Goal: Task Accomplishment & Management: Use online tool/utility

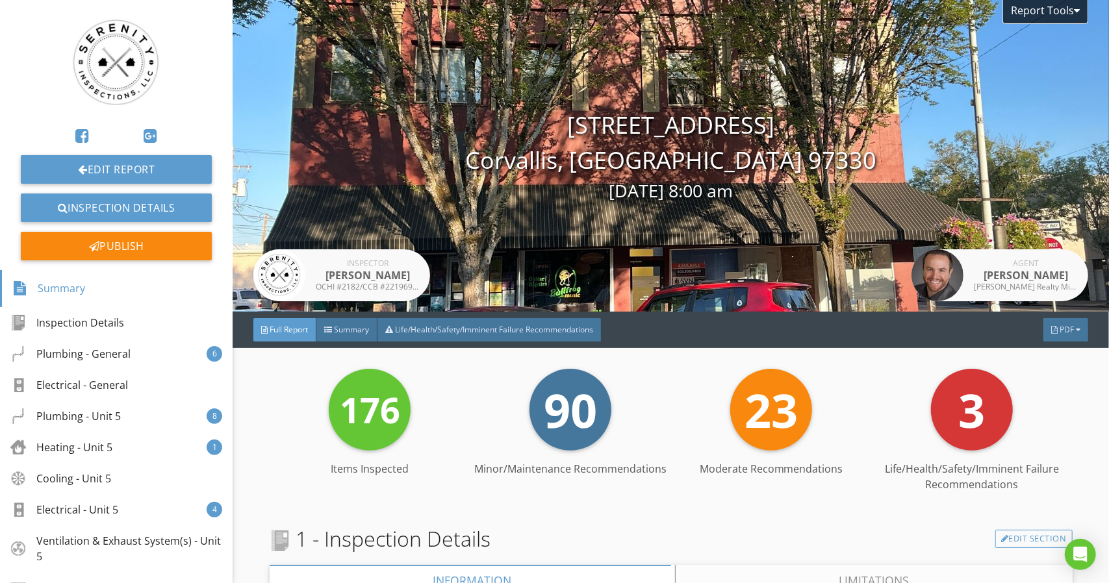
scroll to position [260, 0]
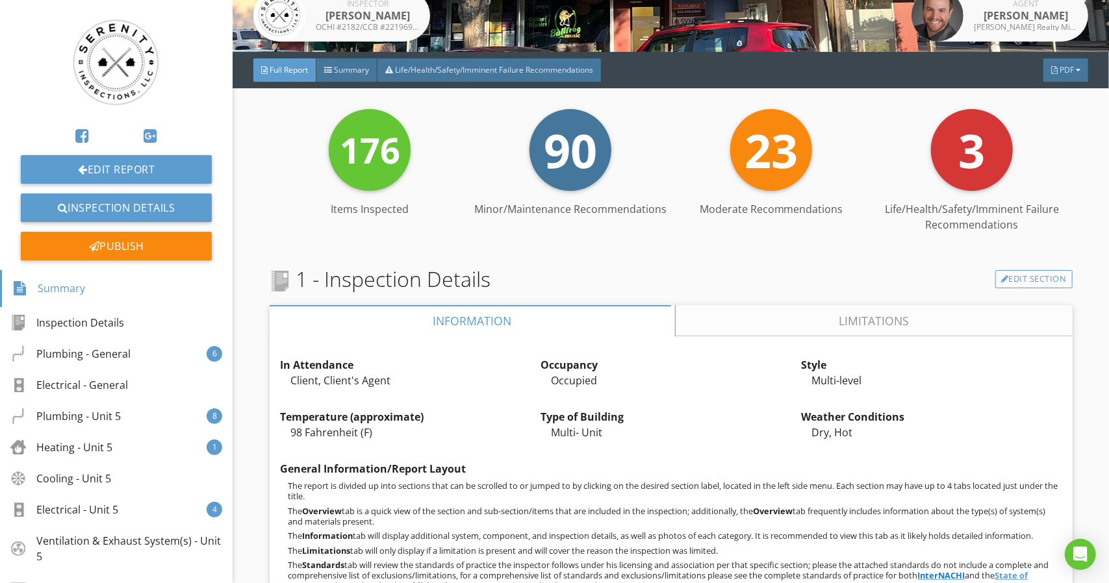
click at [35, 49] on link at bounding box center [116, 63] width 191 height 106
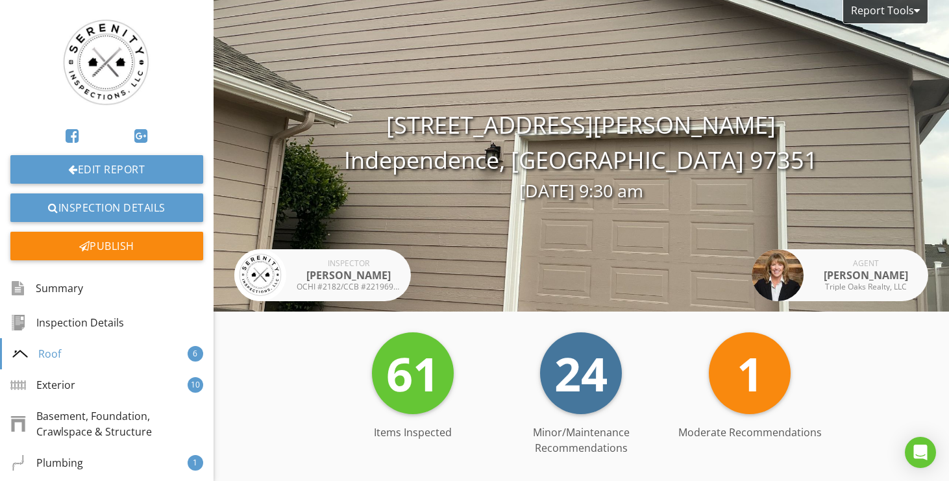
scroll to position [1689, 0]
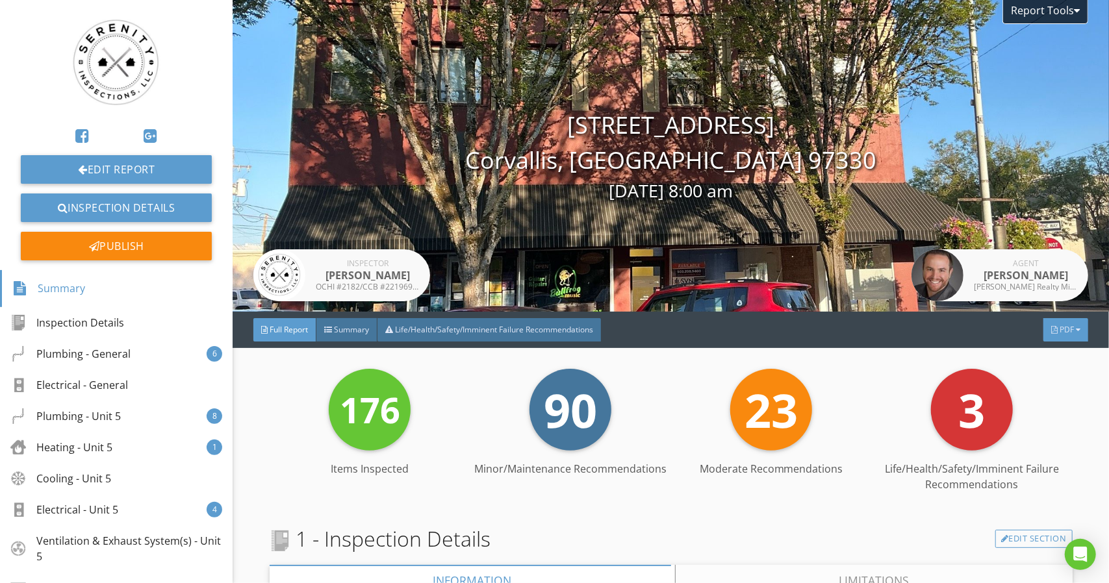
click at [1061, 325] on span "PDF" at bounding box center [1066, 329] width 14 height 11
click at [1060, 351] on div "Summary" at bounding box center [1048, 346] width 83 height 16
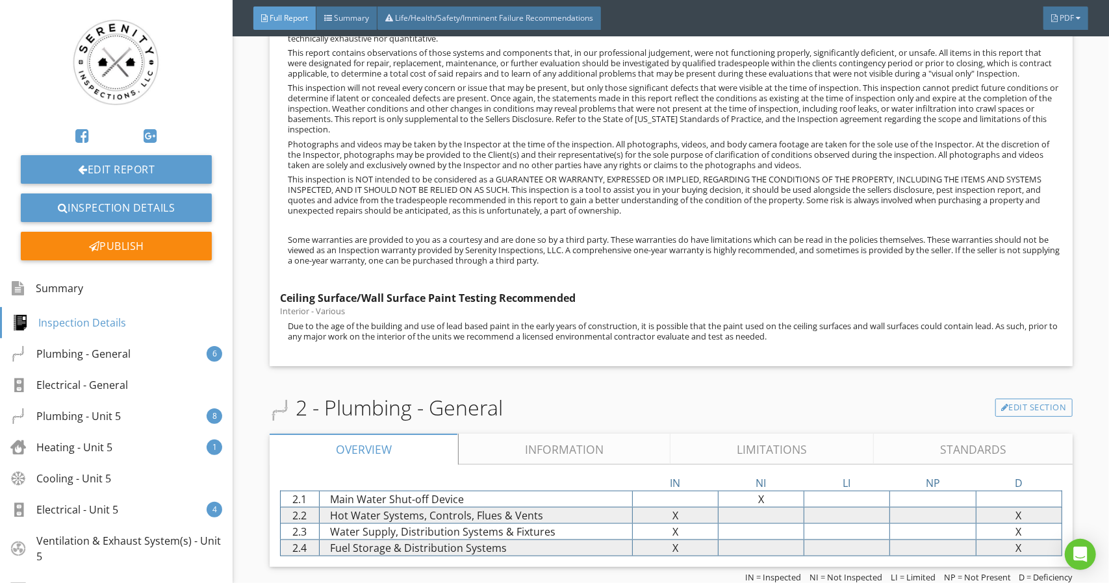
scroll to position [1364, 0]
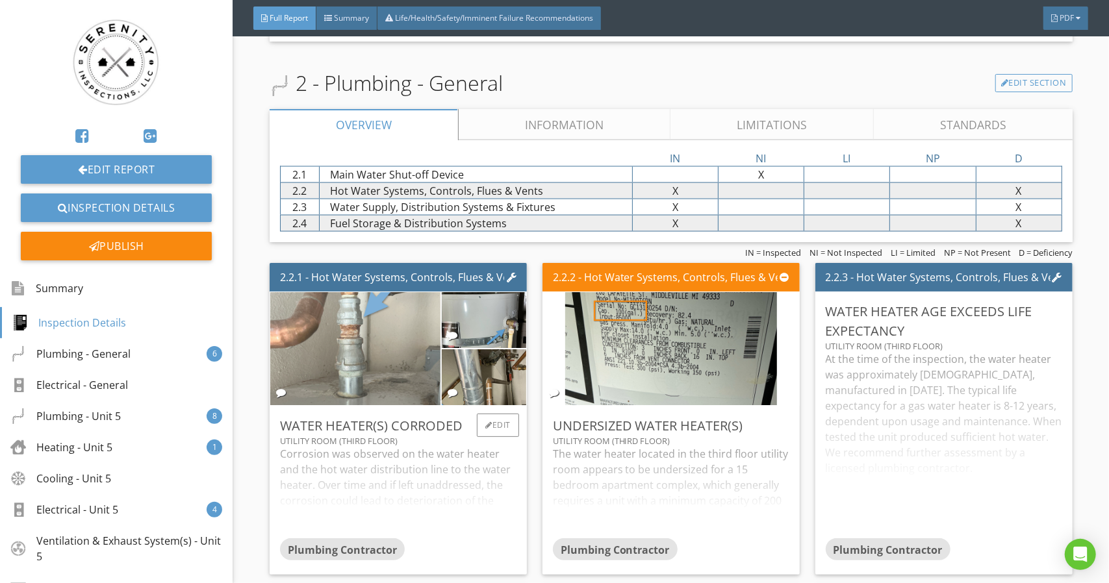
click at [317, 359] on img at bounding box center [355, 349] width 212 height 283
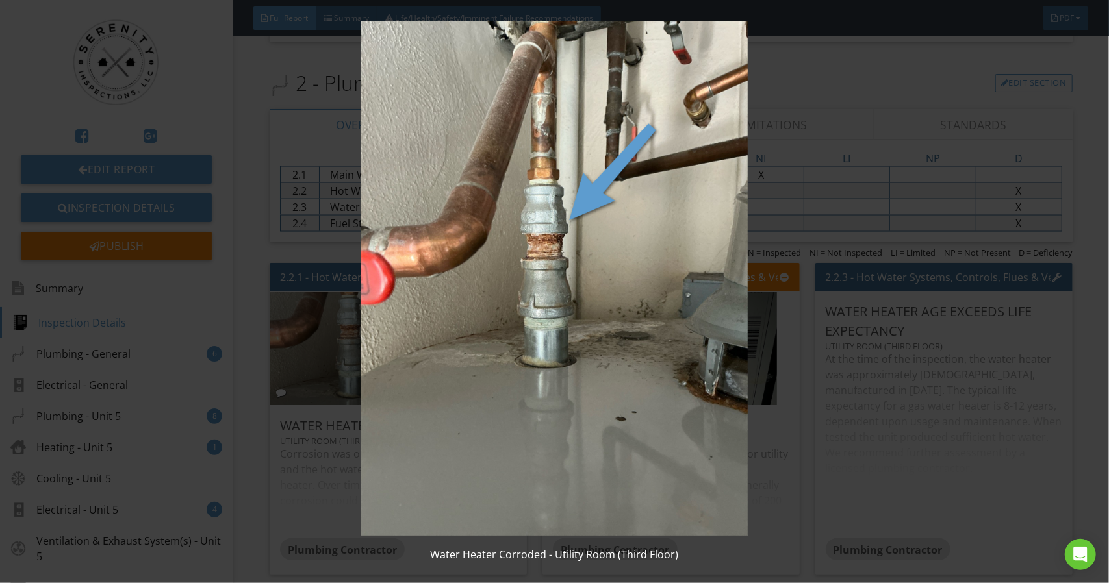
click at [1091, 388] on div "Water Heater Corroded - Utility Room (Third Floor)" at bounding box center [554, 291] width 1109 height 583
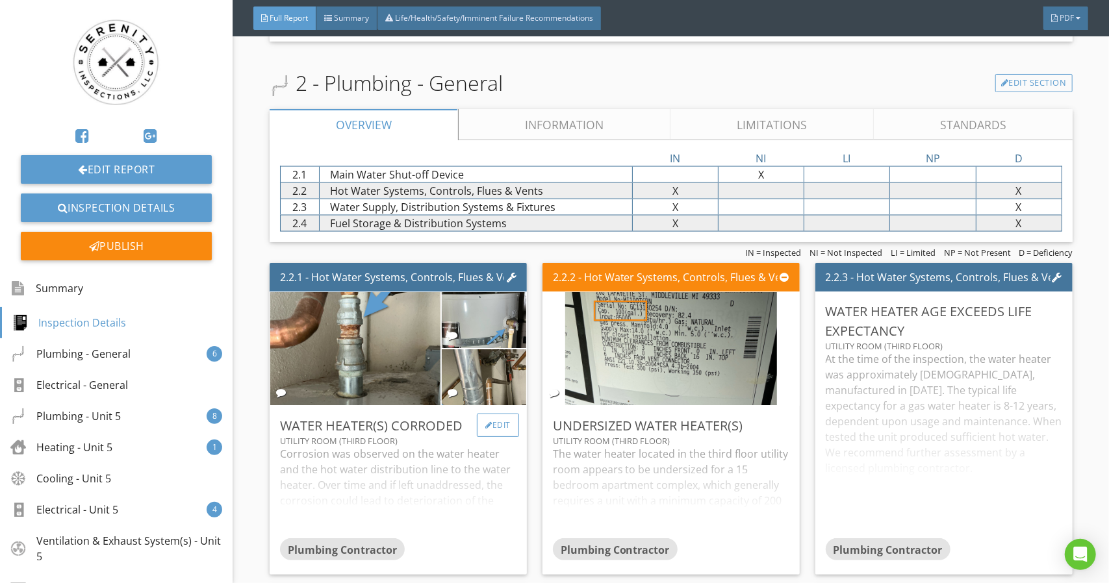
click at [497, 436] on div "Edit" at bounding box center [498, 425] width 42 height 23
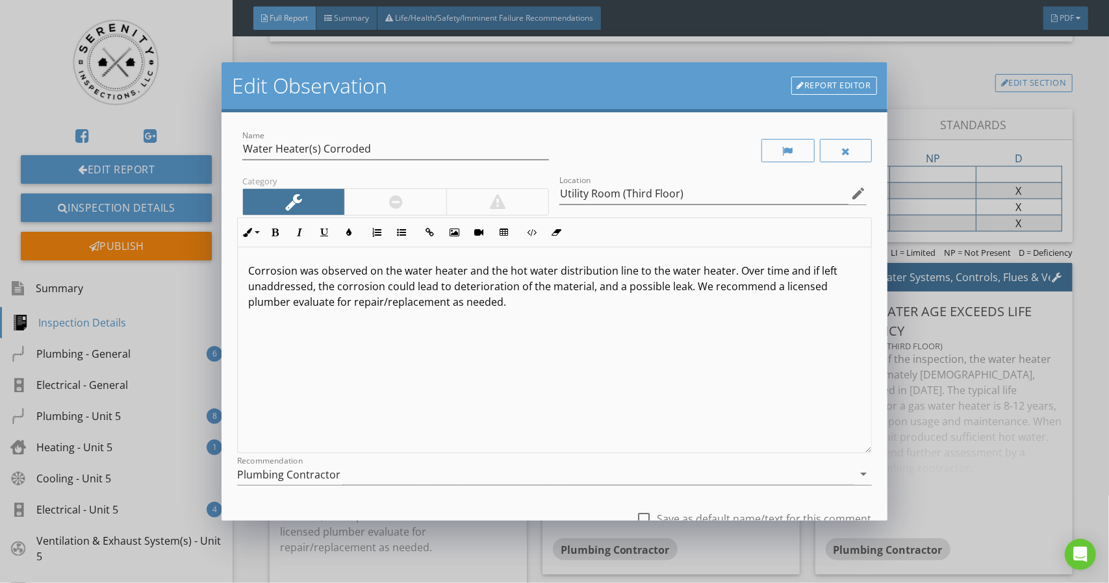
drag, startPoint x: 1082, startPoint y: 198, endPoint x: 1083, endPoint y: 209, distance: 11.1
click at [1083, 209] on div "Edit Observation Report Editor Name Water Heater(s) Corroded Category Location …" at bounding box center [554, 291] width 1109 height 583
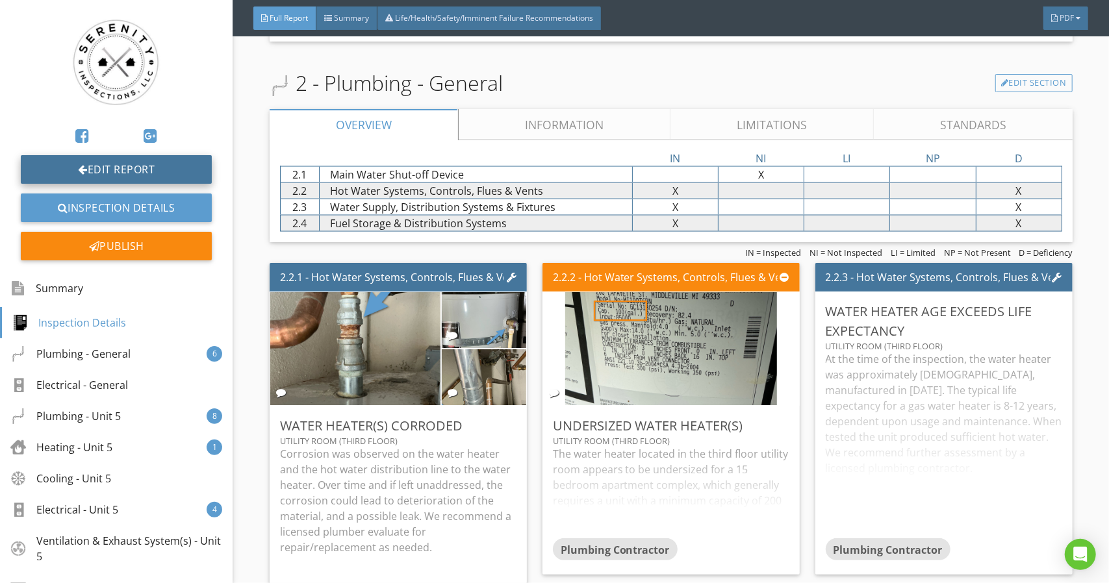
click at [115, 171] on link "Edit Report" at bounding box center [116, 169] width 191 height 29
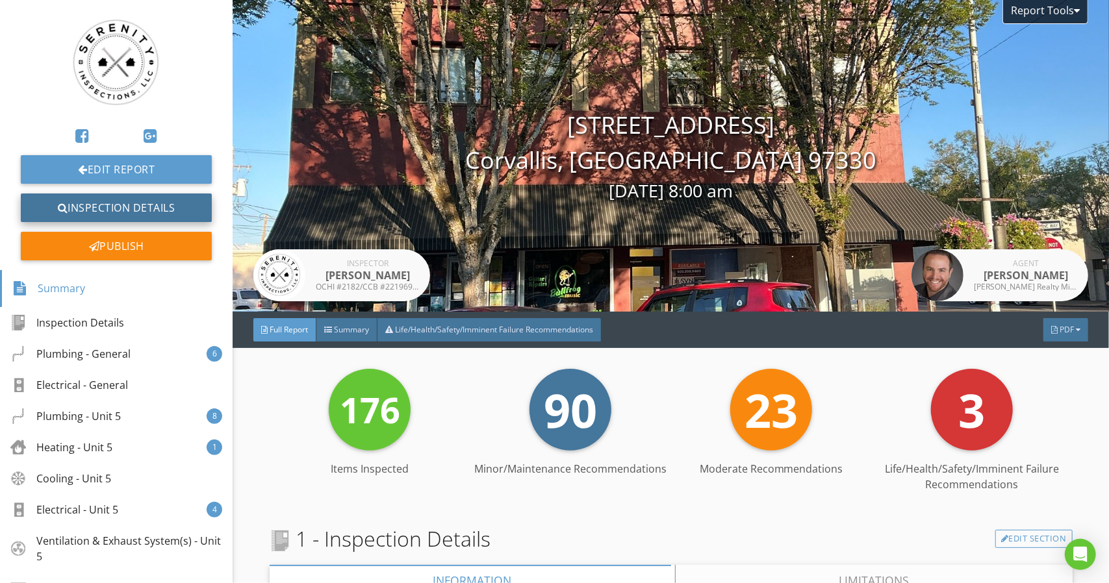
click at [119, 206] on link "Inspection Details" at bounding box center [116, 208] width 191 height 29
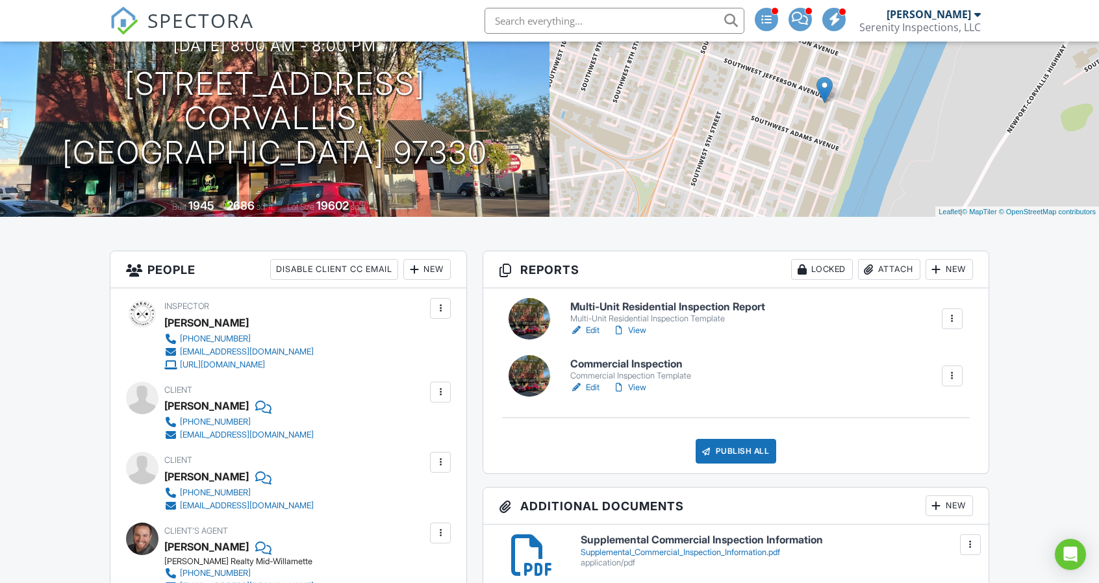
click at [638, 388] on link "View" at bounding box center [629, 387] width 34 height 13
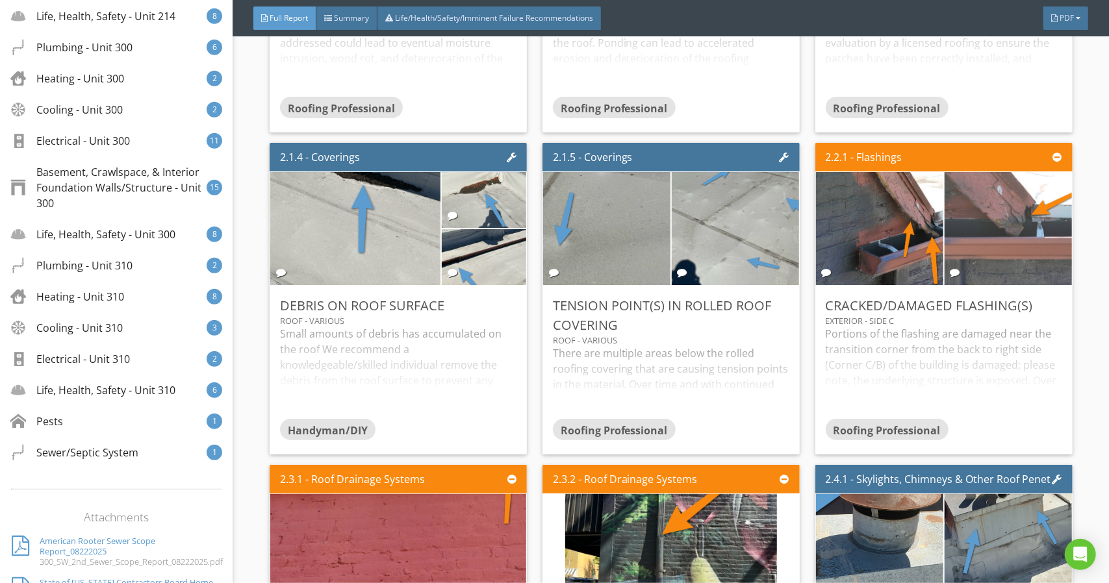
scroll to position [1169, 0]
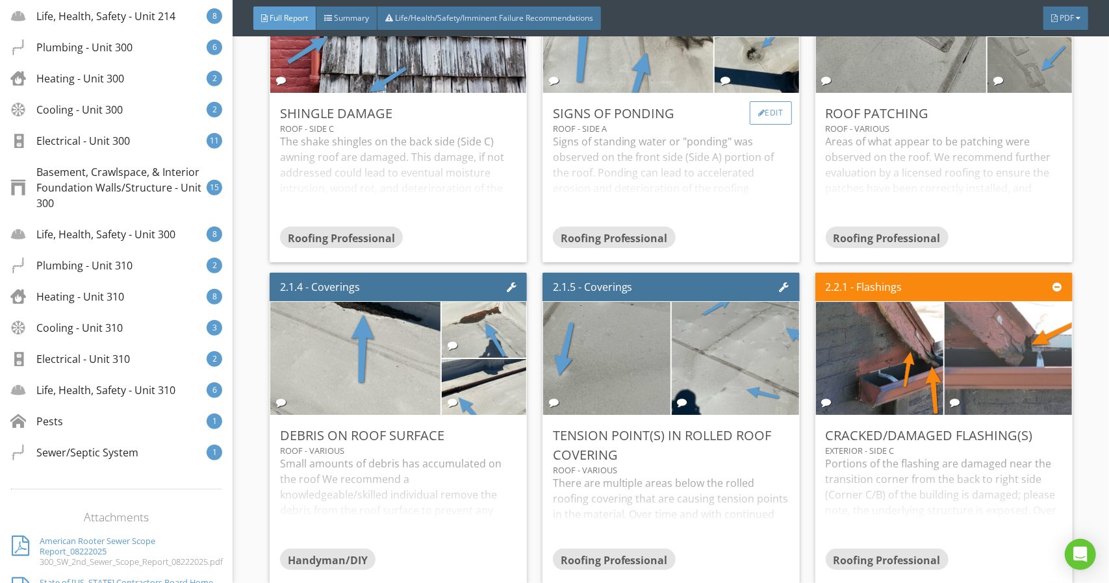
click at [780, 112] on div "Edit" at bounding box center [770, 112] width 42 height 23
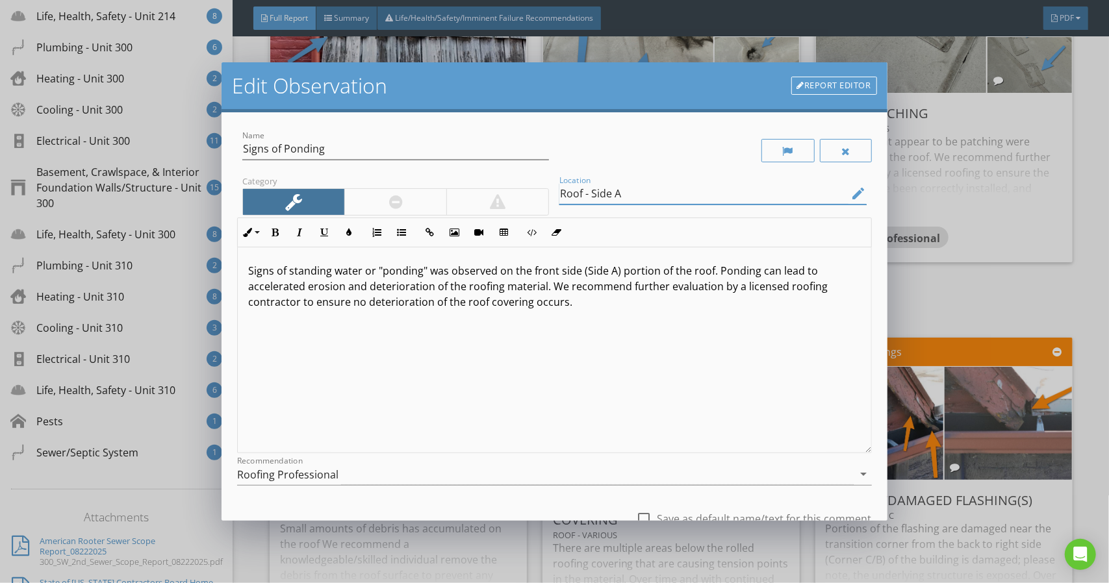
drag, startPoint x: 624, startPoint y: 196, endPoint x: 612, endPoint y: 192, distance: 12.9
click at [612, 192] on input "Roof - Side A" at bounding box center [703, 193] width 288 height 21
type input "Roof - Side C"
drag, startPoint x: 533, startPoint y: 268, endPoint x: 603, endPoint y: 268, distance: 69.5
click at [603, 268] on p "Signs of standing water or "ponding" was observed on the front side (Side A) po…" at bounding box center [554, 286] width 612 height 47
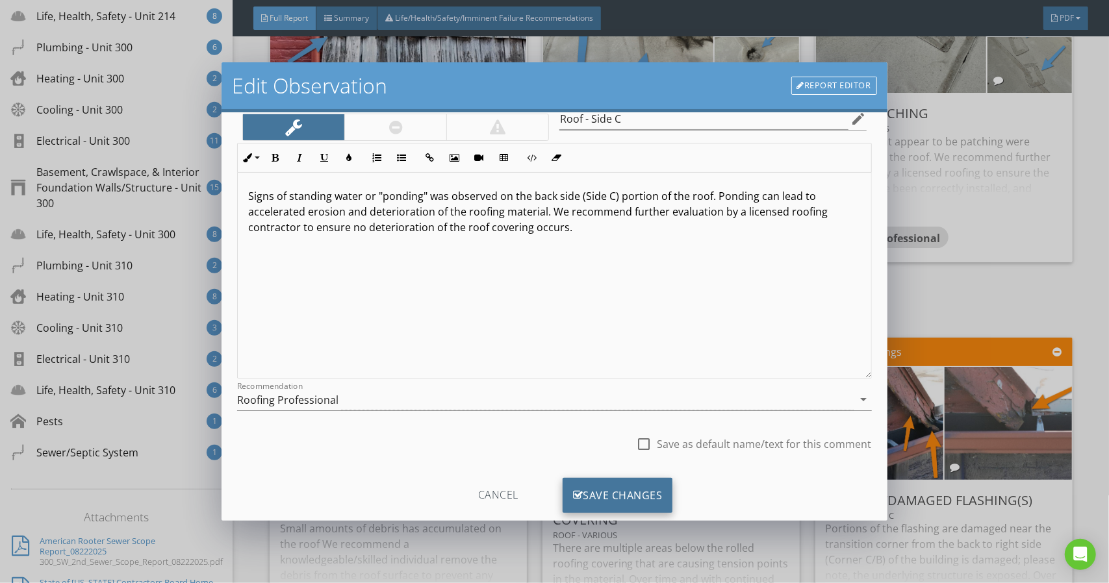
scroll to position [101, 0]
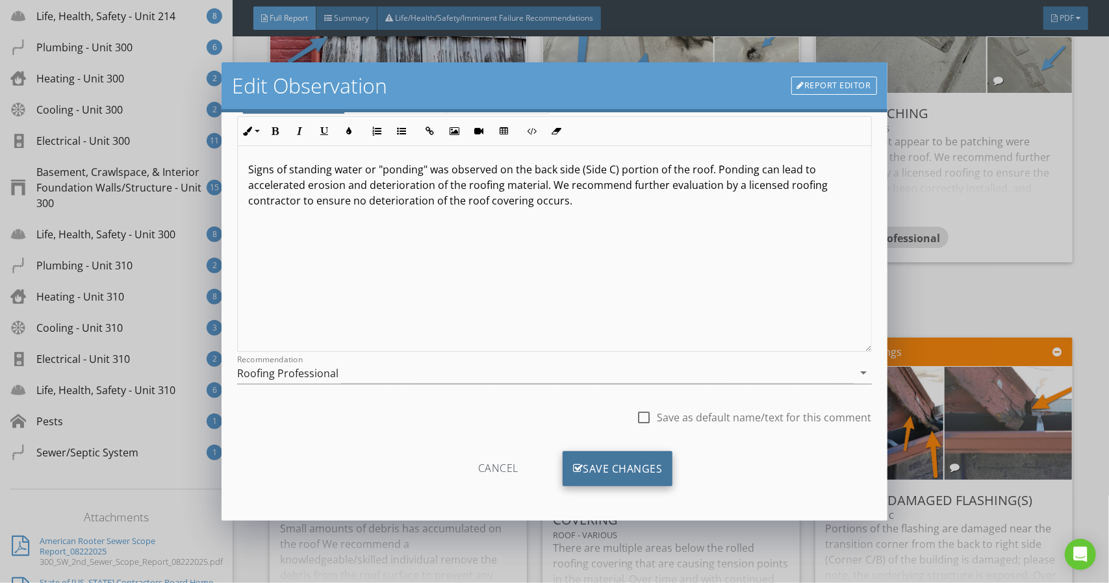
click at [637, 473] on div "Save Changes" at bounding box center [617, 468] width 110 height 35
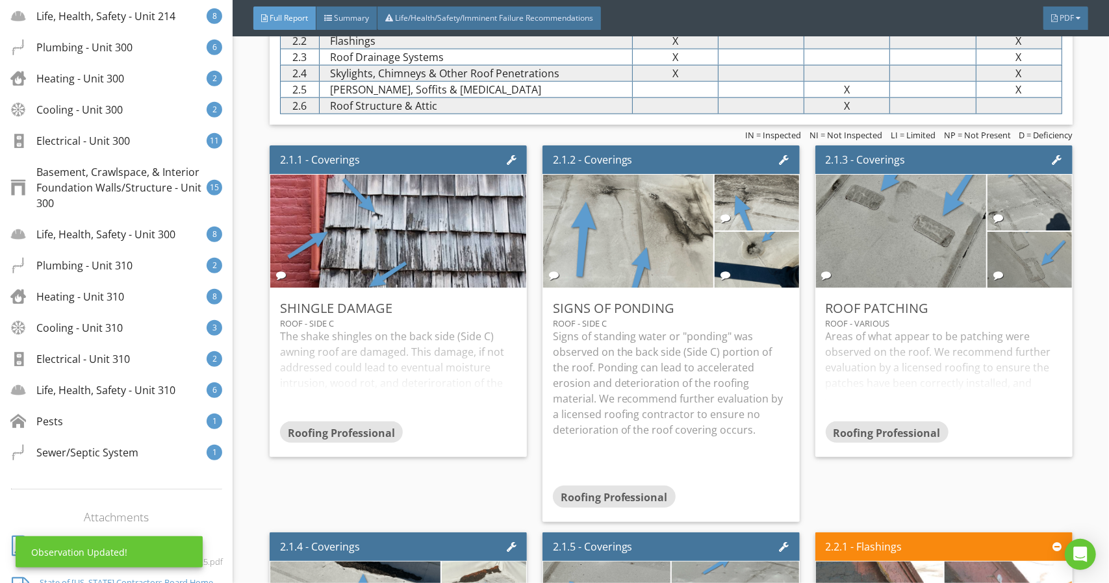
scroll to position [714, 0]
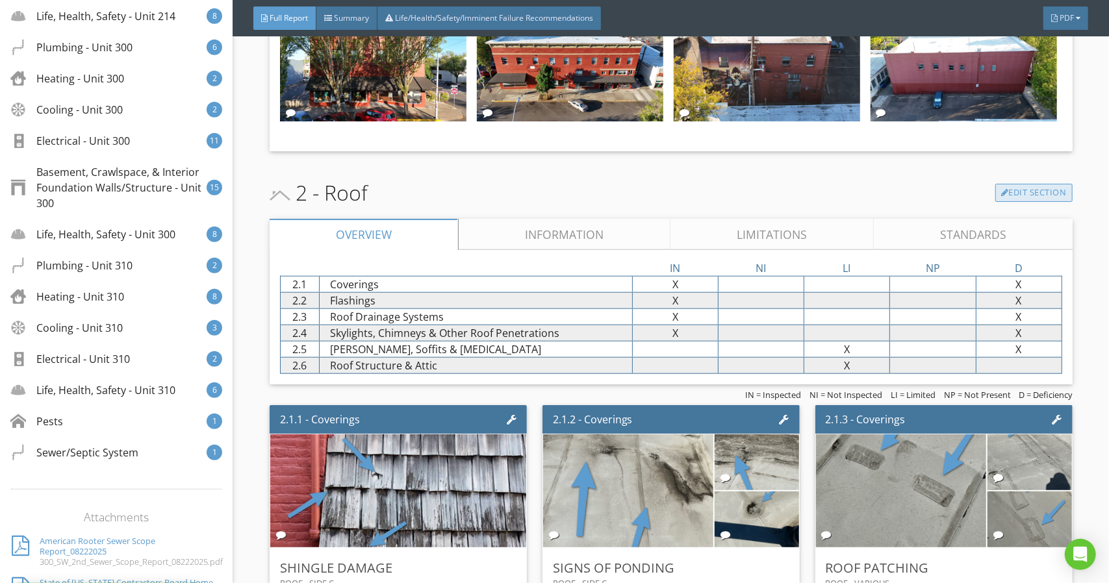
click at [1009, 194] on link "Edit Section" at bounding box center [1033, 193] width 77 height 18
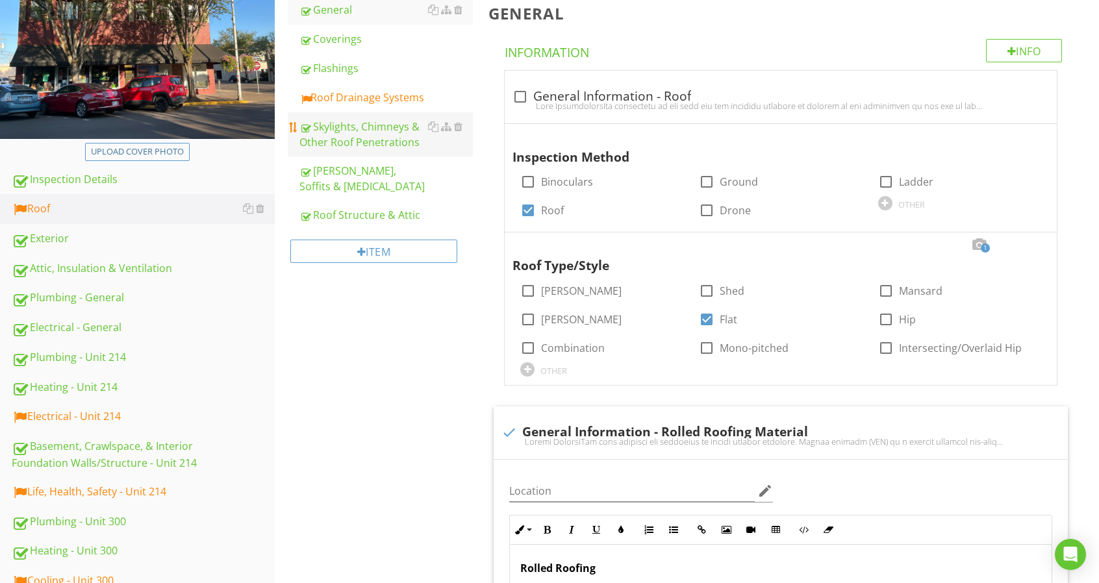
scroll to position [195, 0]
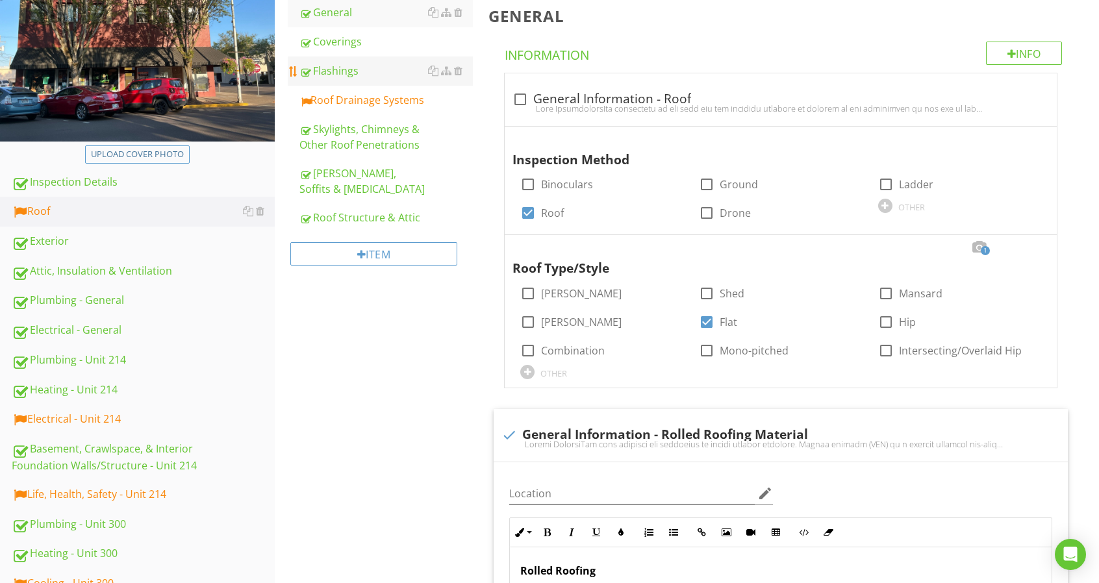
click at [366, 56] on span "General Coverings Flashings Roof Drainage Systems Skylights, Chimneys & Other R…" at bounding box center [380, 115] width 185 height 234
click at [370, 43] on div "Coverings" at bounding box center [385, 42] width 173 height 16
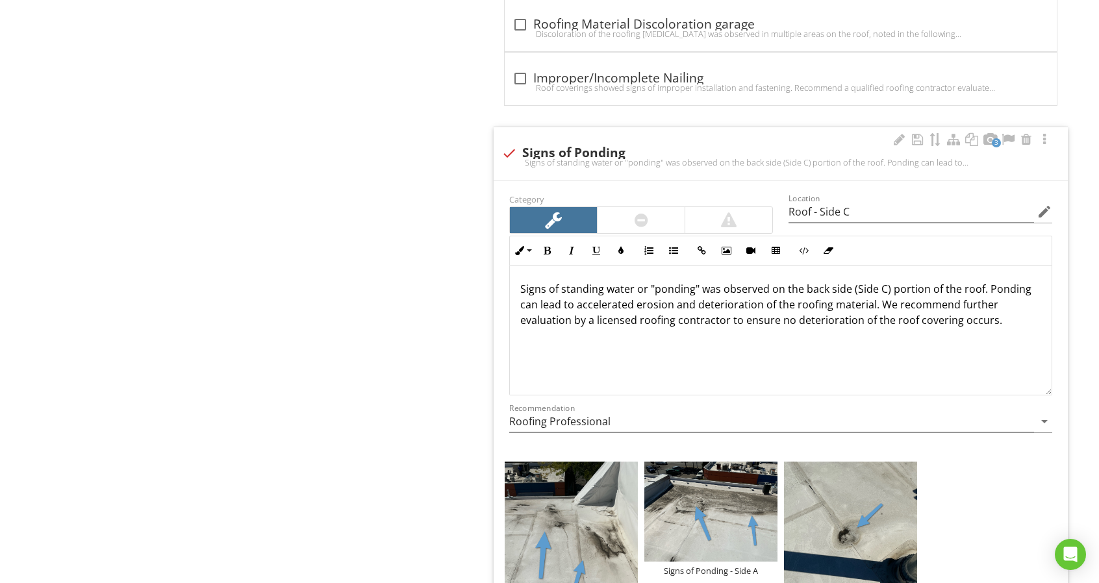
scroll to position [2251, 0]
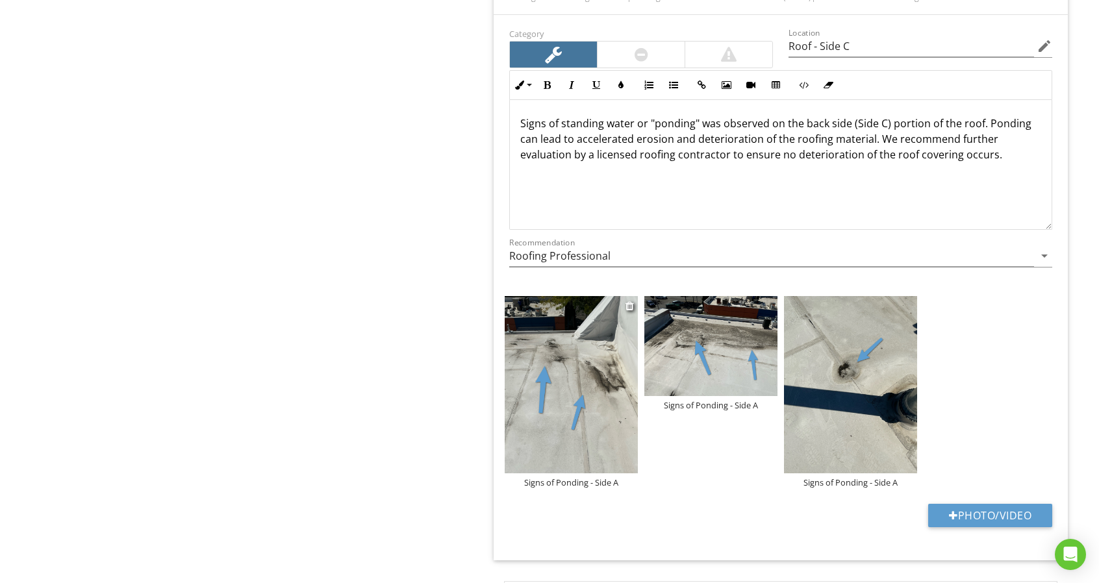
click at [610, 477] on div "Signs of Ponding - Side A" at bounding box center [571, 482] width 133 height 10
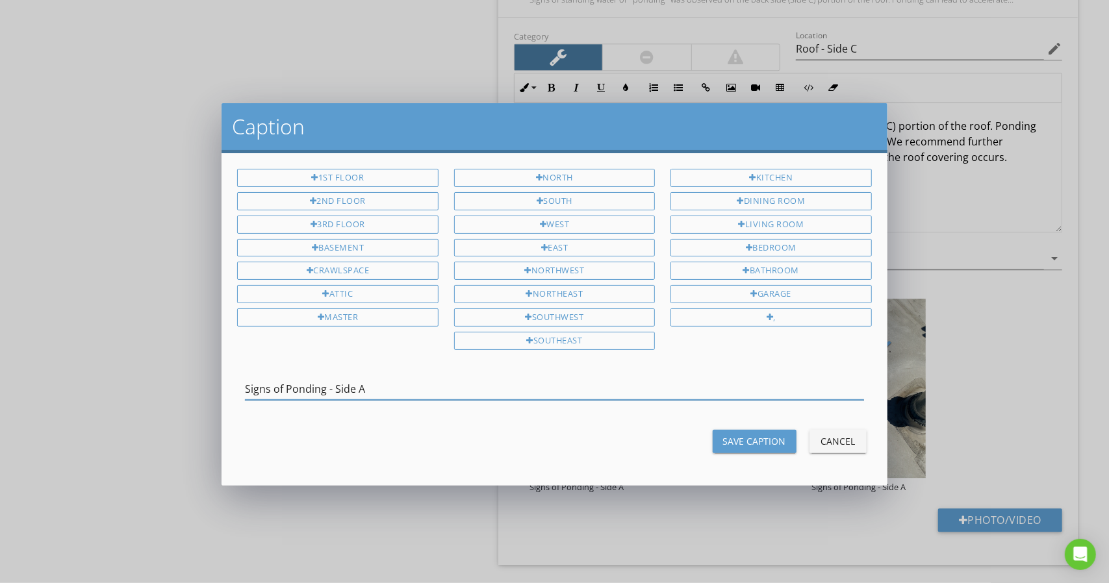
drag, startPoint x: 383, startPoint y: 380, endPoint x: 358, endPoint y: 380, distance: 24.7
click at [358, 380] on input "Signs of Ponding - Side A" at bounding box center [554, 389] width 618 height 21
click at [358, 380] on input "Signs of Ponding - Side C" at bounding box center [554, 389] width 618 height 21
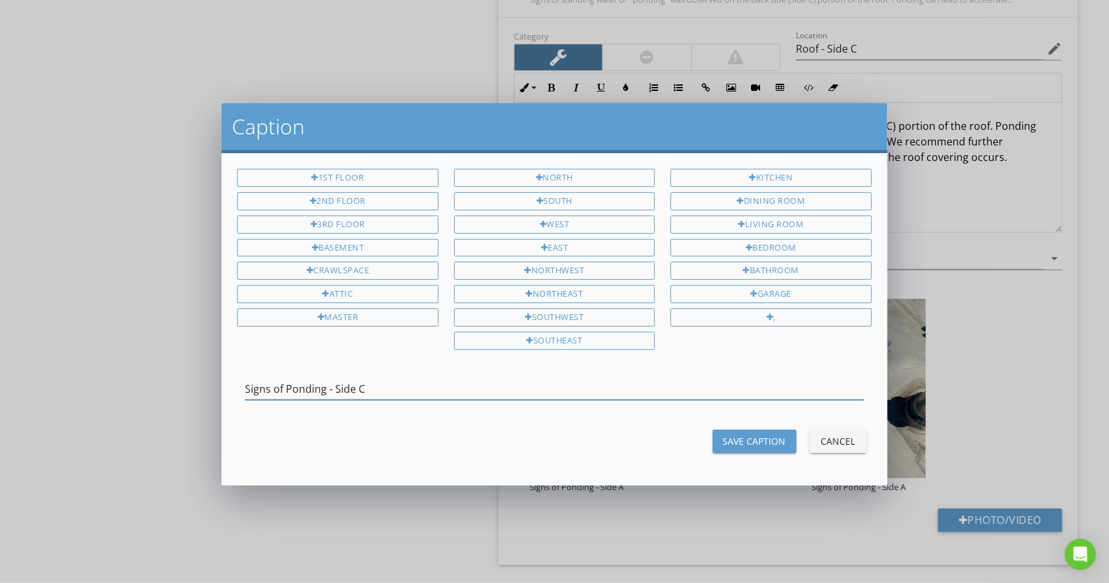
type input "Signs of Ponding - Side C"
click at [729, 434] on div "Save Caption" at bounding box center [754, 441] width 63 height 14
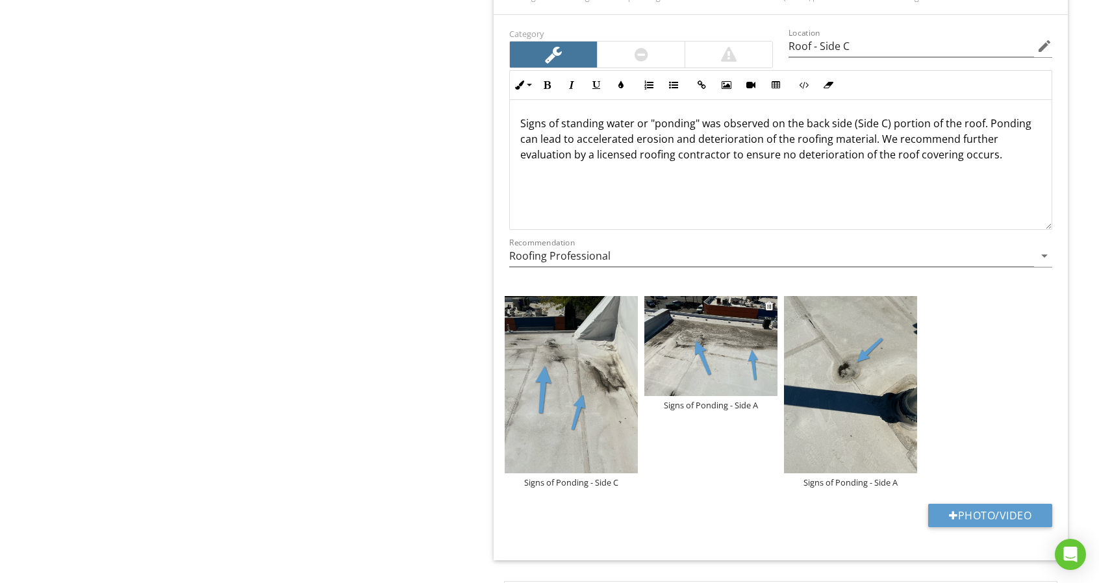
click at [698, 401] on div "Signs of Ponding - Side A" at bounding box center [710, 405] width 133 height 10
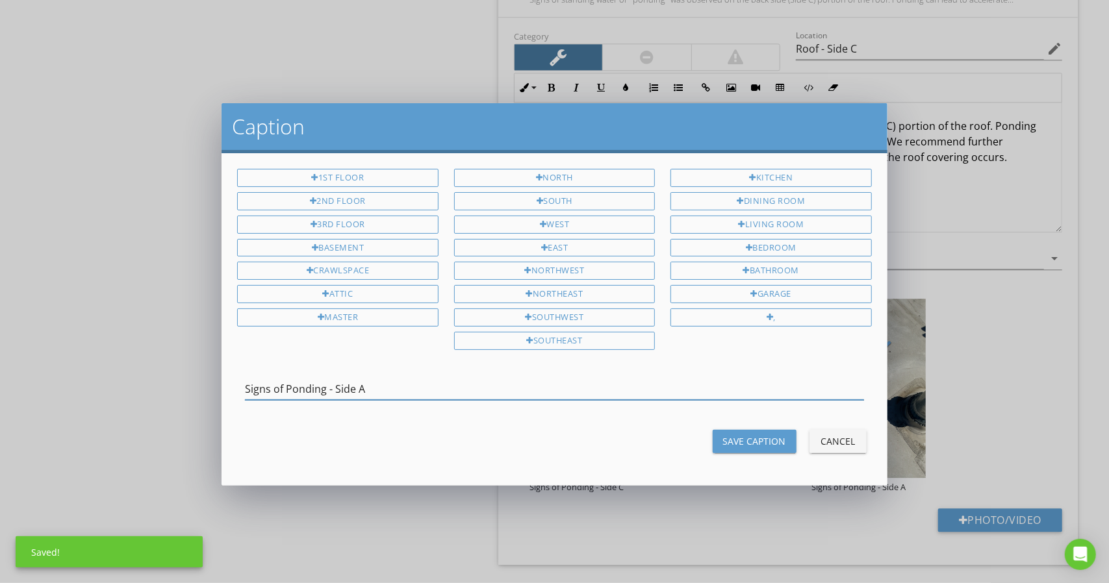
click at [582, 385] on input "Signs of Ponding - Side A" at bounding box center [554, 389] width 618 height 21
type input "Signs of Ponding - Side C"
click at [749, 430] on button "Save Caption" at bounding box center [754, 441] width 84 height 23
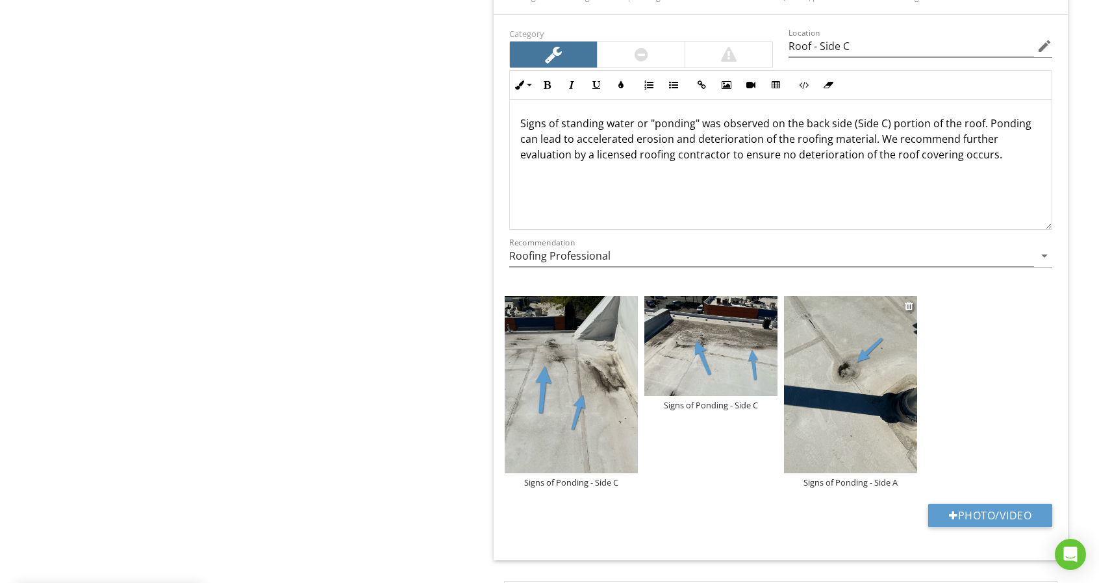
click at [827, 477] on div "Signs of Ponding - Side A" at bounding box center [850, 482] width 133 height 10
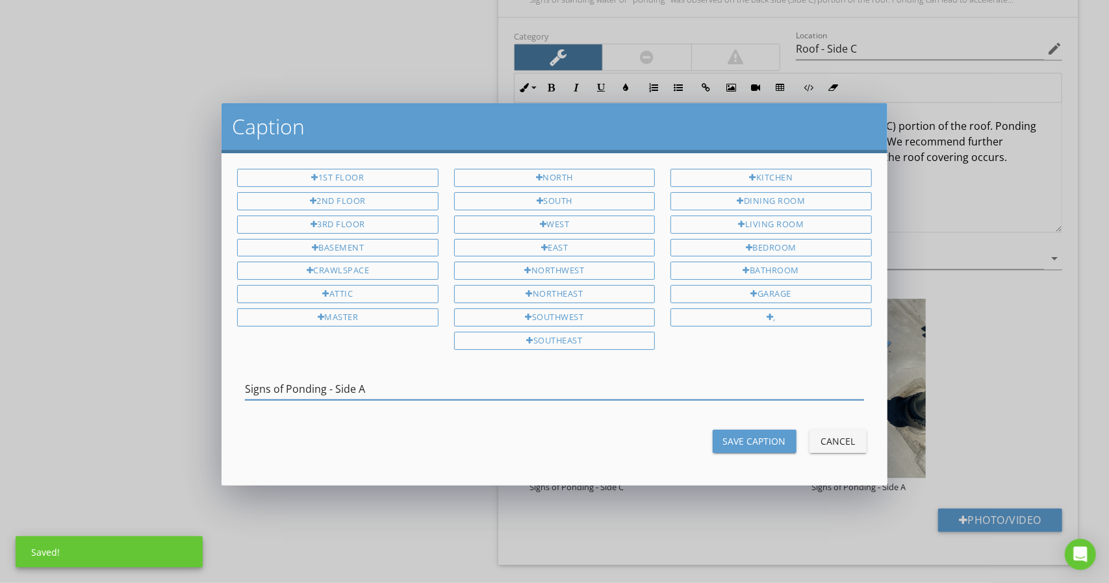
click at [574, 388] on input "Signs of Ponding - Side A" at bounding box center [554, 389] width 618 height 21
type input "Signs of Ponding - Side C"
click at [756, 438] on div "Save Caption" at bounding box center [754, 441] width 63 height 14
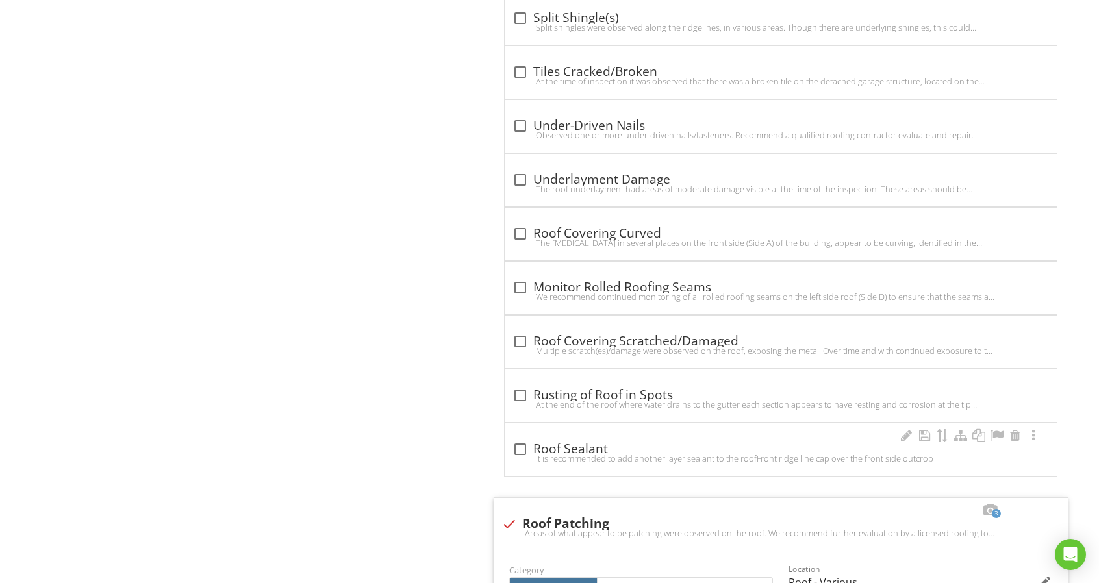
scroll to position [4069, 0]
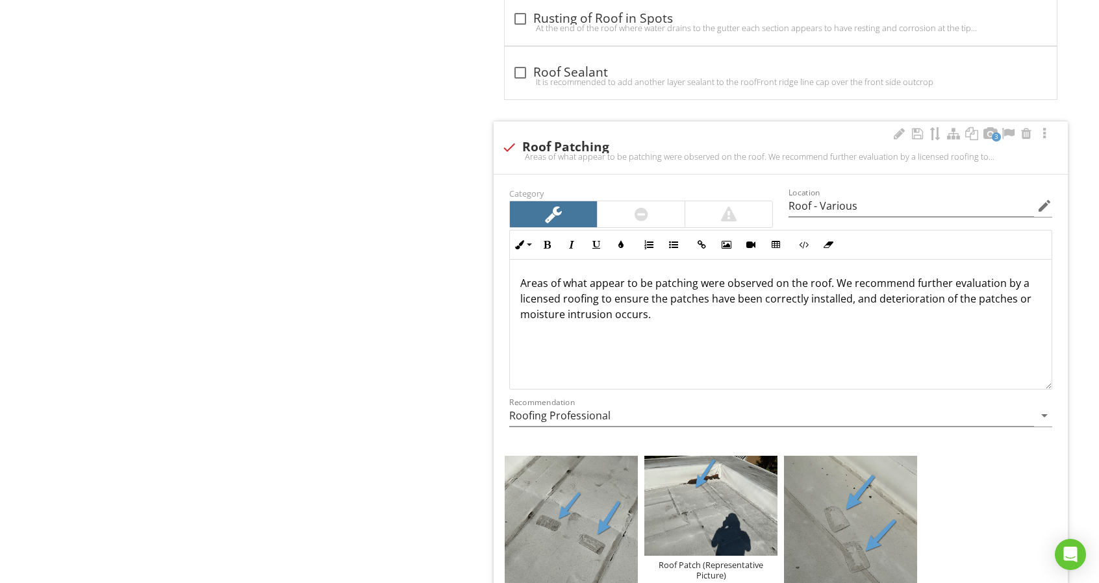
click at [873, 281] on span "Areas of what appear to be patching were observed on the roof. We recommend fur…" at bounding box center [775, 298] width 511 height 45
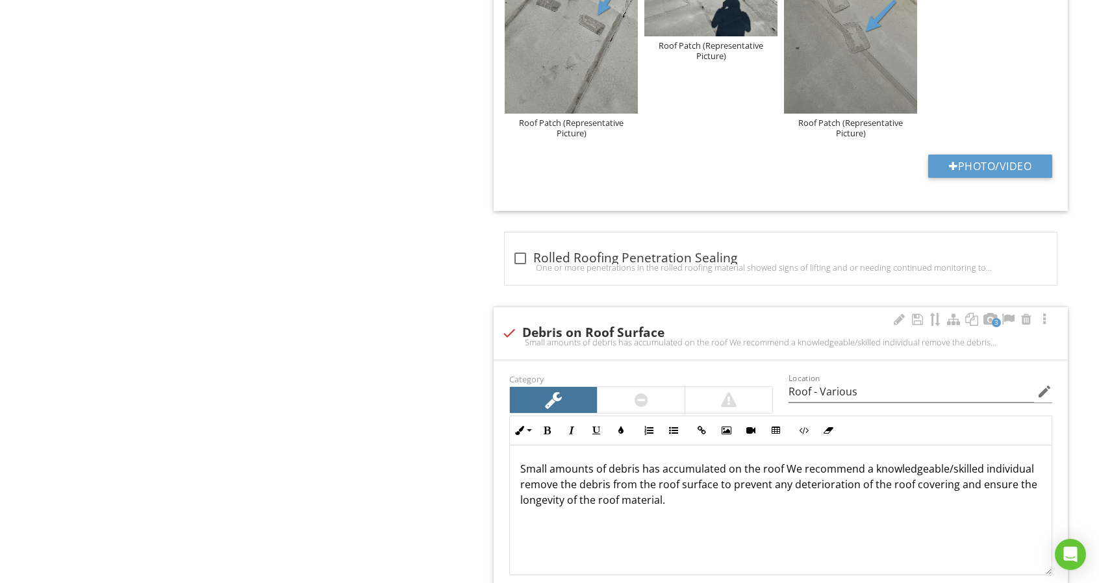
scroll to position [4979, 0]
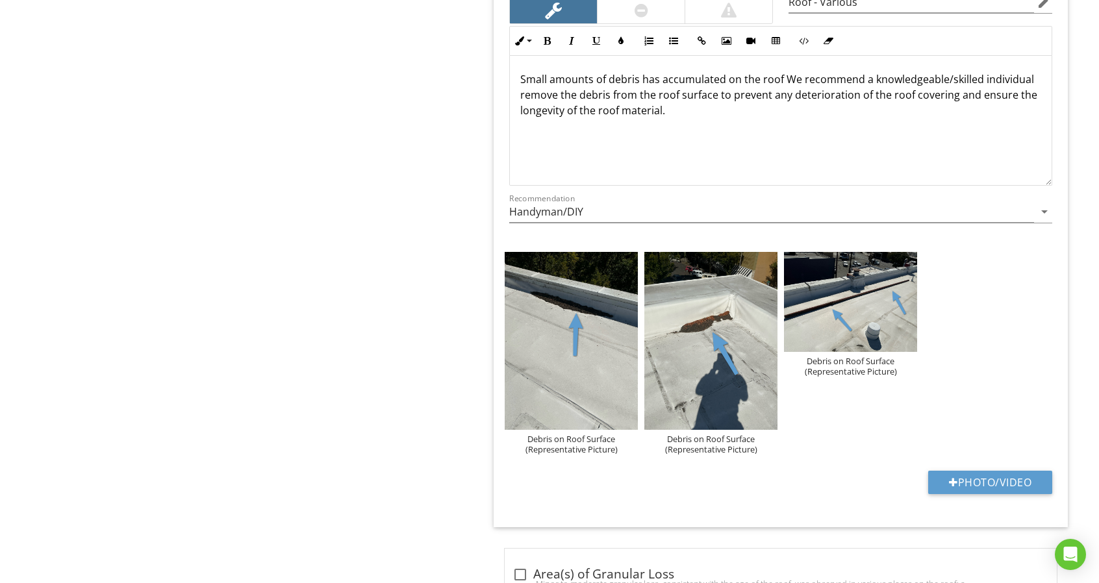
click at [975, 75] on p "Small amounts of debris has accumulated on the roof We recommend a knowledgeabl…" at bounding box center [780, 94] width 521 height 47
drag, startPoint x: 990, startPoint y: 75, endPoint x: 956, endPoint y: 130, distance: 64.7
click at [956, 130] on div "Small amounts of debris has accumulated on the roof We recommend a knowledgeabl…" at bounding box center [781, 121] width 542 height 130
click at [778, 71] on p "Small amounts of debris has accumulated on the roof We recommend a knowledgeabl…" at bounding box center [780, 94] width 521 height 47
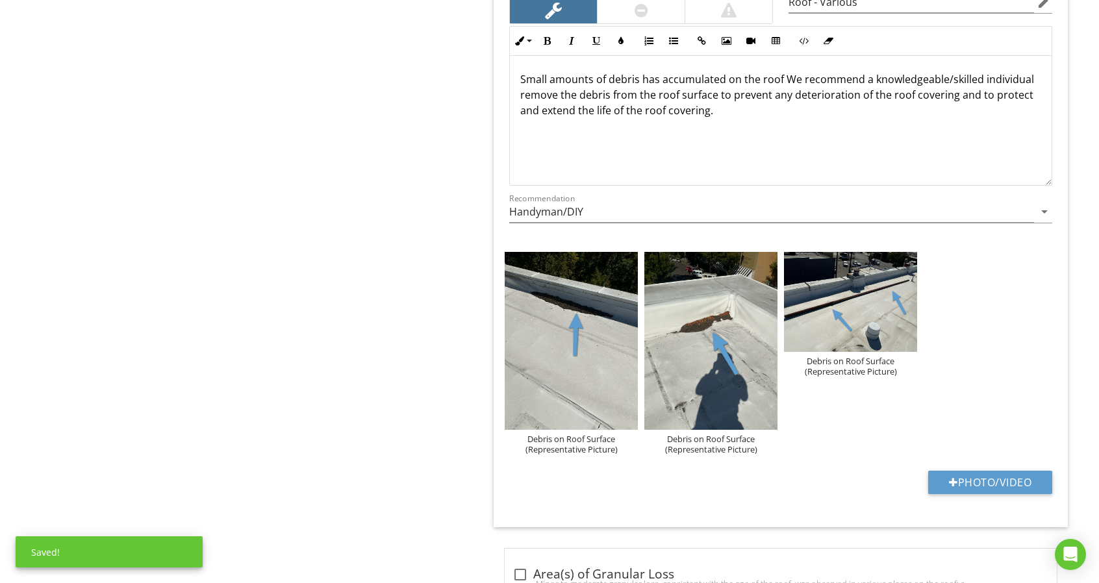
click at [783, 71] on p "Small amounts of debris has accumulated on the roof We recommend a knowledgeabl…" at bounding box center [780, 94] width 521 height 47
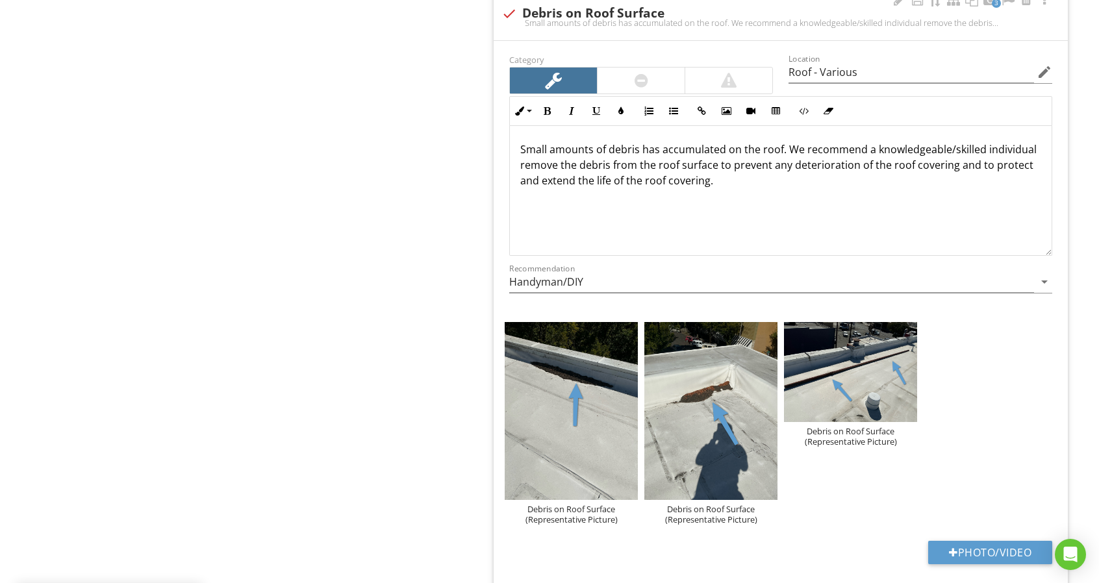
scroll to position [4849, 0]
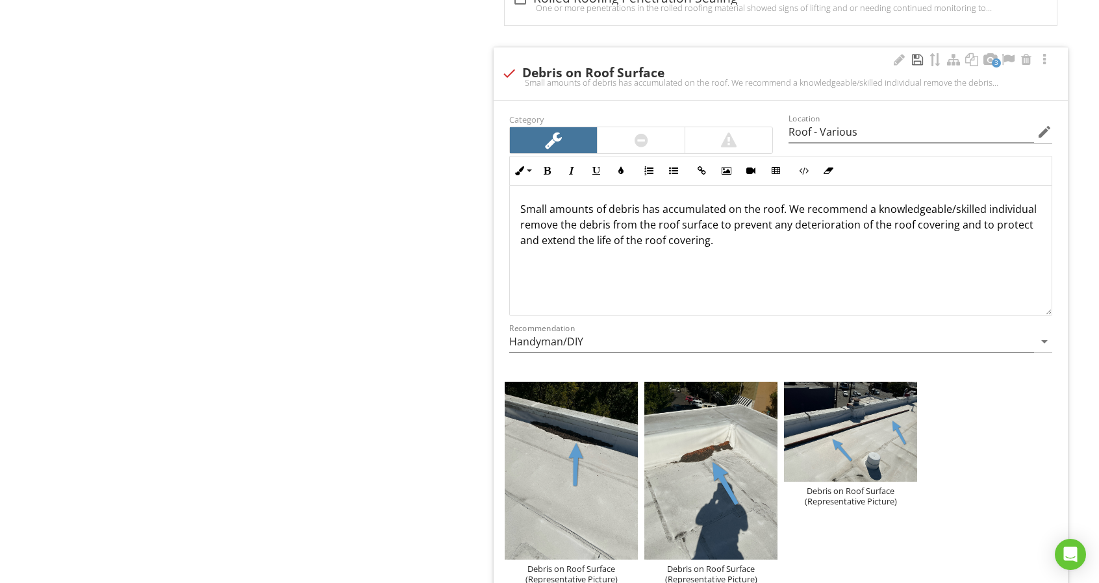
click at [916, 53] on div at bounding box center [917, 59] width 16 height 13
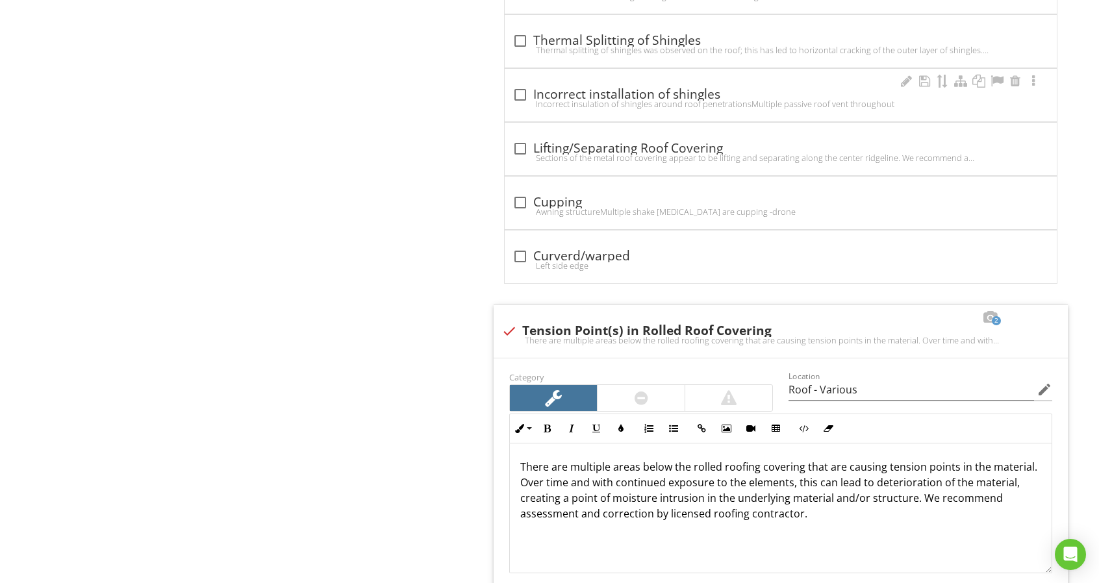
scroll to position [6732, 0]
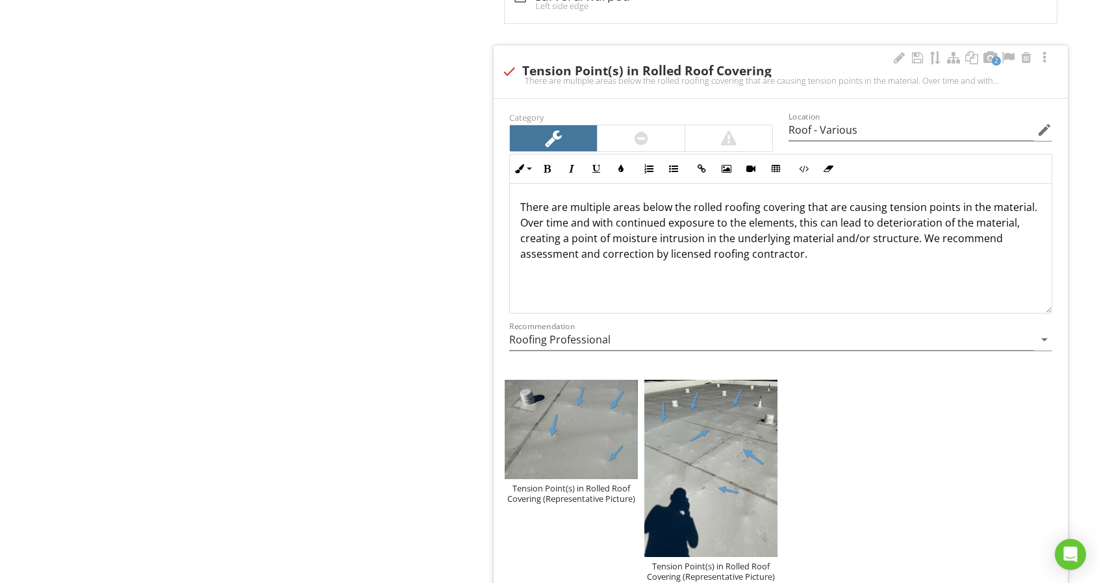
click at [827, 210] on p "There are multiple areas below the rolled roofing covering that are causing ten…" at bounding box center [780, 230] width 521 height 62
click at [827, 209] on p "There are multiple areas below the rolled roofing covering that are causing ten…" at bounding box center [780, 230] width 521 height 62
click at [914, 209] on p "There are multiple areas below the rolled roofing covering that are causing ten…" at bounding box center [780, 230] width 521 height 62
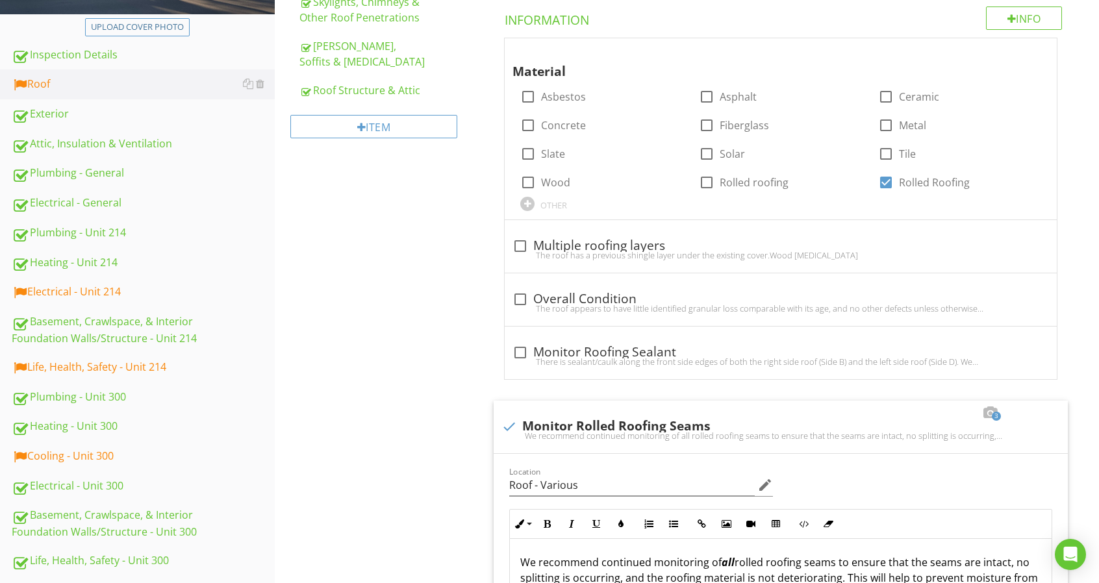
scroll to position [108, 0]
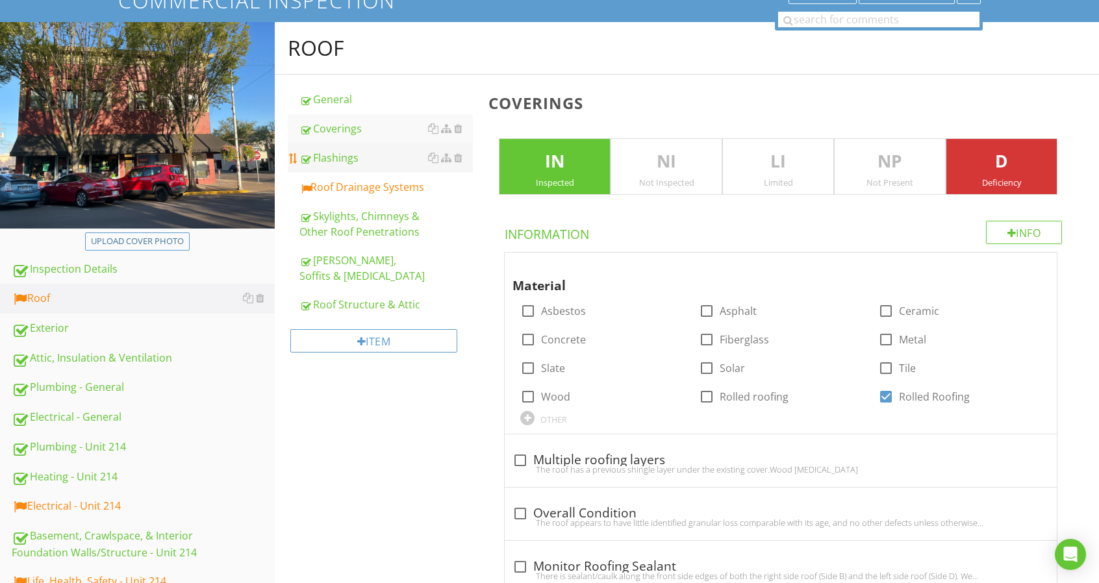
click at [381, 171] on link "Flashings" at bounding box center [385, 158] width 173 height 29
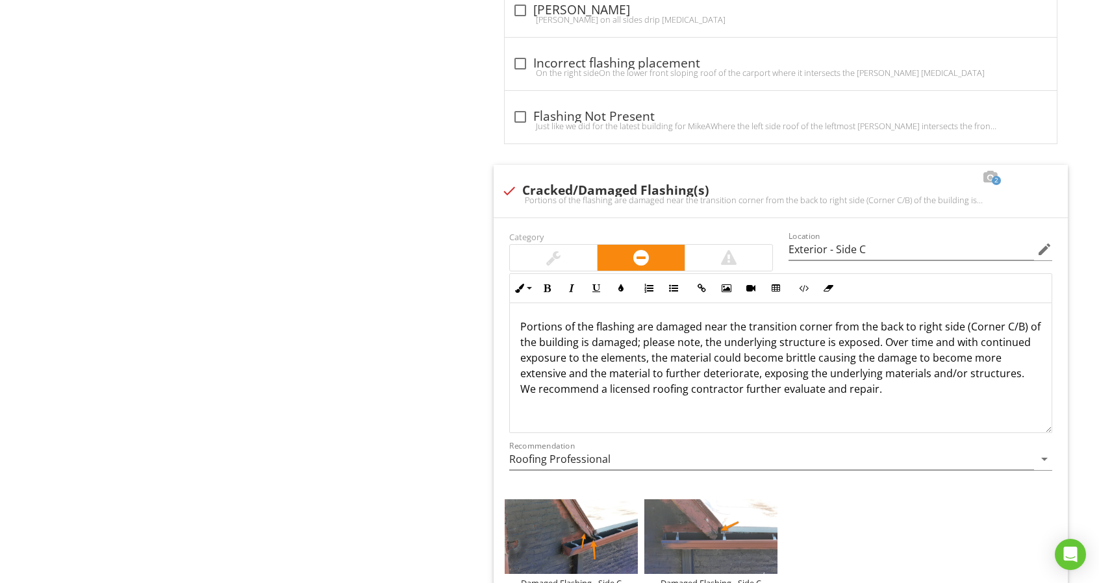
scroll to position [1602, 0]
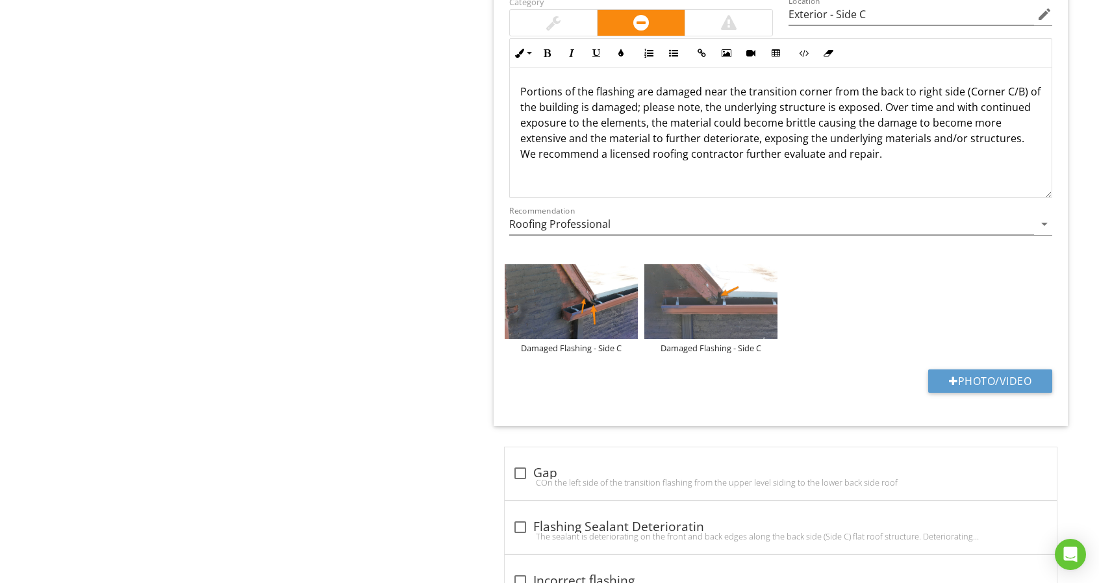
click at [788, 133] on p "Portions of the flashing are damaged near the transition corner from the back t…" at bounding box center [780, 123] width 521 height 78
drag, startPoint x: 595, startPoint y: 134, endPoint x: 786, endPoint y: 135, distance: 191.6
click at [790, 135] on p "Portions of the flashing are damaged near the transition corner from the back t…" at bounding box center [780, 123] width 521 height 78
click at [651, 147] on p "Portions of the flashing are damaged near the transition corner from the back t…" at bounding box center [780, 123] width 521 height 78
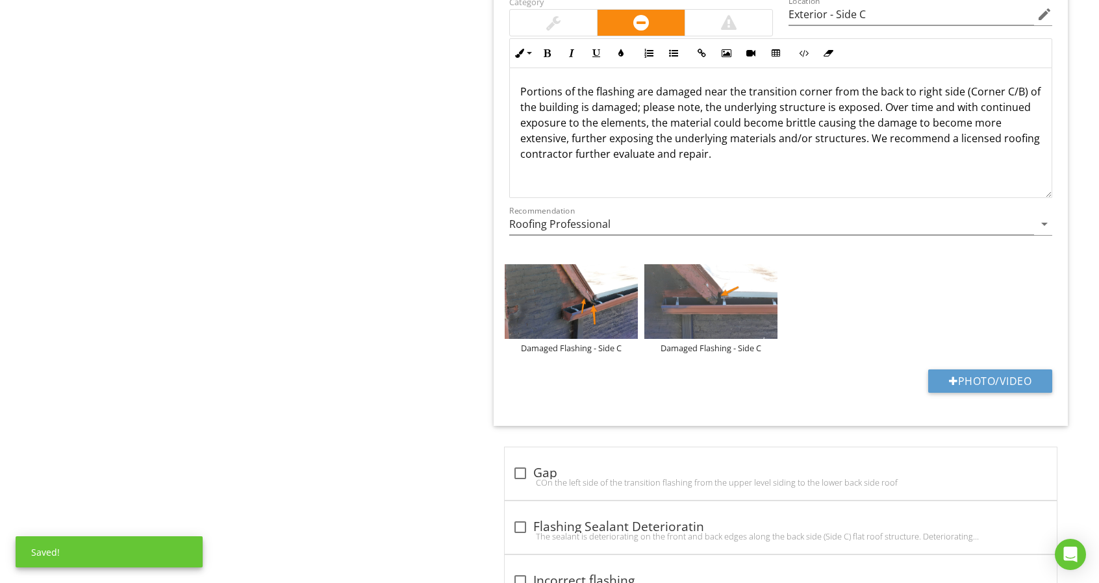
click at [648, 149] on p "Portions of the flashing are damaged near the transition corner from the back t…" at bounding box center [780, 123] width 521 height 78
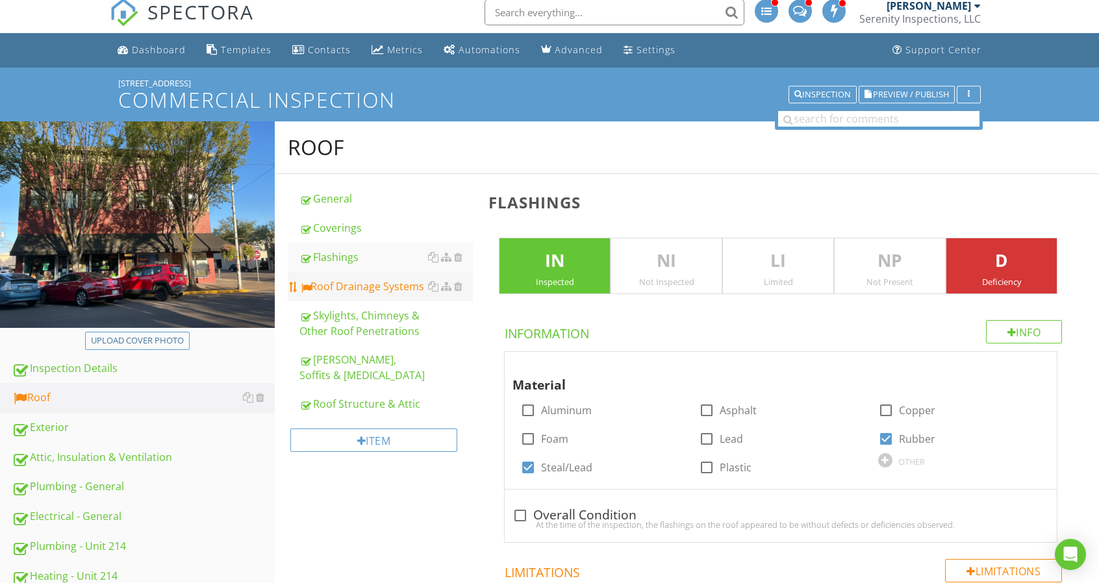
scroll to position [0, 0]
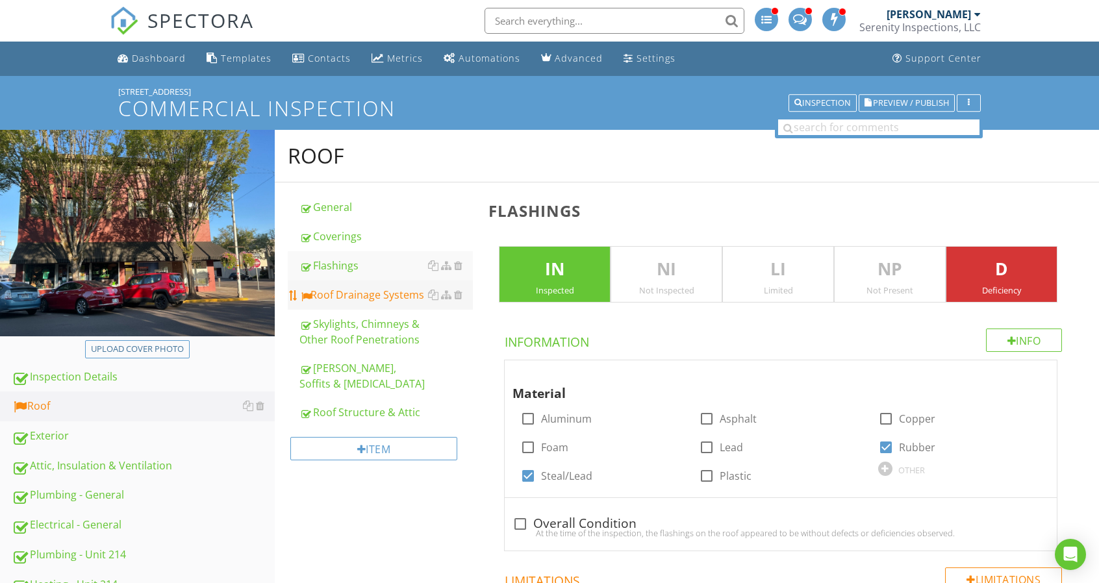
click at [355, 293] on div "Roof Drainage Systems" at bounding box center [385, 295] width 173 height 16
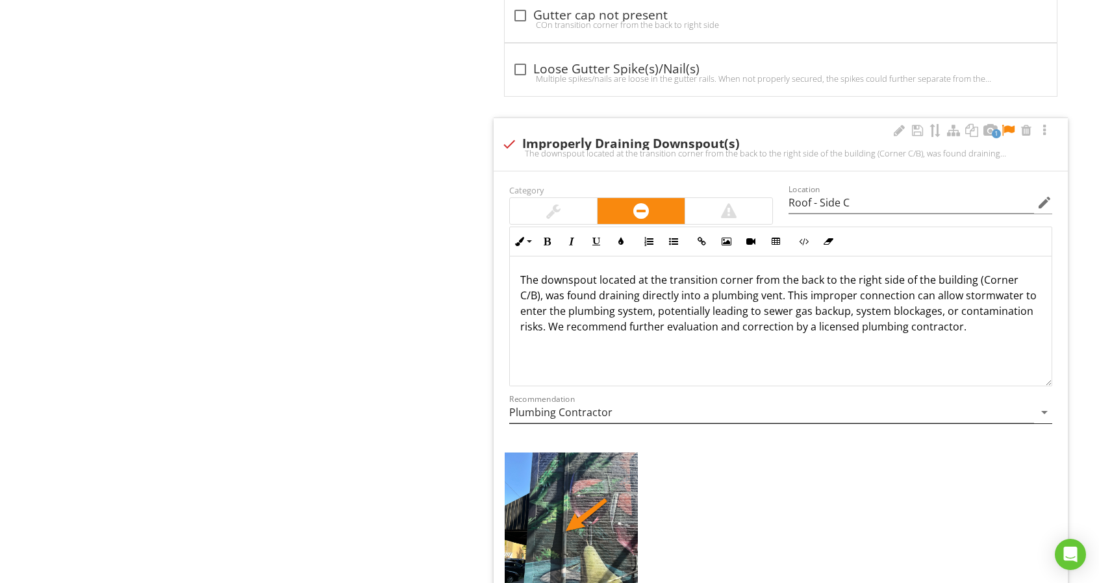
scroll to position [2403, 0]
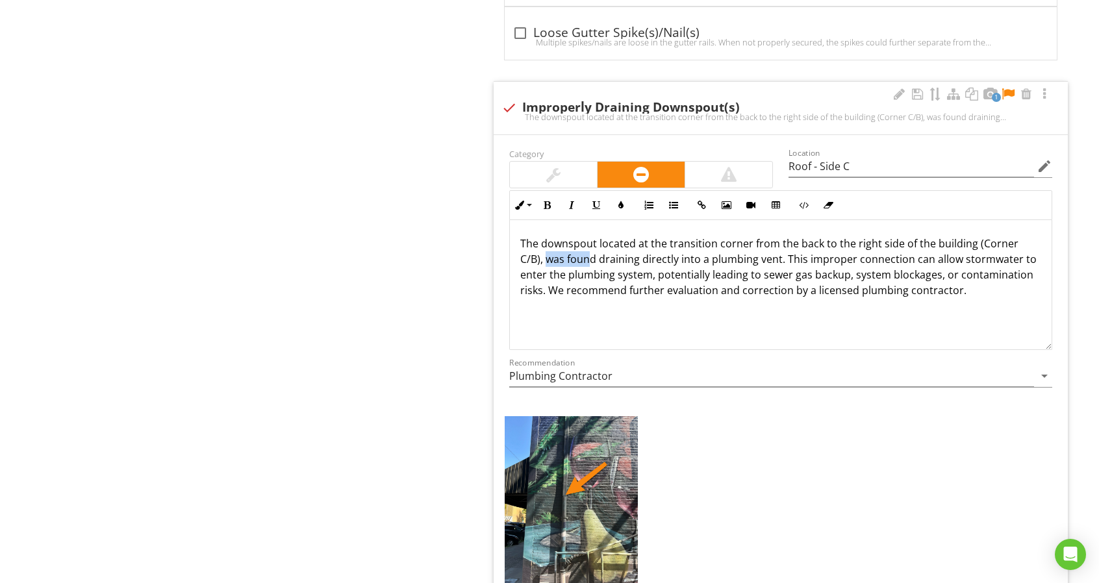
drag, startPoint x: 549, startPoint y: 256, endPoint x: 584, endPoint y: 251, distance: 35.4
click at [587, 251] on p "The downspout located at the transition corner from the back to the right side …" at bounding box center [780, 267] width 521 height 62
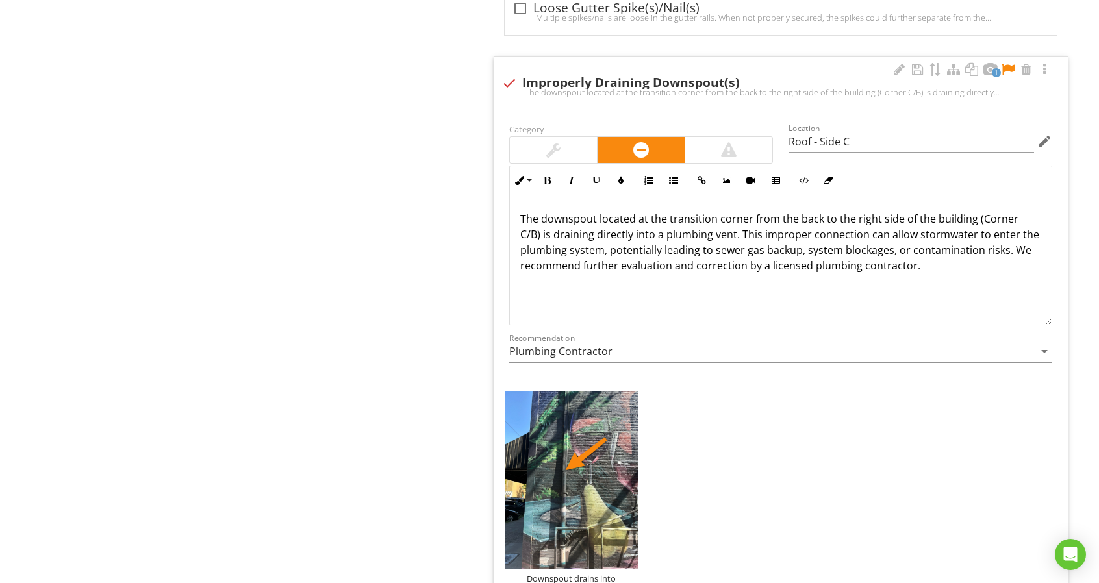
scroll to position [2424, 0]
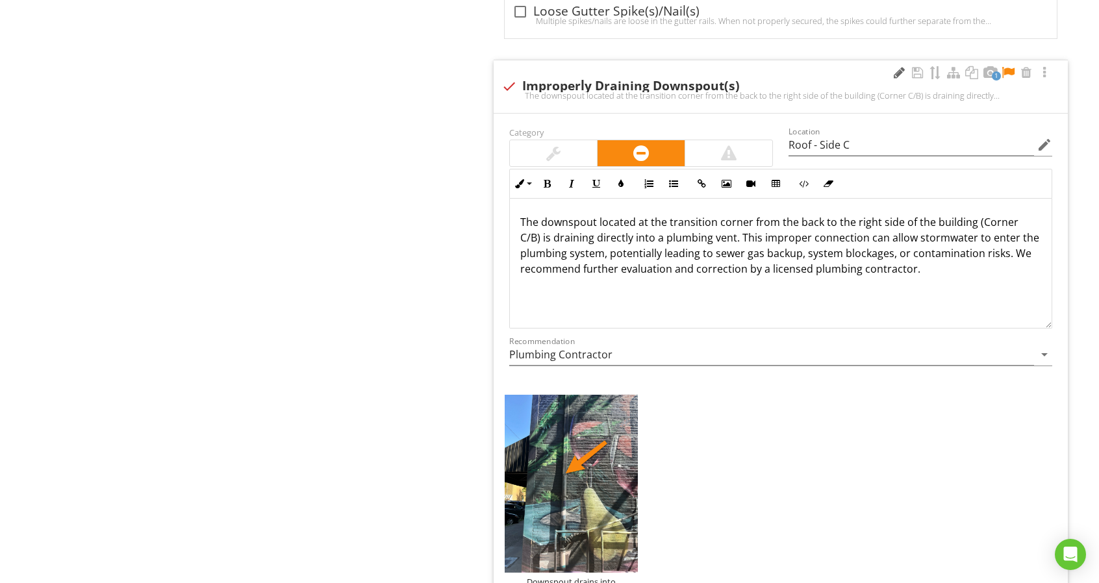
click at [895, 68] on div at bounding box center [899, 72] width 16 height 13
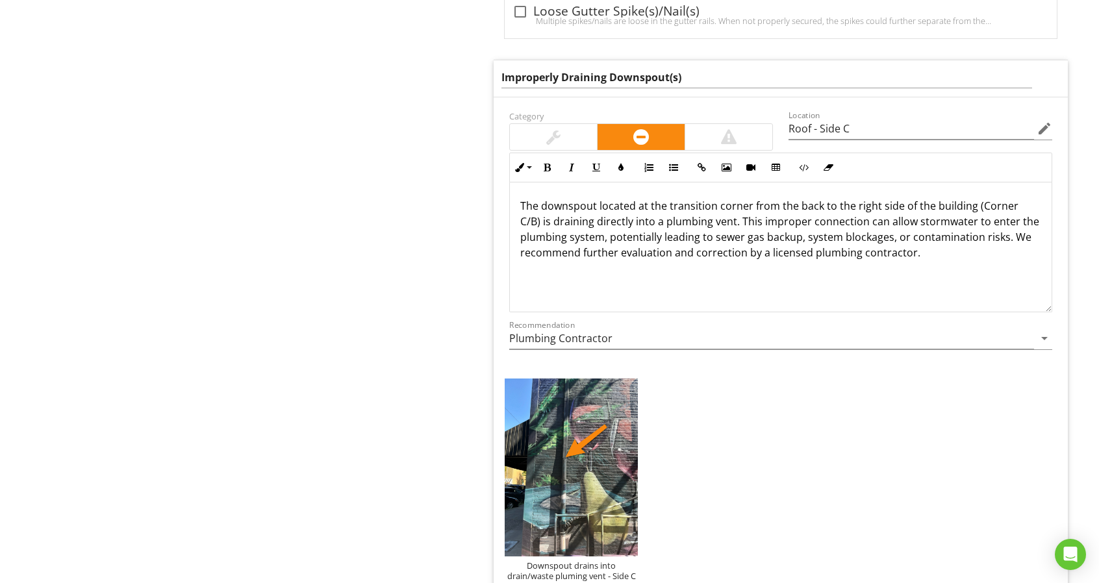
click at [803, 83] on div "Improperly Draining Downspout(s)" at bounding box center [781, 78] width 574 height 36
click at [798, 75] on input "Improperly Draining Downspout(s)" at bounding box center [766, 77] width 531 height 21
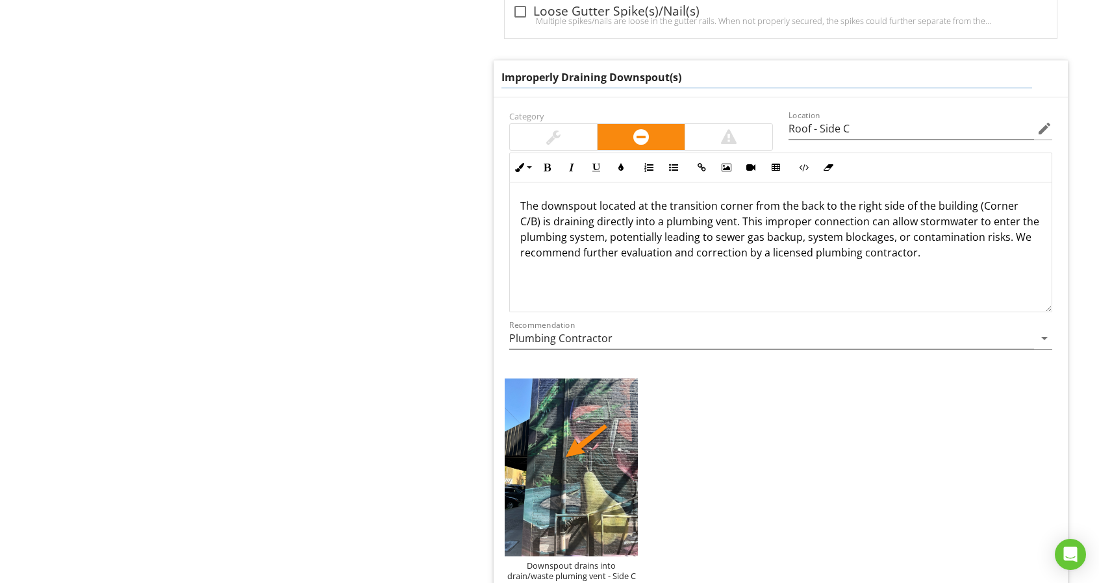
click at [798, 75] on input "Improperly Draining Downspout(s)" at bounding box center [766, 77] width 531 height 21
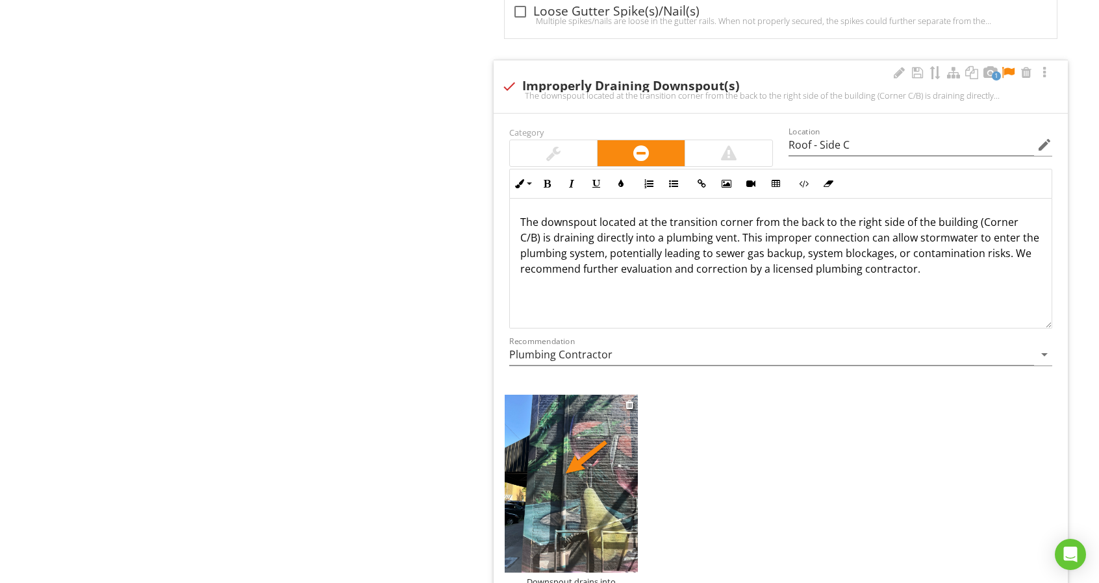
click at [549, 577] on div "Downspout drains into drain/waste pluming vent - Side C" at bounding box center [571, 587] width 133 height 21
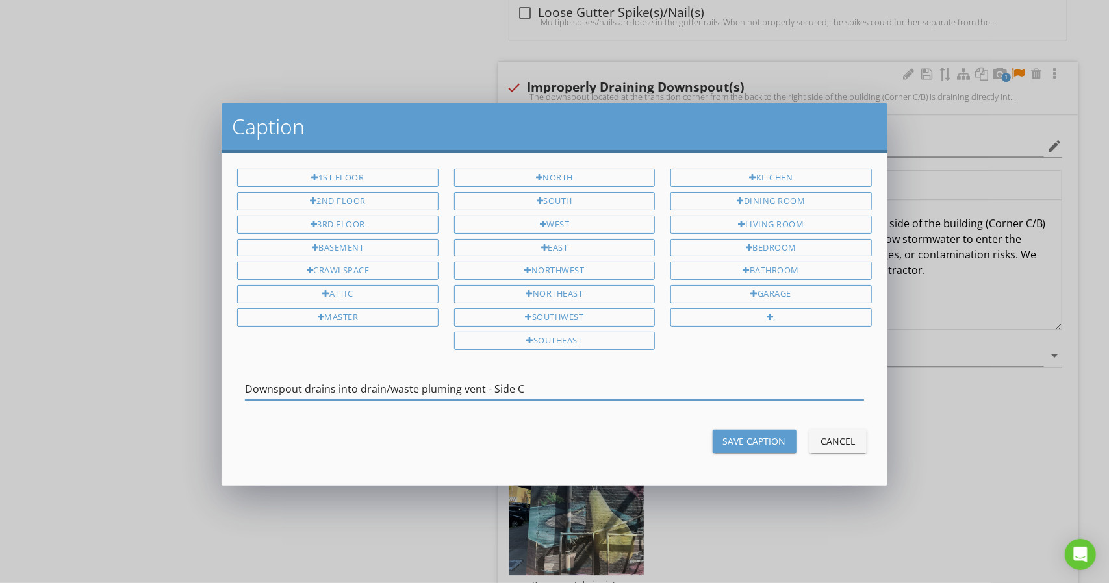
drag, startPoint x: 482, startPoint y: 380, endPoint x: 147, endPoint y: 403, distance: 335.9
click at [147, 403] on div "Caption 1st Floor 2nd Floor 3rd Floor Basement Crawlspace Attic Master North So…" at bounding box center [554, 291] width 1109 height 583
type input "Improperly Draining Downspout(s) - Side C"
click at [751, 434] on div "Save Caption" at bounding box center [754, 441] width 63 height 14
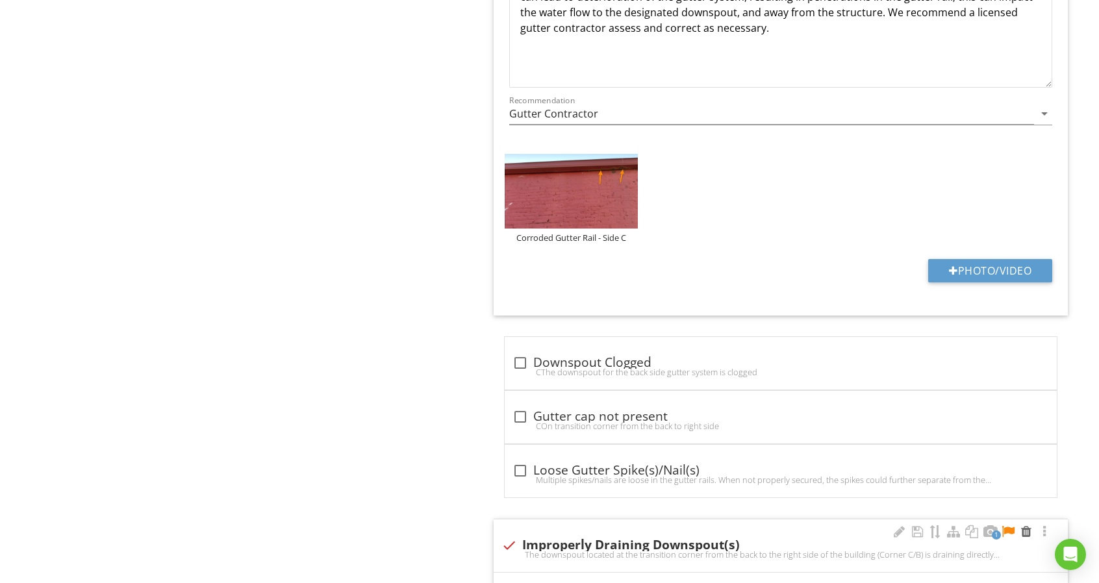
scroll to position [2035, 0]
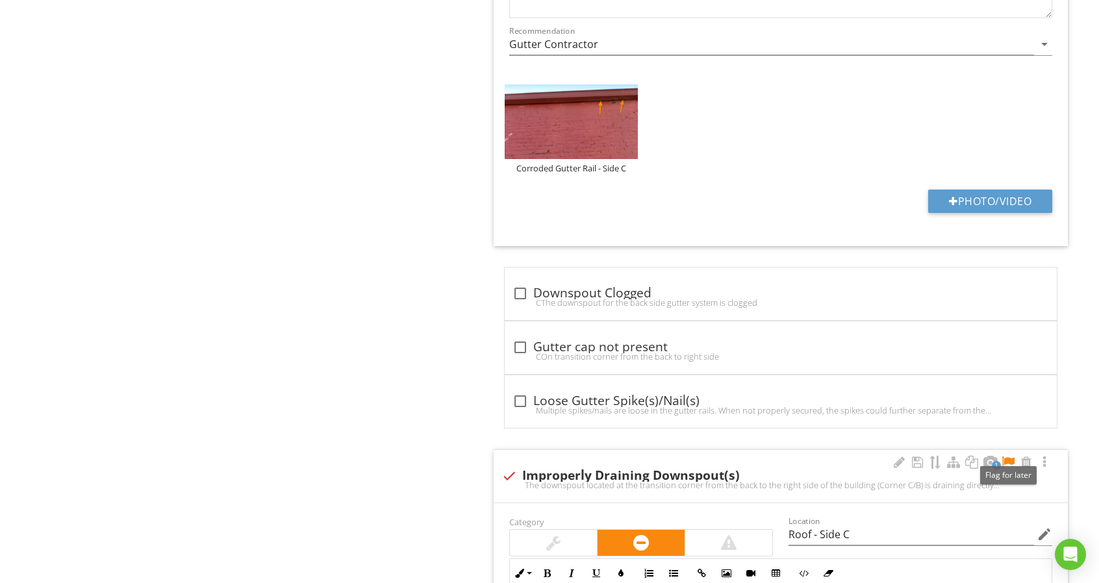
click at [1008, 456] on div at bounding box center [1008, 462] width 16 height 13
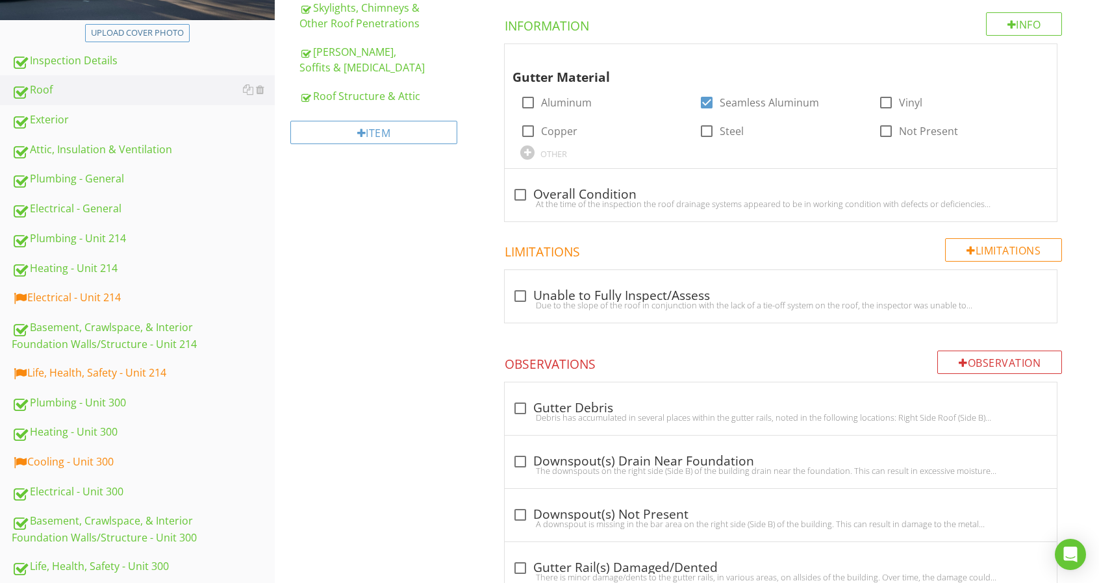
scroll to position [151, 0]
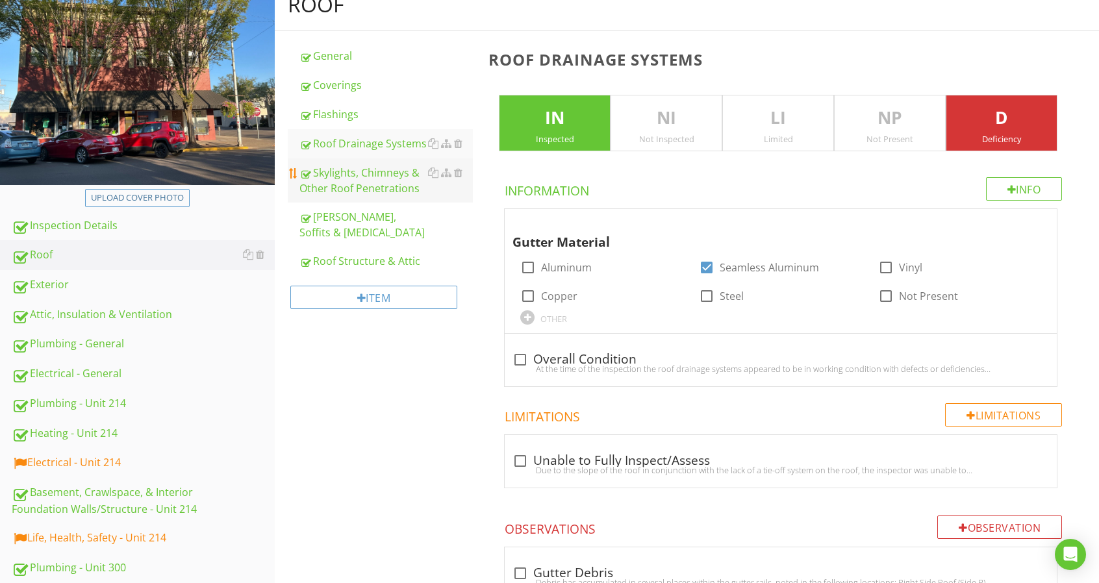
click at [368, 177] on div "Skylights, Chimneys & Other Roof Penetrations" at bounding box center [385, 180] width 173 height 31
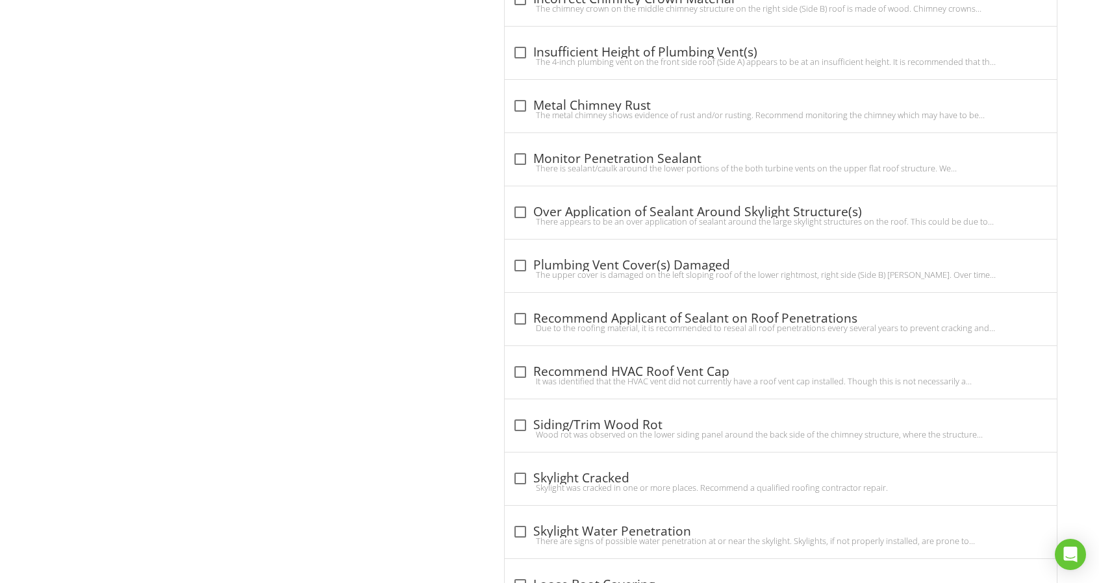
scroll to position [2481, 0]
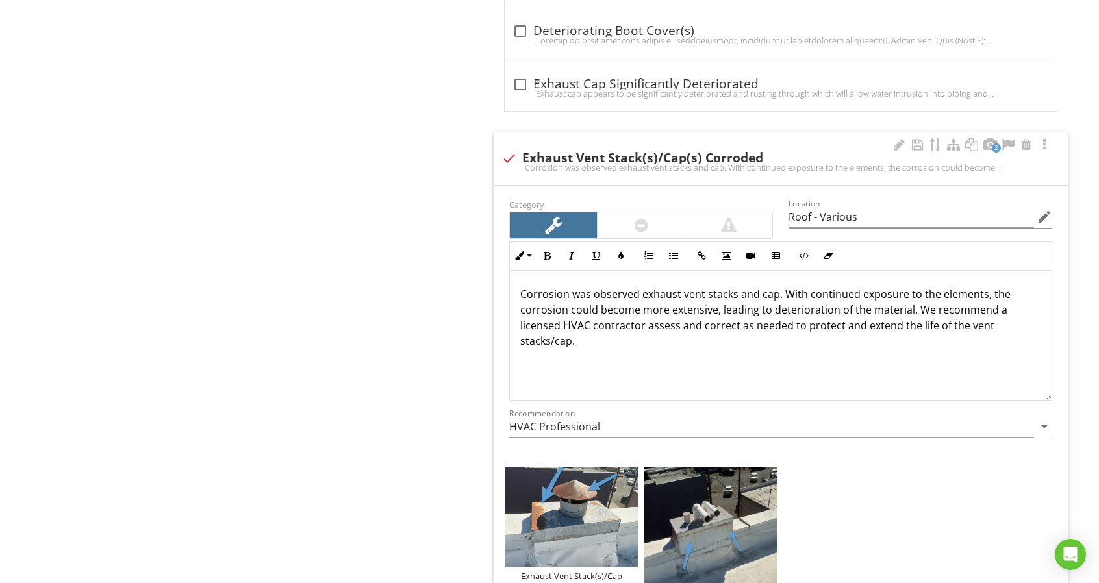
click at [774, 289] on p "Corrosion was observed exhaust vent stacks and cap. With continued exposure to …" at bounding box center [780, 317] width 521 height 62
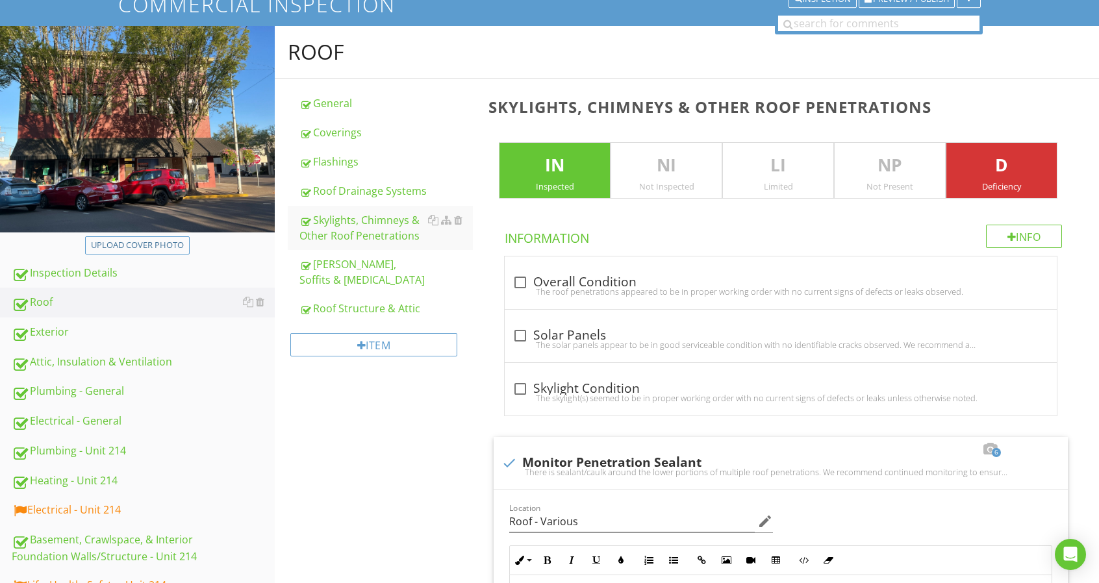
scroll to position [0, 0]
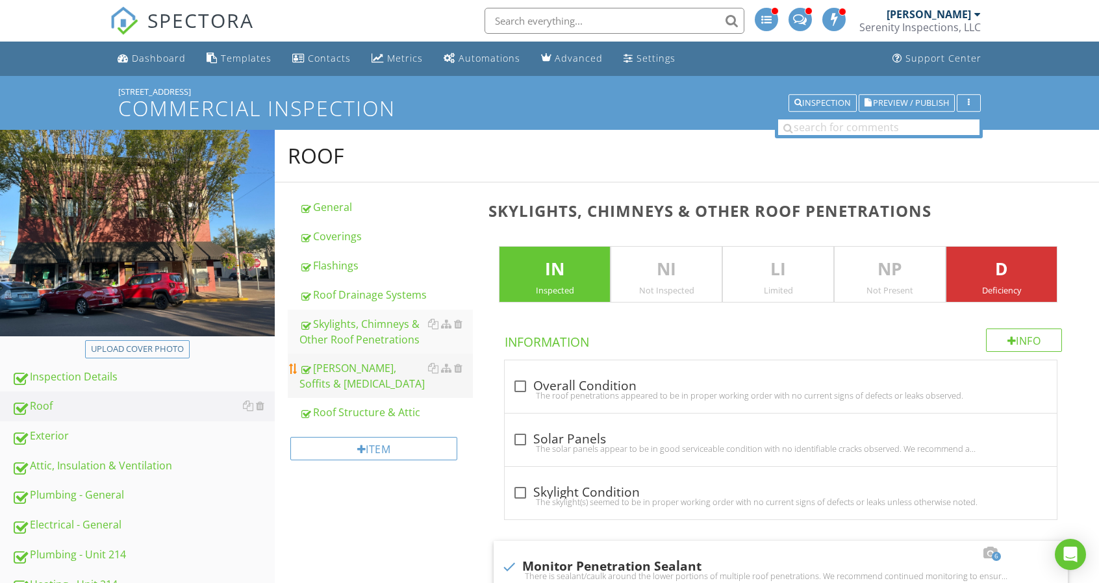
click at [394, 365] on div "[PERSON_NAME], Soffits & [MEDICAL_DATA]" at bounding box center [385, 375] width 173 height 31
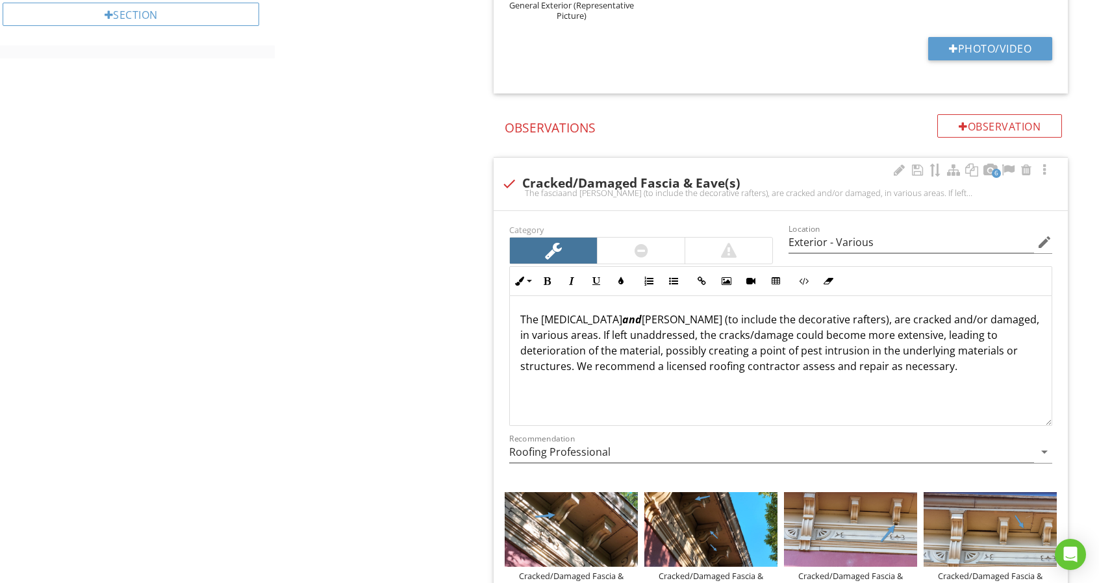
scroll to position [1104, 0]
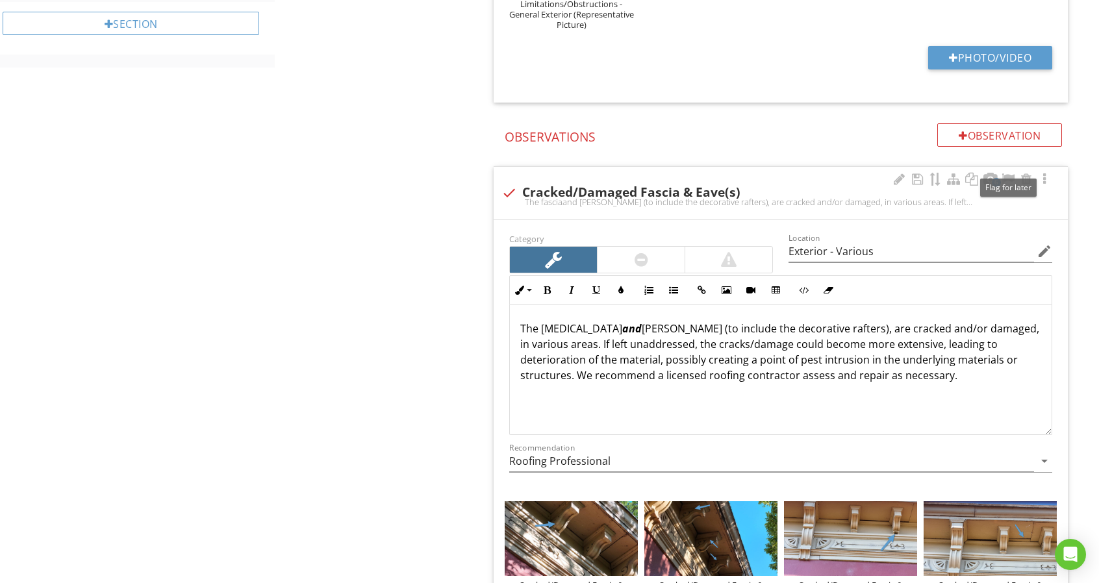
drag, startPoint x: 1007, startPoint y: 173, endPoint x: 1004, endPoint y: 226, distance: 53.3
click at [1007, 173] on div at bounding box center [1008, 179] width 16 height 13
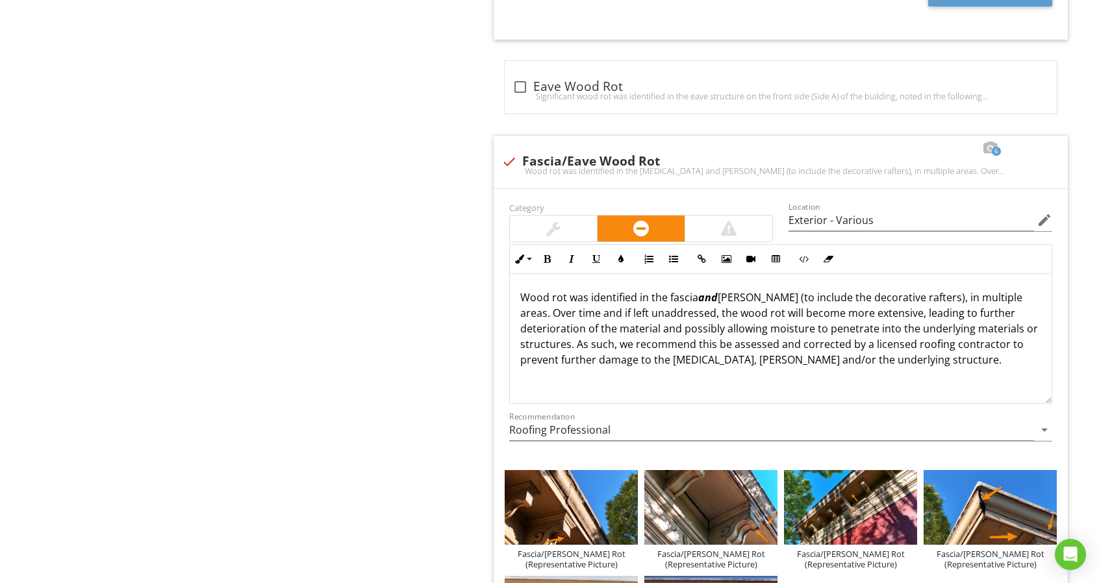
scroll to position [2468, 0]
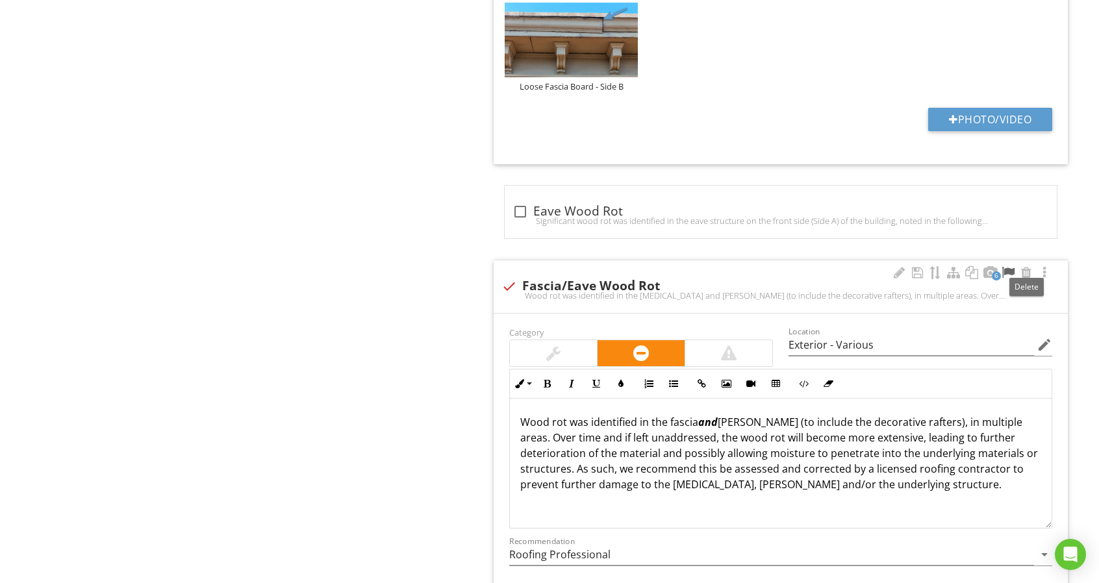
click at [1013, 266] on div at bounding box center [1008, 272] width 16 height 13
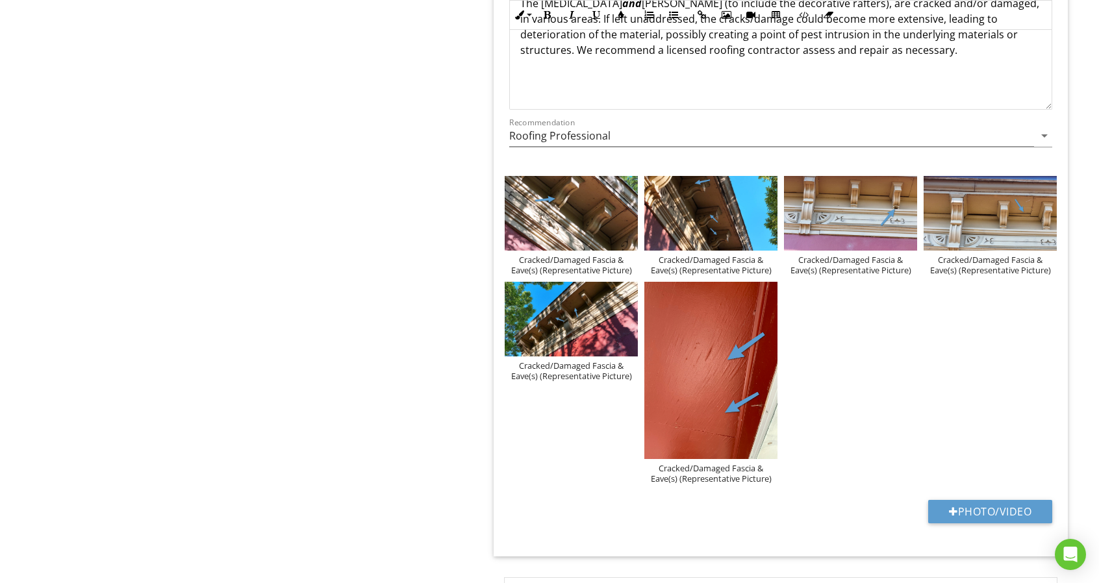
scroll to position [1169, 0]
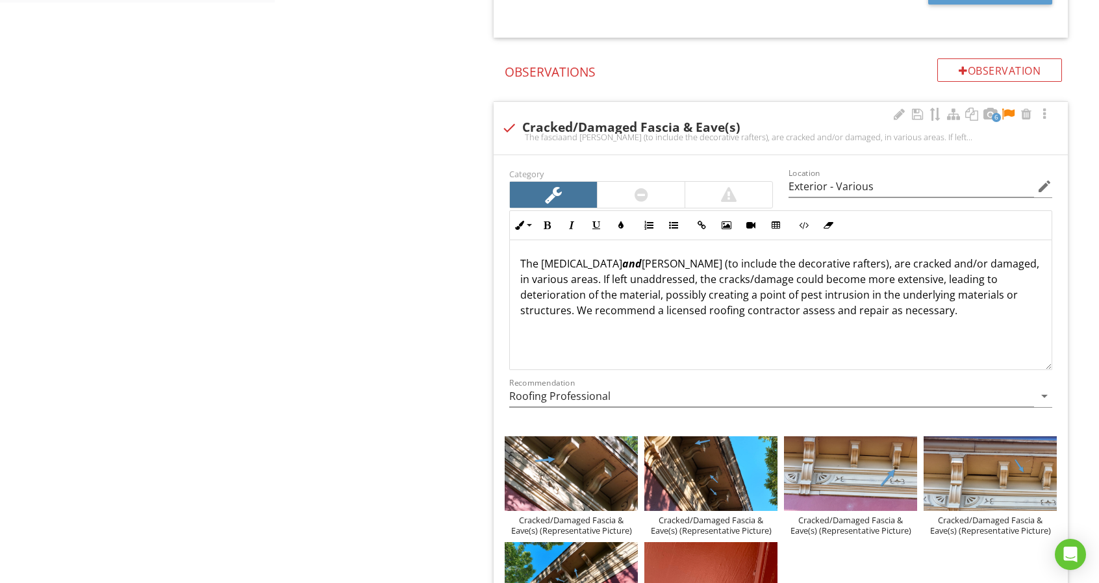
click at [607, 292] on p "The fascia and eaves (to include the decorative rafters), are cracked and/or da…" at bounding box center [780, 287] width 521 height 62
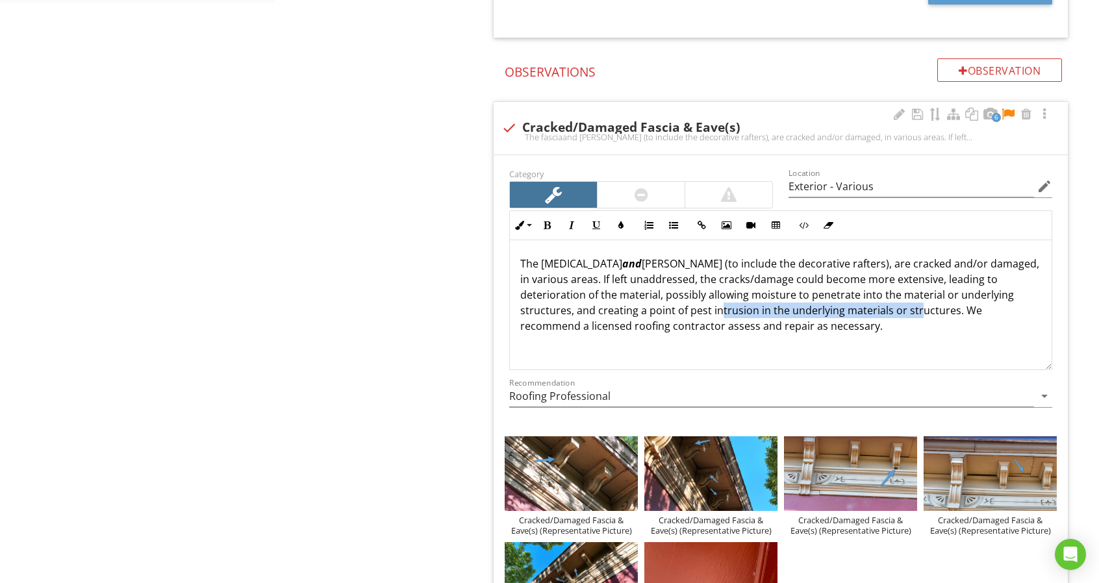
drag, startPoint x: 644, startPoint y: 307, endPoint x: 834, endPoint y: 311, distance: 189.7
click at [834, 311] on p "The fascia and eaves (to include the decorative rafters), are cracked and/or da…" at bounding box center [780, 295] width 521 height 78
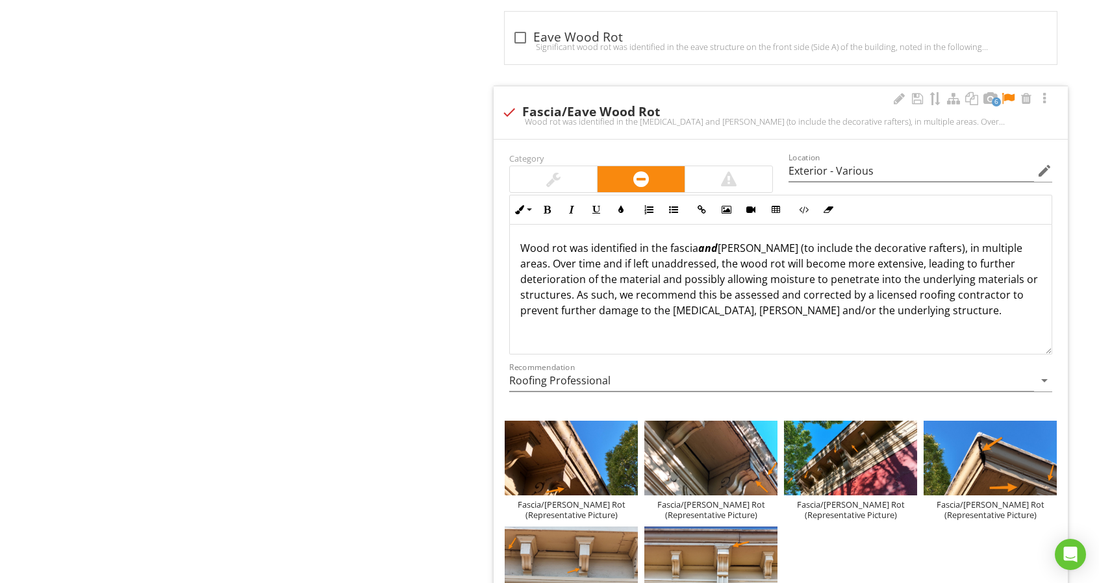
scroll to position [2663, 0]
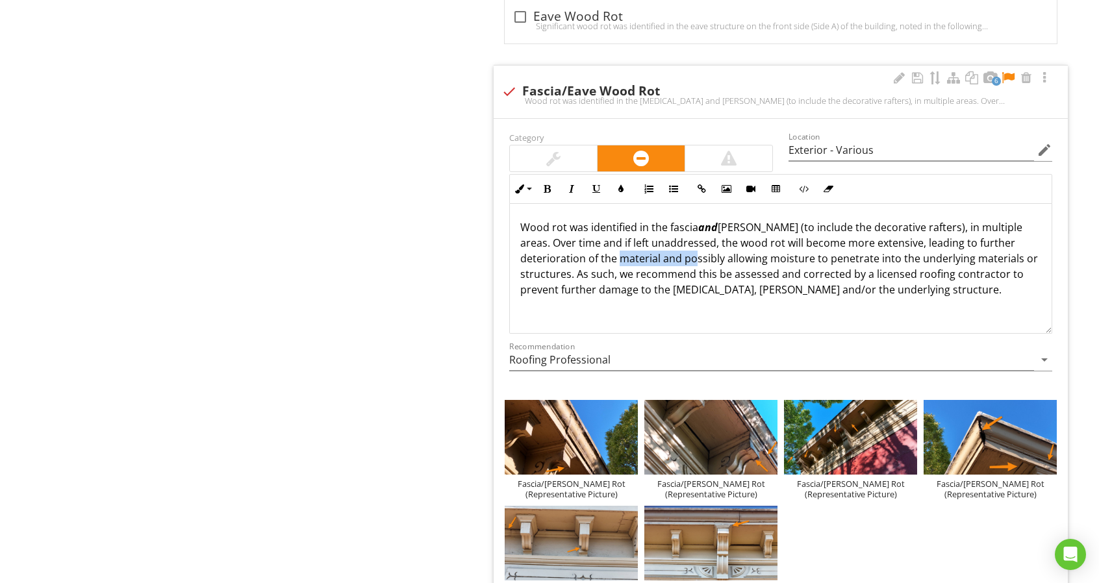
drag, startPoint x: 577, startPoint y: 250, endPoint x: 644, endPoint y: 253, distance: 66.9
click at [644, 253] on p "Wood rot was identified in the fascia and eaves (to include the decorative raft…" at bounding box center [780, 259] width 521 height 78
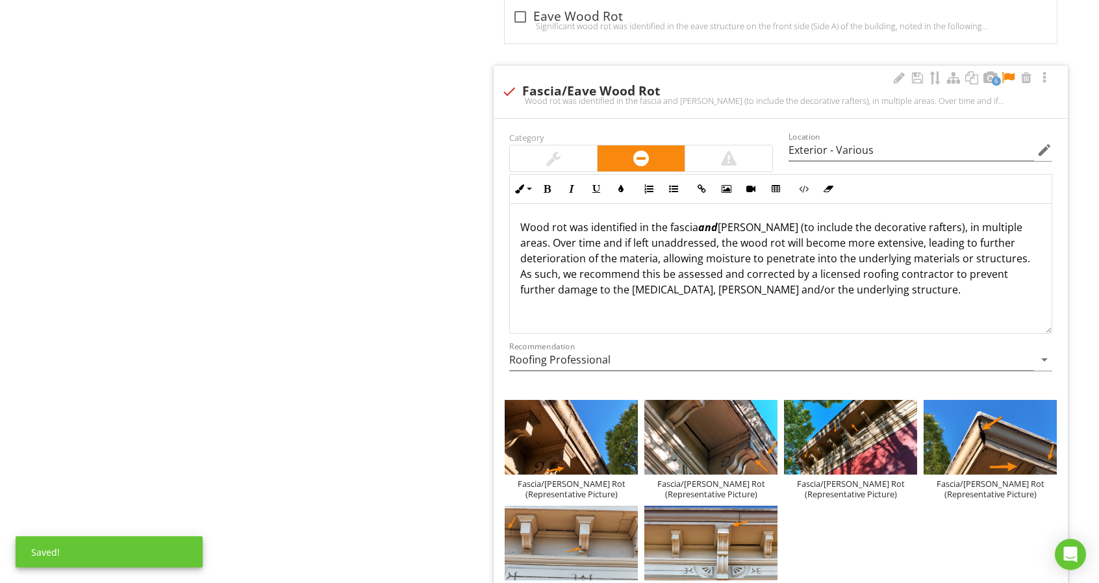
click at [574, 252] on p "Wood rot was identified in the fascia and eaves (to include the decorative raft…" at bounding box center [780, 259] width 521 height 78
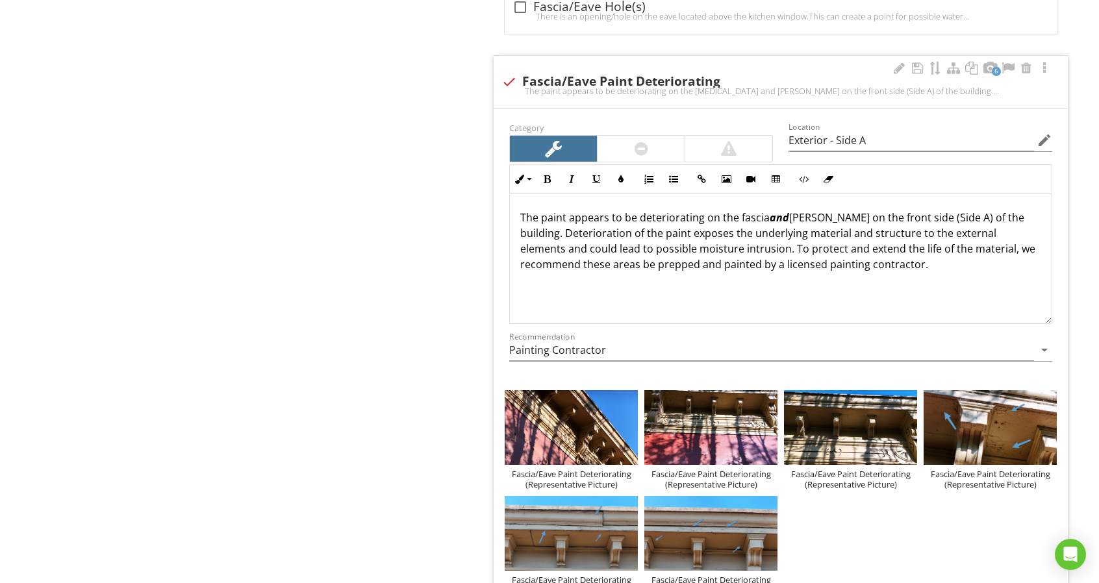
scroll to position [4221, 0]
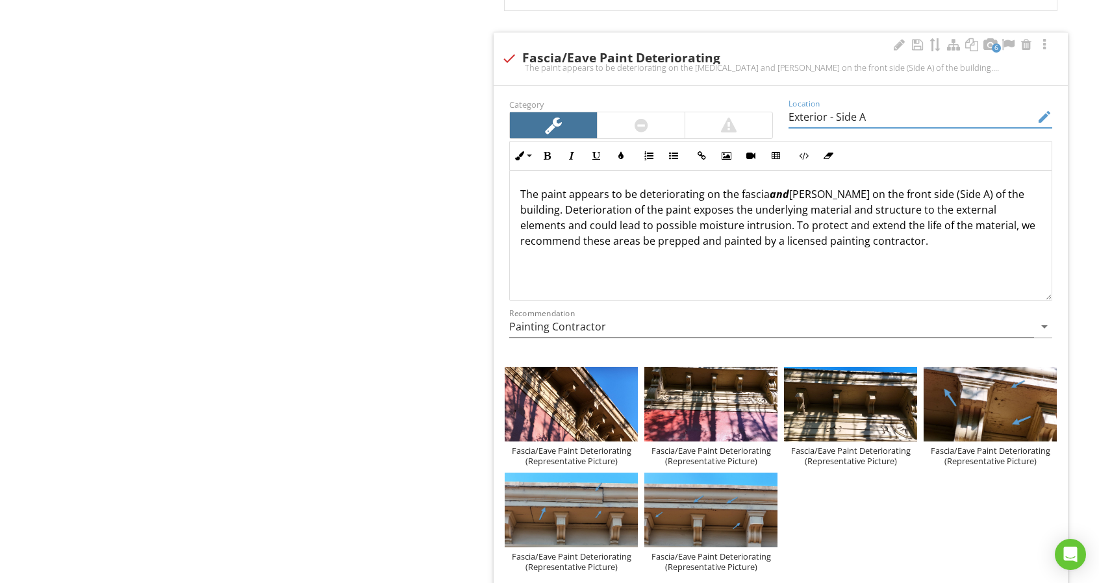
drag, startPoint x: 831, startPoint y: 107, endPoint x: 878, endPoint y: 103, distance: 46.9
click at [878, 107] on input "Exterior - Side A" at bounding box center [910, 117] width 245 height 21
type input "Exterior - Various"
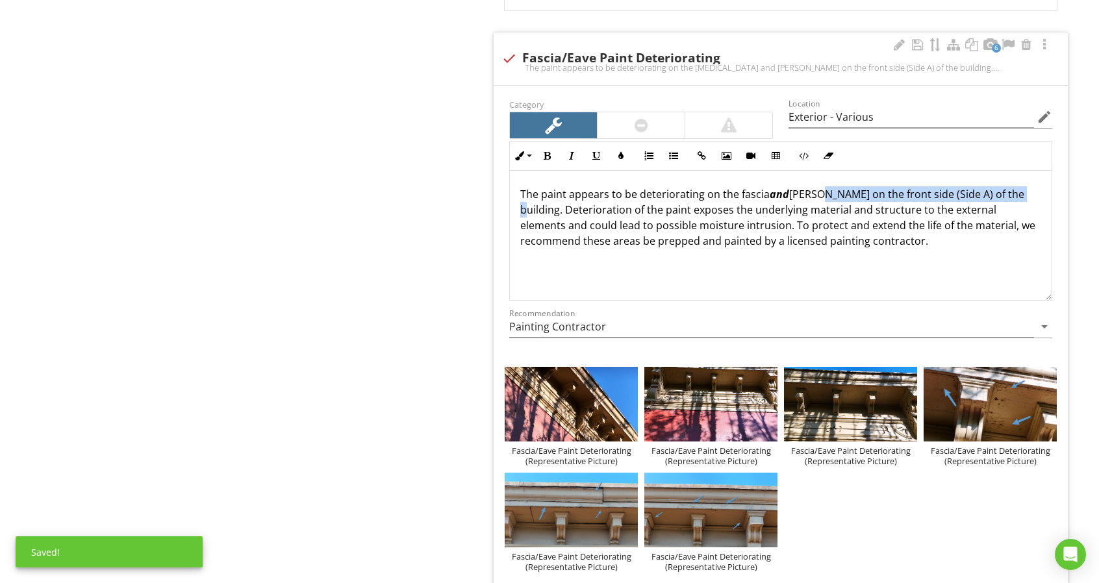
drag, startPoint x: 817, startPoint y: 181, endPoint x: 1009, endPoint y: 181, distance: 192.2
click at [1009, 186] on p "The paint appears to be deteriorating on the fascia and eaves on the front side…" at bounding box center [780, 217] width 521 height 62
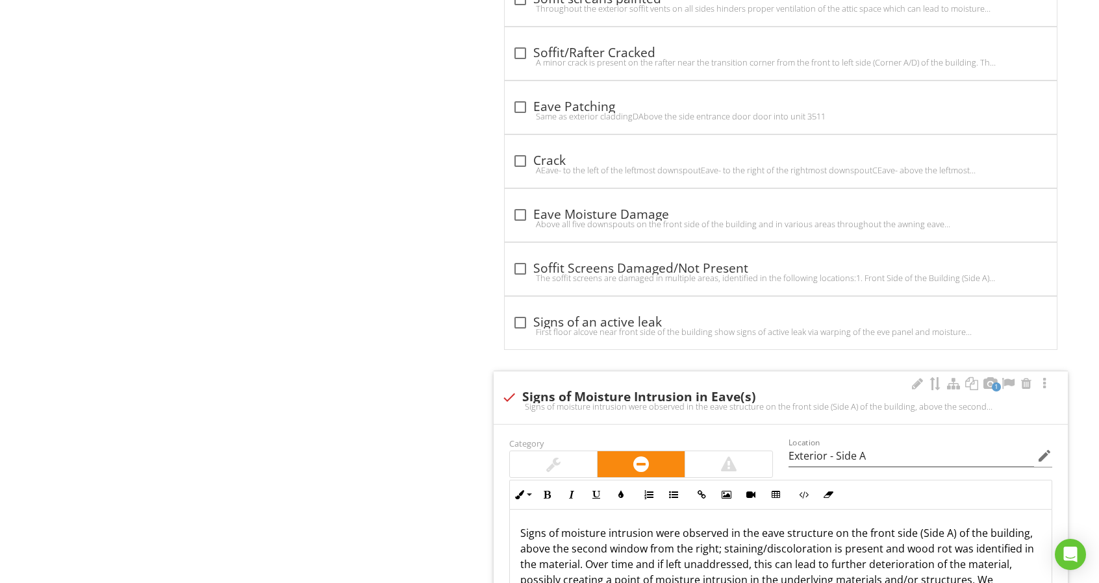
scroll to position [6040, 0]
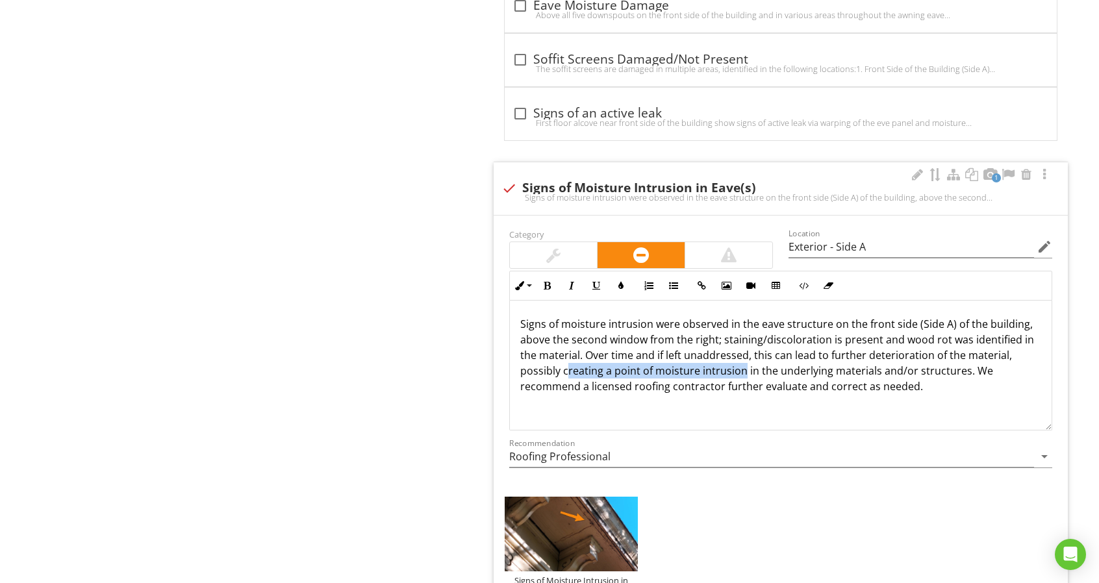
drag, startPoint x: 568, startPoint y: 346, endPoint x: 742, endPoint y: 353, distance: 174.2
click at [742, 353] on p "Signs of moisture intrusion were observed in the eave structure on the front si…" at bounding box center [780, 355] width 521 height 78
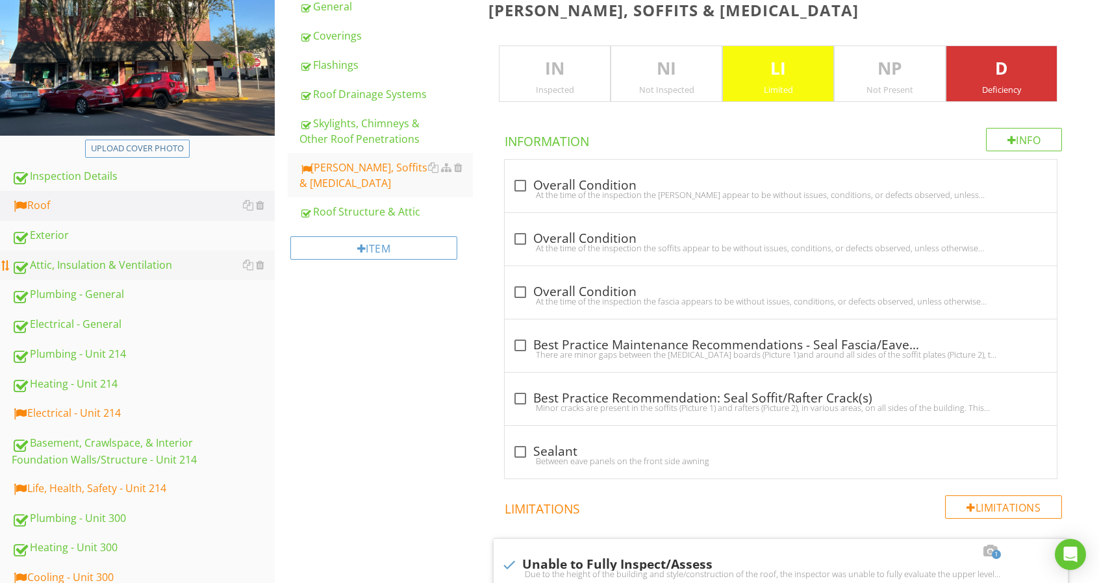
scroll to position [195, 0]
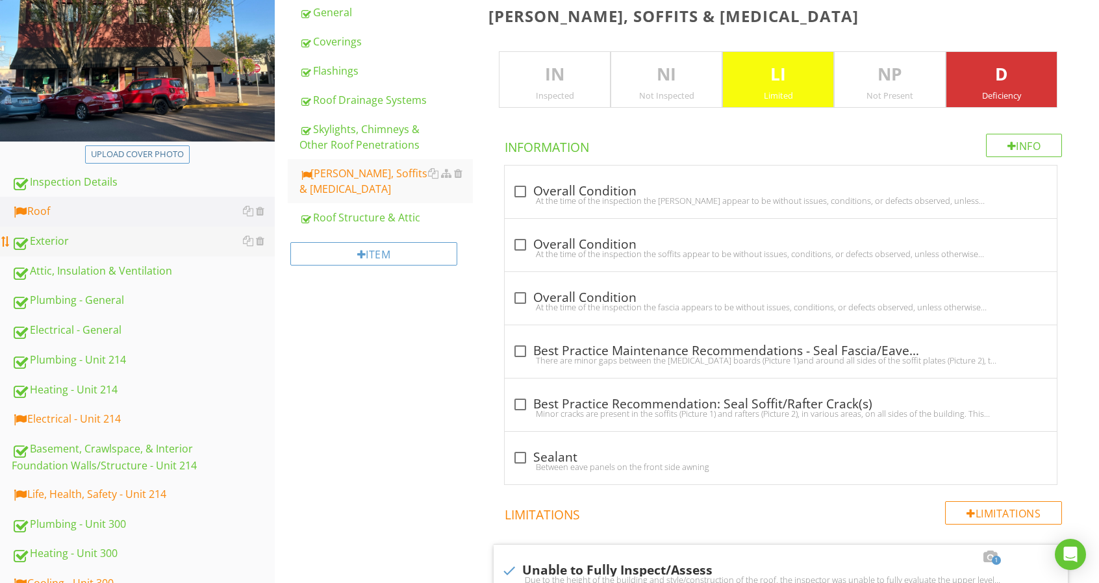
click at [143, 250] on link "Exterior" at bounding box center [143, 242] width 263 height 30
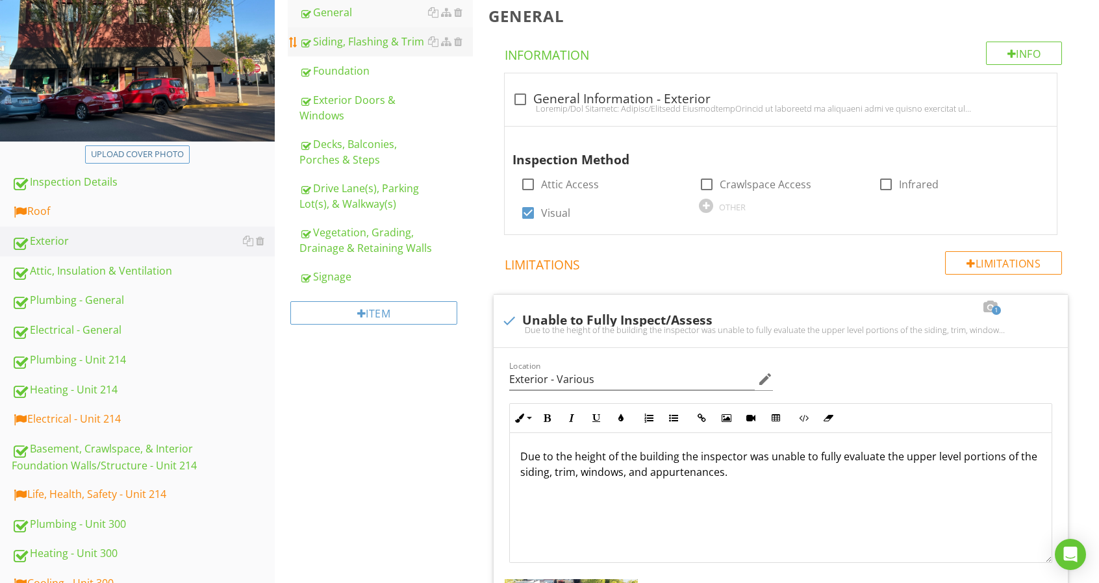
click at [358, 40] on div "Siding, Flashing & Trim" at bounding box center [385, 42] width 173 height 16
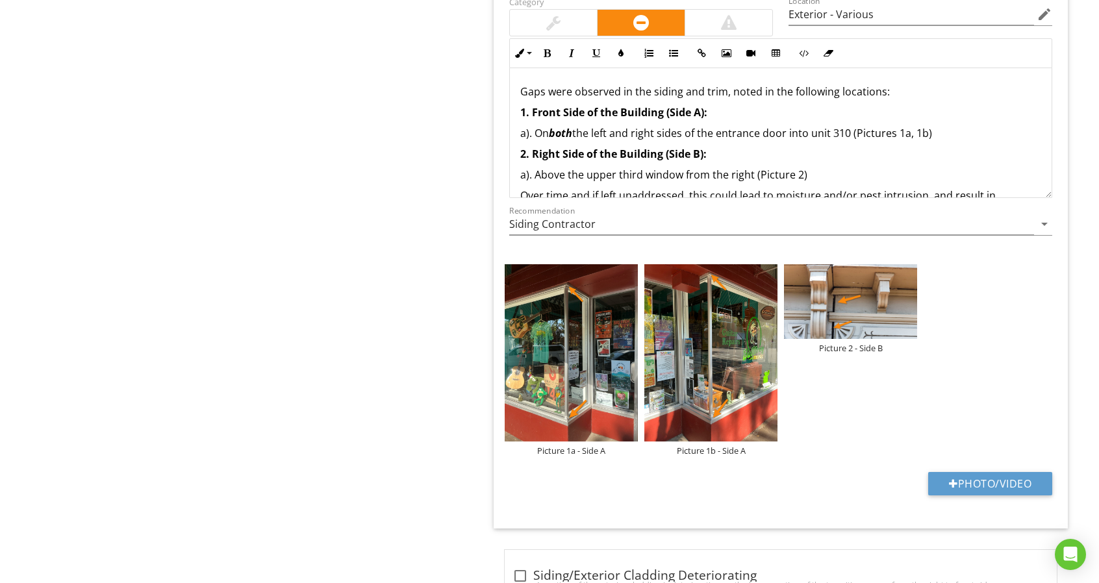
scroll to position [65, 0]
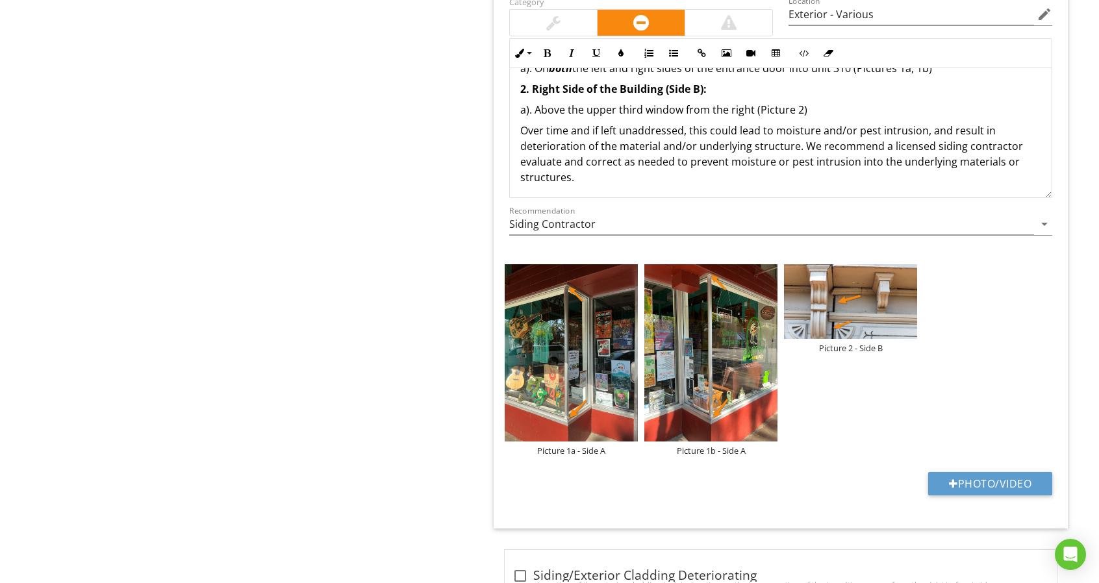
click at [659, 131] on p "Over time and if left unaddressed, this could lead to moisture and/or pest intr…" at bounding box center [780, 154] width 521 height 62
click at [798, 136] on p "Over time and if left unaddressed, this could lead to moisture and/or pest intr…" at bounding box center [780, 154] width 521 height 62
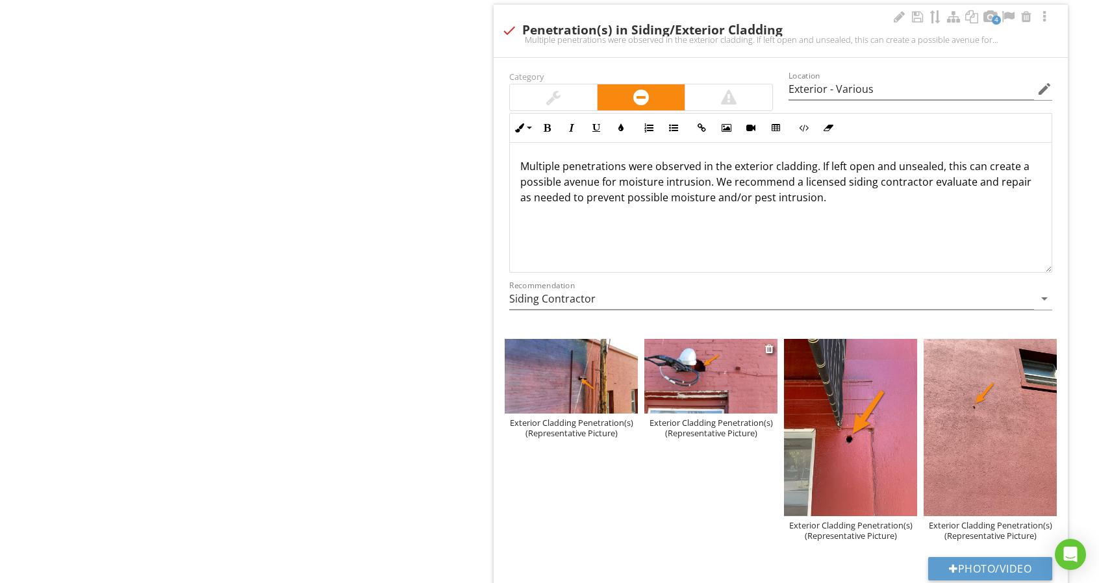
scroll to position [7664, 0]
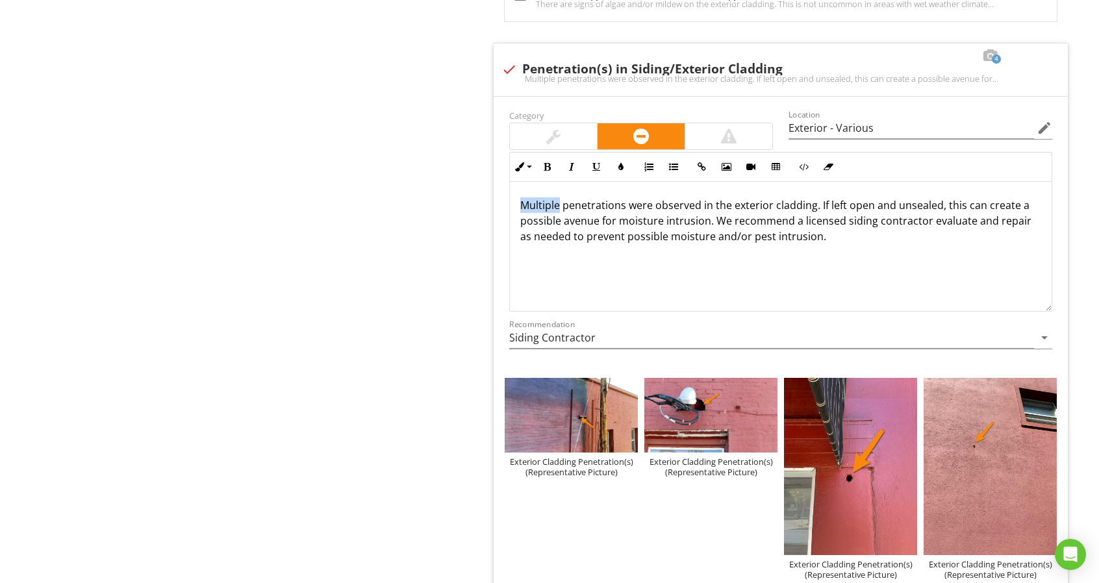
drag, startPoint x: 559, startPoint y: 179, endPoint x: 491, endPoint y: 172, distance: 67.9
click at [491, 172] on span "check_box_outline_blank Siding/Exterior Cladding Crack(s) - Significant 6 check…" at bounding box center [783, 379] width 590 height 12189
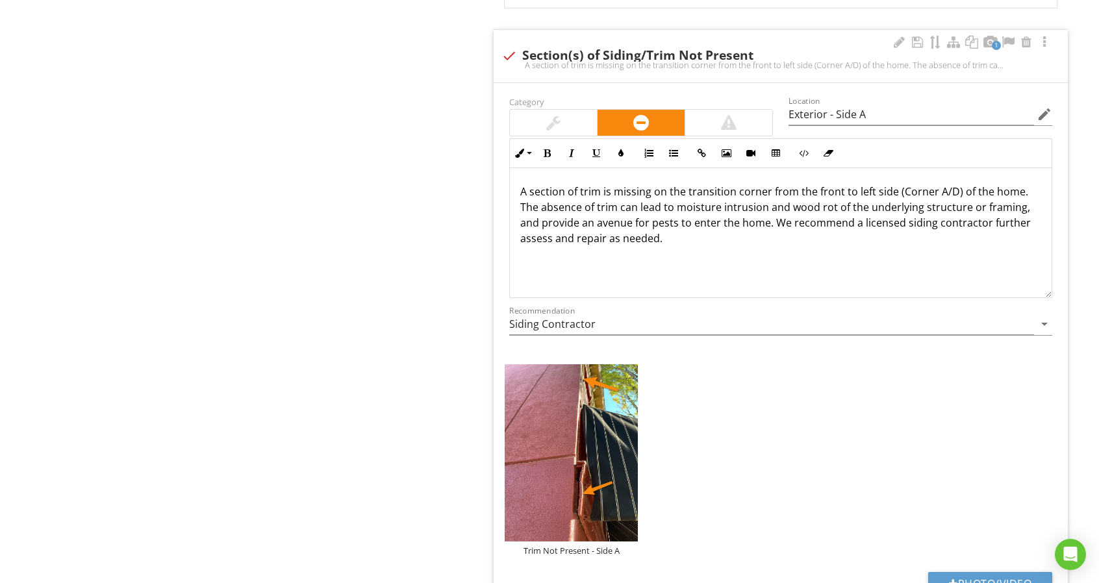
scroll to position [8443, 0]
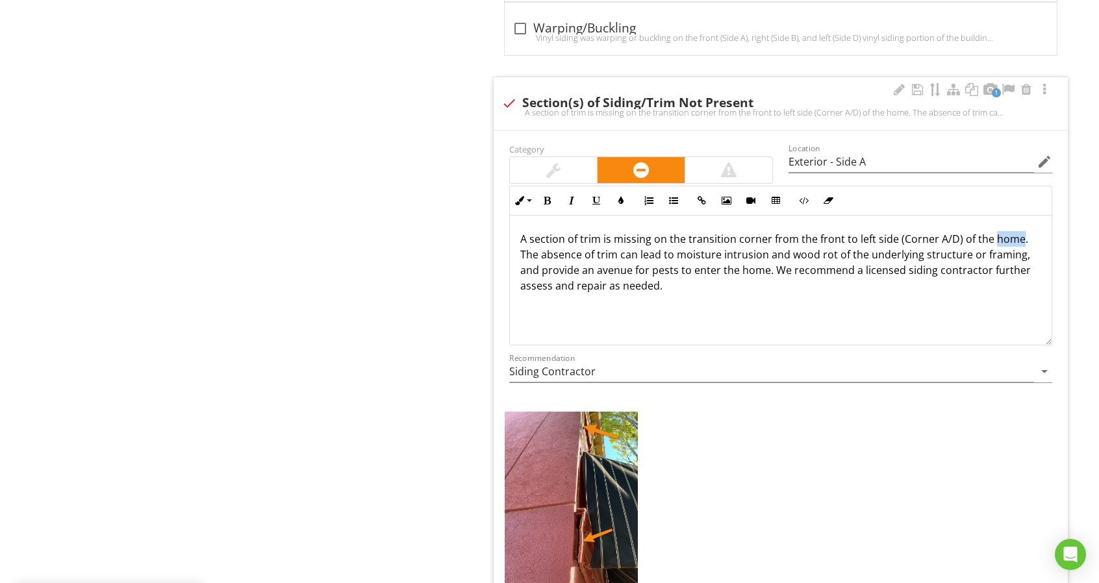
drag, startPoint x: 990, startPoint y: 207, endPoint x: 1016, endPoint y: 208, distance: 25.3
click at [1016, 231] on p "A section of trim is missing on the transition corner from the front to left si…" at bounding box center [780, 262] width 521 height 62
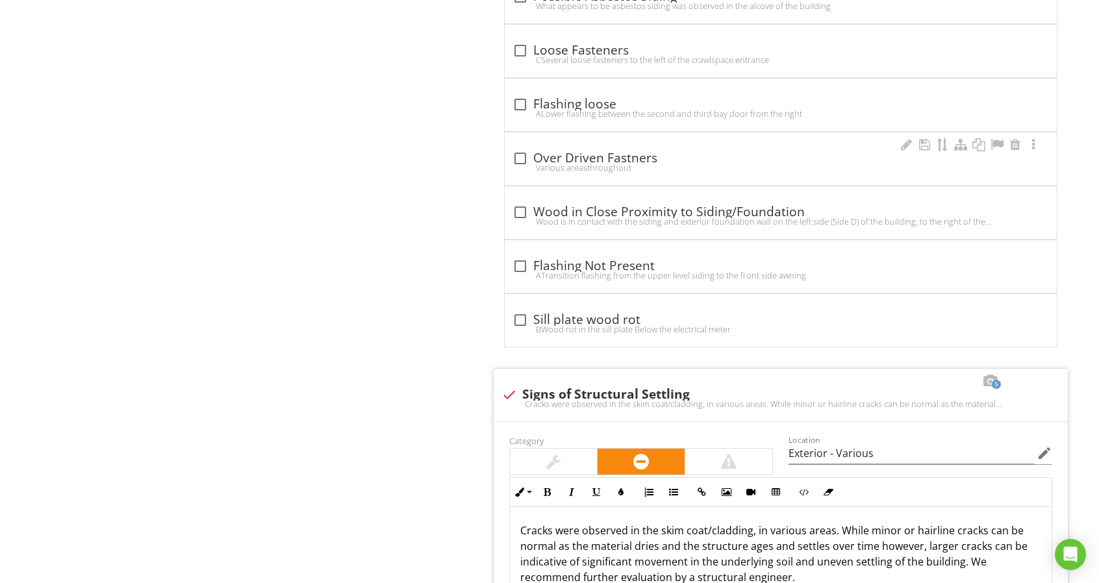
scroll to position [13249, 0]
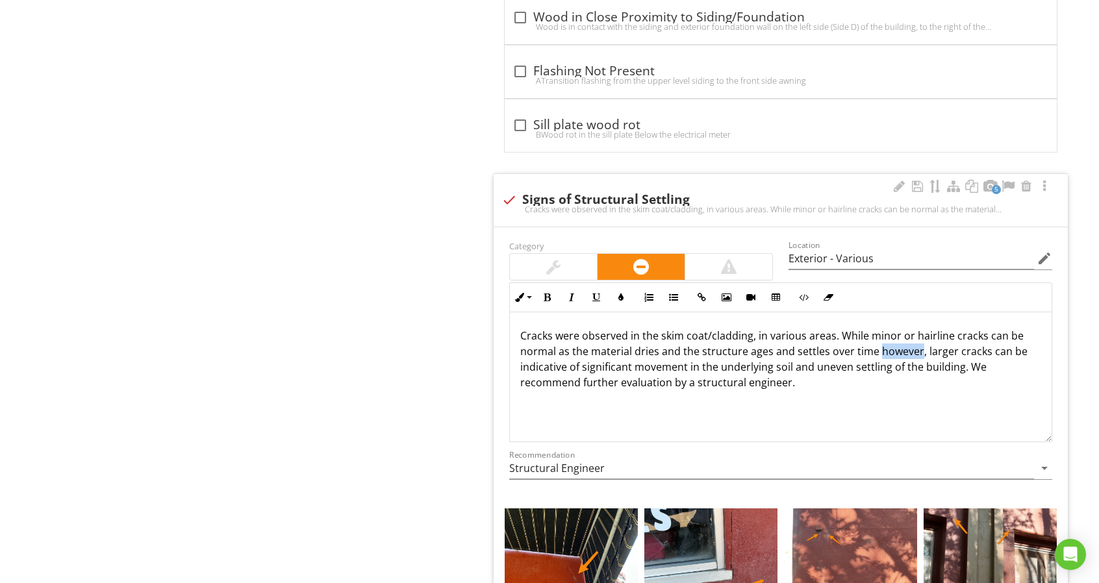
drag, startPoint x: 875, startPoint y: 292, endPoint x: 916, endPoint y: 294, distance: 41.0
click at [916, 328] on p "Cracks were observed in the skim coat/cladding, in various areas. While minor o…" at bounding box center [780, 359] width 521 height 62
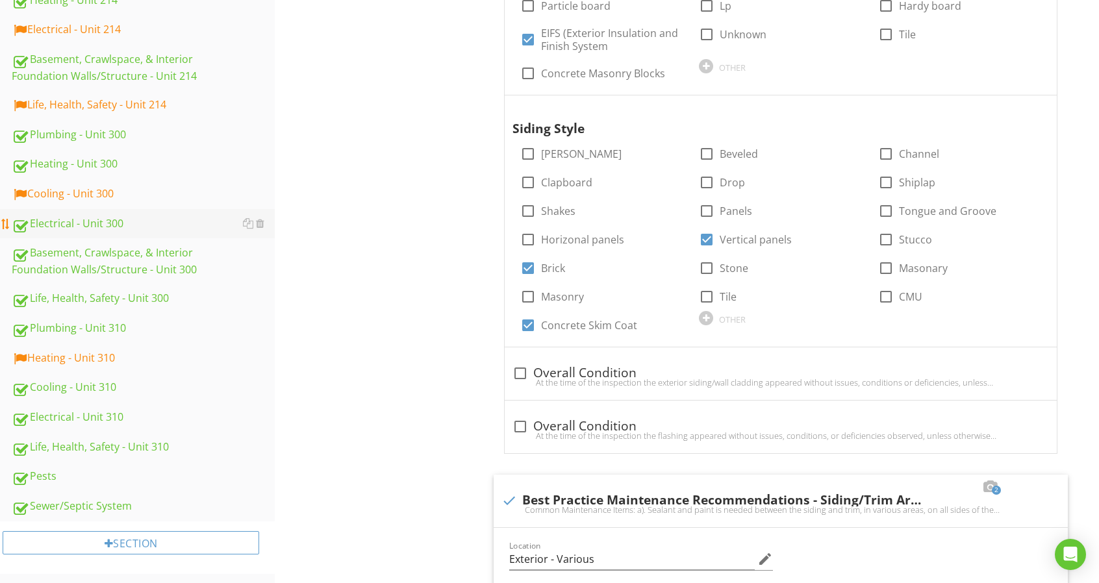
scroll to position [65, 0]
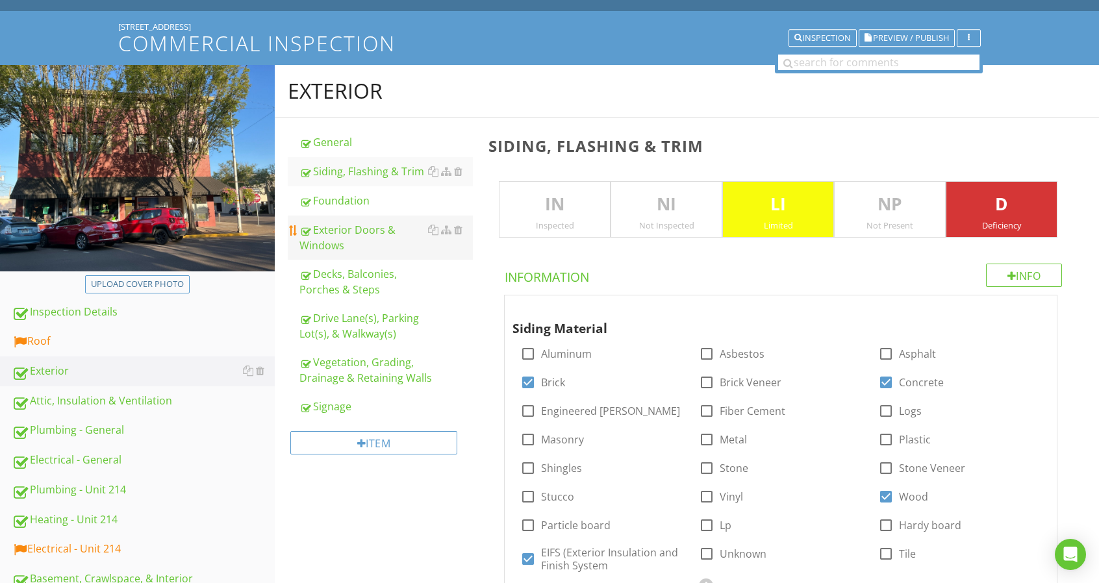
click at [374, 238] on div "Exterior Doors & Windows" at bounding box center [385, 237] width 173 height 31
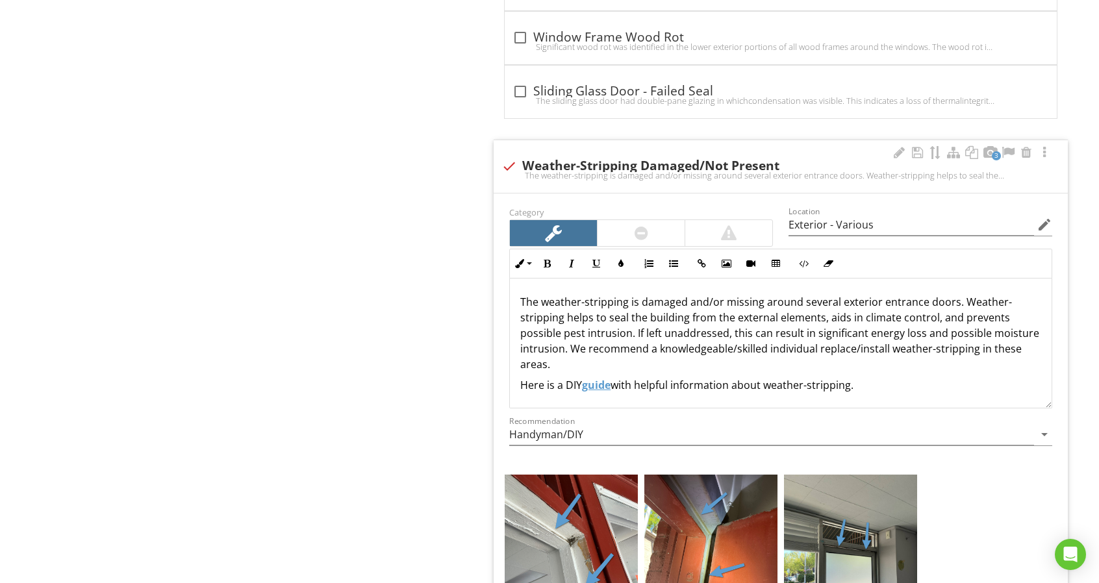
scroll to position [3962, 0]
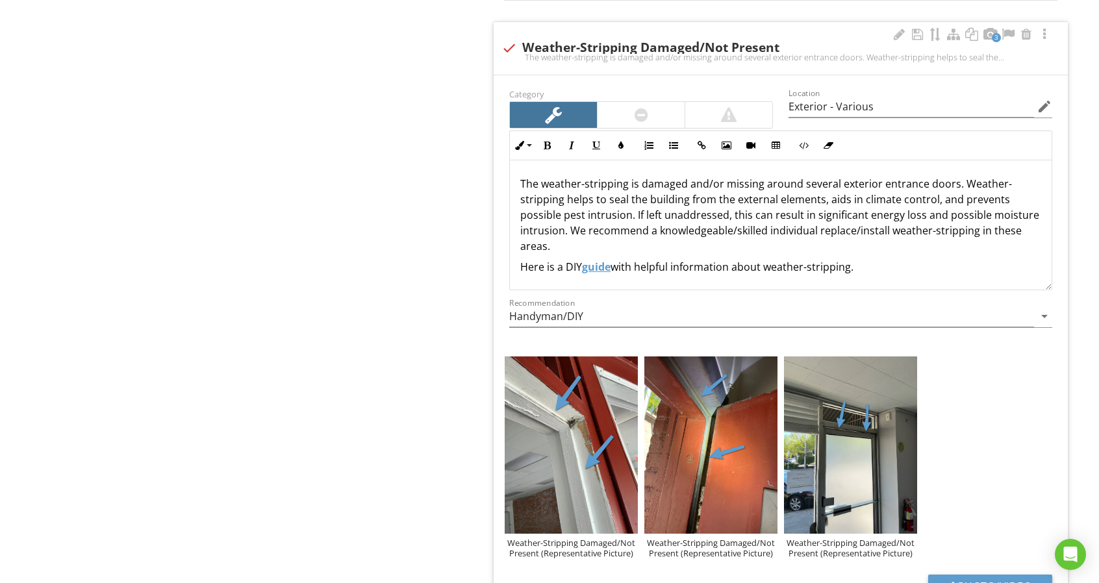
click at [881, 176] on p "The weather-stripping is damaged and/or missing around several exterior entranc…" at bounding box center [780, 215] width 521 height 78
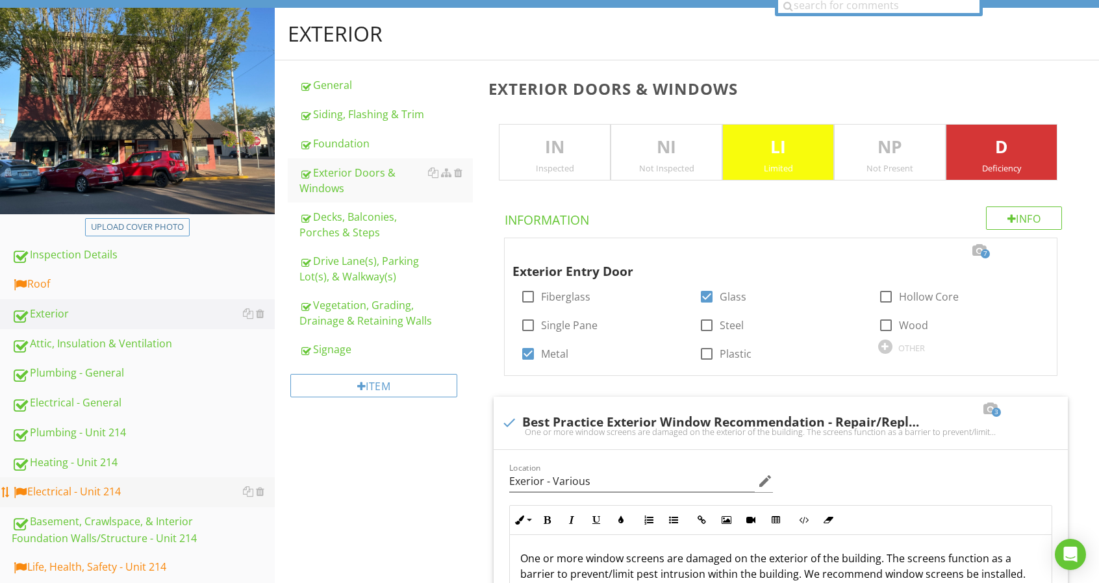
scroll to position [195, 0]
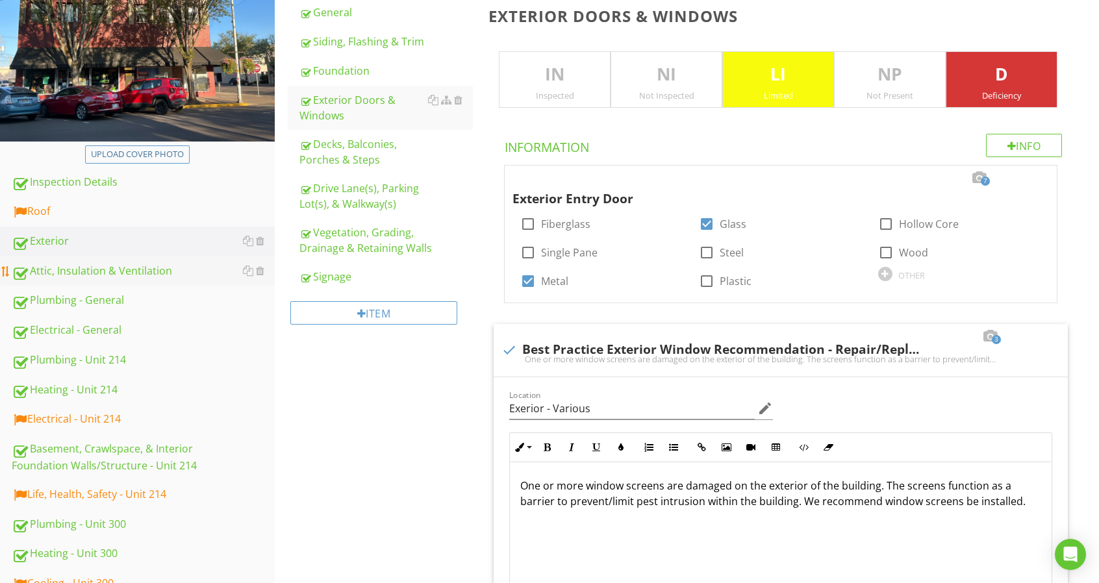
click at [179, 279] on div "Attic, Insulation & Ventilation" at bounding box center [143, 271] width 263 height 17
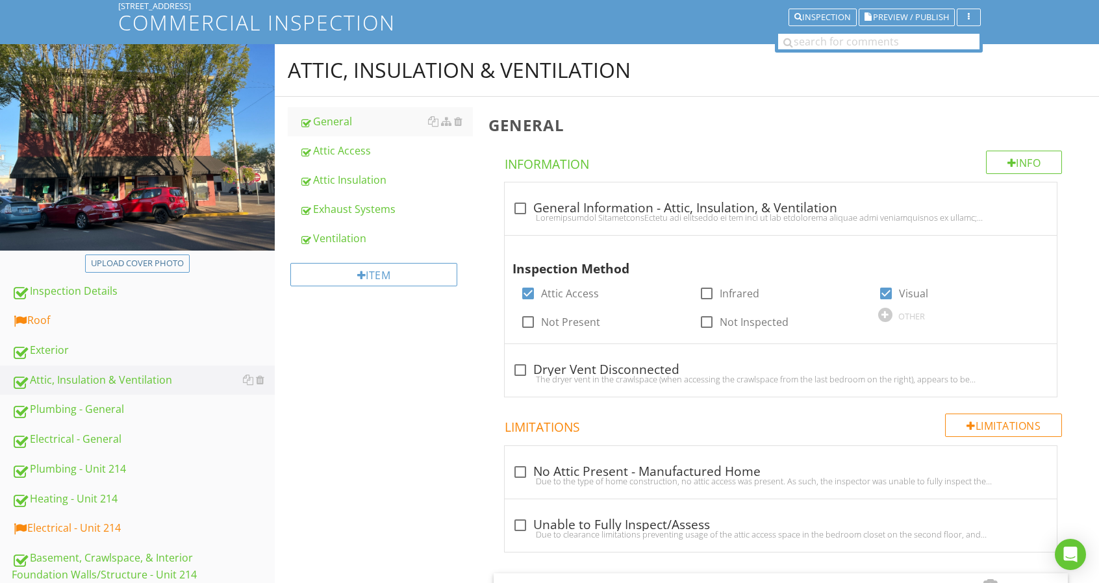
scroll to position [65, 0]
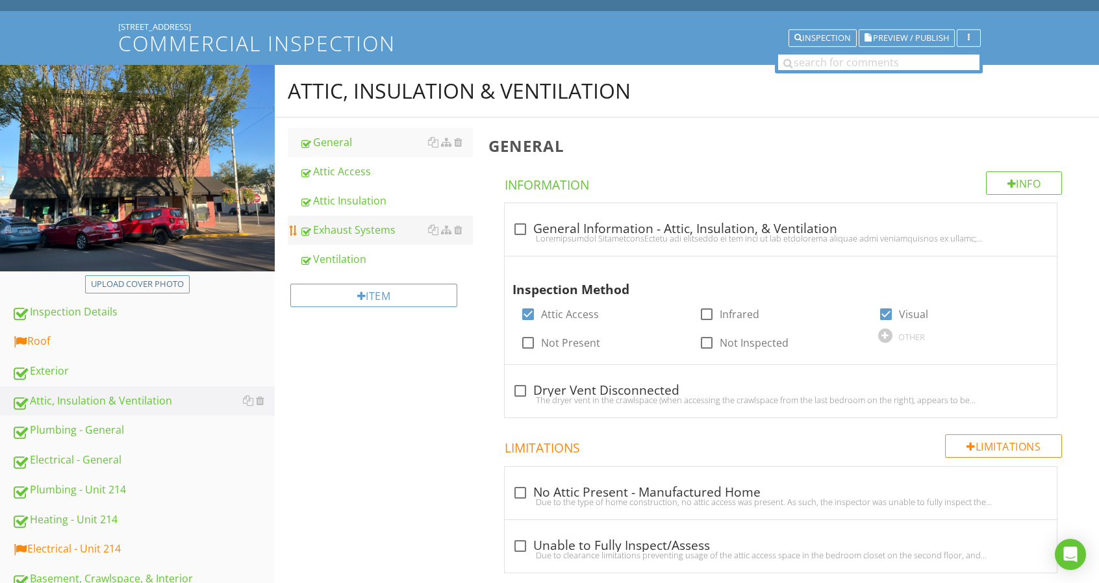
click at [387, 237] on div "Exhaust Systems" at bounding box center [385, 230] width 173 height 16
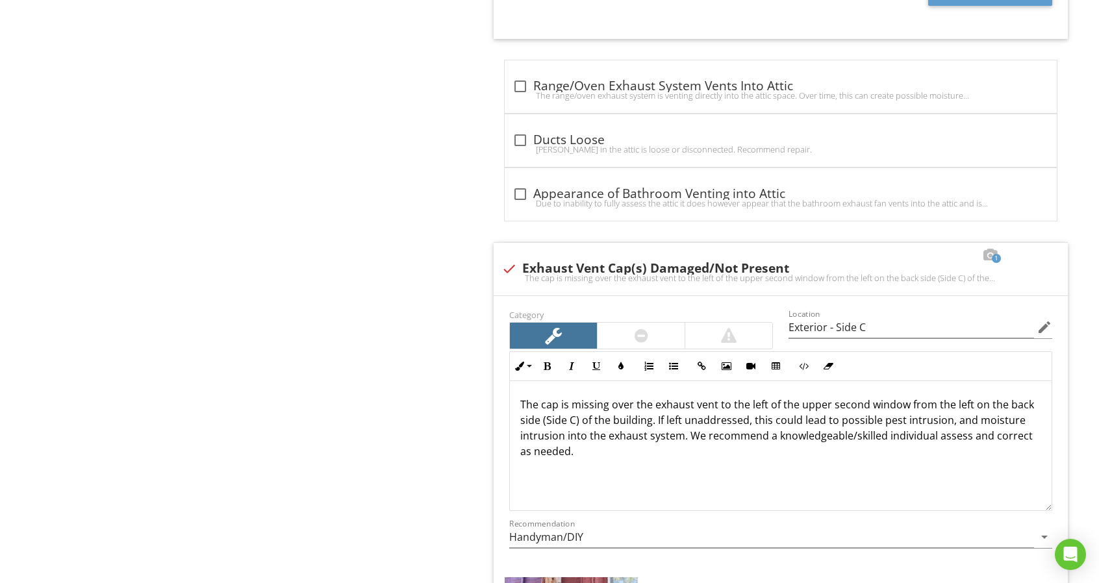
scroll to position [1754, 0]
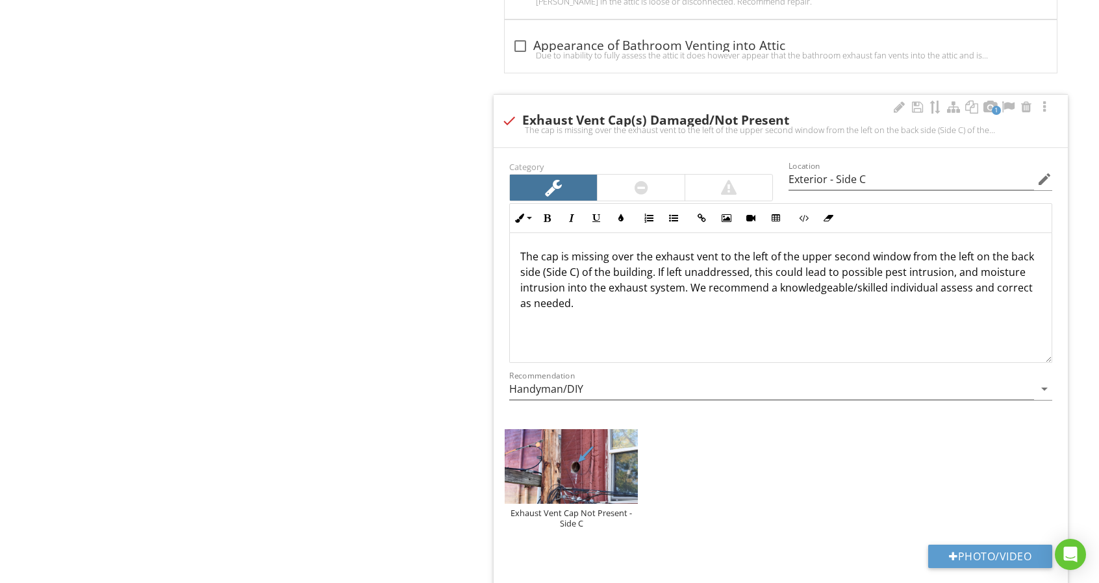
click at [833, 269] on p "The cap is missing over the exhaust vent to the left of the upper second window…" at bounding box center [780, 280] width 521 height 62
click at [840, 268] on p "The cap is missing over the exhaust vent to the left of the upper second window…" at bounding box center [780, 280] width 521 height 62
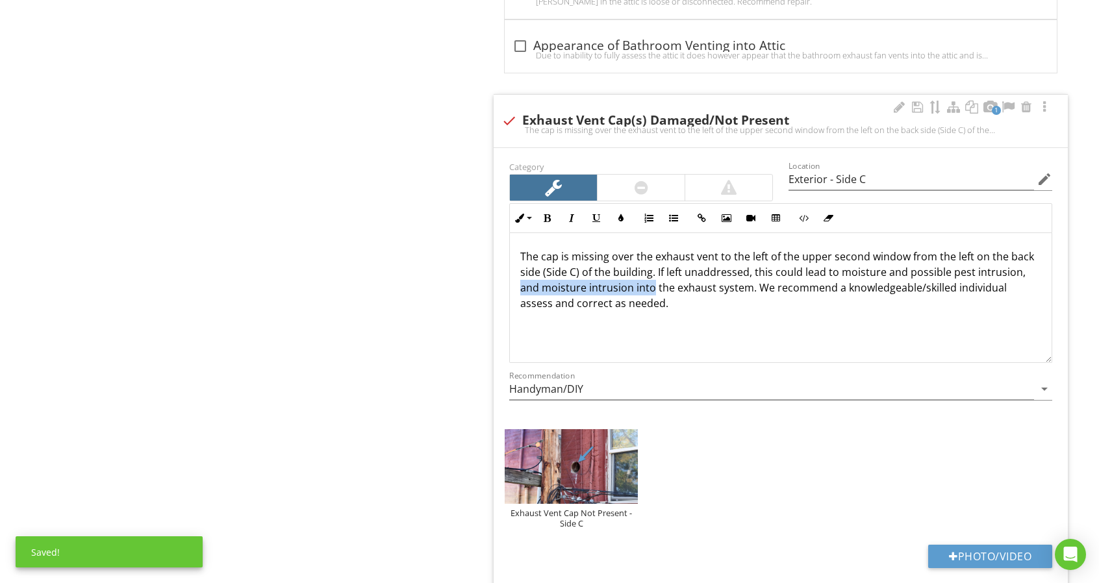
drag, startPoint x: 520, startPoint y: 283, endPoint x: 650, endPoint y: 285, distance: 130.6
click at [650, 285] on div "The cap is missing over the exhaust vent to the left of the upper second window…" at bounding box center [781, 298] width 542 height 130
click at [1020, 268] on p "The cap is missing over the exhaust vent to the left of the upper second window…" at bounding box center [780, 272] width 521 height 47
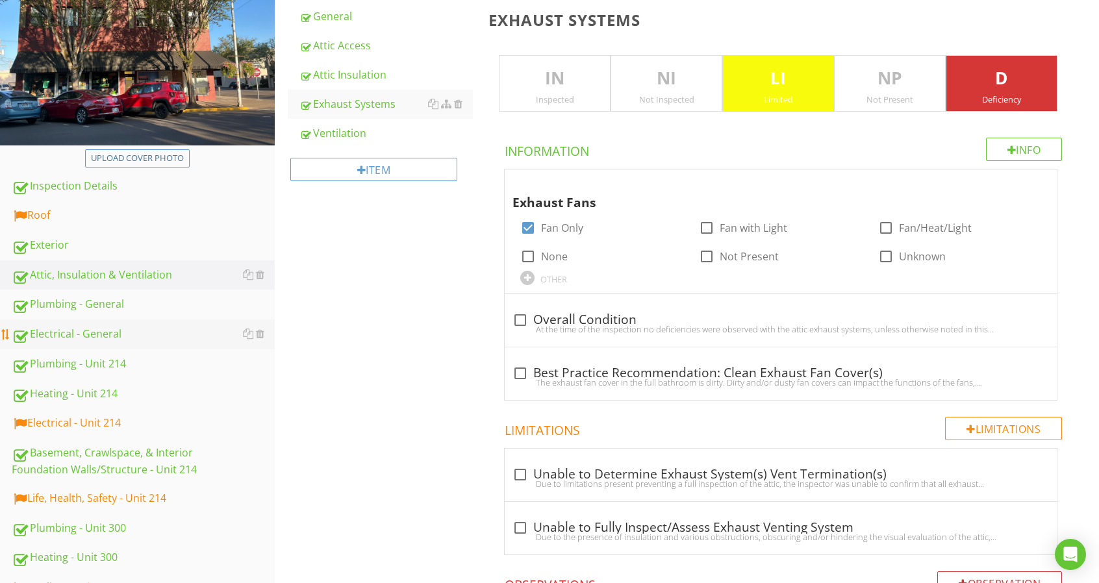
scroll to position [195, 0]
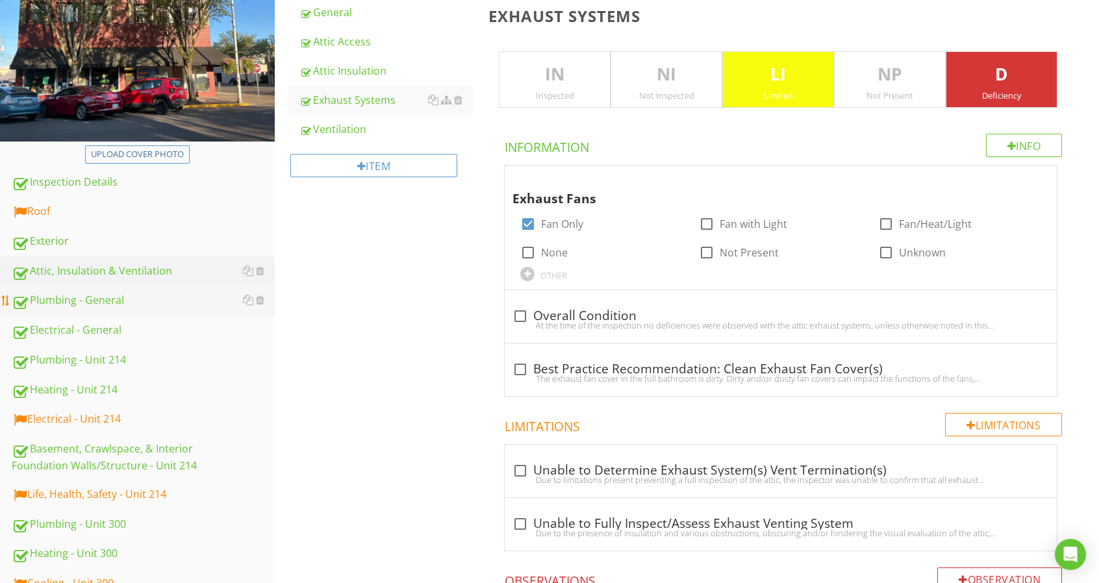
click at [168, 303] on div "Plumbing - General" at bounding box center [143, 300] width 263 height 17
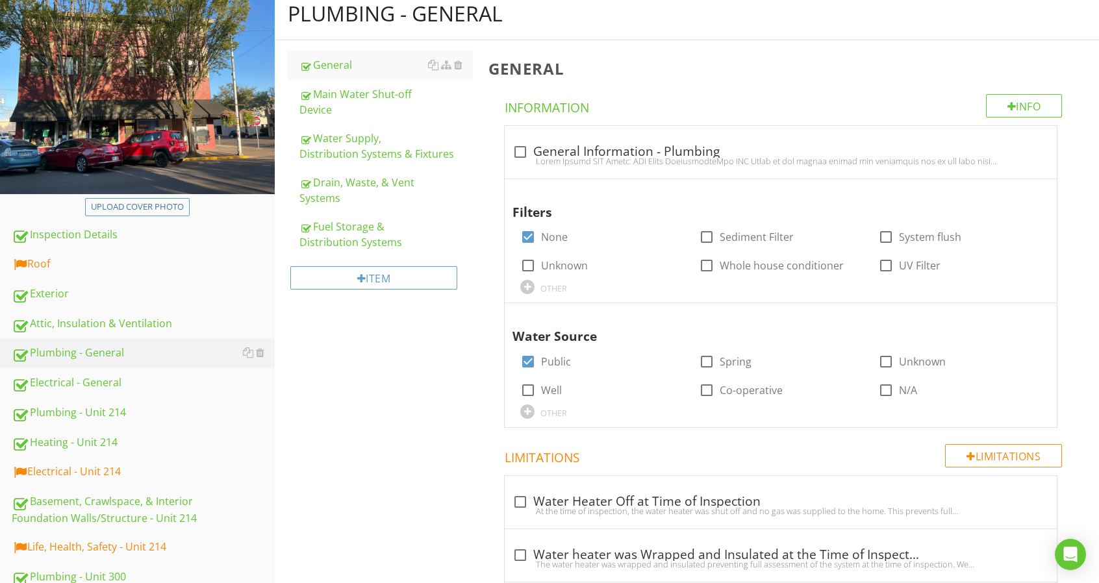
scroll to position [65, 0]
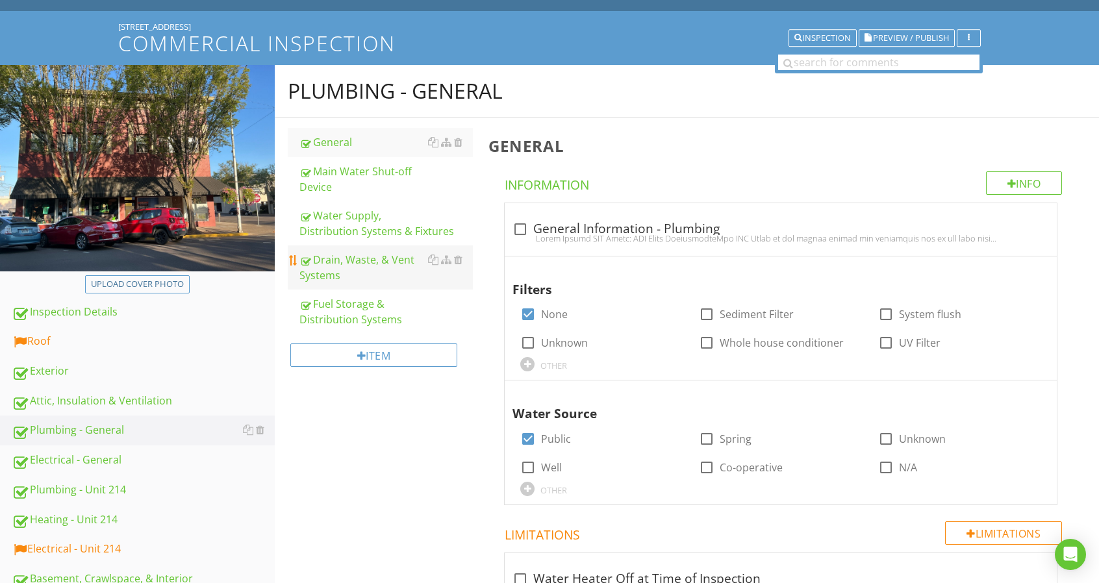
click at [378, 278] on div "Drain, Waste, & Vent Systems" at bounding box center [385, 267] width 173 height 31
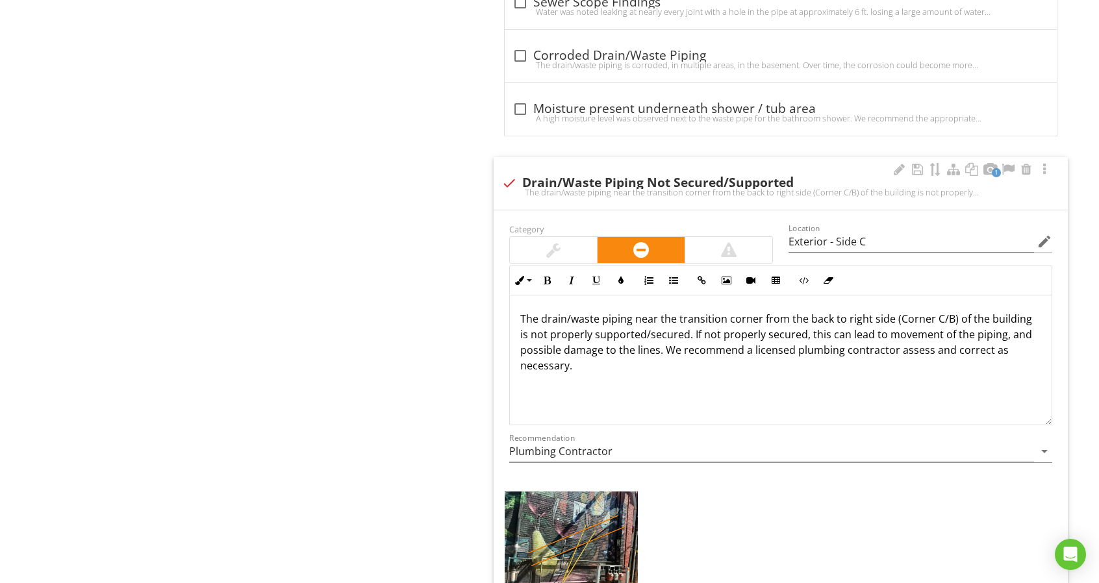
scroll to position [1818, 0]
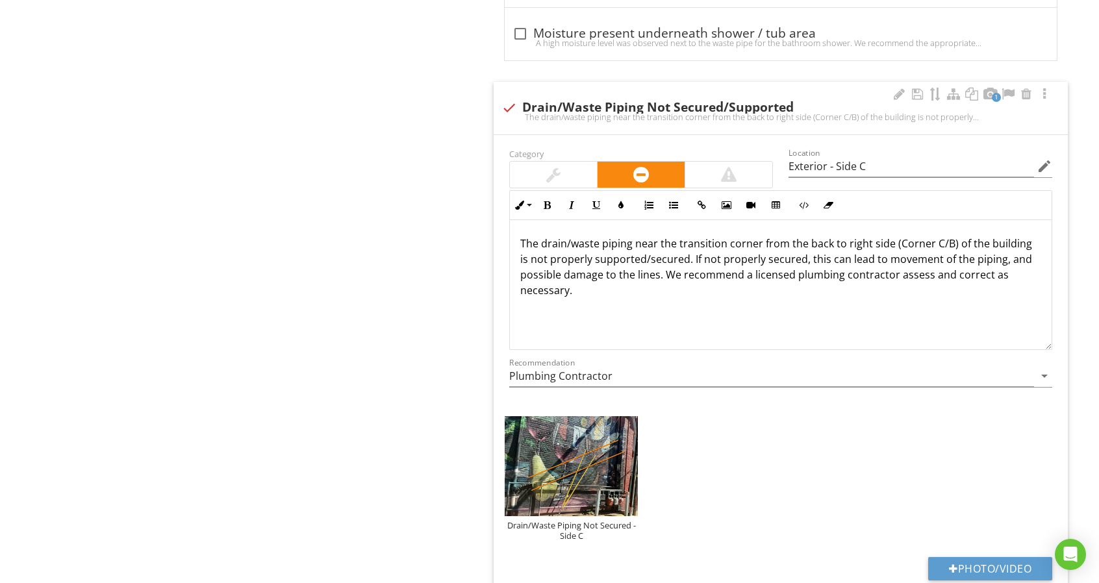
click at [647, 253] on p "The drain/waste piping near the transition corner from the back to right side (…" at bounding box center [780, 267] width 521 height 62
click at [573, 483] on img at bounding box center [571, 466] width 133 height 100
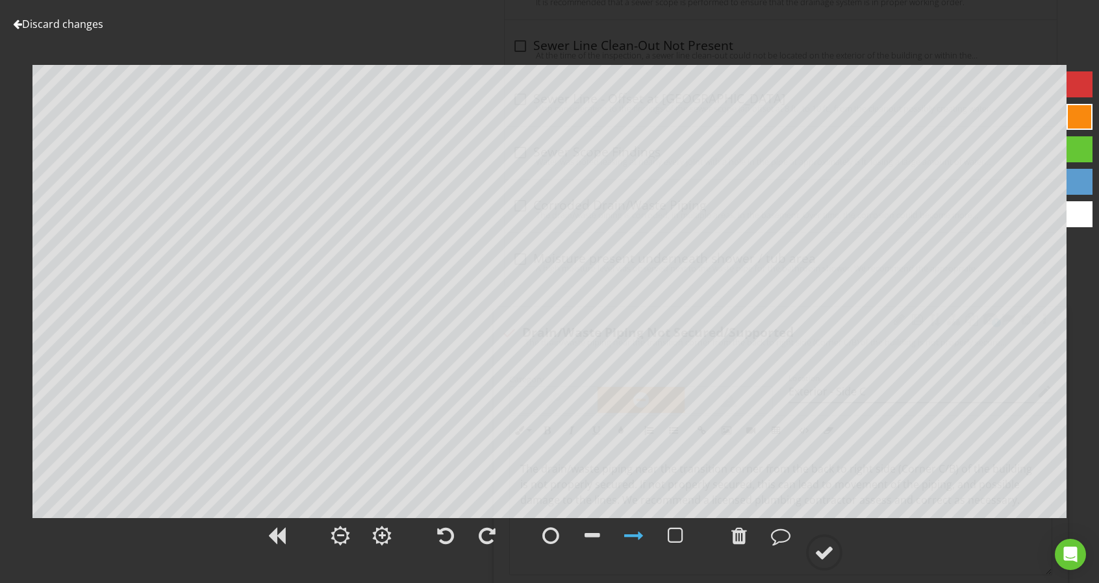
scroll to position [1364, 0]
click at [94, 23] on link "Discard changes" at bounding box center [58, 24] width 90 height 14
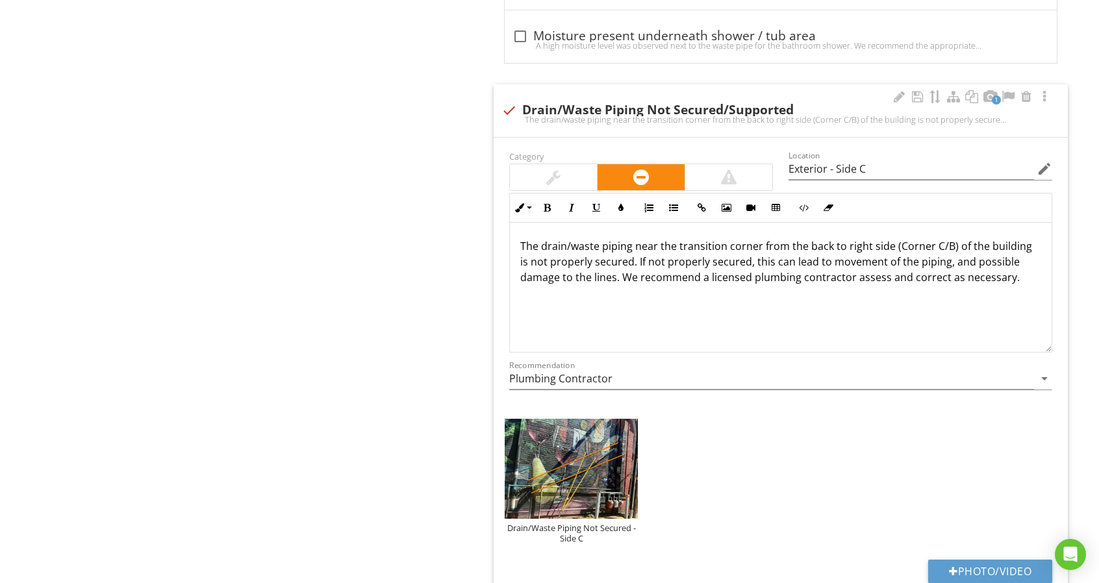
scroll to position [1818, 0]
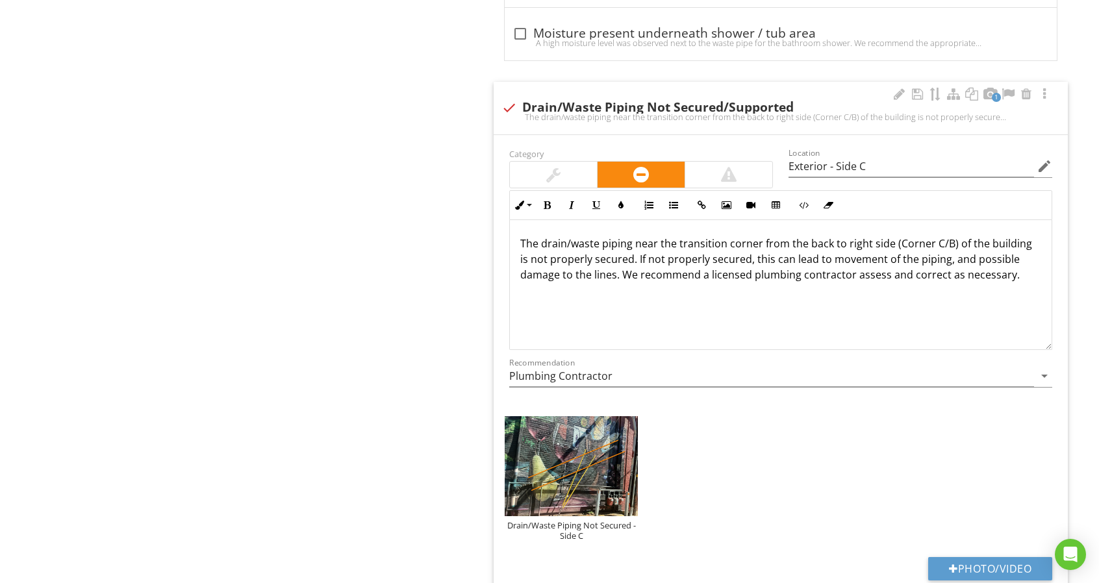
click at [631, 256] on p "The drain/waste piping near the transition corner from the back to right side (…" at bounding box center [780, 259] width 521 height 47
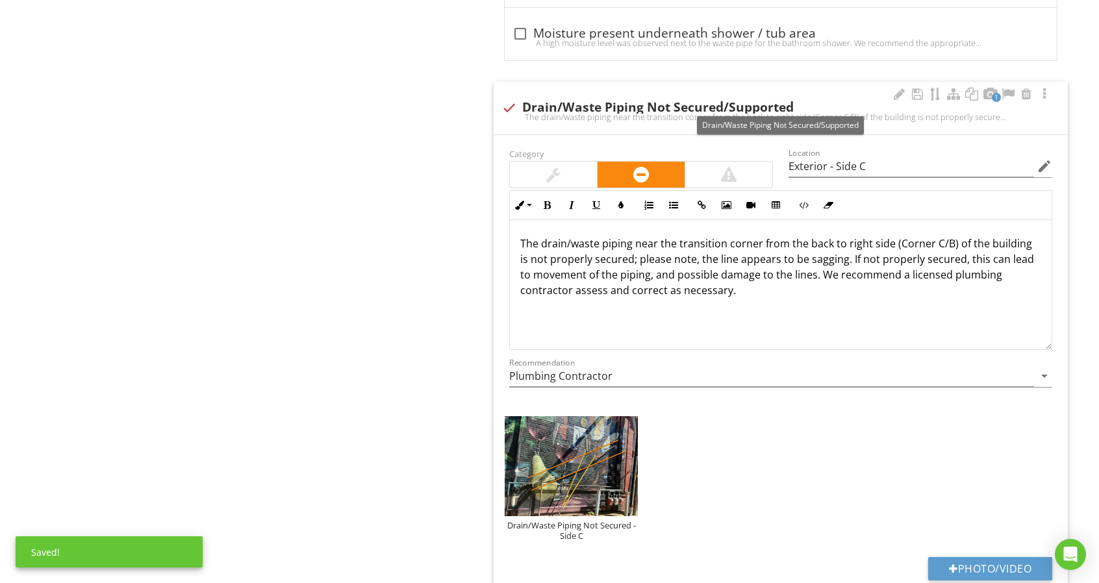
click at [724, 100] on div "check Drain/Waste Piping Not Secured/Supported" at bounding box center [780, 108] width 559 height 16
checkbox input "true"
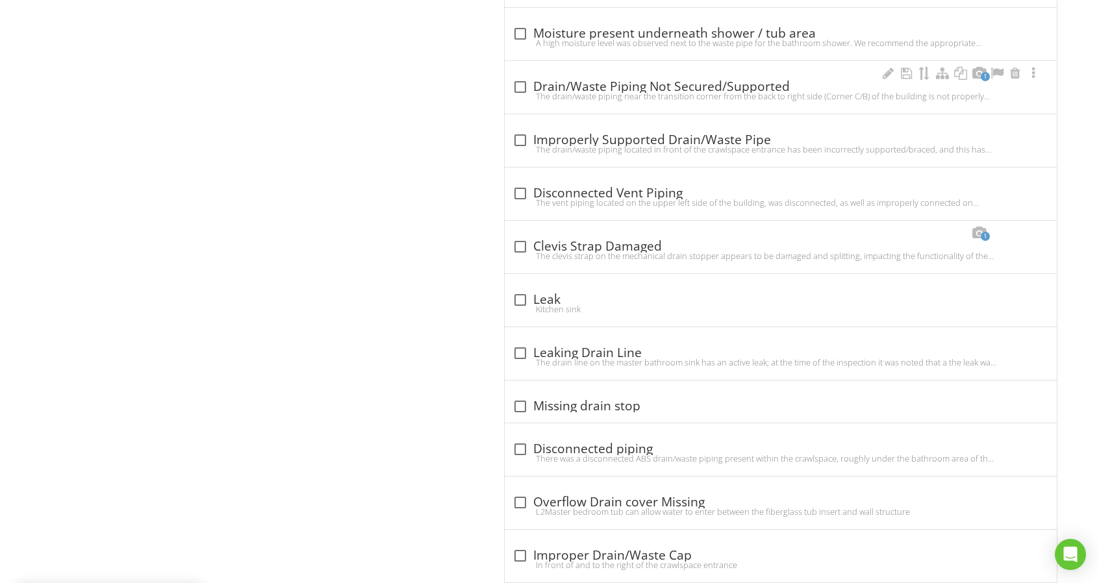
click at [848, 97] on div "check_box_outline_blank Drain/Waste Piping Not Secured/Supported The drain/wast…" at bounding box center [780, 91] width 536 height 29
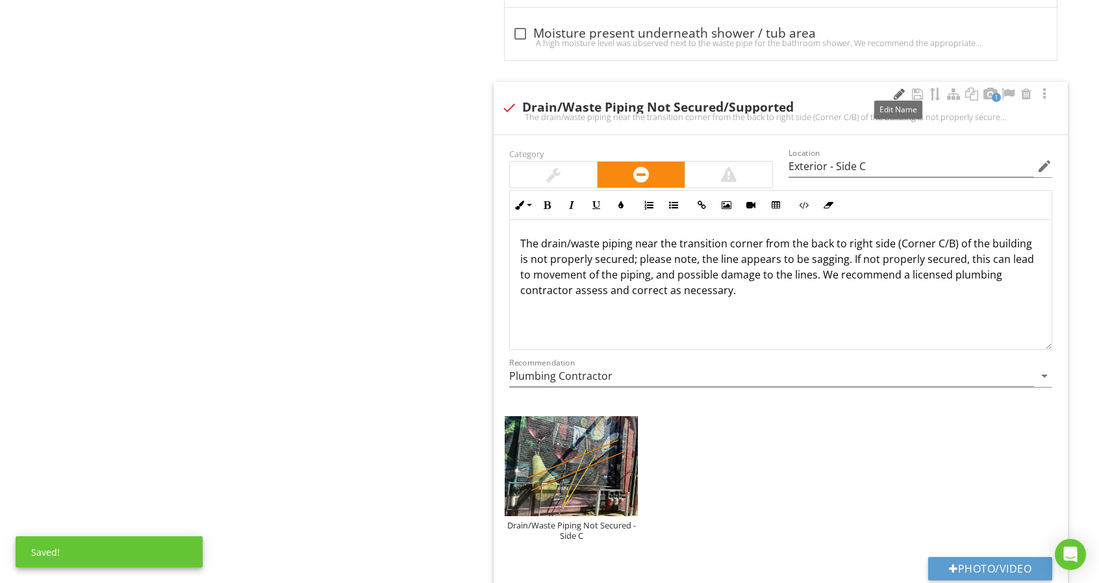
click at [901, 88] on div at bounding box center [899, 94] width 16 height 13
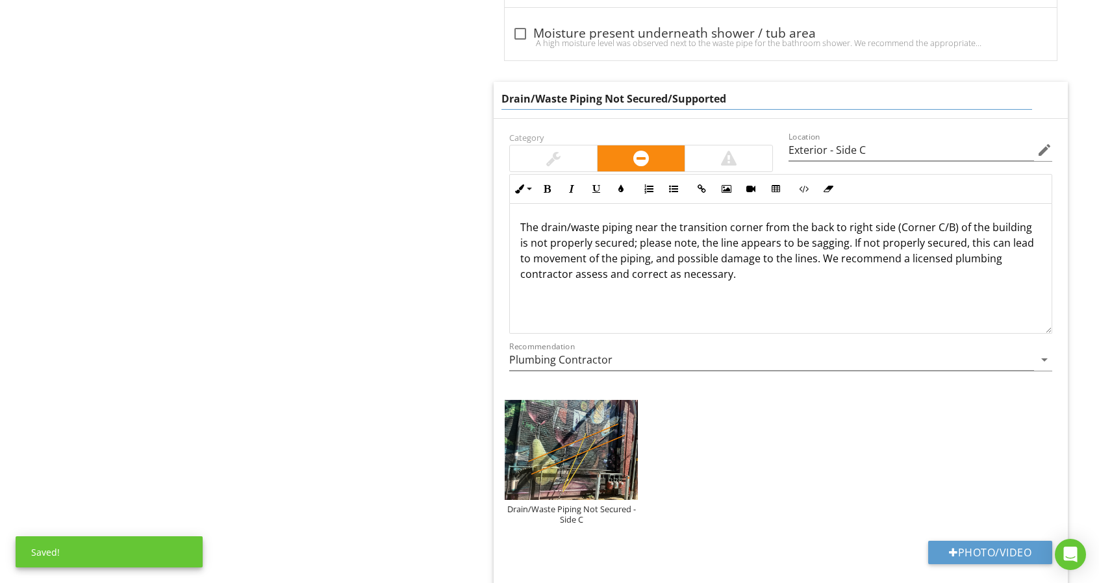
drag, startPoint x: 849, startPoint y: 88, endPoint x: 670, endPoint y: 88, distance: 179.9
click at [670, 88] on input "Drain/Waste Piping Not Secured/Supported" at bounding box center [766, 98] width 531 height 21
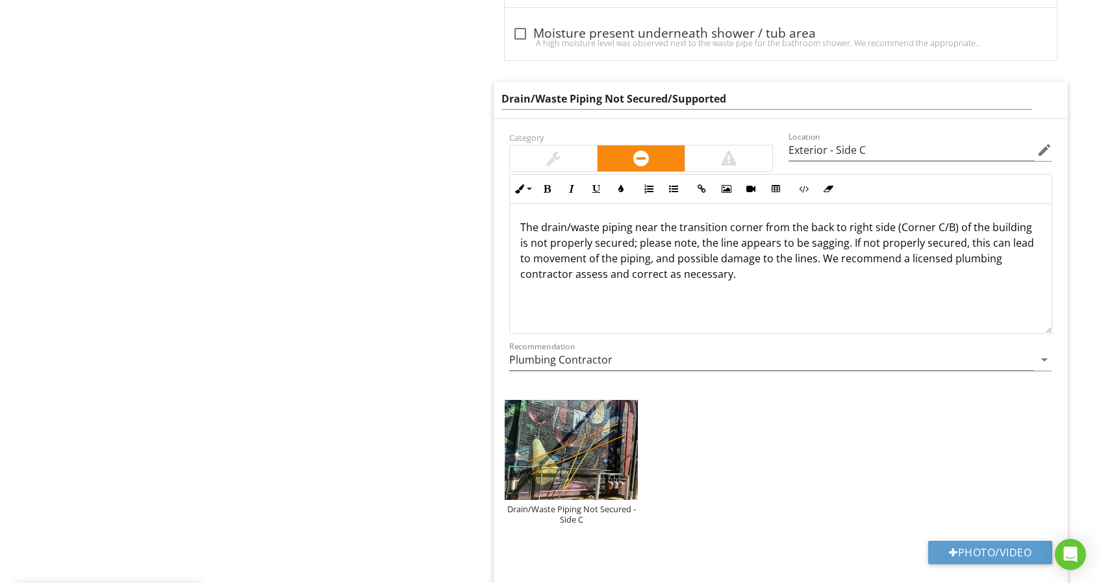
type input "Drain/Waste Piping Not Secured"
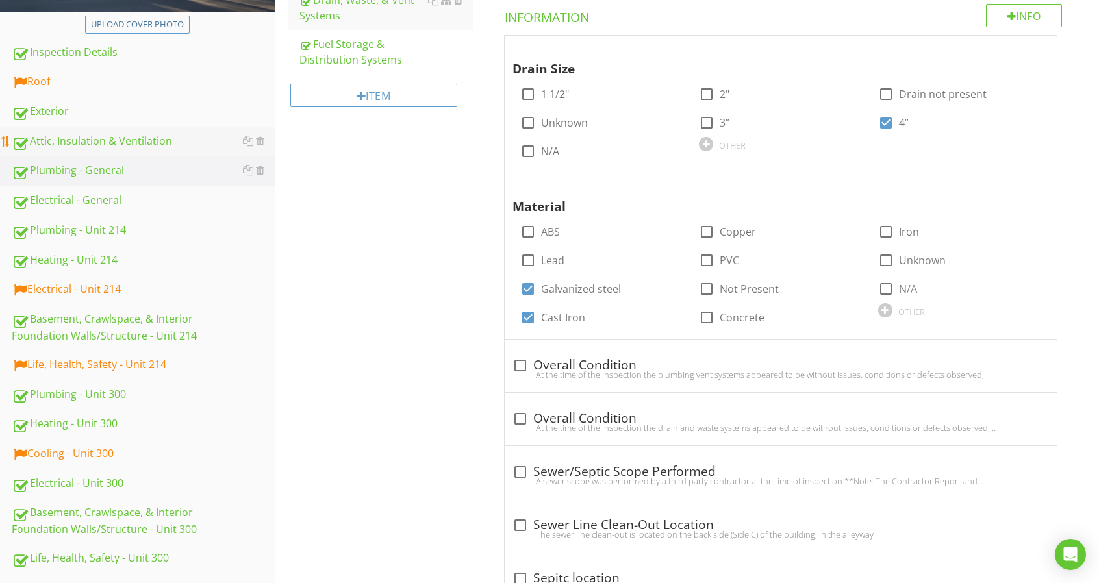
scroll to position [195, 0]
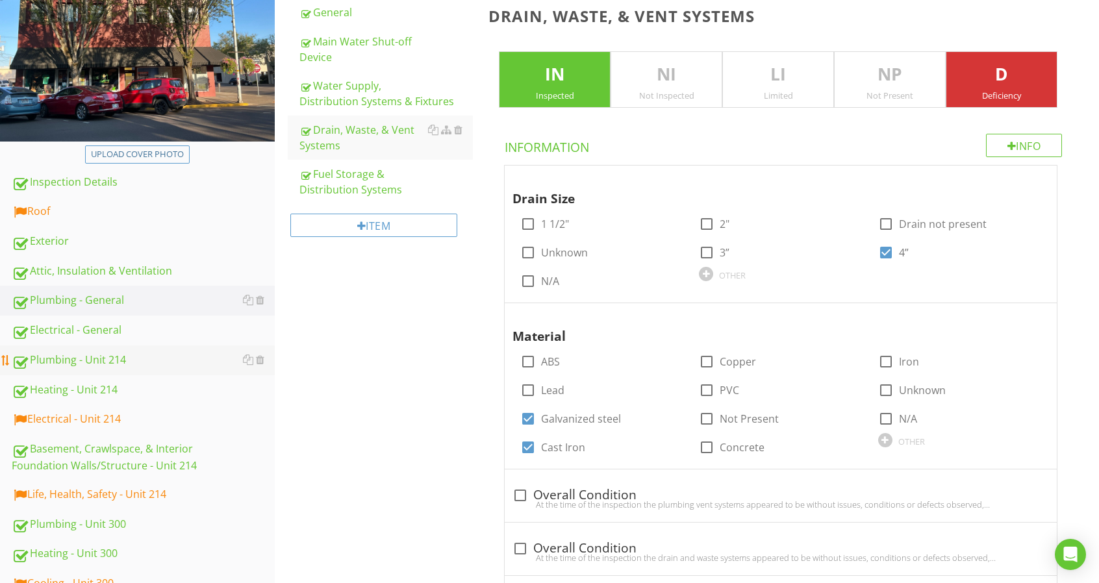
click at [193, 361] on div "Plumbing - Unit 214" at bounding box center [143, 360] width 263 height 17
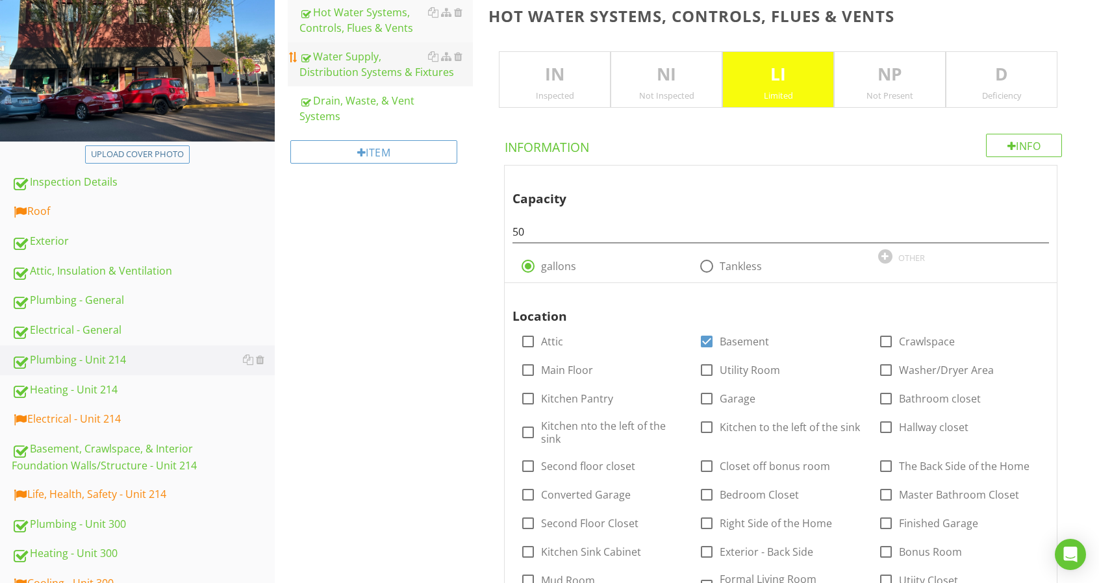
click at [394, 68] on div "Water Supply, Distribution Systems & Fixtures" at bounding box center [385, 64] width 173 height 31
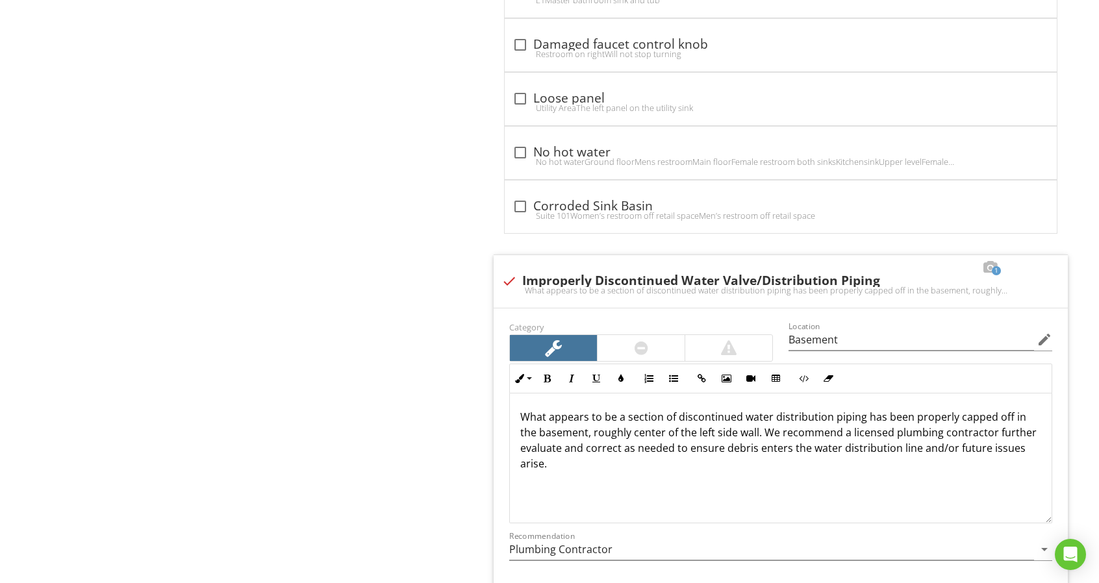
scroll to position [3897, 0]
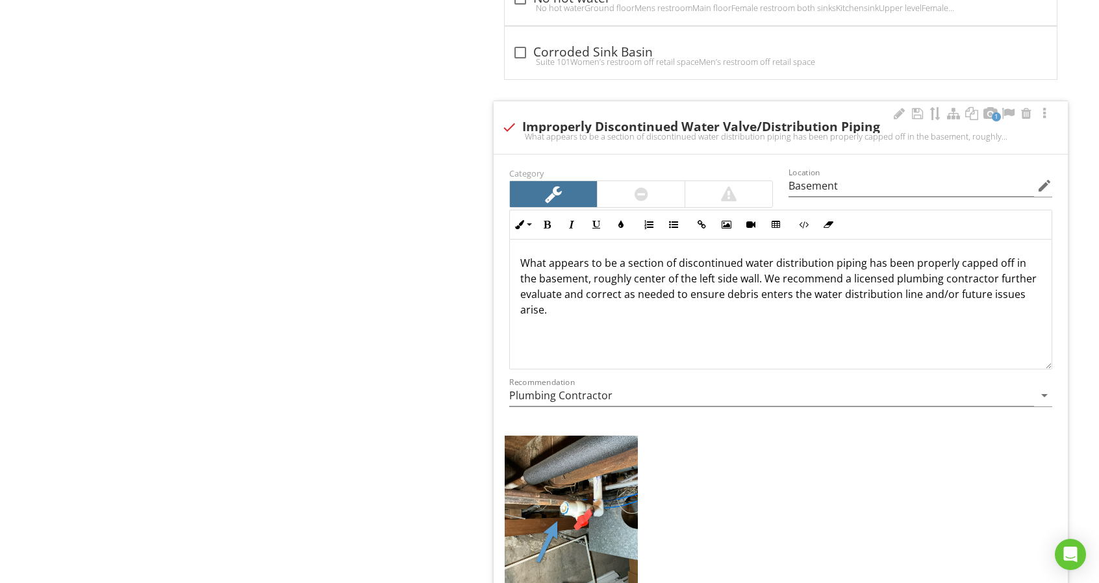
click at [883, 255] on p "What appears to be a section of discontinued water distribution piping has been…" at bounding box center [780, 286] width 521 height 62
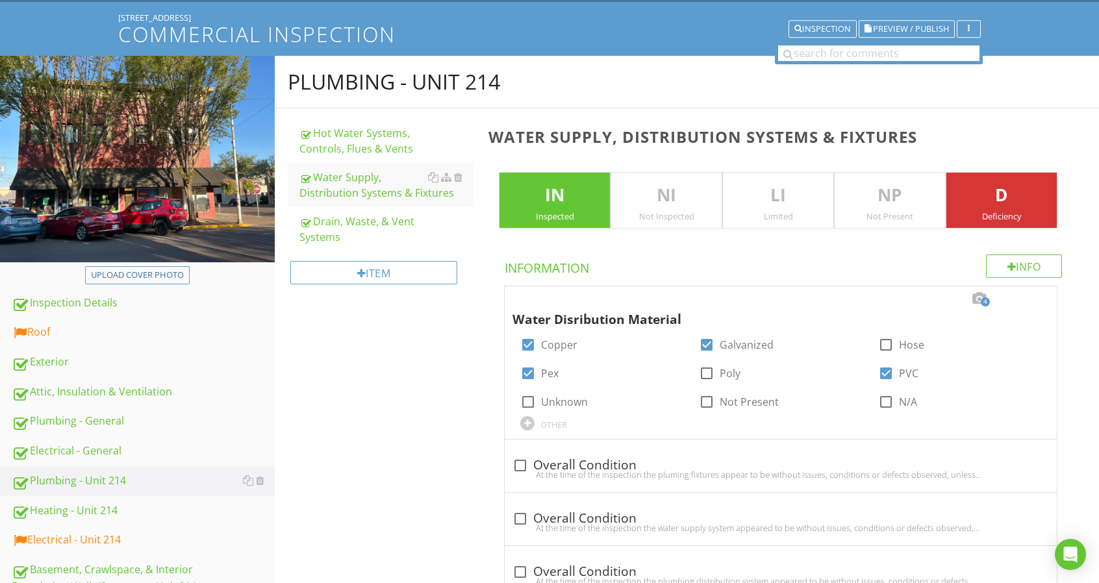
scroll to position [73, 0]
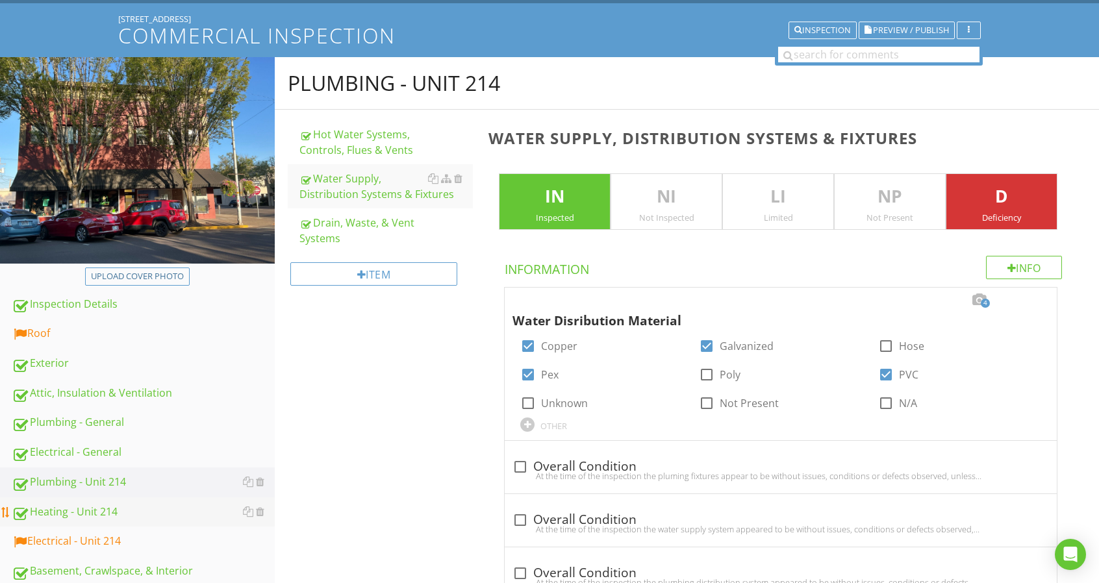
click at [176, 515] on div "Heating - Unit 214" at bounding box center [143, 512] width 263 height 17
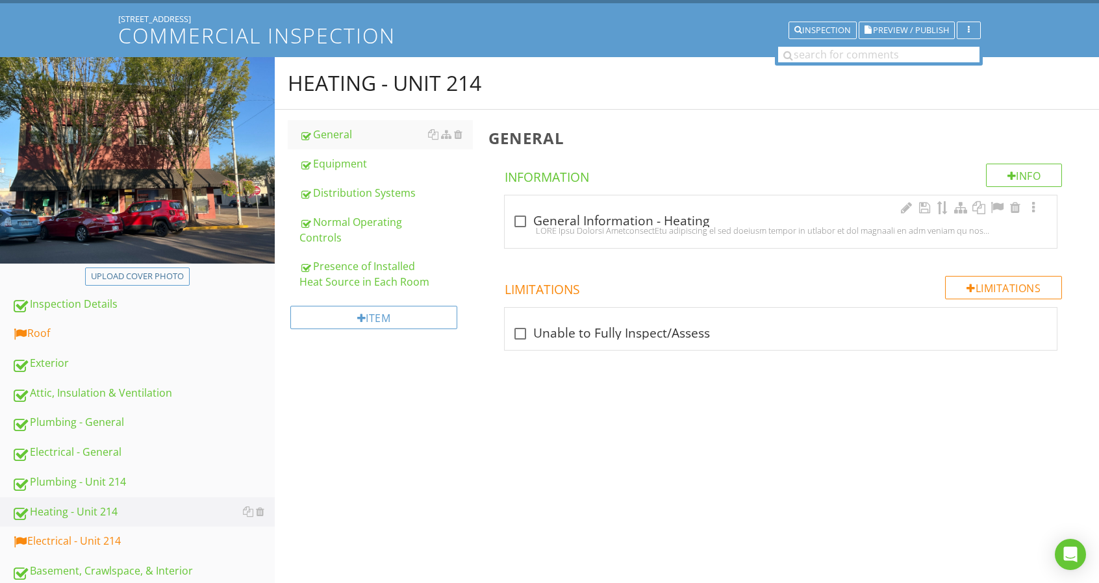
drag, startPoint x: 388, startPoint y: 192, endPoint x: 655, endPoint y: 227, distance: 268.5
click at [388, 192] on div "Distribution Systems" at bounding box center [385, 193] width 173 height 16
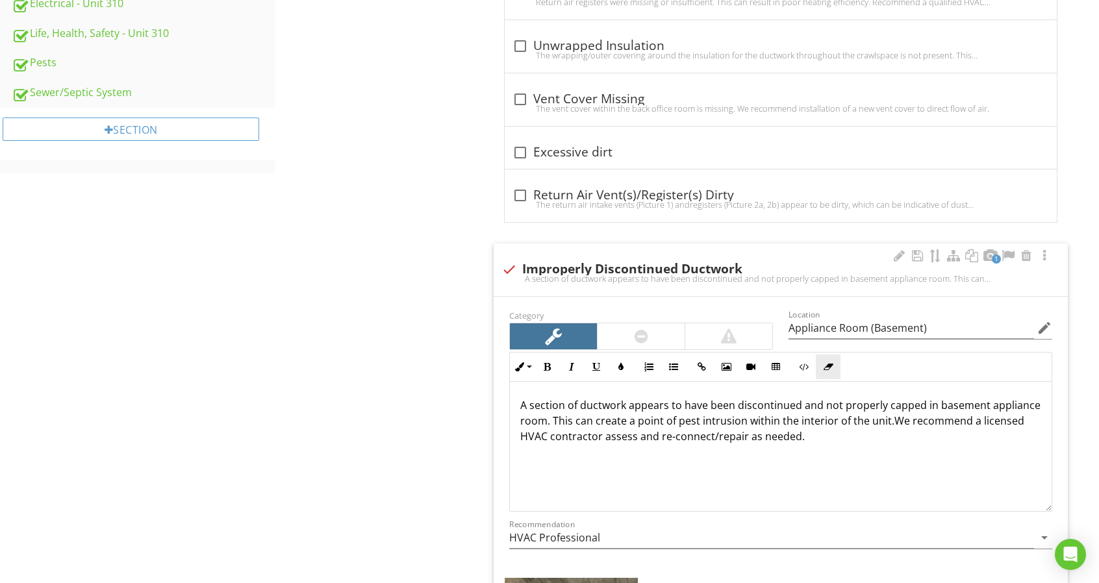
scroll to position [998, 0]
click at [829, 418] on p "A section of ductwork appears to have been discontinued and not properly capped…" at bounding box center [780, 421] width 521 height 47
click at [996, 415] on p "A section of ductwork appears to have been discontinued and not properly capped…" at bounding box center [780, 421] width 521 height 47
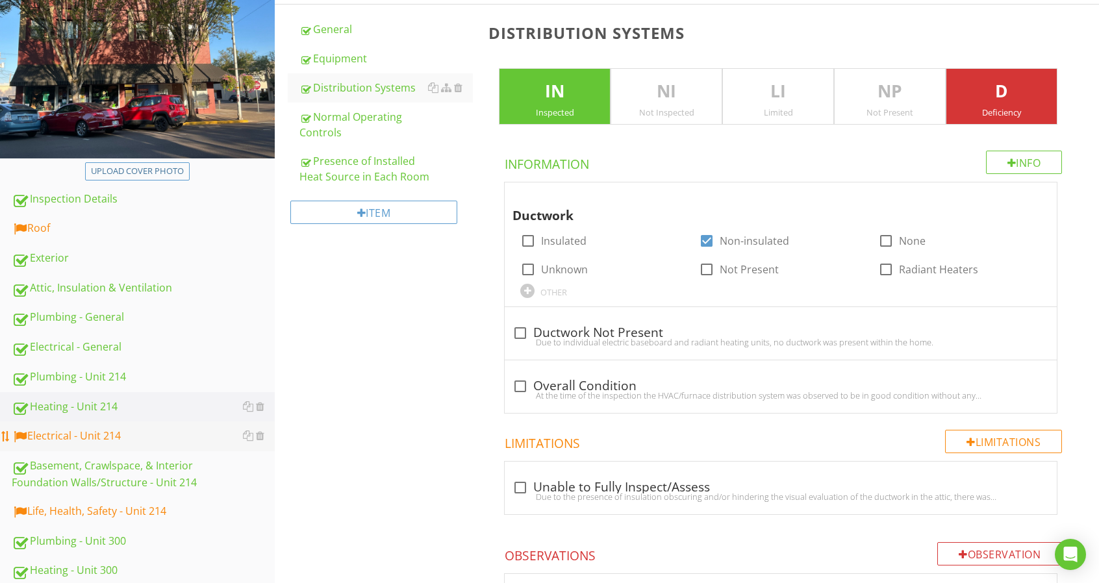
scroll to position [195, 0]
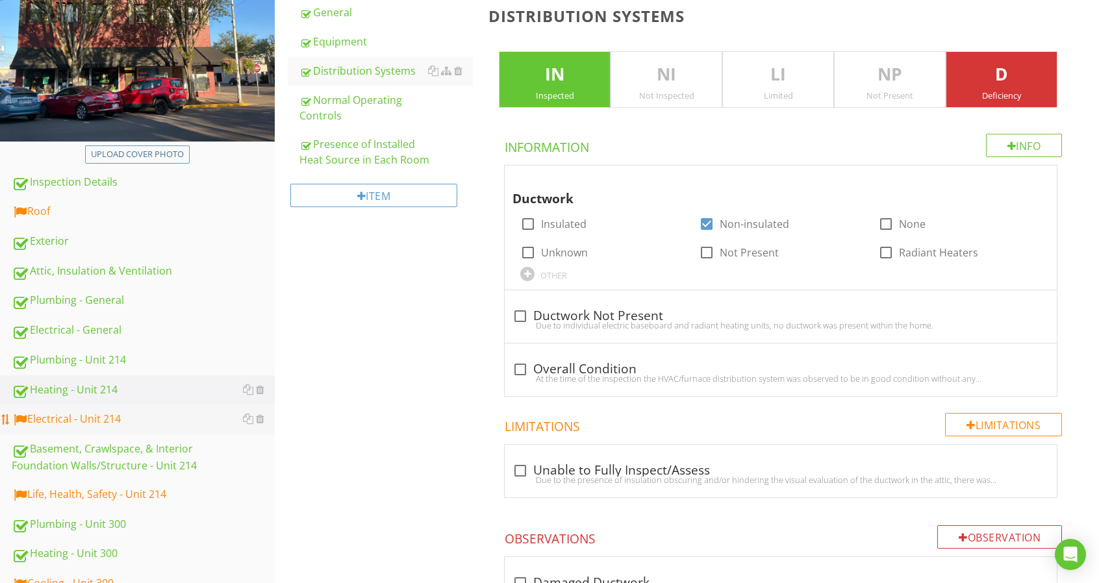
click at [184, 432] on link "Electrical - Unit 214" at bounding box center [143, 420] width 263 height 30
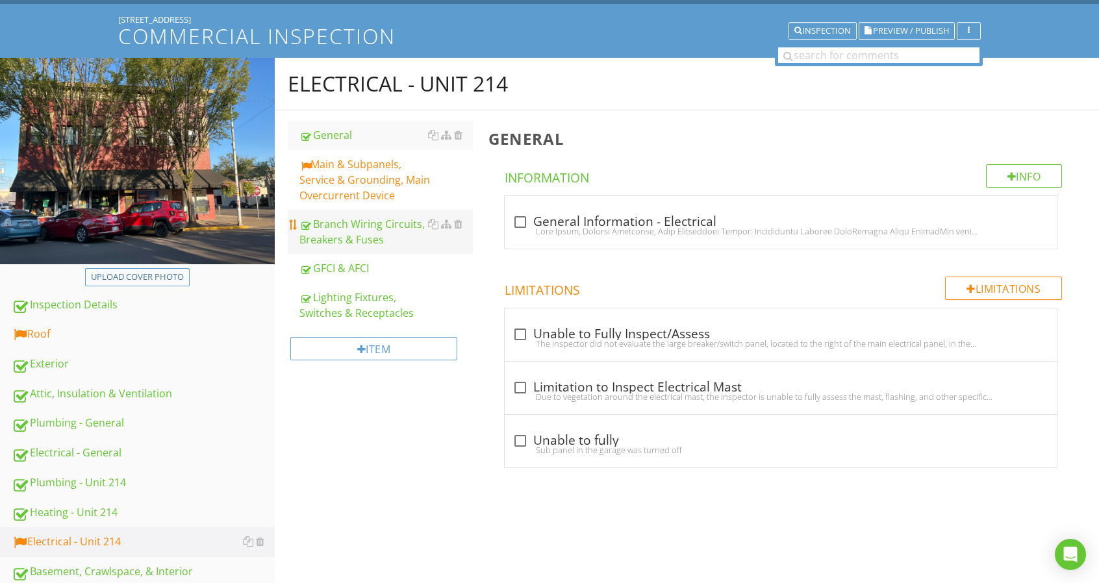
scroll to position [65, 0]
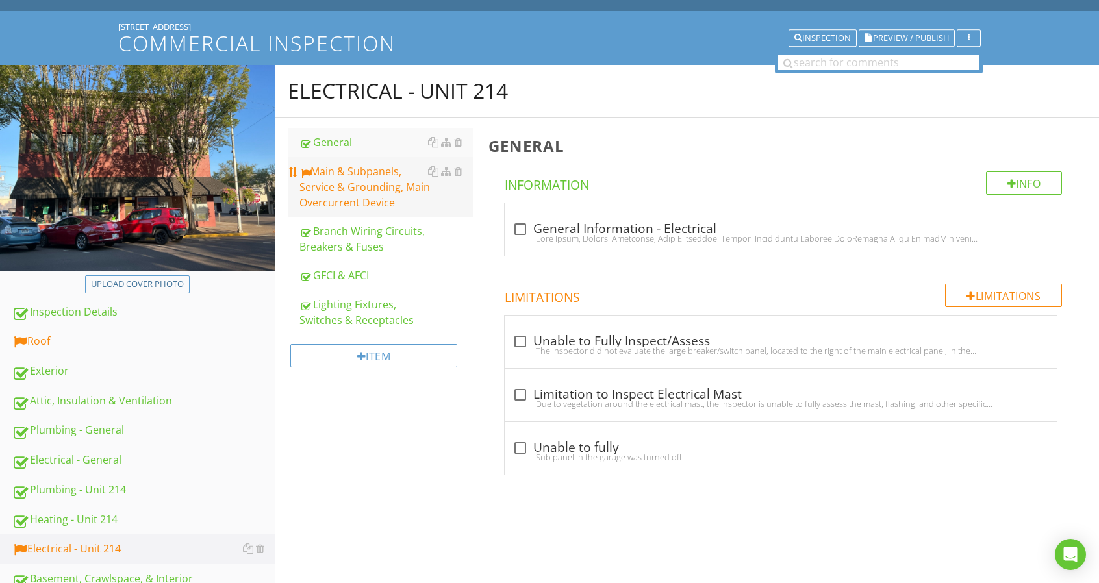
click at [388, 199] on div "Main & Subpanels, Service & Grounding, Main Overcurrent Device" at bounding box center [385, 187] width 173 height 47
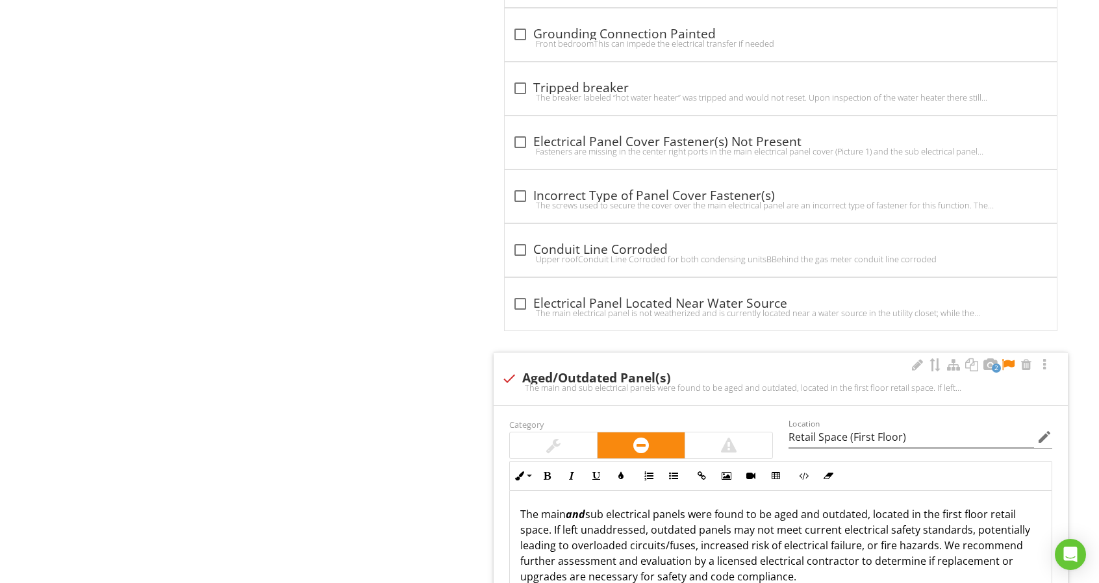
scroll to position [6235, 0]
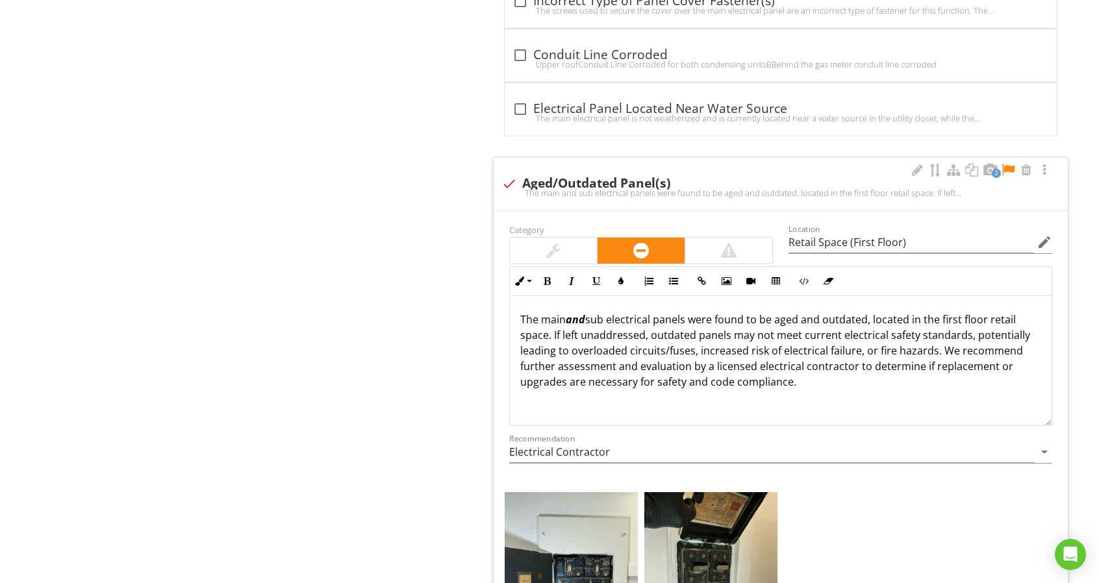
click at [1005, 164] on div at bounding box center [1008, 170] width 16 height 13
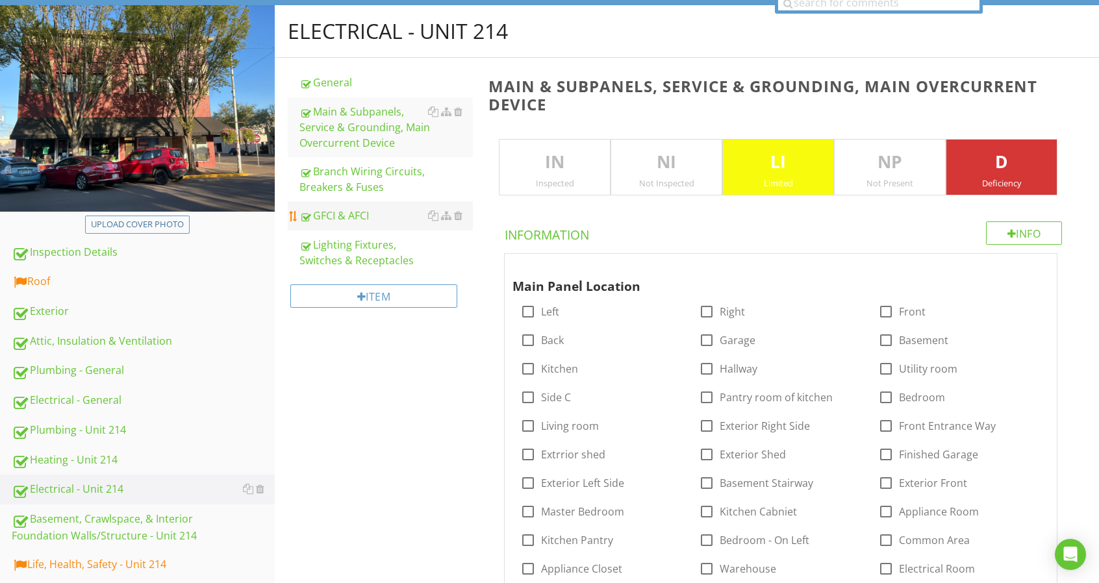
scroll to position [0, 0]
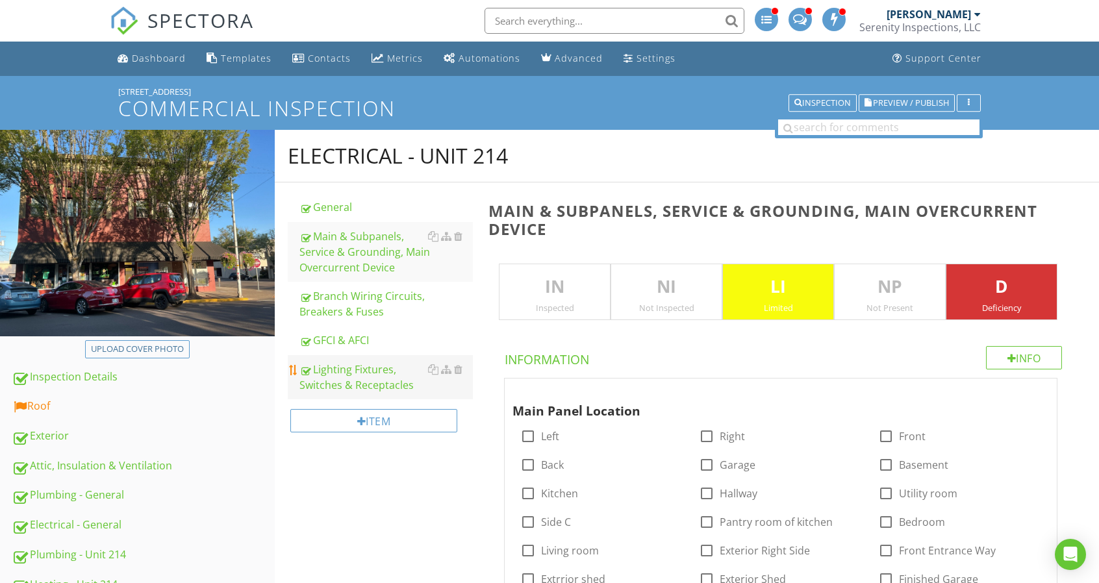
click at [390, 380] on div "Lighting Fixtures, Switches & Receptacles" at bounding box center [385, 377] width 173 height 31
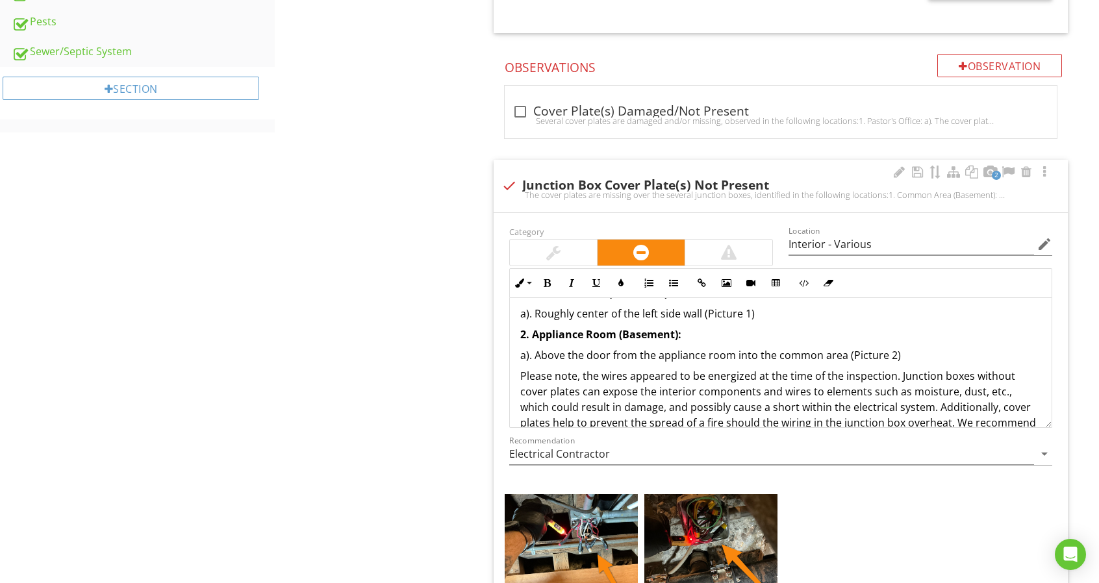
scroll to position [99, 0]
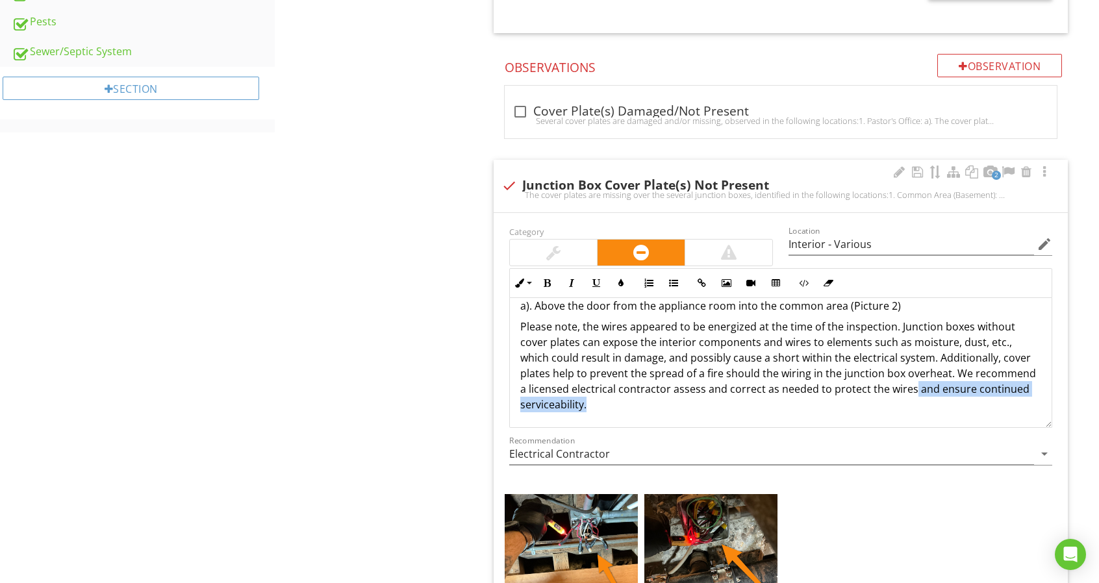
drag, startPoint x: 909, startPoint y: 385, endPoint x: 946, endPoint y: 427, distance: 56.1
click at [946, 427] on div "Category Location Interior - Various edit Inline Style XLarge Large Normal Smal…" at bounding box center [780, 350] width 559 height 255
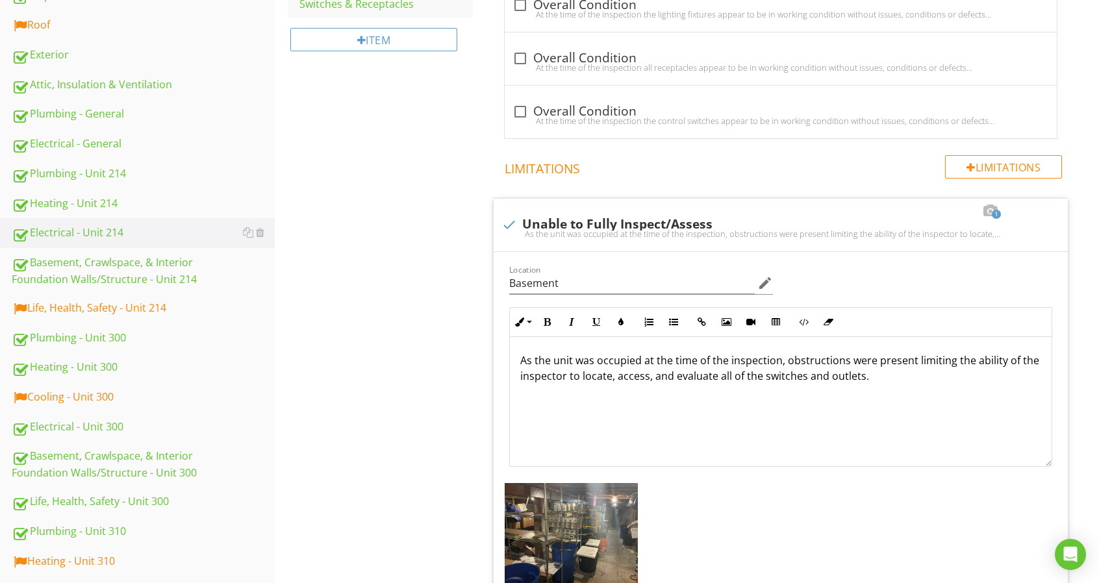
scroll to position [210, 0]
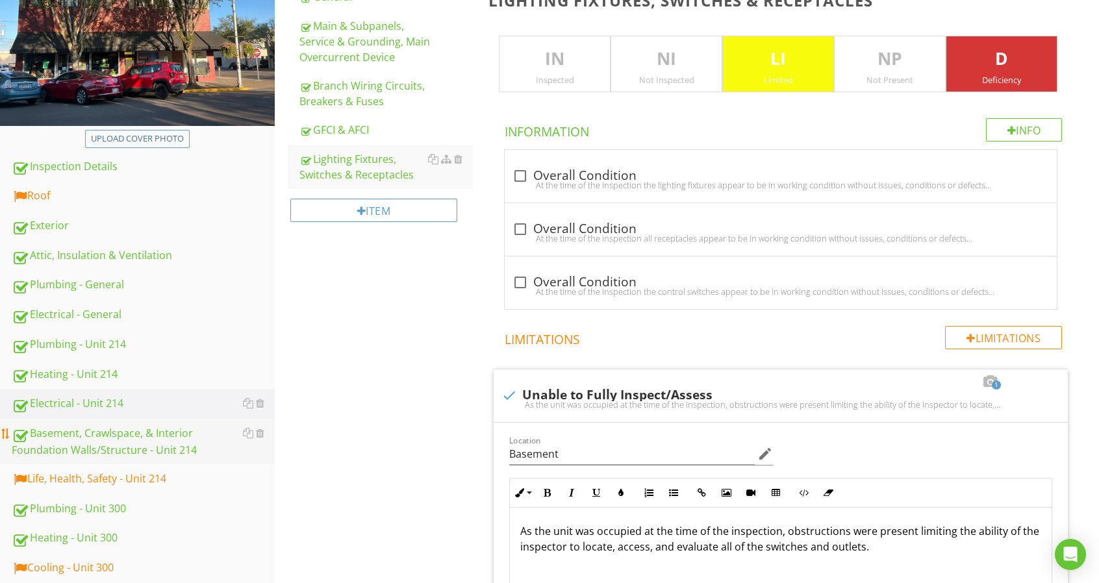
click at [198, 447] on div "Basement, Crawlspace, & Interior Foundation Walls/Structure - Unit 214" at bounding box center [143, 441] width 263 height 32
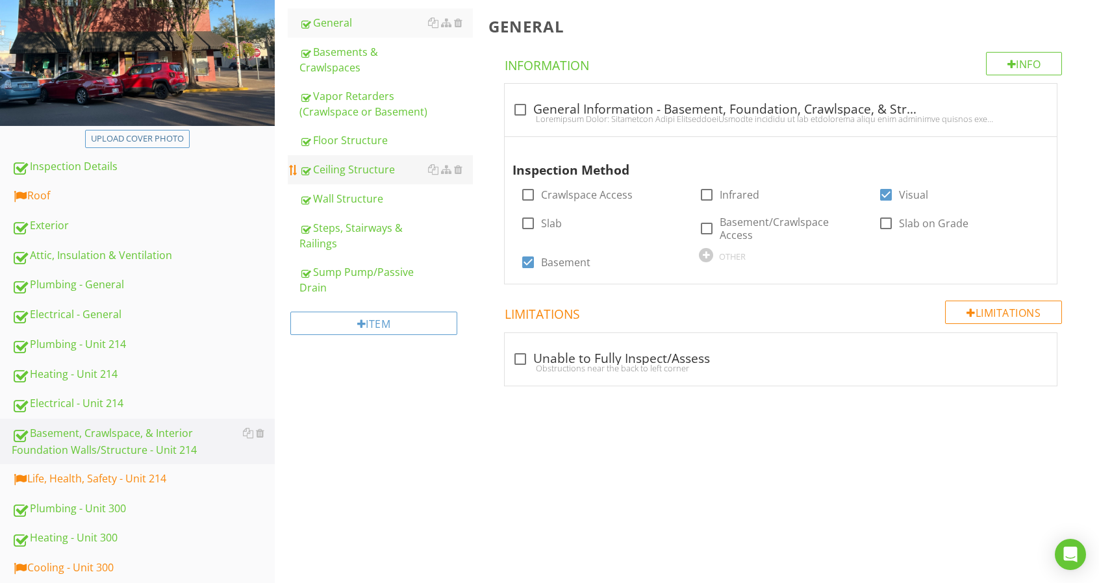
click at [378, 171] on div "Ceiling Structure" at bounding box center [385, 170] width 173 height 16
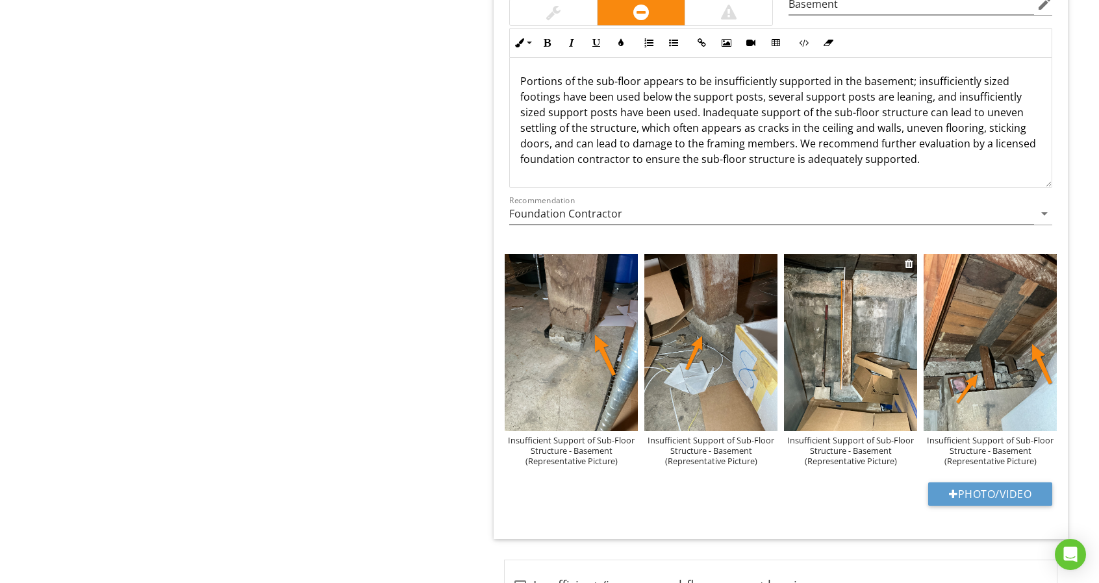
scroll to position [3741, 0]
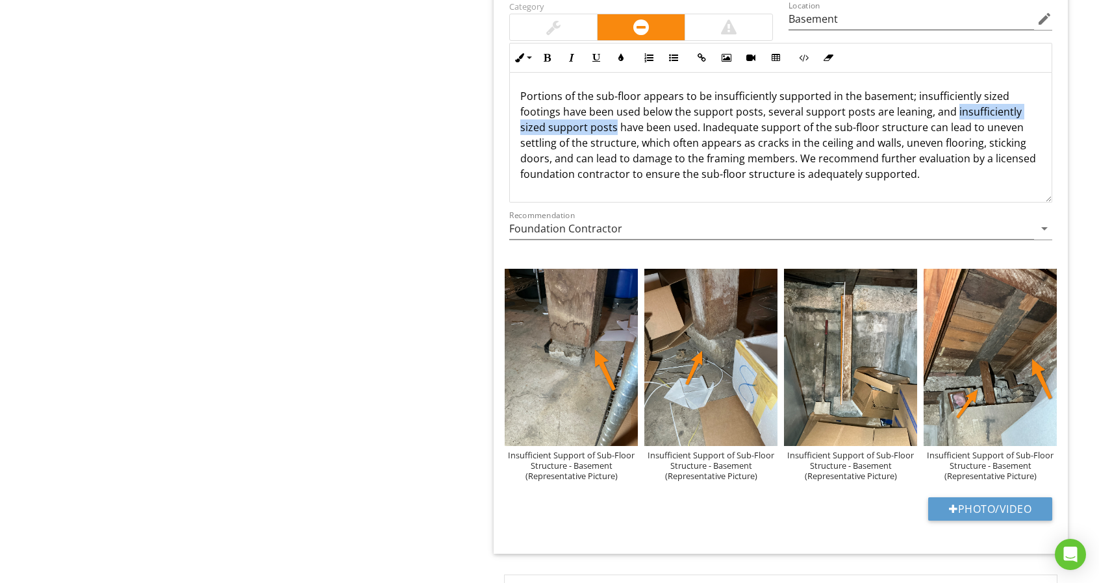
drag, startPoint x: 952, startPoint y: 98, endPoint x: 613, endPoint y: 118, distance: 339.6
click at [613, 118] on p "Portions of the sub-floor appears to be insufficiently supported in the basemen…" at bounding box center [780, 142] width 521 height 109
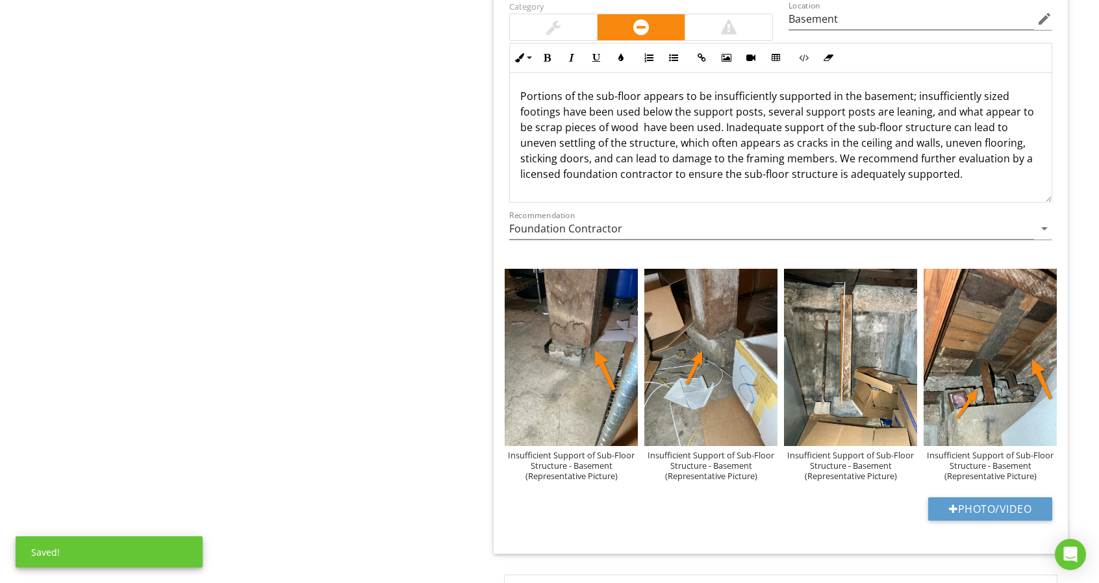
click at [639, 116] on p "Portions of the sub-floor appears to be insufficiently supported in the basemen…" at bounding box center [780, 142] width 521 height 109
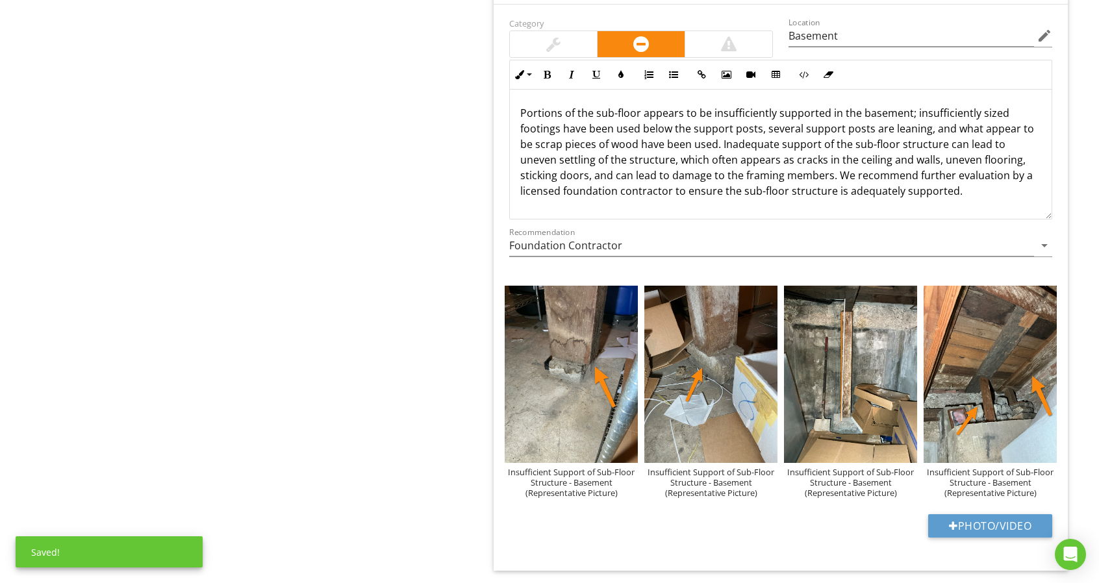
scroll to position [3676, 0]
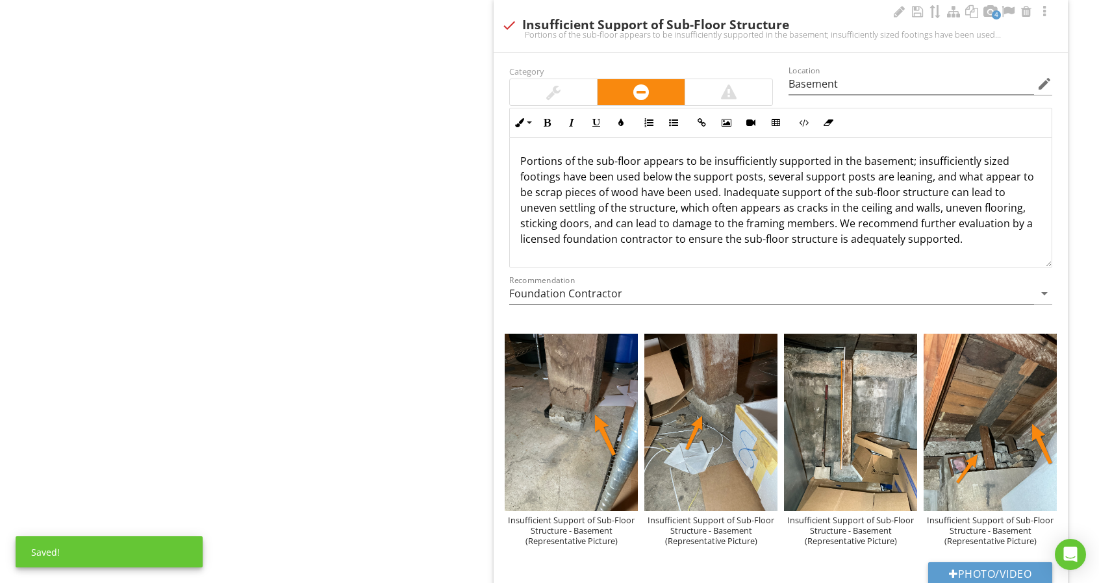
click at [683, 153] on p "Portions of the sub-floor appears to be insufficiently supported in the basemen…" at bounding box center [780, 207] width 521 height 109
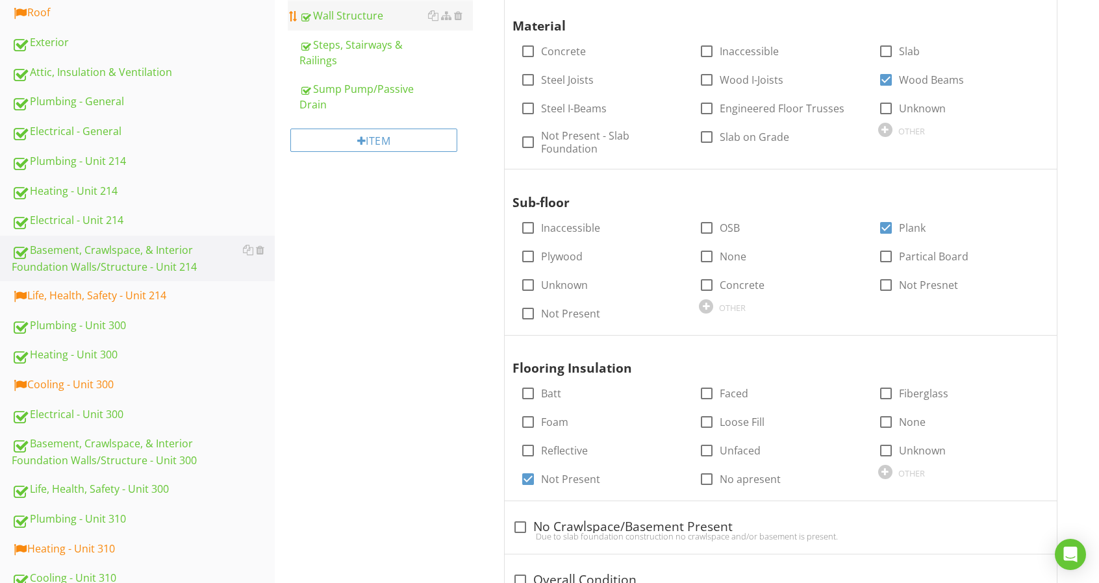
scroll to position [169, 0]
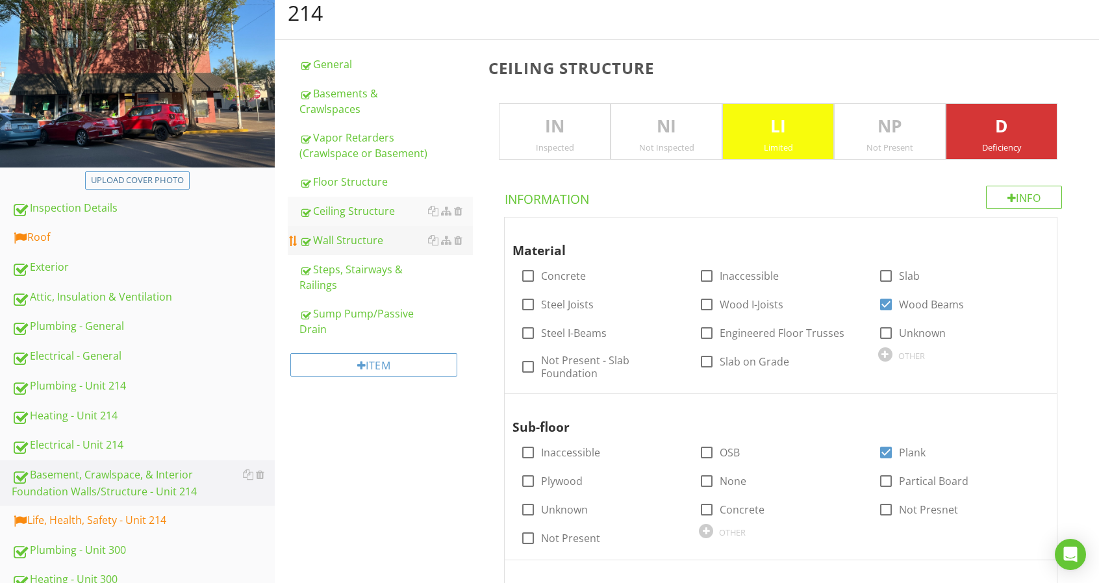
click at [394, 251] on link "Wall Structure" at bounding box center [385, 240] width 173 height 29
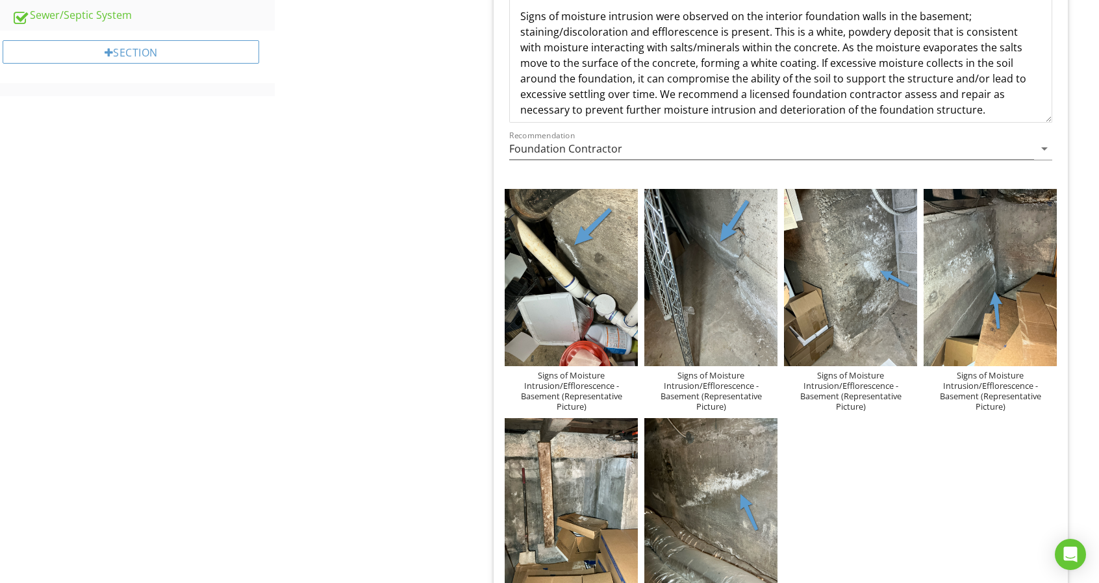
scroll to position [818, 0]
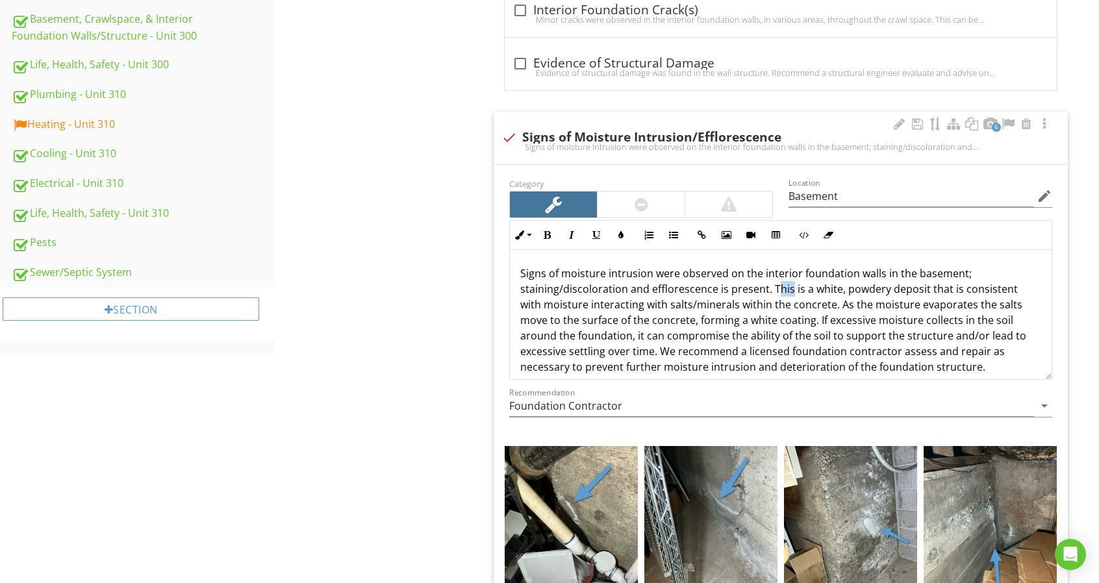
drag, startPoint x: 772, startPoint y: 288, endPoint x: 790, endPoint y: 288, distance: 18.2
click at [790, 288] on p "Signs of moisture intrusion were observed on the interior foundation walls in t…" at bounding box center [780, 320] width 521 height 109
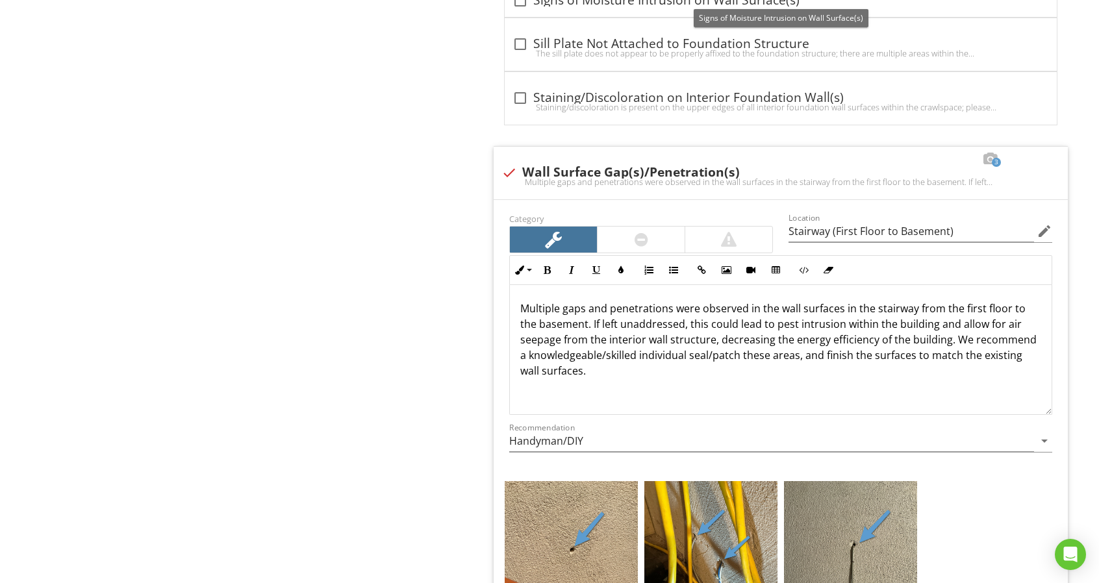
scroll to position [2052, 0]
click at [936, 312] on p "Multiple gaps and penetrations were observed in the wall surfaces in the stairw…" at bounding box center [780, 339] width 521 height 78
click at [942, 333] on p "Multiple gaps and penetrations were observed in the wall surfaces in the stairw…" at bounding box center [780, 339] width 521 height 78
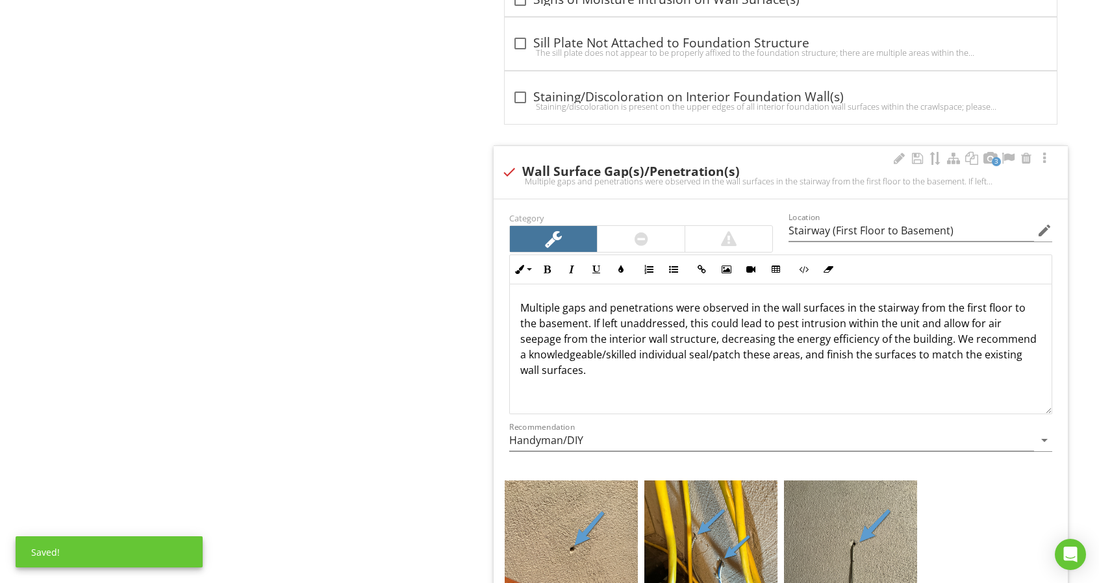
click at [943, 332] on p "Multiple gaps and penetrations were observed in the wall surfaces in the stairw…" at bounding box center [780, 339] width 521 height 78
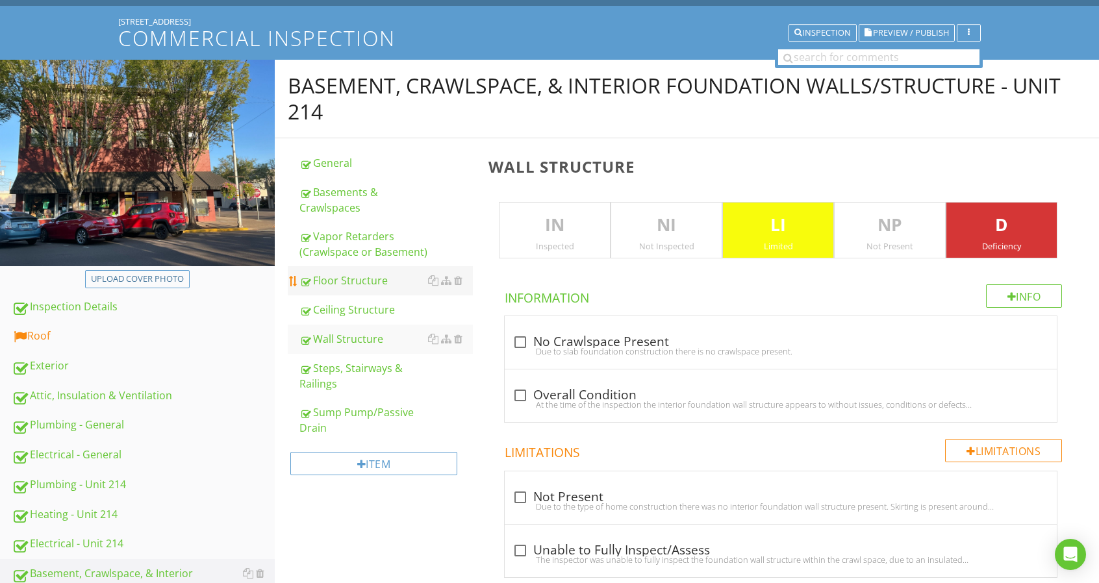
scroll to position [39, 0]
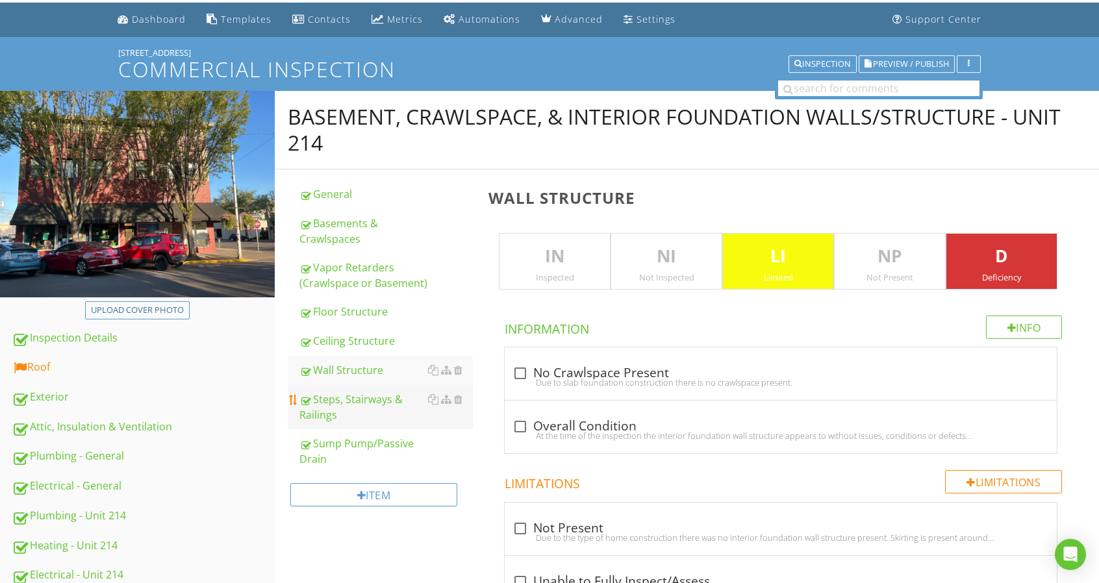
click at [390, 407] on div "Steps, Stairways & Railings" at bounding box center [385, 407] width 173 height 31
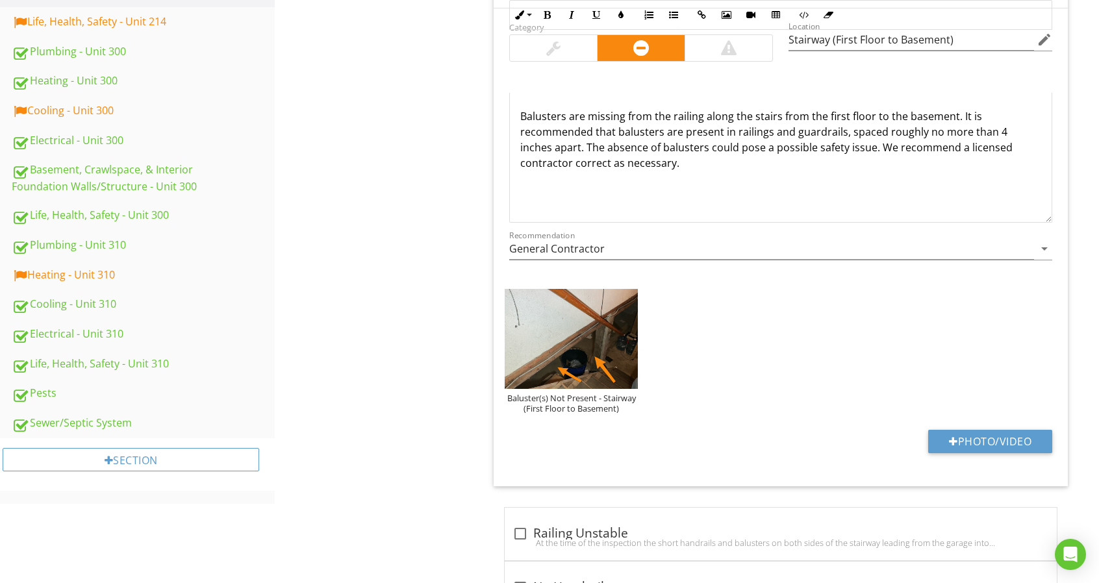
scroll to position [623, 0]
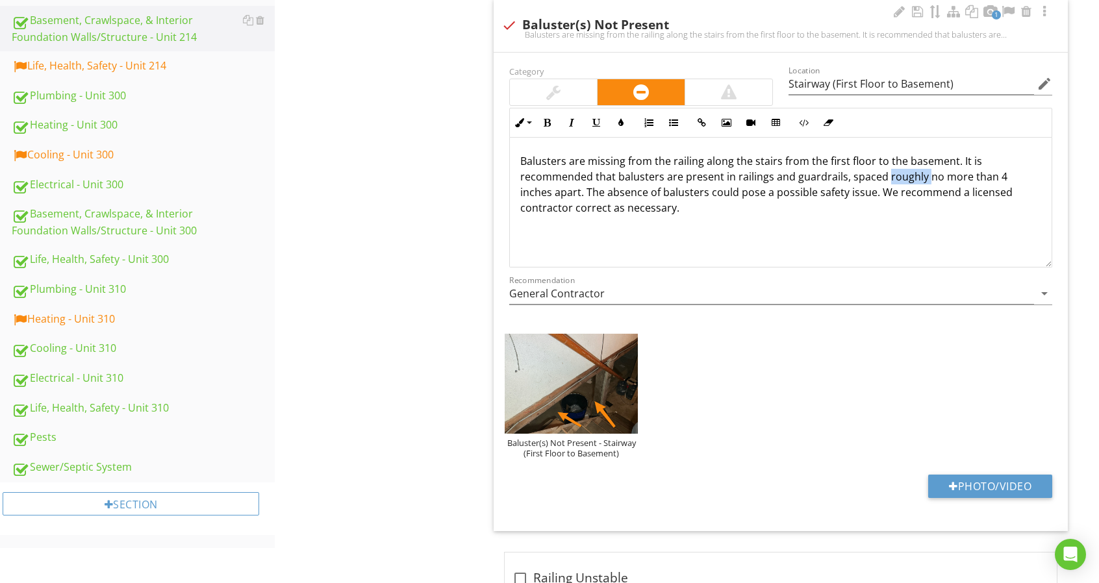
drag, startPoint x: 883, startPoint y: 180, endPoint x: 924, endPoint y: 180, distance: 40.3
click at [924, 180] on p "Balusters are missing from the railing along the stairs from the first floor to…" at bounding box center [780, 184] width 521 height 62
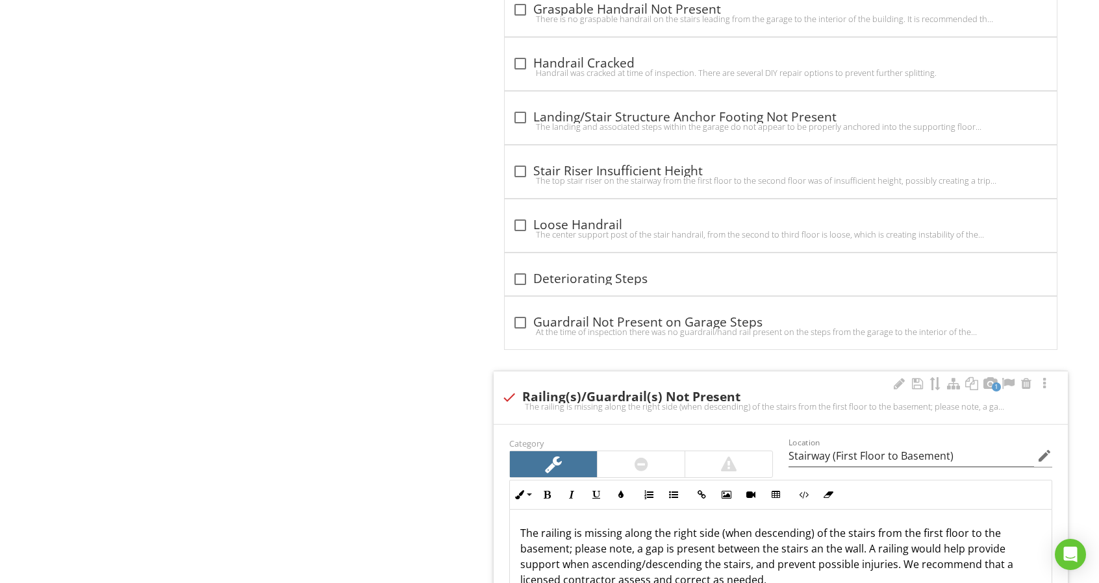
scroll to position [1598, 0]
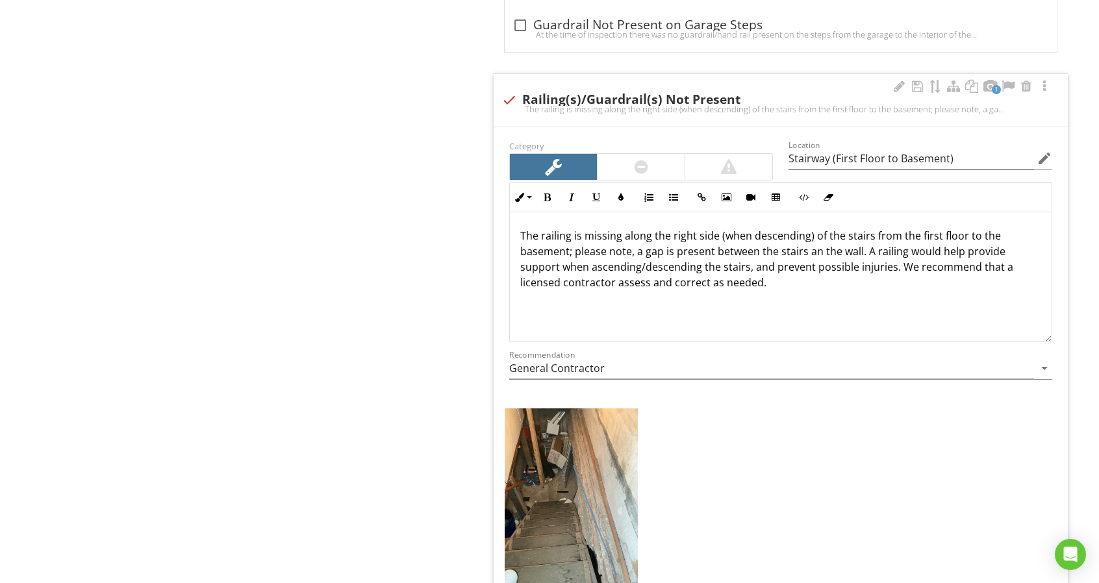
click at [816, 247] on p "The railing is missing along the right side (when descending) of the stairs fro…" at bounding box center [780, 259] width 521 height 62
click at [818, 246] on p "The railing is missing along the right side (when descending) of the stairs fro…" at bounding box center [780, 259] width 521 height 62
drag, startPoint x: 808, startPoint y: 232, endPoint x: 821, endPoint y: 232, distance: 13.0
click at [821, 232] on p "The railing is missing along the right side (when descending) of the stairs fro…" at bounding box center [780, 259] width 521 height 62
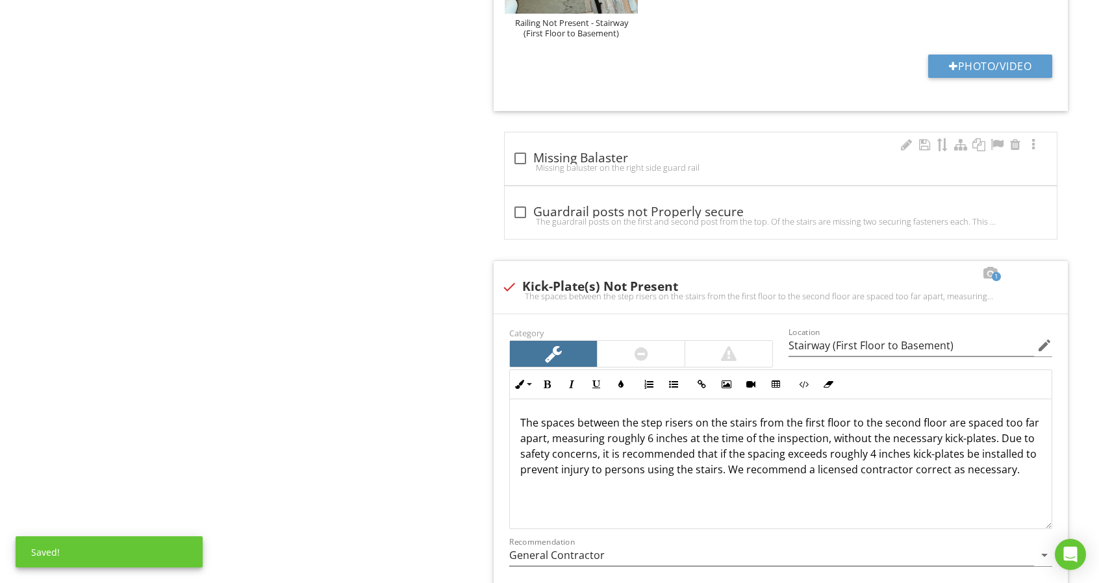
scroll to position [2312, 0]
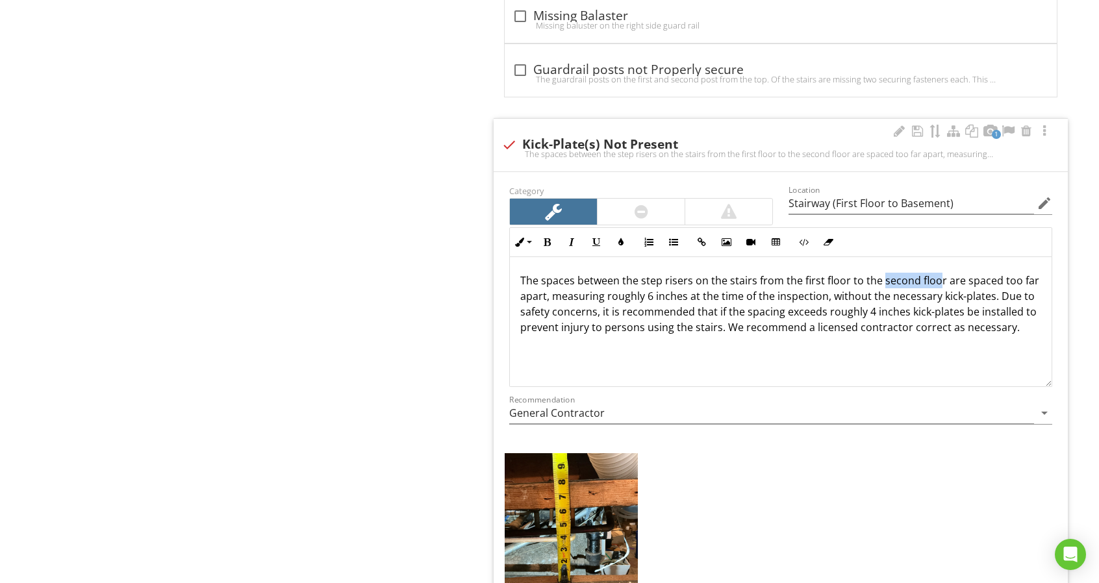
drag, startPoint x: 883, startPoint y: 271, endPoint x: 935, endPoint y: 270, distance: 52.0
click at [935, 273] on p "The spaces between the step risers on the stairs from the first floor to the se…" at bounding box center [780, 304] width 521 height 62
drag, startPoint x: 820, startPoint y: 301, endPoint x: 862, endPoint y: 305, distance: 43.0
click at [862, 305] on p "The spaces between the step risers on the stairs from the first floor to the ba…" at bounding box center [780, 304] width 521 height 62
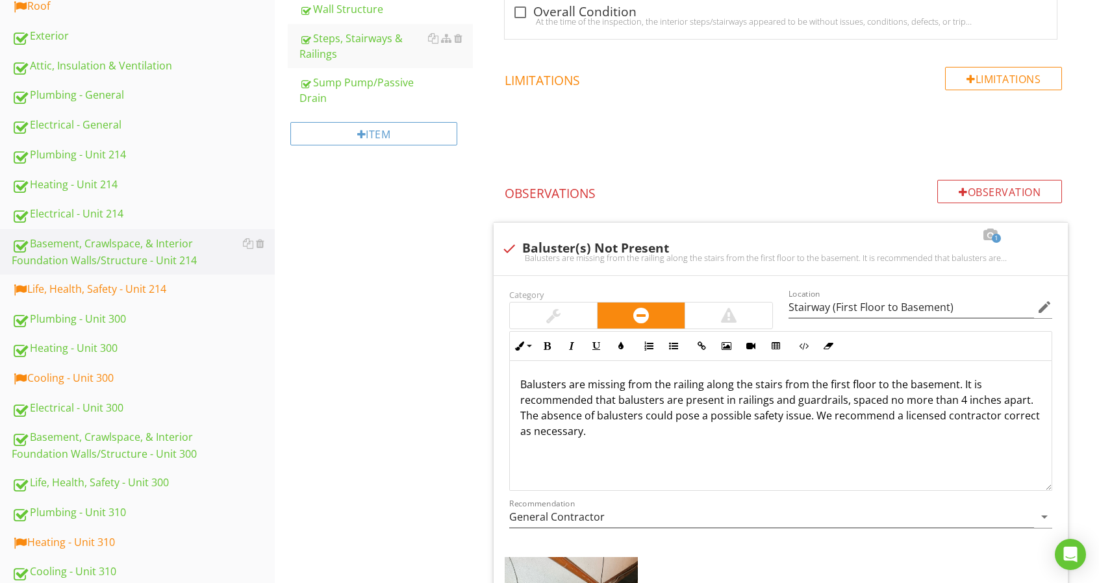
scroll to position [169, 0]
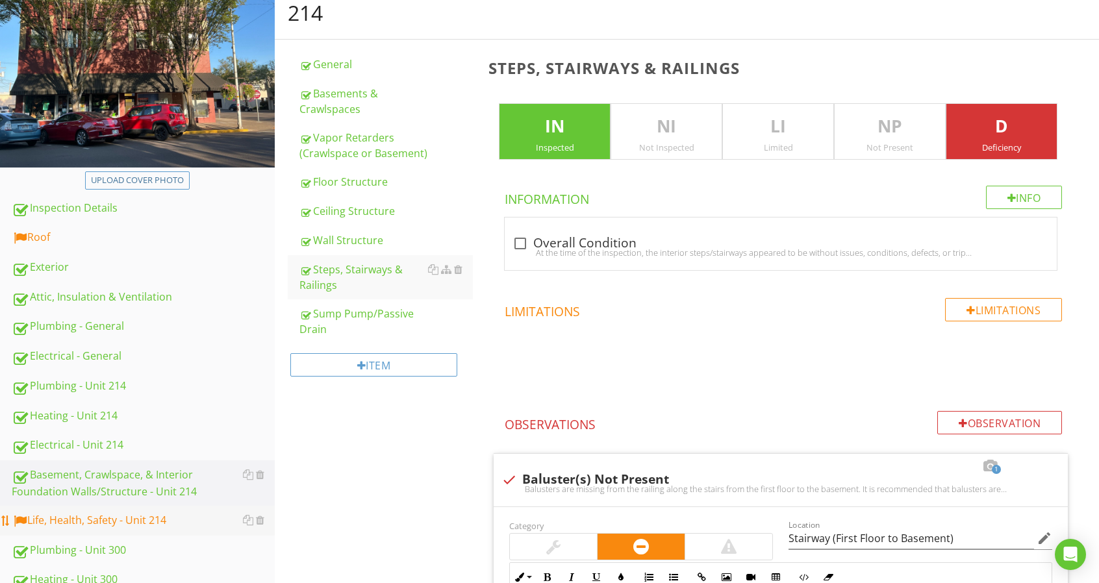
click at [161, 512] on div "Life, Health, Safety - Unit 214" at bounding box center [143, 520] width 263 height 17
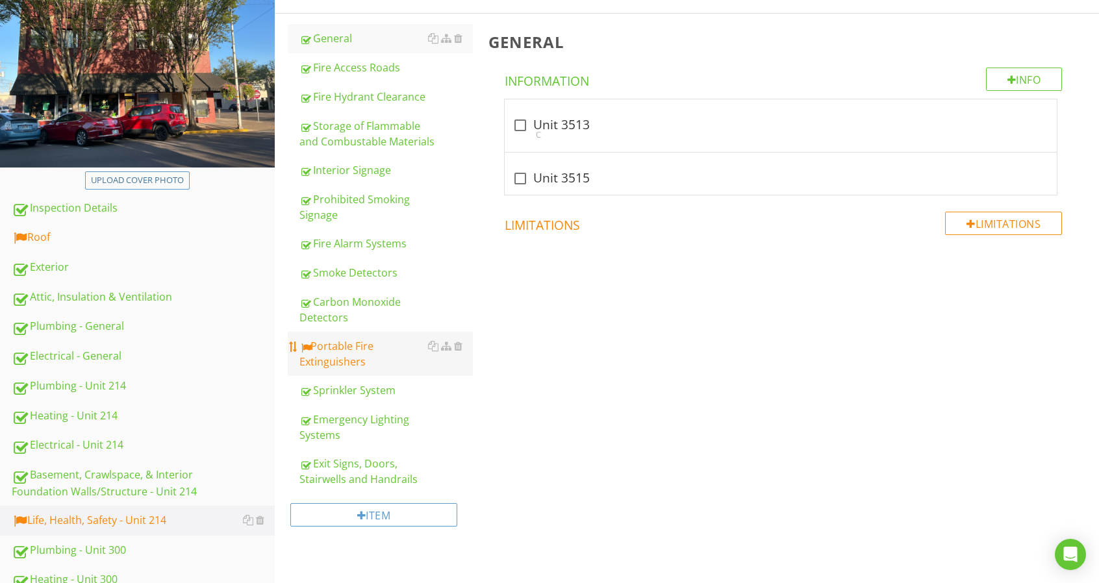
click at [366, 359] on div "Portable Fire Extinguishers" at bounding box center [385, 353] width 173 height 31
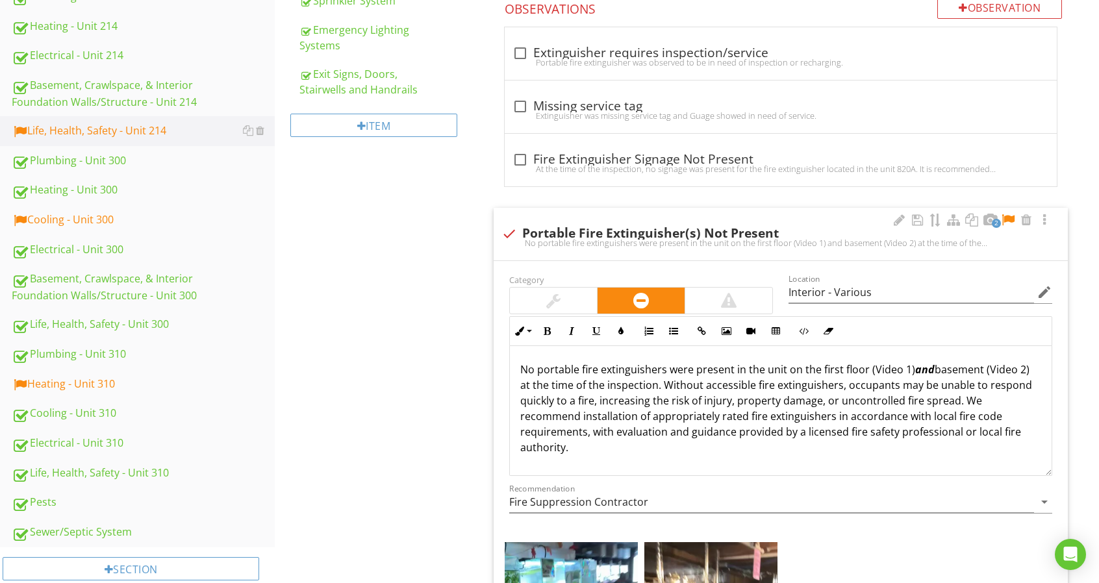
click at [1007, 216] on div at bounding box center [1008, 220] width 16 height 13
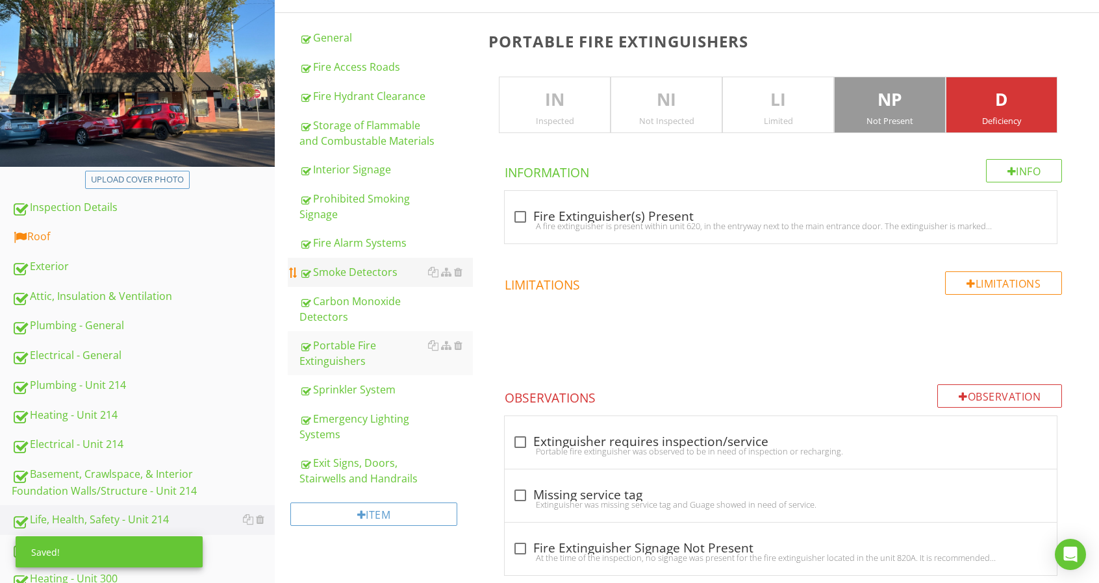
scroll to position [169, 0]
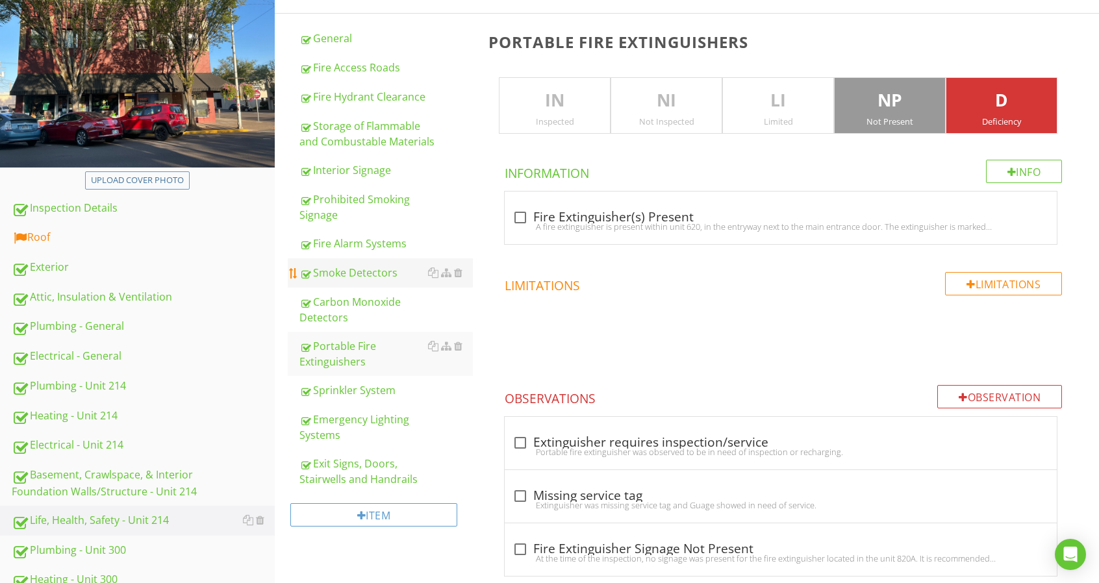
click at [356, 277] on div "Smoke Detectors" at bounding box center [385, 273] width 173 height 16
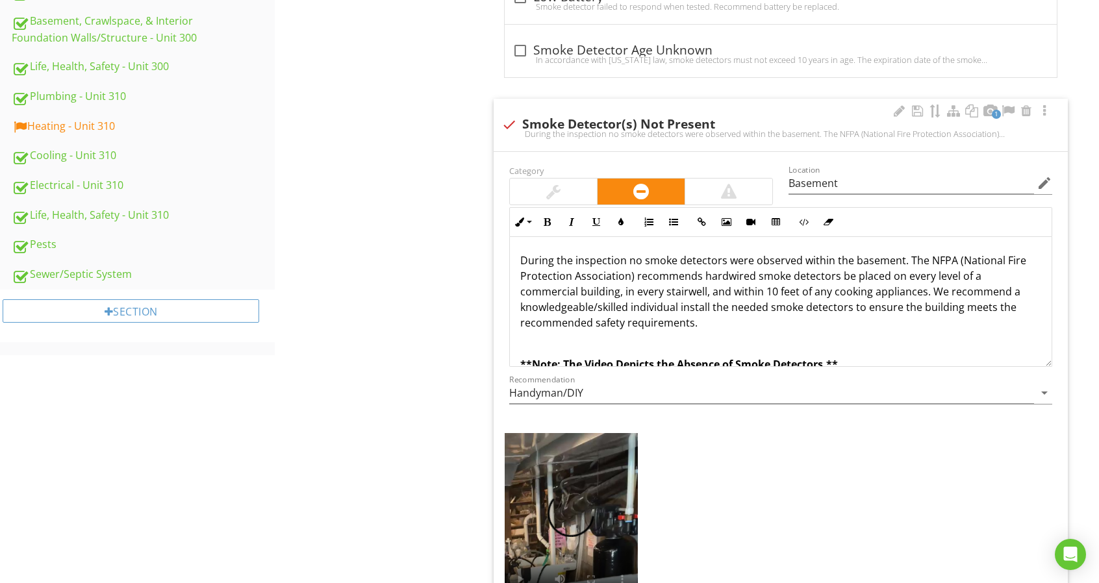
scroll to position [948, 0]
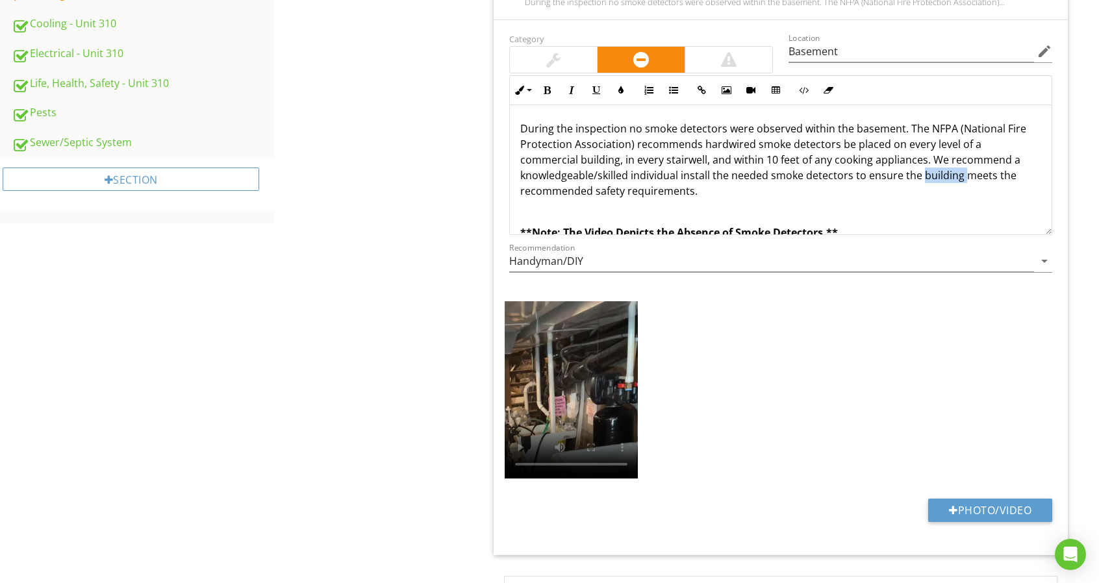
drag, startPoint x: 922, startPoint y: 177, endPoint x: 963, endPoint y: 178, distance: 40.9
click at [963, 178] on p "During the inspection no smoke detectors were observed within the basement. The…" at bounding box center [780, 160] width 521 height 78
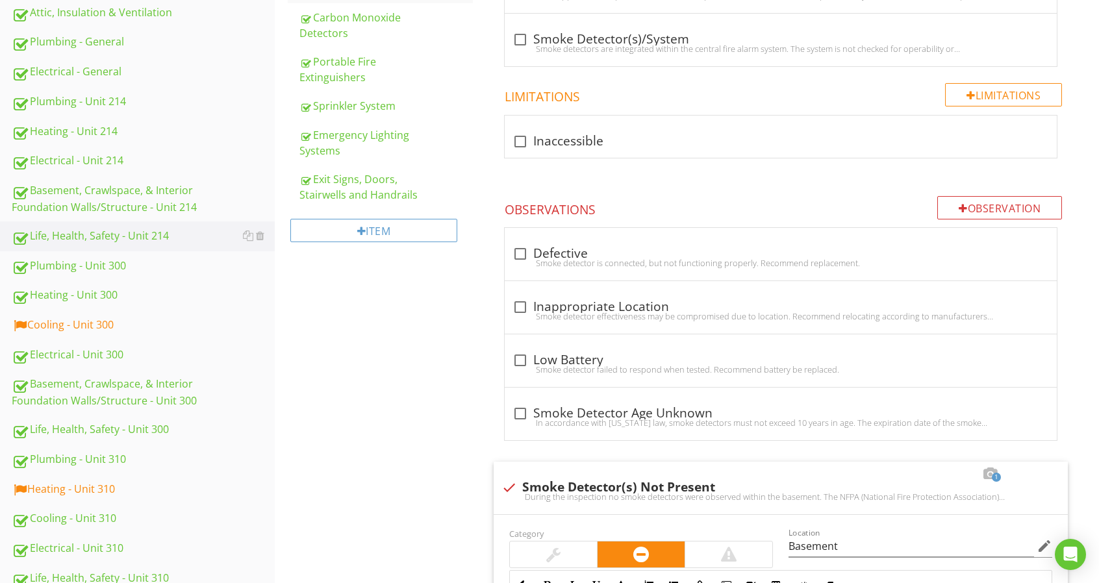
scroll to position [429, 0]
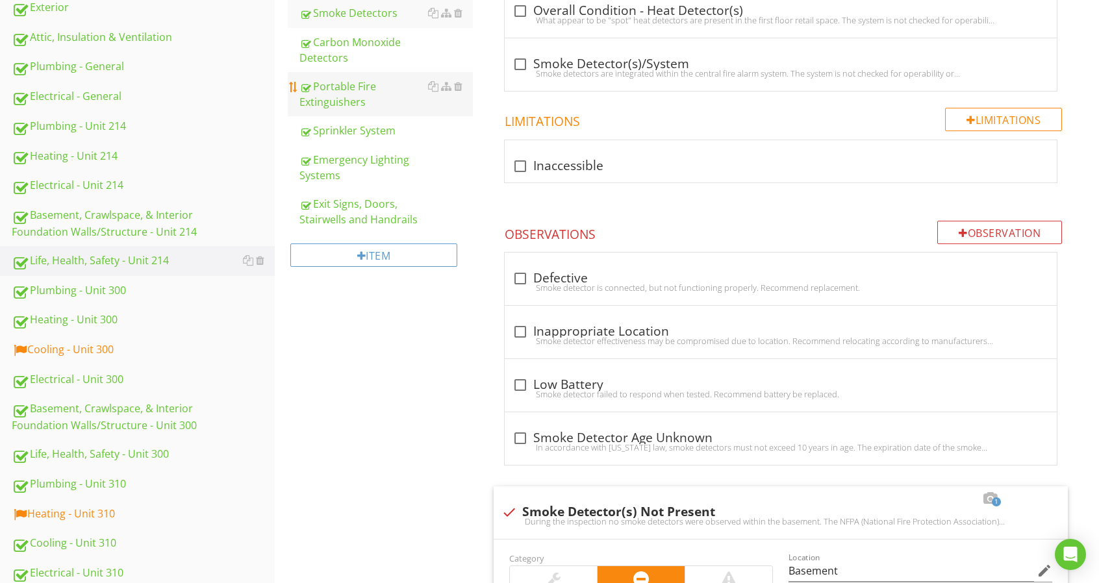
click at [372, 102] on div "Portable Fire Extinguishers" at bounding box center [385, 94] width 173 height 31
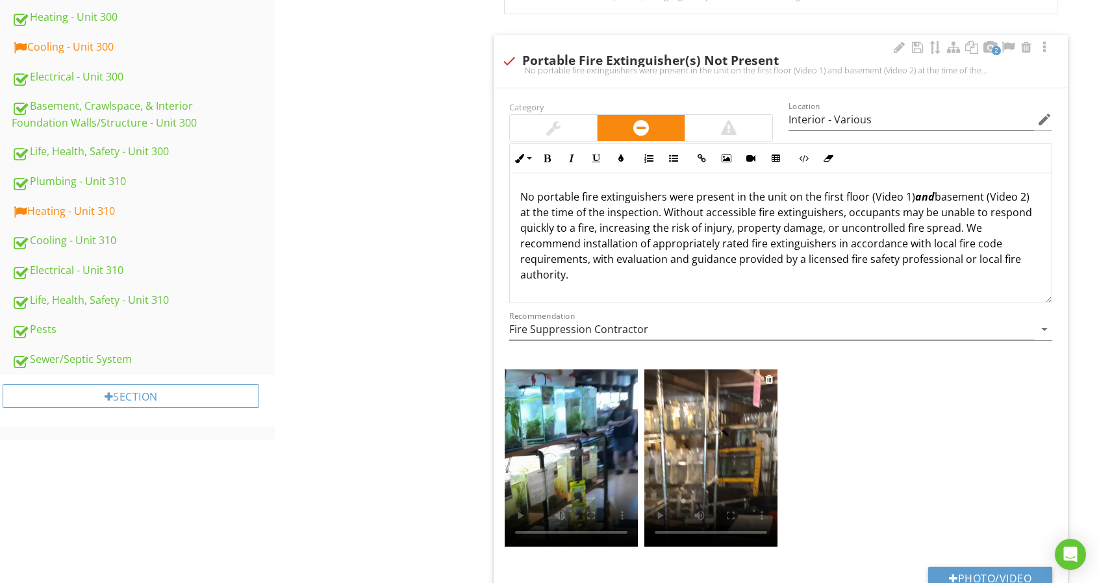
scroll to position [753, 0]
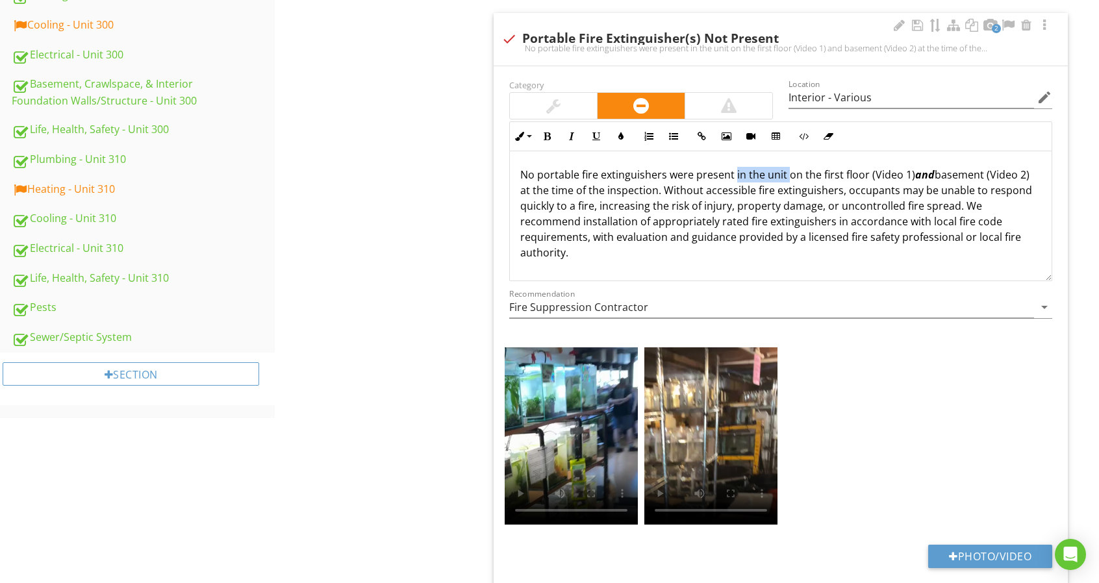
drag, startPoint x: 734, startPoint y: 175, endPoint x: 787, endPoint y: 179, distance: 53.4
click at [787, 179] on p "No portable fire extinguishers were present in the unit on the first floor (Vid…" at bounding box center [780, 214] width 521 height 94
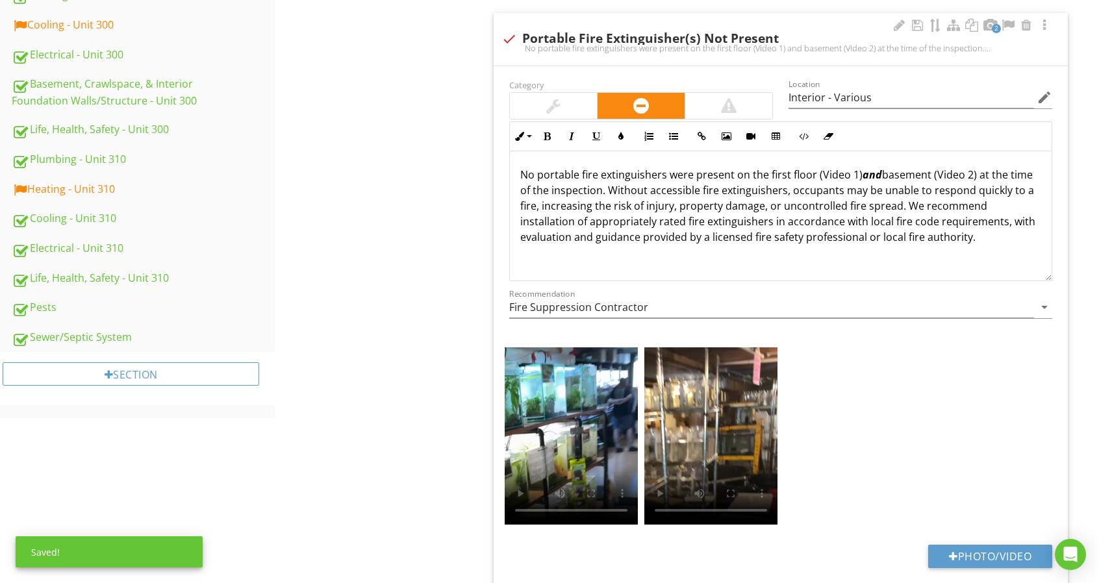
click at [976, 176] on p "No portable fire extinguishers were present on the first floor (Video 1) and ba…" at bounding box center [780, 206] width 521 height 78
click at [988, 175] on p "No portable fire extinguishers were present on the first floor (Video 1) and ba…" at bounding box center [780, 214] width 521 height 94
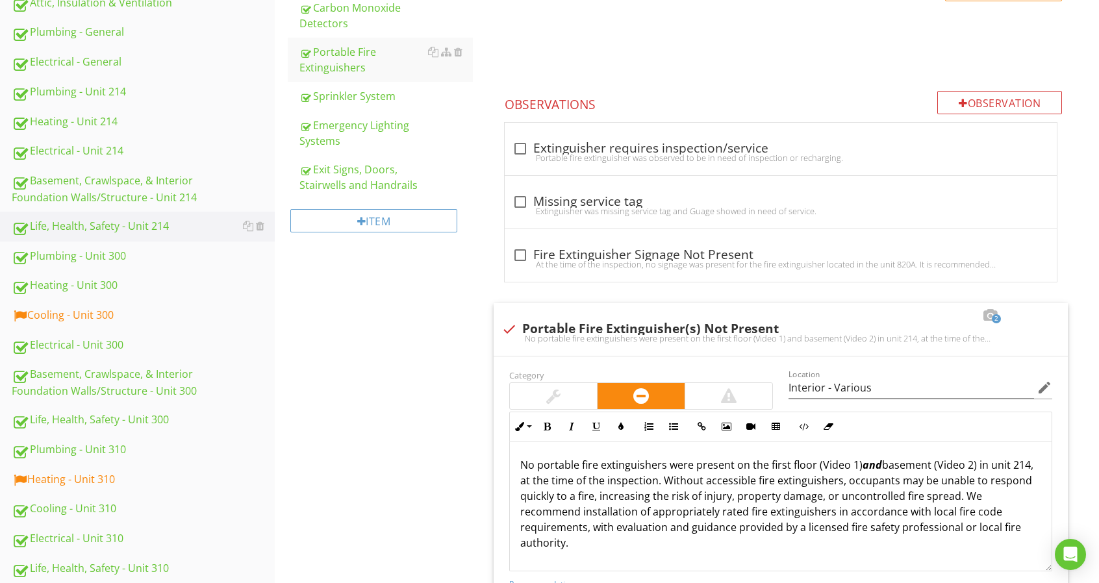
scroll to position [302, 0]
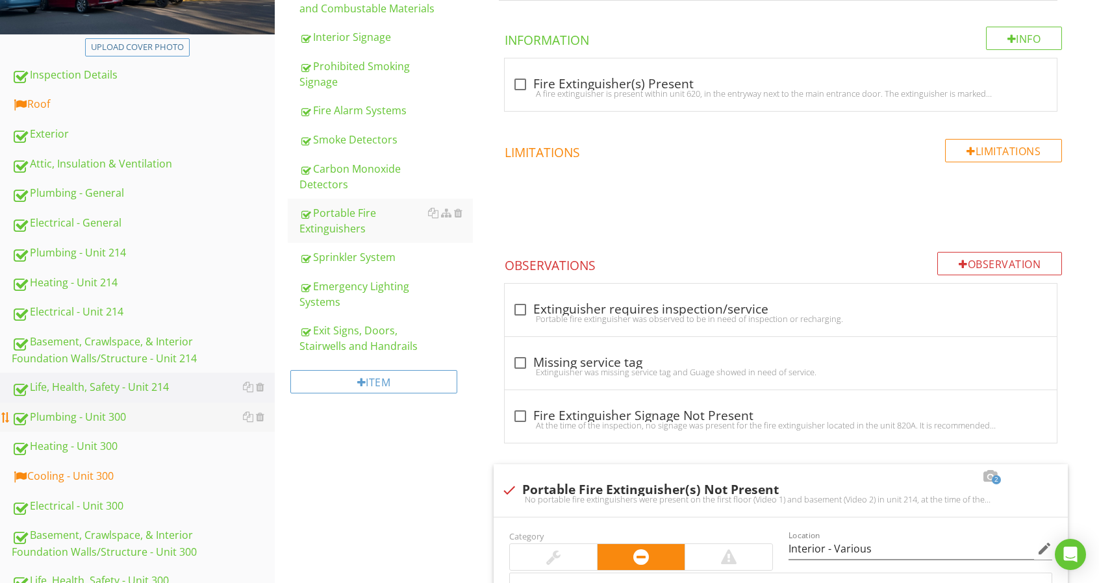
type input "Qualified Professional"
click at [170, 425] on div "Plumbing - Unit 300" at bounding box center [143, 417] width 263 height 17
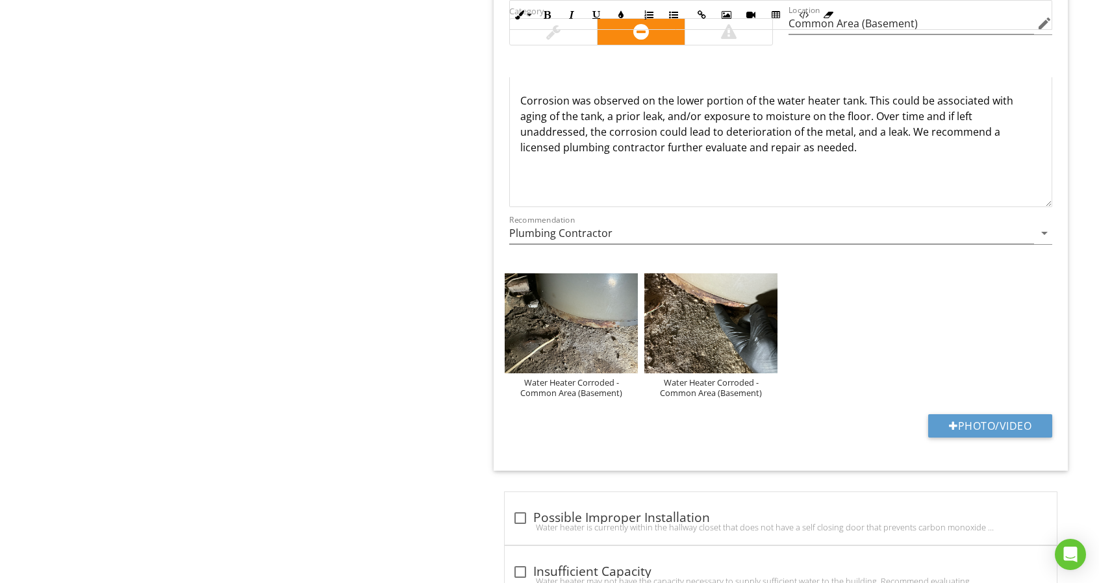
scroll to position [2120, 0]
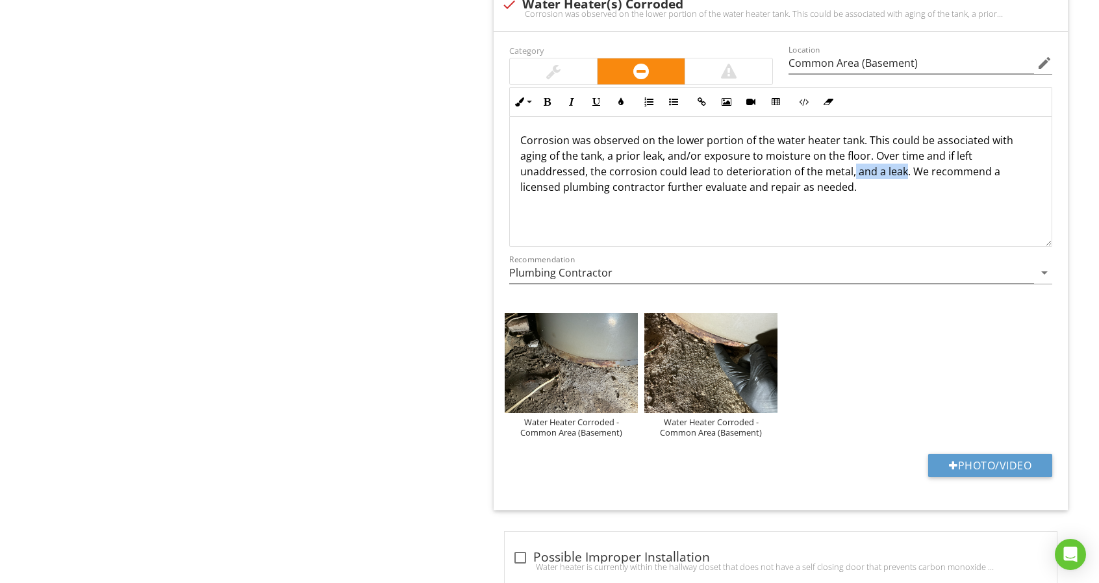
drag, startPoint x: 851, startPoint y: 157, endPoint x: 899, endPoint y: 157, distance: 48.7
click at [899, 157] on p "Corrosion was observed on the lower portion of the water heater tank. This coul…" at bounding box center [780, 163] width 521 height 62
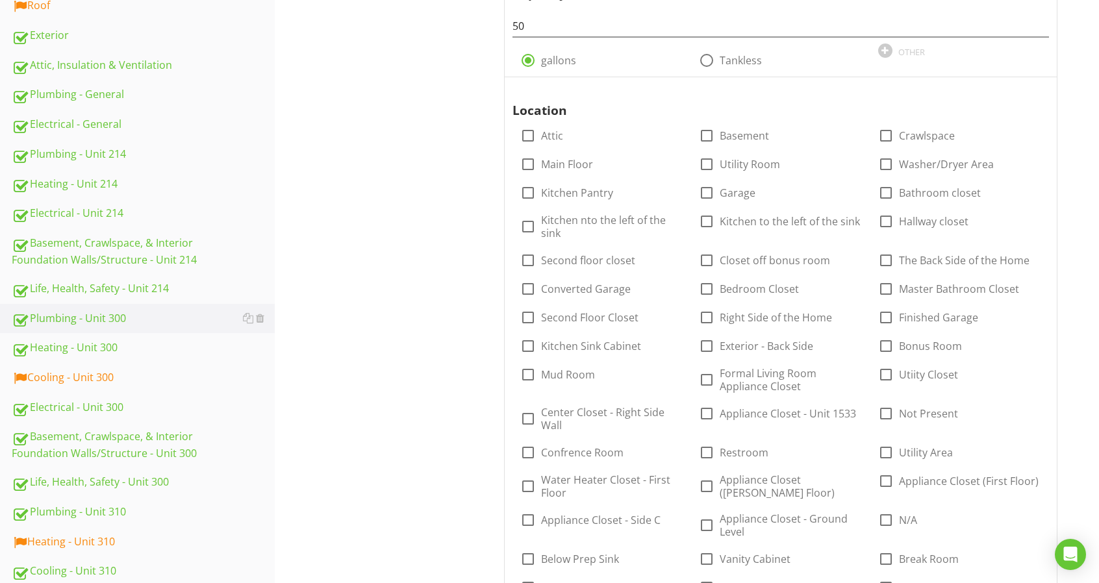
scroll to position [172, 0]
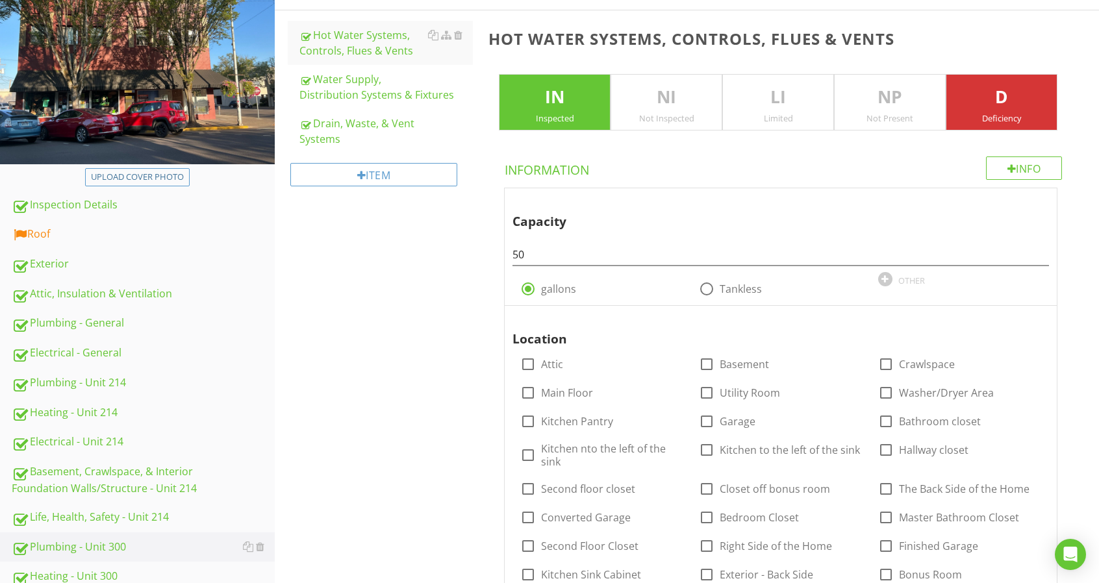
click at [394, 102] on link "Water Supply, Distribution Systems & Fixtures" at bounding box center [385, 87] width 173 height 44
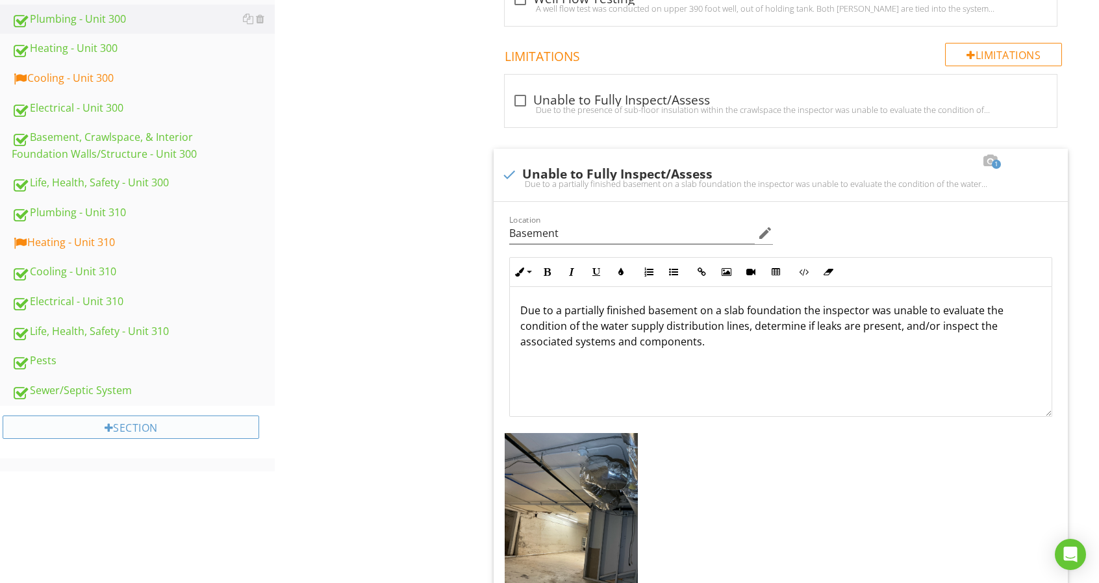
scroll to position [562, 0]
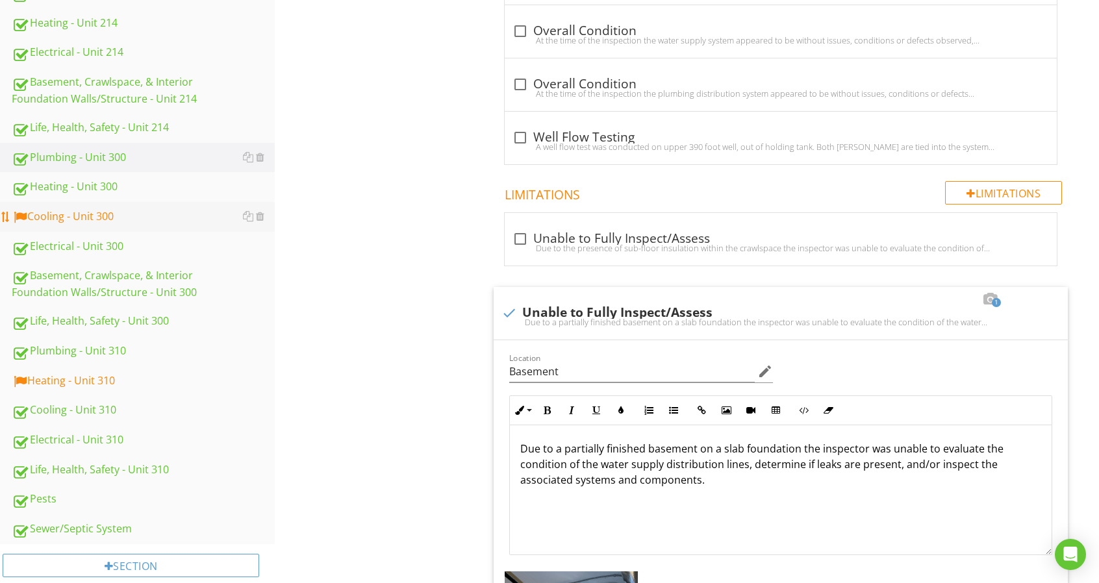
click at [130, 213] on div "Cooling - Unit 300" at bounding box center [143, 216] width 263 height 17
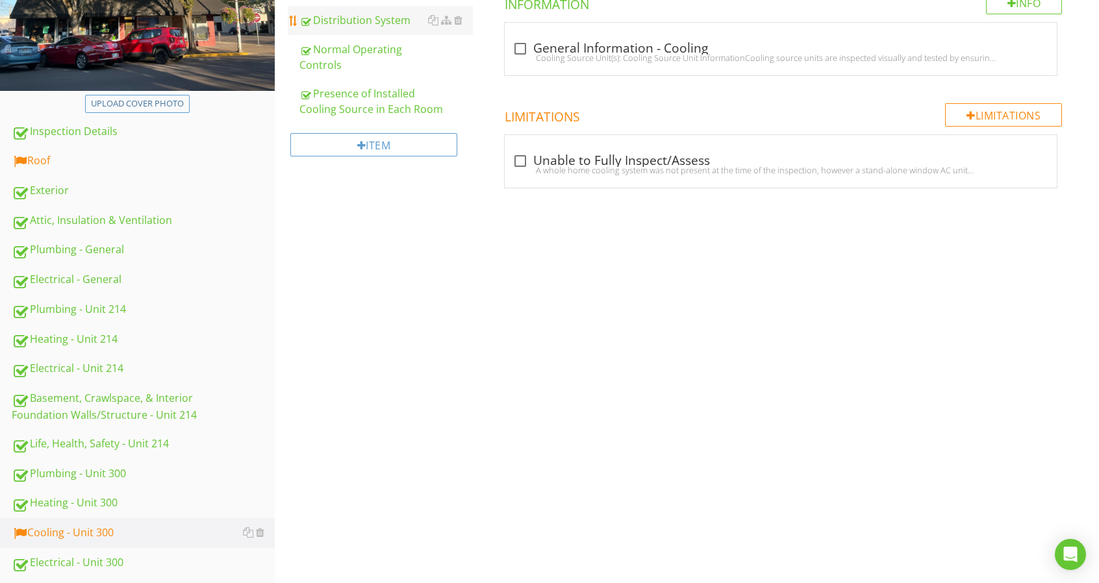
scroll to position [172, 0]
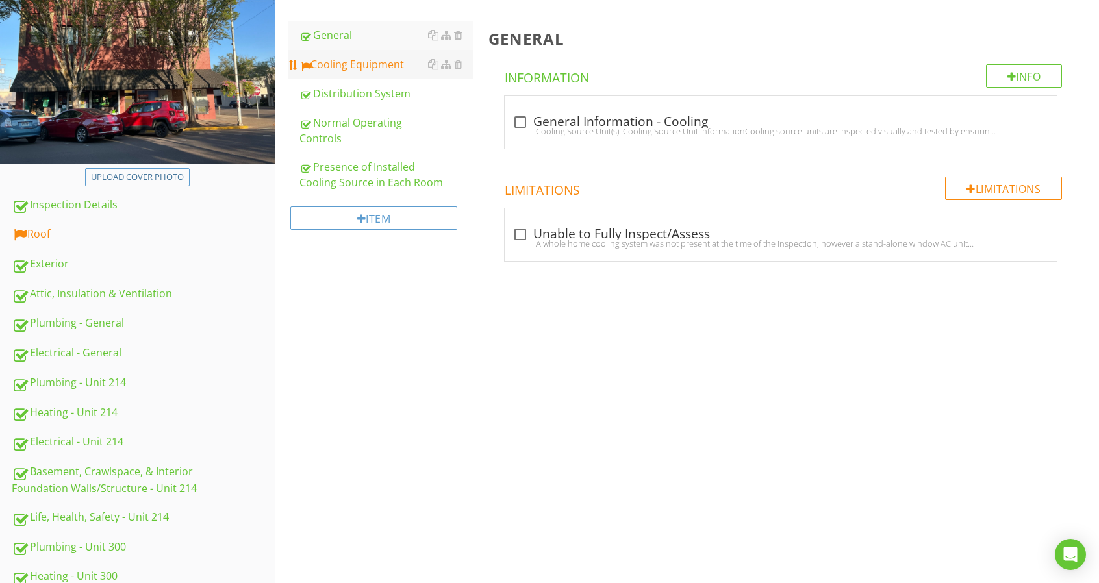
click at [383, 63] on div "Cooling Equipment" at bounding box center [385, 65] width 173 height 16
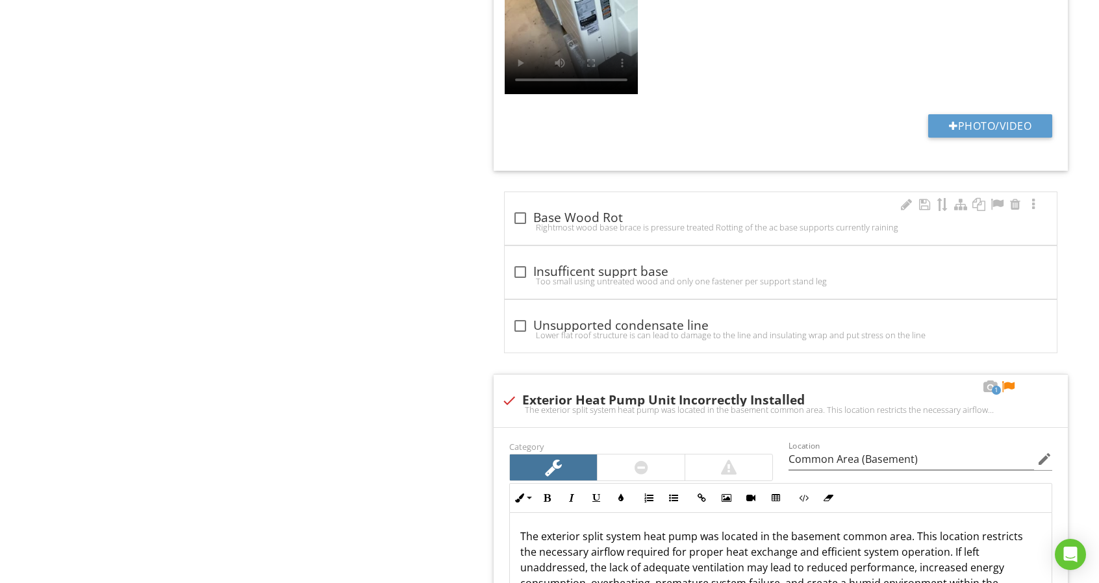
scroll to position [3419, 0]
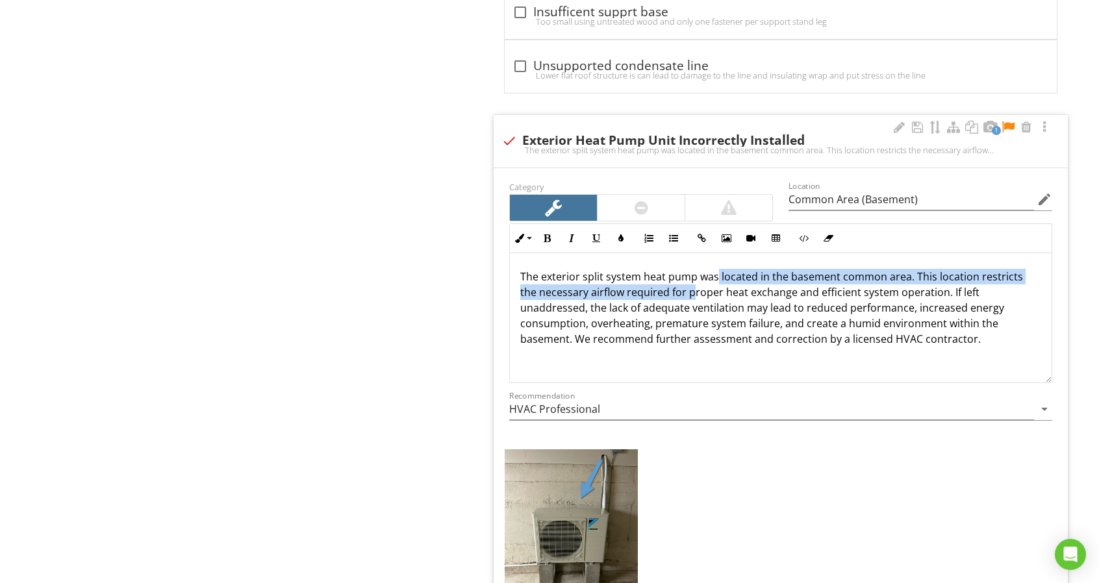
drag, startPoint x: 697, startPoint y: 272, endPoint x: 716, endPoint y: 267, distance: 20.2
click at [716, 269] on p "The exterior split system heat pump was located in the basement common area. Th…" at bounding box center [780, 308] width 521 height 78
click at [715, 270] on p "The exterior split system heat pump was located in the basement common area. Th…" at bounding box center [780, 308] width 521 height 78
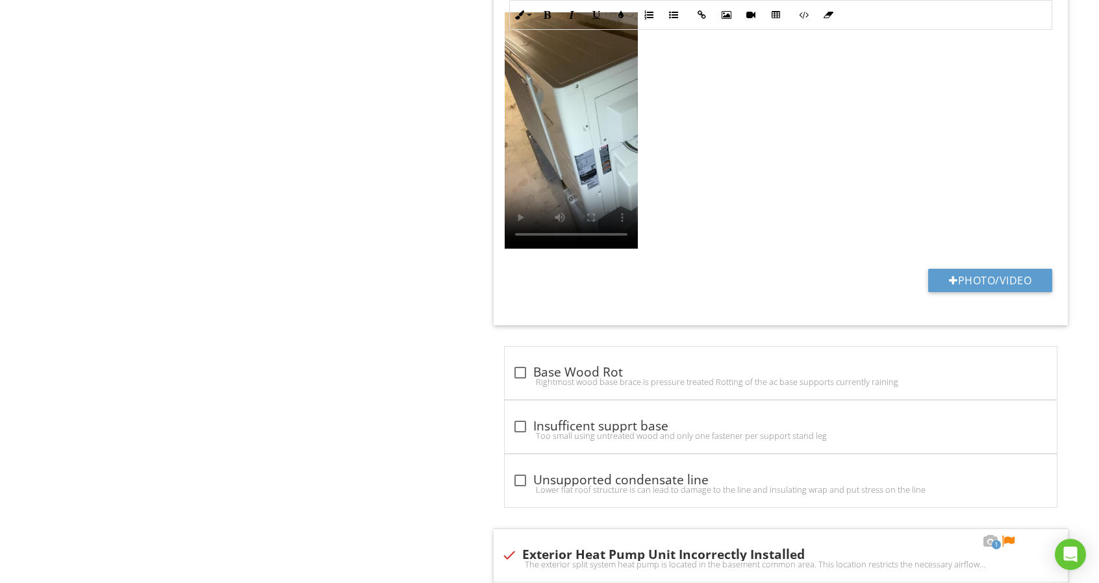
scroll to position [3160, 0]
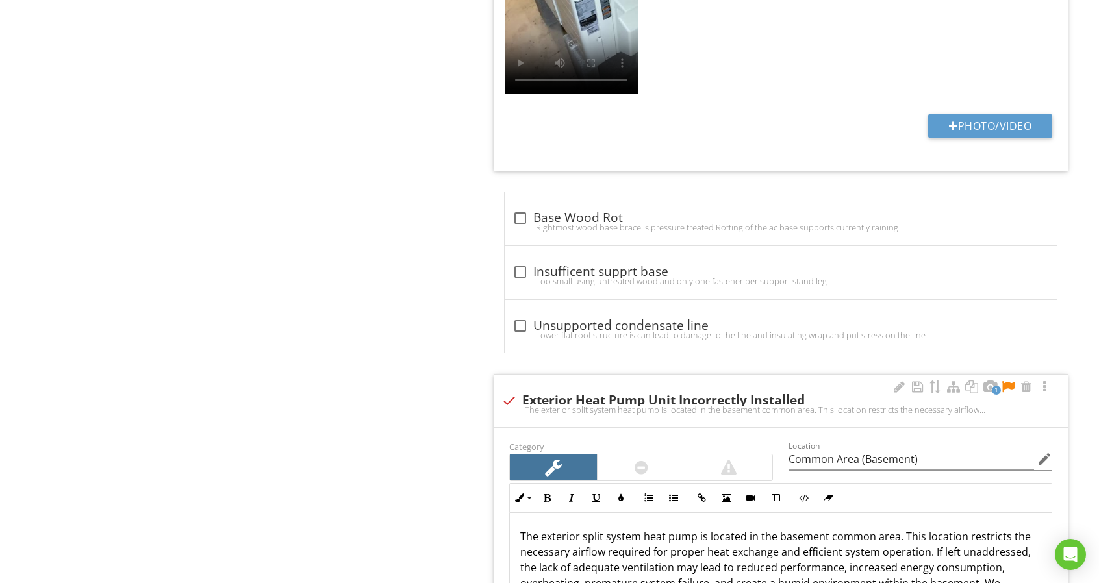
click at [1012, 381] on div at bounding box center [1008, 387] width 16 height 13
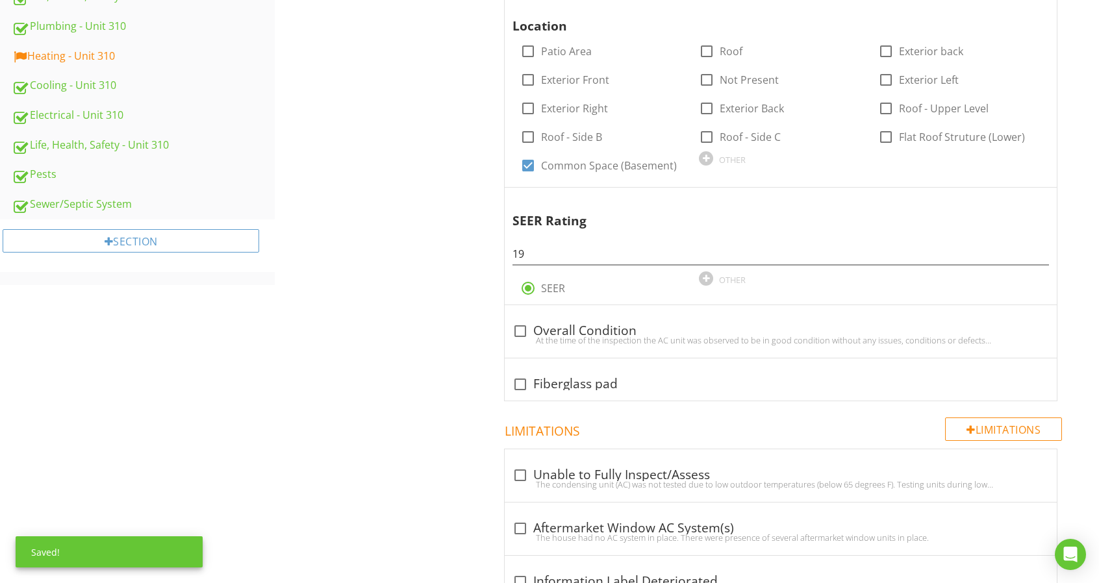
scroll to position [432, 0]
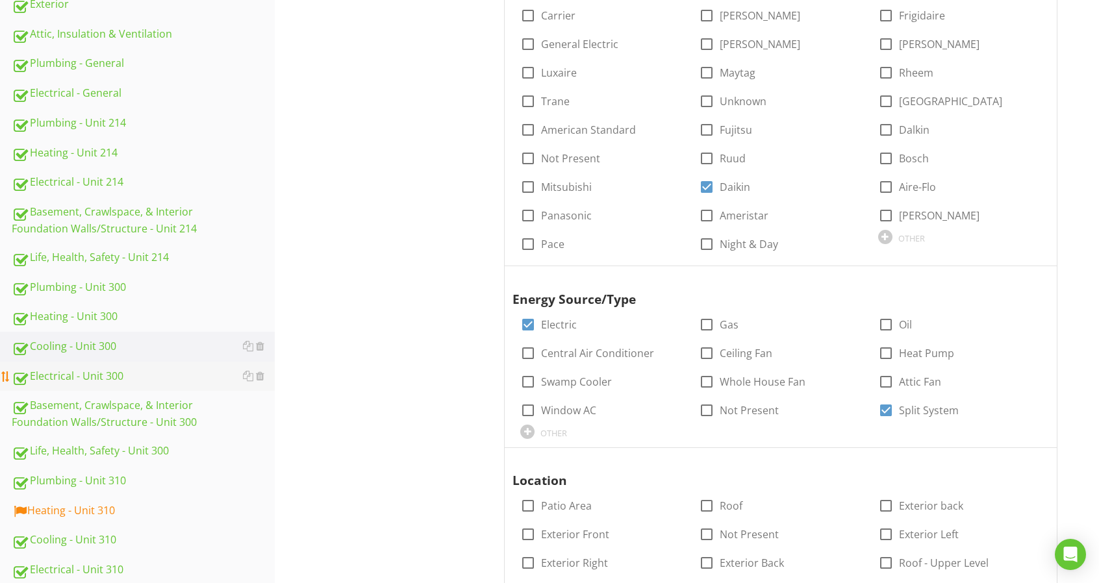
click at [171, 377] on div "Electrical - Unit 300" at bounding box center [143, 376] width 263 height 17
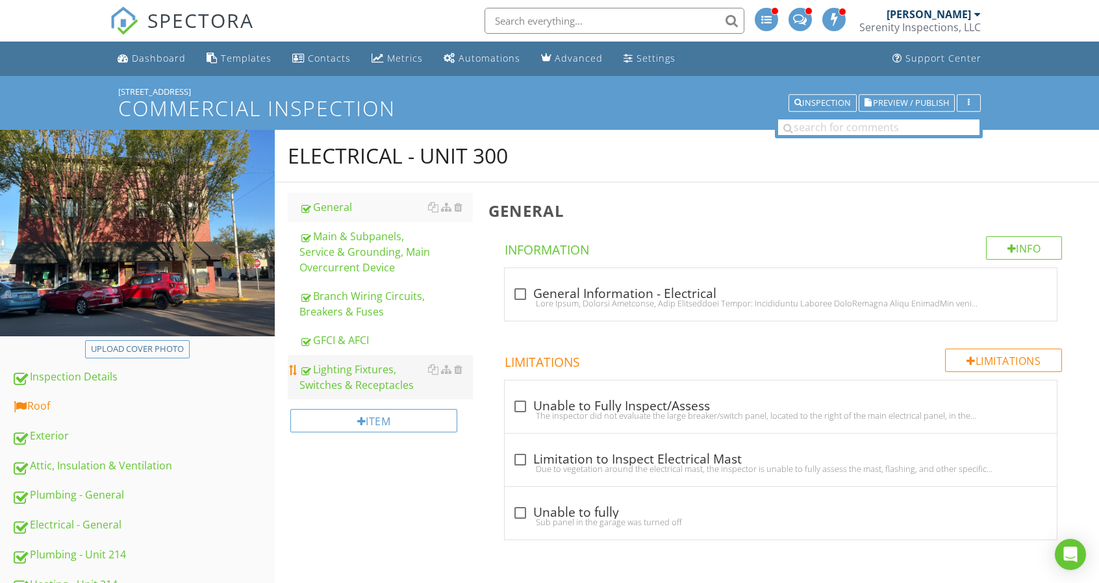
click at [370, 364] on div "Lighting Fixtures, Switches & Receptacles" at bounding box center [385, 377] width 173 height 31
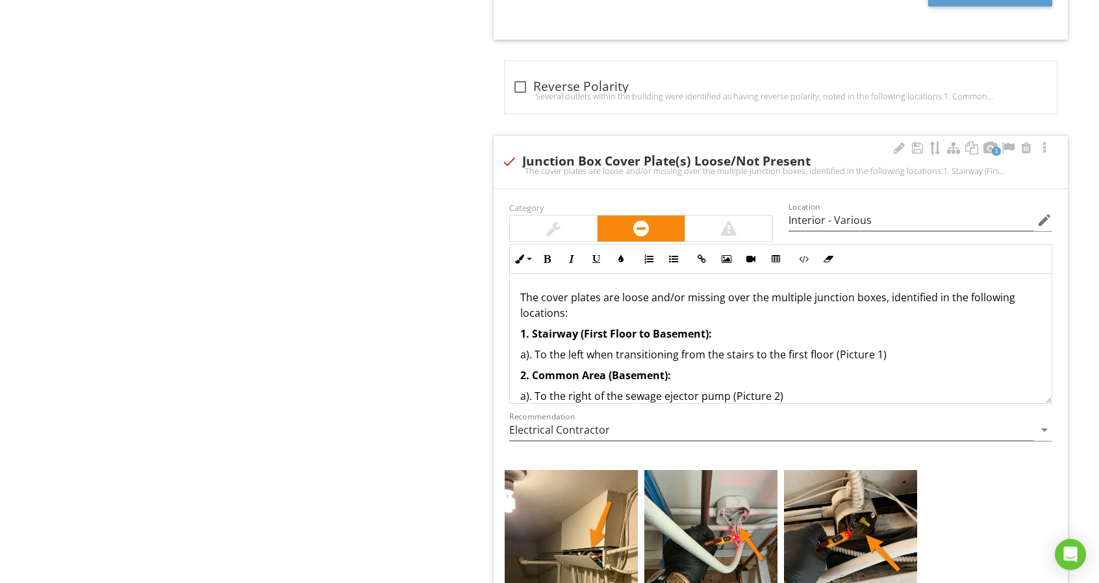
scroll to position [1689, 0]
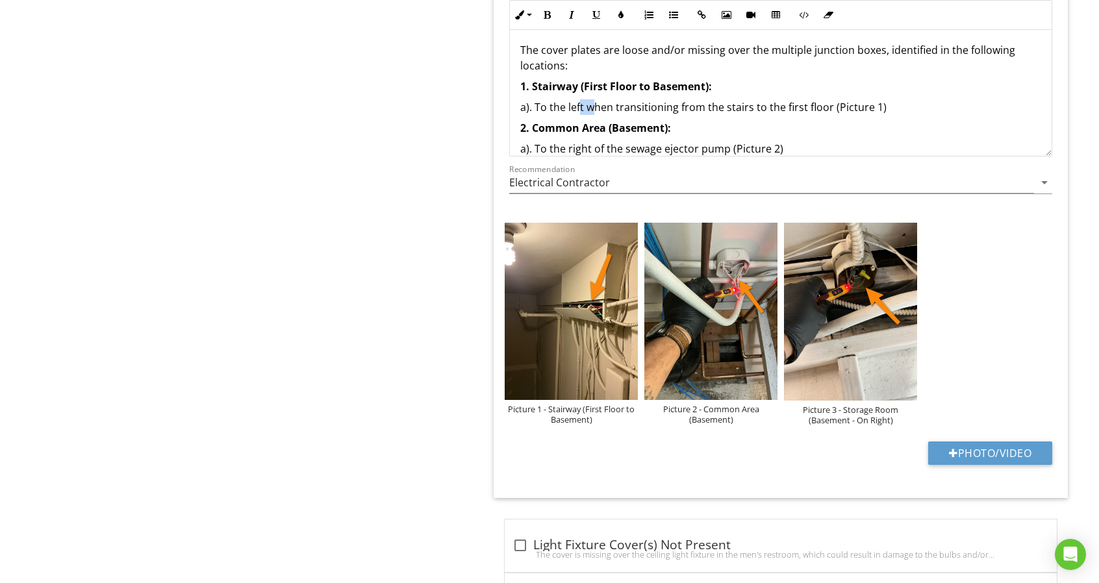
drag, startPoint x: 575, startPoint y: 107, endPoint x: 589, endPoint y: 105, distance: 14.3
click at [589, 105] on p "a). To the left when transitioning from the stairs to the first floor (Picture …" at bounding box center [780, 107] width 521 height 16
click at [735, 103] on p "a). To the left when transitioning from the stairs to the first floor (Picture …" at bounding box center [780, 107] width 521 height 16
drag, startPoint x: 732, startPoint y: 99, endPoint x: 835, endPoint y: 99, distance: 103.3
click at [835, 100] on p "a). To the left when transitioning from the stairs to the first floor (Picture …" at bounding box center [780, 107] width 521 height 16
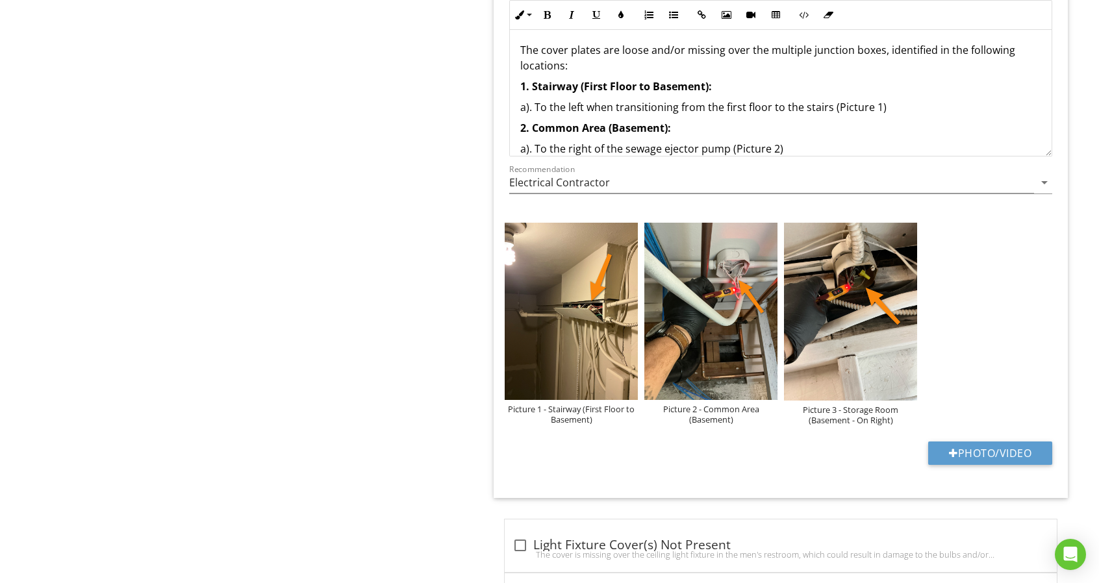
click at [590, 104] on p "a). To the left when transitioning from the first floor to the stairs (Picture …" at bounding box center [780, 107] width 521 height 16
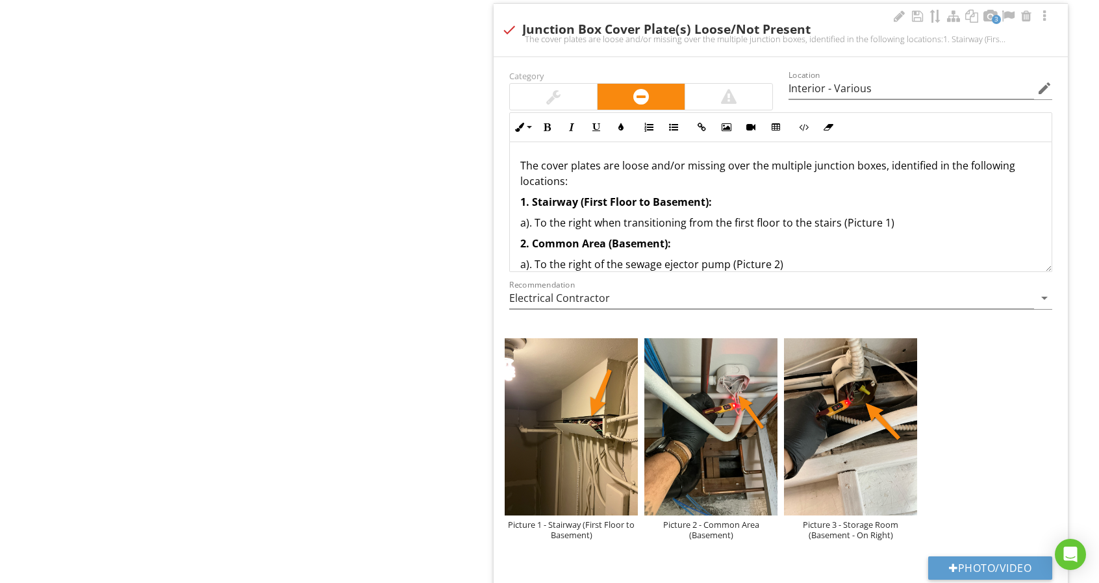
scroll to position [1559, 0]
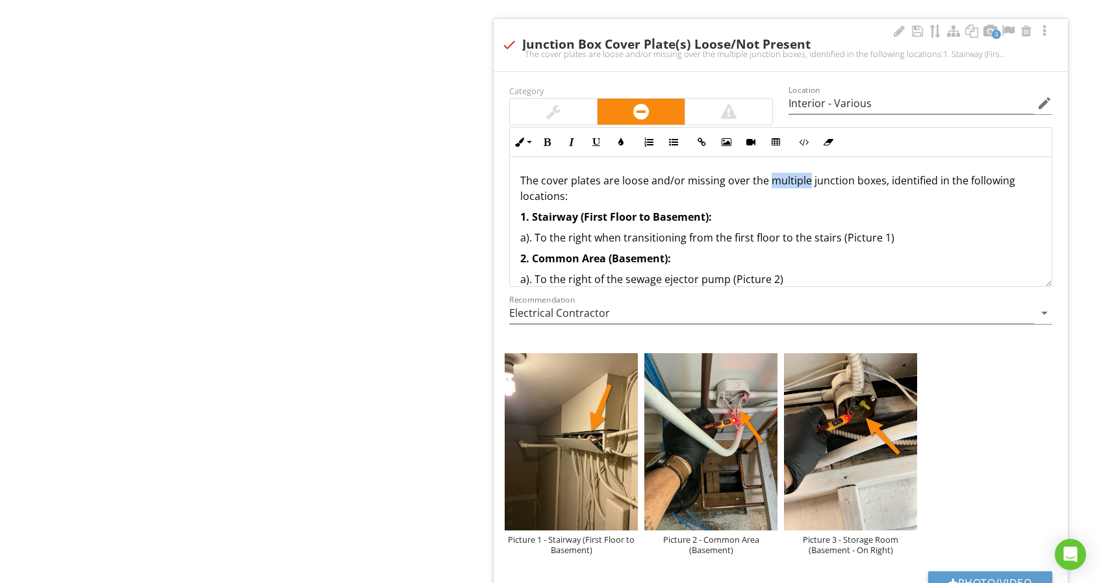
drag, startPoint x: 768, startPoint y: 181, endPoint x: 808, endPoint y: 177, distance: 40.5
click at [808, 177] on p "The cover plates are loose and/or missing over the multiple junction boxes, ide…" at bounding box center [780, 188] width 521 height 31
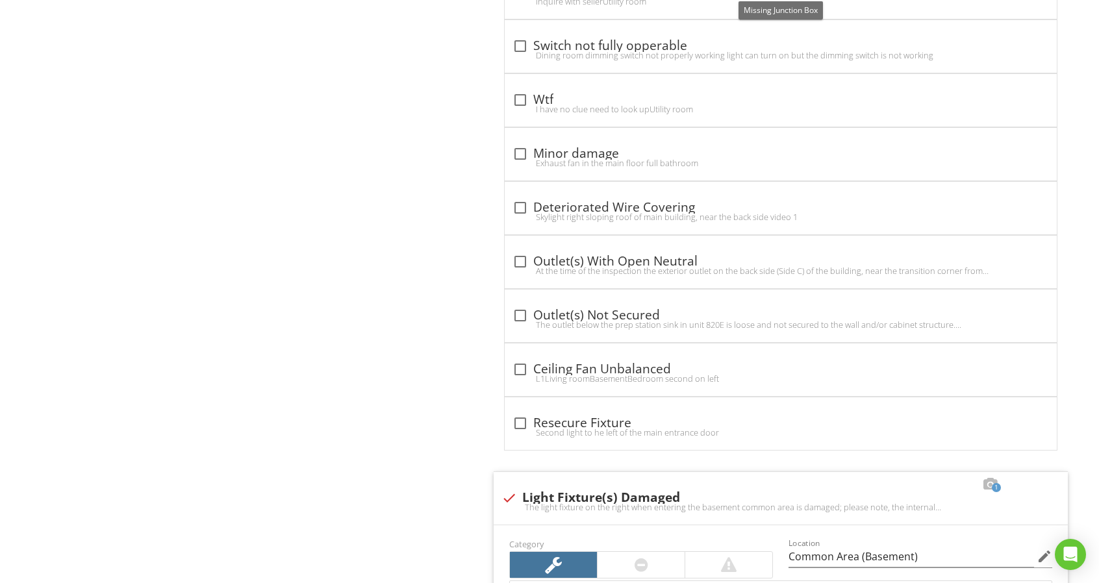
scroll to position [4027, 0]
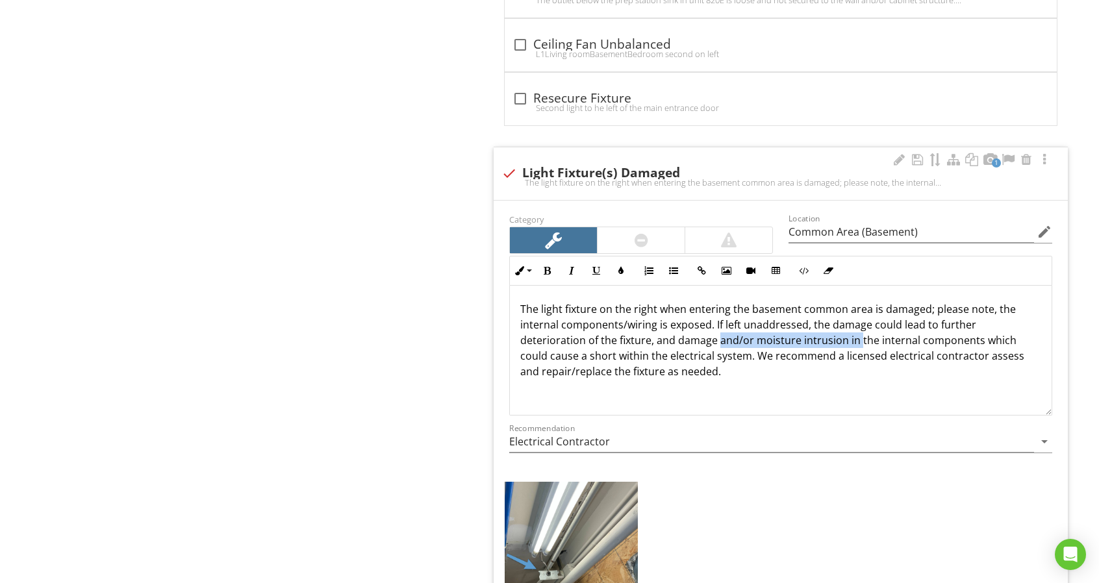
drag, startPoint x: 718, startPoint y: 324, endPoint x: 857, endPoint y: 324, distance: 139.0
click at [857, 324] on p "The light fixture on the right when entering the basement common area is damage…" at bounding box center [780, 340] width 521 height 78
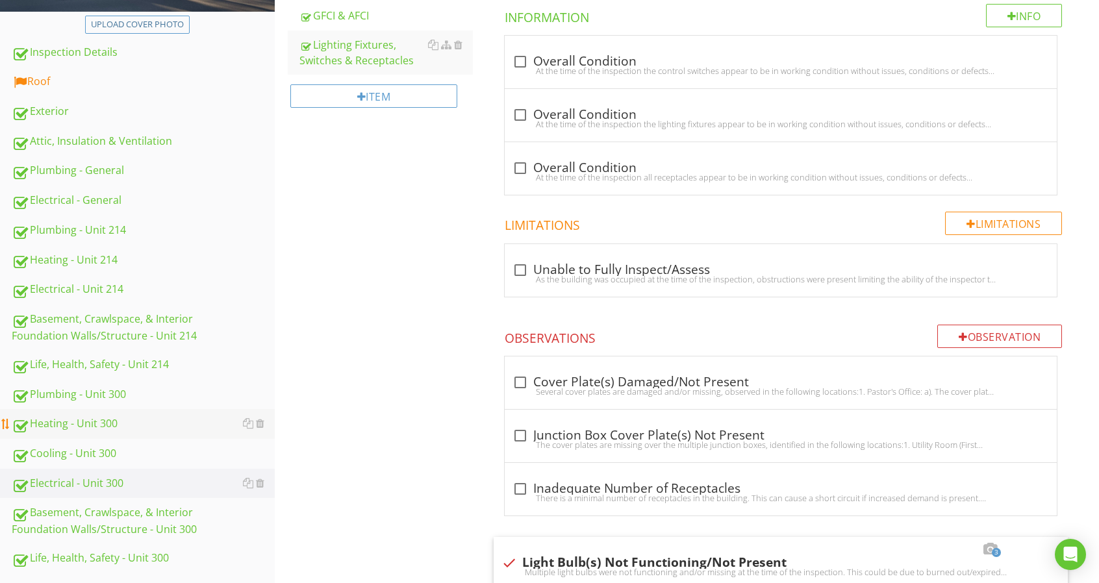
scroll to position [520, 0]
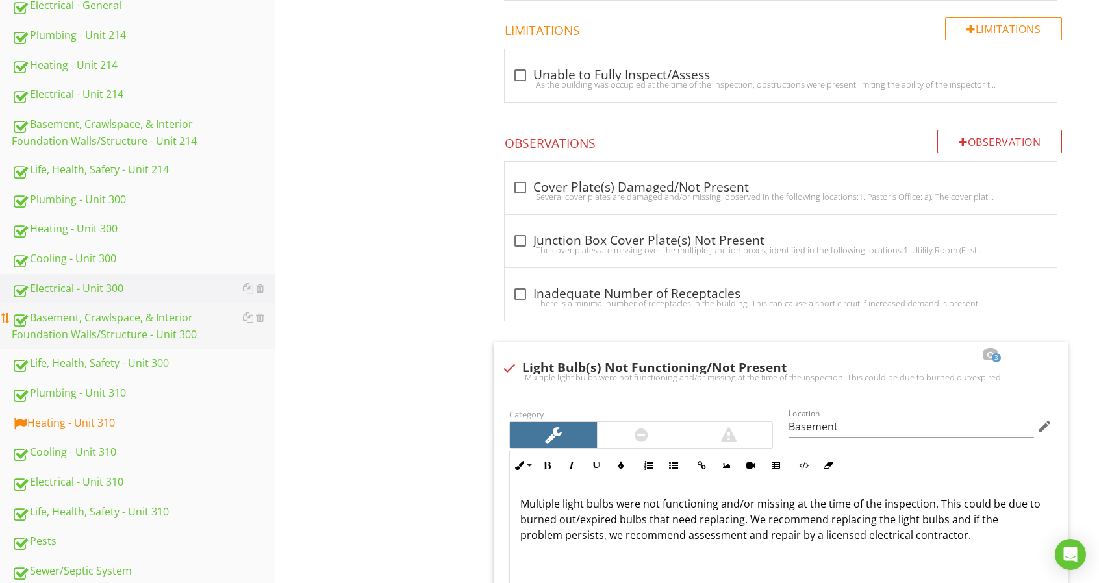
click at [192, 334] on div "Basement, Crawlspace, & Interior Foundation Walls/Structure - Unit 300" at bounding box center [143, 326] width 263 height 32
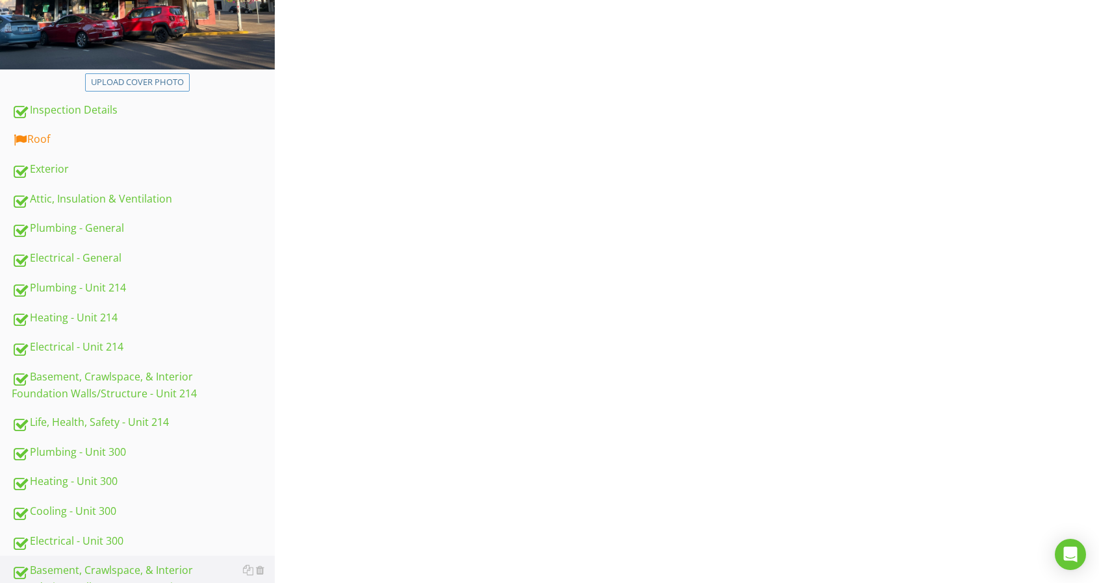
scroll to position [260, 0]
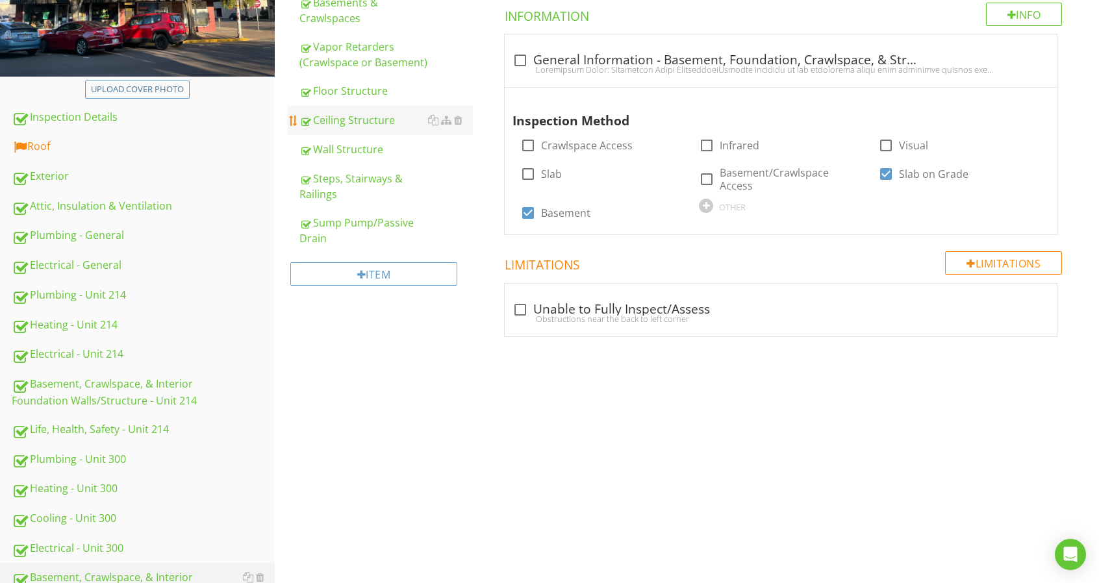
click at [379, 123] on div "Ceiling Structure" at bounding box center [385, 120] width 173 height 16
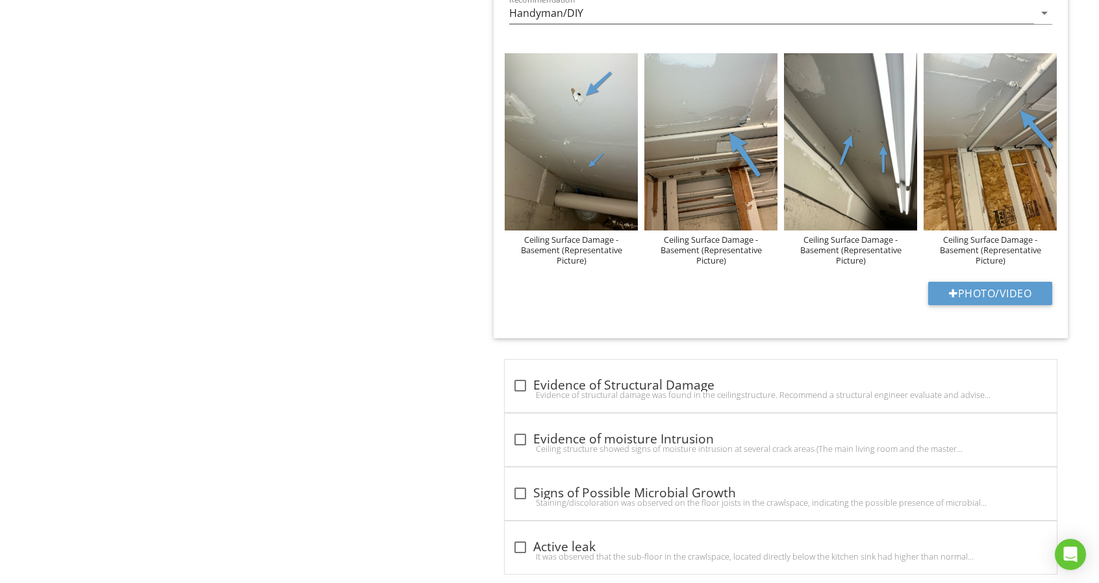
scroll to position [1172, 0]
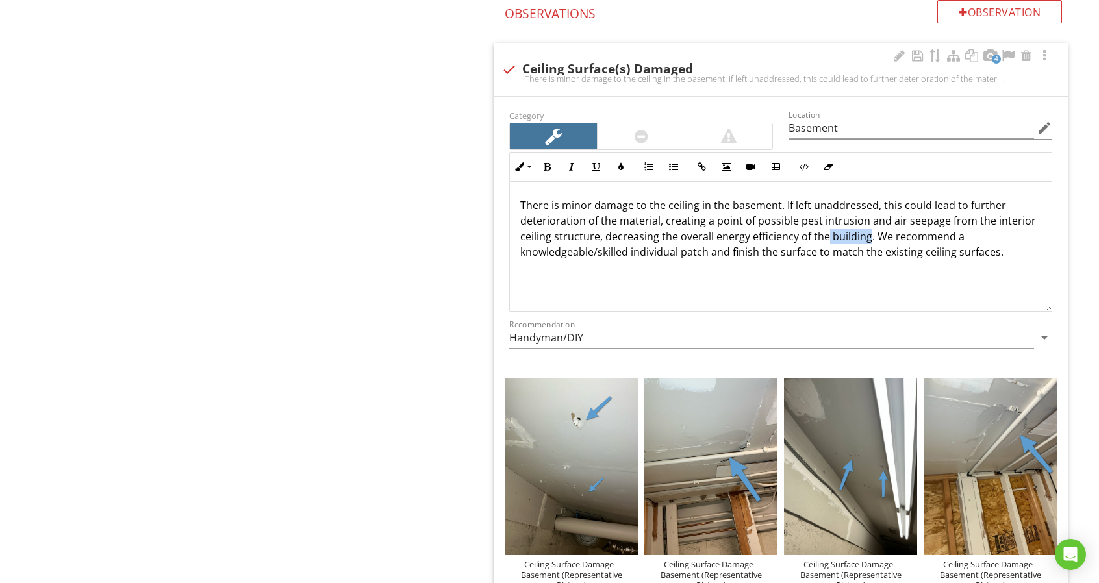
drag, startPoint x: 826, startPoint y: 235, endPoint x: 866, endPoint y: 233, distance: 40.3
click at [866, 233] on p "There is minor damage to the ceiling in the basement. If left unaddressed, this…" at bounding box center [780, 228] width 521 height 62
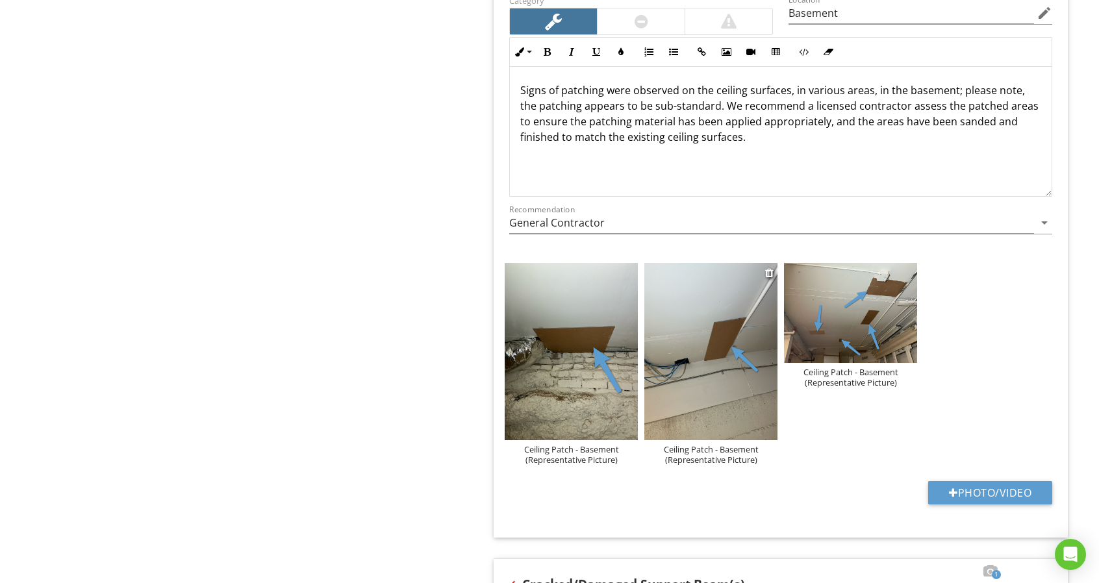
scroll to position [2146, 0]
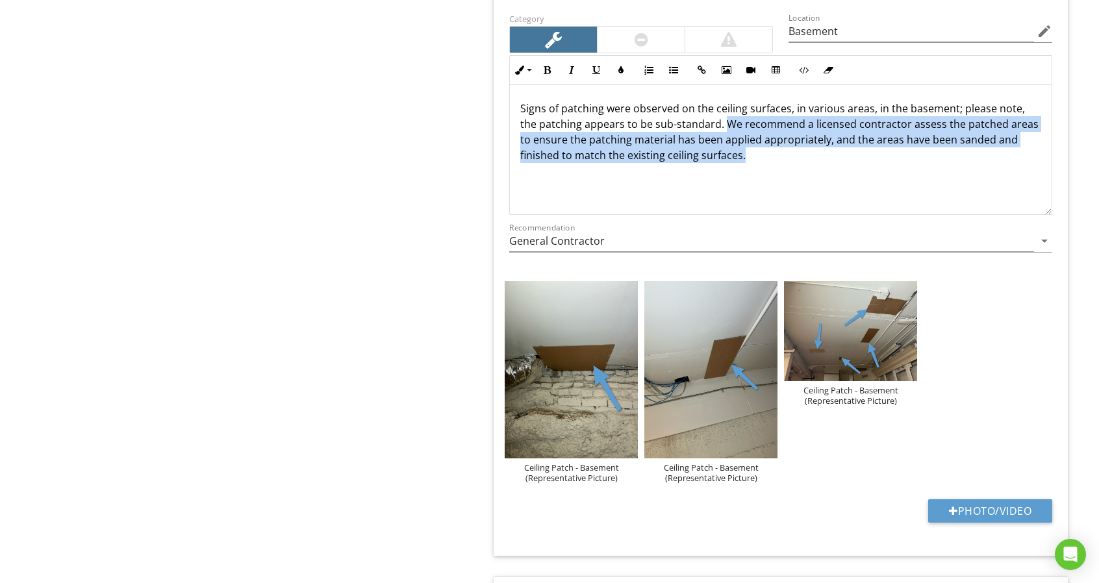
drag, startPoint x: 725, startPoint y: 118, endPoint x: 780, endPoint y: 147, distance: 62.8
click at [780, 147] on p "Signs of patching were observed on the ceiling surfaces, in various areas, in t…" at bounding box center [780, 132] width 521 height 62
copy p "We recommend a licensed contractor assess the patched areas to ensure the patch…"
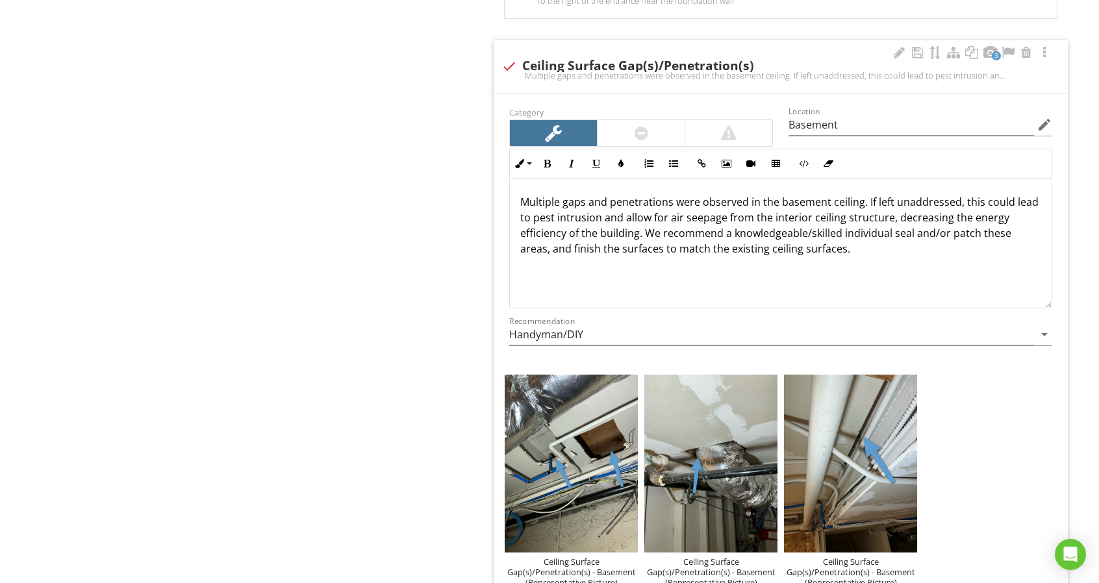
scroll to position [4939, 0]
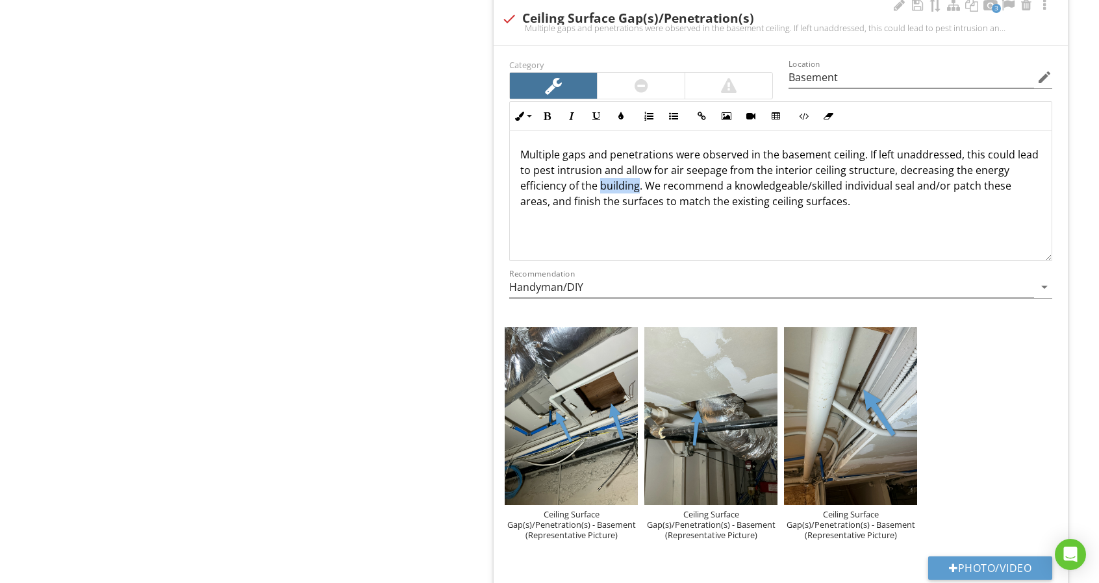
drag, startPoint x: 601, startPoint y: 166, endPoint x: 636, endPoint y: 170, distance: 35.3
click at [636, 169] on p "Multiple gaps and penetrations were observed in the basement ceiling. If left u…" at bounding box center [780, 178] width 521 height 62
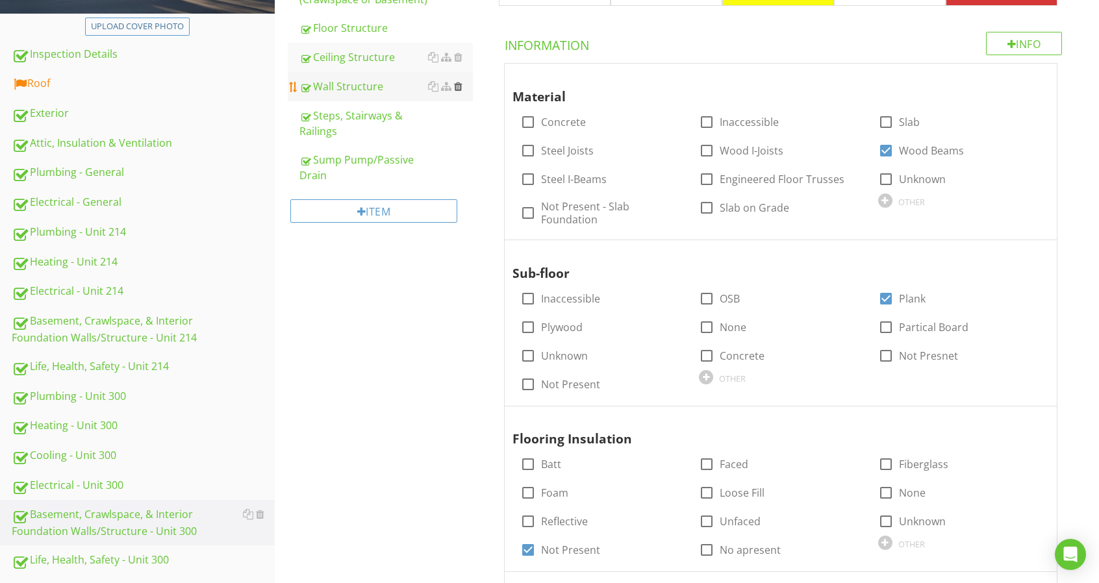
scroll to position [133, 0]
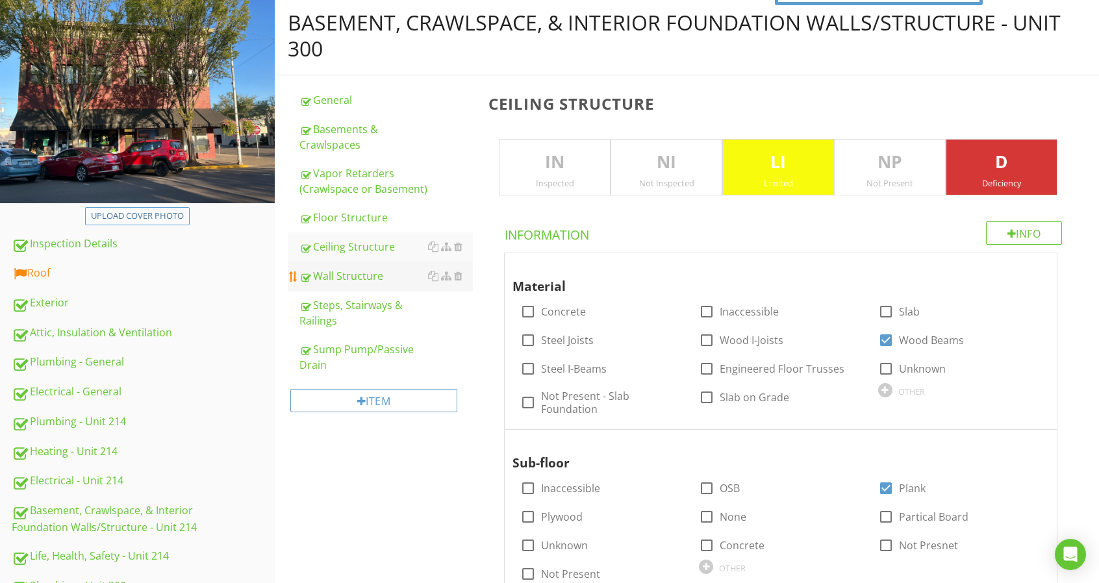
click at [377, 283] on div "Wall Structure" at bounding box center [385, 276] width 173 height 16
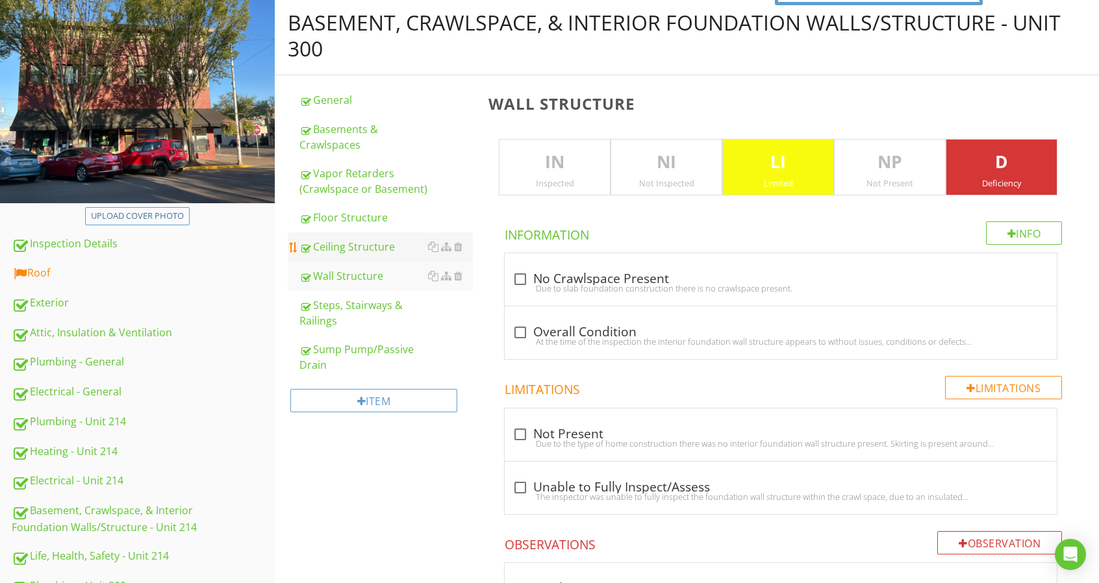
click at [358, 252] on div "Ceiling Structure" at bounding box center [385, 247] width 173 height 16
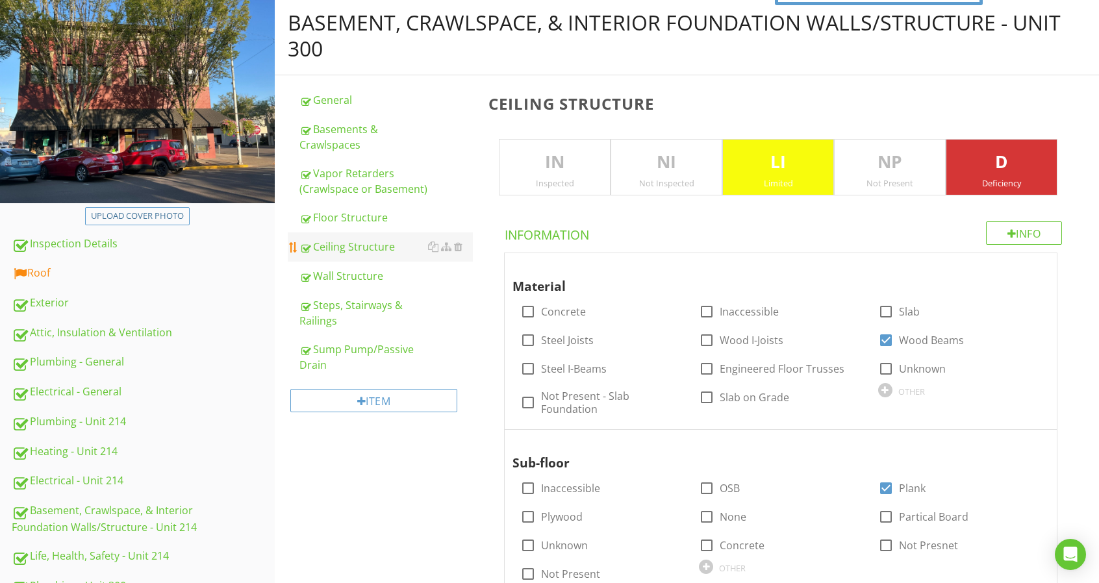
click at [407, 247] on div "Ceiling Structure" at bounding box center [385, 247] width 173 height 16
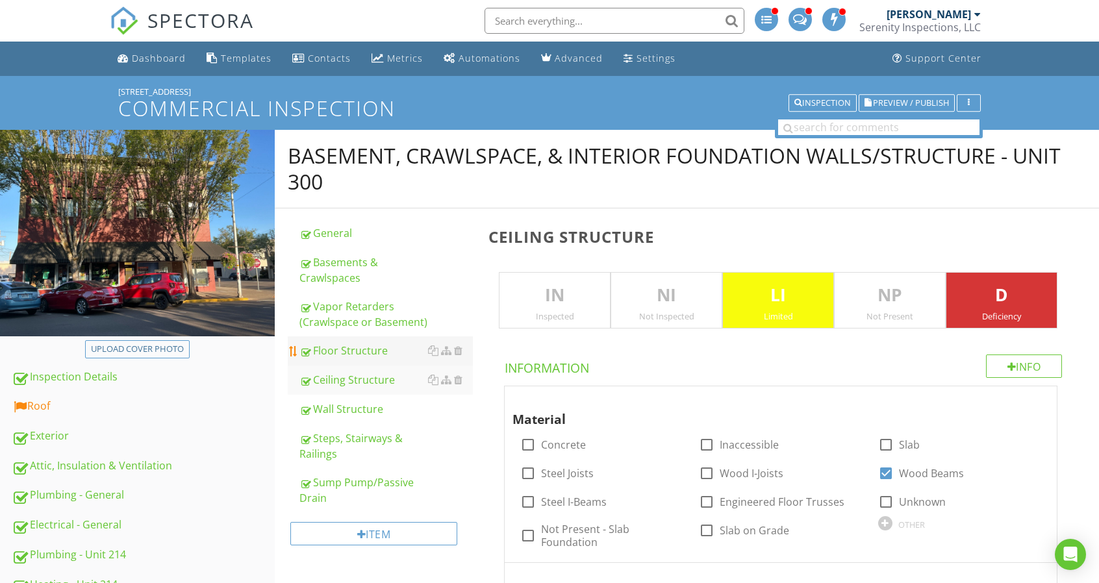
click at [375, 350] on div "Floor Structure" at bounding box center [385, 351] width 173 height 16
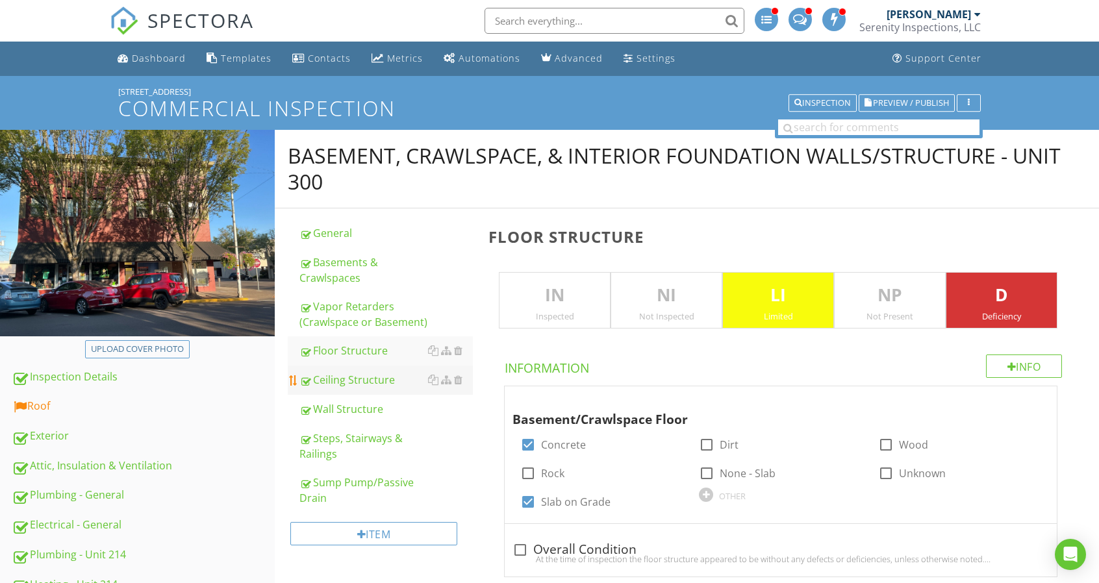
click at [399, 390] on link "Ceiling Structure" at bounding box center [385, 380] width 173 height 29
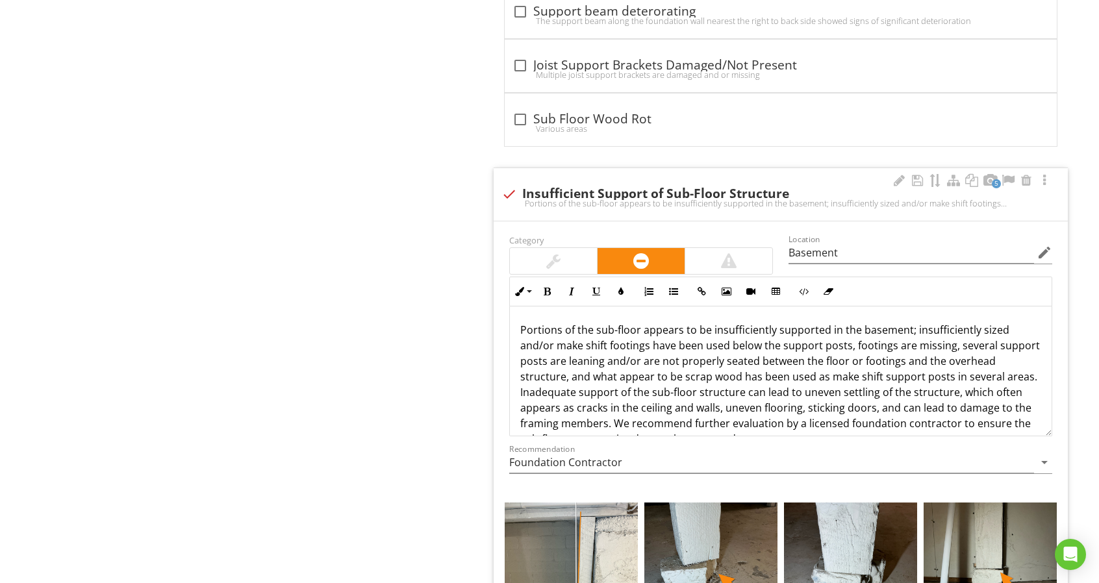
click at [711, 355] on p "Portions of the sub-floor appears to be insufficiently supported in the basemen…" at bounding box center [780, 384] width 521 height 125
click at [801, 354] on p "Portions of the sub-floor appears to be insufficiently supported in the basemen…" at bounding box center [780, 384] width 521 height 125
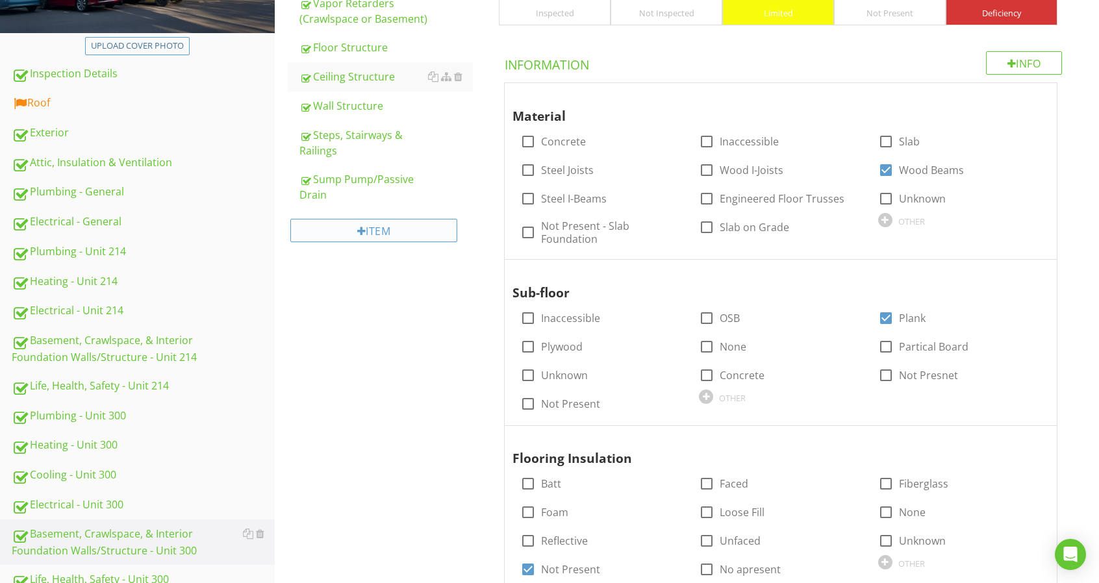
scroll to position [188, 0]
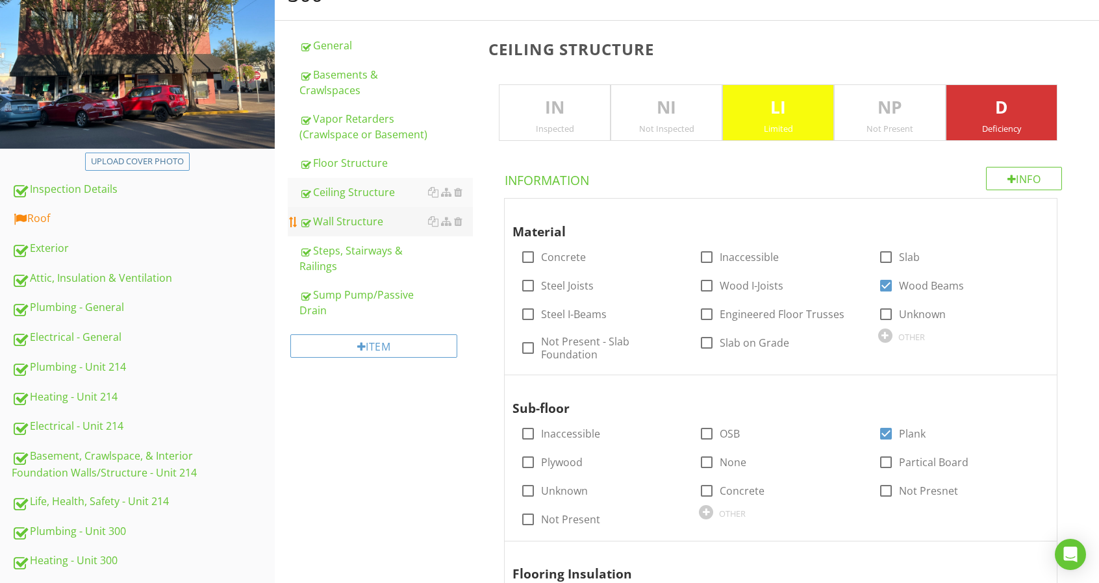
click at [386, 229] on link "Wall Structure" at bounding box center [385, 221] width 173 height 29
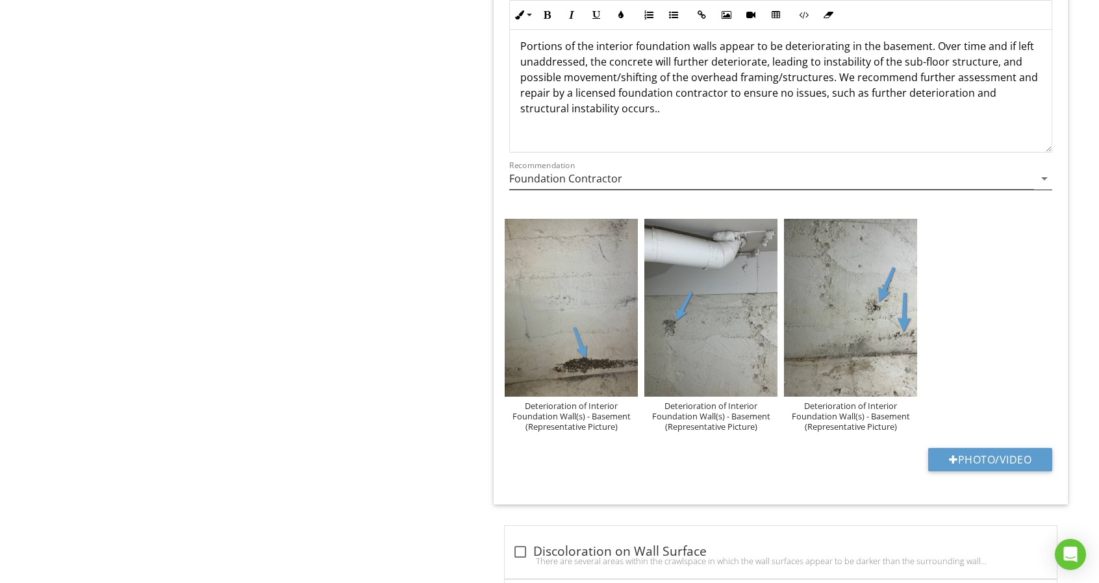
scroll to position [1746, 0]
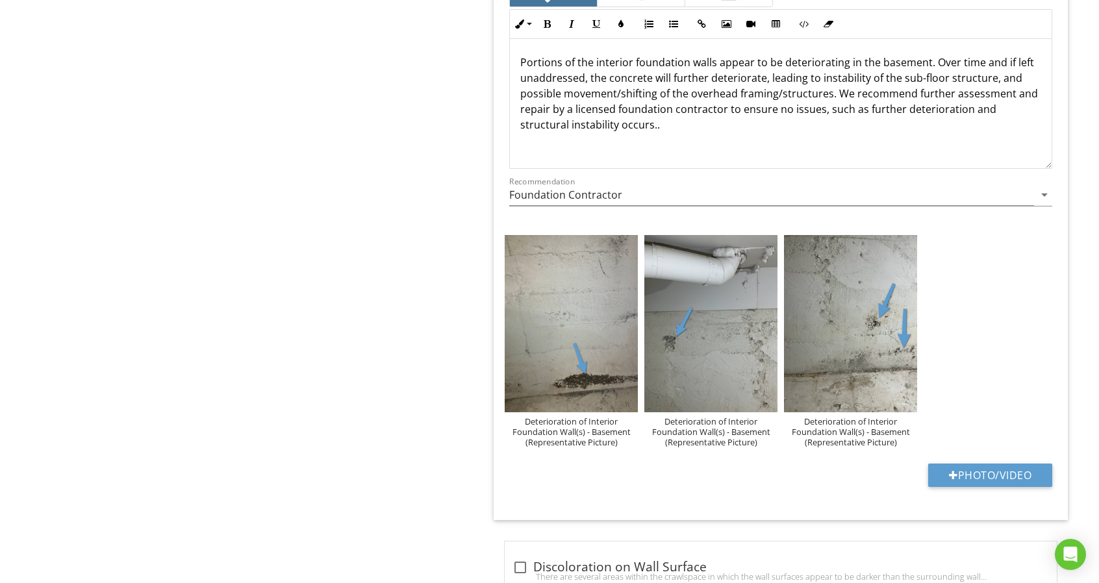
click at [702, 119] on p "Portions of the interior foundation walls appear to be deteriorating in the bas…" at bounding box center [780, 94] width 521 height 78
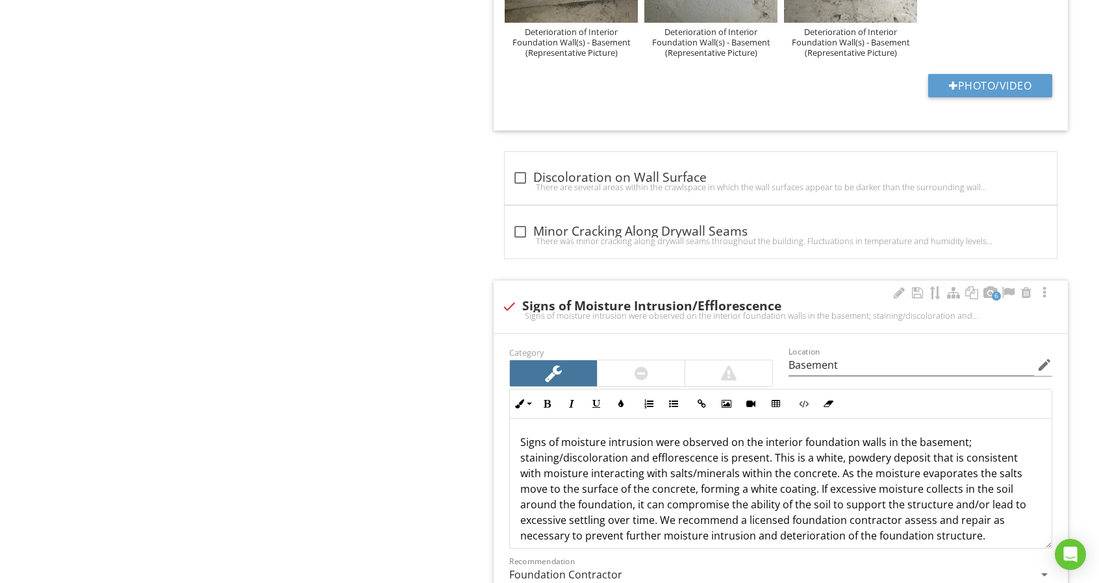
scroll to position [2526, 0]
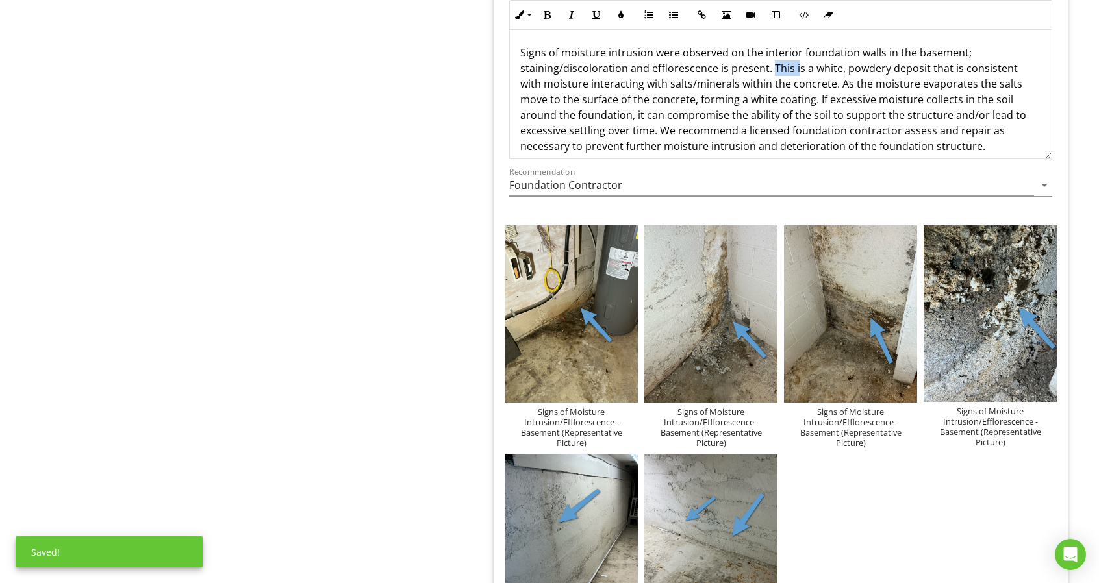
drag, startPoint x: 771, startPoint y: 58, endPoint x: 796, endPoint y: 59, distance: 24.7
click at [796, 59] on p "Signs of moisture intrusion were observed on the interior foundation walls in t…" at bounding box center [780, 99] width 521 height 109
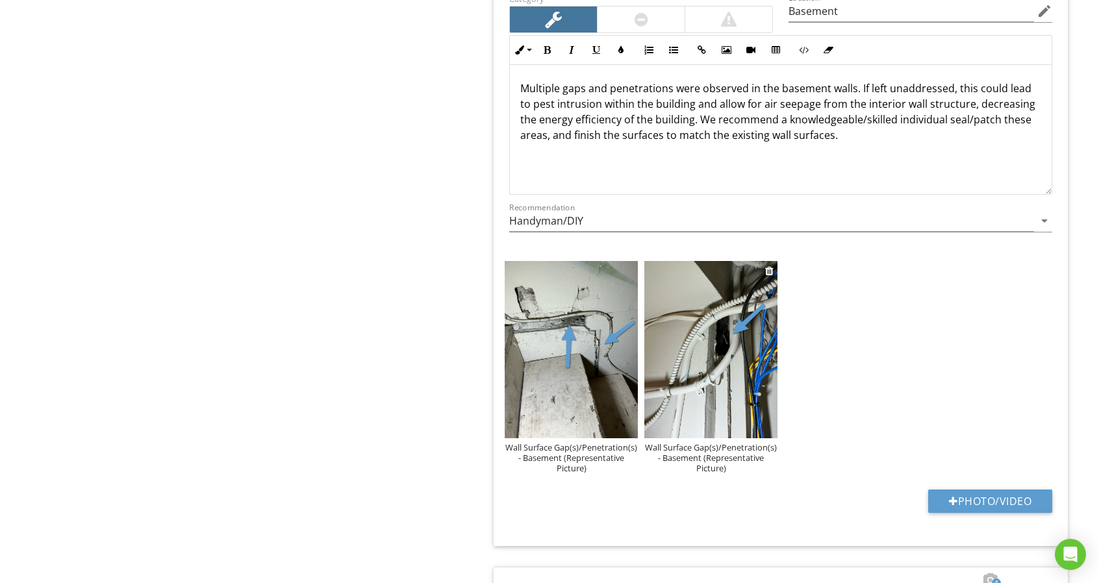
scroll to position [3435, 0]
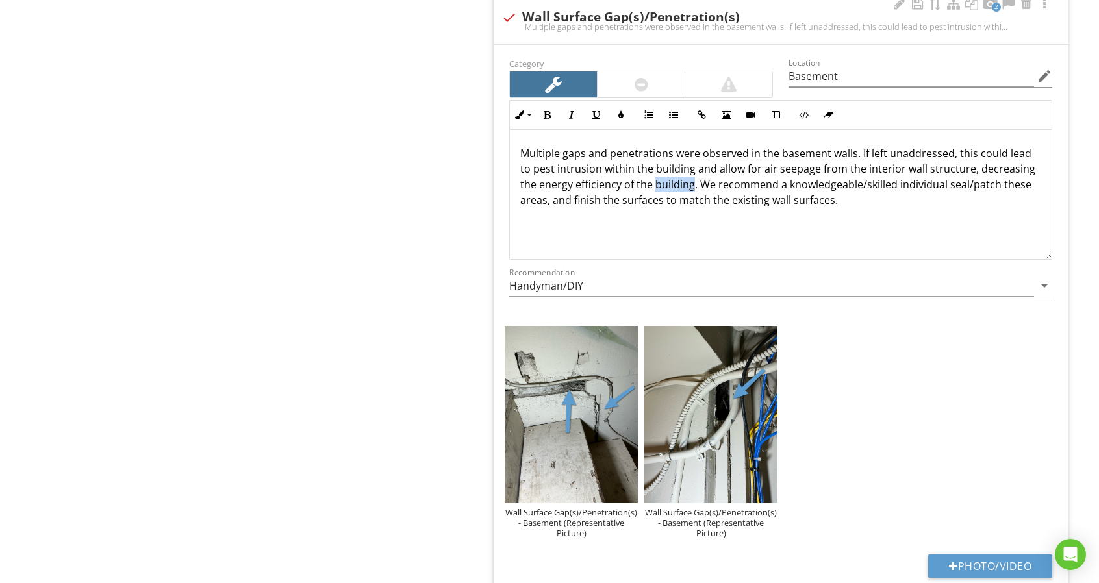
drag, startPoint x: 655, startPoint y: 173, endPoint x: 691, endPoint y: 177, distance: 35.9
click at [691, 177] on p "Multiple gaps and penetrations were observed in the basement walls. If left una…" at bounding box center [780, 176] width 521 height 62
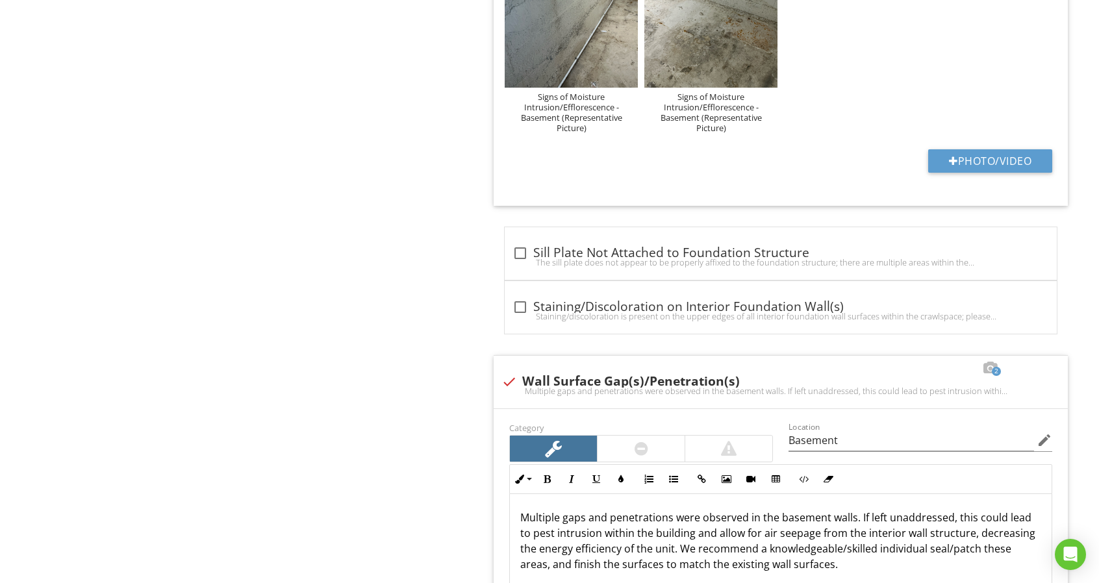
scroll to position [3375, 0]
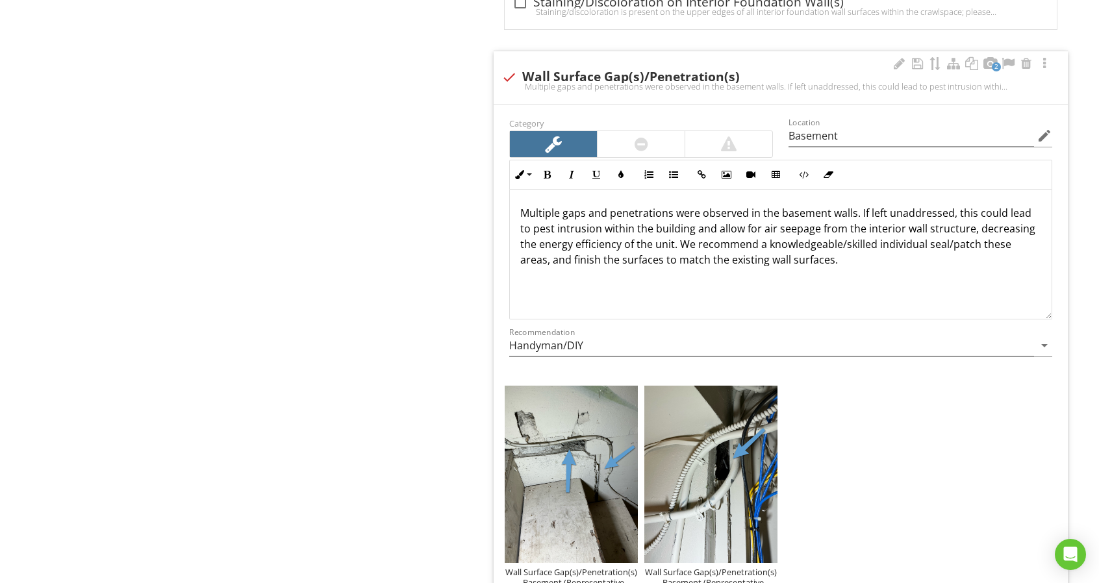
click at [690, 221] on p "Multiple gaps and penetrations were observed in the basement walls. If left una…" at bounding box center [780, 236] width 521 height 62
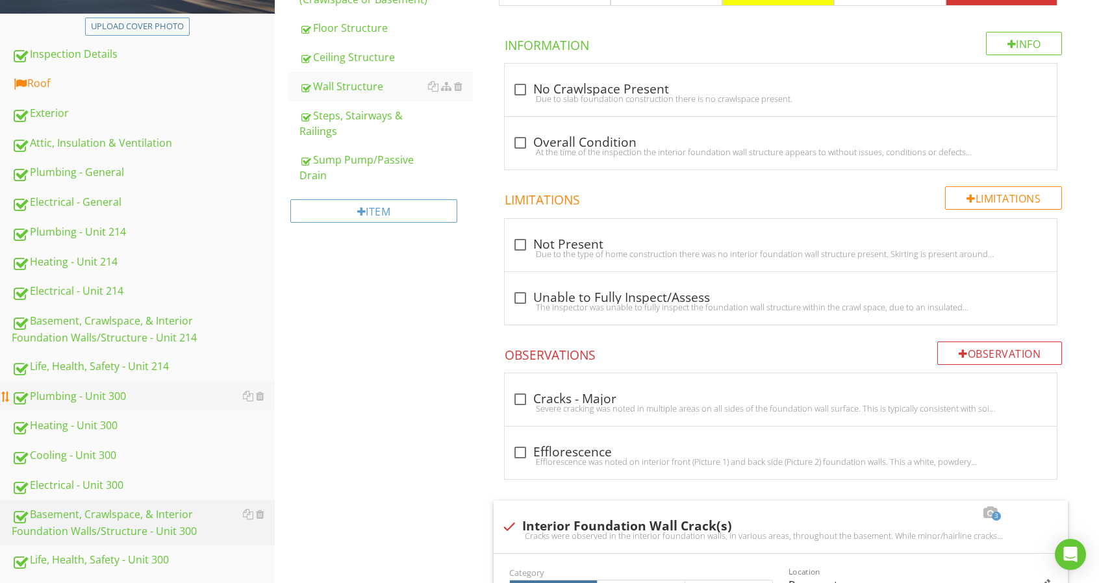
scroll to position [453, 0]
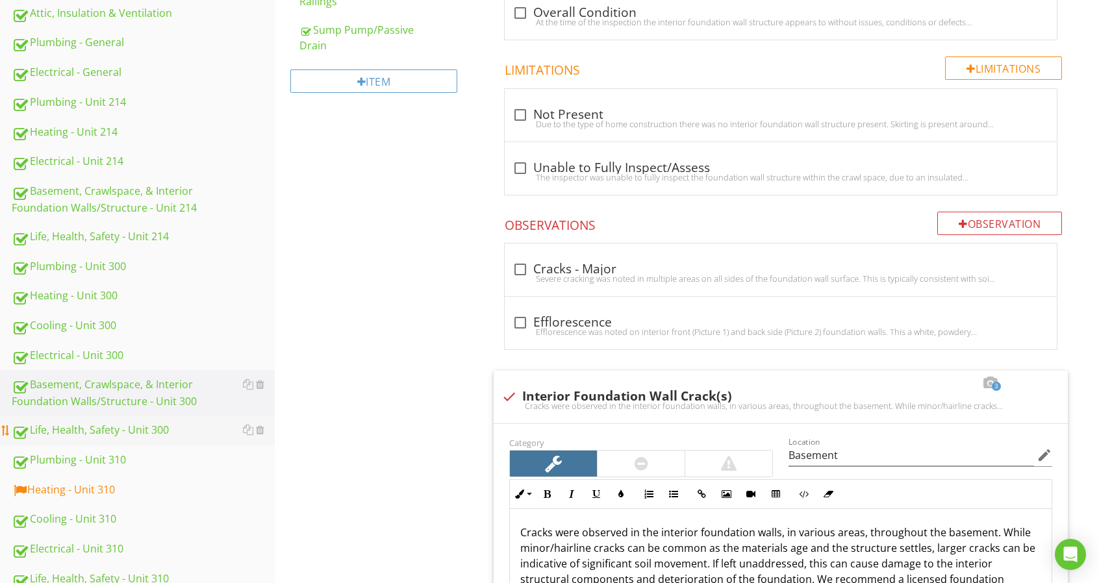
click at [180, 434] on div "Life, Health, Safety - Unit 300" at bounding box center [143, 430] width 263 height 17
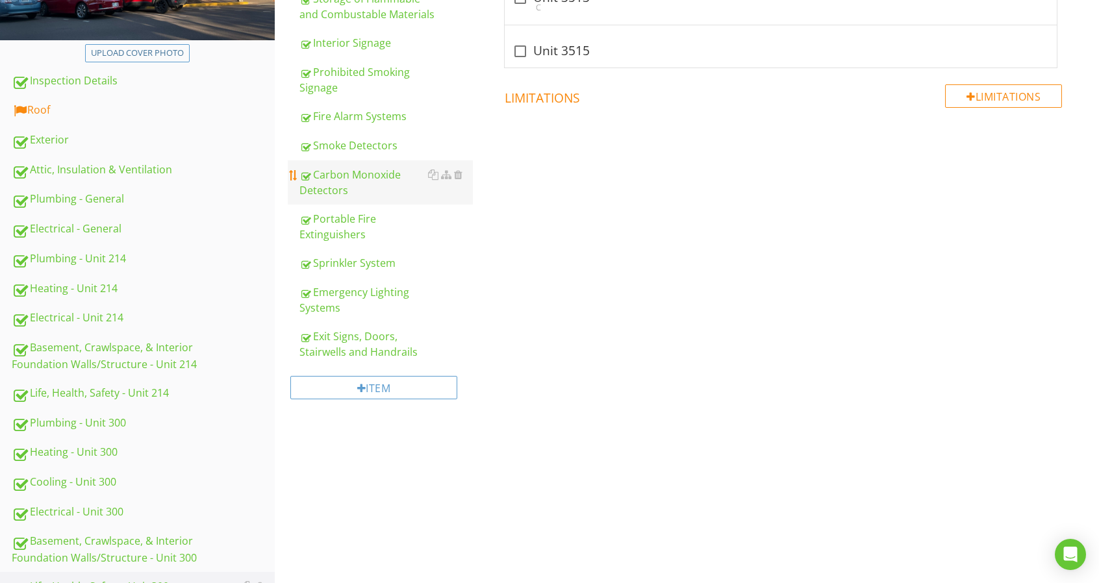
scroll to position [128, 0]
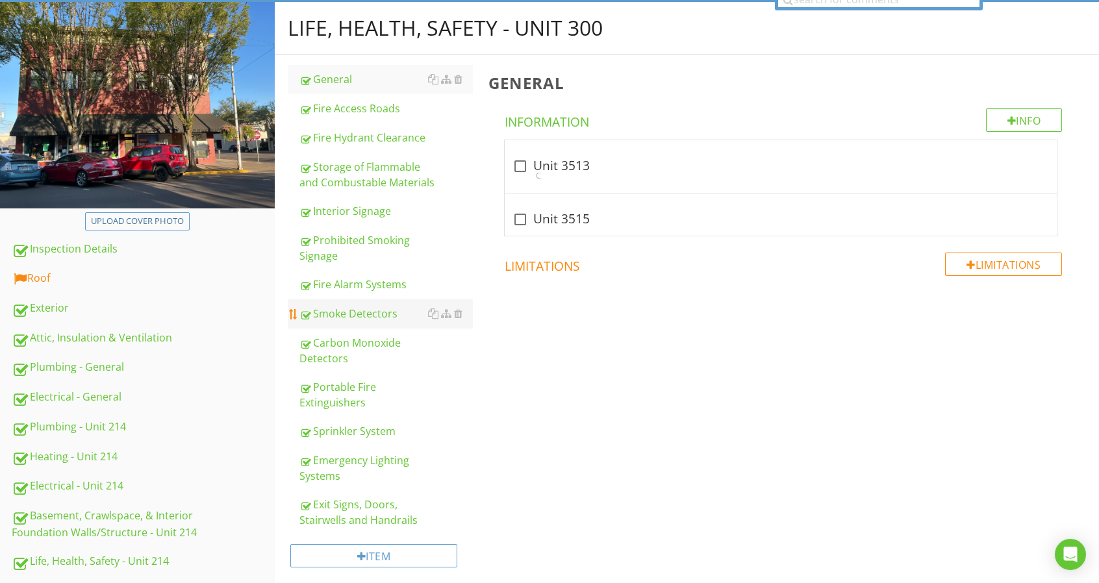
click at [362, 322] on link "Smoke Detectors" at bounding box center [385, 313] width 173 height 29
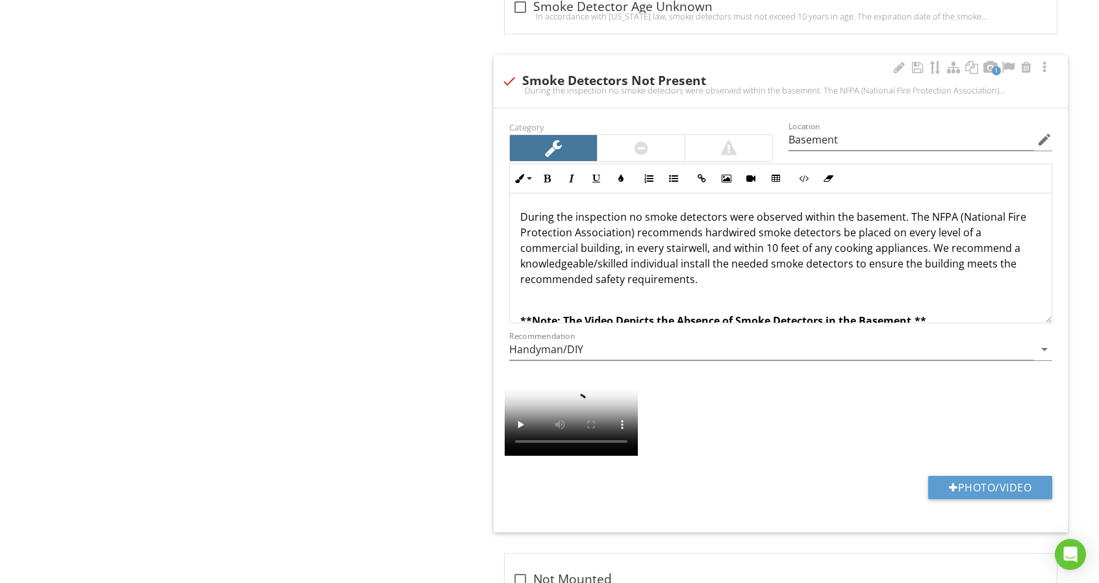
scroll to position [1557, 0]
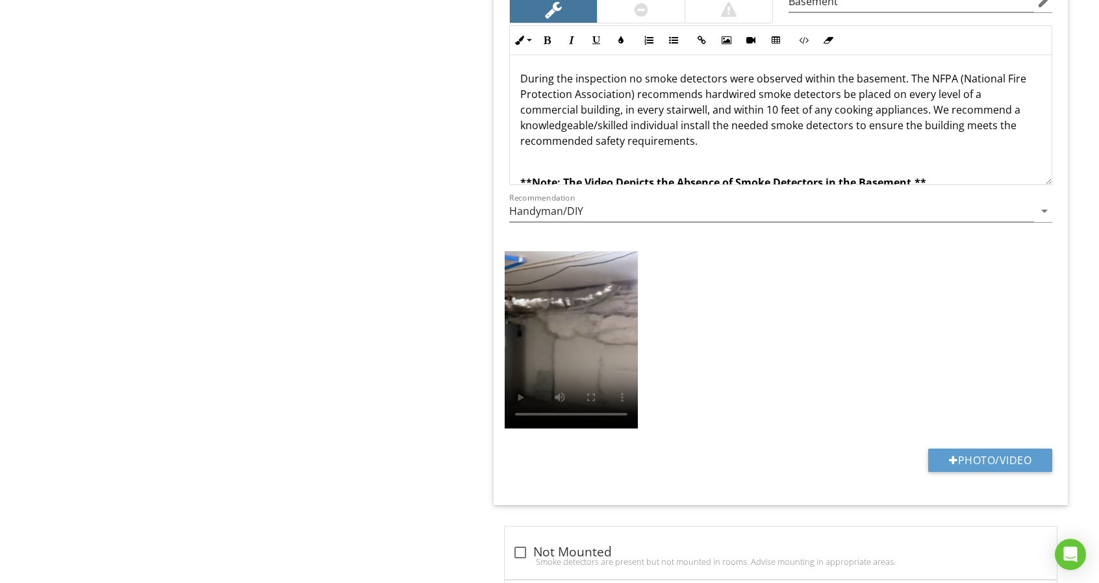
click at [853, 71] on p "During the inspection no smoke detectors were observed within the basement. The…" at bounding box center [780, 110] width 521 height 78
drag, startPoint x: 924, startPoint y: 121, endPoint x: 957, endPoint y: 123, distance: 32.5
click at [957, 123] on p "During the inspection no smoke detectors were observed within the basement. The…" at bounding box center [780, 110] width 521 height 78
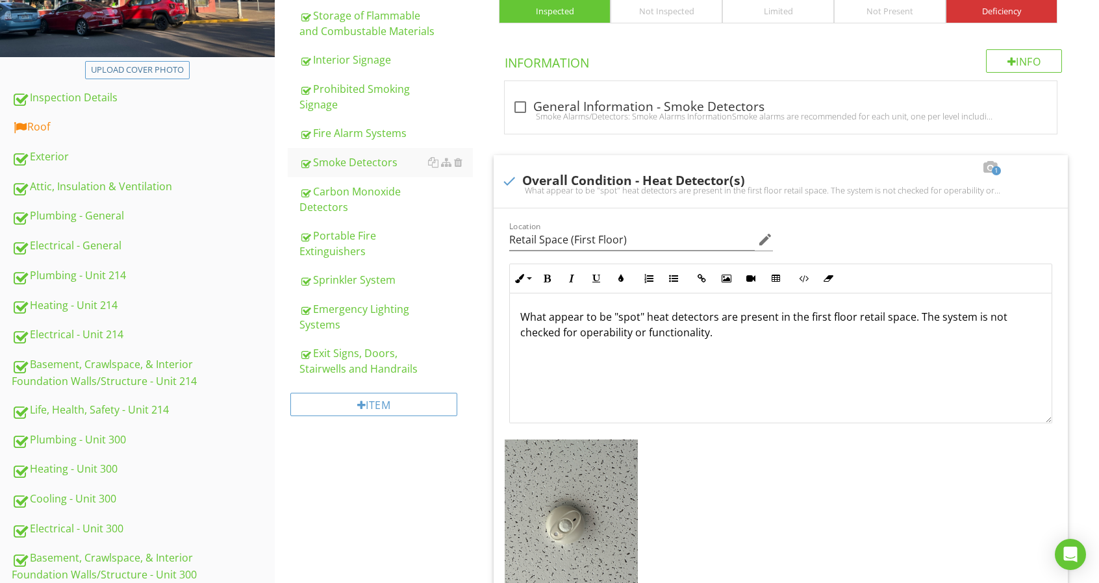
scroll to position [193, 0]
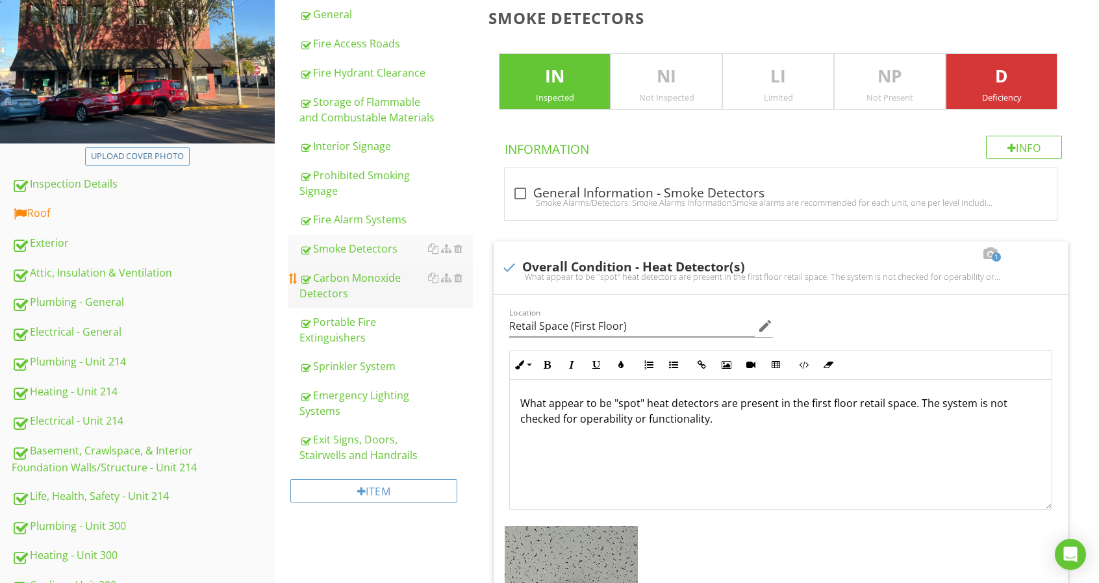
click at [364, 275] on div "Carbon Monoxide Detectors" at bounding box center [385, 285] width 173 height 31
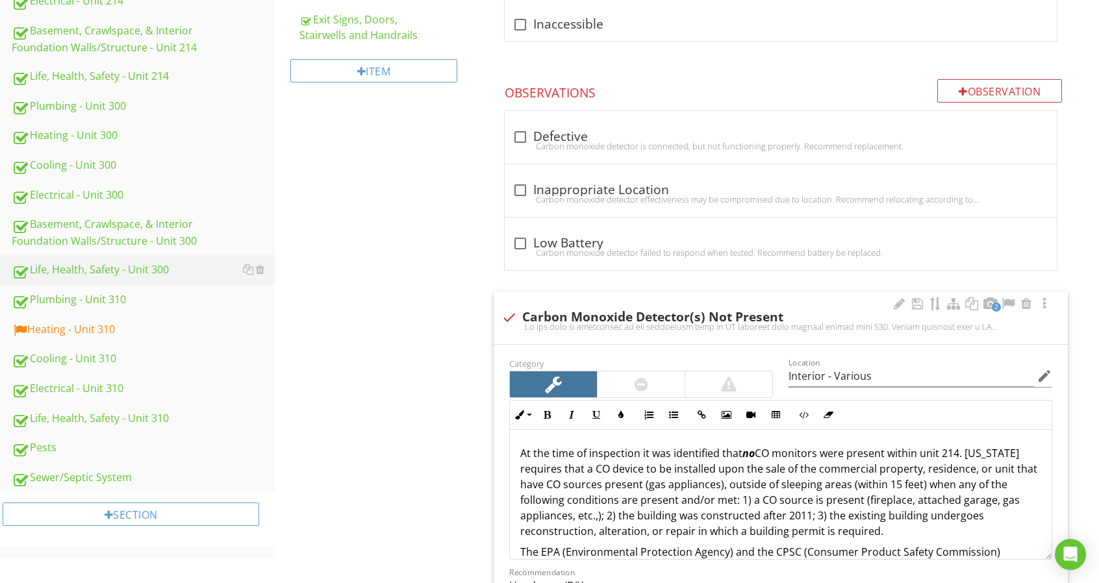
scroll to position [712, 0]
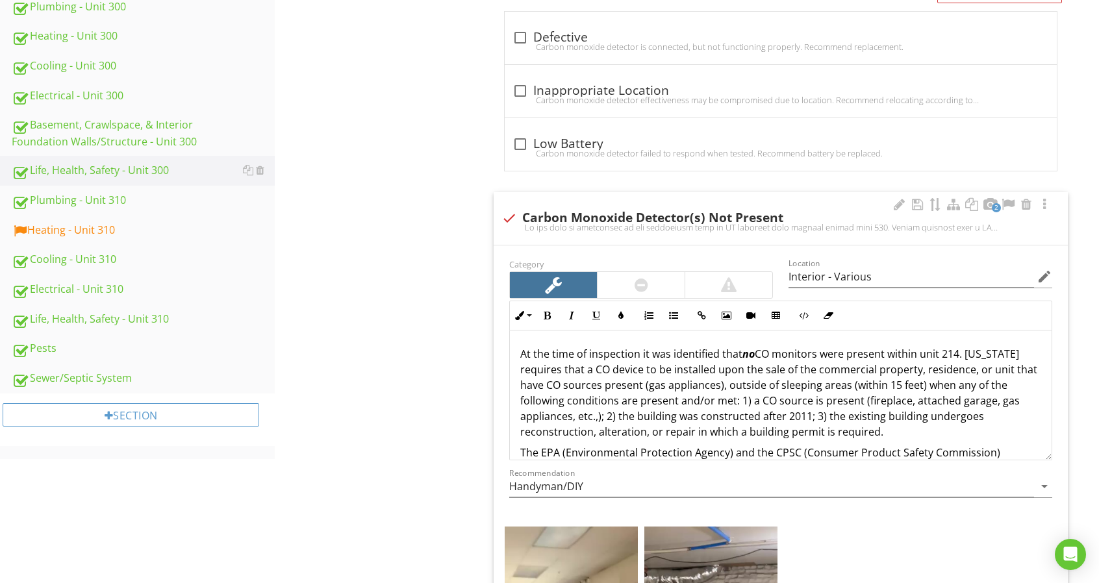
click at [960, 351] on p "At the time of inspection it was identified that no CO monitors were present wi…" at bounding box center [780, 393] width 521 height 94
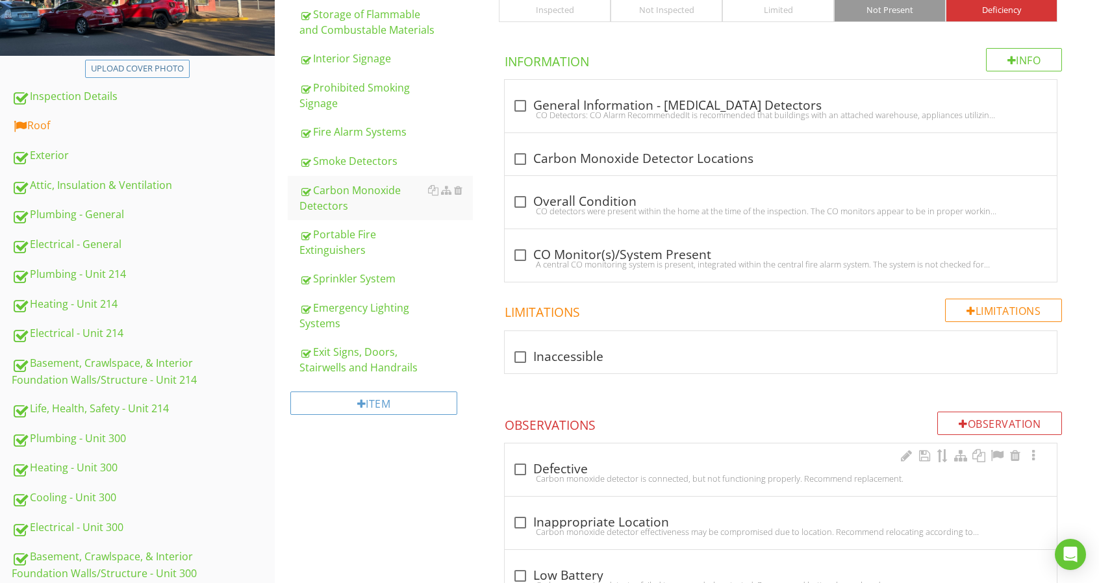
scroll to position [258, 0]
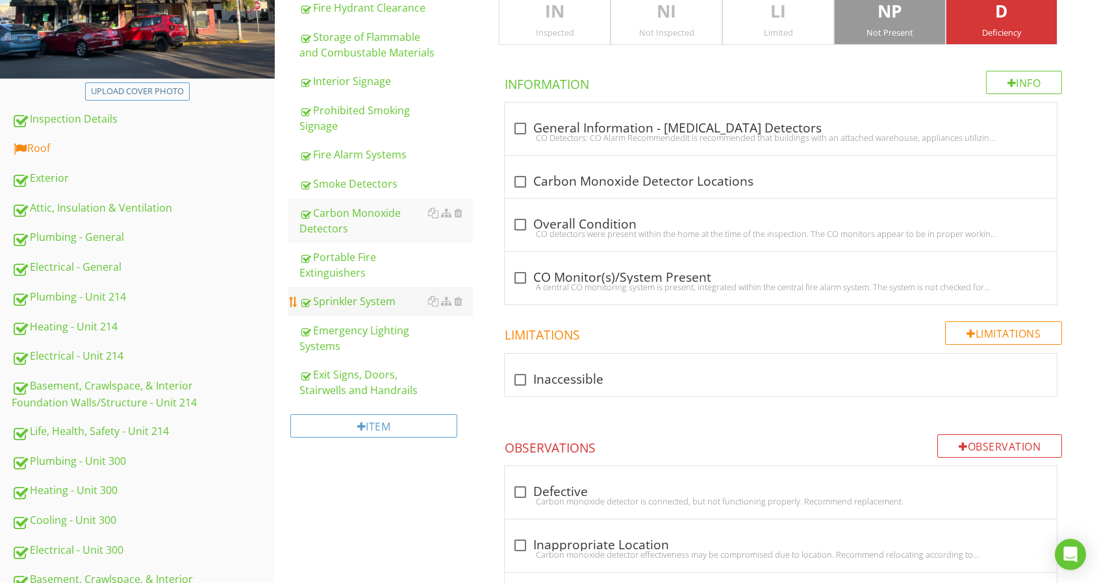
click at [371, 297] on div "Sprinkler System" at bounding box center [385, 302] width 173 height 16
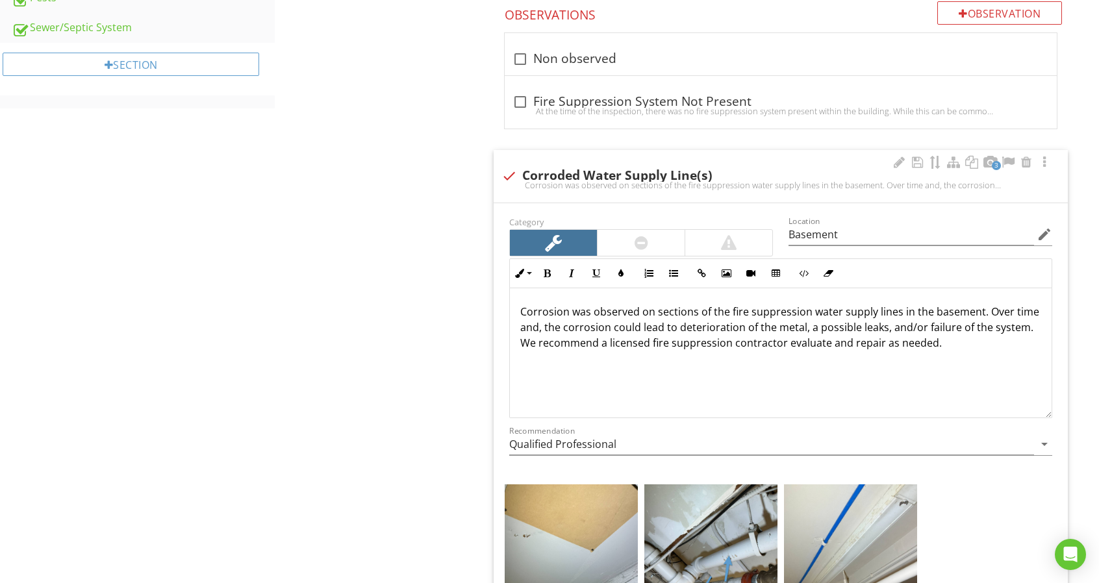
scroll to position [1102, 0]
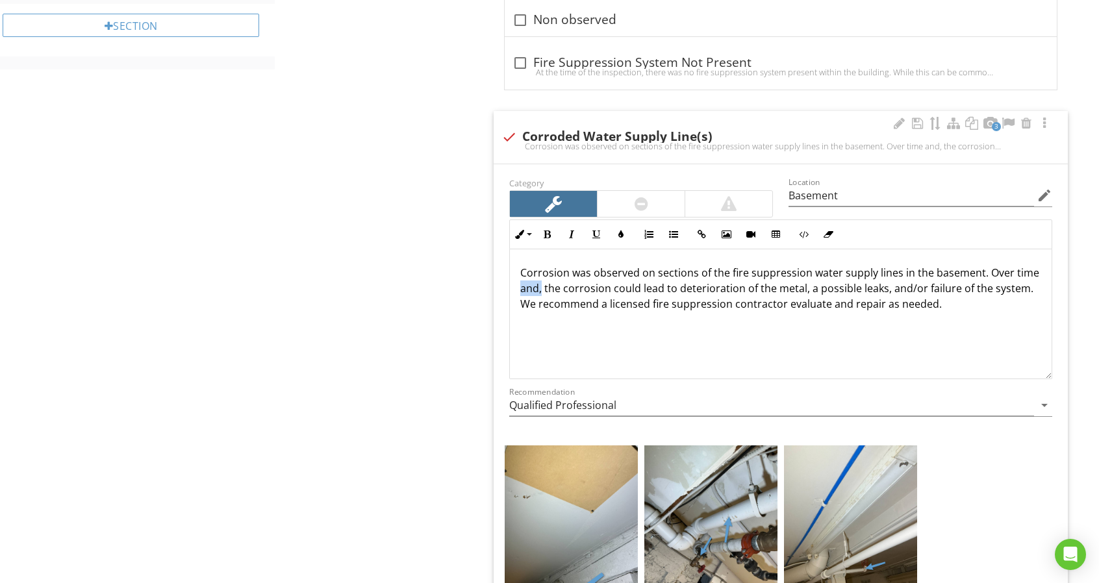
drag, startPoint x: 544, startPoint y: 286, endPoint x: 565, endPoint y: 286, distance: 20.8
click at [565, 286] on p "Corrosion was observed on sections of the fire suppression water supply lines i…" at bounding box center [780, 288] width 521 height 47
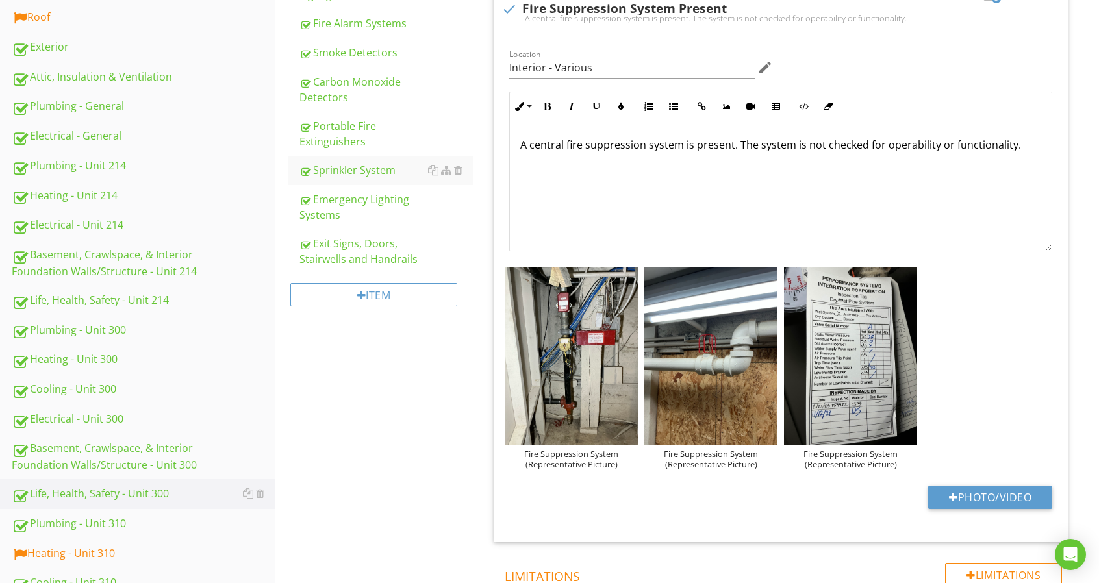
scroll to position [388, 0]
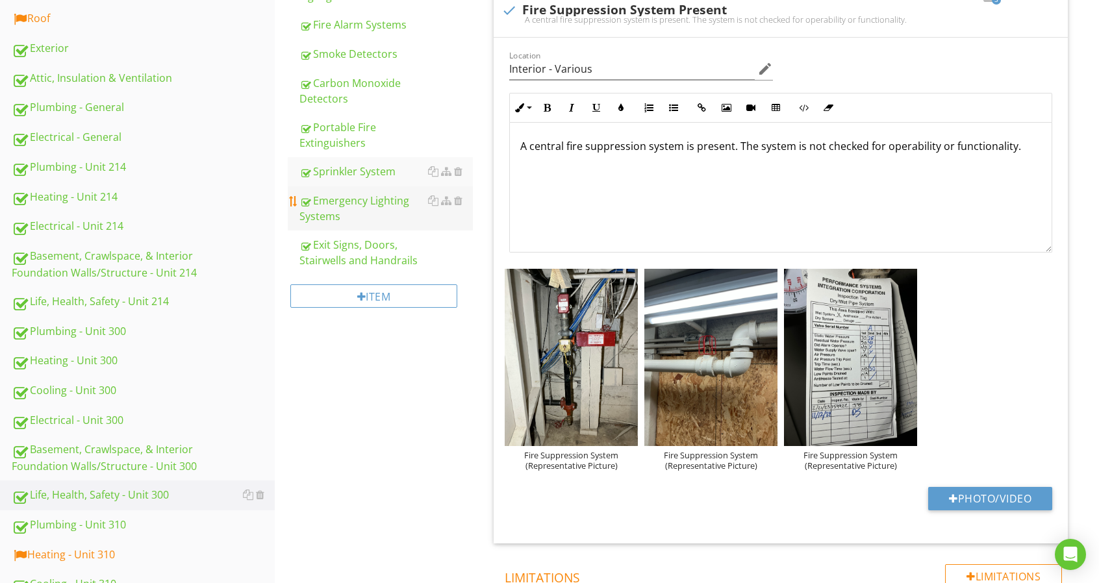
click at [383, 222] on div "Emergency Lighting Systems" at bounding box center [385, 208] width 173 height 31
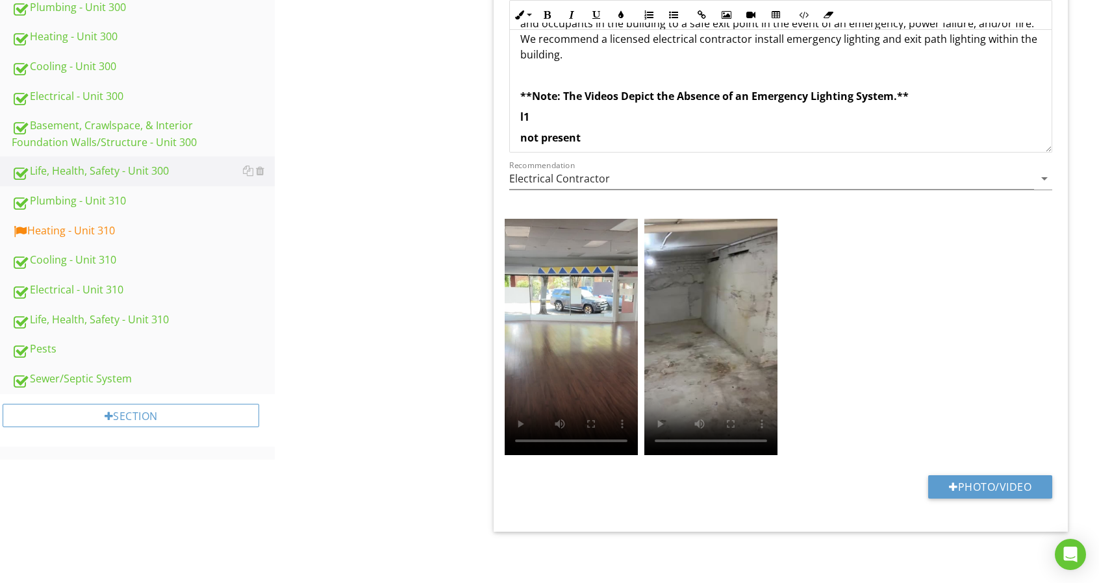
scroll to position [135, 0]
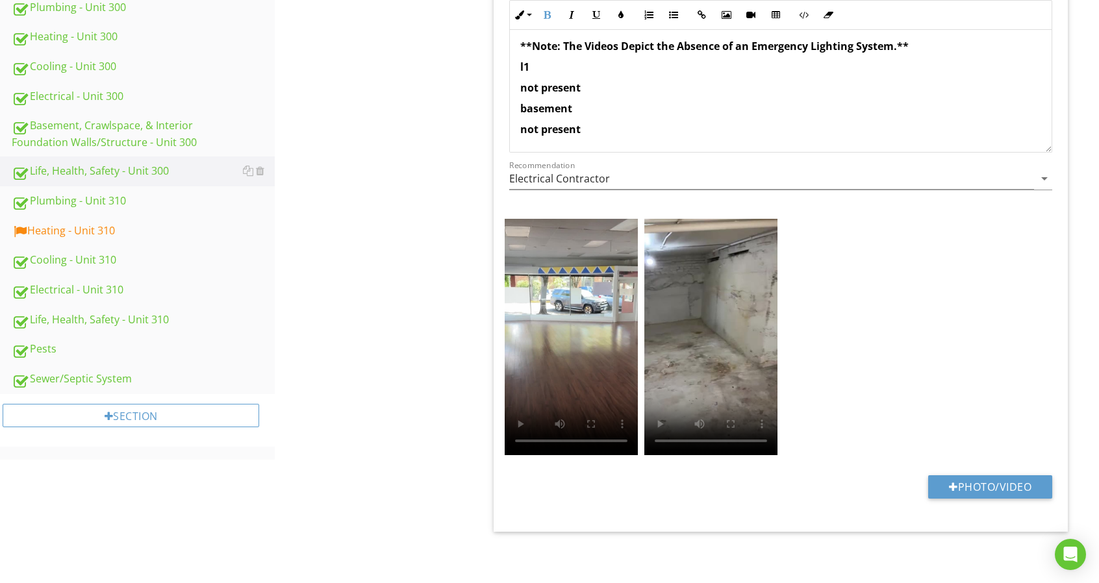
drag, startPoint x: 616, startPoint y: 126, endPoint x: 507, endPoint y: 67, distance: 124.1
click at [507, 67] on div "Inline Style XLarge Large Normal Small Light Small/Light Bold Italic Underline …" at bounding box center [780, 73] width 559 height 159
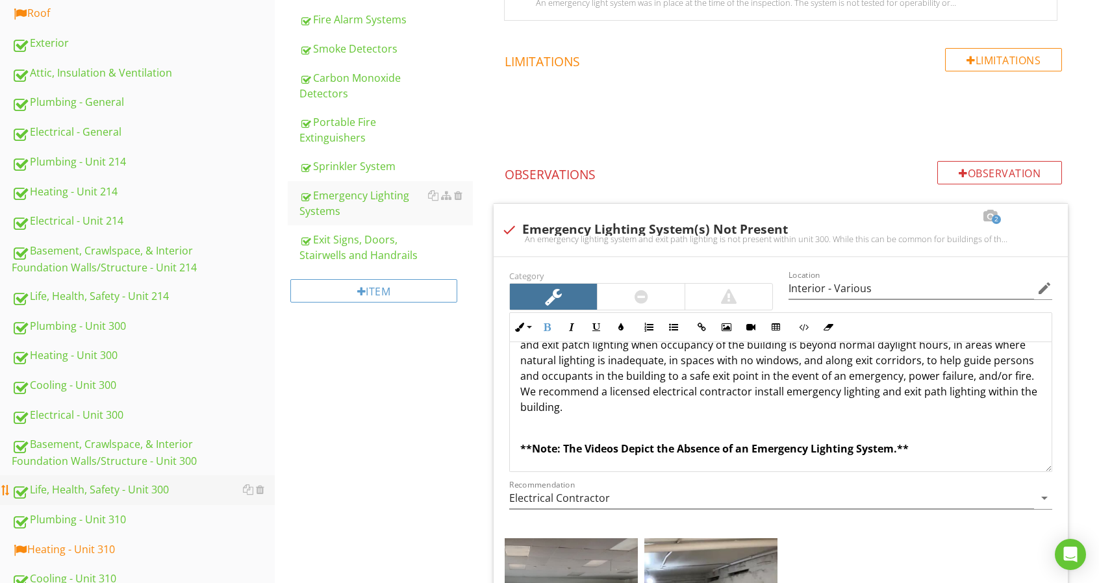
scroll to position [455, 0]
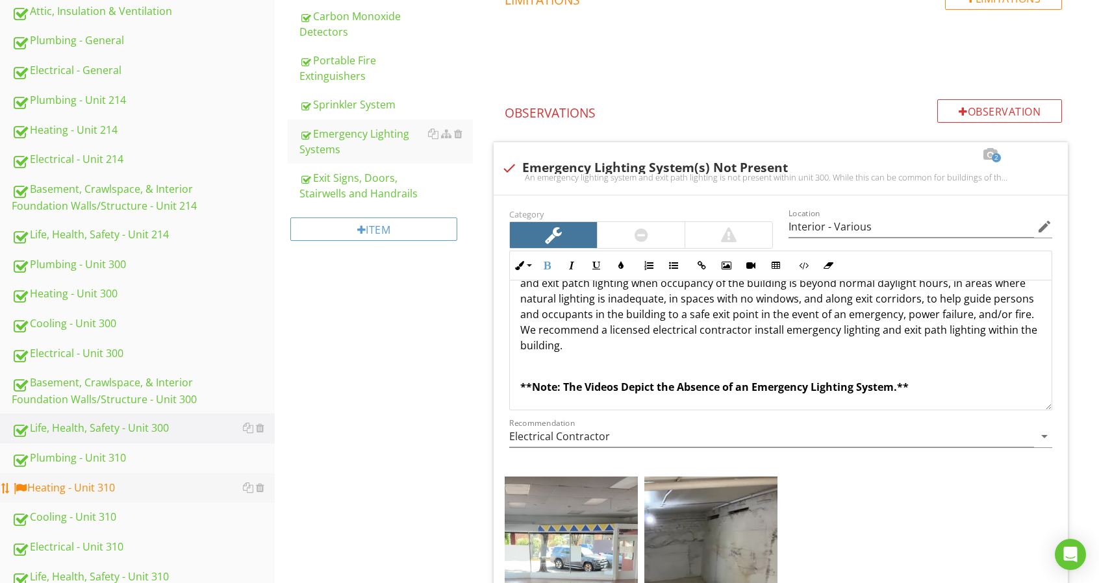
click at [166, 484] on div "Heating - Unit 310" at bounding box center [143, 488] width 263 height 17
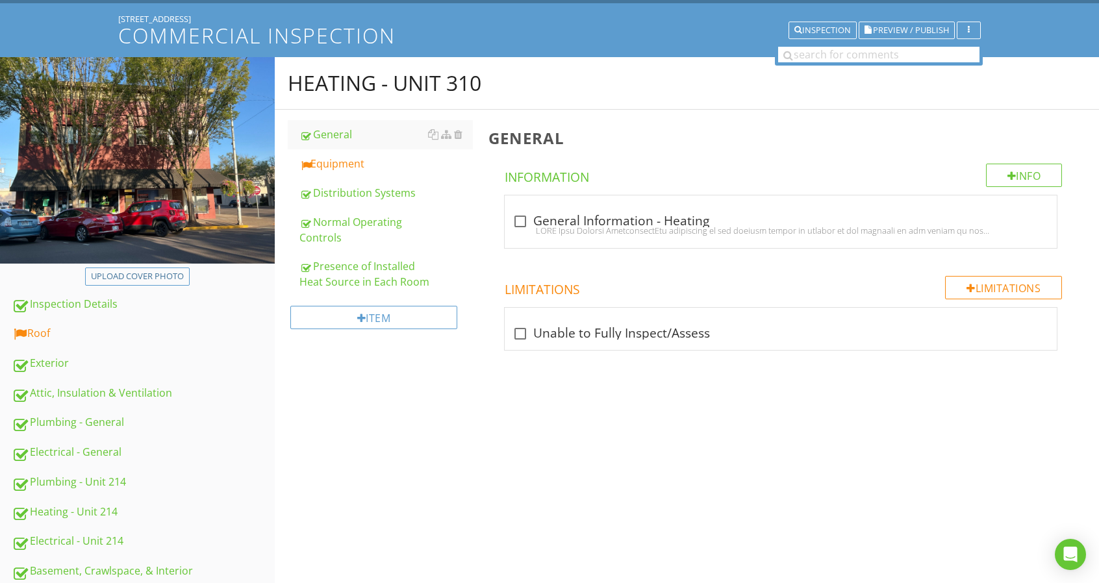
scroll to position [65, 0]
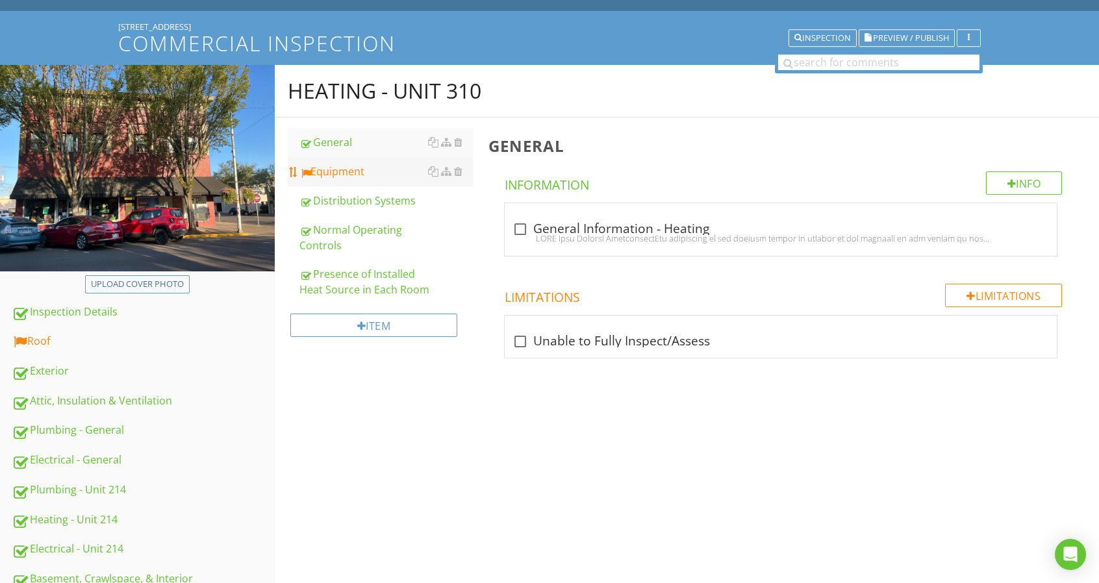
click at [357, 176] on div "Equipment" at bounding box center [385, 172] width 173 height 16
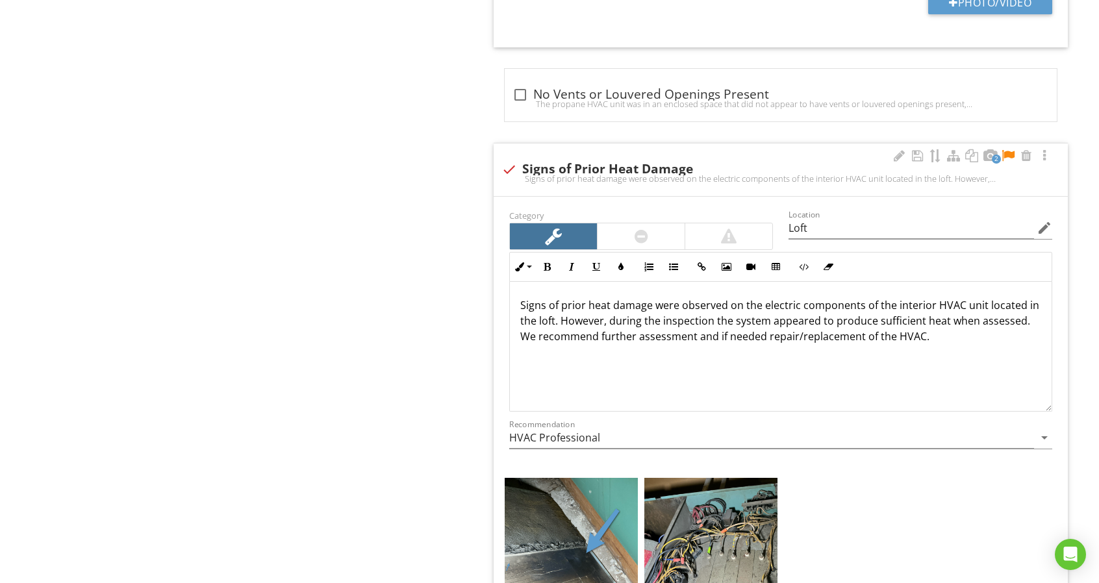
scroll to position [4806, 0]
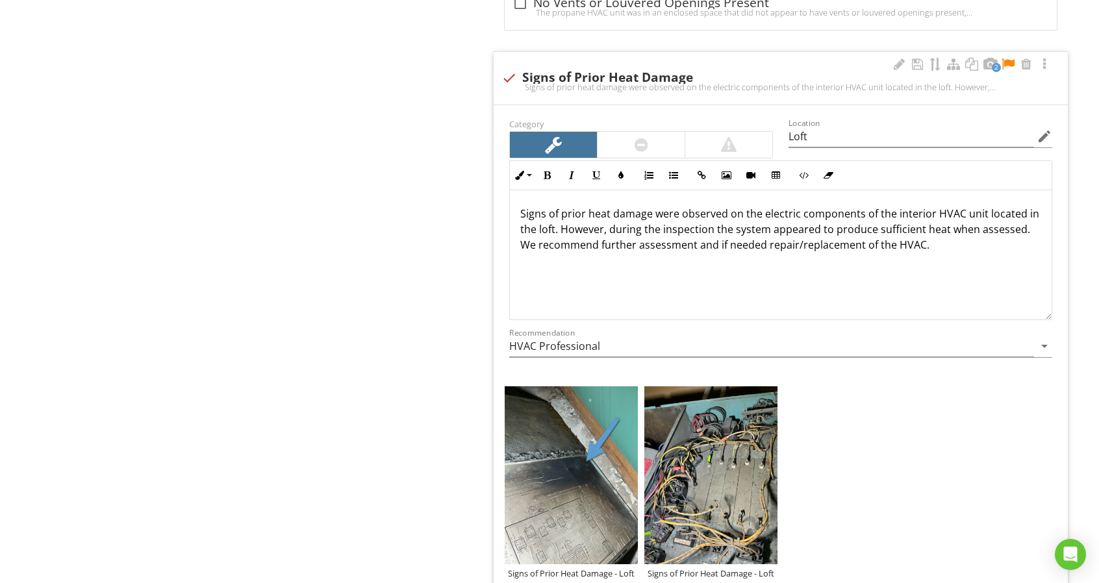
click at [727, 206] on p "Signs of prior heat damage were observed on the electric components of the inte…" at bounding box center [780, 229] width 521 height 47
drag, startPoint x: 925, startPoint y: 201, endPoint x: 986, endPoint y: 199, distance: 61.1
click at [986, 206] on p "Signs of prior heat damage were observed cover and interior electrical componen…" at bounding box center [780, 229] width 521 height 47
click at [727, 206] on p "Signs of prior heat damage were observed cover and interior electrical componen…" at bounding box center [780, 229] width 521 height 47
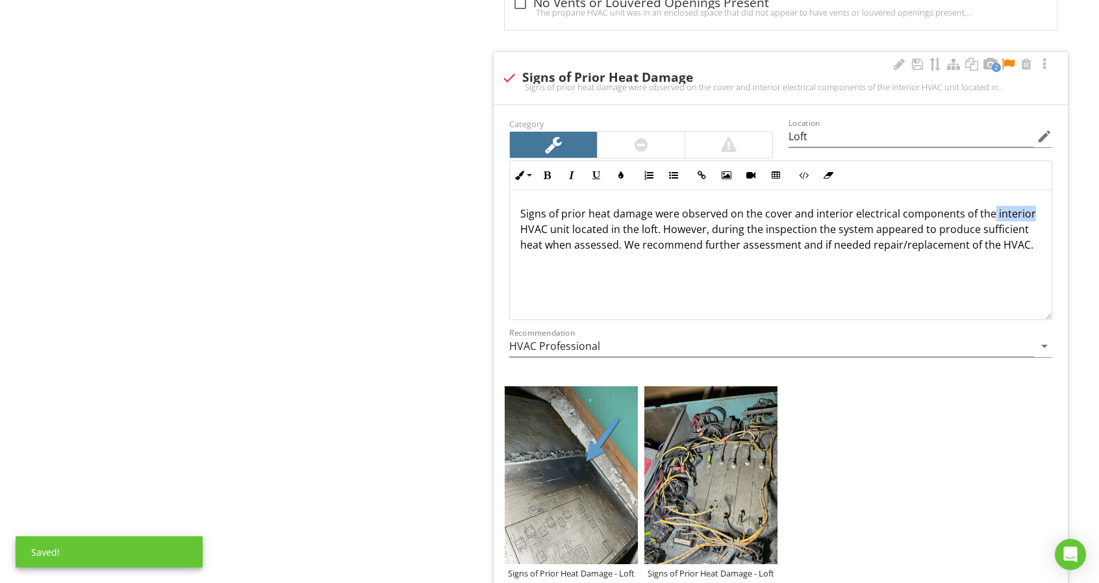
drag, startPoint x: 987, startPoint y: 200, endPoint x: 1067, endPoint y: 198, distance: 80.6
click at [1067, 198] on div "Category Location Loft edit Inline Style XLarge Large Normal Small Light Small/…" at bounding box center [781, 378] width 574 height 546
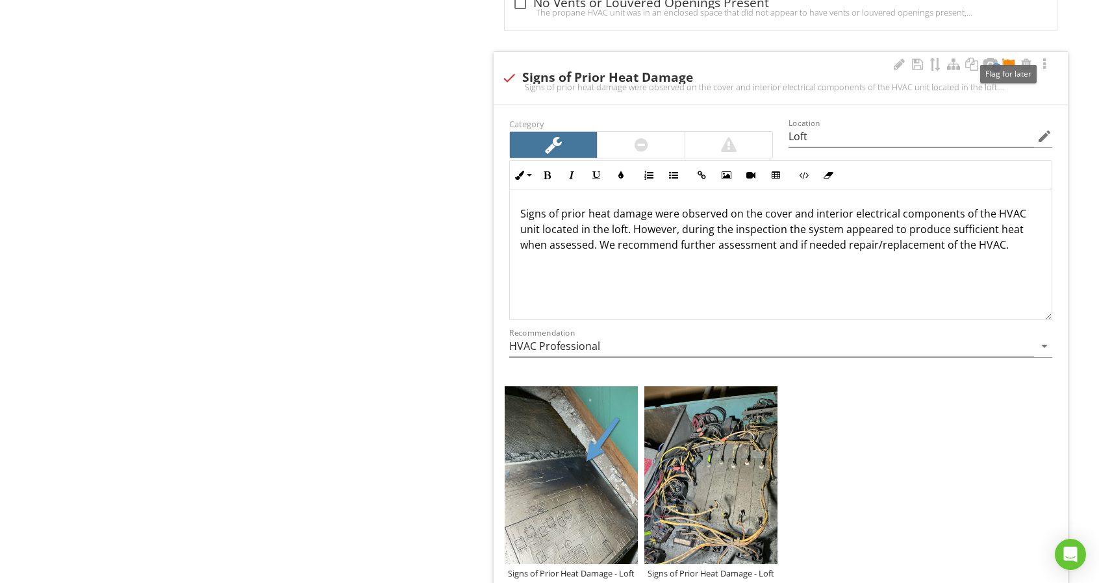
click at [1004, 58] on div at bounding box center [1008, 64] width 16 height 13
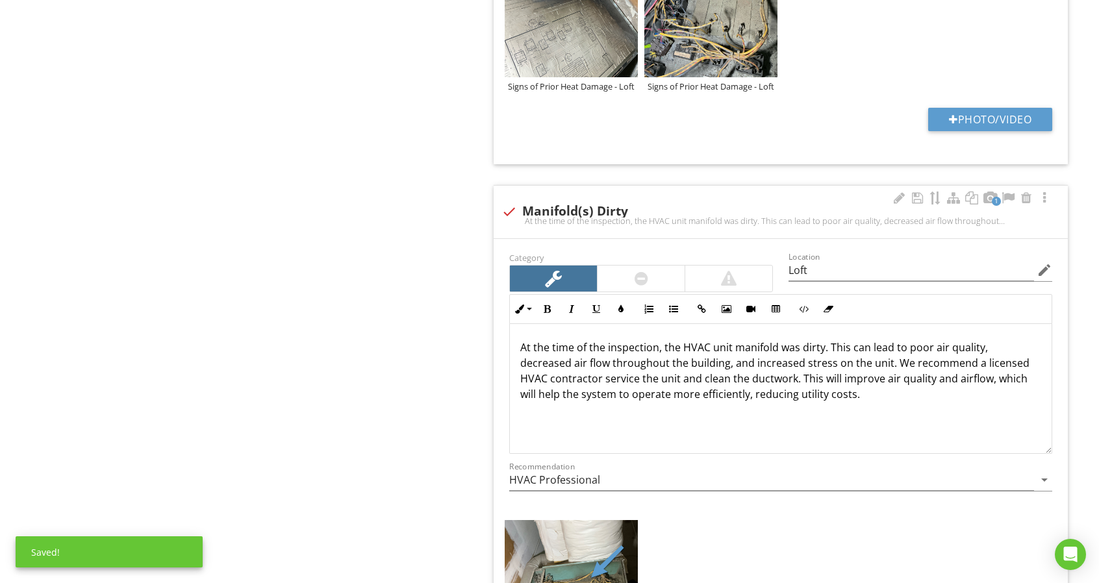
scroll to position [5455, 0]
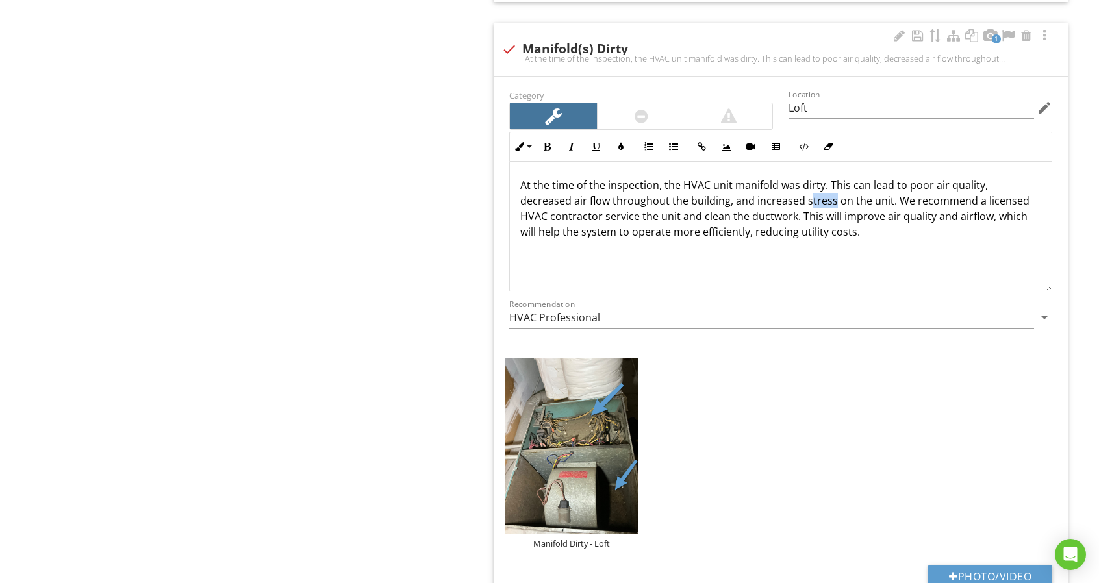
drag, startPoint x: 808, startPoint y: 185, endPoint x: 830, endPoint y: 188, distance: 22.3
click at [830, 188] on p "At the time of the inspection, the HVAC unit manifold was dirty. This can lead …" at bounding box center [780, 208] width 521 height 62
drag, startPoint x: 686, startPoint y: 186, endPoint x: 725, endPoint y: 188, distance: 39.6
click at [725, 188] on p "At the time of the inspection, the HVAC unit manifold was dirty. This can lead …" at bounding box center [780, 208] width 521 height 62
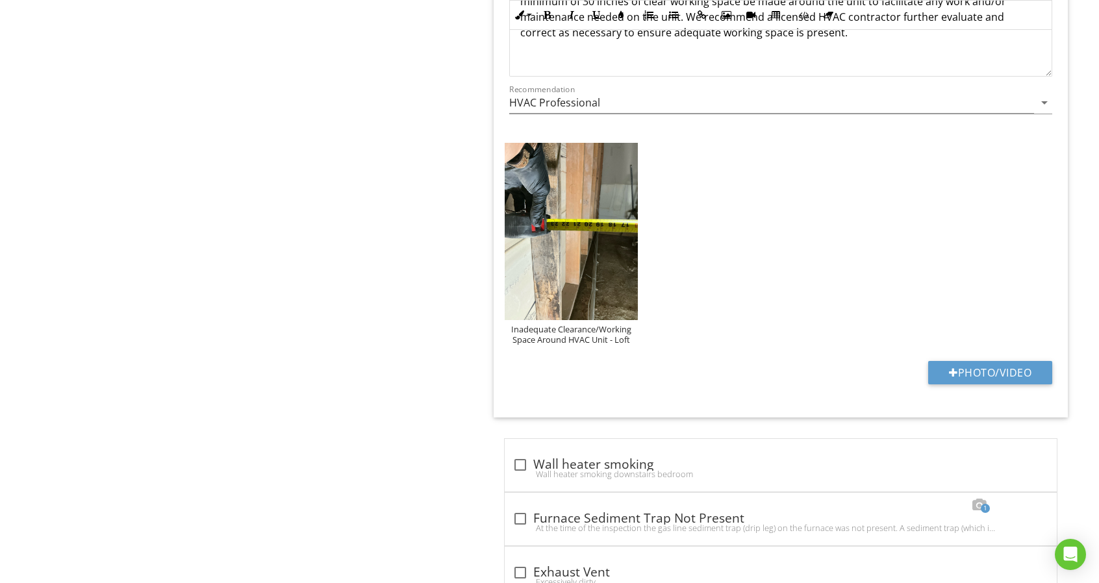
scroll to position [6365, 0]
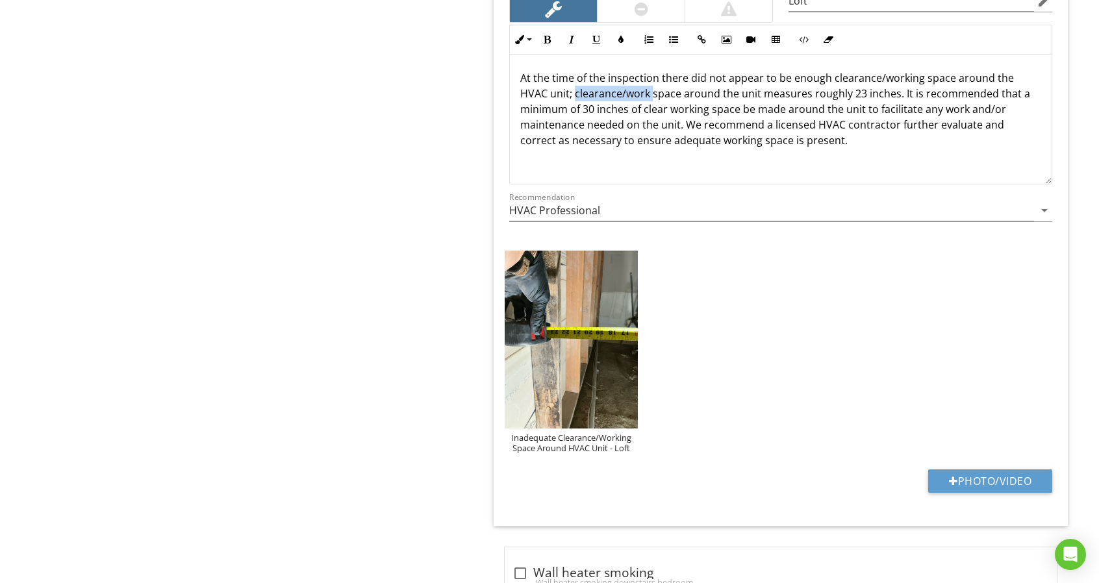
drag, startPoint x: 574, startPoint y: 77, endPoint x: 653, endPoint y: 77, distance: 78.6
click at [653, 77] on p "At the time of the inspection there did not appear to be enough clearance/worki…" at bounding box center [780, 109] width 521 height 78
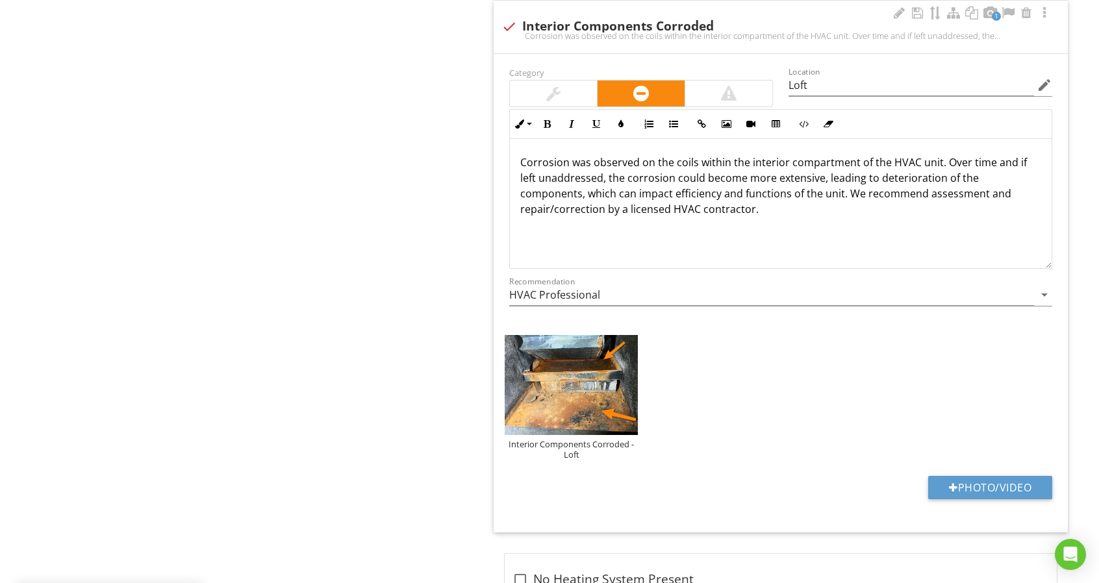
scroll to position [7404, 0]
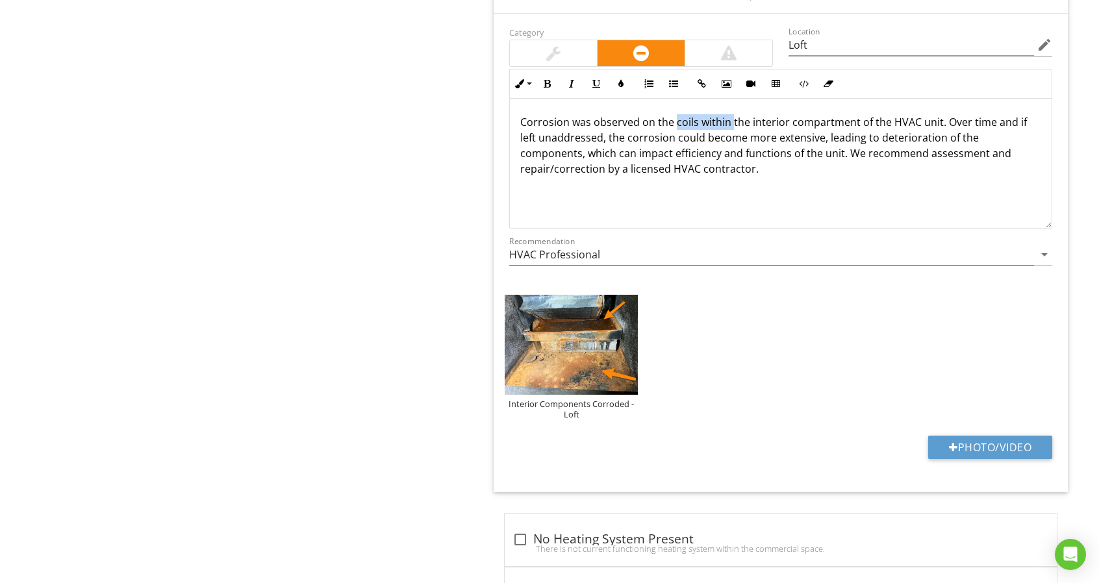
drag, startPoint x: 673, startPoint y: 101, endPoint x: 731, endPoint y: 103, distance: 57.8
click at [731, 114] on p "Corrosion was observed on the coils within the interior compartment of the HVAC…" at bounding box center [780, 145] width 521 height 62
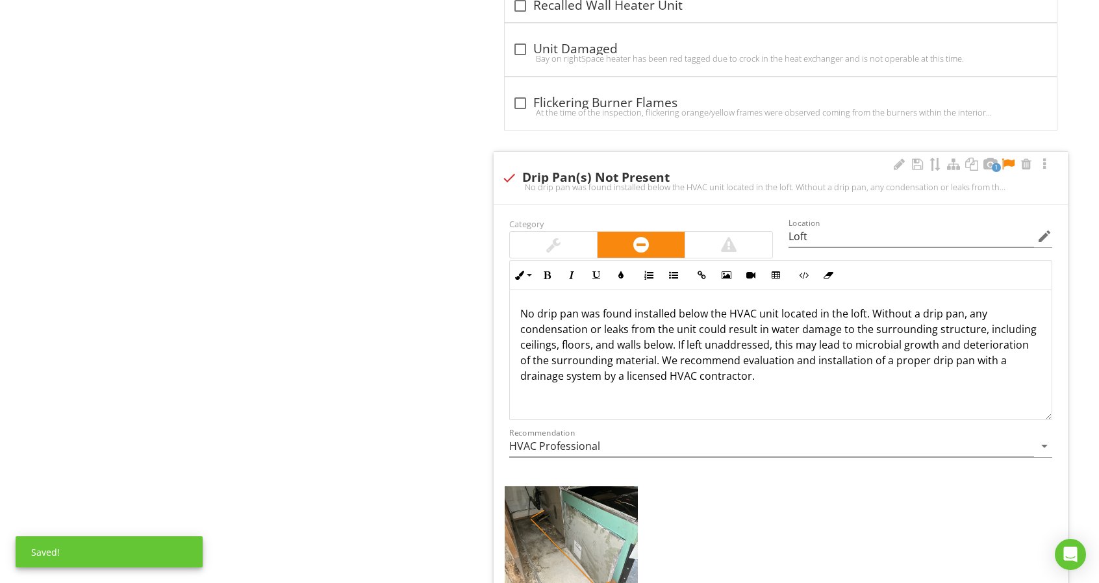
scroll to position [8183, 0]
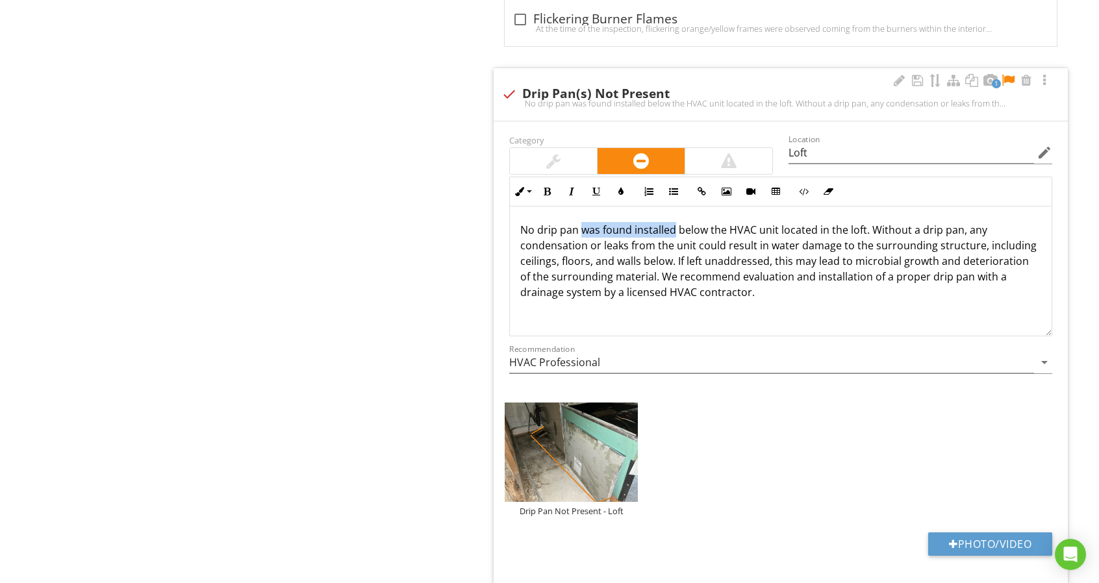
drag, startPoint x: 583, startPoint y: 201, endPoint x: 674, endPoint y: 206, distance: 91.7
click at [674, 222] on p "No drip pan was found installed below the HVAC unit located in the loft. Withou…" at bounding box center [780, 261] width 521 height 78
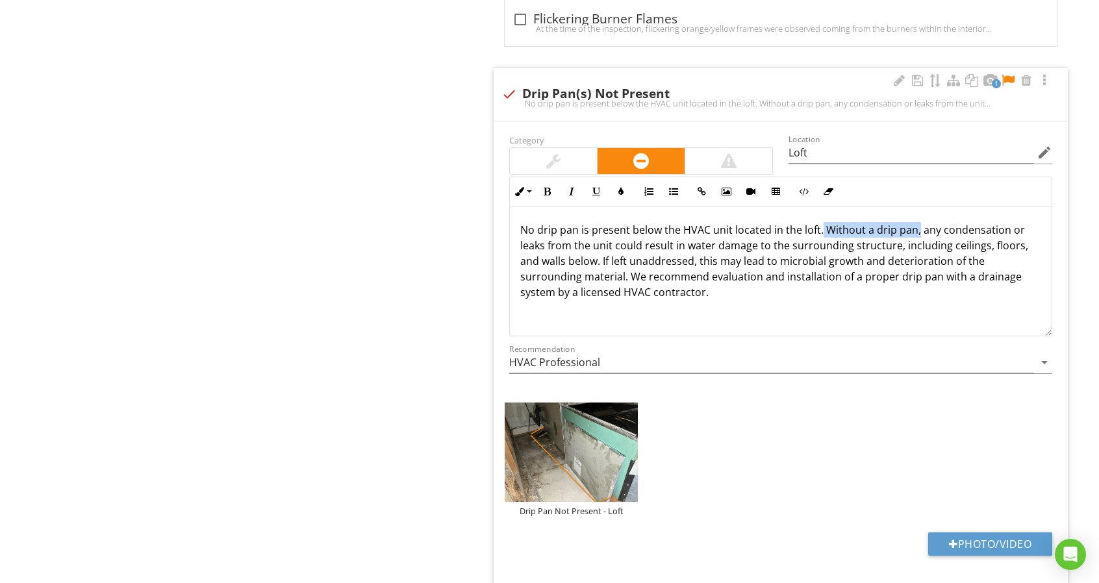
drag, startPoint x: 820, startPoint y: 202, endPoint x: 916, endPoint y: 208, distance: 97.0
click at [916, 222] on p "No drip pan is present below the HVAC unit located in the loft. Without a drip …" at bounding box center [780, 261] width 521 height 78
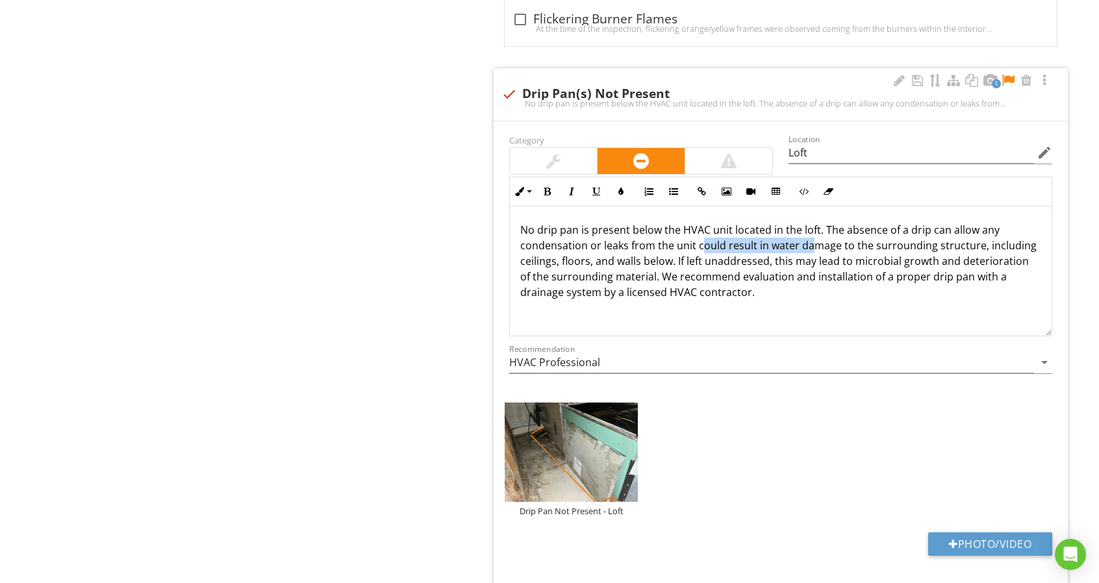
drag, startPoint x: 699, startPoint y: 220, endPoint x: 809, endPoint y: 226, distance: 110.6
click at [809, 226] on p "No drip pan is present below the HVAC unit located in the loft. The absence of …" at bounding box center [780, 261] width 521 height 78
click at [912, 243] on p "No drip pan is present below the HVAC unit located in the loft. The absence of …" at bounding box center [780, 261] width 521 height 78
click at [697, 227] on p "No drip pan is present below the HVAC unit located in the loft. The absence of …" at bounding box center [780, 261] width 521 height 78
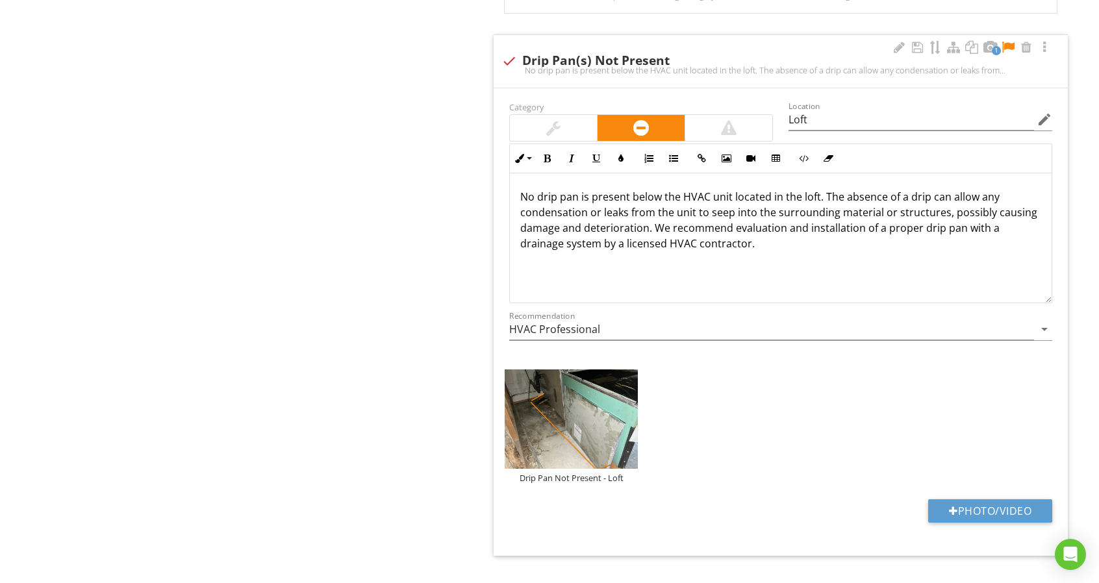
scroll to position [7956, 0]
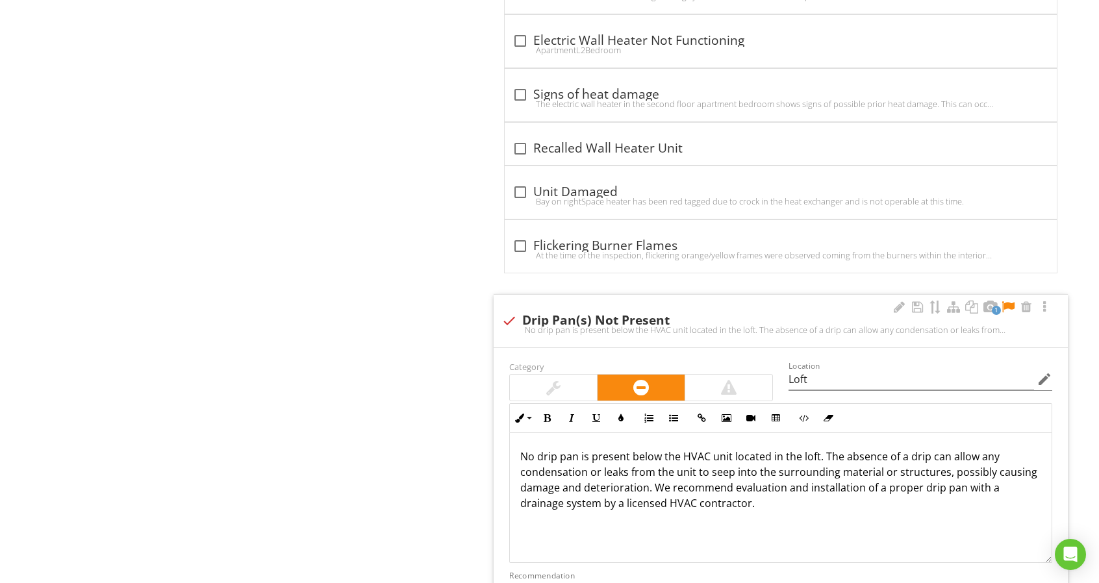
click at [1011, 301] on div at bounding box center [1008, 307] width 16 height 13
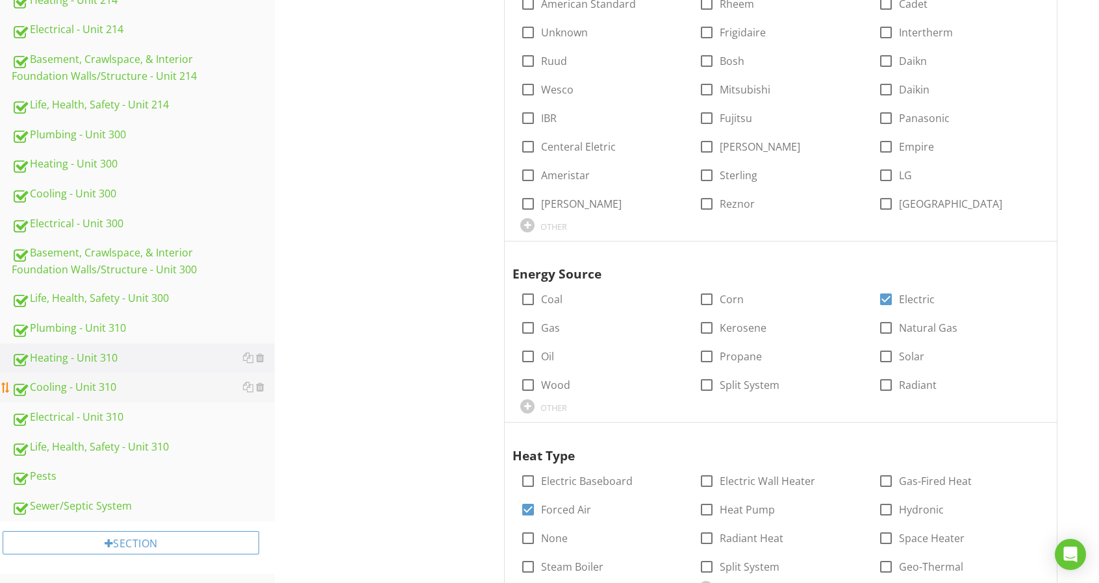
scroll to position [649, 0]
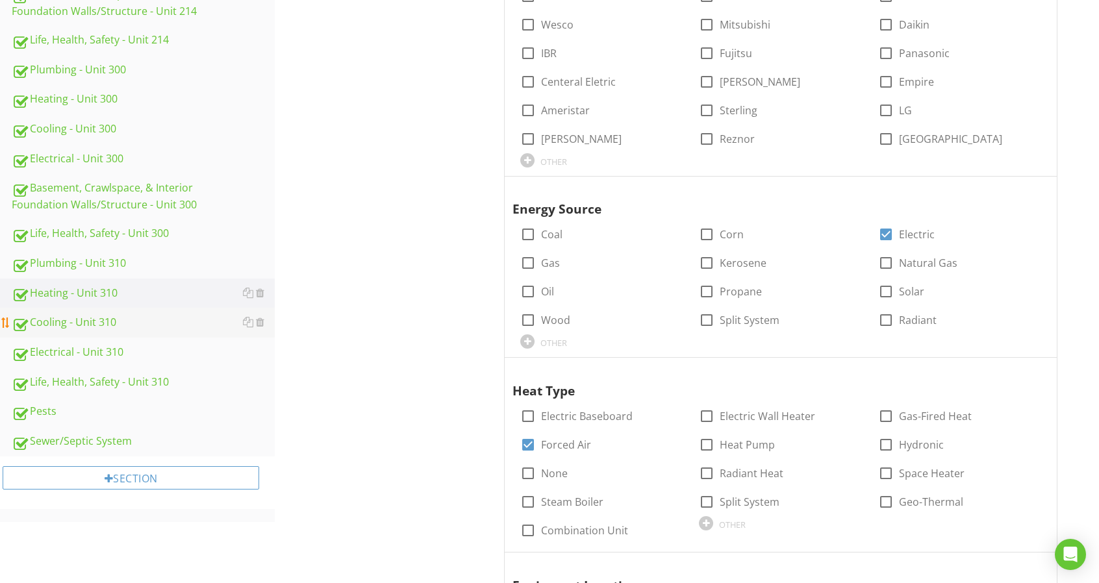
click at [156, 323] on div "Cooling - Unit 310" at bounding box center [143, 322] width 263 height 17
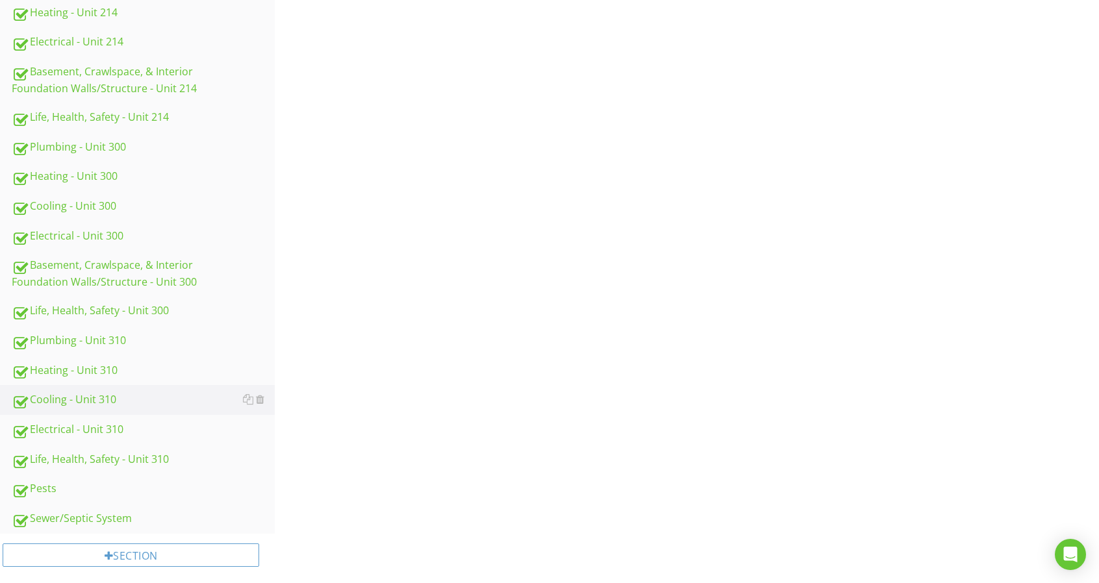
scroll to position [195, 0]
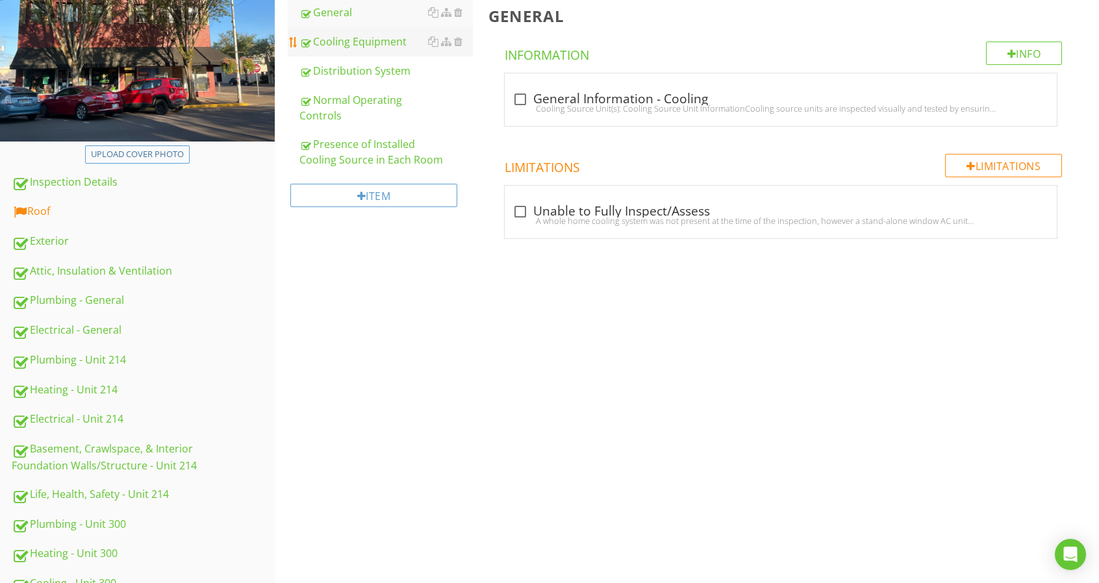
click at [368, 35] on div "Cooling Equipment" at bounding box center [385, 42] width 173 height 16
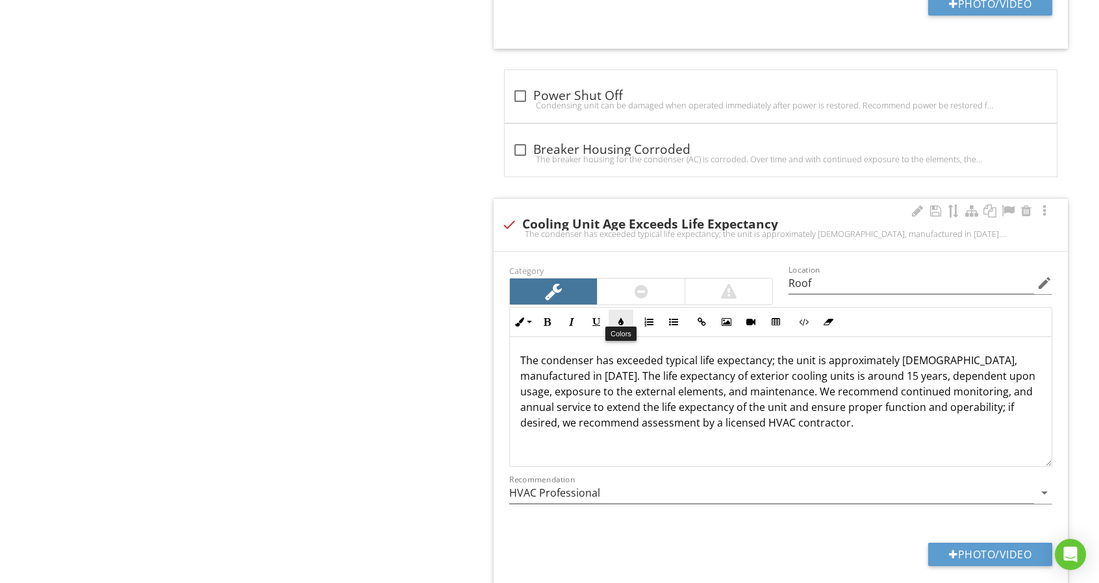
scroll to position [2468, 0]
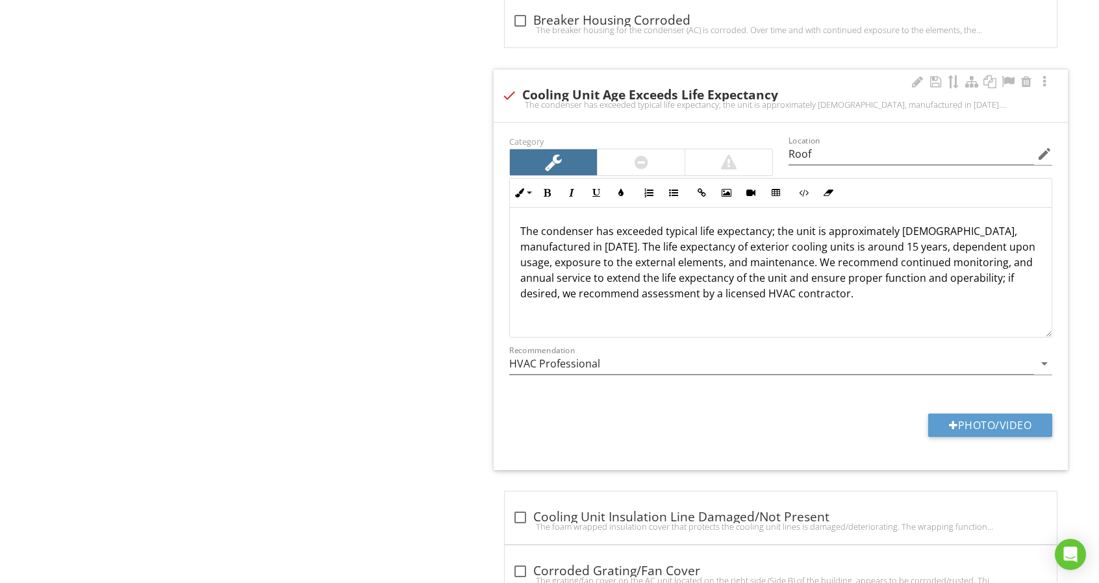
click at [595, 223] on p "The condenser has exceeded typical life expectancy; the unit is approximately 2…" at bounding box center [780, 262] width 521 height 78
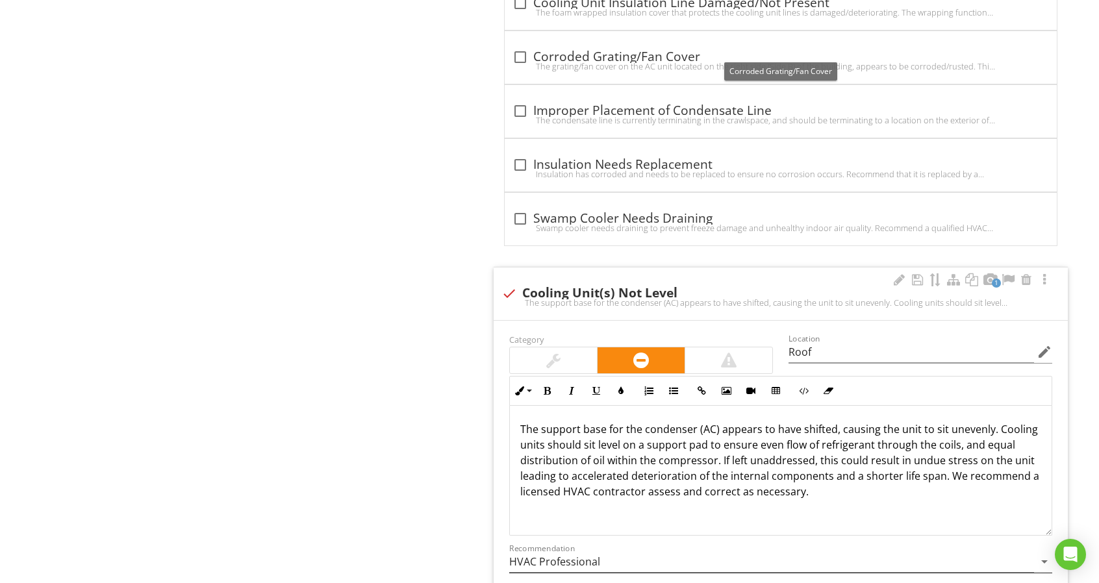
scroll to position [3052, 0]
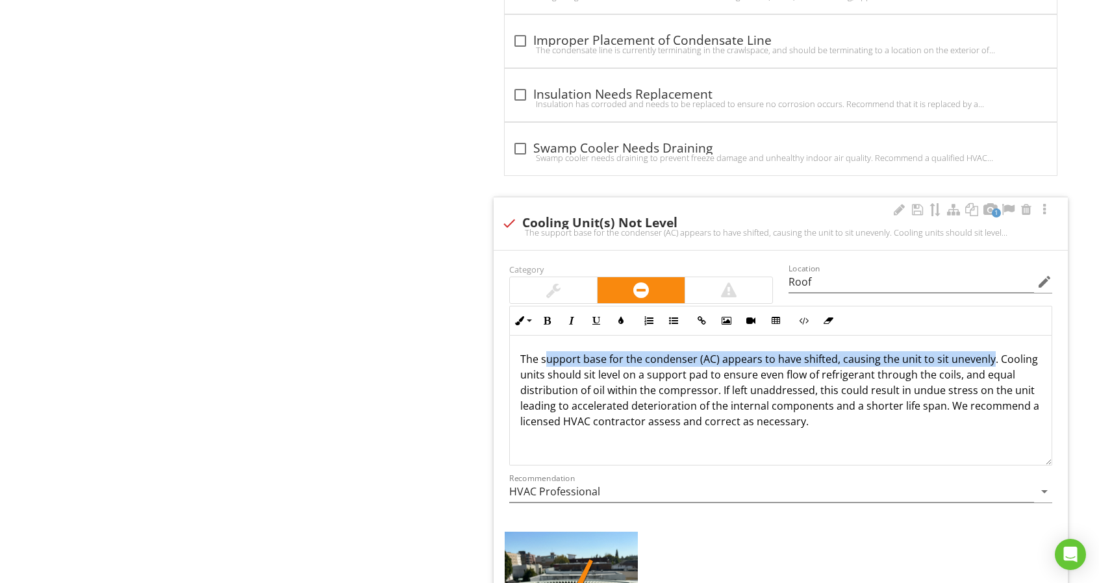
drag, startPoint x: 546, startPoint y: 346, endPoint x: 987, endPoint y: 353, distance: 441.7
click at [987, 353] on p "The support base for the condenser (AC) appears to have shifted, causing the un…" at bounding box center [780, 390] width 521 height 78
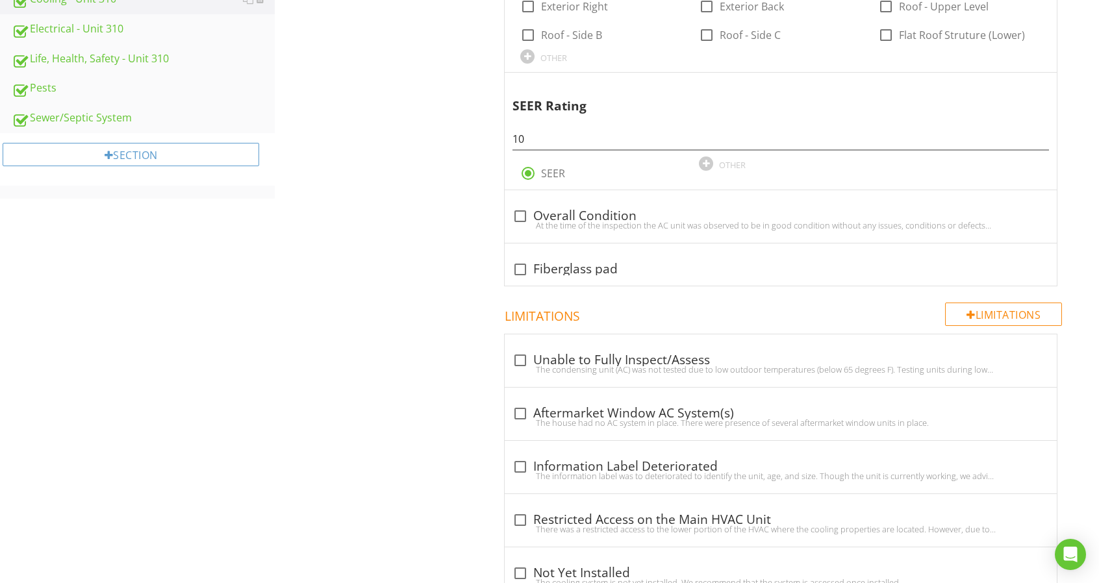
scroll to position [520, 0]
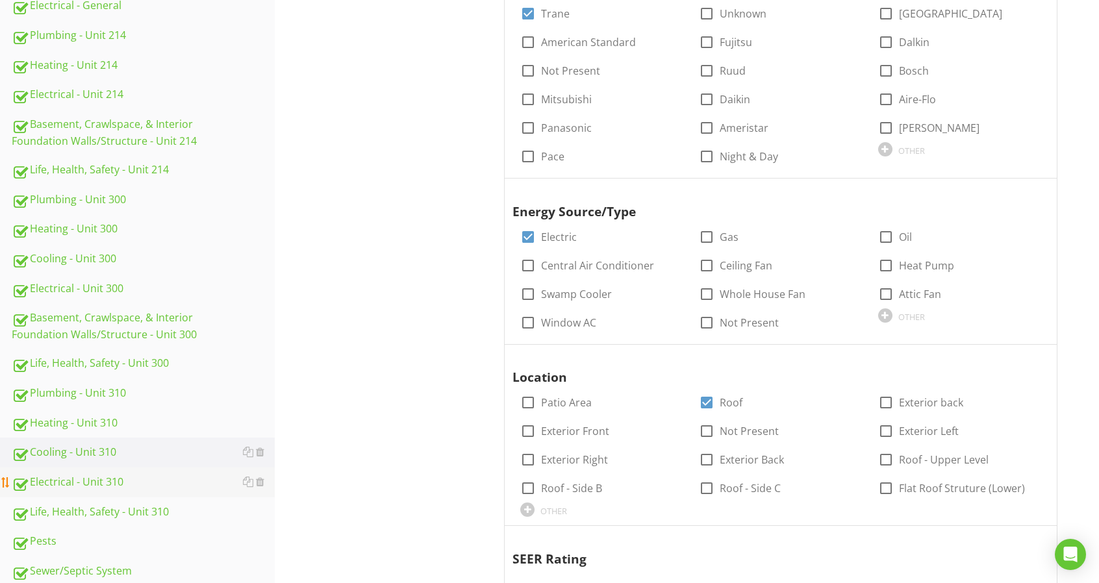
click at [195, 485] on div "Electrical - Unit 310" at bounding box center [143, 482] width 263 height 17
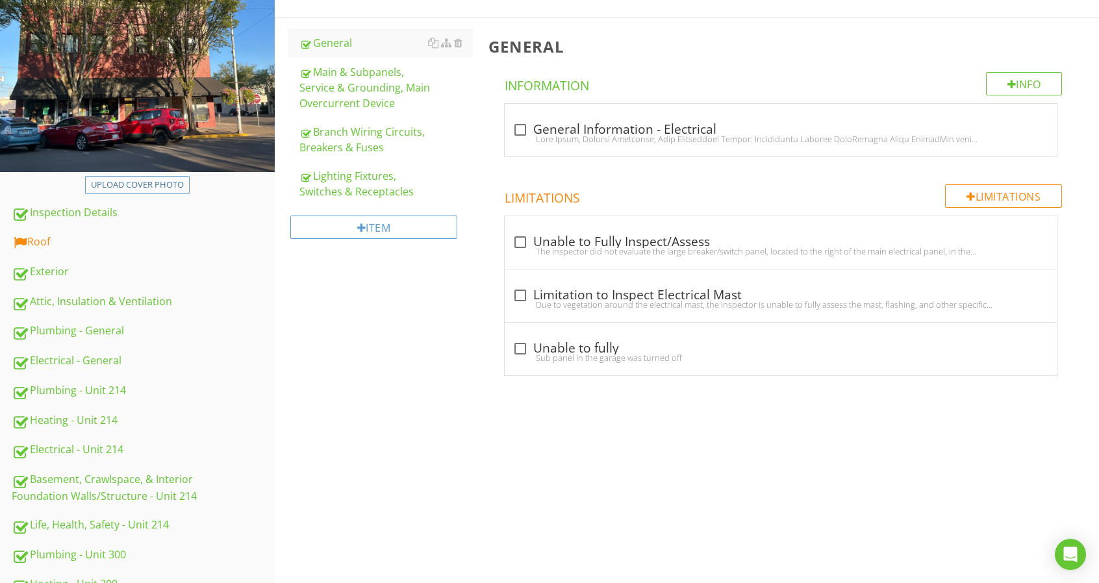
scroll to position [130, 0]
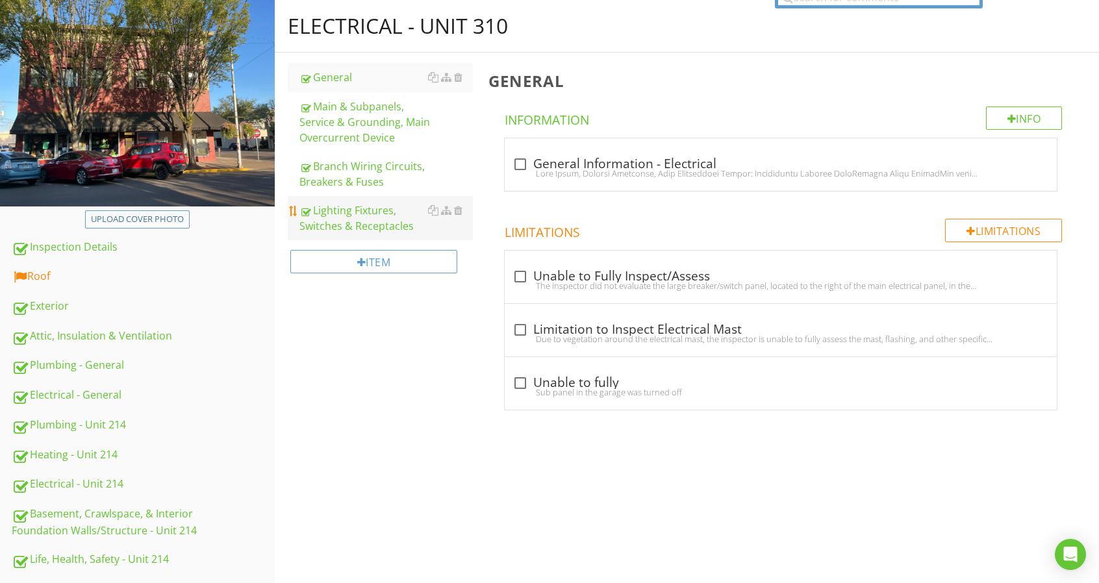
click at [368, 220] on div "Lighting Fixtures, Switches & Receptacles" at bounding box center [385, 218] width 173 height 31
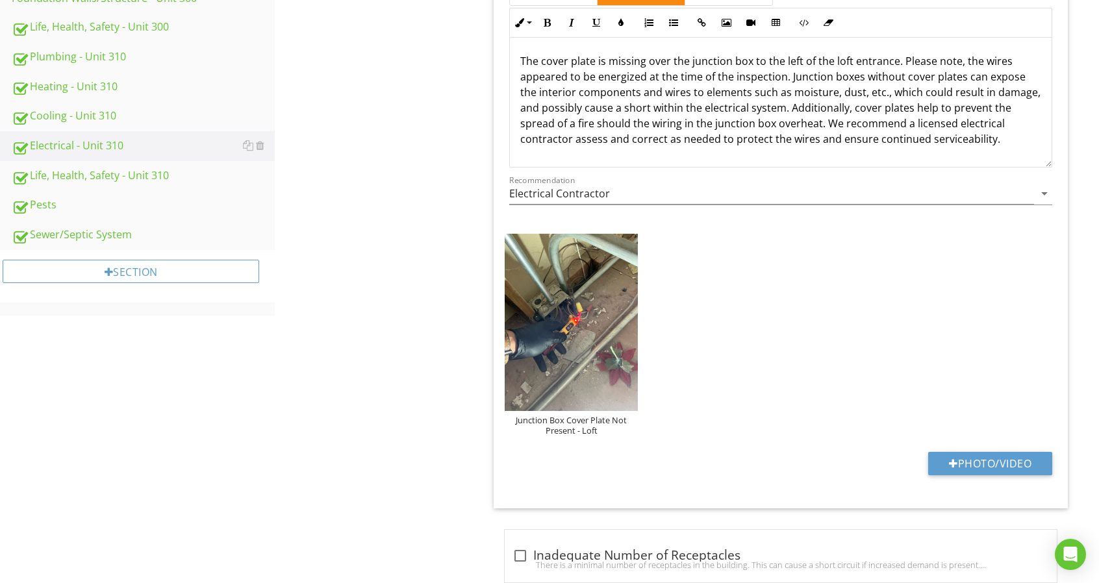
scroll to position [815, 0]
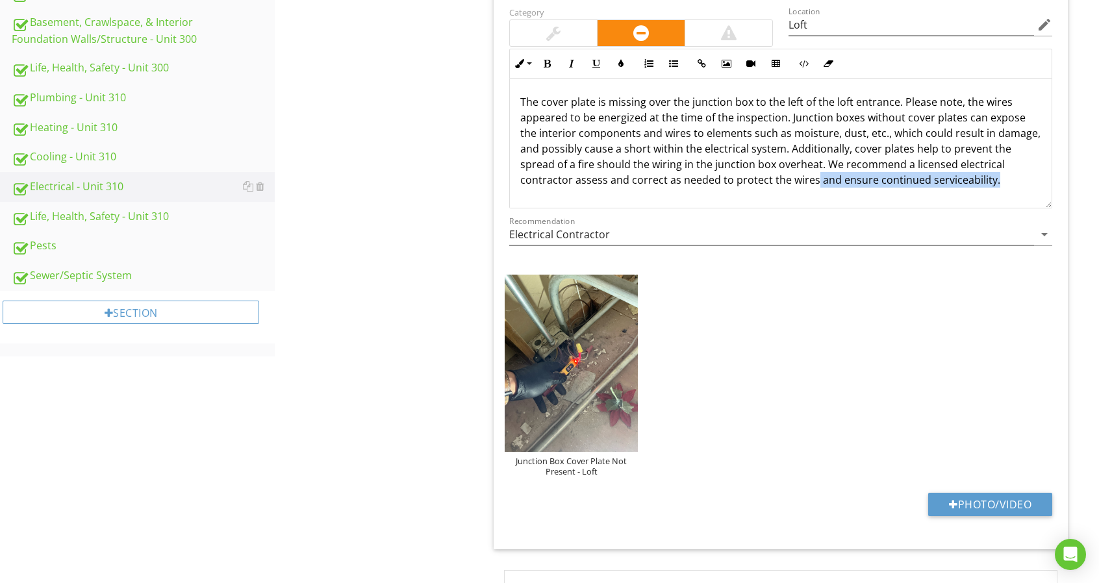
drag, startPoint x: 812, startPoint y: 175, endPoint x: 1015, endPoint y: 170, distance: 203.3
click at [1015, 170] on p "The cover plate is missing over the junction box to the left of the loft entran…" at bounding box center [780, 141] width 521 height 94
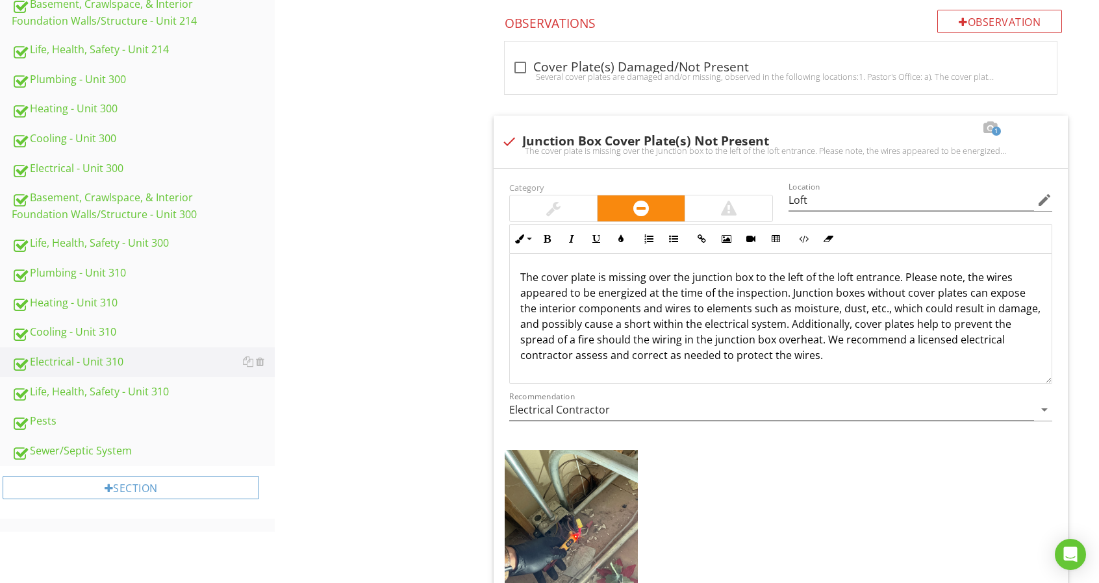
scroll to position [620, 0]
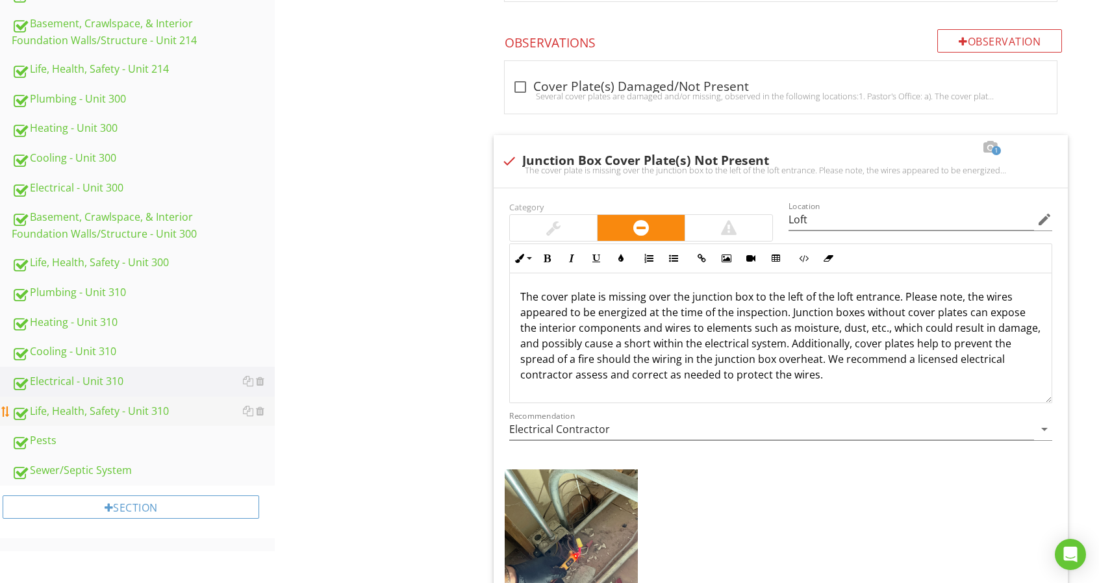
click at [177, 420] on link "Life, Health, Safety - Unit 310" at bounding box center [143, 412] width 263 height 30
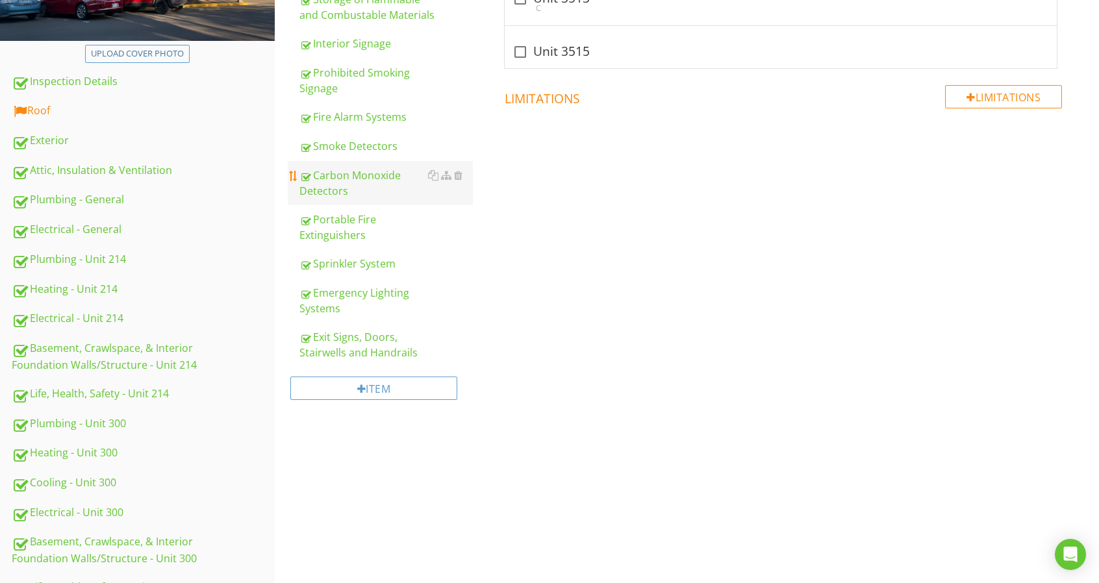
scroll to position [166, 0]
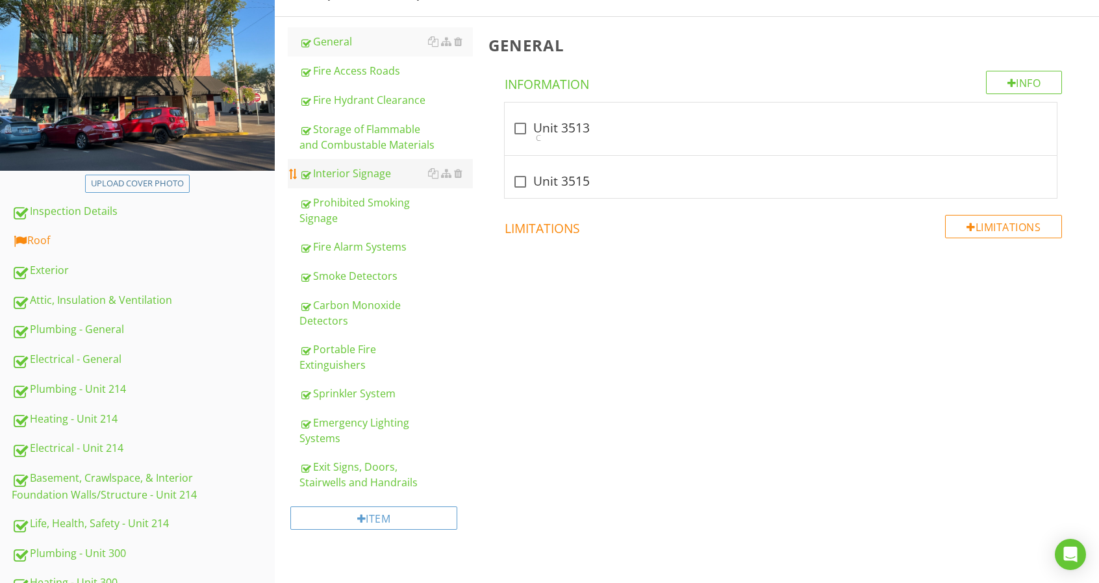
click at [356, 168] on div "Interior Signage" at bounding box center [385, 174] width 173 height 16
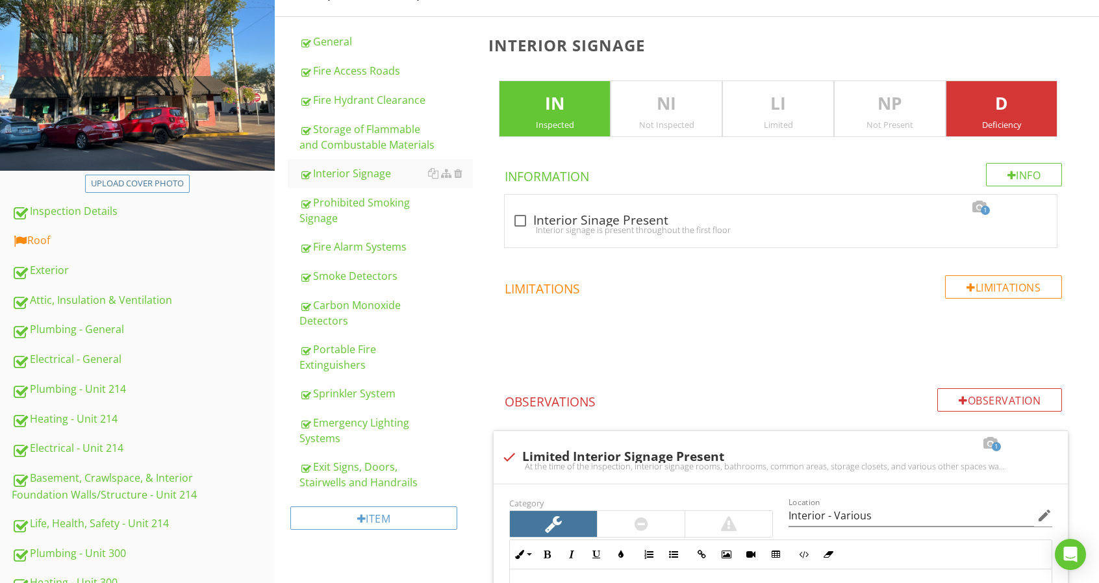
scroll to position [653, 0]
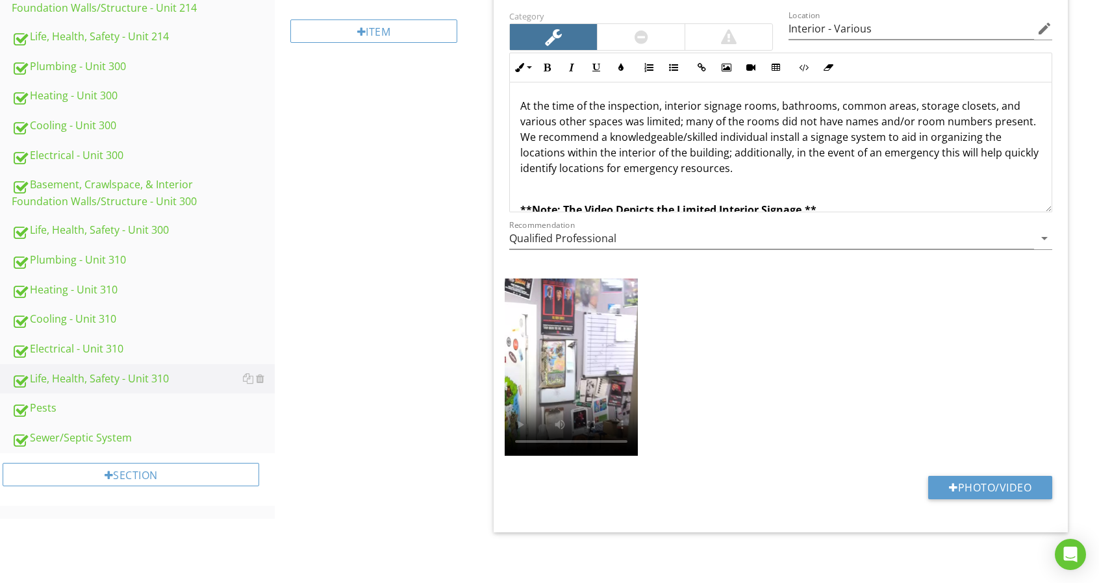
click at [744, 102] on p "At the time of the inspection, interior signage rooms, bathrooms, common areas,…" at bounding box center [780, 137] width 521 height 78
drag, startPoint x: 796, startPoint y: 102, endPoint x: 852, endPoint y: 107, distance: 56.7
click at [852, 107] on p "At the time of the inspection, interior signage for rooms, bathrooms, common ar…" at bounding box center [780, 137] width 521 height 78
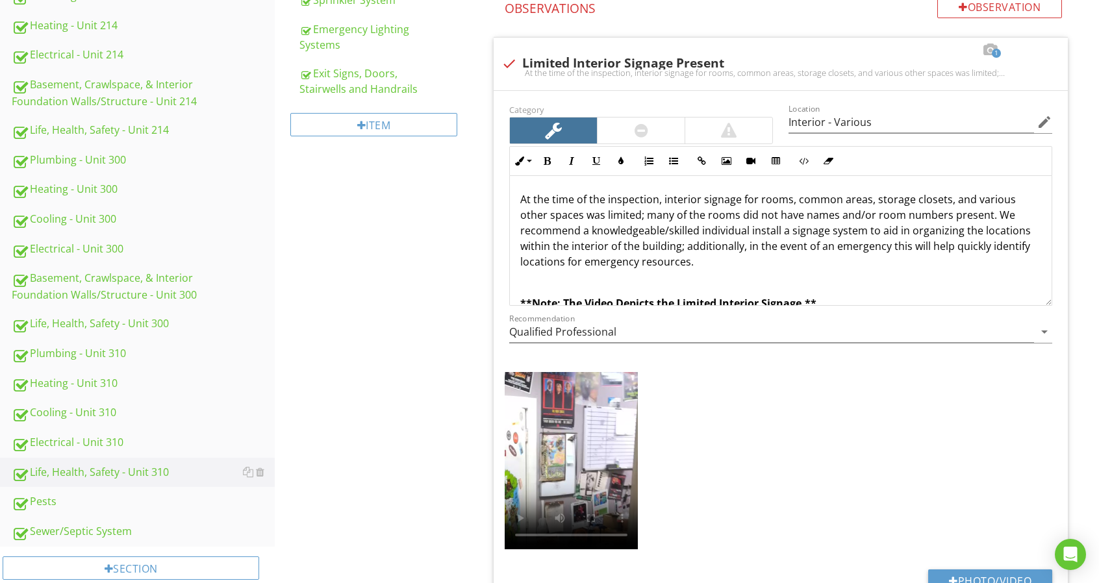
scroll to position [458, 0]
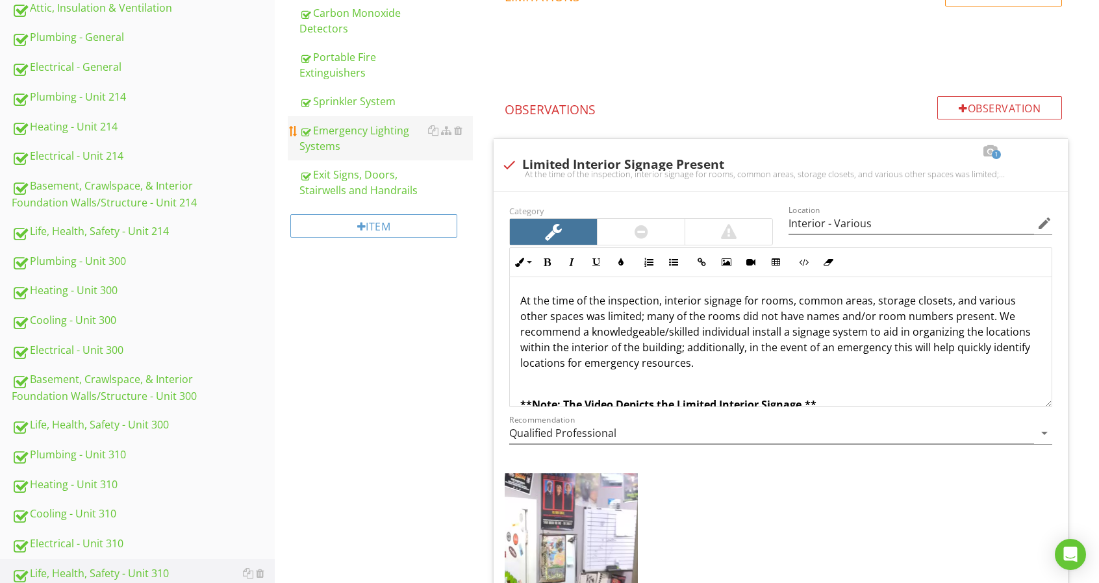
click at [351, 141] on div "Emergency Lighting Systems" at bounding box center [385, 138] width 173 height 31
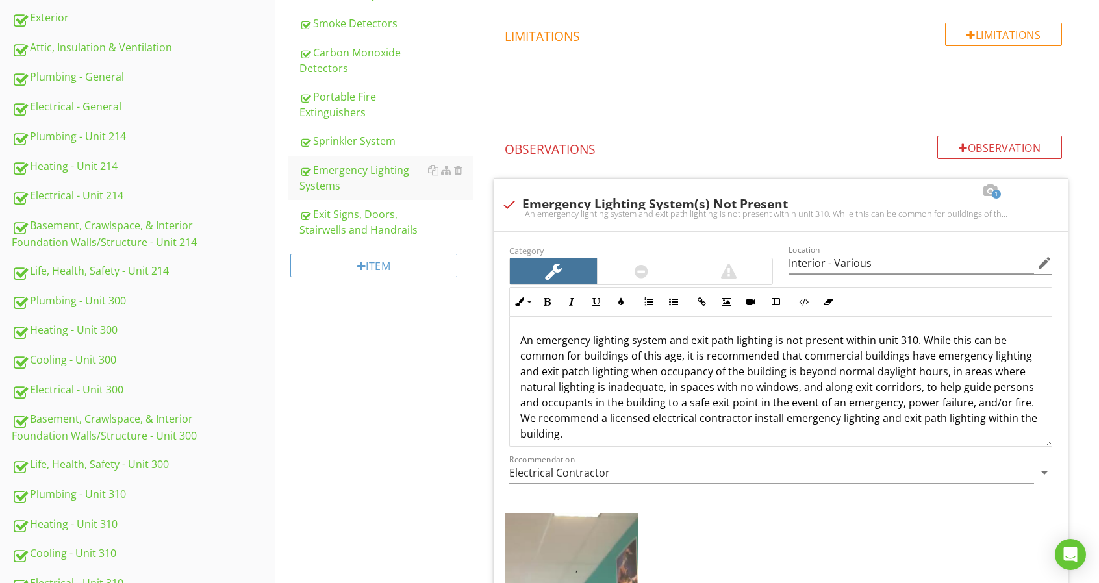
scroll to position [198, 0]
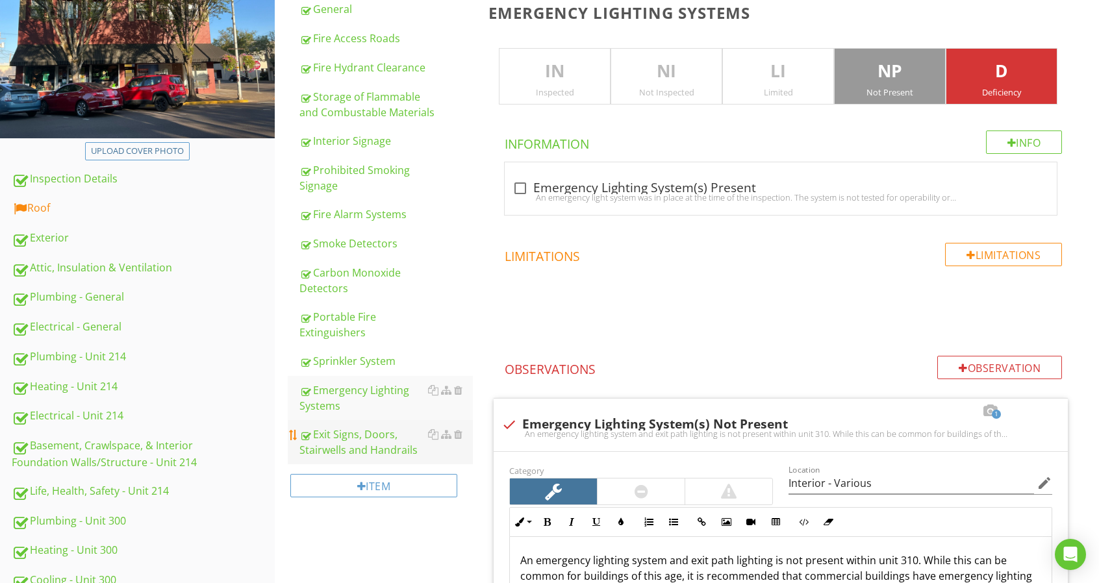
click at [400, 446] on div "Exit Signs, Doors, Stairwells and Handrails" at bounding box center [385, 442] width 173 height 31
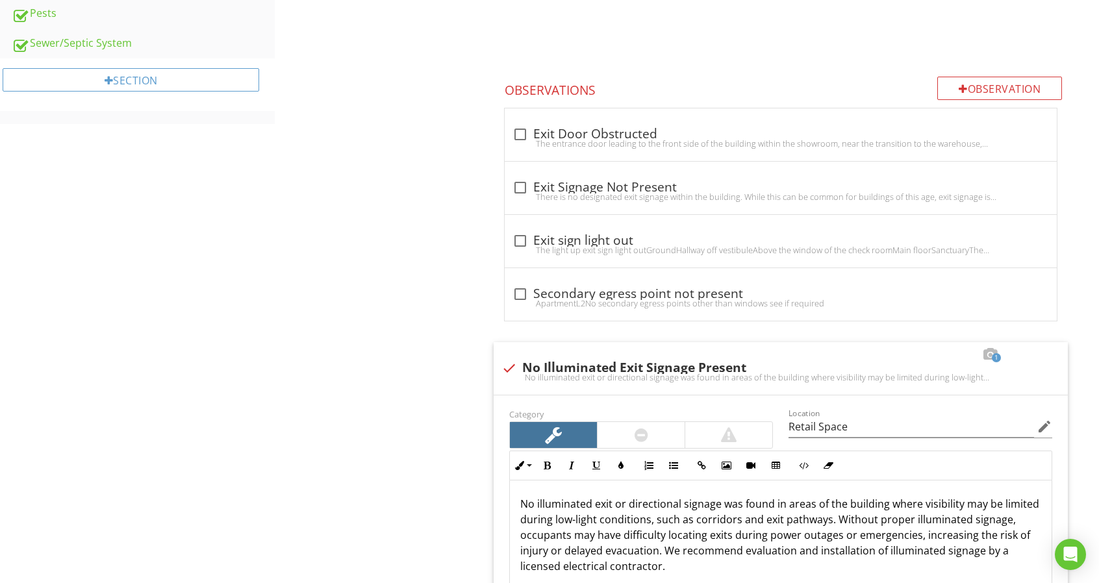
scroll to position [1172, 0]
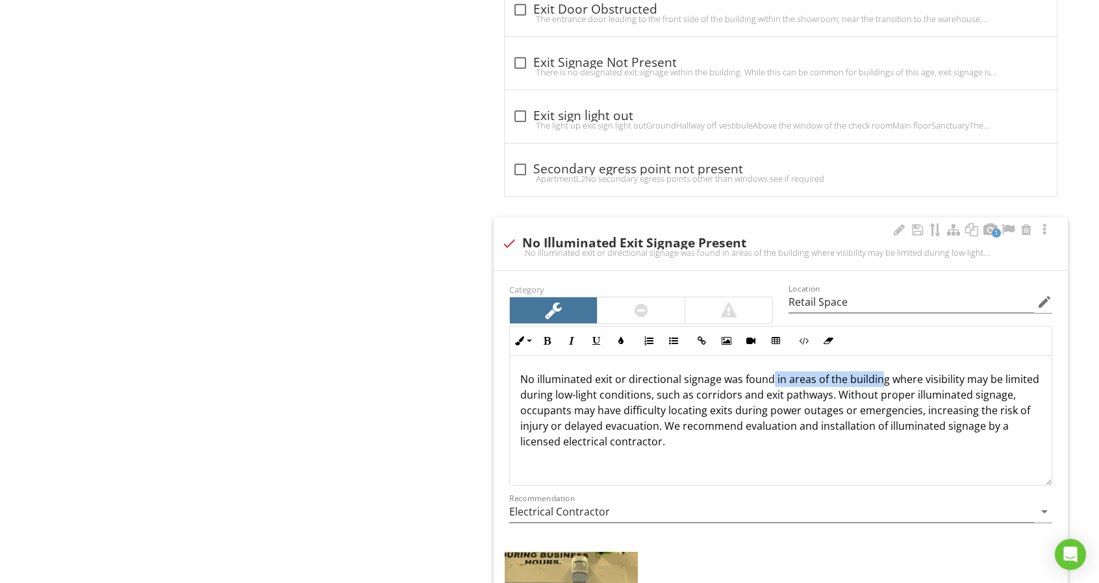
drag, startPoint x: 772, startPoint y: 375, endPoint x: 881, endPoint y: 372, distance: 109.8
click at [881, 372] on p "No illuminated exit or directional signage was found in areas of the building w…" at bounding box center [780, 410] width 521 height 78
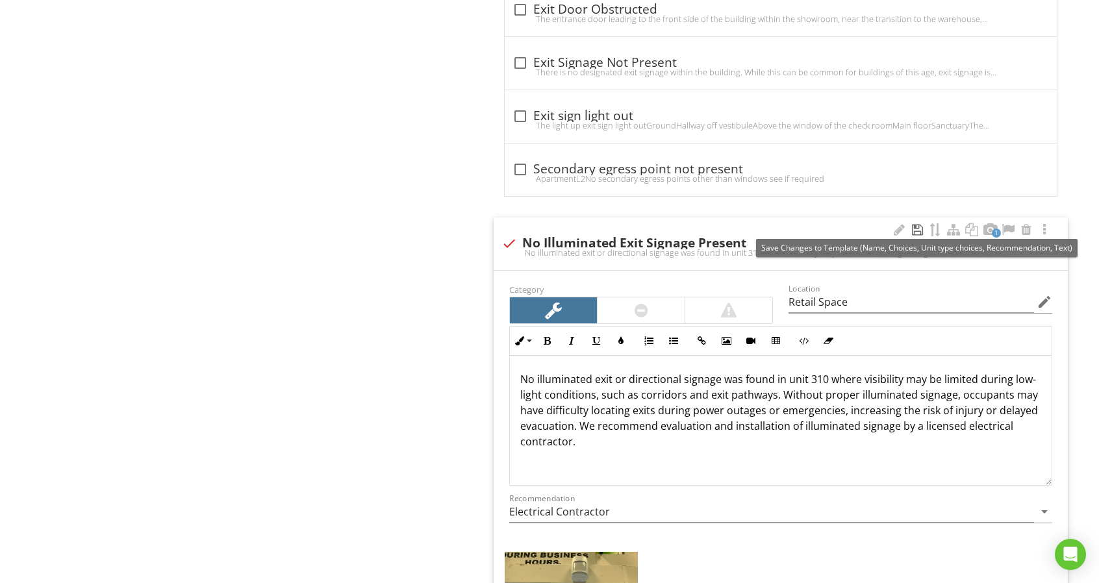
click at [916, 227] on div at bounding box center [917, 229] width 16 height 13
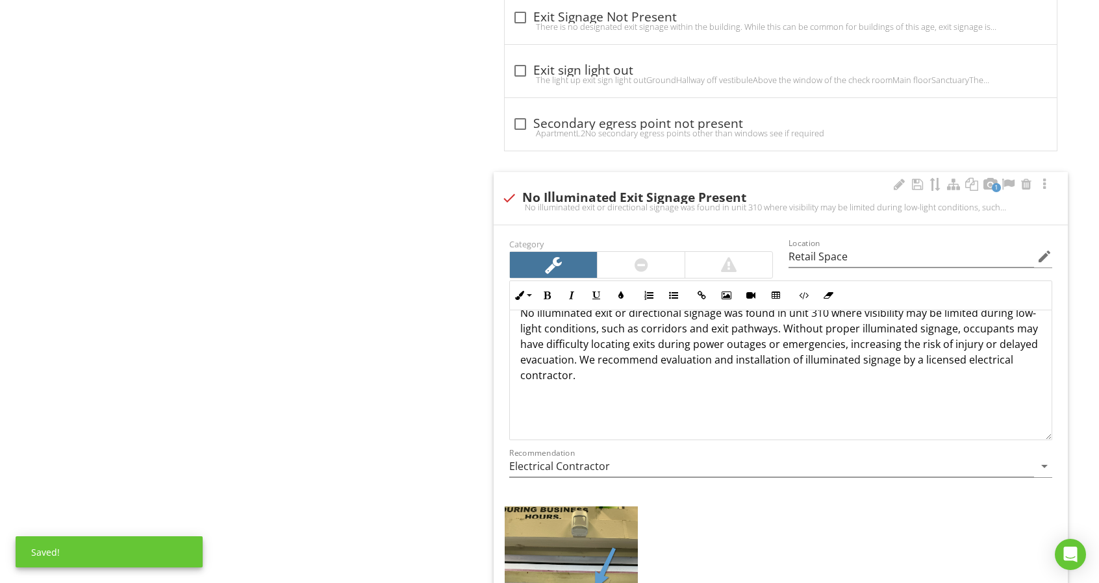
scroll to position [1237, 0]
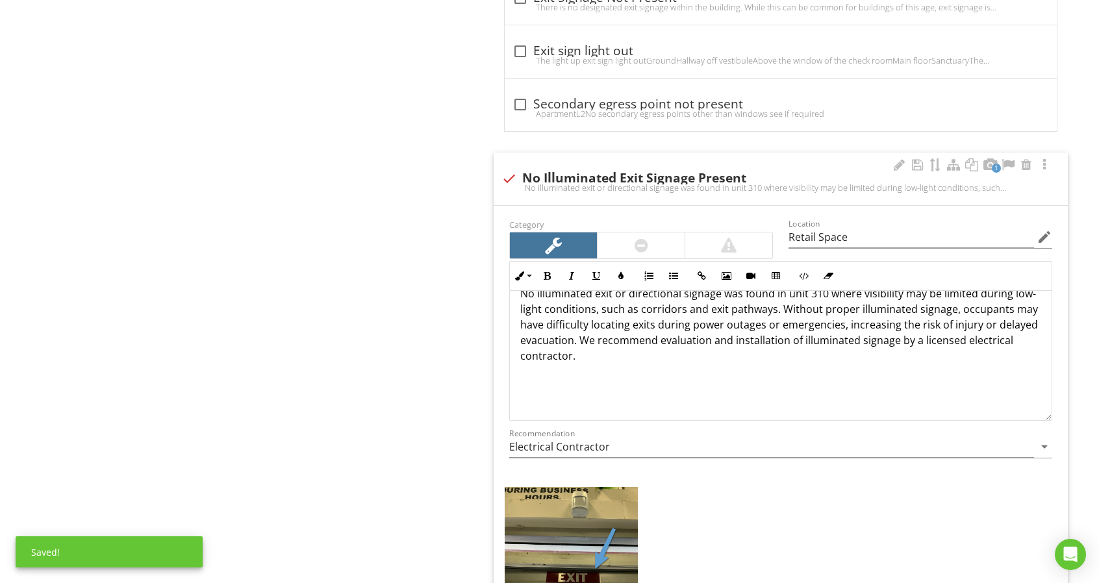
click at [712, 382] on div "No illuminated exit or directional signage was found in unit 310 where visibili…" at bounding box center [781, 345] width 542 height 151
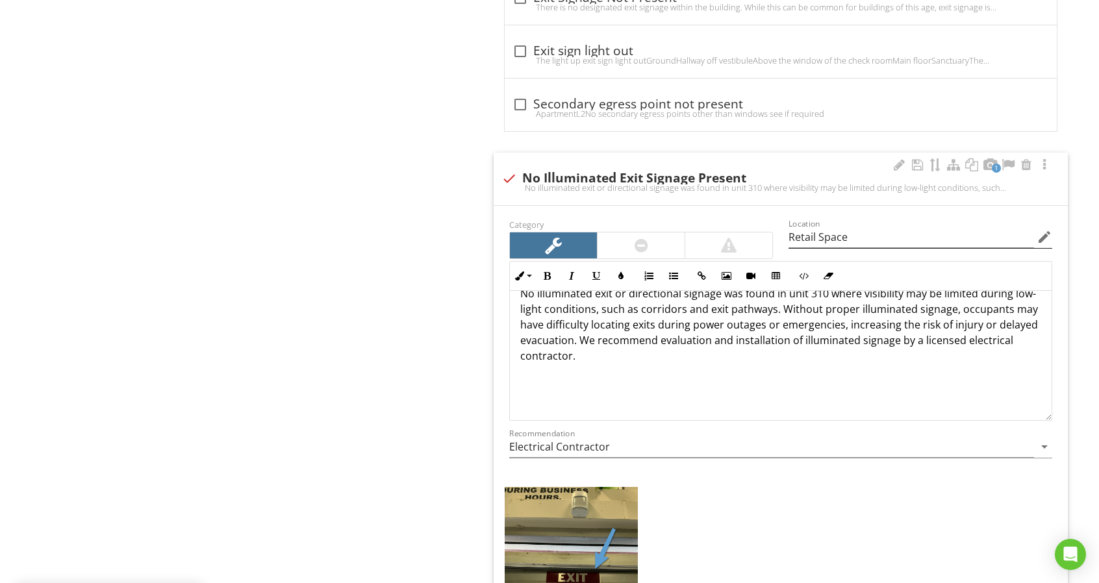
scroll to position [1258, 0]
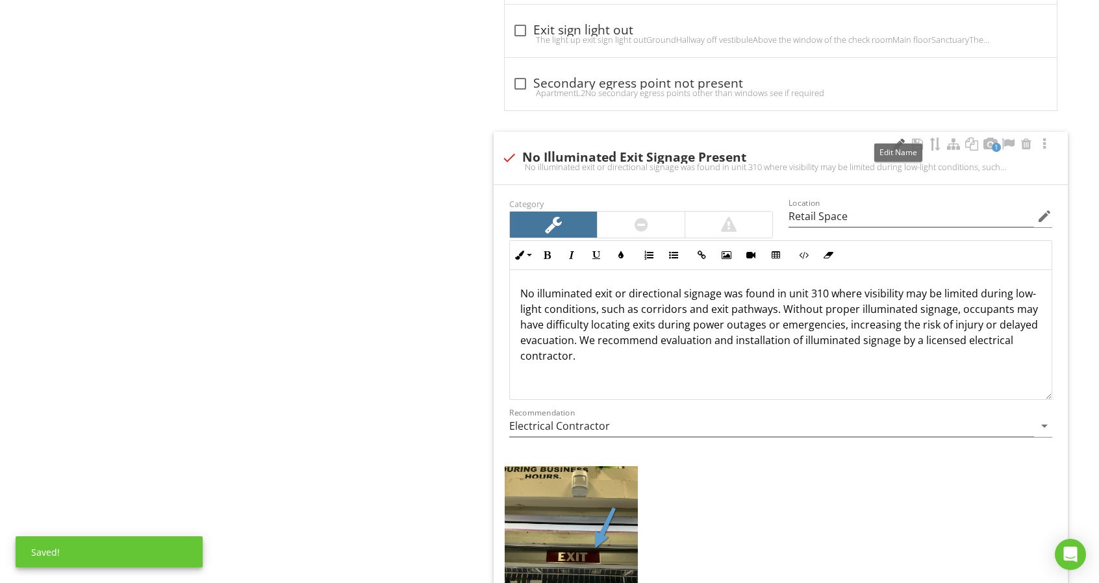
click at [898, 140] on div at bounding box center [899, 144] width 16 height 13
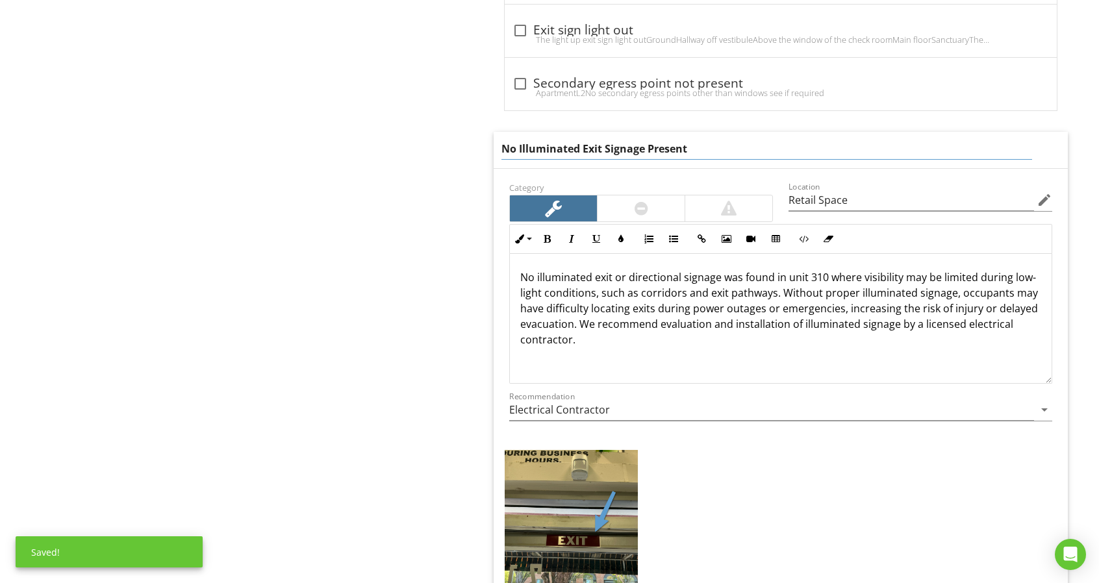
drag, startPoint x: 519, startPoint y: 145, endPoint x: 435, endPoint y: 153, distance: 84.1
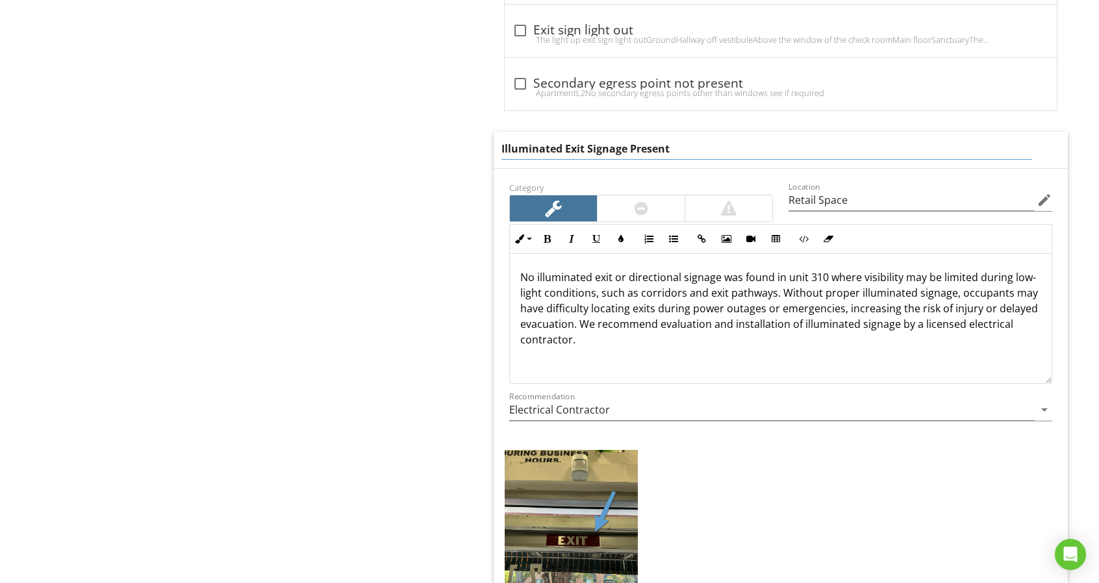
click at [626, 145] on input "Illuminated Exit Signage Present" at bounding box center [766, 148] width 531 height 21
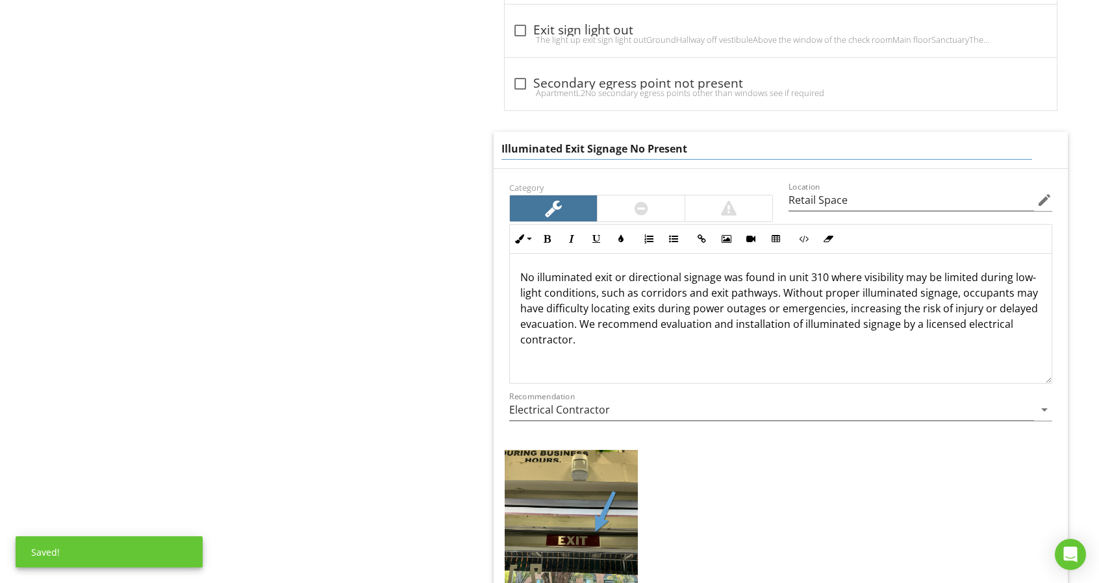
type input "Illuminated Exit Signage Not Present"
click at [627, 145] on input "Illuminated Exit Signage Not Present" at bounding box center [766, 148] width 531 height 21
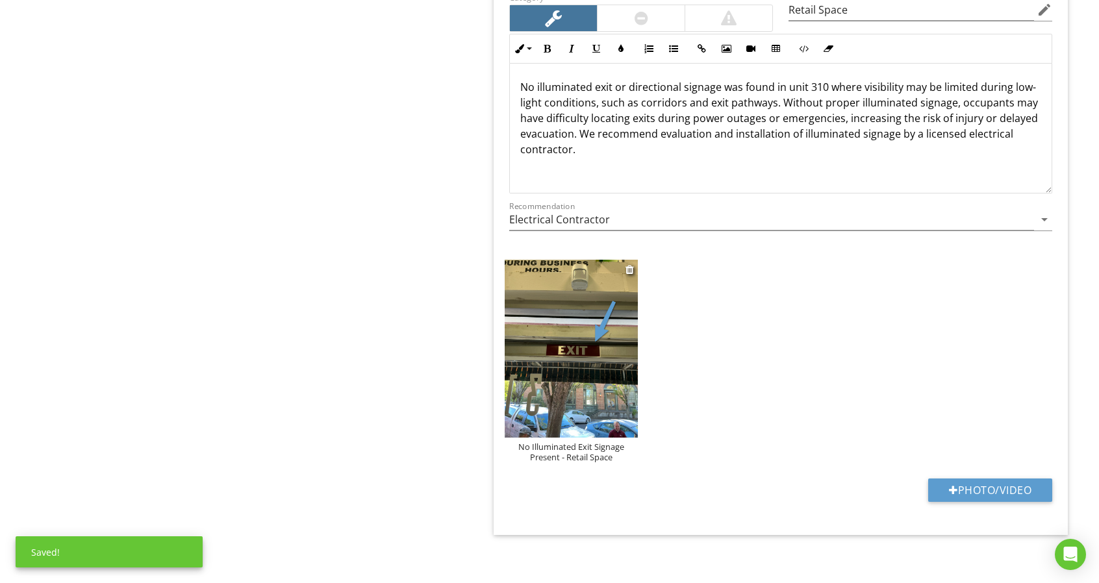
click at [599, 450] on div "No Illuminated Exit Signage Present - Retail Space" at bounding box center [571, 452] width 133 height 21
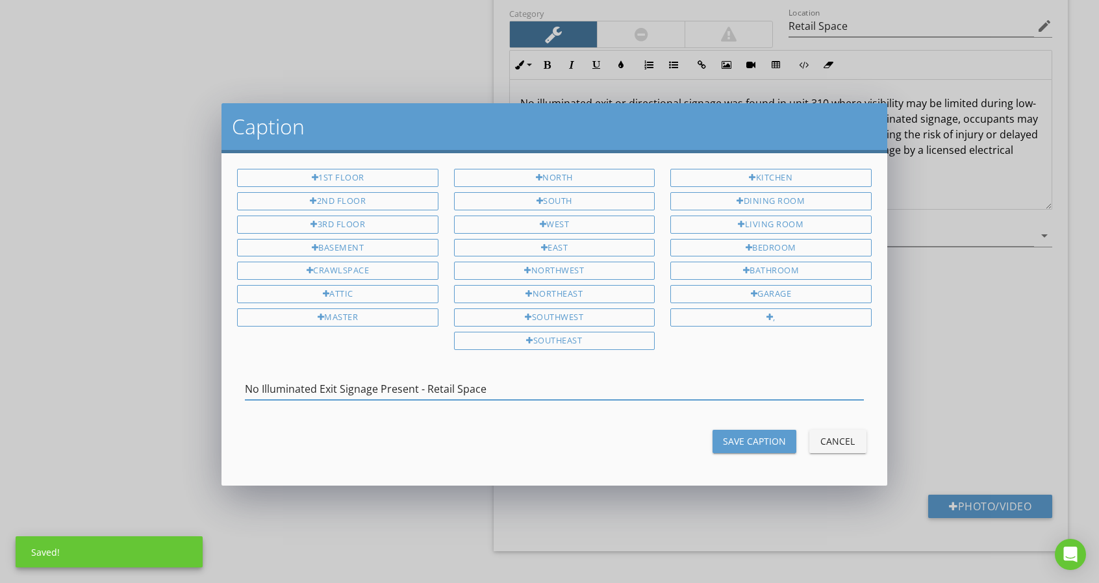
scroll to position [1465, 0]
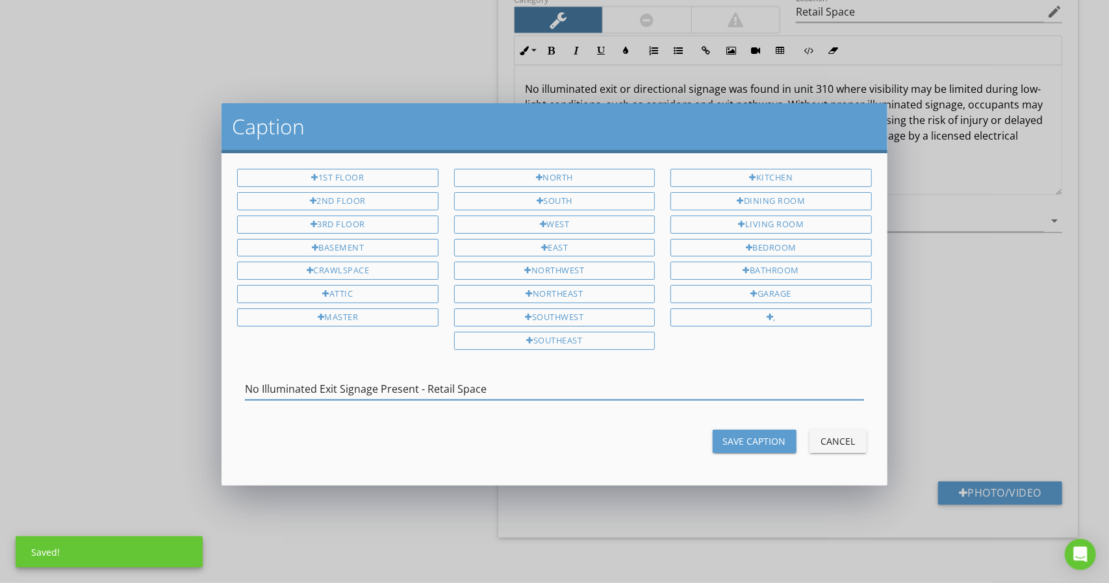
drag, startPoint x: 410, startPoint y: 382, endPoint x: 245, endPoint y: 396, distance: 165.6
click at [245, 396] on div "No Illuminated Exit Signage Present - Retail Space" at bounding box center [554, 396] width 618 height 34
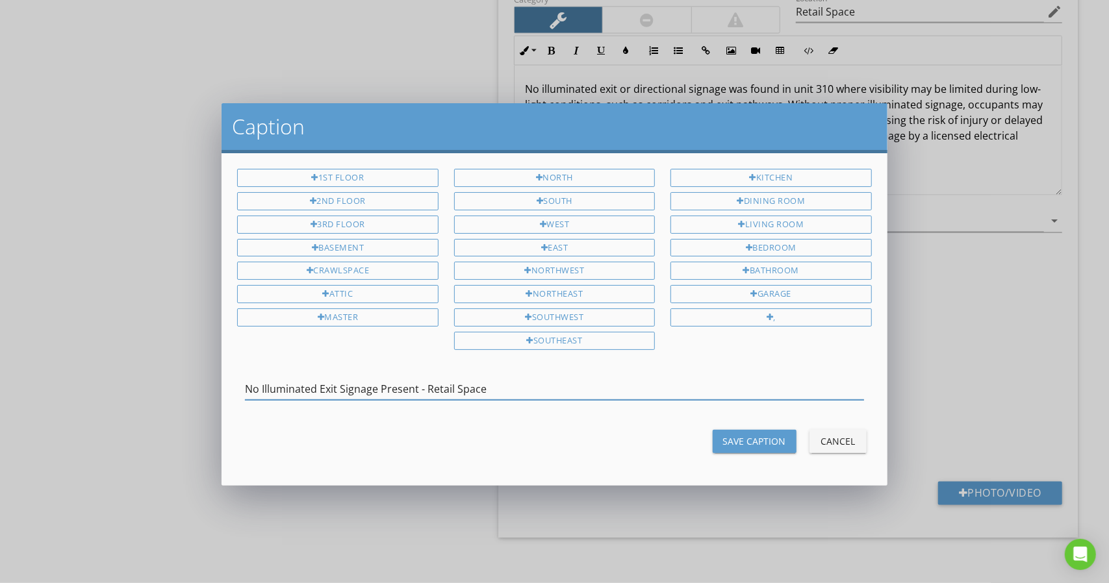
drag, startPoint x: 390, startPoint y: 385, endPoint x: 229, endPoint y: 399, distance: 161.7
click at [229, 399] on div "1st Floor 2nd Floor 3rd Floor Basement Crawlspace Attic Master North South West…" at bounding box center [553, 319] width 665 height 332
type input "Illuminated Exit Signage Not Present - Retail Space"
click at [772, 434] on div "Save Caption" at bounding box center [754, 441] width 63 height 14
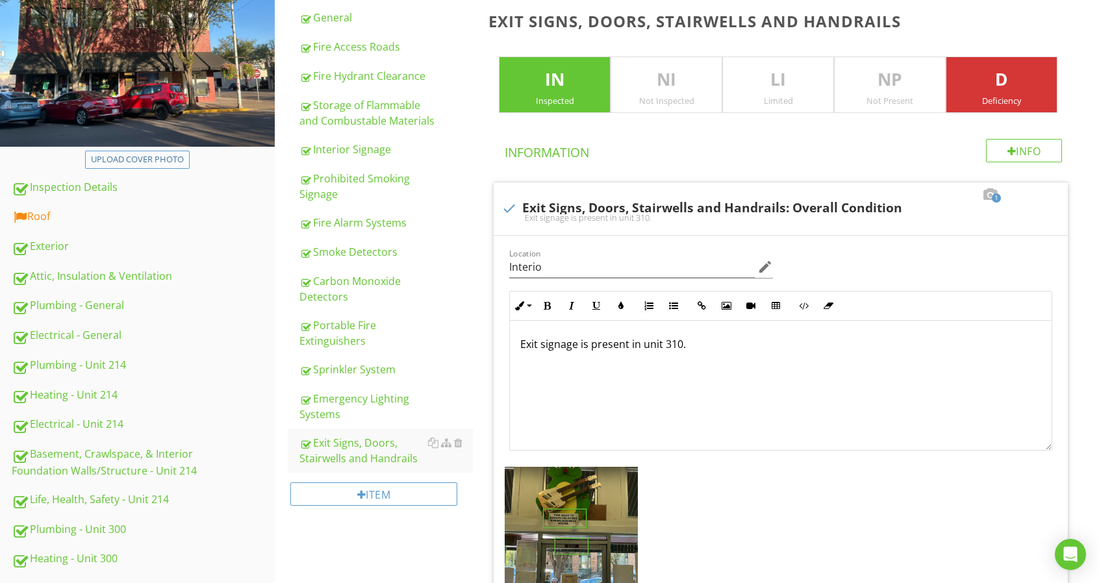
scroll to position [0, 0]
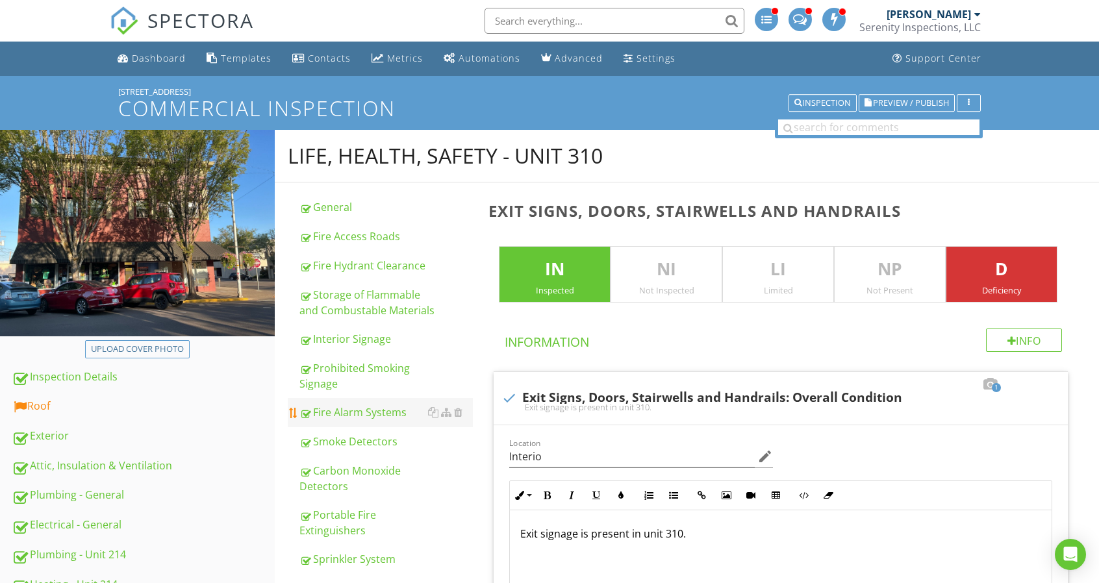
click at [185, 412] on div "Roof" at bounding box center [143, 406] width 263 height 17
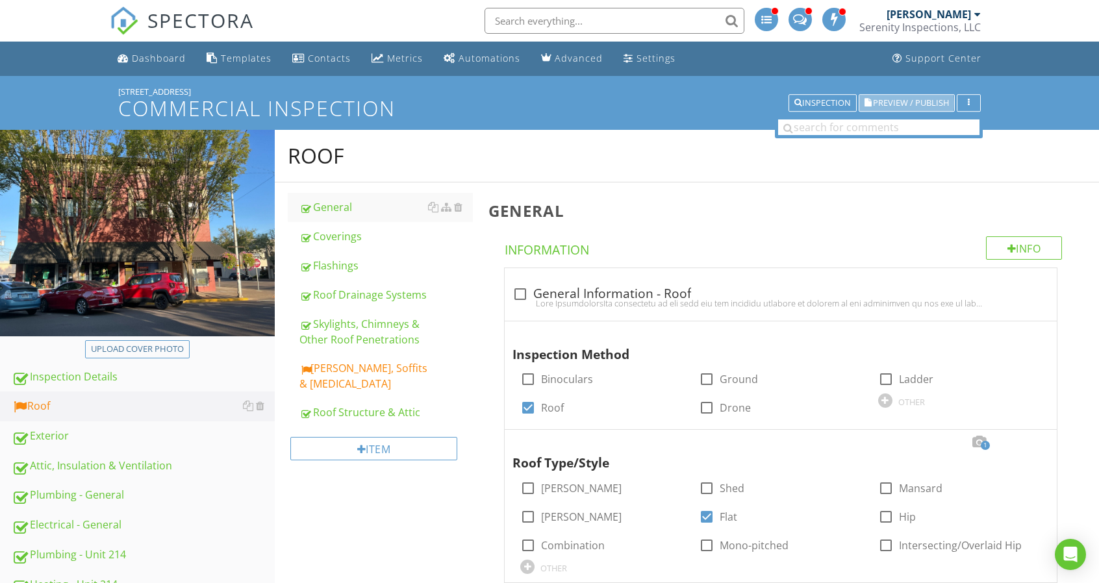
click at [901, 101] on span "Preview / Publish" at bounding box center [911, 103] width 76 height 8
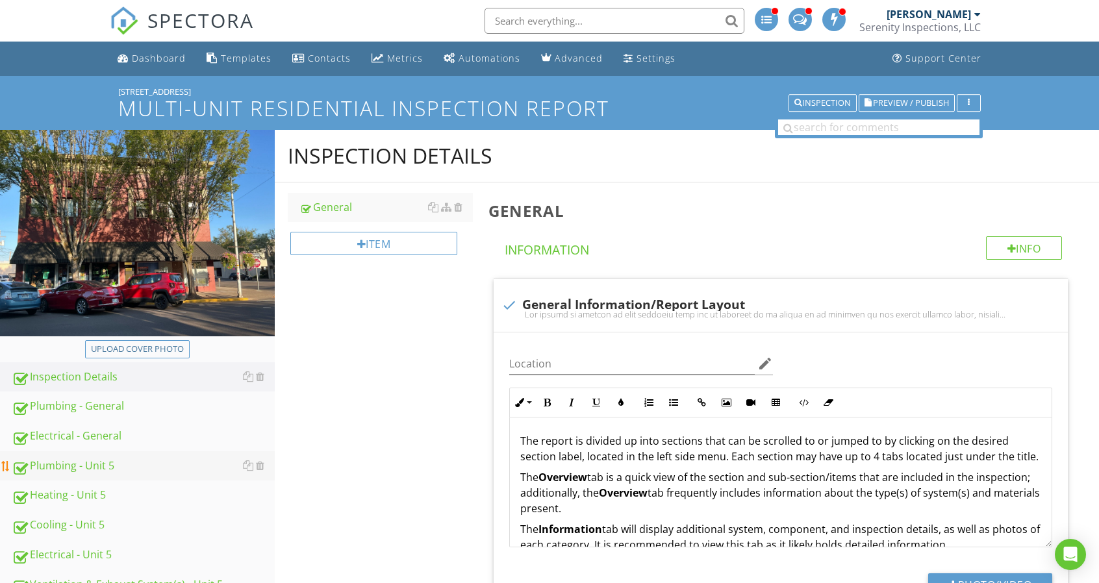
click at [160, 471] on div "Plumbing - Unit 5" at bounding box center [143, 466] width 263 height 17
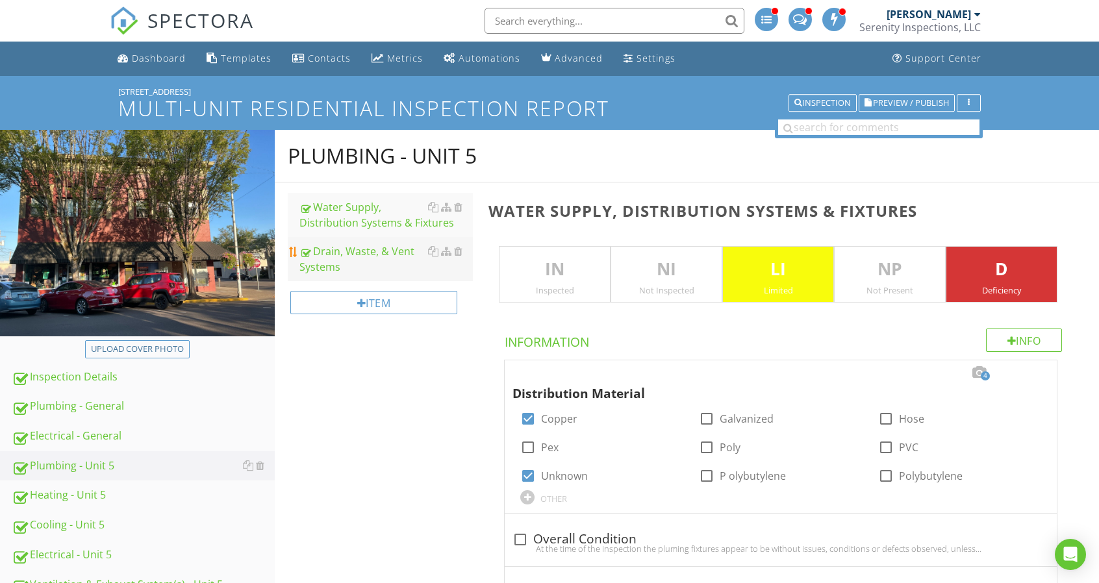
click at [387, 266] on div "Drain, Waste, & Vent Systems" at bounding box center [385, 259] width 173 height 31
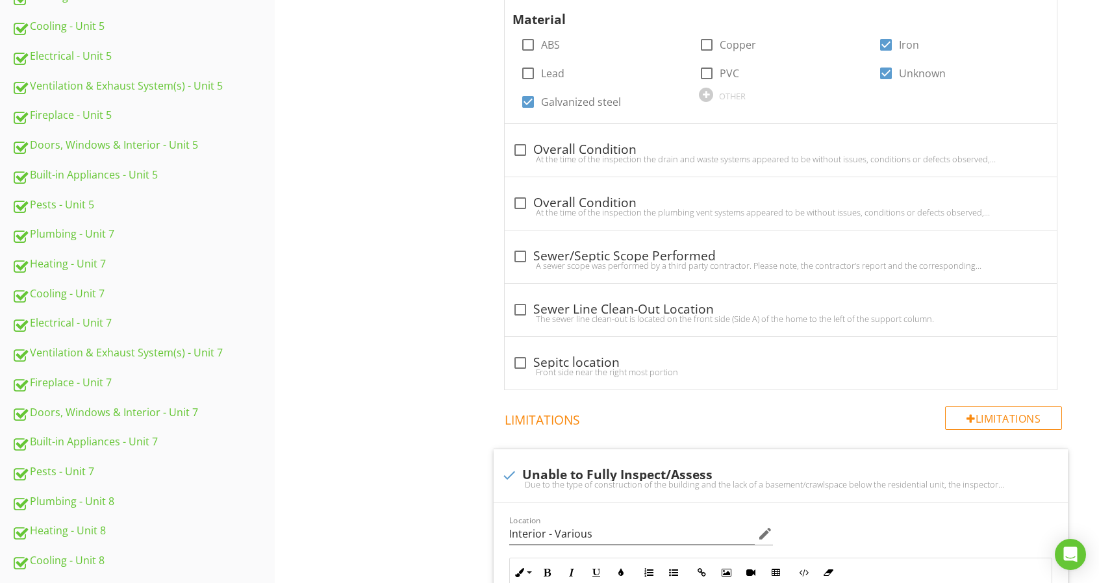
scroll to position [260, 0]
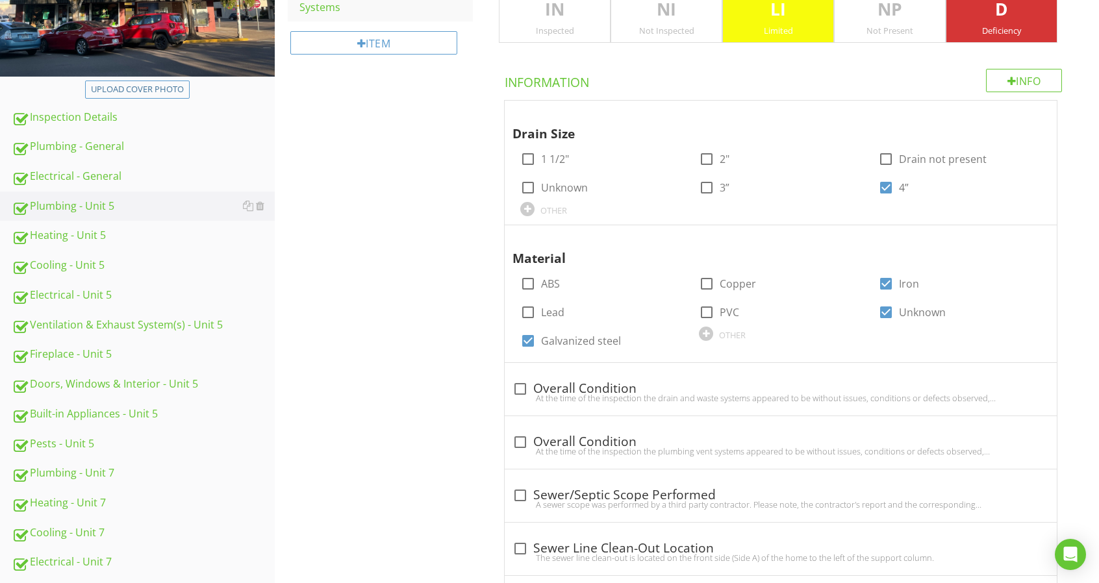
click at [146, 289] on div "Electrical - Unit 5" at bounding box center [143, 295] width 263 height 17
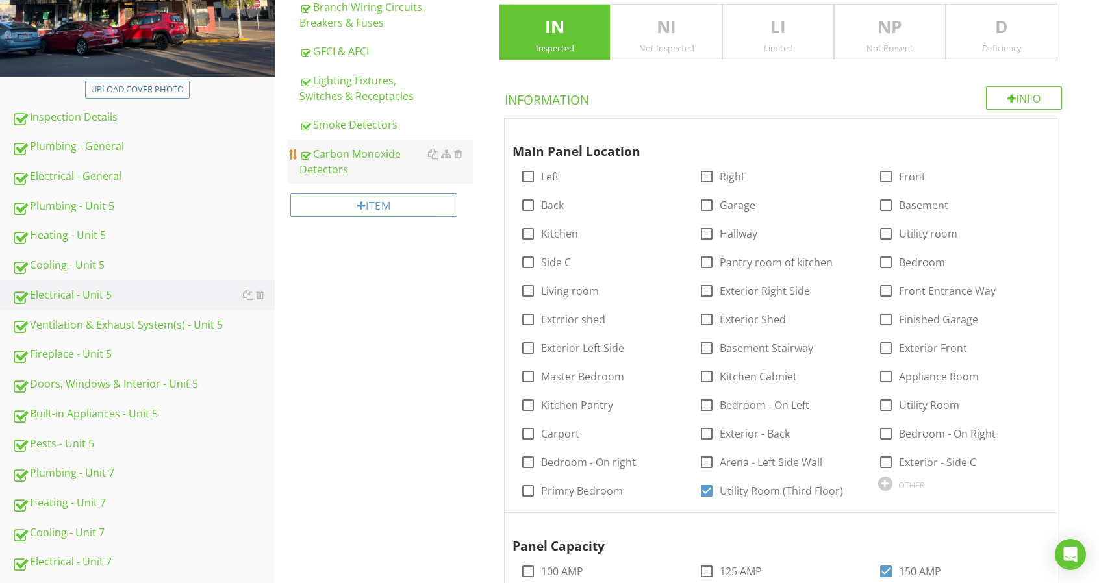
scroll to position [65, 0]
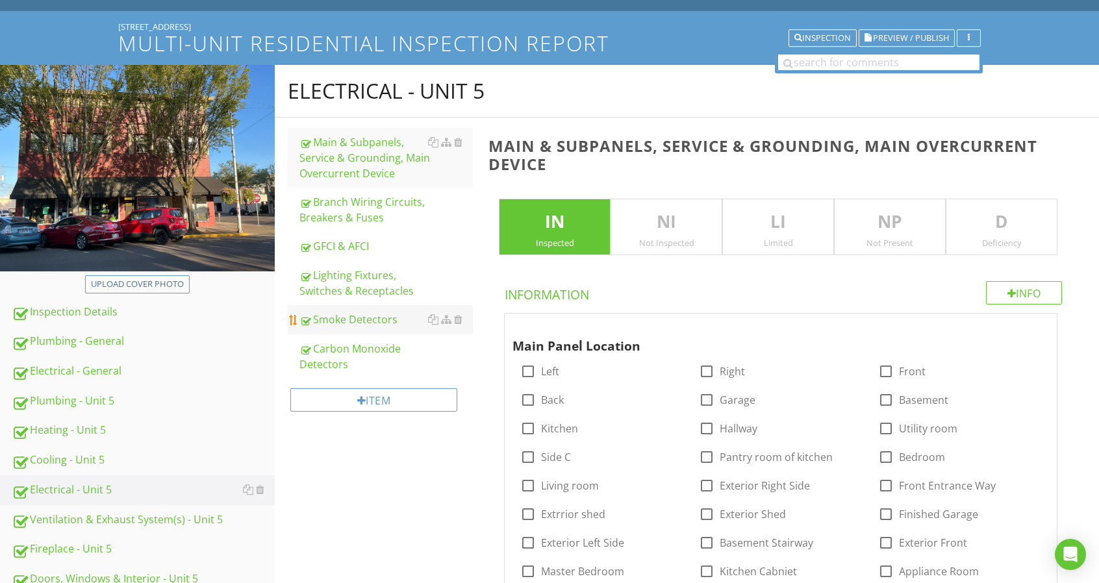
click at [384, 318] on div "Smoke Detectors" at bounding box center [385, 320] width 173 height 16
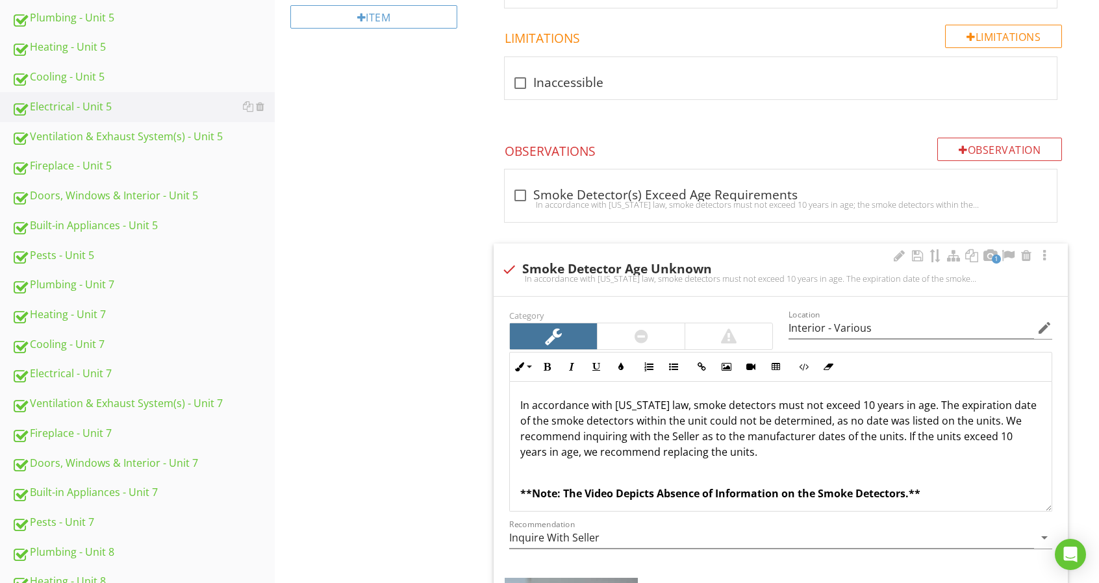
scroll to position [520, 0]
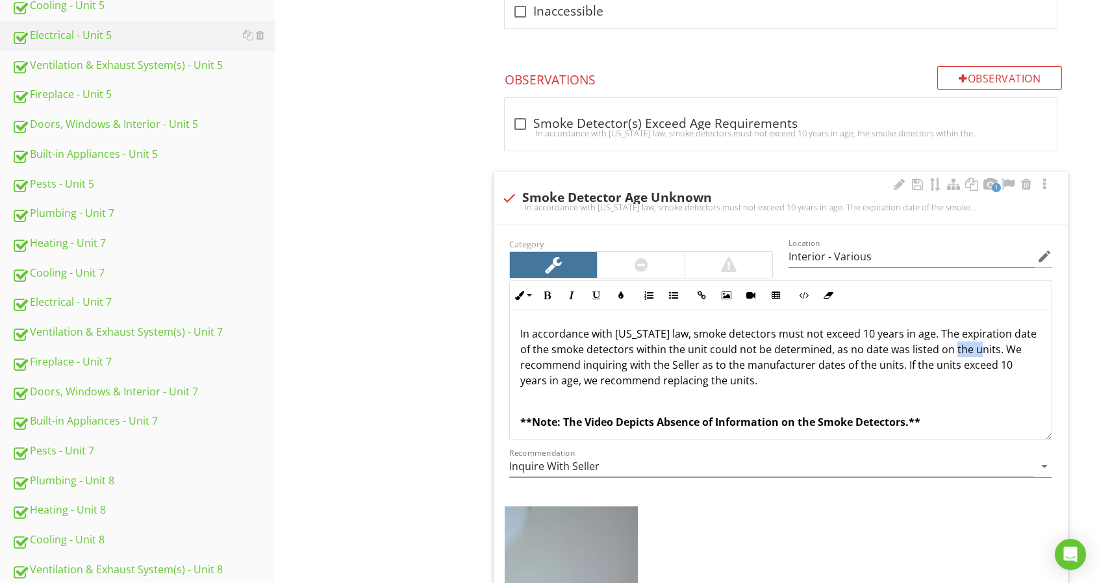
drag, startPoint x: 959, startPoint y: 350, endPoint x: 981, endPoint y: 350, distance: 22.7
click at [981, 350] on p "In accordance with Oregon law, smoke detectors must not exceed 10 years in age.…" at bounding box center [780, 357] width 521 height 62
click at [977, 349] on p "In accordance with Oregon law, smoke detectors must not exceed 10 years in age.…" at bounding box center [780, 357] width 521 height 62
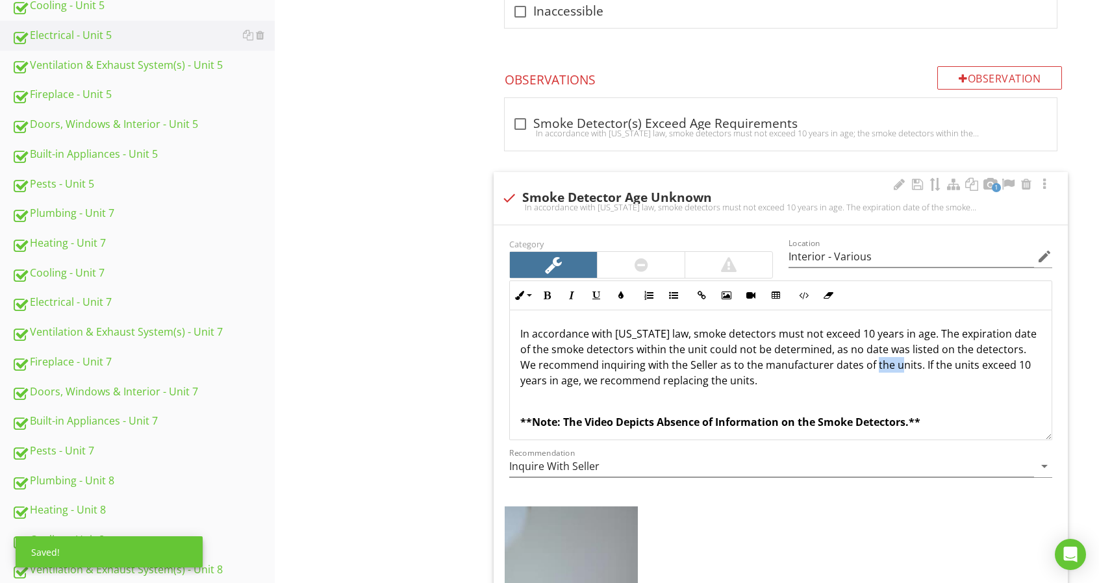
drag, startPoint x: 876, startPoint y: 362, endPoint x: 899, endPoint y: 365, distance: 22.9
click at [899, 365] on p "In accordance with Oregon law, smoke detectors must not exceed 10 years in age.…" at bounding box center [780, 357] width 521 height 62
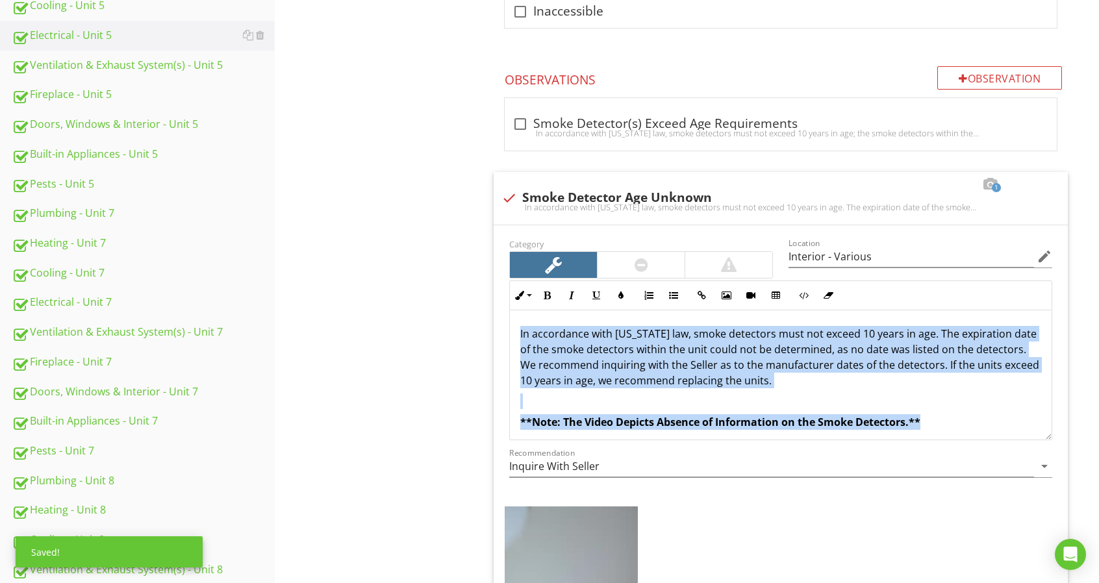
drag, startPoint x: 956, startPoint y: 429, endPoint x: 486, endPoint y: 321, distance: 482.3
click at [486, 321] on div "Smoke Detectors IN Inspected NI Not Inspected LI Limited NP Not Present D Defic…" at bounding box center [790, 356] width 618 height 1387
copy div "In accordance with Oregon law, smoke detectors must not exceed 10 years in age.…"
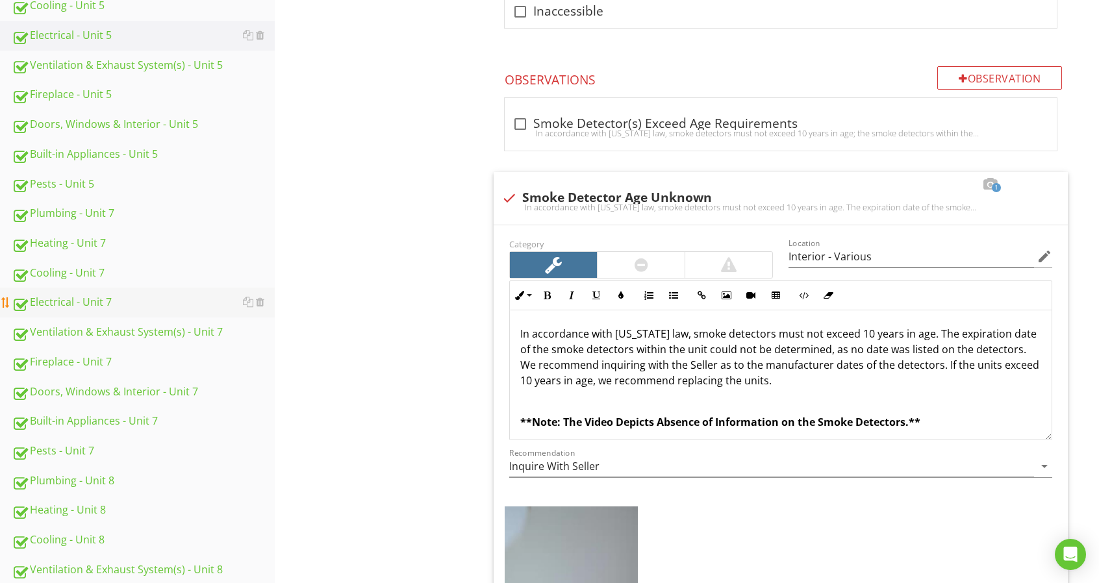
click at [112, 301] on div "Electrical - Unit 7" at bounding box center [143, 302] width 263 height 17
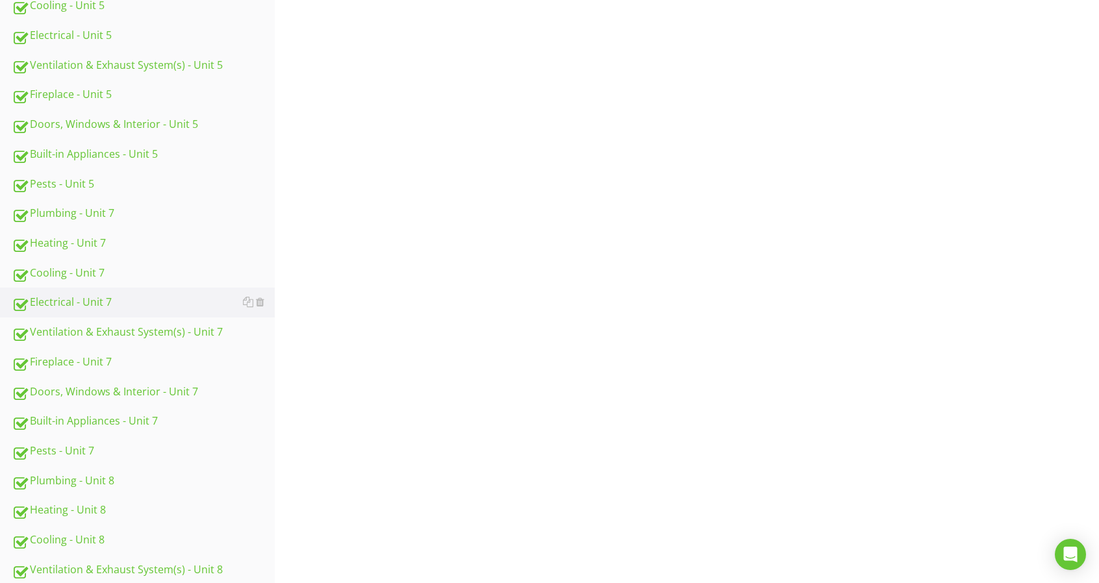
scroll to position [260, 0]
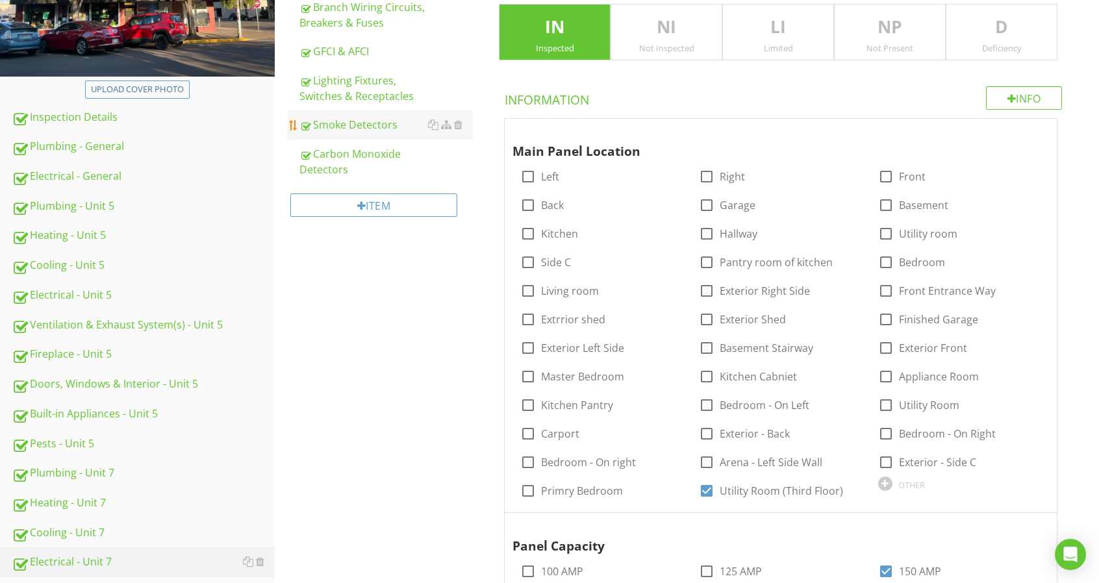
click at [368, 127] on div "Smoke Detectors" at bounding box center [385, 125] width 173 height 16
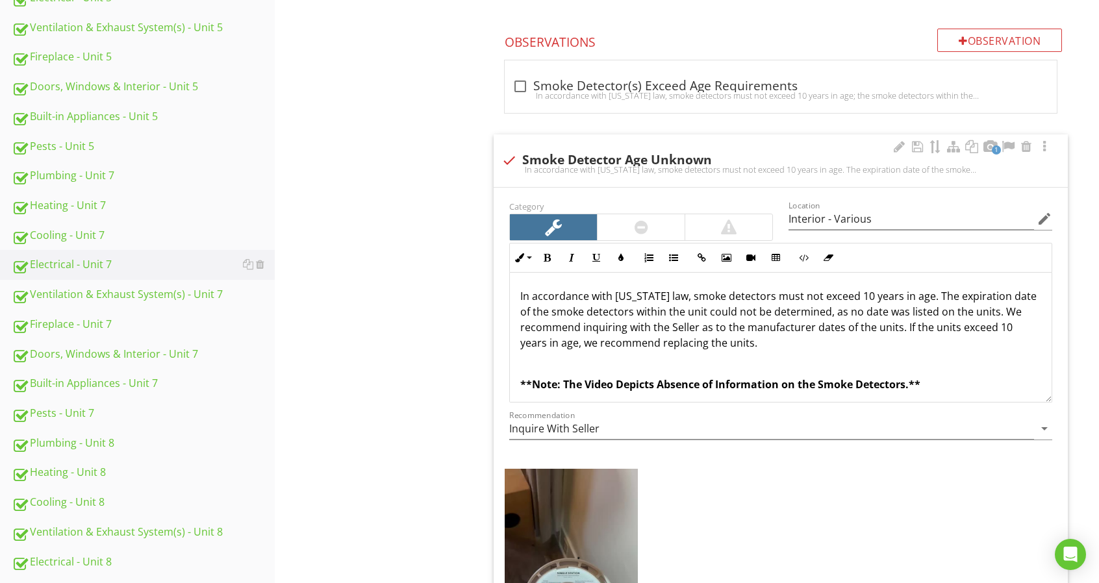
scroll to position [585, 0]
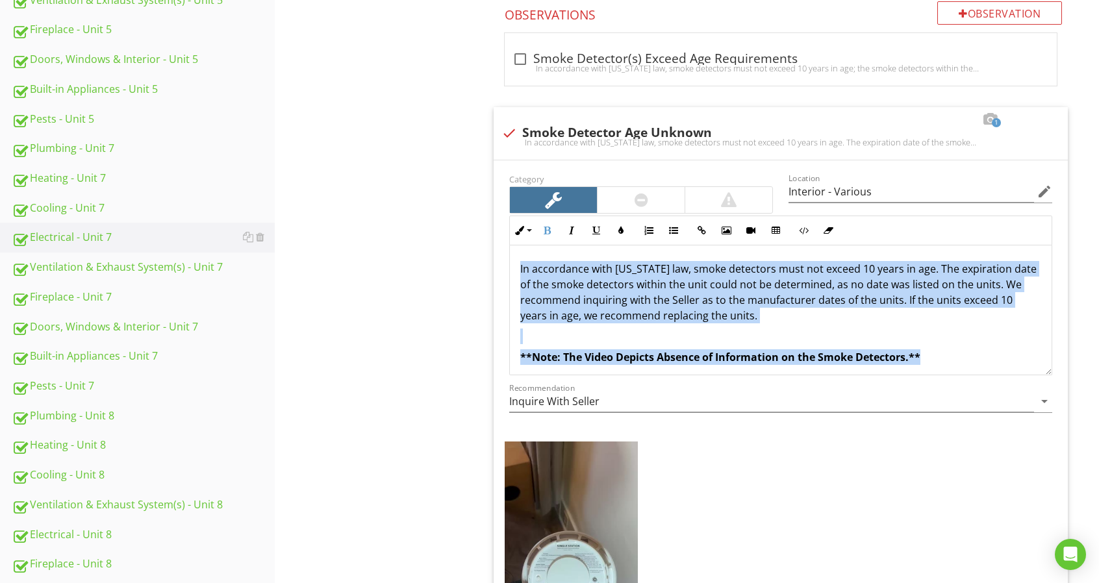
drag, startPoint x: 938, startPoint y: 355, endPoint x: 449, endPoint y: 255, distance: 499.2
click at [423, 250] on div "Electrical - Unit 7 Main & Subpanels, Service & Grounding, Main Overcurrent Dev…" at bounding box center [687, 310] width 824 height 1531
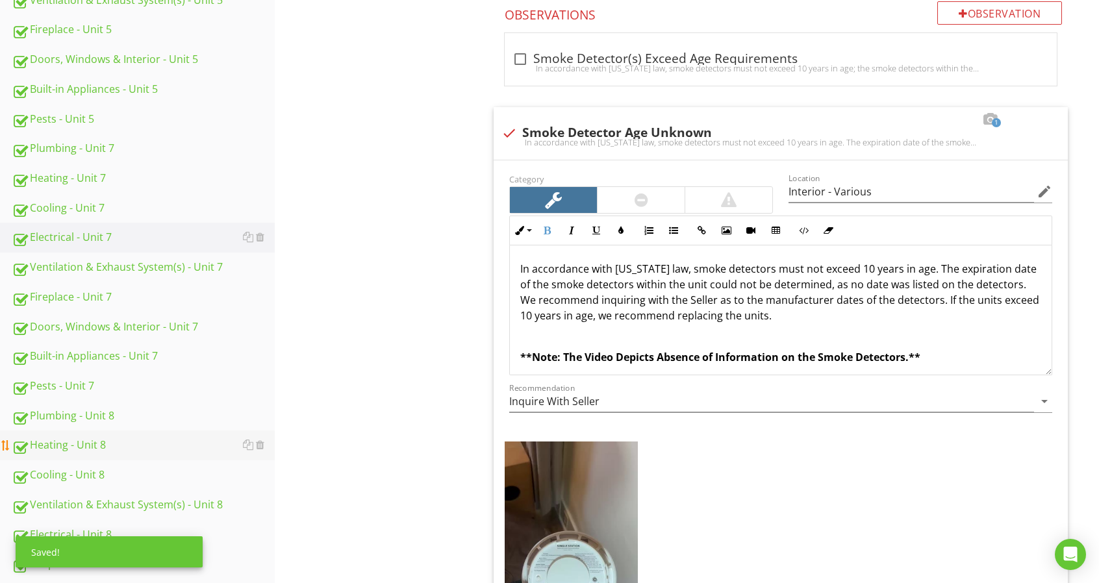
scroll to position [909, 0]
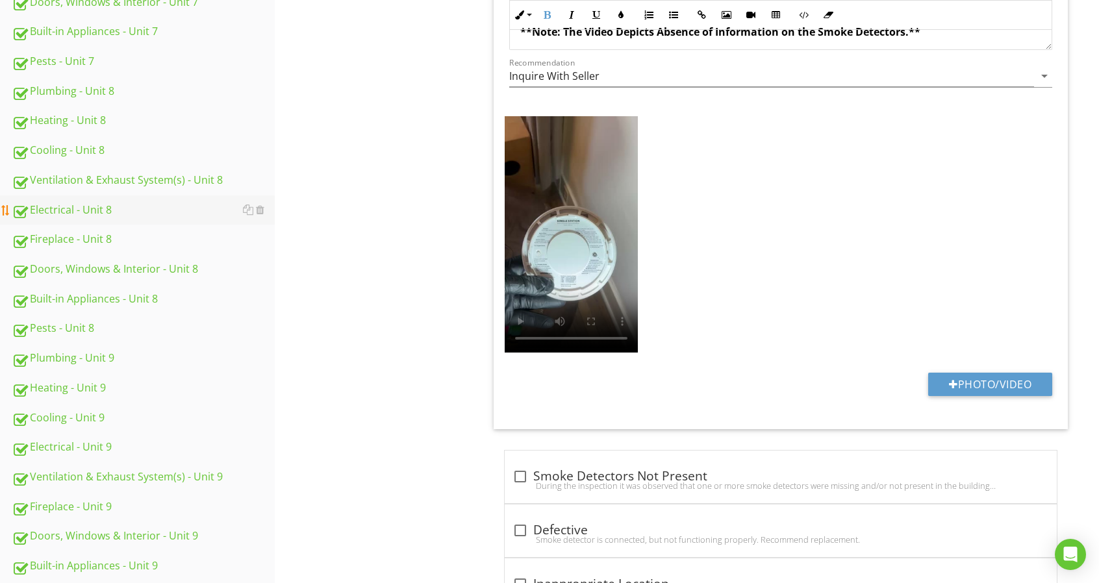
click at [109, 206] on div "Electrical - Unit 8" at bounding box center [143, 210] width 263 height 17
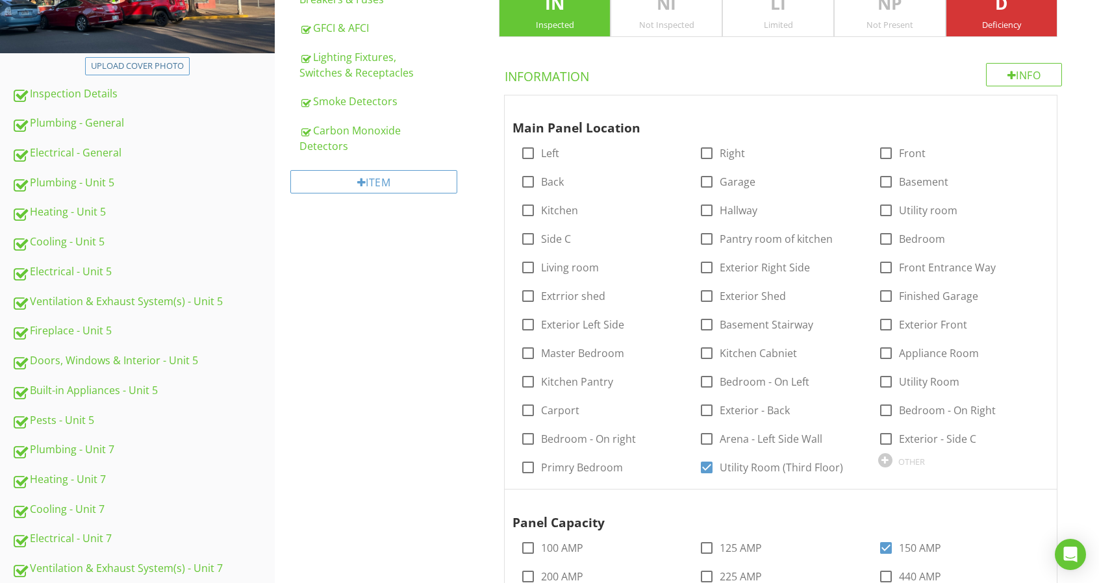
scroll to position [260, 0]
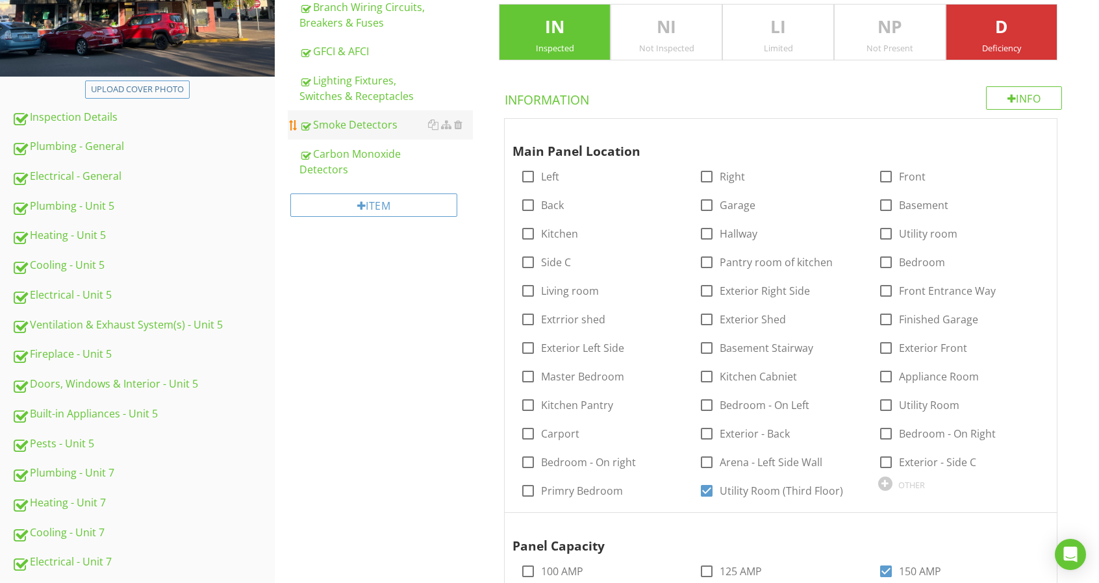
click at [350, 123] on div "Smoke Detectors" at bounding box center [385, 125] width 173 height 16
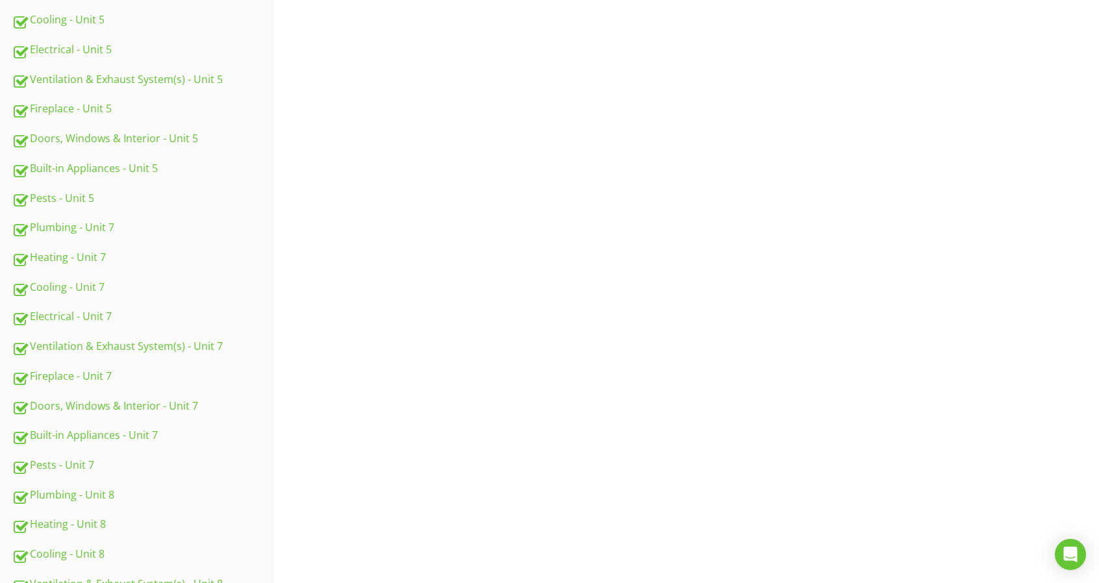
scroll to position [649, 0]
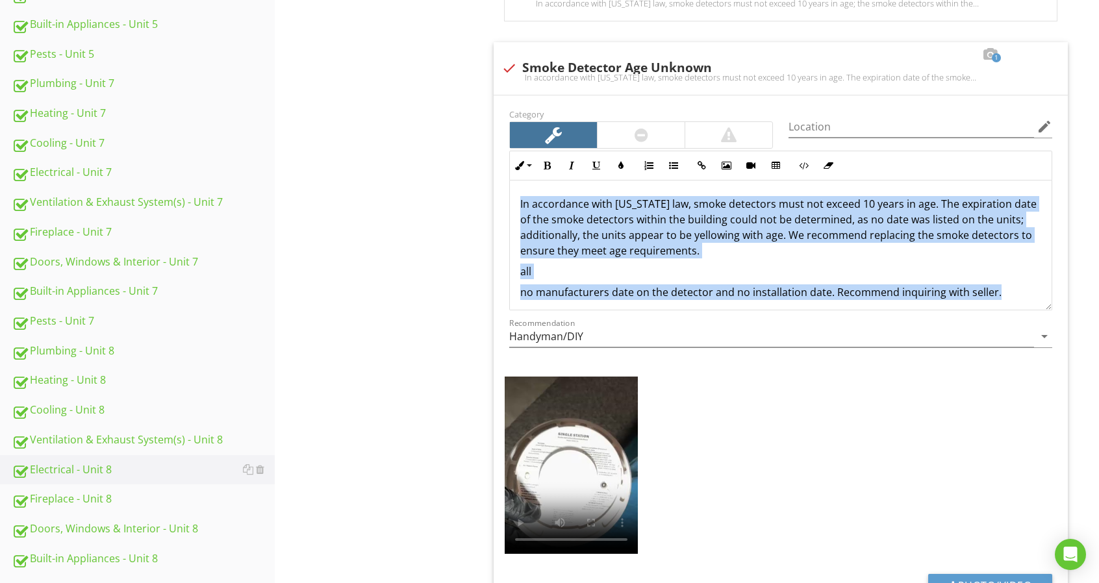
drag, startPoint x: 1019, startPoint y: 294, endPoint x: 444, endPoint y: 182, distance: 585.5
click at [444, 182] on div "Electrical - Unit 8 Main & Subpanels, Service & Grounding, Main Overcurrent Dev…" at bounding box center [687, 216] width 824 height 1472
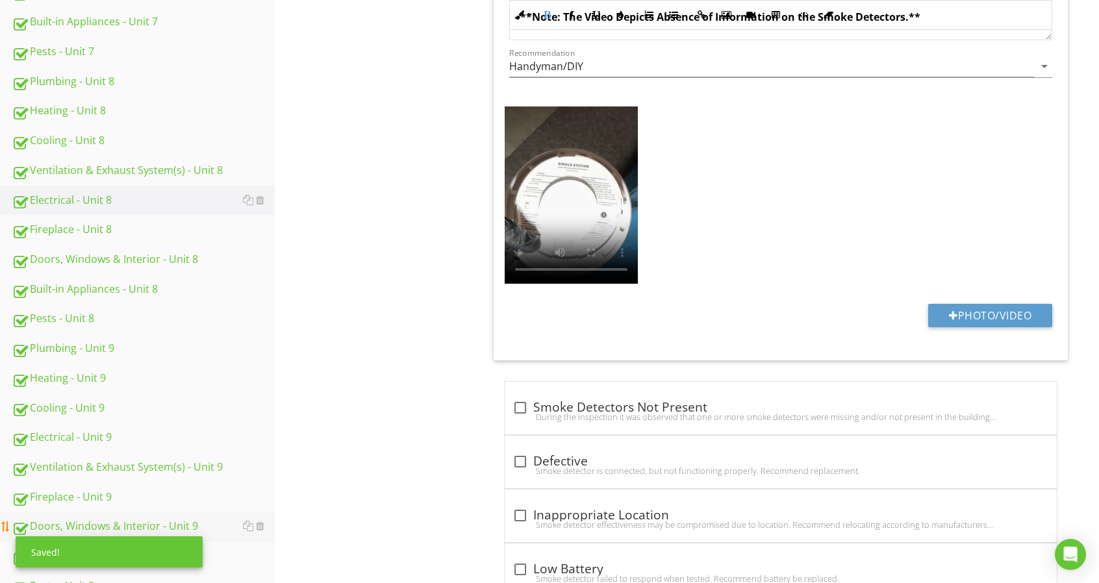
scroll to position [974, 0]
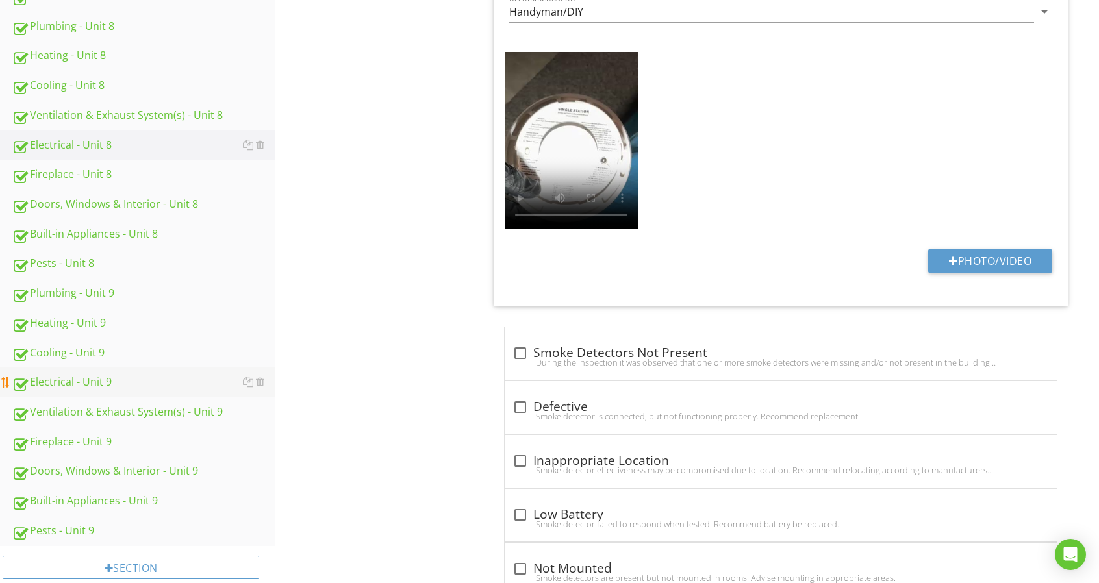
click at [104, 386] on div "Electrical - Unit 9" at bounding box center [143, 382] width 263 height 17
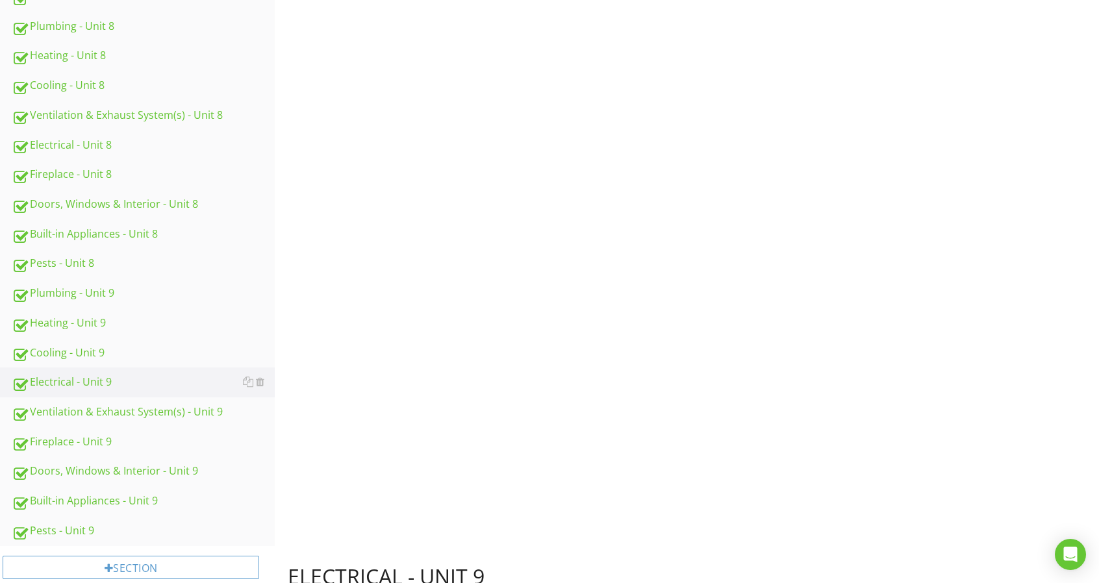
scroll to position [65, 0]
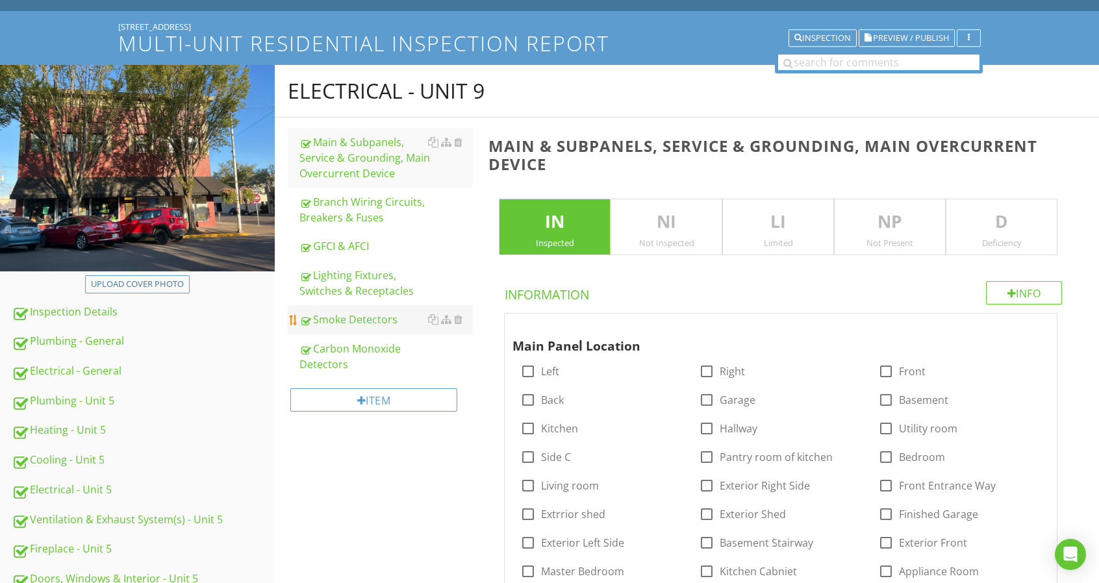
click at [367, 337] on link "Carbon Monoxide Detectors" at bounding box center [385, 356] width 173 height 44
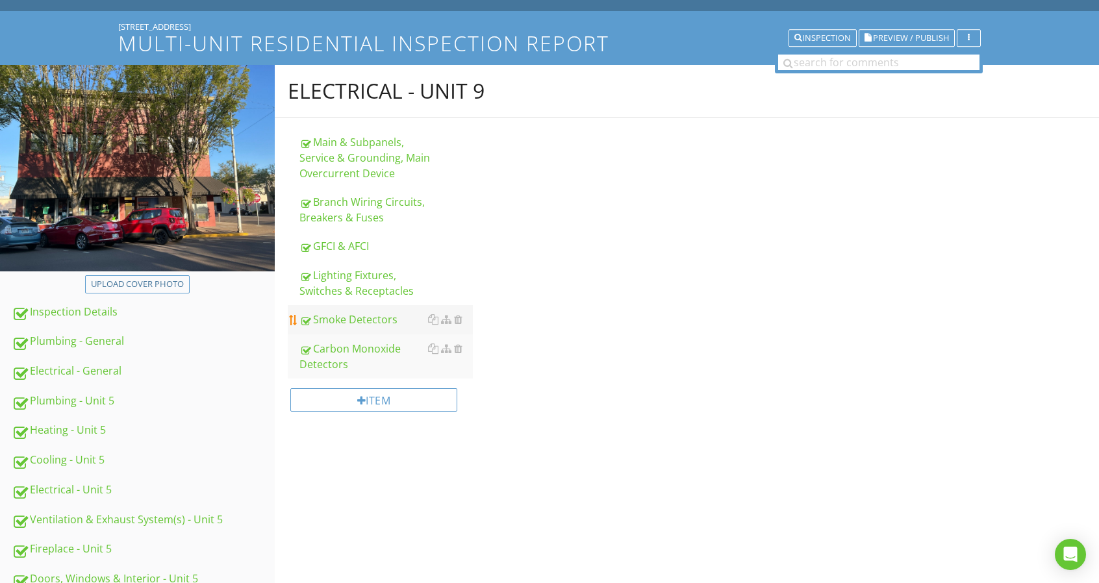
click at [370, 329] on link "Smoke Detectors" at bounding box center [385, 319] width 173 height 29
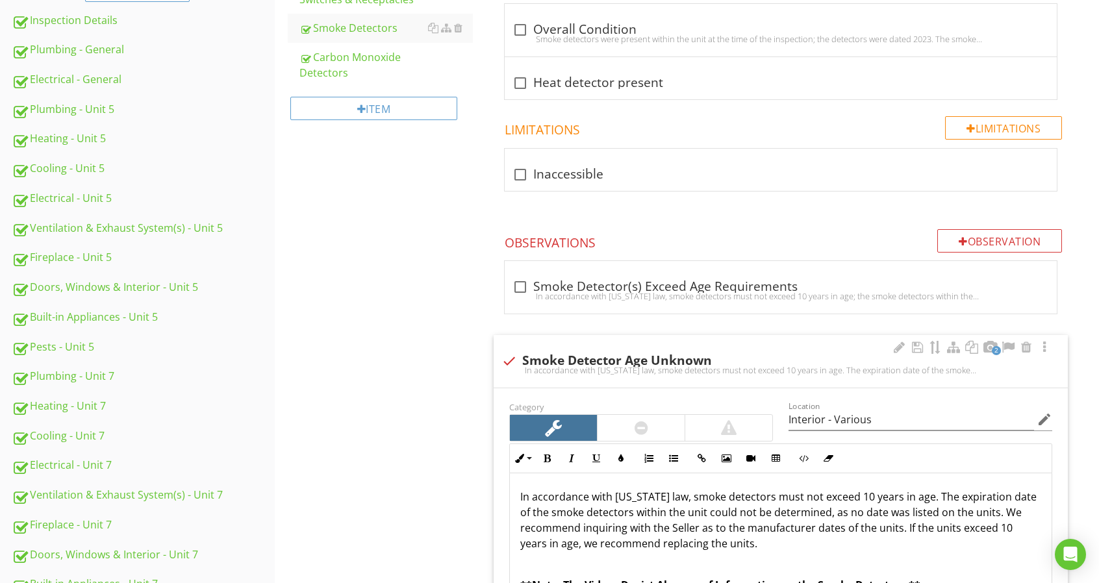
scroll to position [455, 0]
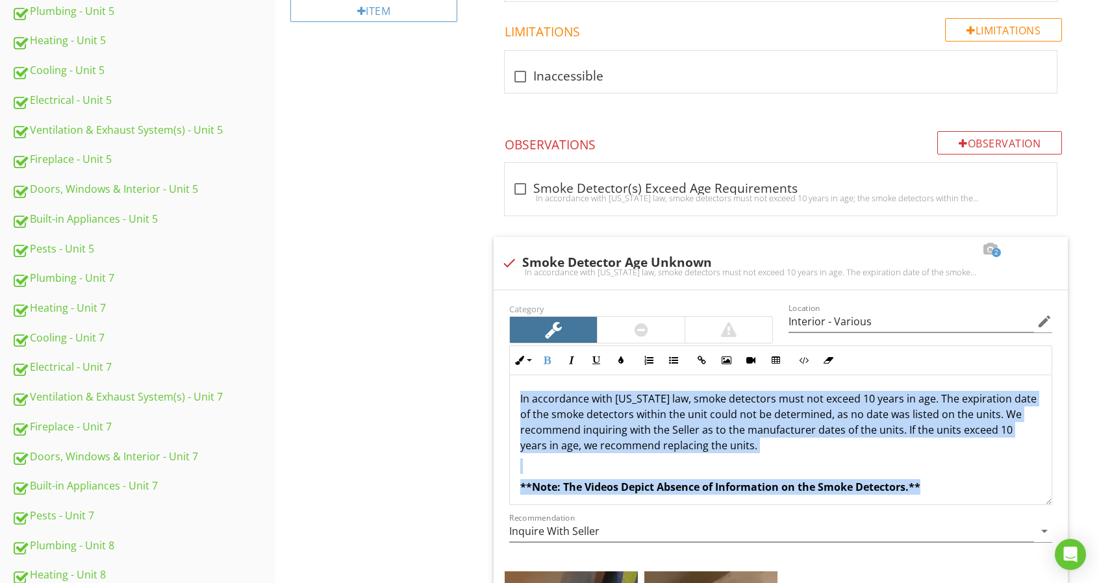
drag, startPoint x: 931, startPoint y: 487, endPoint x: 471, endPoint y: 377, distance: 473.5
click at [471, 377] on div "Electrical - Unit 9 Main & Subpanels, Service & Grounding, Main Overcurrent Dev…" at bounding box center [687, 467] width 824 height 1585
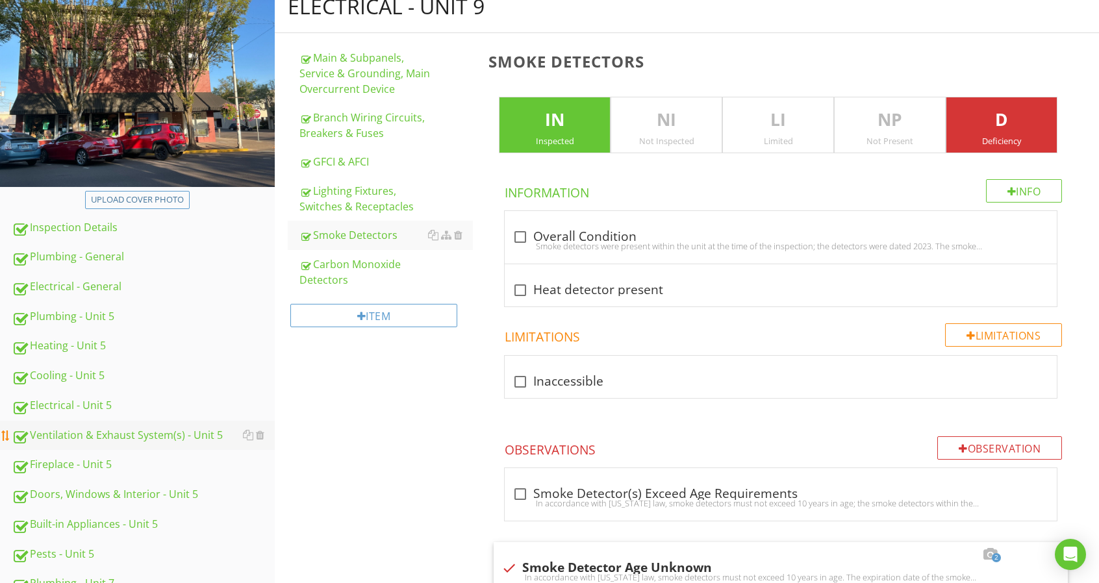
scroll to position [195, 0]
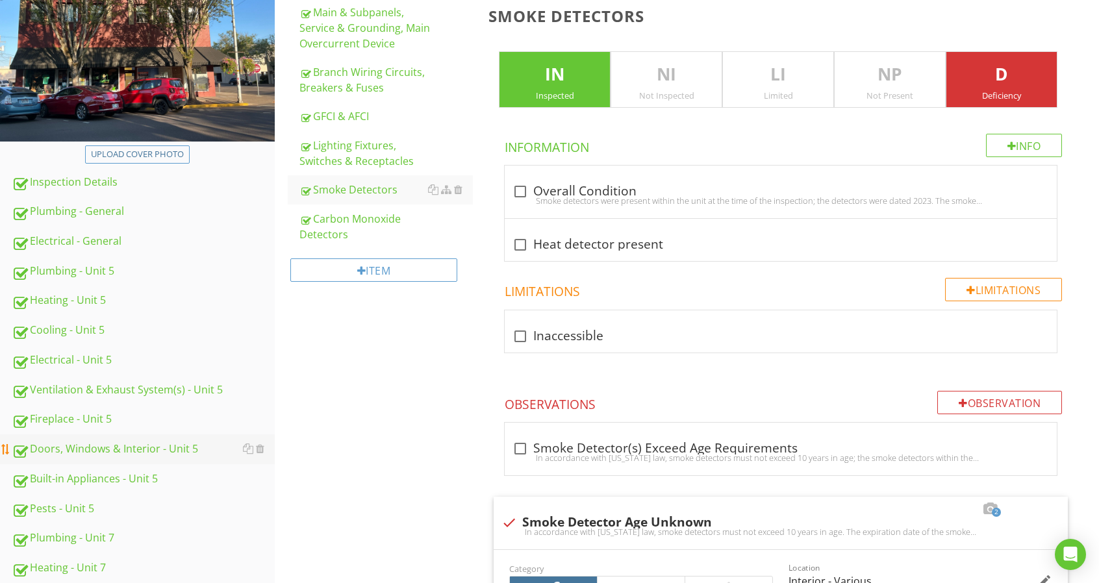
click at [130, 449] on div "Doors, Windows & Interior - Unit 5" at bounding box center [143, 449] width 263 height 17
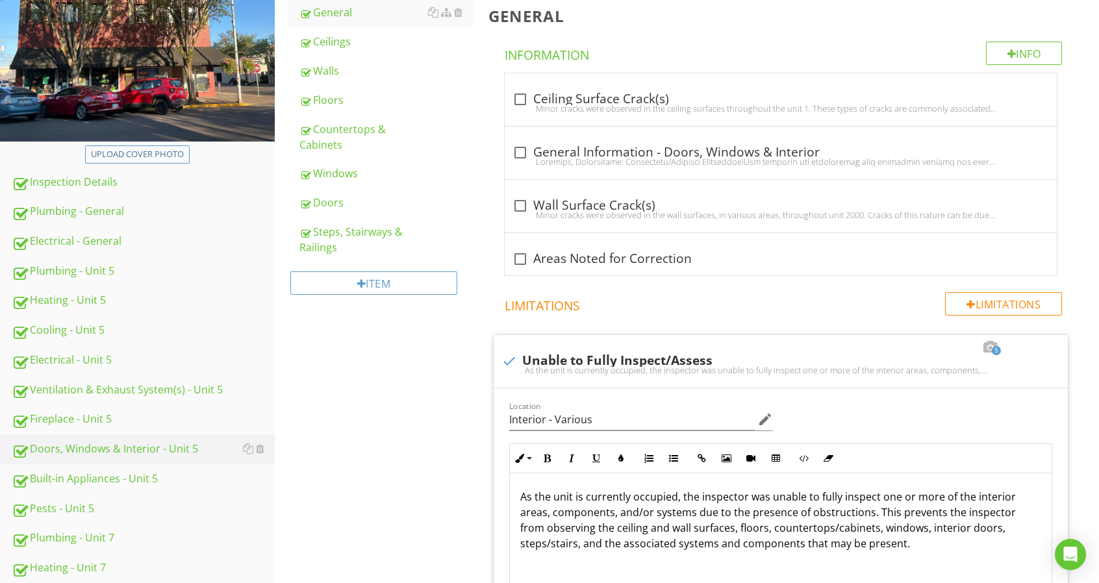
scroll to position [65, 0]
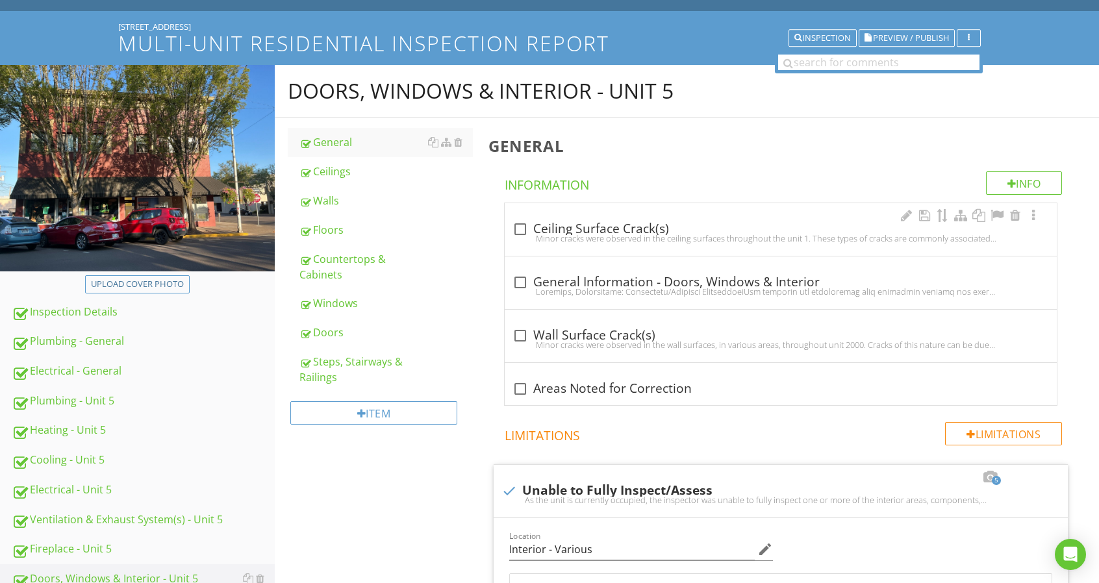
drag, startPoint x: 343, startPoint y: 158, endPoint x: 559, endPoint y: 211, distance: 222.1
click at [343, 158] on link "Ceilings" at bounding box center [385, 171] width 173 height 29
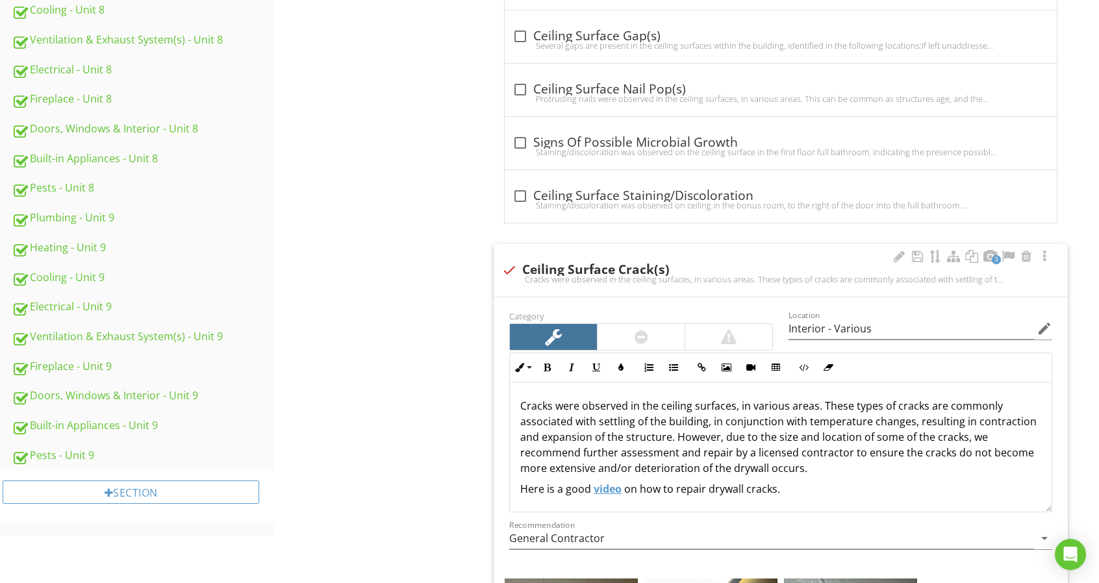
scroll to position [1104, 0]
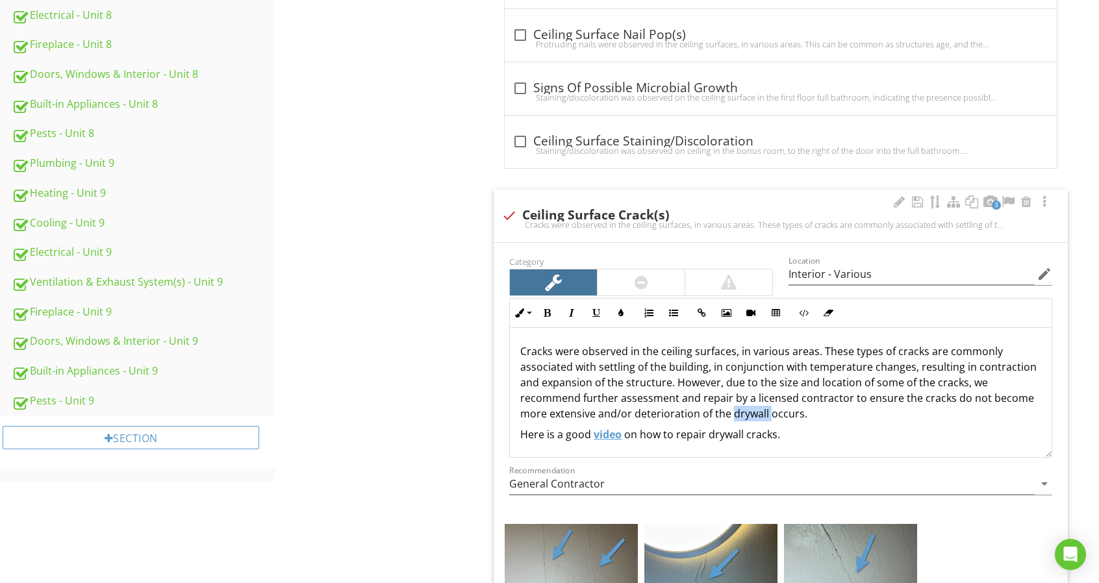
drag, startPoint x: 733, startPoint y: 414, endPoint x: 767, endPoint y: 412, distance: 33.9
click at [767, 412] on p "Cracks were observed in the ceiling surfaces, in various areas. These types of …" at bounding box center [780, 383] width 521 height 78
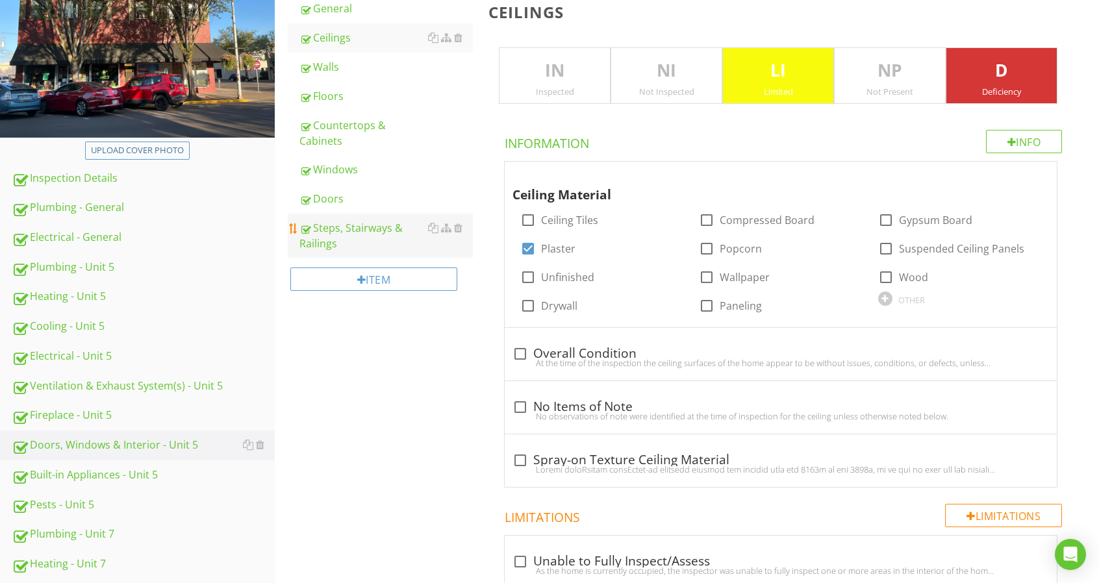
scroll to position [195, 0]
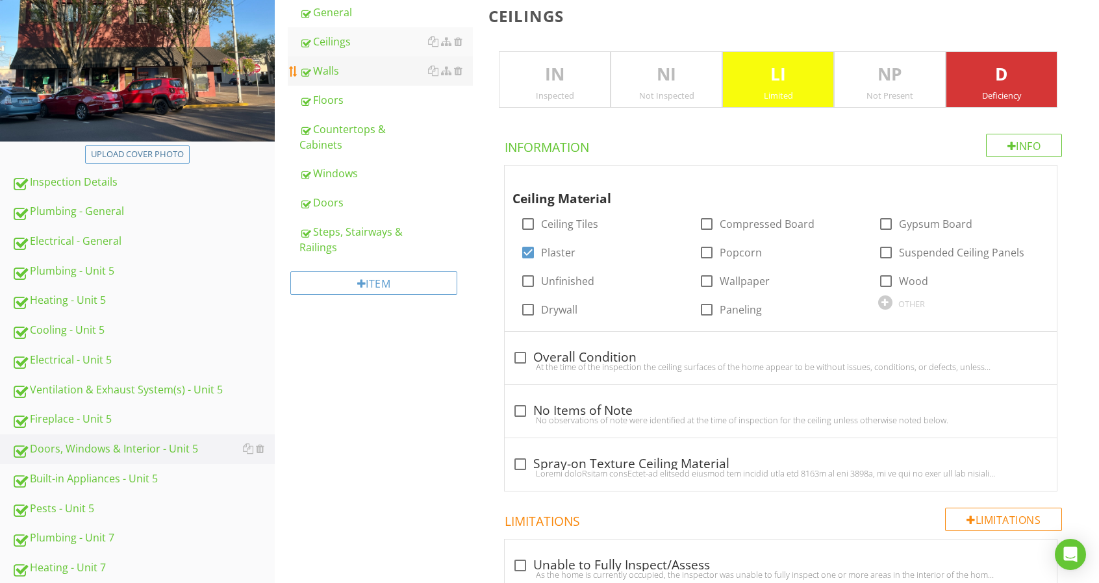
click at [369, 62] on link "Walls" at bounding box center [385, 71] width 173 height 29
type textarea "<p>Cracks were observed in the ceiling surfaces, in various areas. These types …"
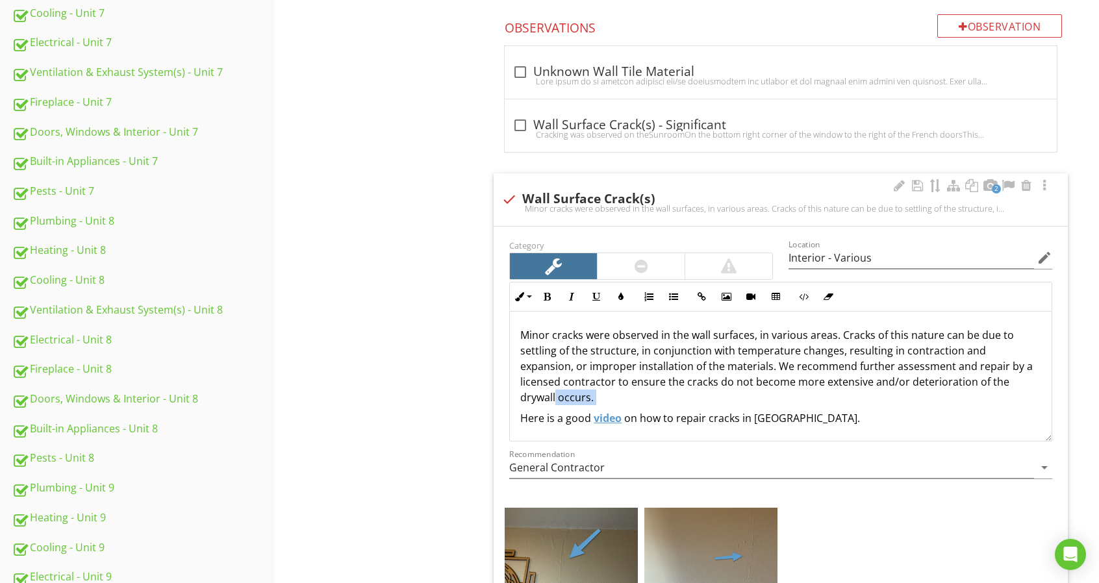
drag, startPoint x: 516, startPoint y: 403, endPoint x: 556, endPoint y: 399, distance: 40.5
click at [556, 399] on div "Minor cracks were observed in the wall surfaces, in various areas. Cracks of th…" at bounding box center [781, 377] width 542 height 130
click at [556, 399] on p "Minor cracks were observed in the wall surfaces, in various areas. Cracks of th…" at bounding box center [780, 366] width 521 height 78
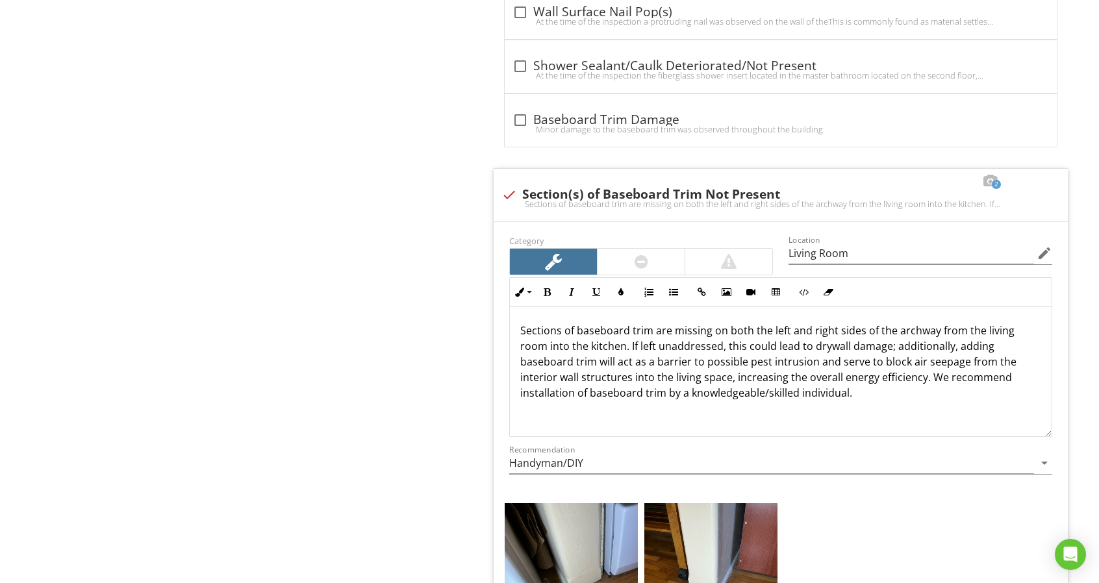
scroll to position [3052, 0]
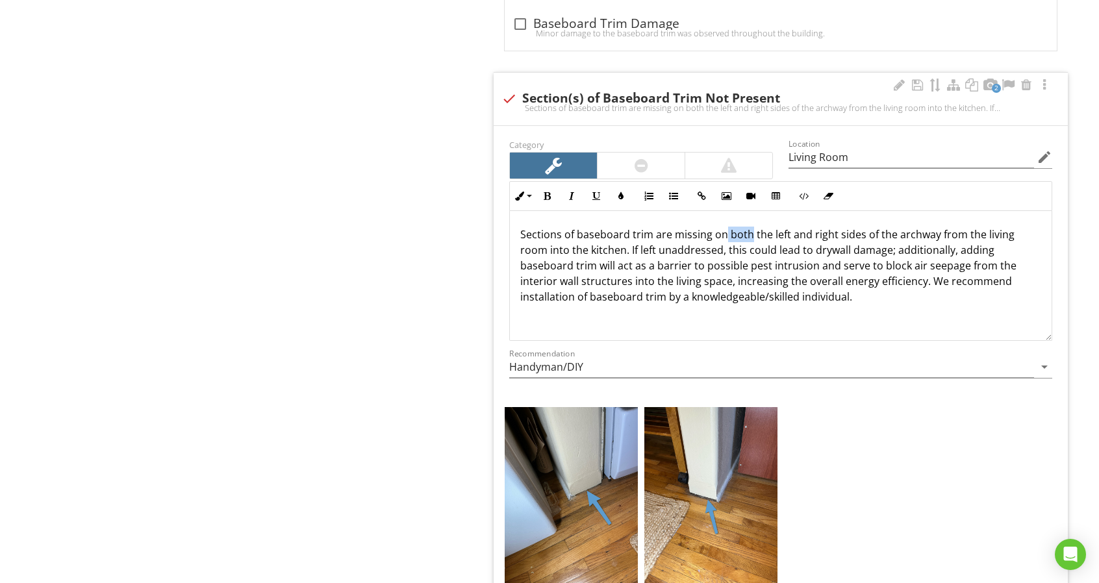
drag, startPoint x: 725, startPoint y: 228, endPoint x: 746, endPoint y: 227, distance: 21.4
click at [746, 227] on p "Sections of baseboard trim are missing on both the left and right sides of the …" at bounding box center [780, 266] width 521 height 78
click at [561, 184] on button "Italic" at bounding box center [571, 196] width 25 height 25
click at [544, 184] on button "Bold" at bounding box center [546, 196] width 25 height 25
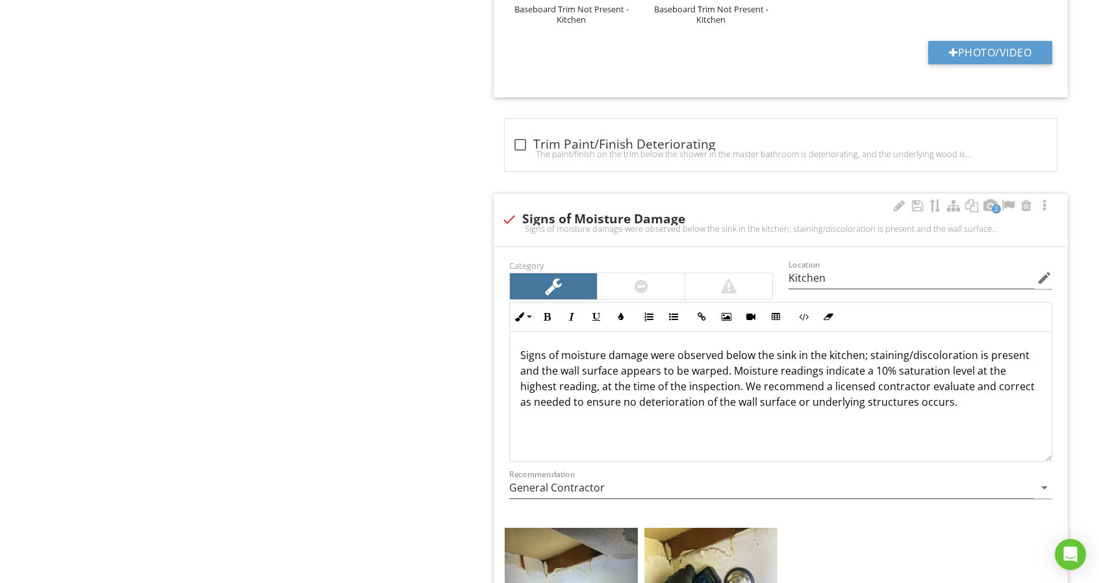
scroll to position [3767, 0]
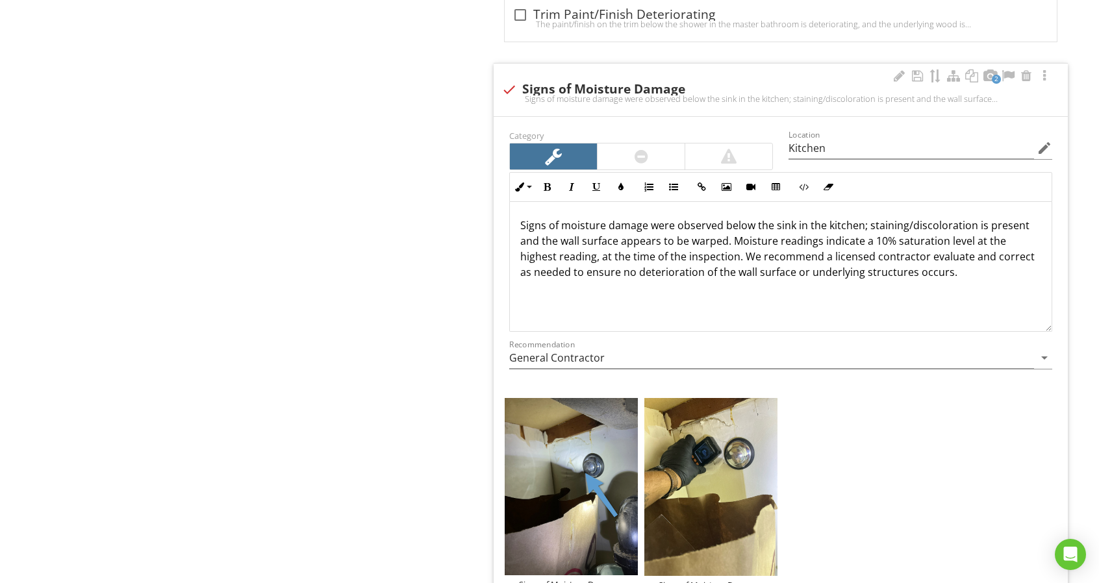
click at [725, 218] on p "Signs of moisture damage were observed below the sink in the kitchen; staining/…" at bounding box center [780, 249] width 521 height 62
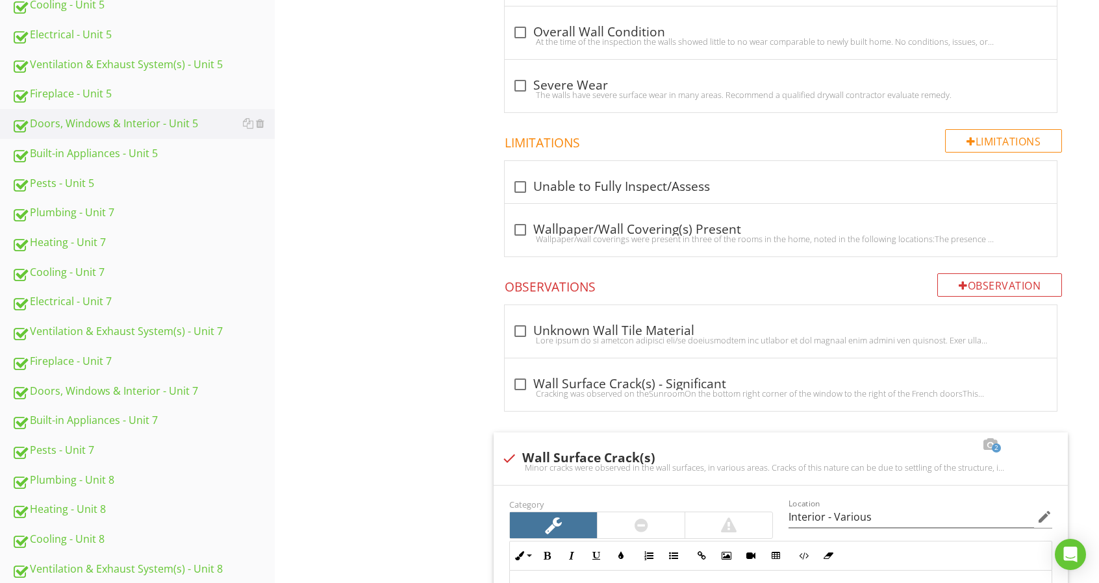
scroll to position [520, 0]
click at [131, 221] on link "Plumbing - Unit 7" at bounding box center [143, 214] width 263 height 30
type textarea "<p>Minor cracks were observed in the wall surfaces, in various areas. Cracks of…"
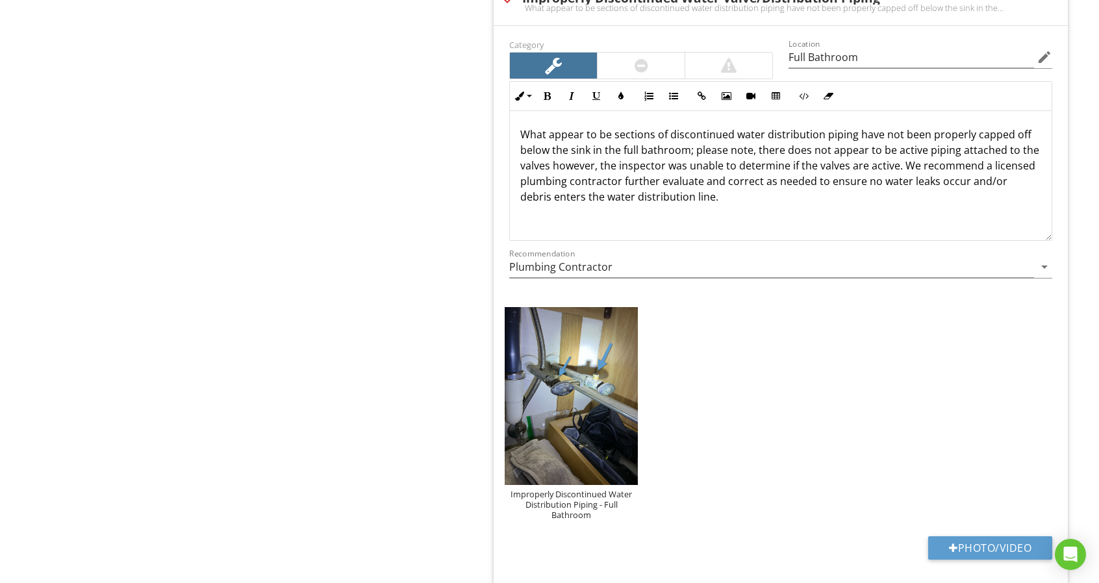
scroll to position [5698, 0]
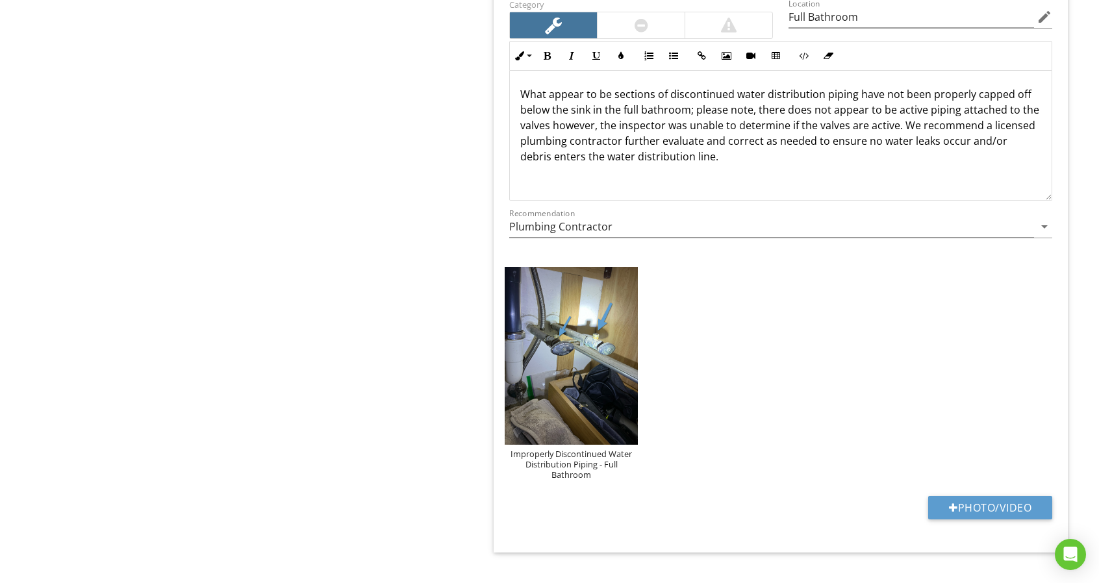
click at [748, 142] on p "What appear to be sections of discontinued water distribution piping have not b…" at bounding box center [780, 125] width 521 height 78
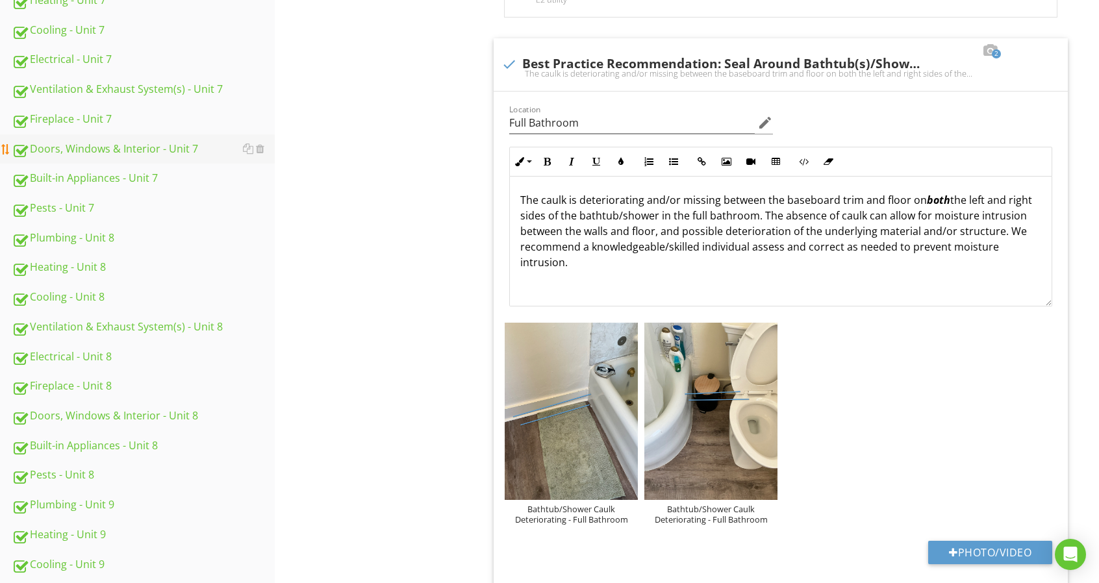
scroll to position [698, 0]
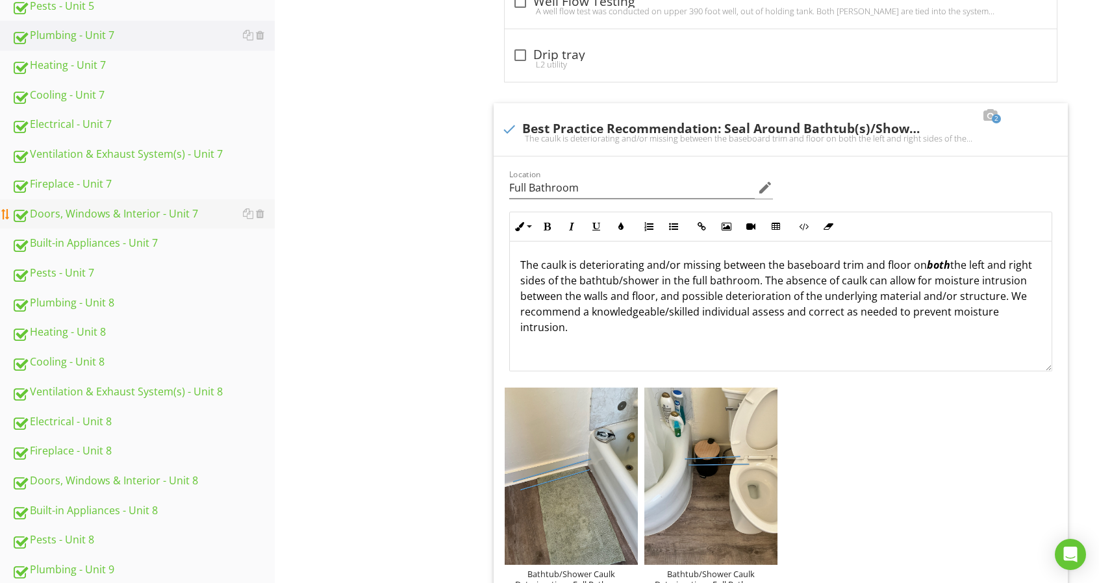
click at [182, 212] on div "Doors, Windows & Interior - Unit 7" at bounding box center [143, 214] width 263 height 17
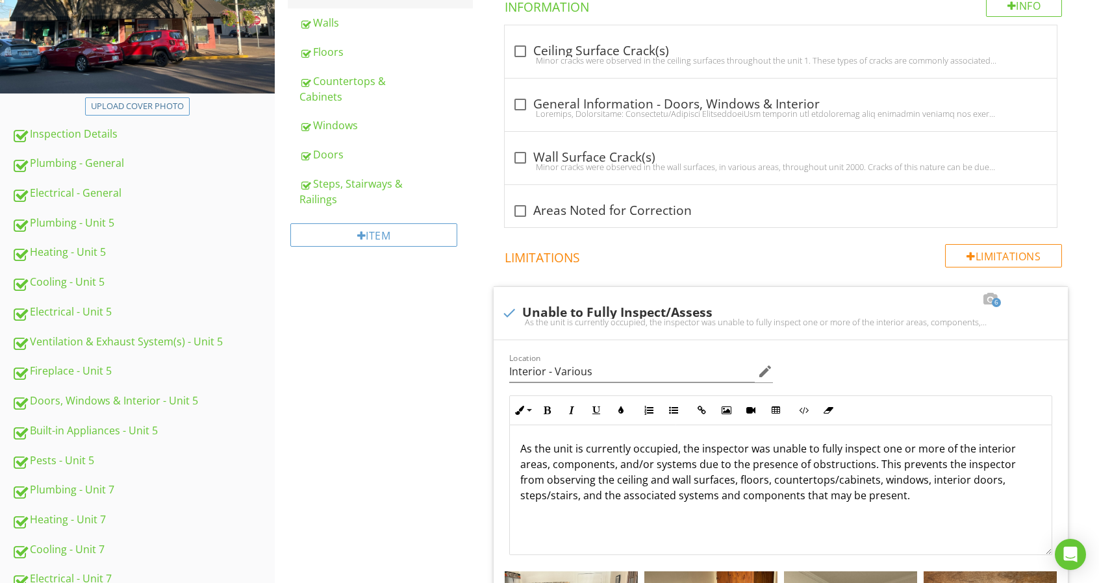
scroll to position [178, 0]
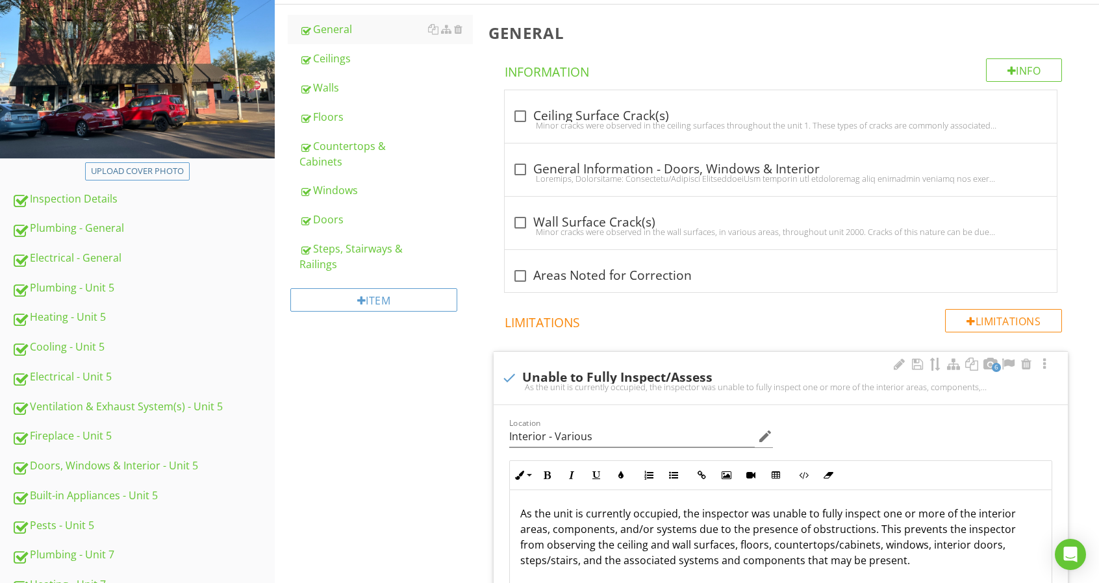
click at [369, 65] on div "Ceilings" at bounding box center [385, 59] width 173 height 16
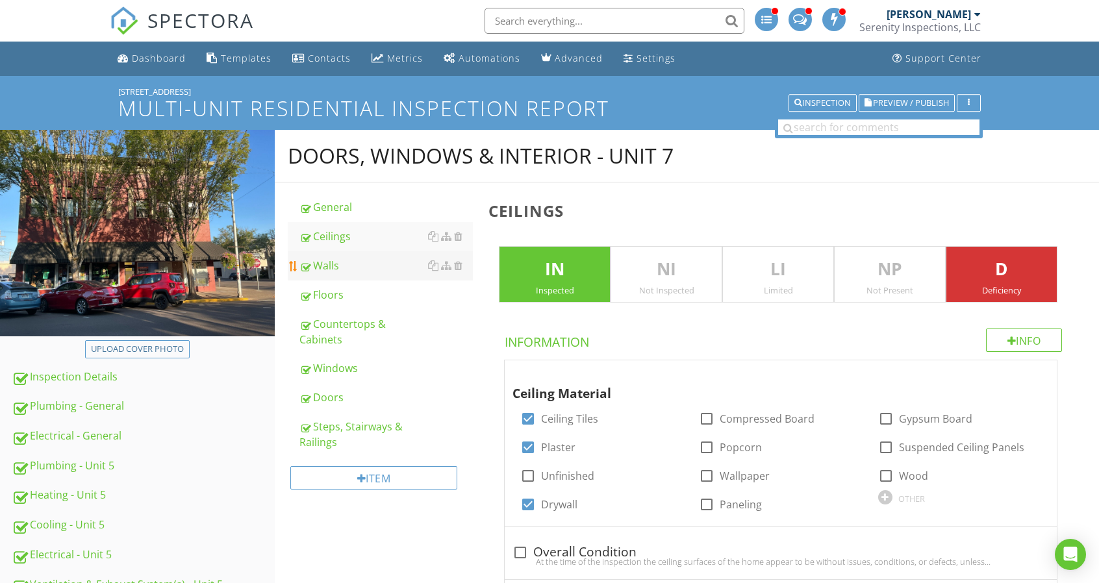
click at [370, 255] on link "Walls" at bounding box center [385, 265] width 173 height 29
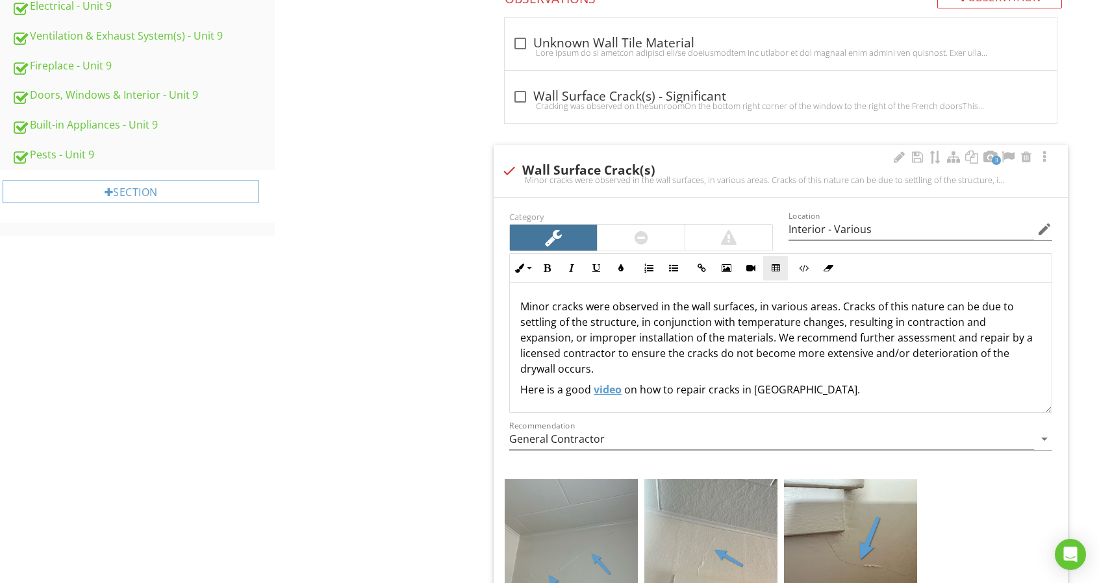
scroll to position [1429, 0]
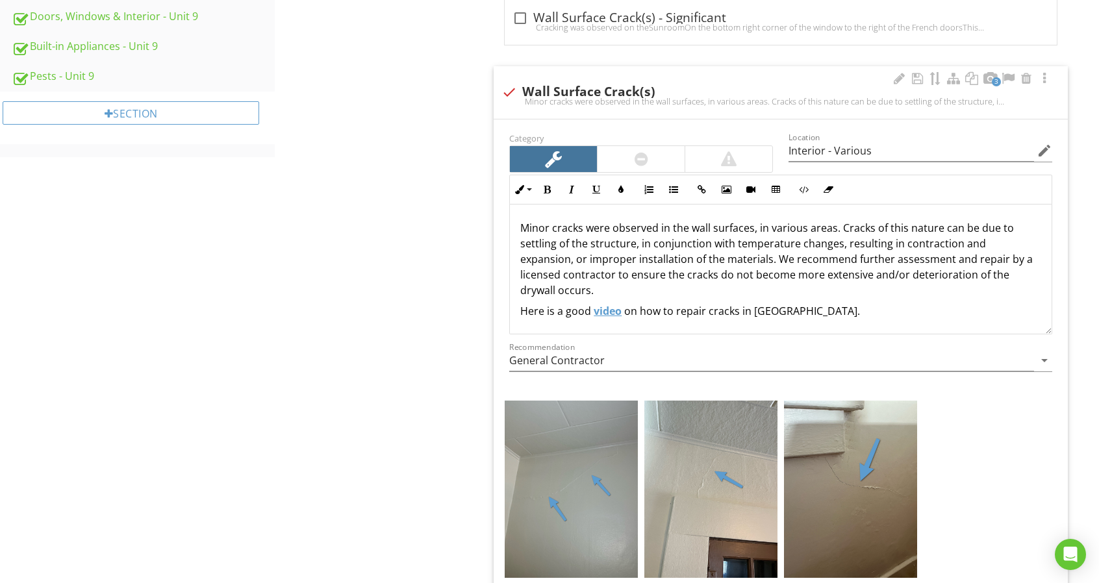
click at [556, 283] on p "Minor cracks were observed in the wall surfaces, in various areas. Cracks of th…" at bounding box center [780, 259] width 521 height 78
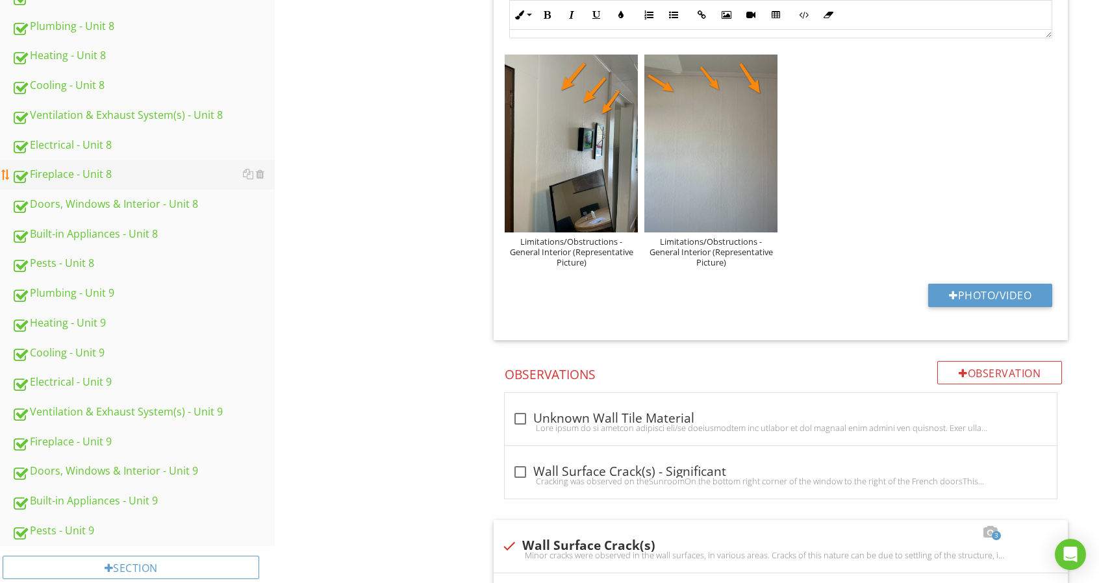
scroll to position [909, 0]
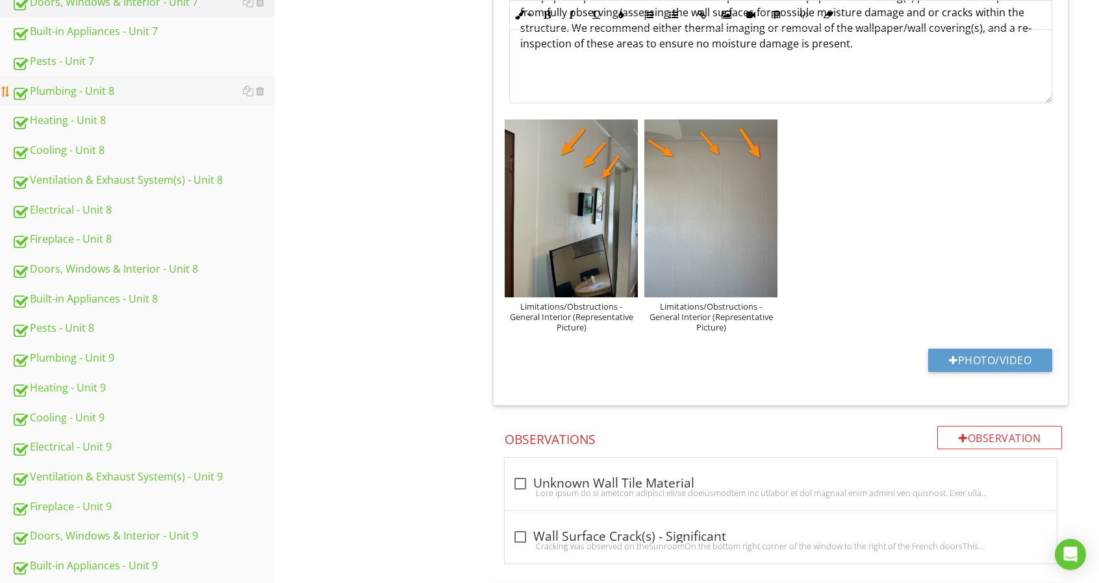
click at [118, 94] on div "Plumbing - Unit 8" at bounding box center [143, 91] width 263 height 17
type textarea "<p>Minor cracks were observed in the wall surfaces, in various areas. Cracks of…"
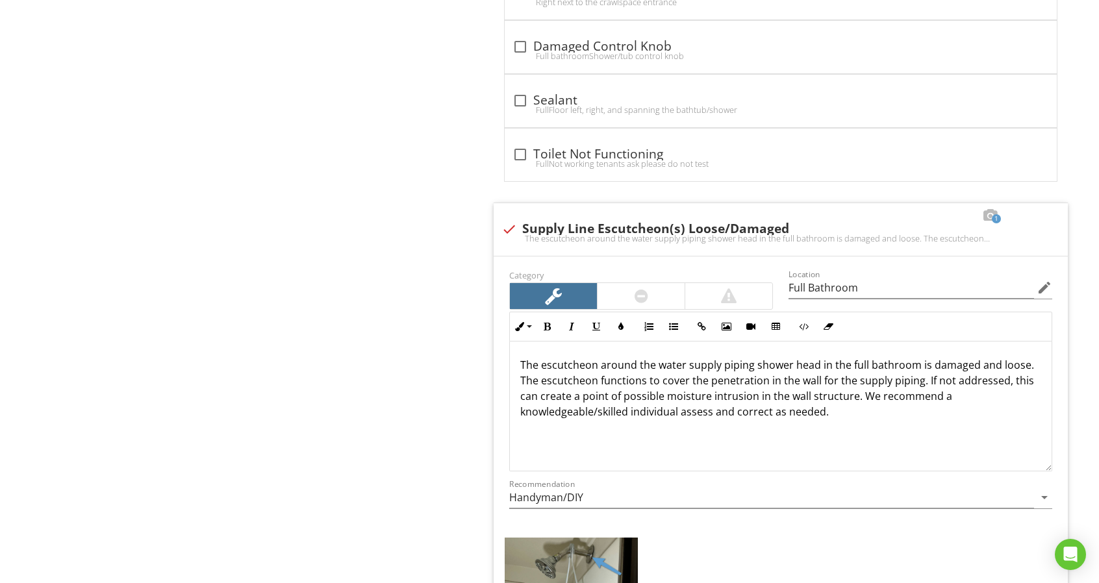
scroll to position [4546, 0]
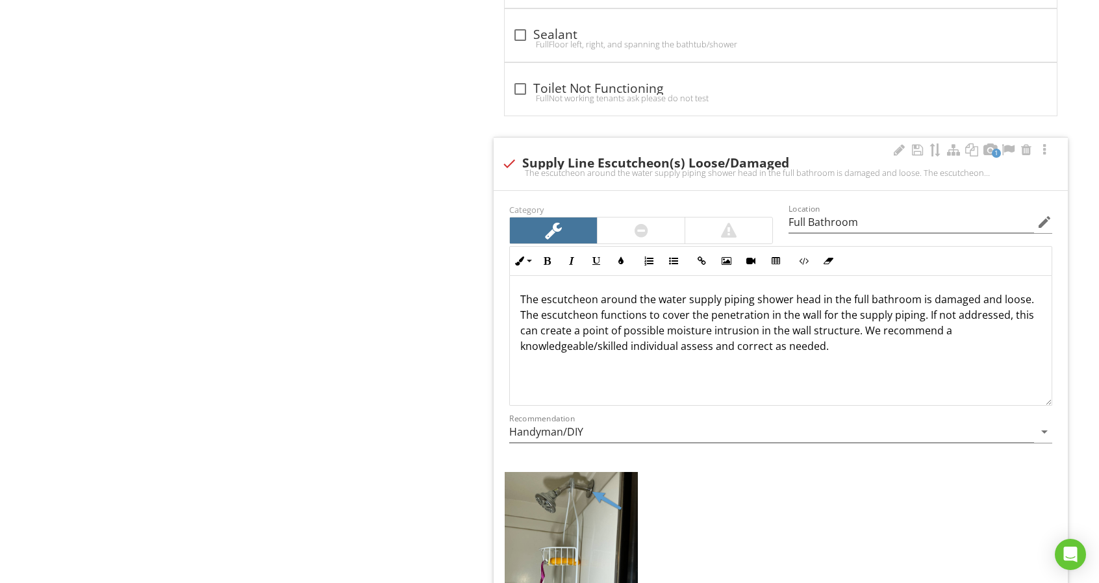
click at [752, 292] on p "The escutcheon around the water supply piping shower head in the full bathroom …" at bounding box center [780, 323] width 521 height 62
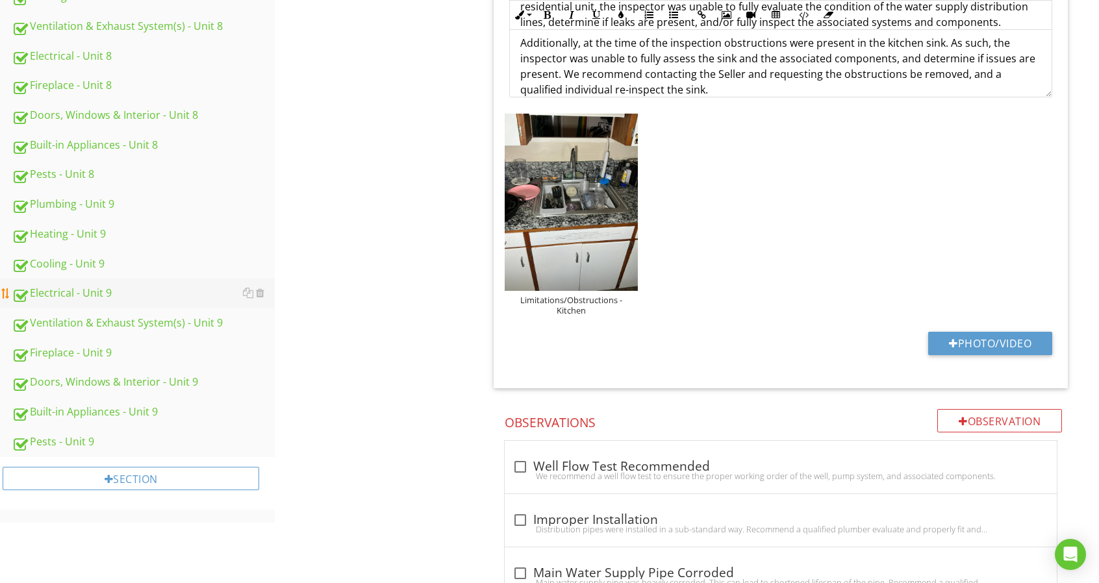
scroll to position [1104, 0]
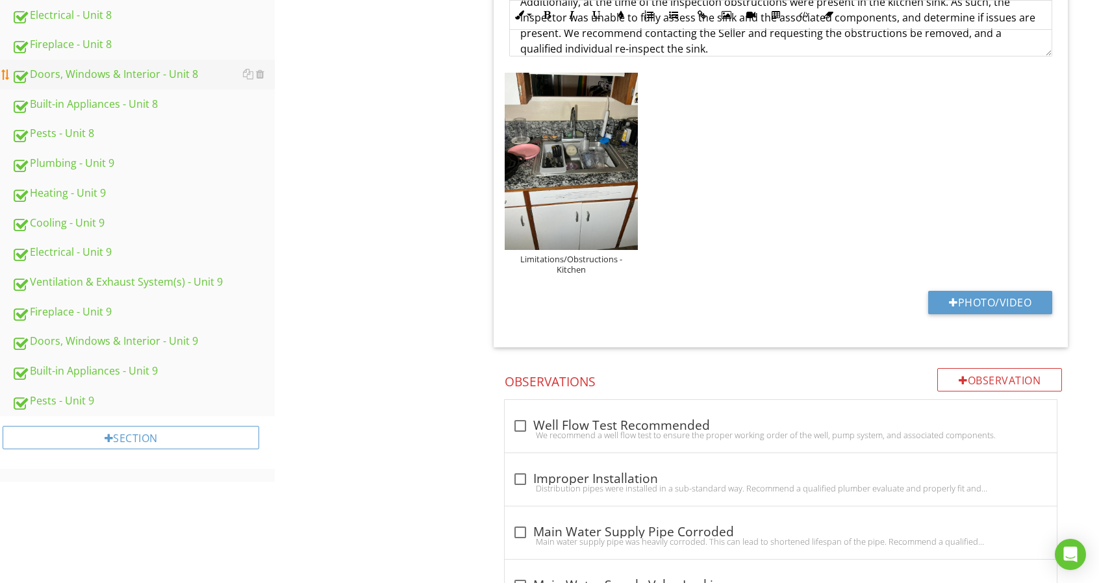
click at [171, 78] on div "Doors, Windows & Interior - Unit 8" at bounding box center [143, 74] width 263 height 17
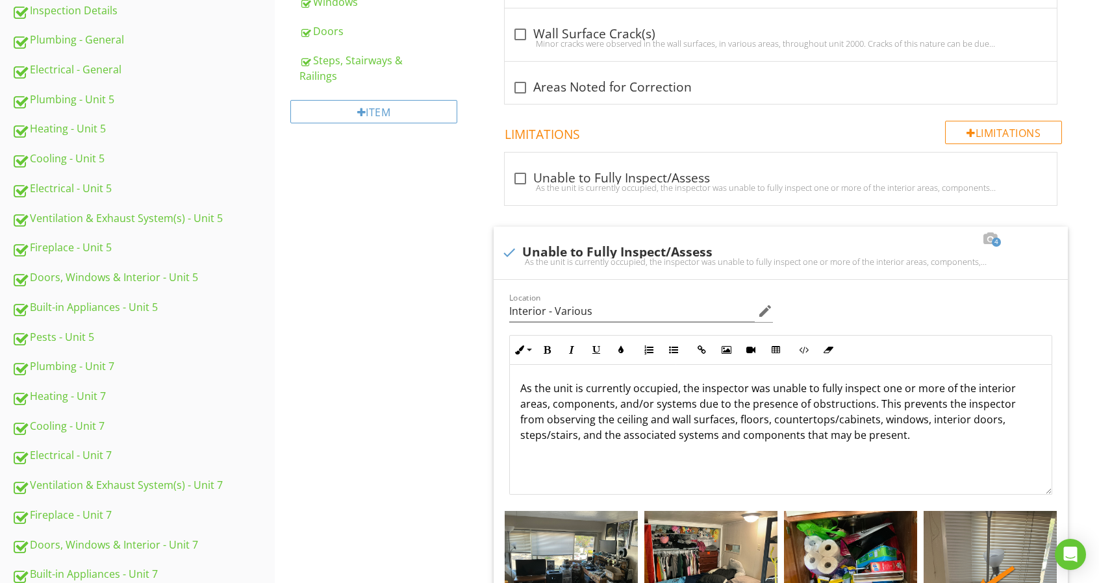
scroll to position [65, 0]
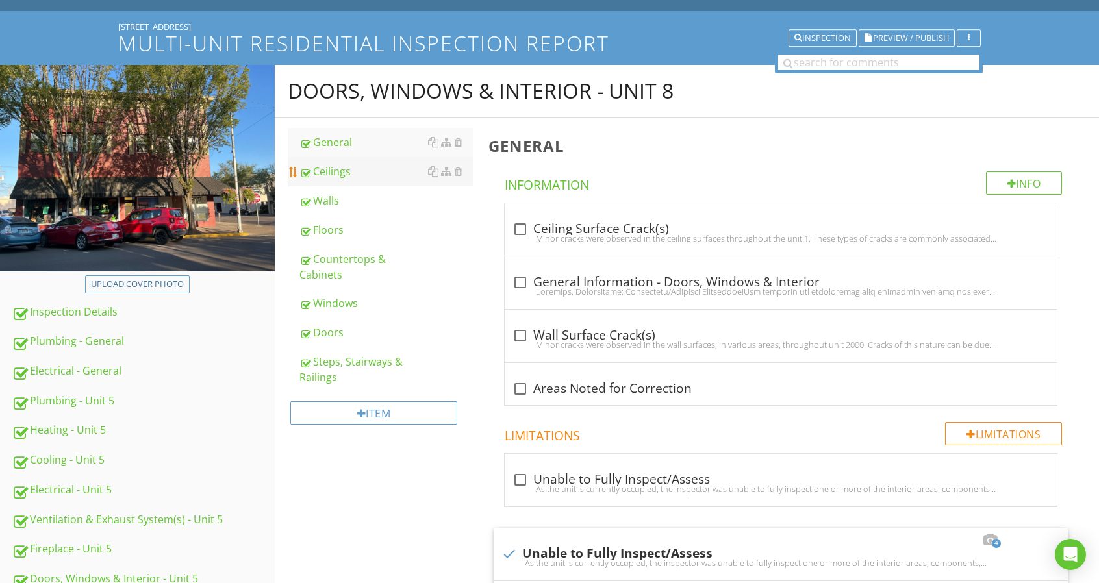
click at [376, 176] on div "Ceilings" at bounding box center [385, 172] width 173 height 16
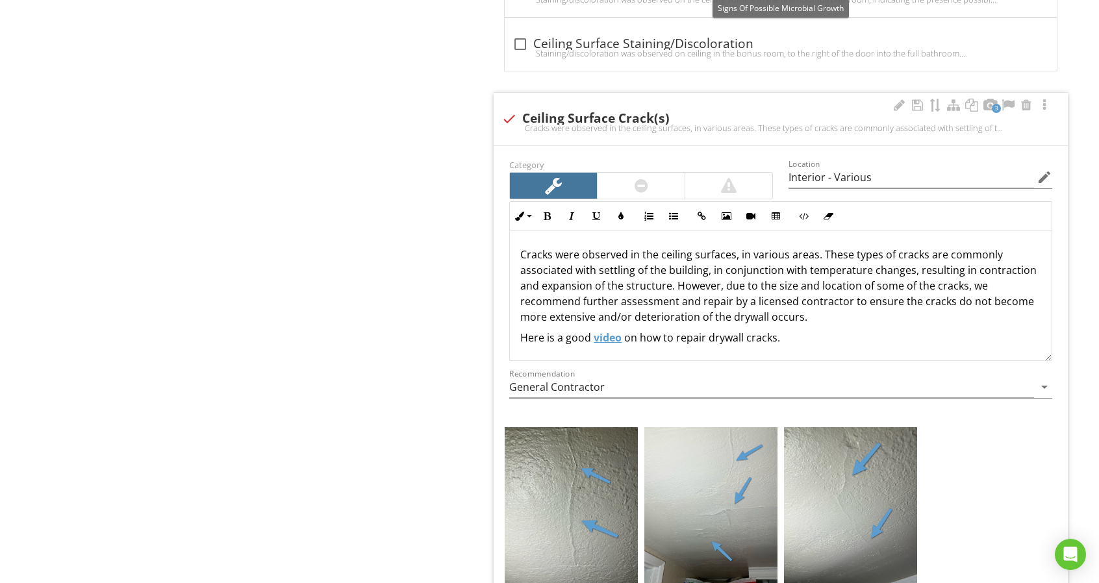
scroll to position [1948, 0]
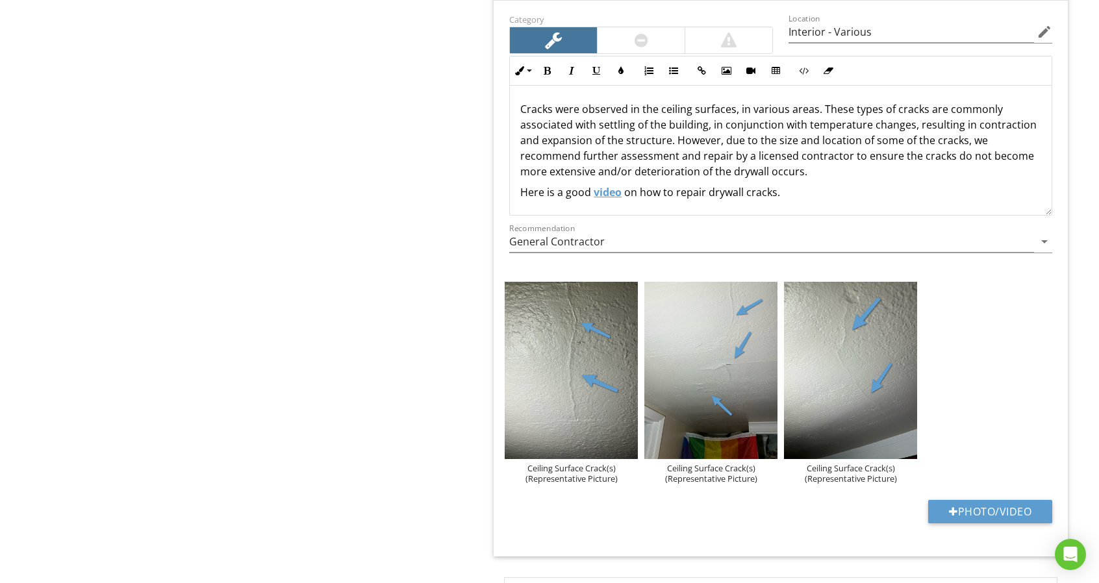
click at [766, 166] on p "Cracks were observed in the ceiling surfaces, in various areas. These types of …" at bounding box center [780, 140] width 521 height 78
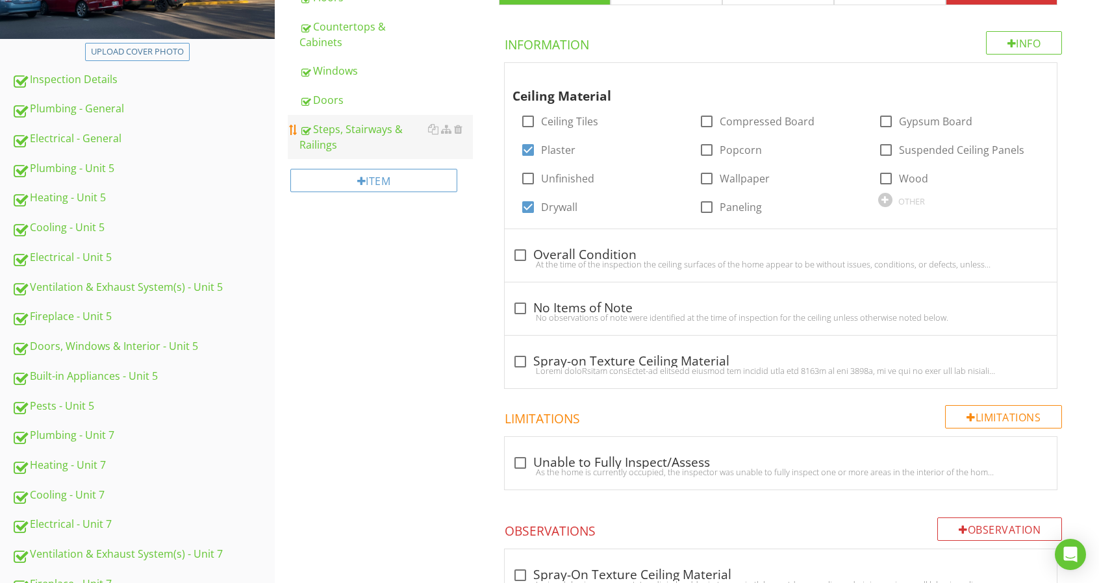
scroll to position [195, 0]
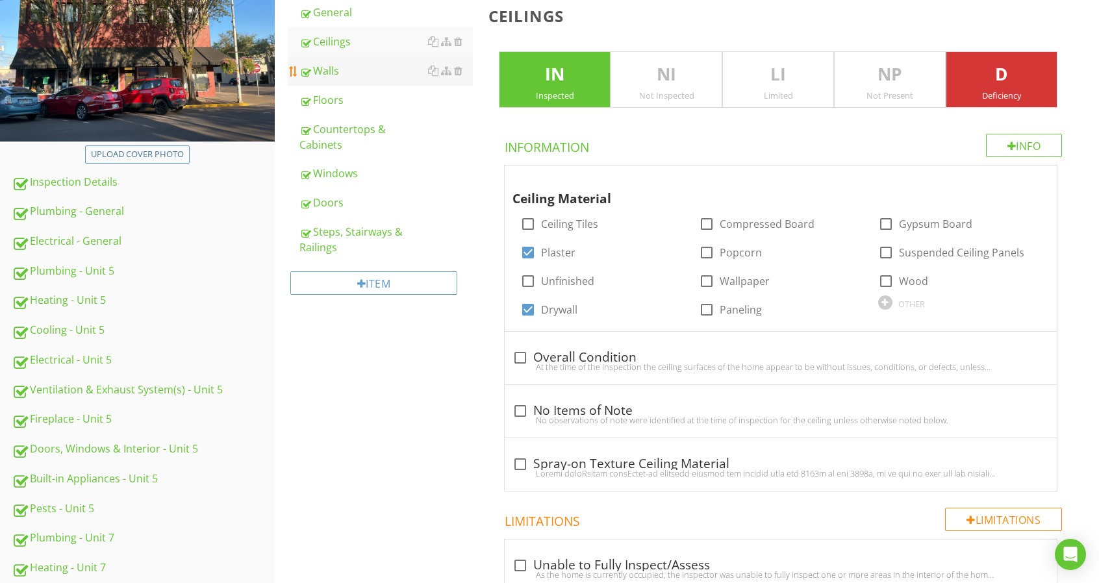
click at [358, 66] on div "Walls" at bounding box center [385, 71] width 173 height 16
type textarea "<p>Cracks were observed in the ceiling surfaces, in various areas. These types …"
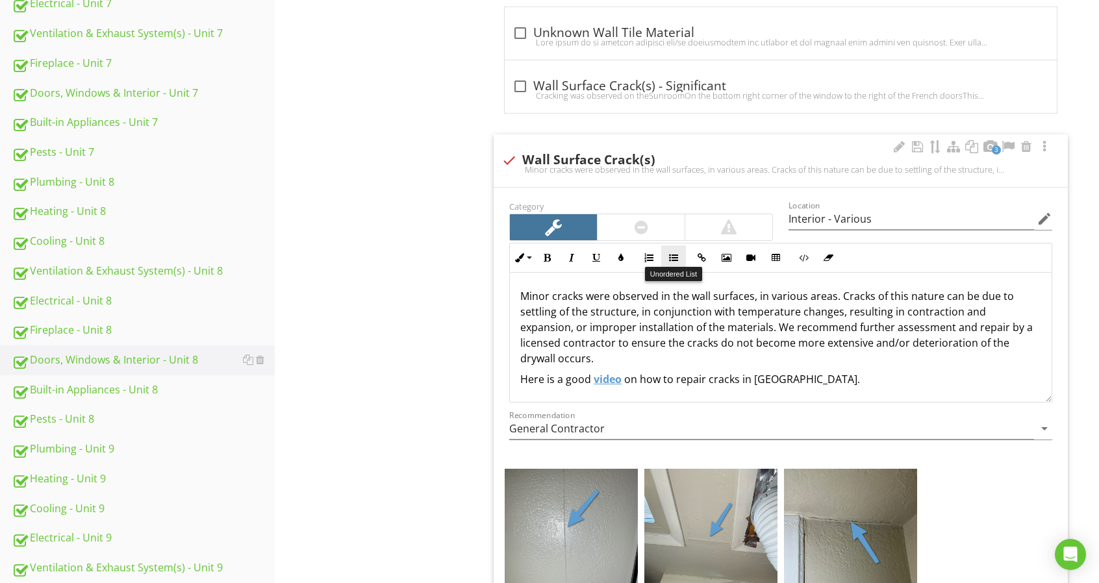
scroll to position [909, 0]
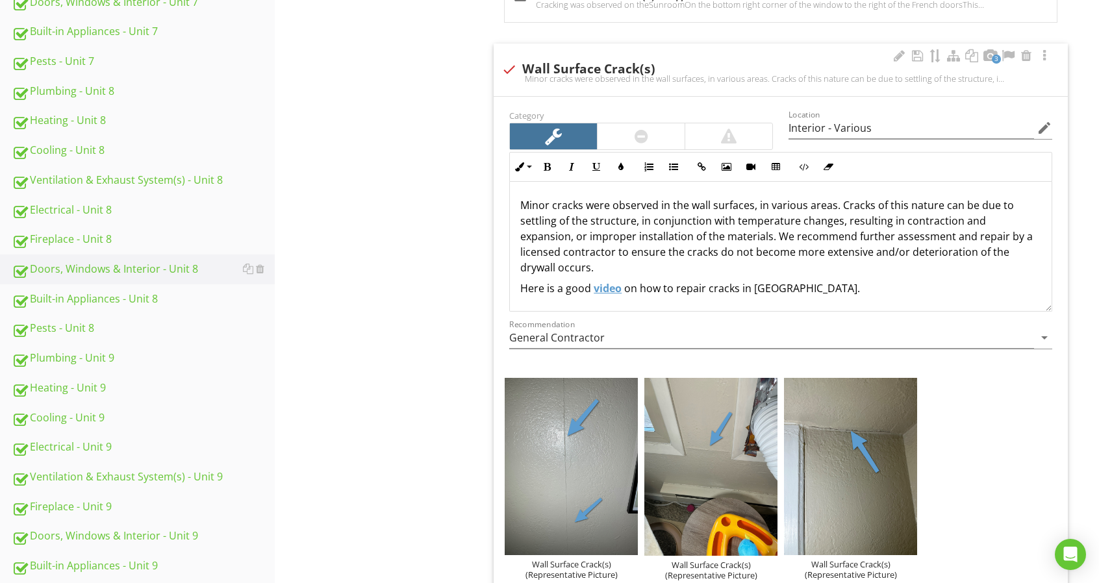
click at [554, 269] on p "Minor cracks were observed in the wall surfaces, in various areas. Cracks of th…" at bounding box center [780, 236] width 521 height 78
click at [186, 358] on div "Plumbing - Unit 9" at bounding box center [143, 358] width 263 height 17
type textarea "<p>Minor cracks were observed in the wall surfaces, in various areas. Cracks of…"
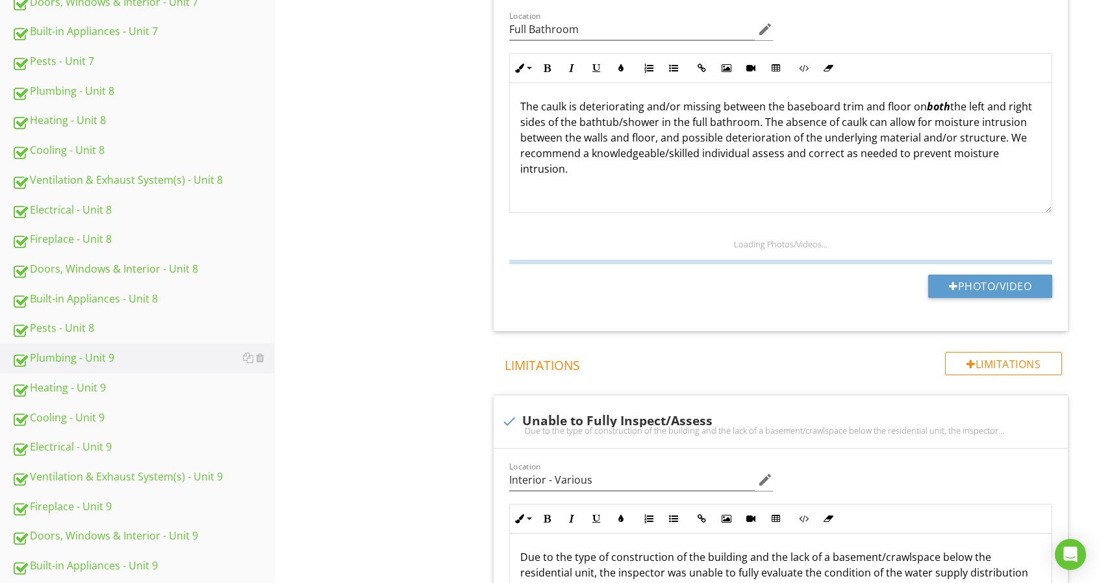
scroll to position [130, 0]
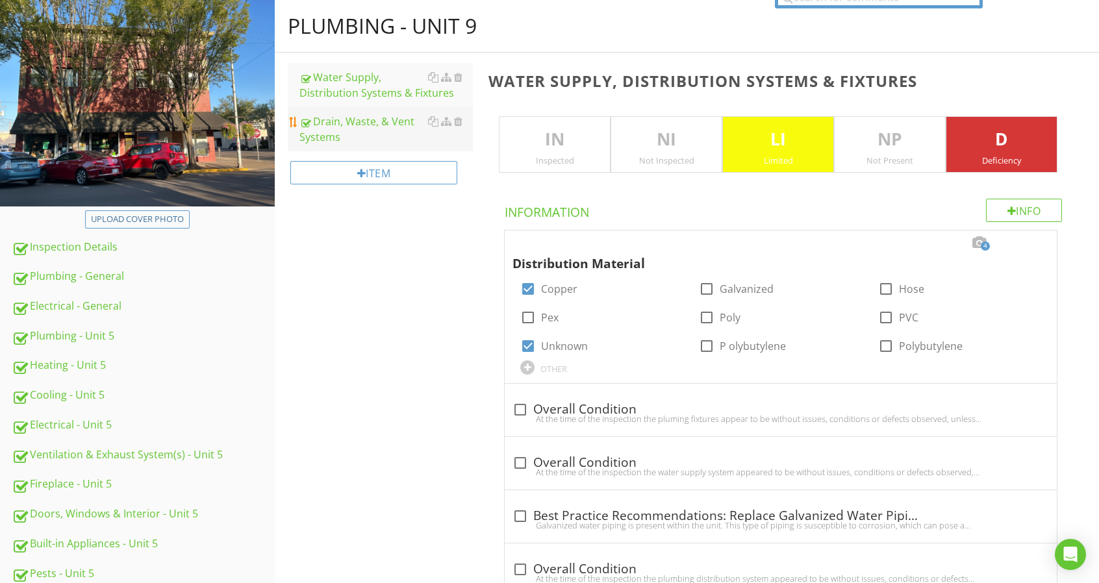
click at [372, 121] on div "Drain, Waste, & Vent Systems" at bounding box center [385, 129] width 173 height 31
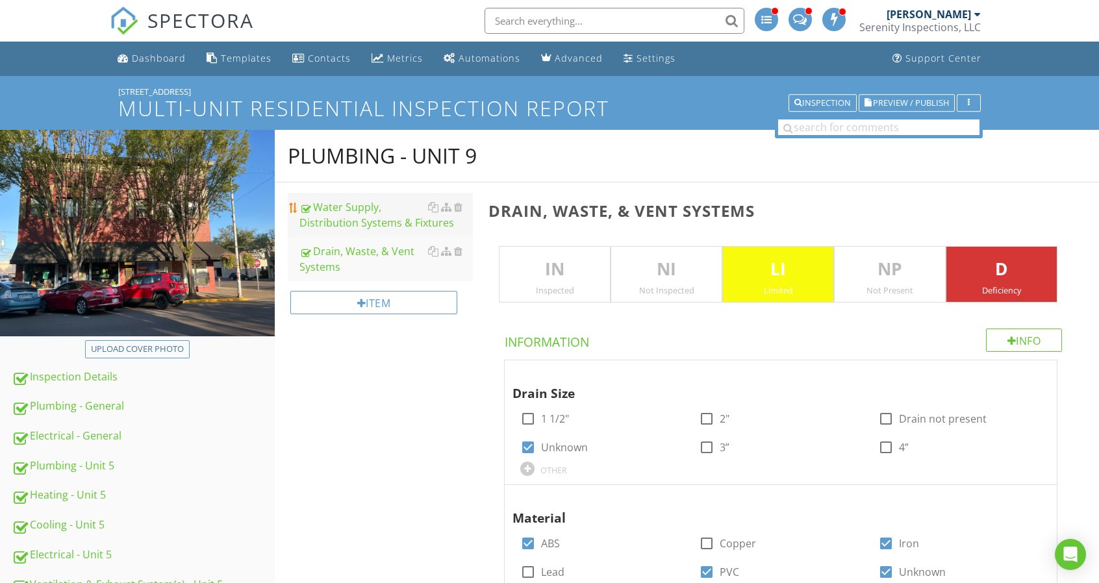
click at [392, 216] on div "Water Supply, Distribution Systems & Fixtures" at bounding box center [385, 214] width 173 height 31
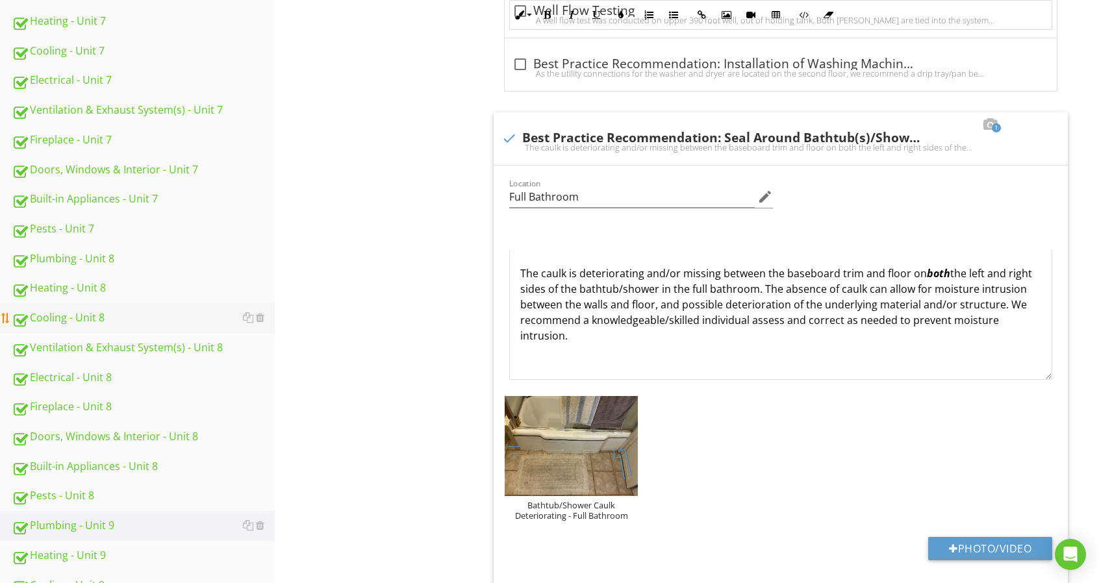
scroll to position [714, 0]
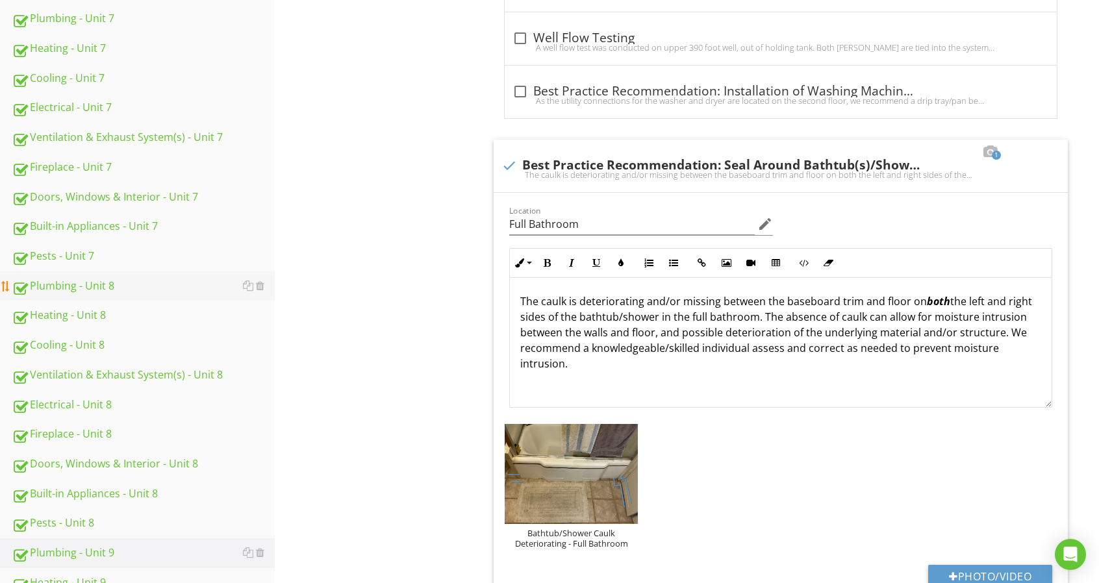
click at [143, 287] on div "Plumbing - Unit 8" at bounding box center [143, 286] width 263 height 17
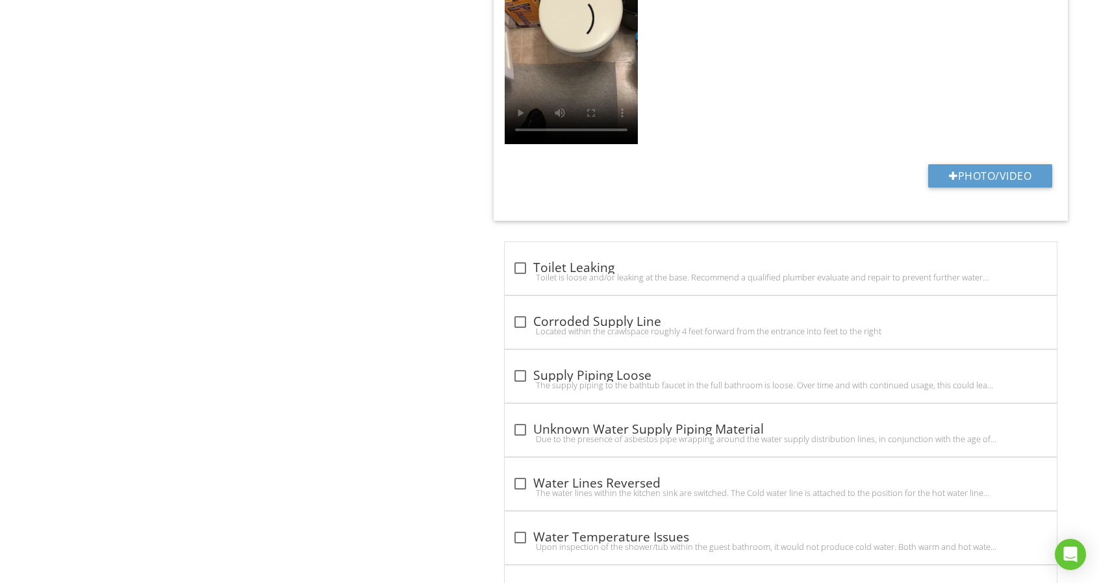
scroll to position [2338, 0]
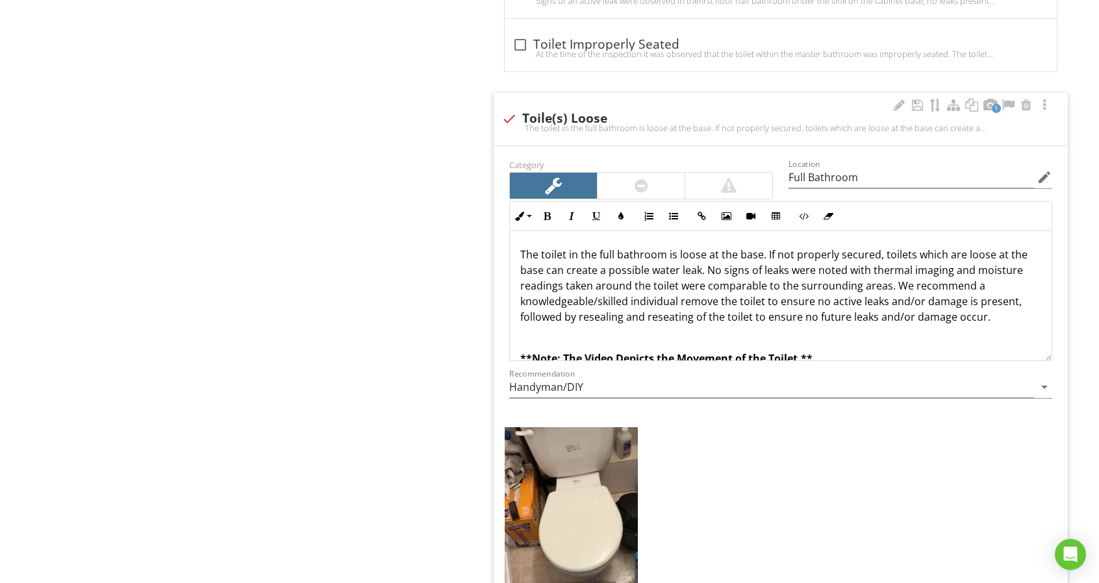
click at [620, 177] on div at bounding box center [640, 186] width 87 height 26
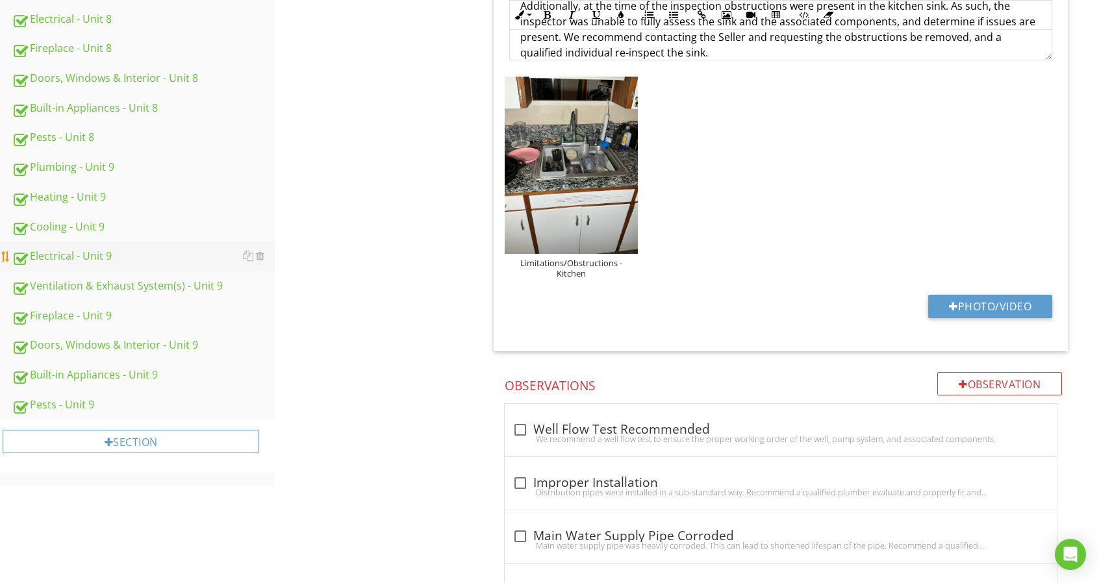
scroll to position [1039, 0]
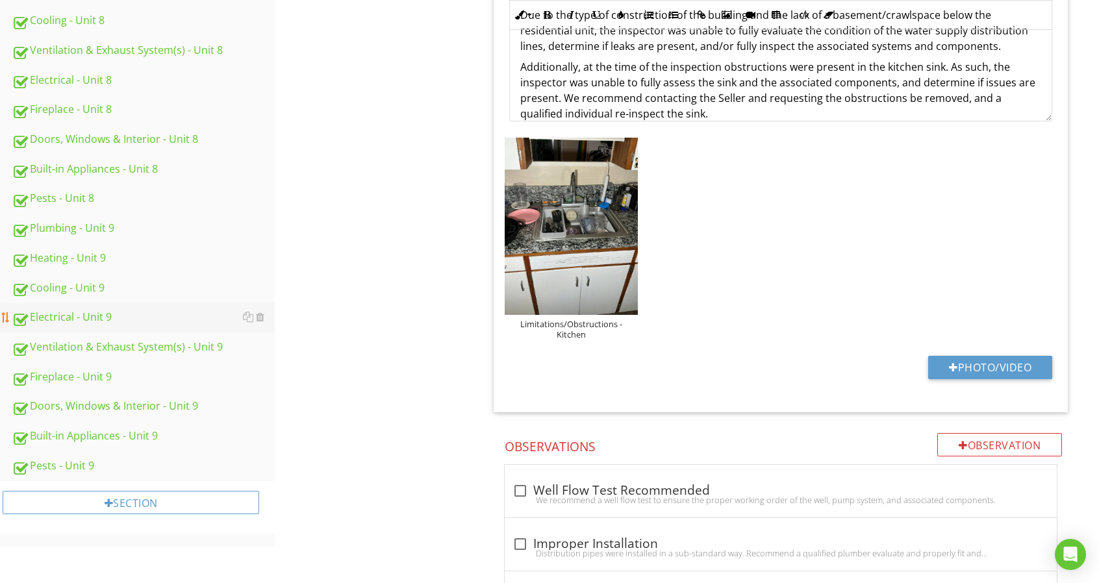
click at [144, 310] on div "Electrical - Unit 9" at bounding box center [143, 317] width 263 height 17
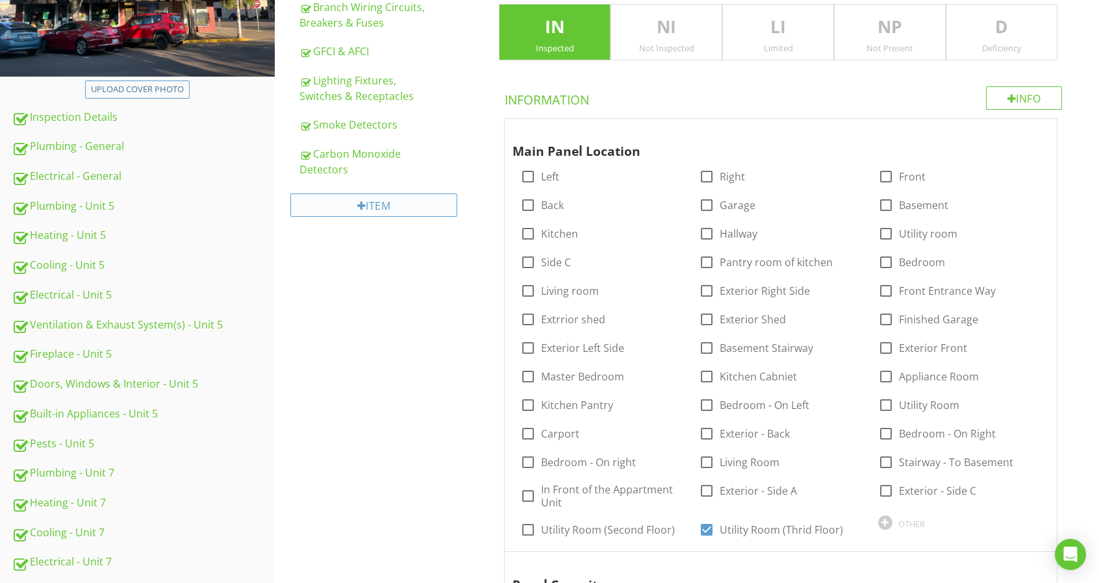
scroll to position [65, 0]
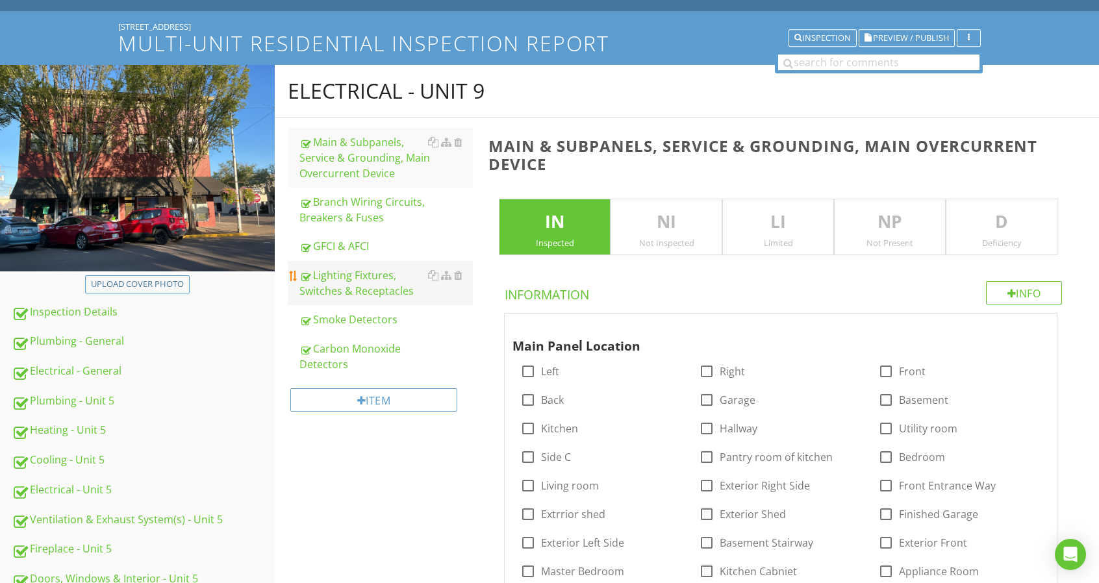
click at [350, 285] on div "Lighting Fixtures, Switches & Receptacles" at bounding box center [385, 283] width 173 height 31
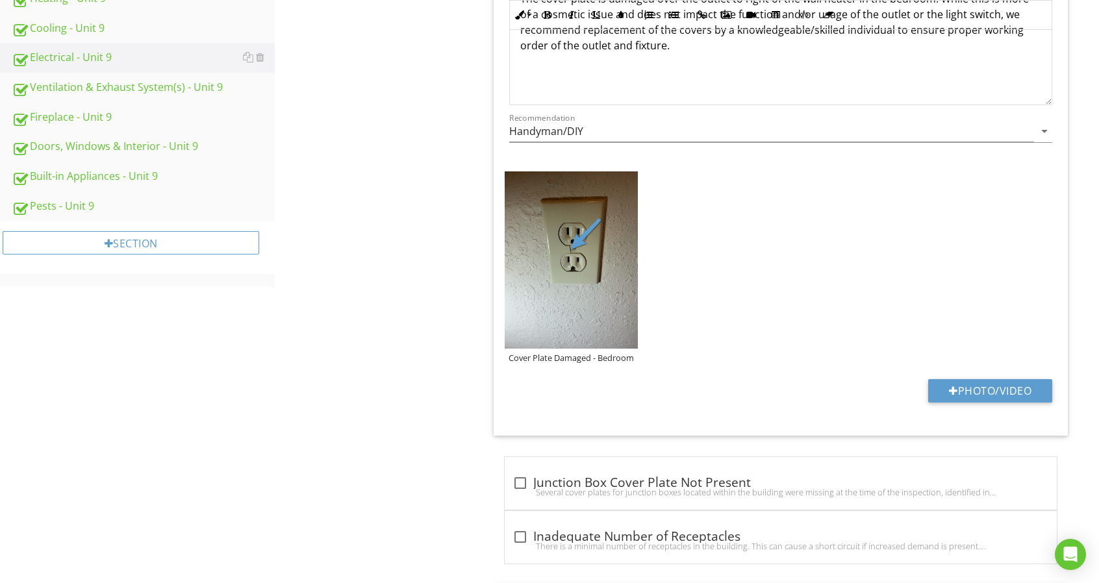
scroll to position [1104, 0]
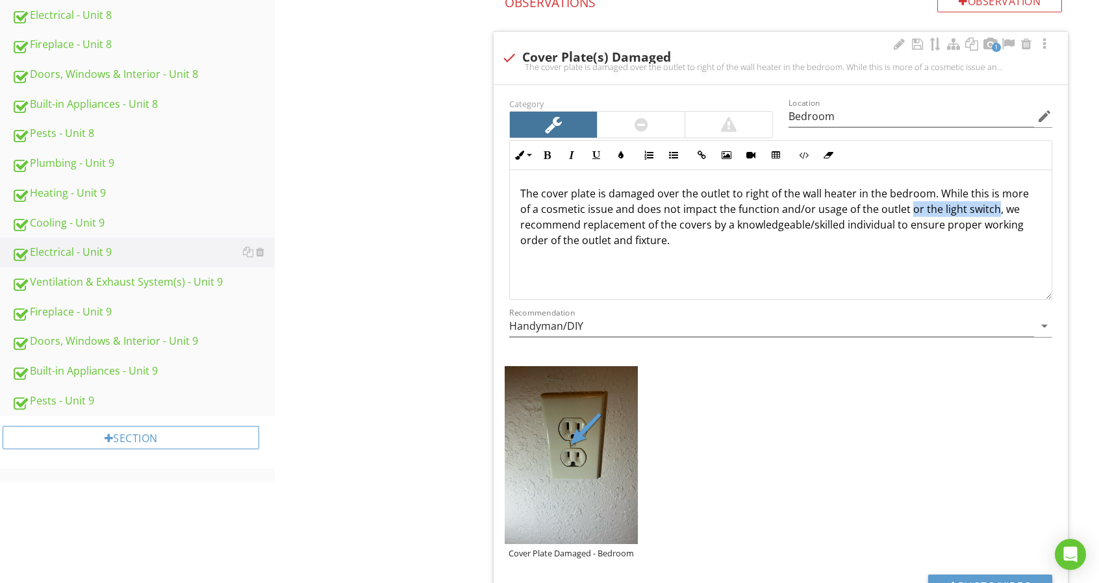
drag, startPoint x: 909, startPoint y: 207, endPoint x: 990, endPoint y: 206, distance: 81.2
click at [990, 206] on p "The cover plate is damaged over the outlet to right of the wall heater in the b…" at bounding box center [780, 217] width 521 height 62
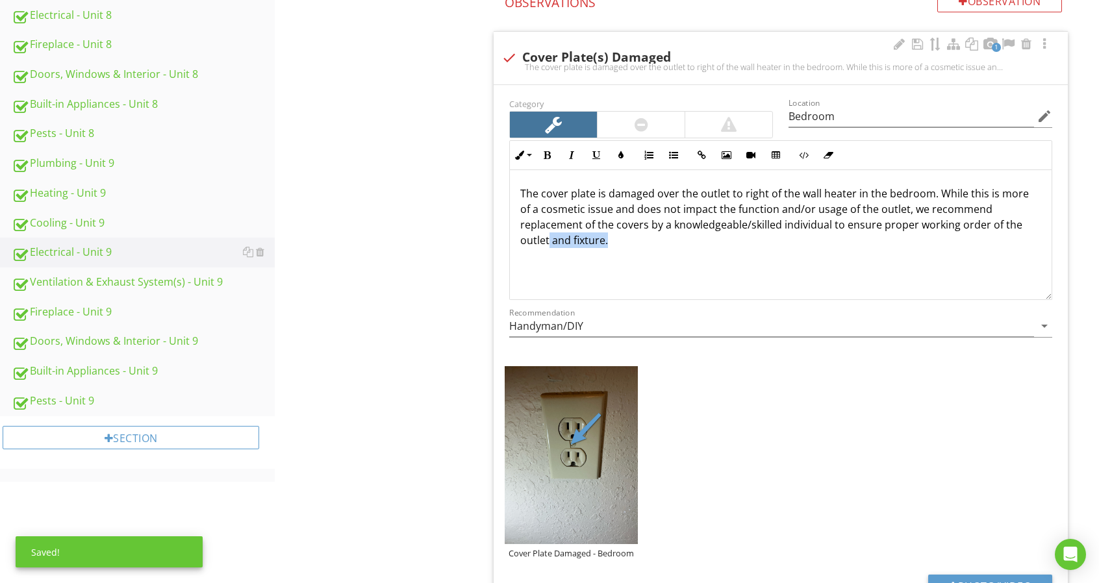
drag, startPoint x: 547, startPoint y: 235, endPoint x: 635, endPoint y: 237, distance: 87.7
click at [635, 237] on p "The cover plate is damaged over the outlet to right of the wall heater in the b…" at bounding box center [780, 217] width 521 height 62
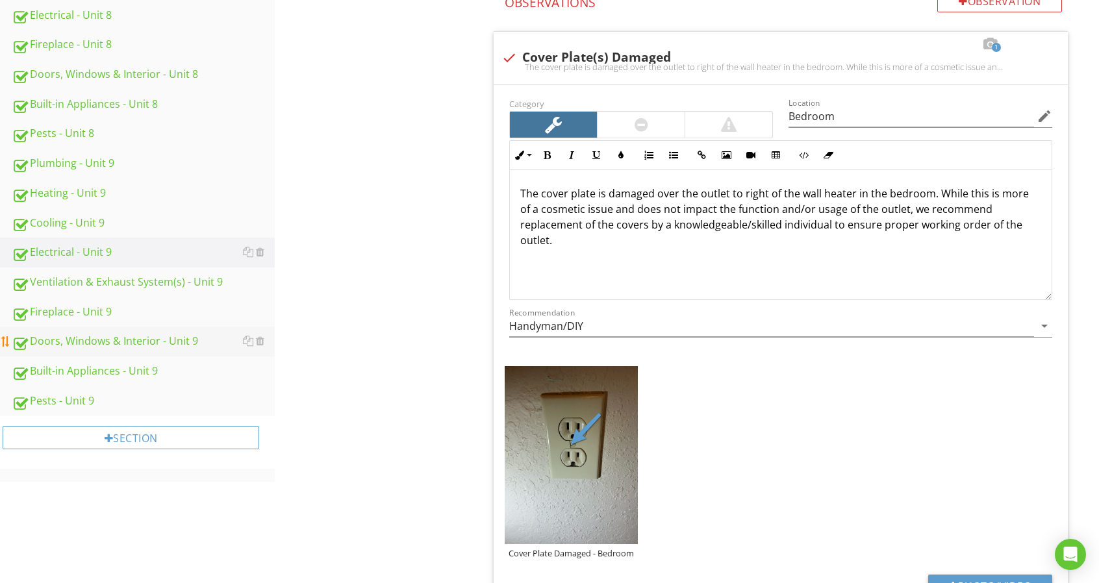
click at [208, 341] on div "Doors, Windows & Interior - Unit 9" at bounding box center [143, 341] width 263 height 17
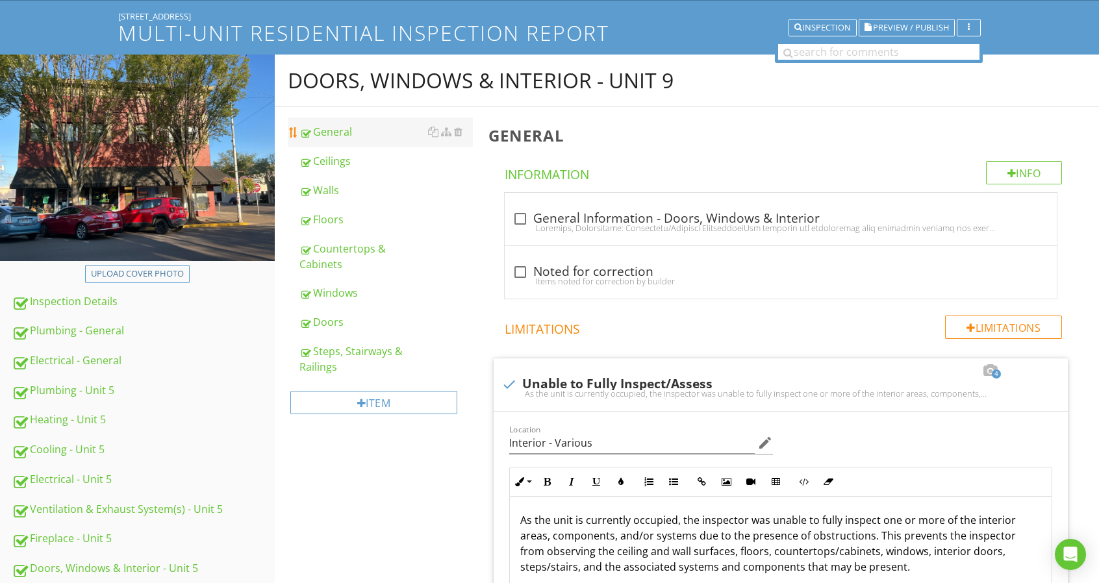
scroll to position [65, 0]
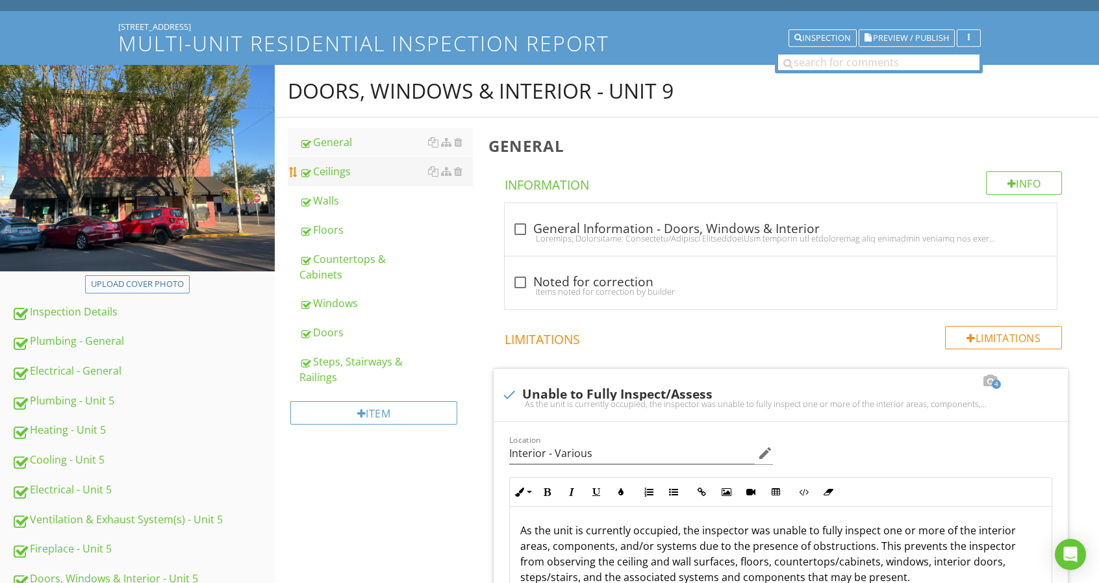
click at [362, 169] on div "Ceilings" at bounding box center [385, 172] width 173 height 16
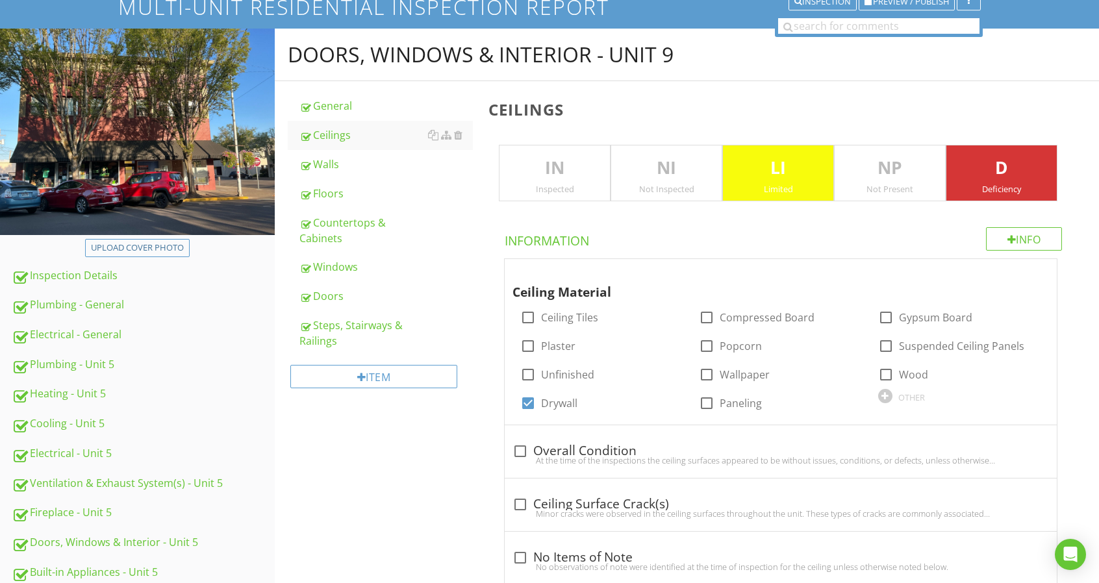
scroll to position [130, 0]
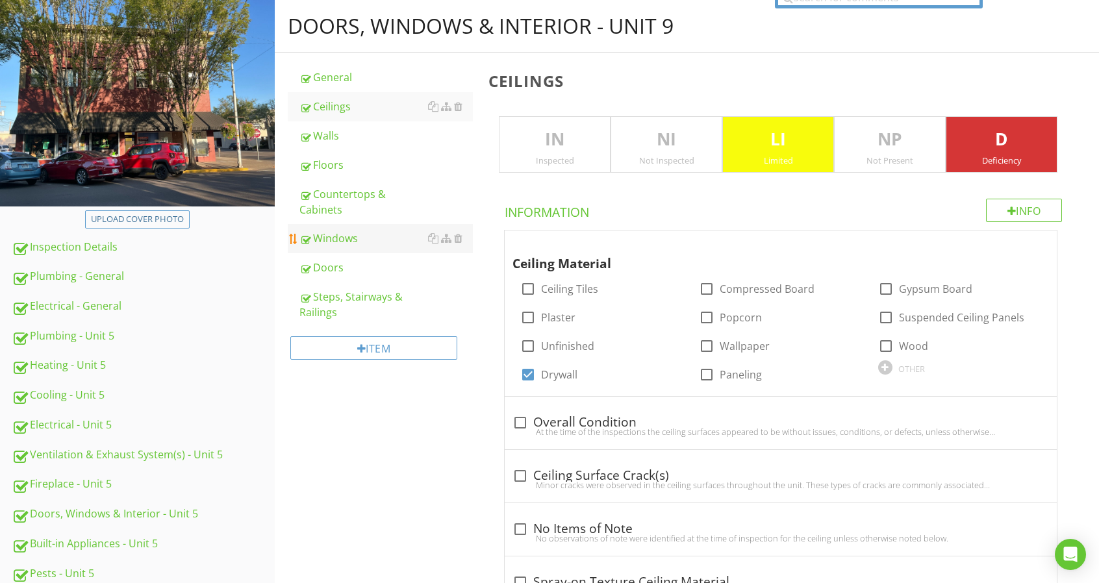
click at [355, 235] on div "Windows" at bounding box center [385, 239] width 173 height 16
type textarea "<p>Cracks were observed in the ceiling surfaces, in various areas. These types …"
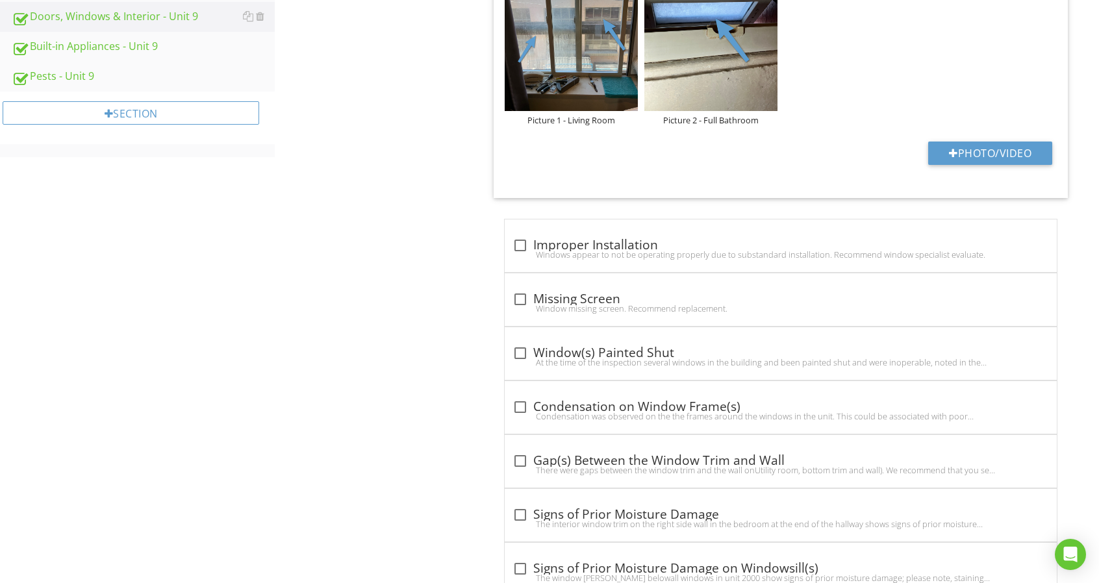
scroll to position [974, 0]
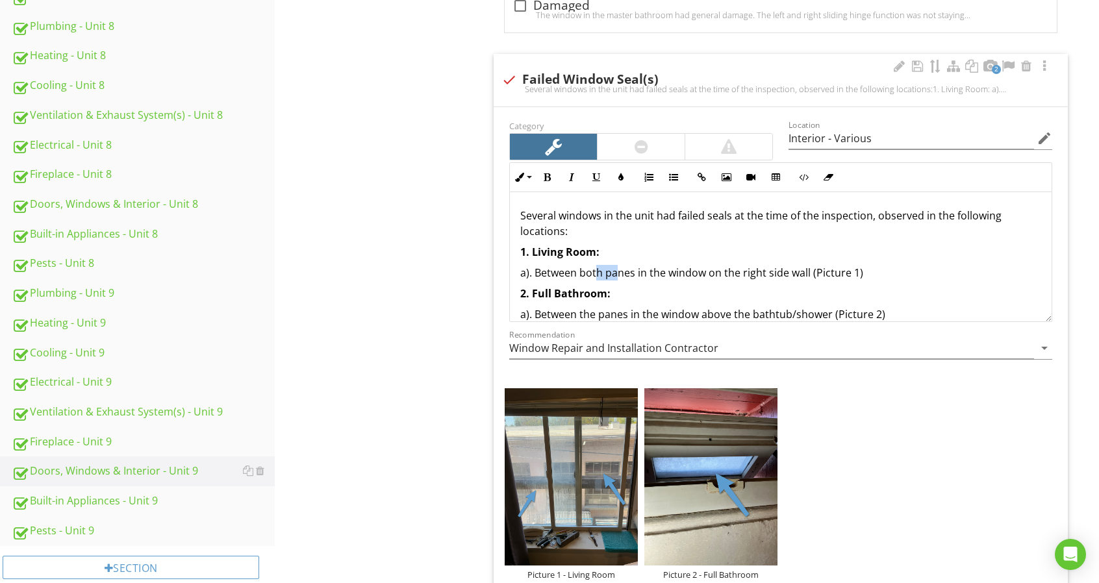
drag, startPoint x: 588, startPoint y: 266, endPoint x: 610, endPoint y: 271, distance: 22.8
click at [610, 271] on p "a). Between both panes in the window on the right side wall (Picture 1)" at bounding box center [780, 273] width 521 height 16
click at [545, 173] on icon "button" at bounding box center [546, 177] width 9 height 9
click at [569, 173] on icon "button" at bounding box center [571, 177] width 9 height 9
click at [187, 502] on div "Built-in Appliances - Unit 9" at bounding box center [143, 501] width 263 height 17
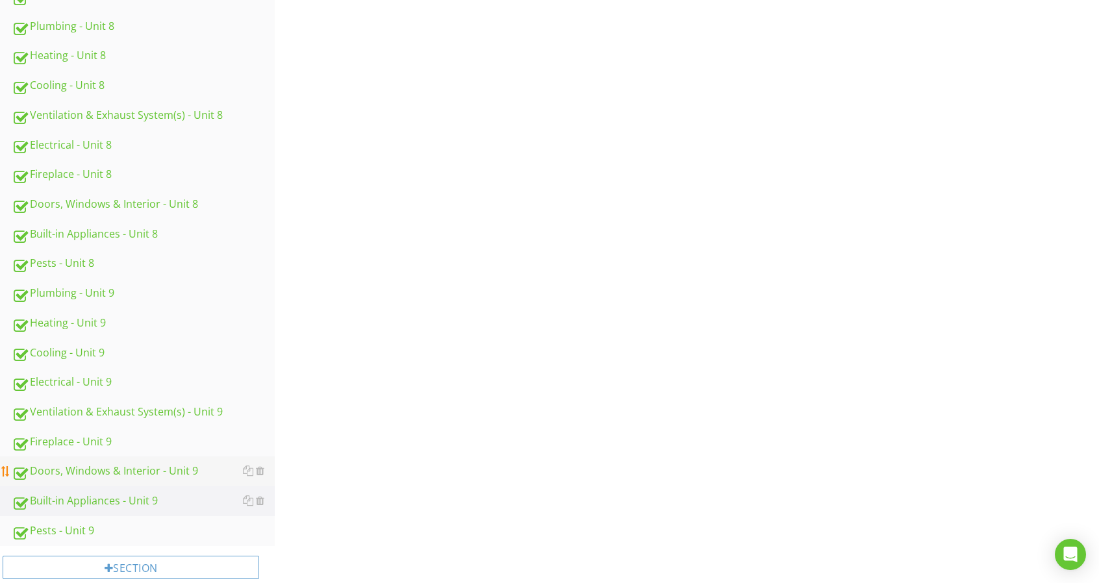
click at [182, 476] on div "Doors, Windows & Interior - Unit 9" at bounding box center [143, 471] width 263 height 17
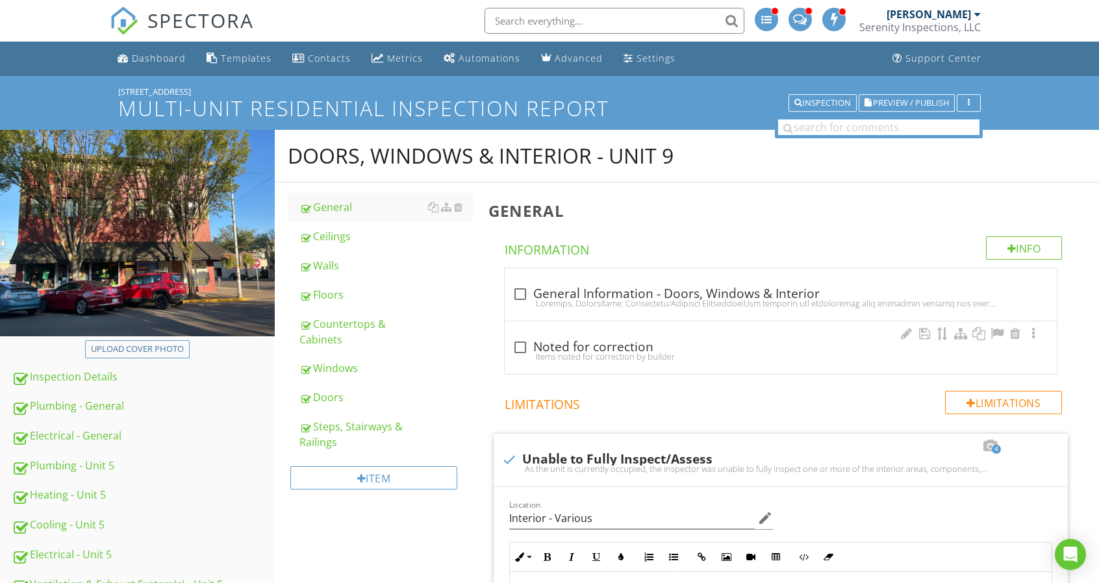
click at [377, 392] on div "Doors" at bounding box center [385, 398] width 173 height 16
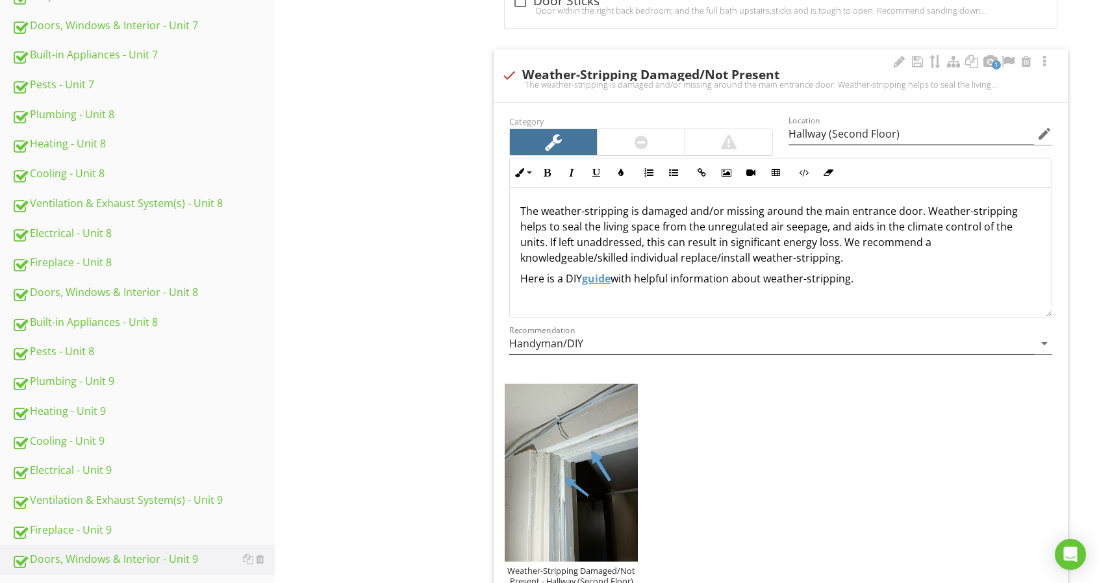
scroll to position [909, 0]
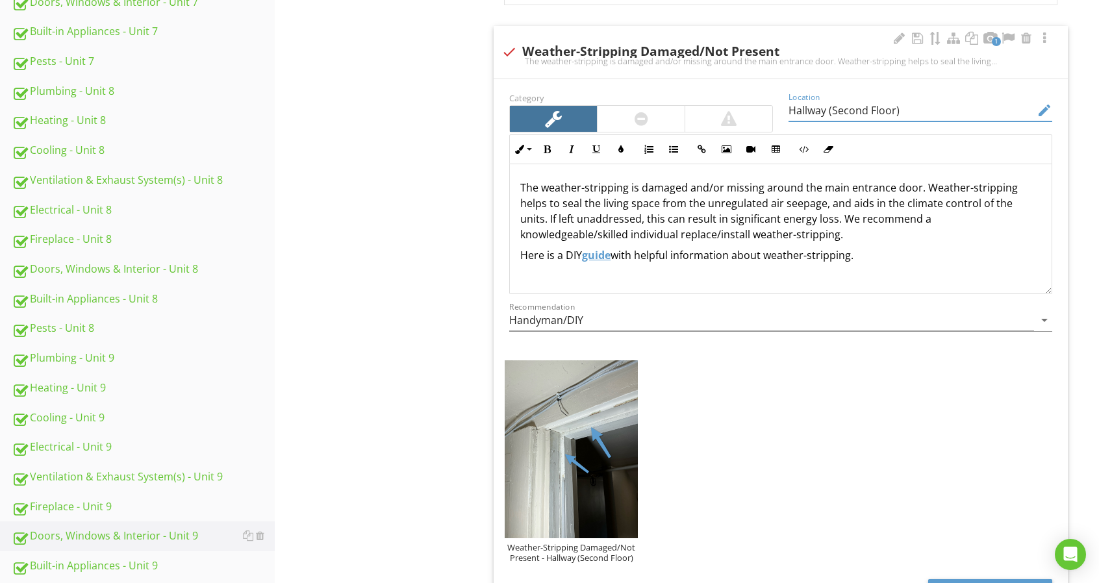
drag, startPoint x: 791, startPoint y: 109, endPoint x: 945, endPoint y: 102, distance: 154.1
click at [945, 102] on input "Hallway (Second Floor)" at bounding box center [910, 110] width 245 height 21
type input "Living Room"
click at [912, 186] on p "The weather-stripping is damaged and/or missing around the main entrance door. …" at bounding box center [780, 211] width 521 height 62
click at [913, 186] on p "The weather-stripping is damaged and/or missing around the main entrance door. …" at bounding box center [780, 211] width 521 height 62
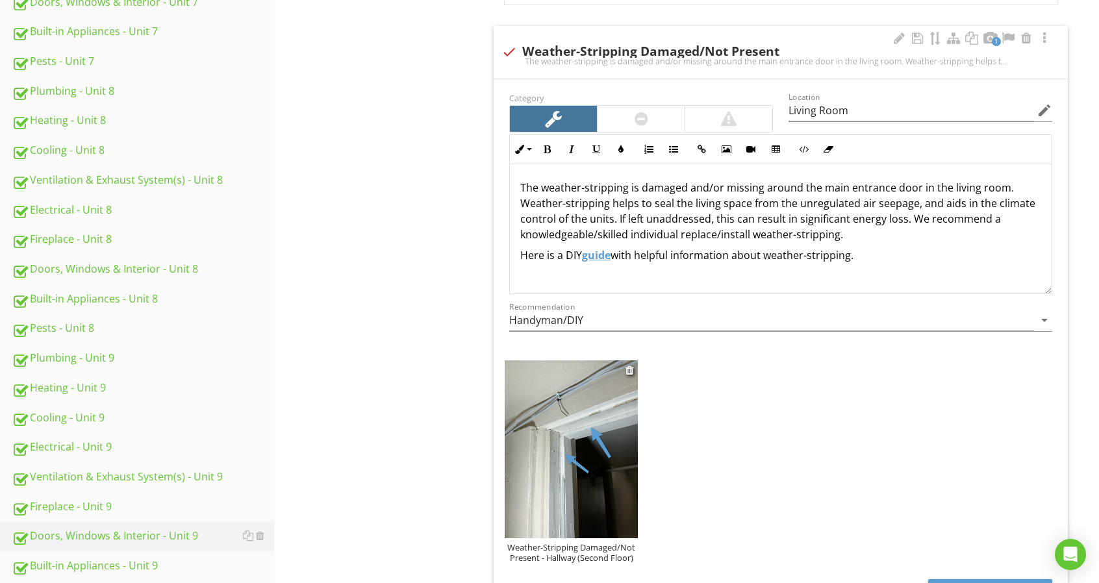
click at [615, 549] on div "Weather-Stripping Damaged/Not Present - Hallway (Second Floor)" at bounding box center [571, 552] width 133 height 21
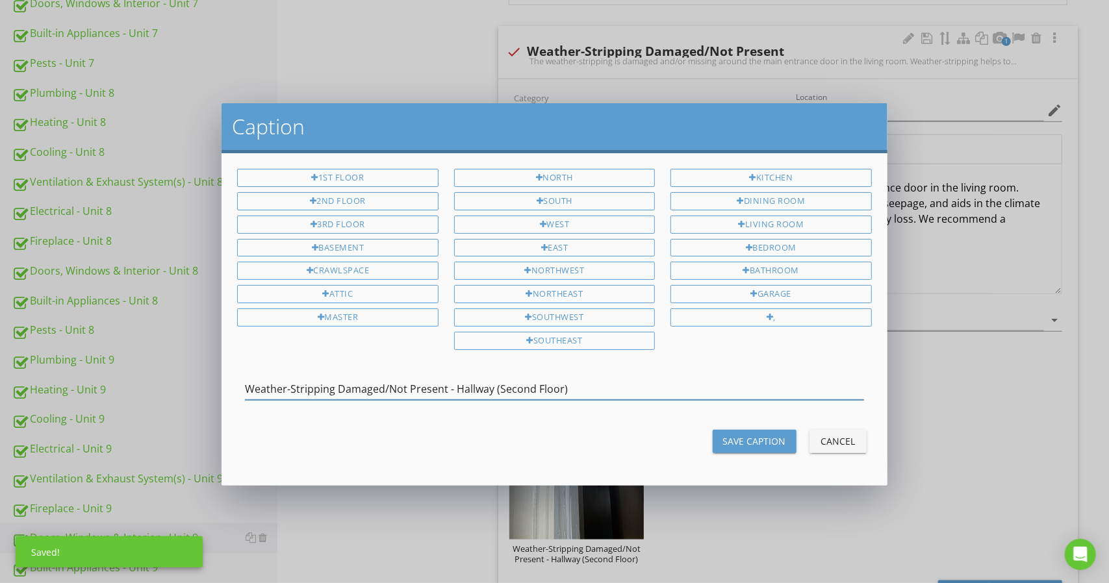
drag, startPoint x: 454, startPoint y: 384, endPoint x: 770, endPoint y: 349, distance: 318.2
click at [770, 349] on div "1st Floor 2nd Floor 3rd Floor Basement Crawlspace Attic Master North South West…" at bounding box center [553, 319] width 665 height 332
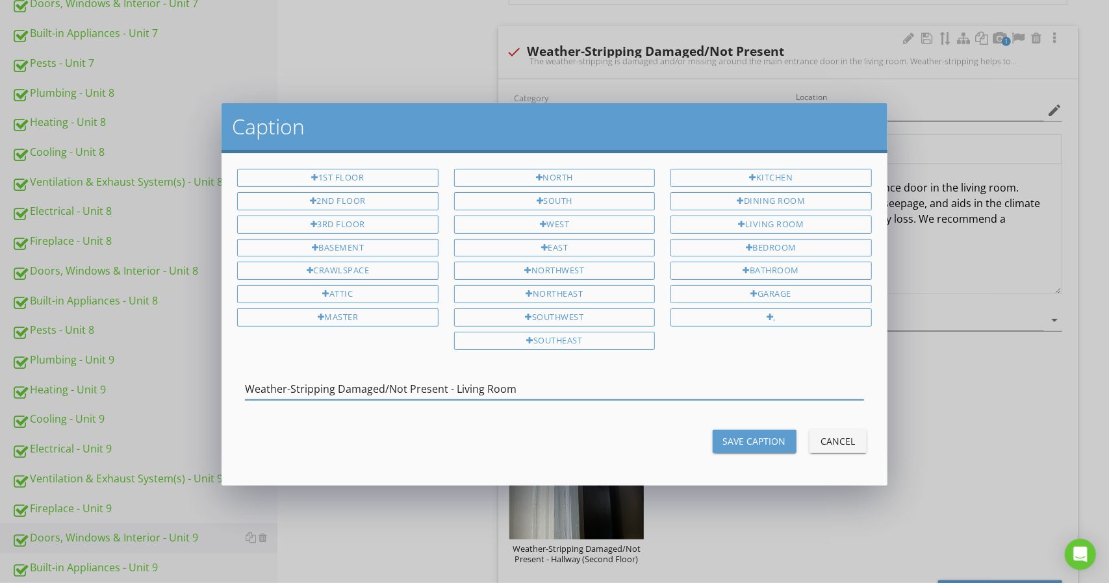
type input "Weather-Stripping Damaged/Not Present - Living Room"
click at [772, 428] on div "Save Caption Cancel" at bounding box center [553, 441] width 649 height 31
click at [770, 440] on div "Save Caption" at bounding box center [754, 441] width 63 height 14
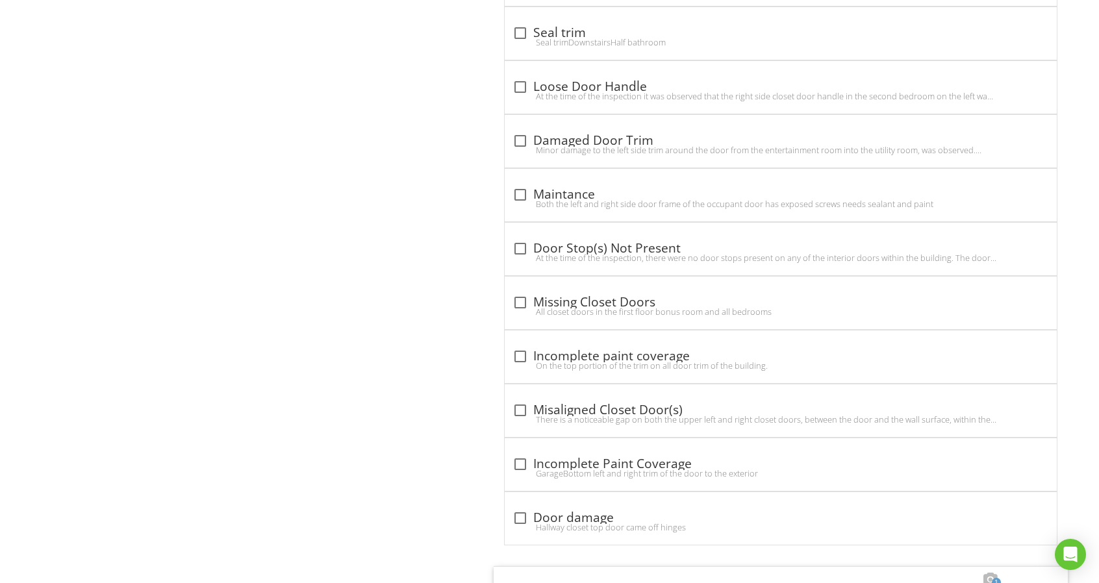
scroll to position [3182, 0]
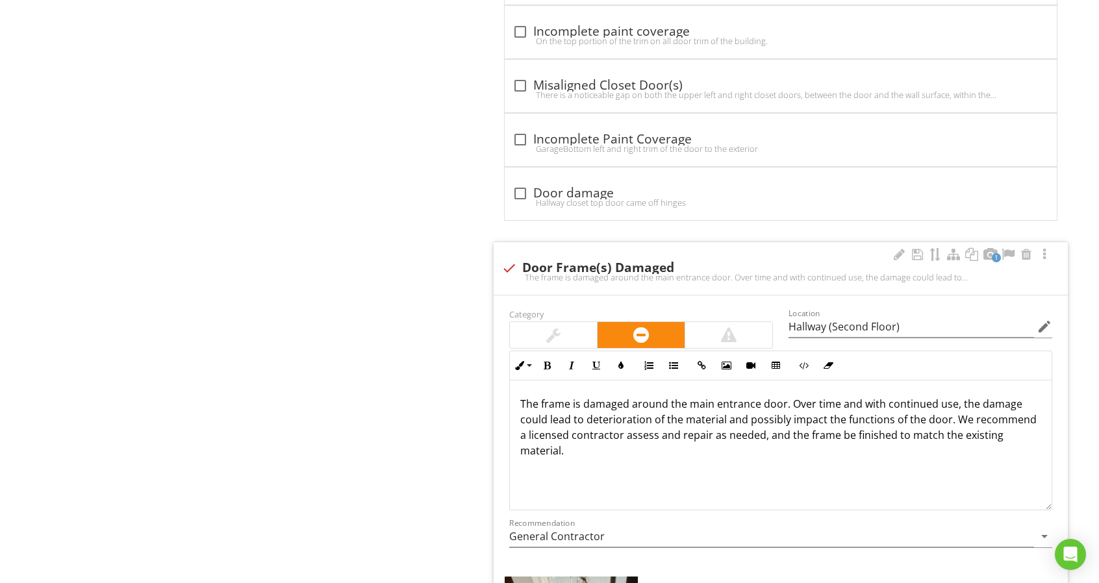
click at [783, 396] on p "The frame is damaged around the main entrance door. Over time and with continue…" at bounding box center [780, 427] width 521 height 62
drag, startPoint x: 918, startPoint y: 302, endPoint x: 760, endPoint y: 333, distance: 161.4
click at [760, 333] on div "Category Location Hallway (Second Floor) edit Inline Style XLarge Large Normal …" at bounding box center [780, 433] width 559 height 255
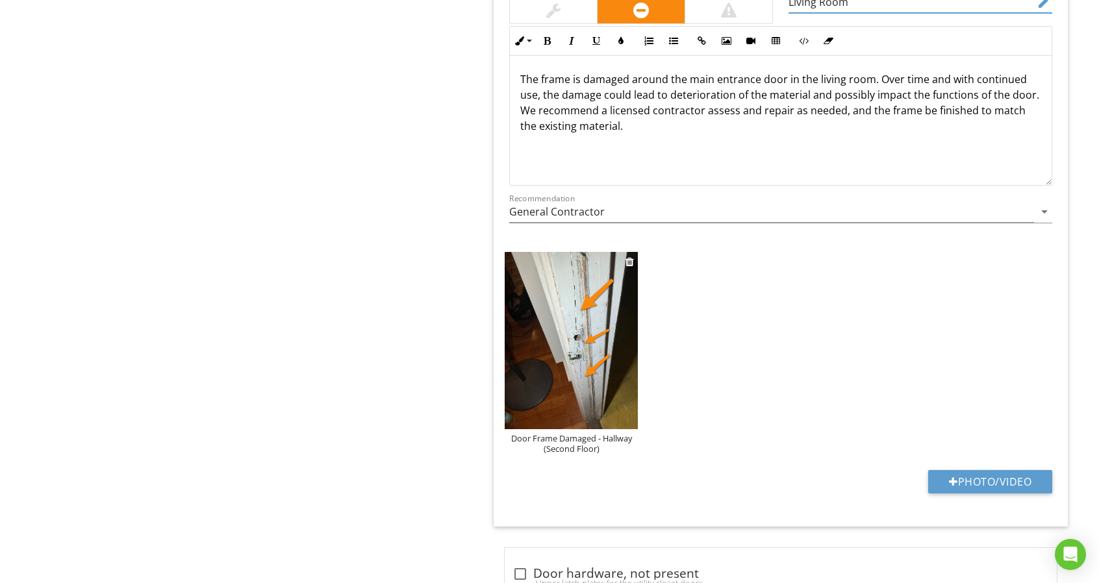
type input "Living Room"
click at [582, 435] on div "Door Frame Damaged - Hallway (Second Floor)" at bounding box center [571, 443] width 133 height 21
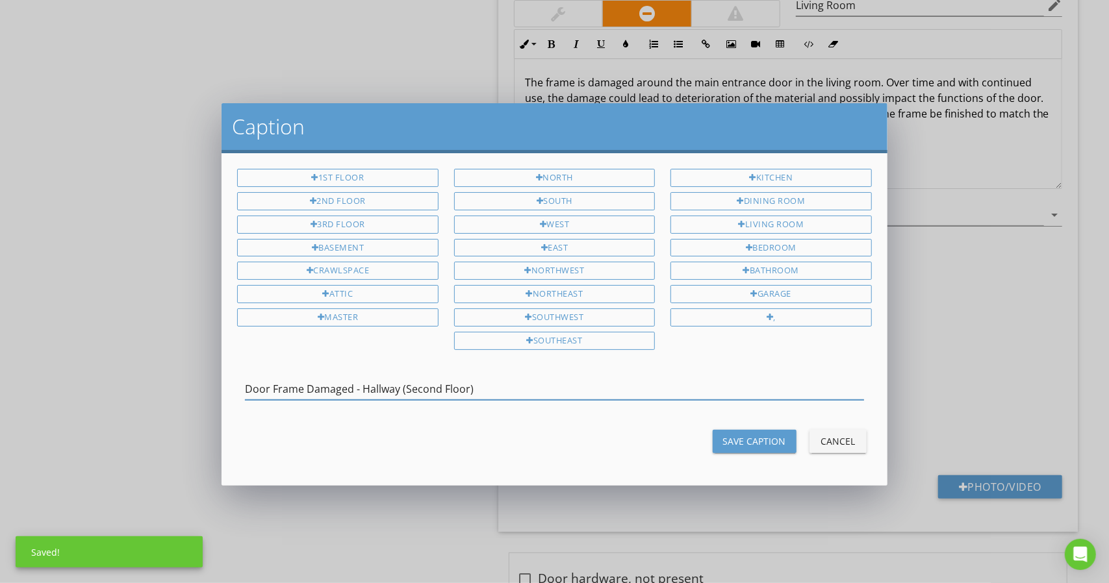
drag, startPoint x: 368, startPoint y: 379, endPoint x: 573, endPoint y: 371, distance: 206.0
click at [573, 371] on div "Door Frame Damaged - Hallway (Second Floor)" at bounding box center [554, 392] width 618 height 42
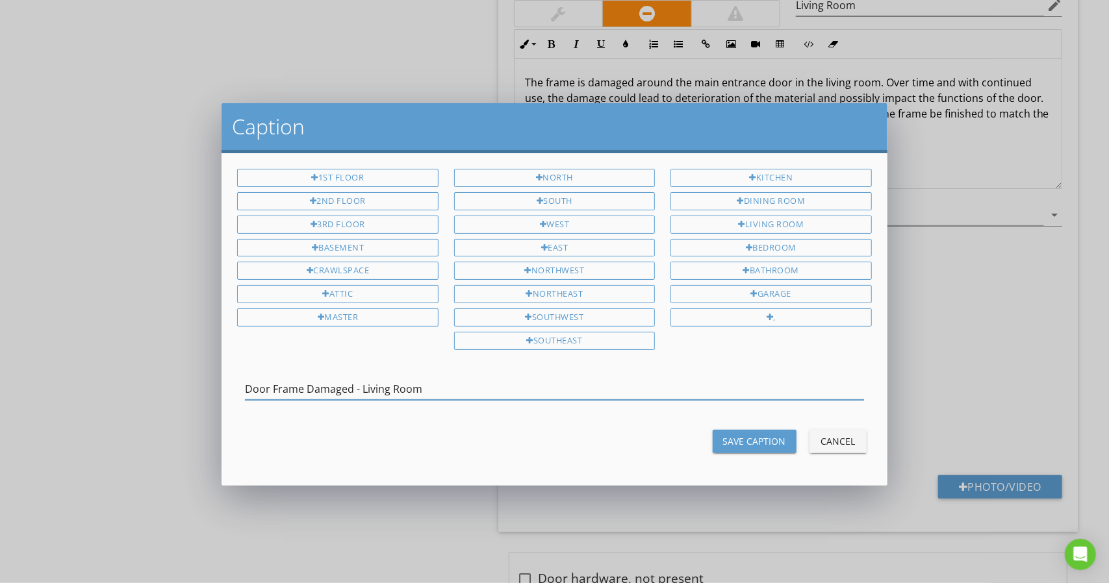
type input "Door Frame Damaged - Living Room"
click at [774, 434] on div "Save Caption" at bounding box center [754, 441] width 63 height 14
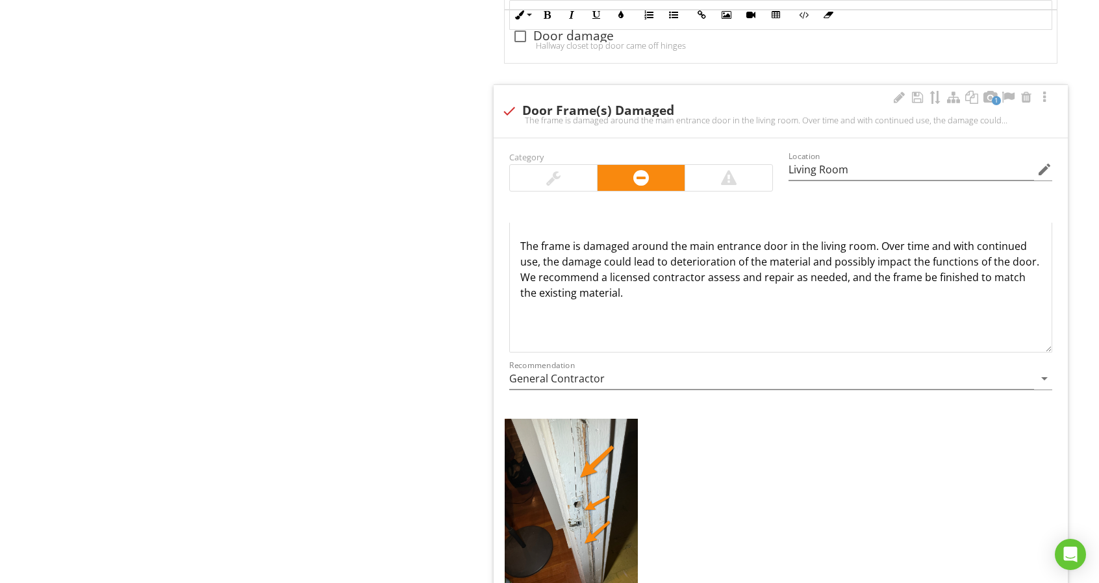
scroll to position [3216, 0]
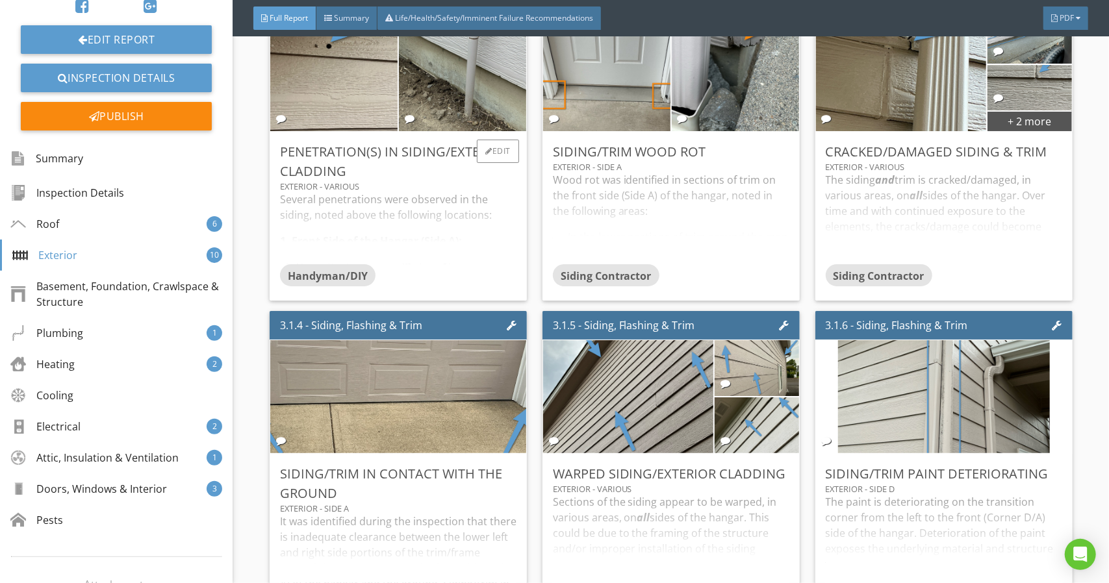
scroll to position [2208, 0]
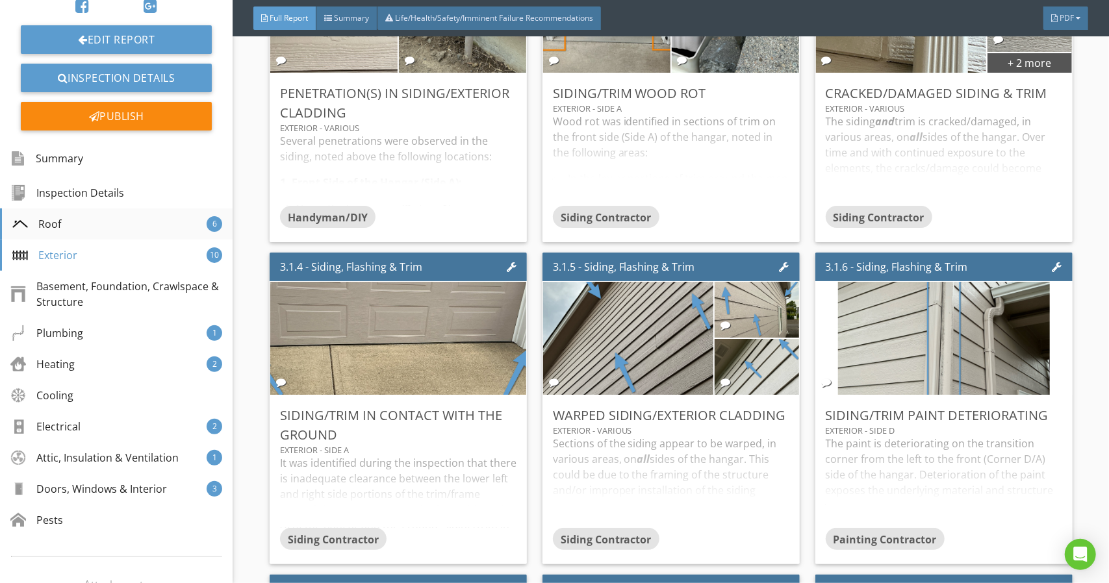
click at [108, 210] on div "Roof 6" at bounding box center [116, 223] width 233 height 31
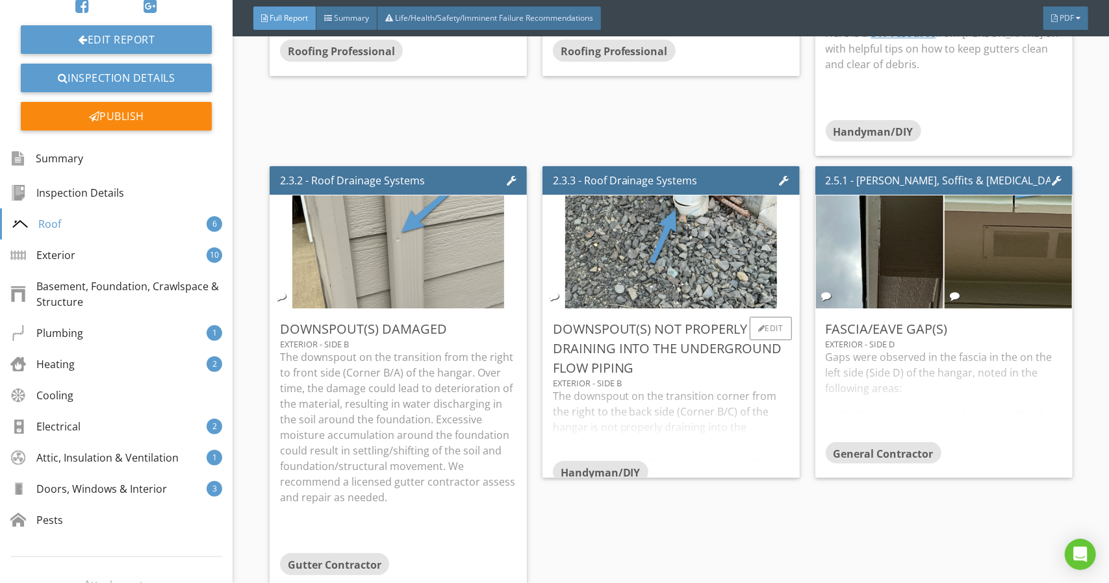
scroll to position [1349, 0]
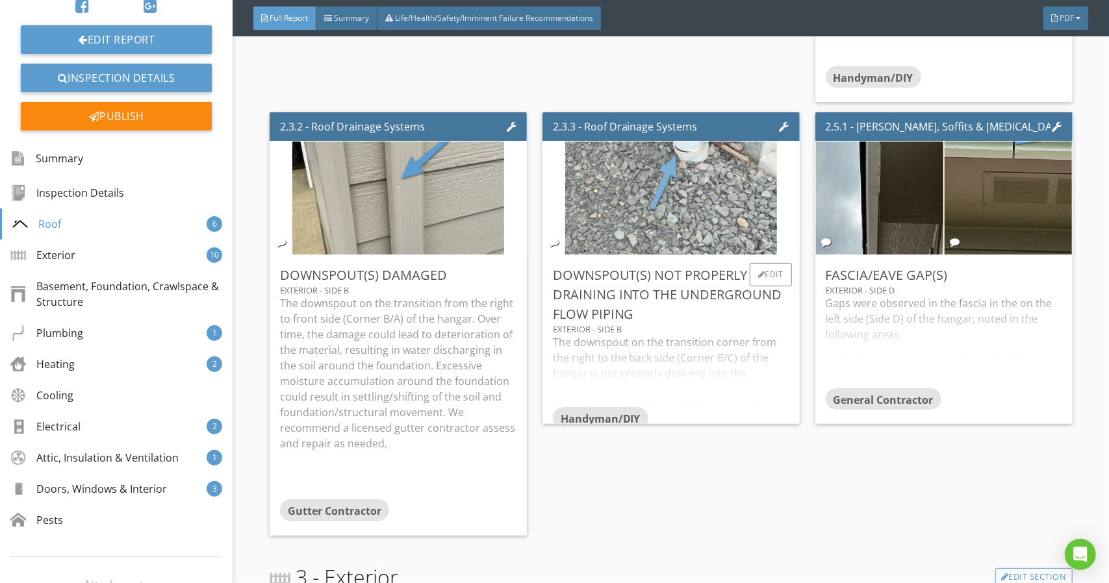
click at [714, 210] on img at bounding box center [671, 198] width 212 height 283
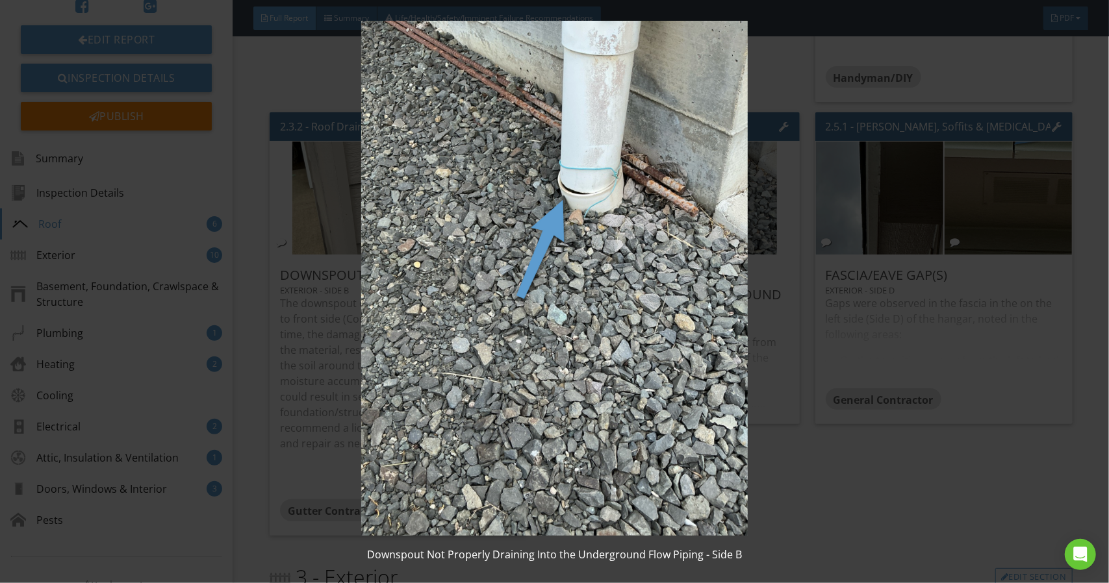
click at [772, 481] on img at bounding box center [554, 278] width 1014 height 514
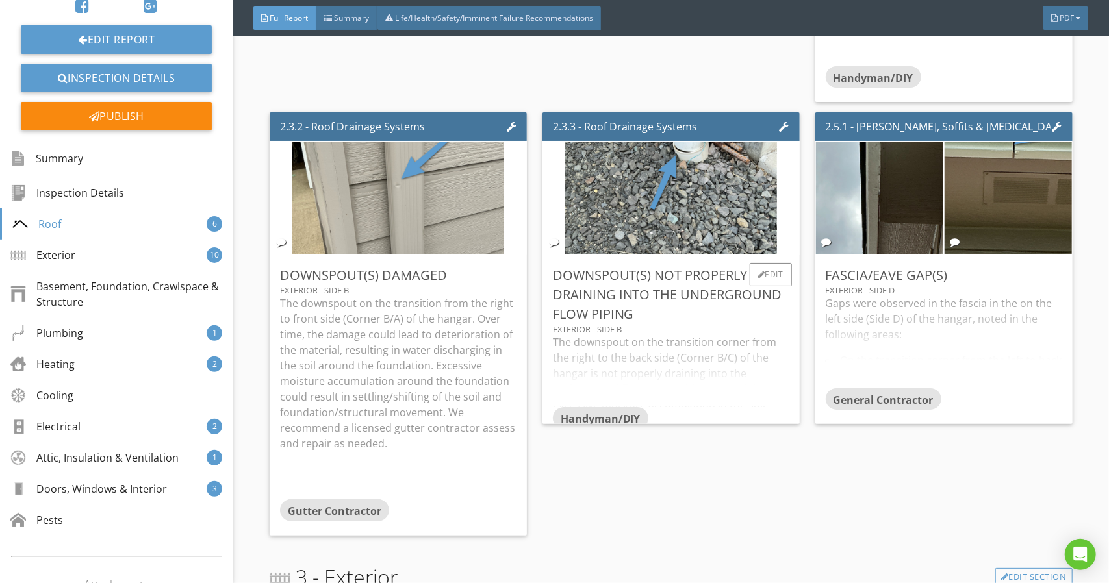
click at [647, 394] on div "The downspout on the transition corner from the right to the back side (Corner …" at bounding box center [671, 370] width 236 height 73
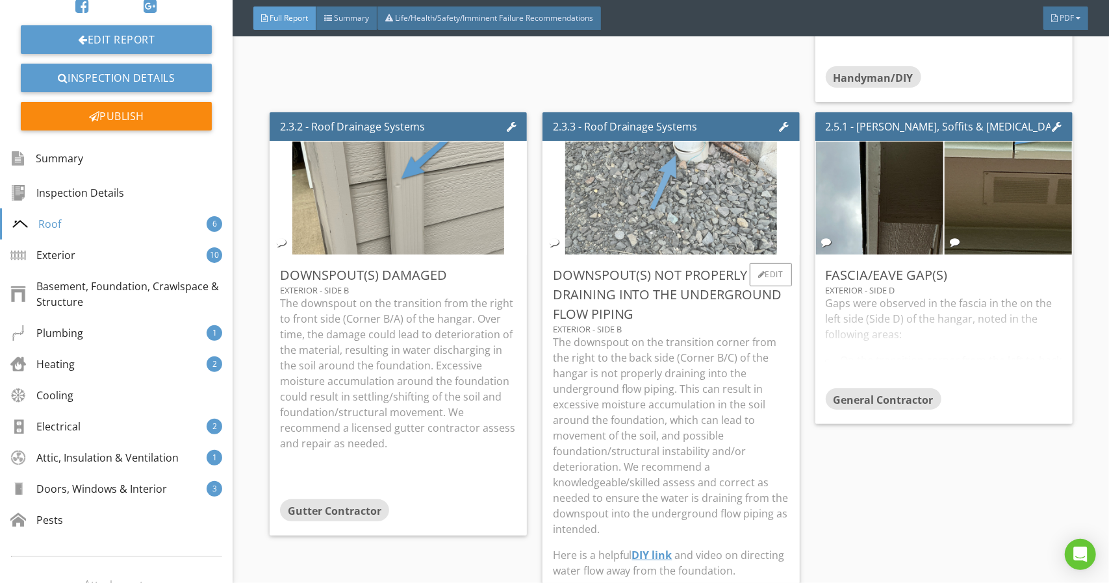
click at [667, 236] on img at bounding box center [671, 198] width 212 height 283
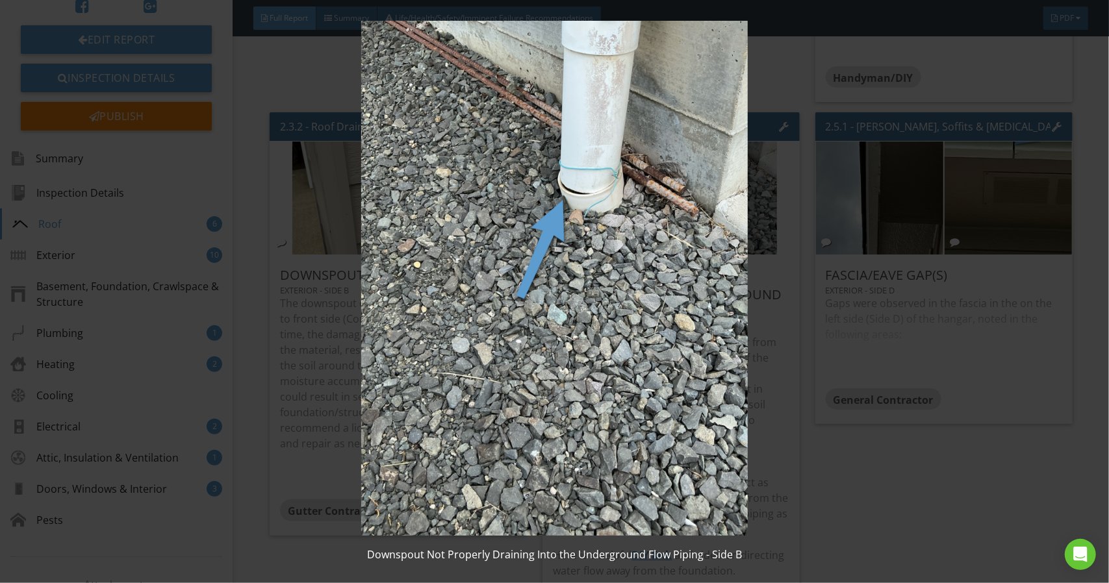
click at [837, 460] on img at bounding box center [554, 278] width 1014 height 514
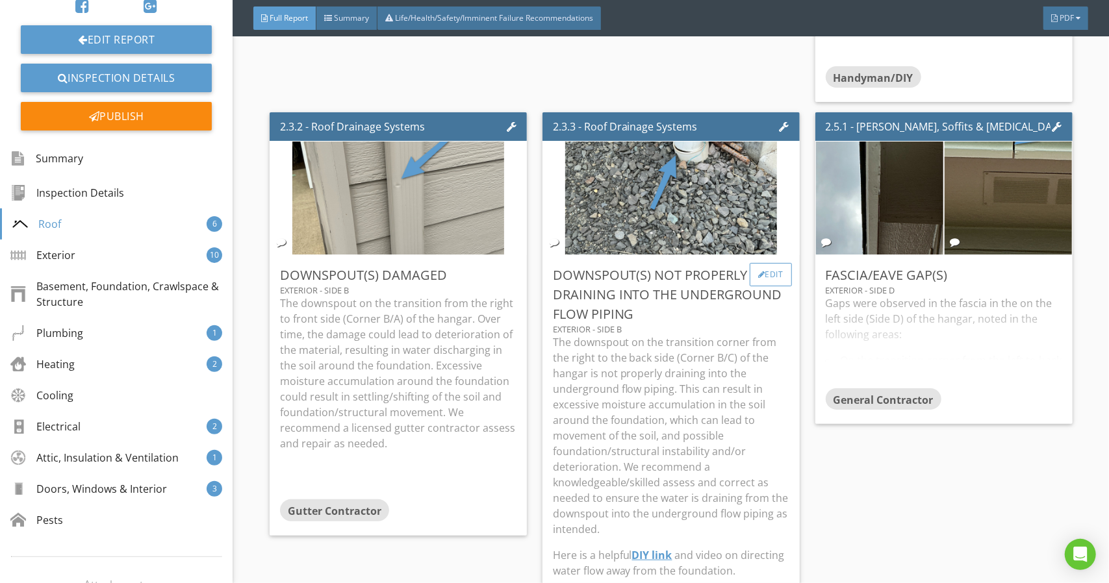
click at [758, 279] on div at bounding box center [761, 275] width 7 height 8
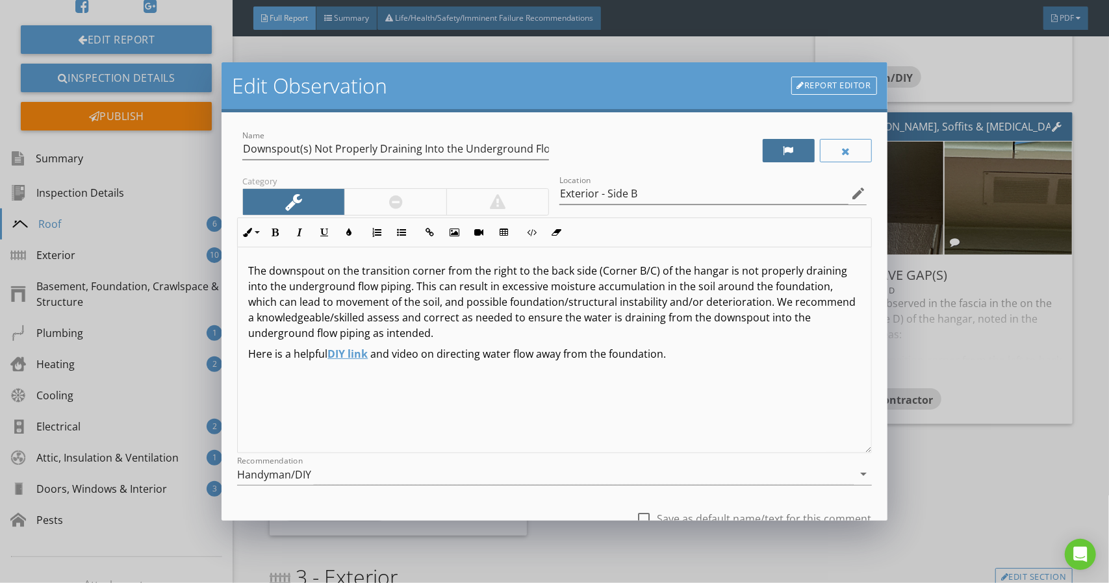
click at [783, 150] on div at bounding box center [788, 150] width 11 height 10
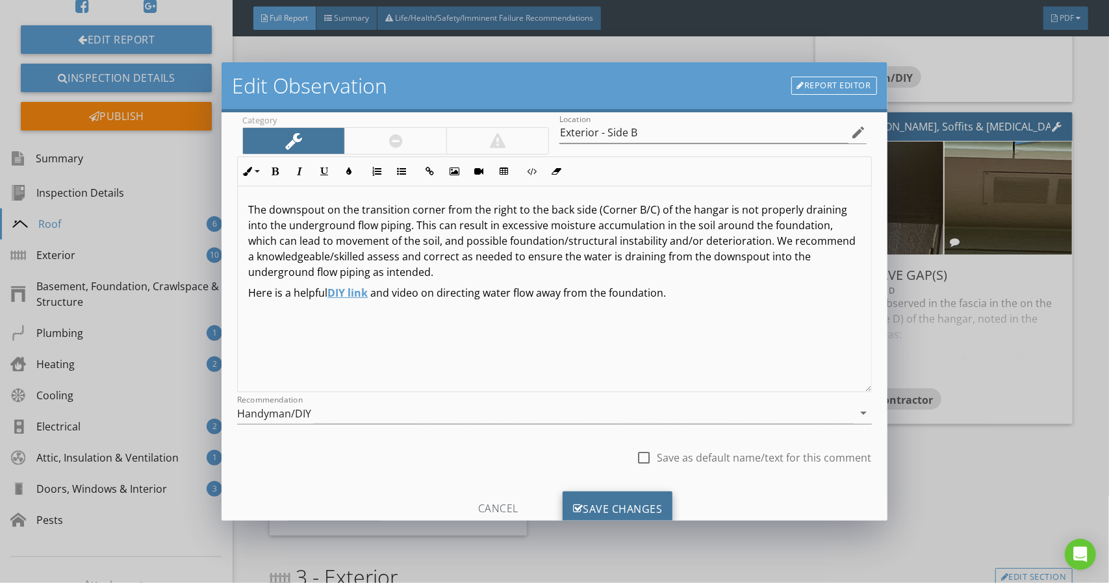
scroll to position [101, 0]
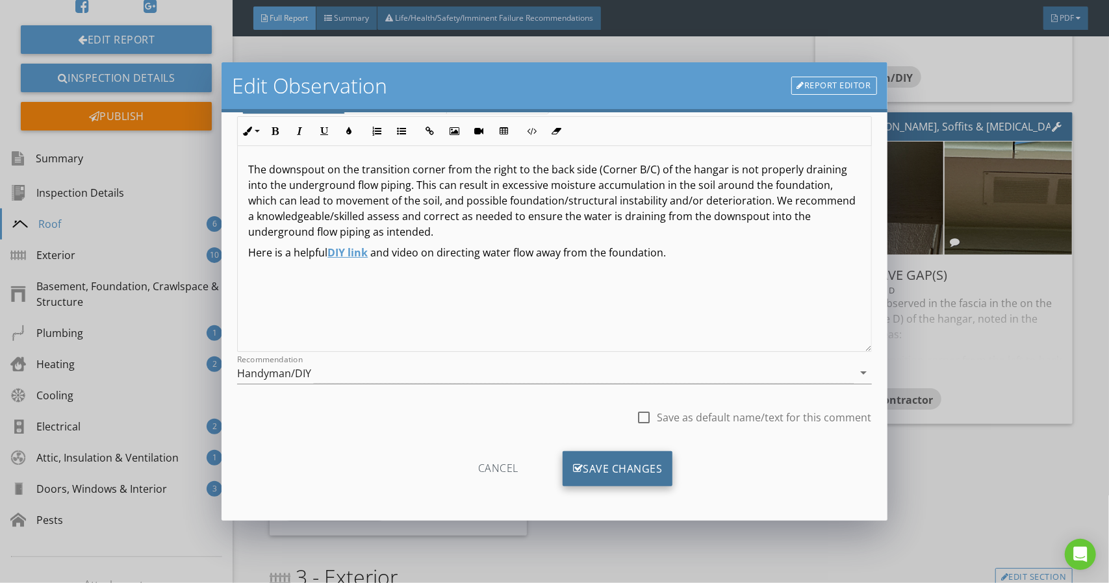
click at [636, 467] on div "Save Changes" at bounding box center [617, 468] width 110 height 35
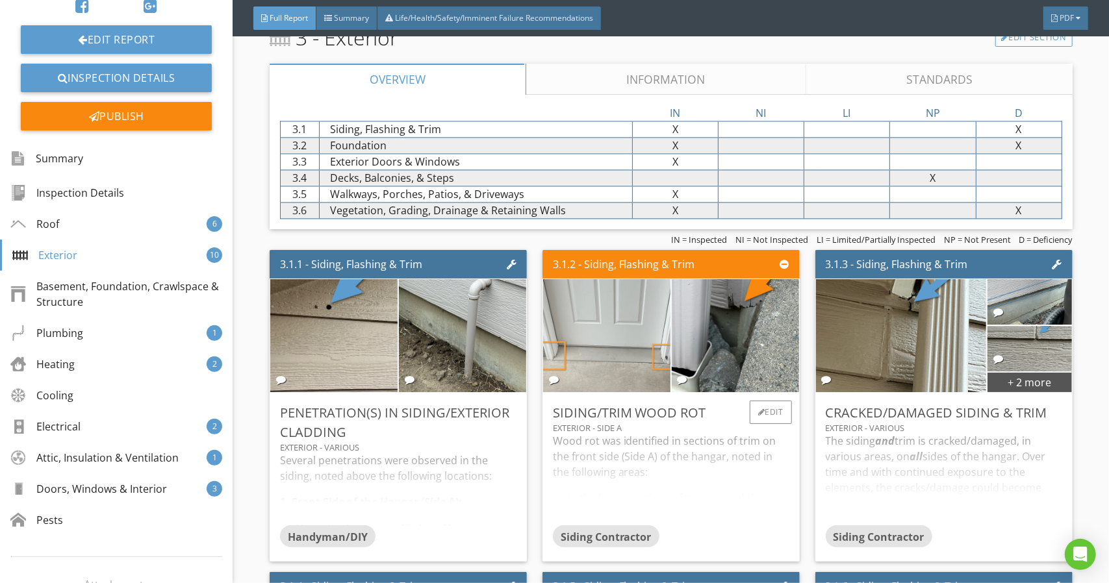
scroll to position [1933, 0]
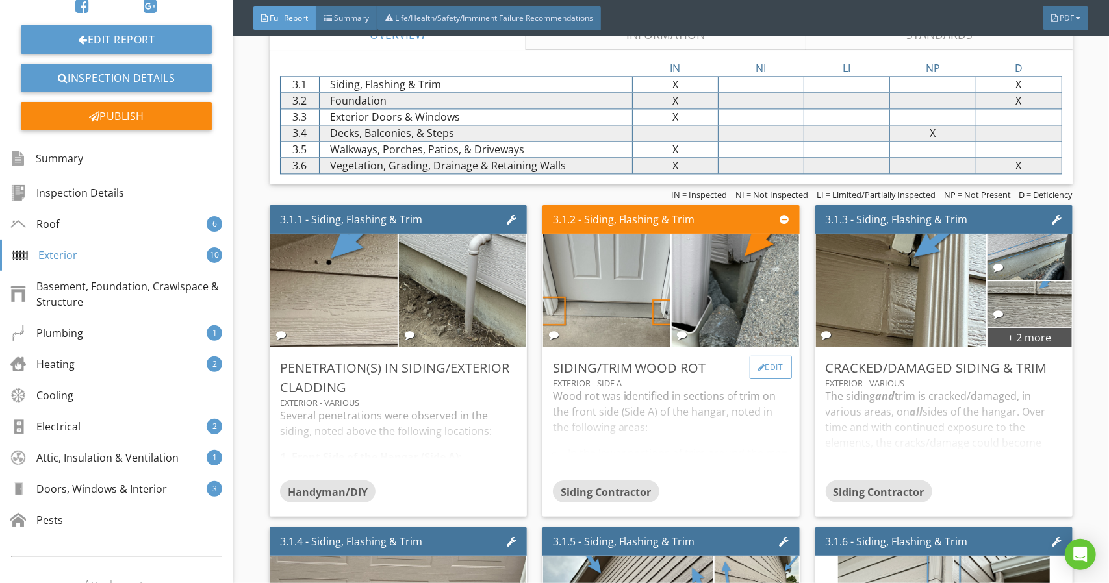
click at [759, 379] on div "Edit" at bounding box center [770, 367] width 42 height 23
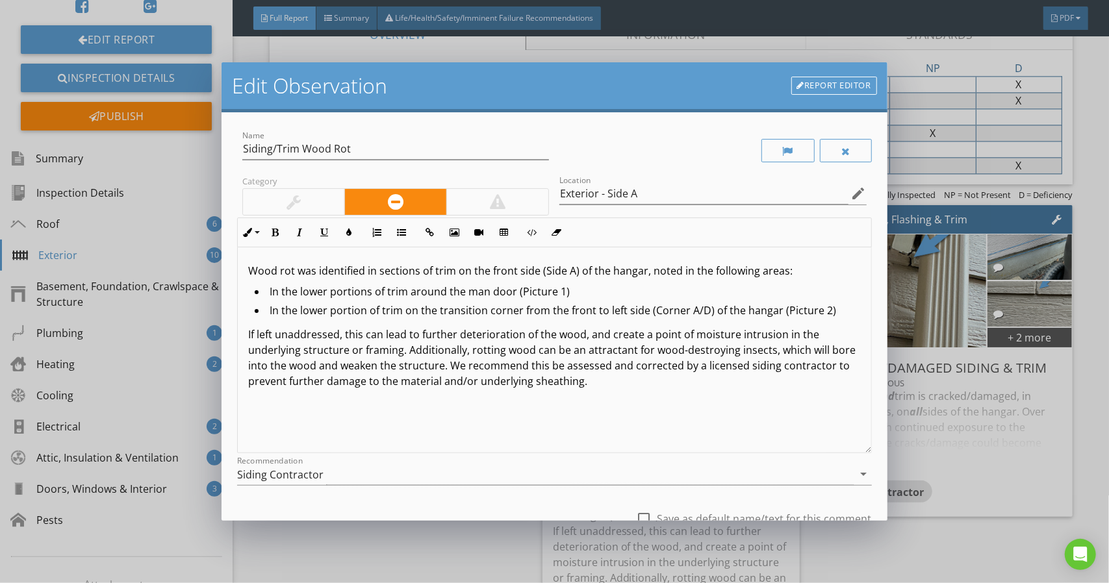
click at [378, 271] on p "Wood rot was identified in sections of trim on the front side (Side A) of the h…" at bounding box center [554, 271] width 612 height 16
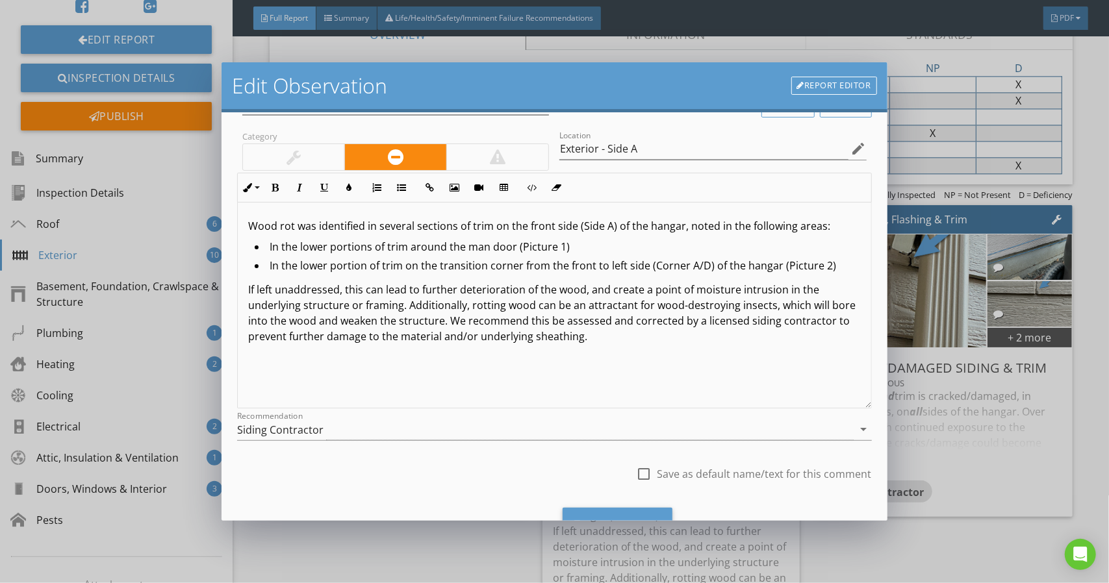
scroll to position [101, 0]
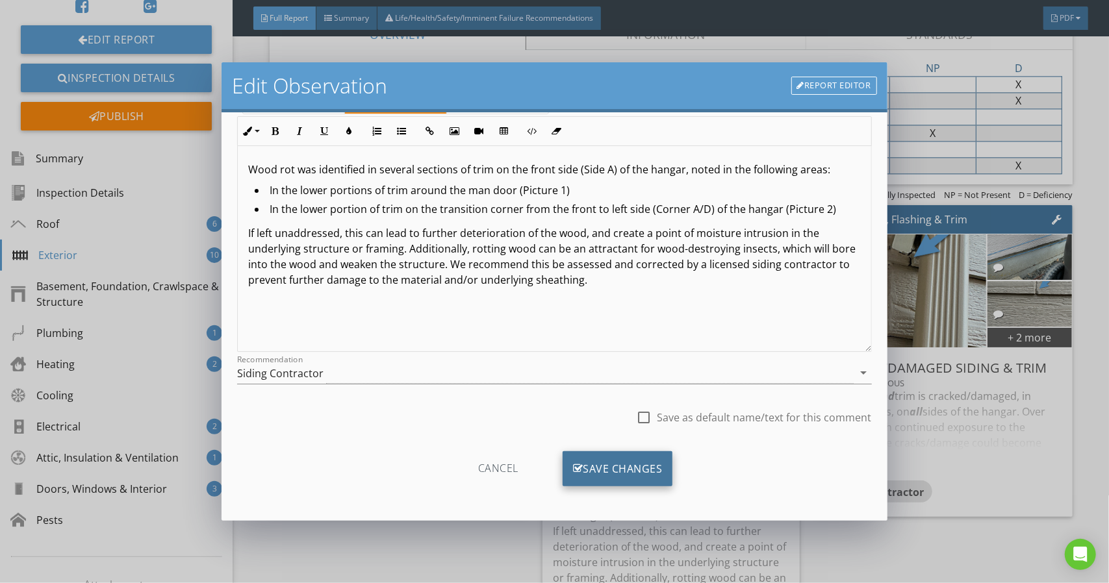
click at [634, 467] on div "Save Changes" at bounding box center [617, 468] width 110 height 35
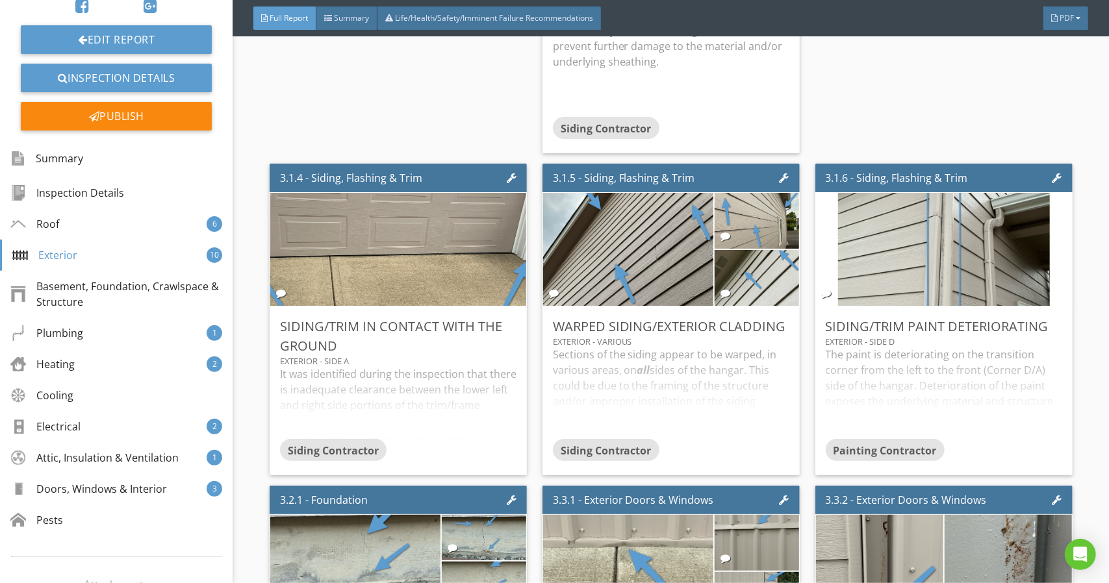
scroll to position [2648, 0]
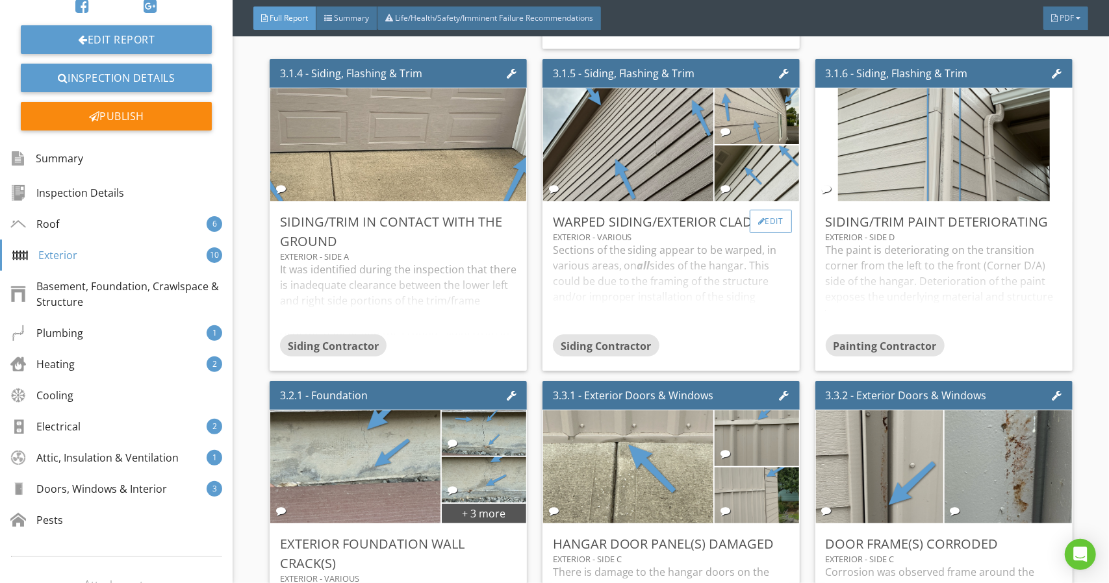
click at [757, 233] on div "Edit" at bounding box center [770, 221] width 42 height 23
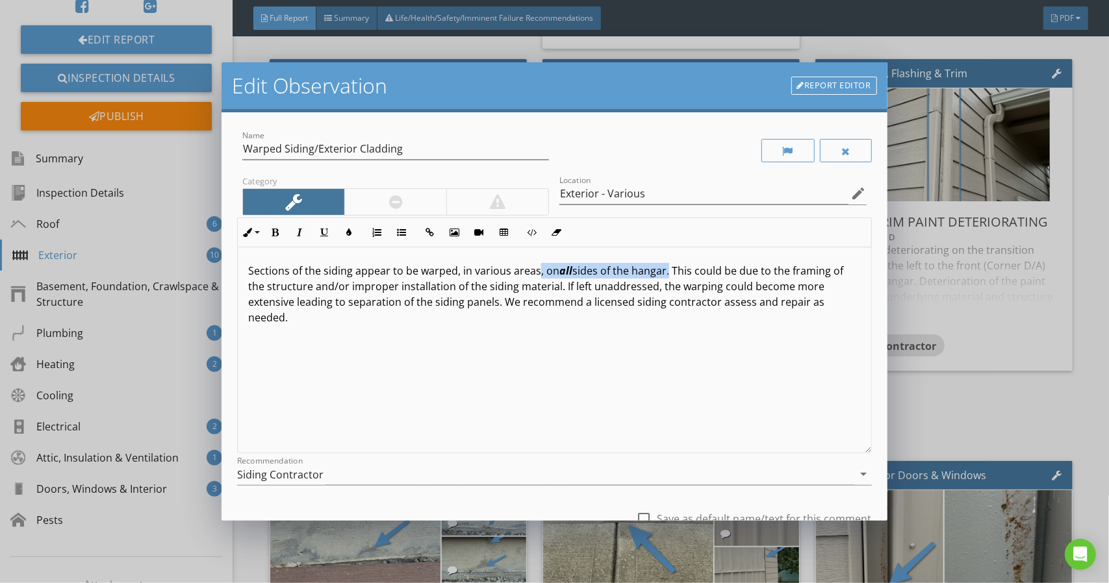
drag, startPoint x: 537, startPoint y: 271, endPoint x: 662, endPoint y: 275, distance: 125.4
click at [662, 275] on p "Sections of the siding appear to be warped, in various areas, on all sides of t…" at bounding box center [554, 294] width 612 height 62
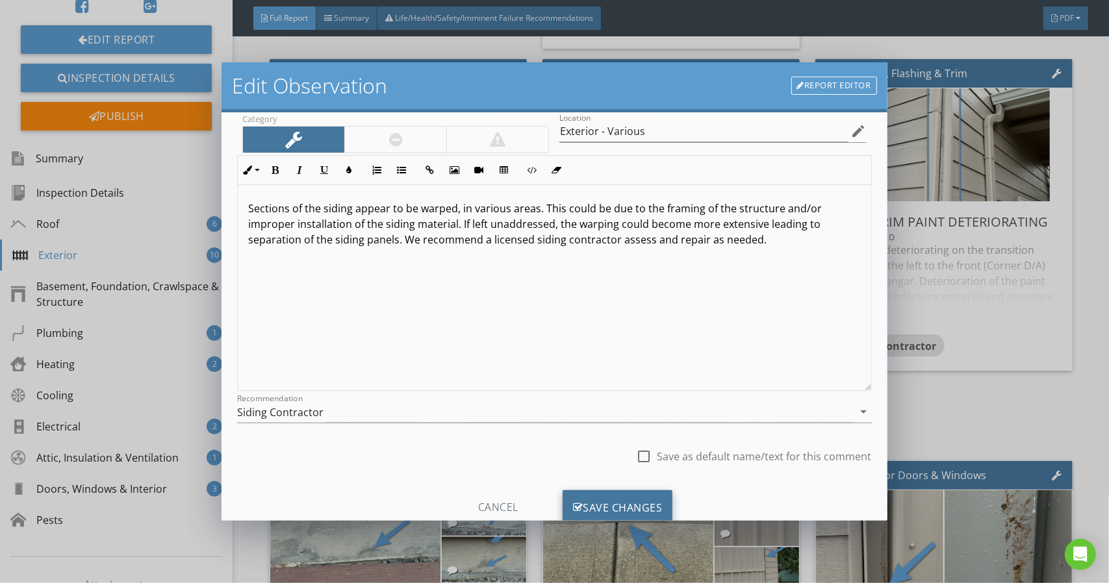
scroll to position [101, 0]
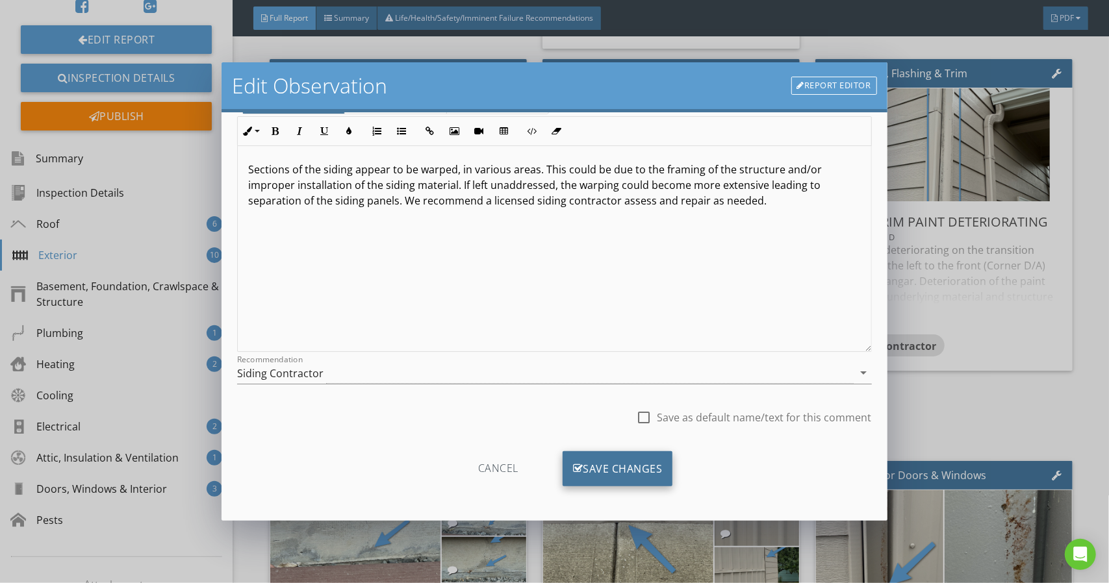
click at [640, 457] on div "Save Changes" at bounding box center [617, 468] width 110 height 35
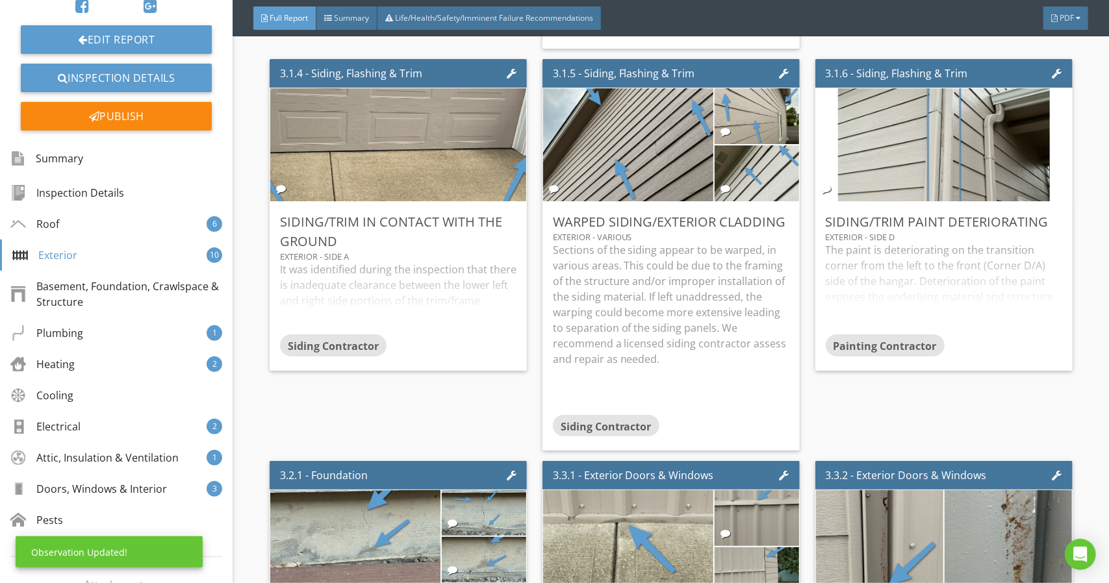
scroll to position [0, 0]
click at [477, 233] on div "Edit" at bounding box center [498, 221] width 42 height 23
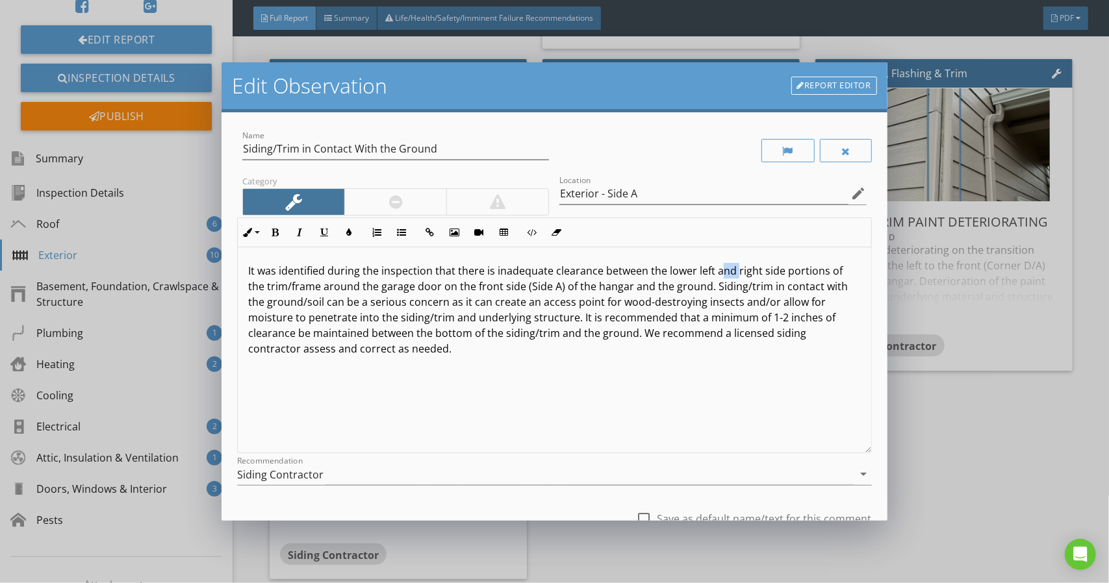
drag, startPoint x: 716, startPoint y: 270, endPoint x: 733, endPoint y: 271, distance: 16.3
click at [733, 271] on p "It was identified during the inspection that there is inadequate clearance betw…" at bounding box center [554, 310] width 612 height 94
click at [725, 283] on p "It was identified during the inspection that there is inadequate clearance betw…" at bounding box center [554, 310] width 612 height 94
drag, startPoint x: 713, startPoint y: 270, endPoint x: 733, endPoint y: 270, distance: 19.5
click at [733, 270] on p "It was identified during the inspection that there is inadequate clearance betw…" at bounding box center [554, 310] width 612 height 94
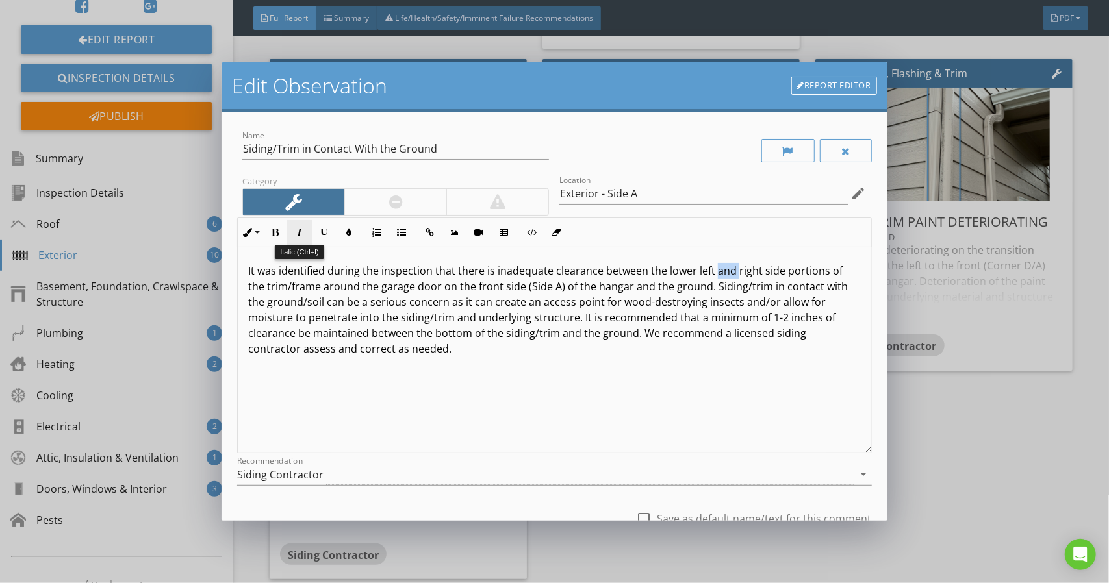
click at [288, 236] on button "Italic" at bounding box center [299, 232] width 25 height 25
click at [268, 224] on button "Bold" at bounding box center [274, 232] width 25 height 25
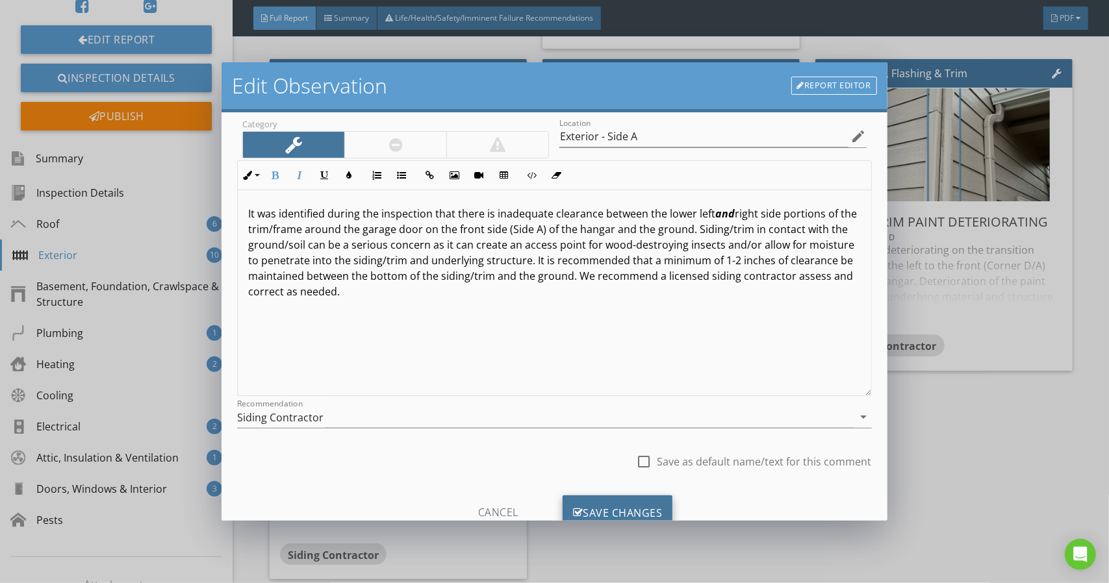
scroll to position [101, 0]
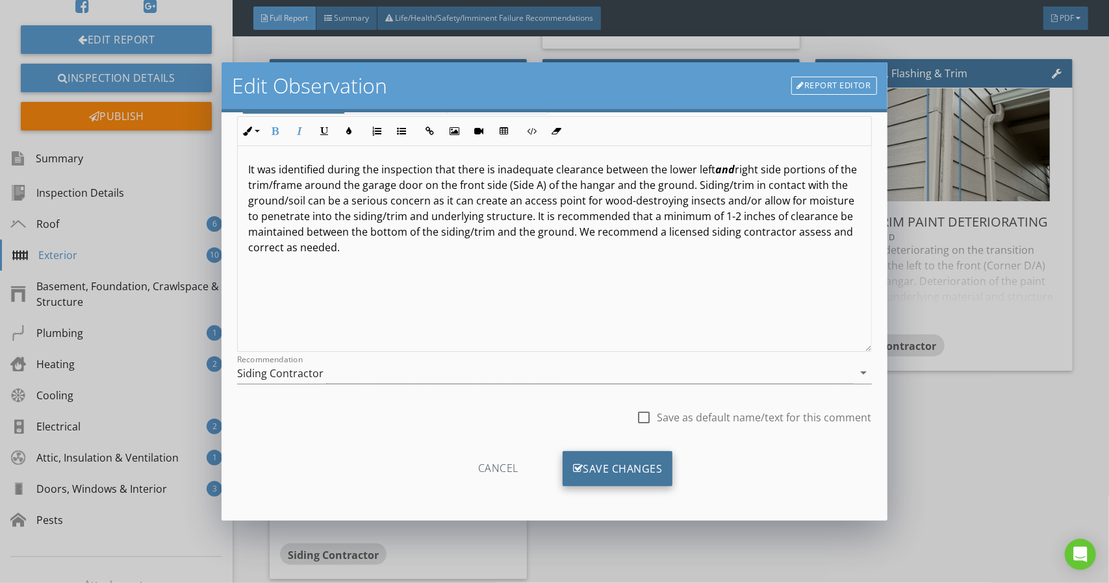
click at [614, 474] on div "Save Changes" at bounding box center [617, 468] width 110 height 35
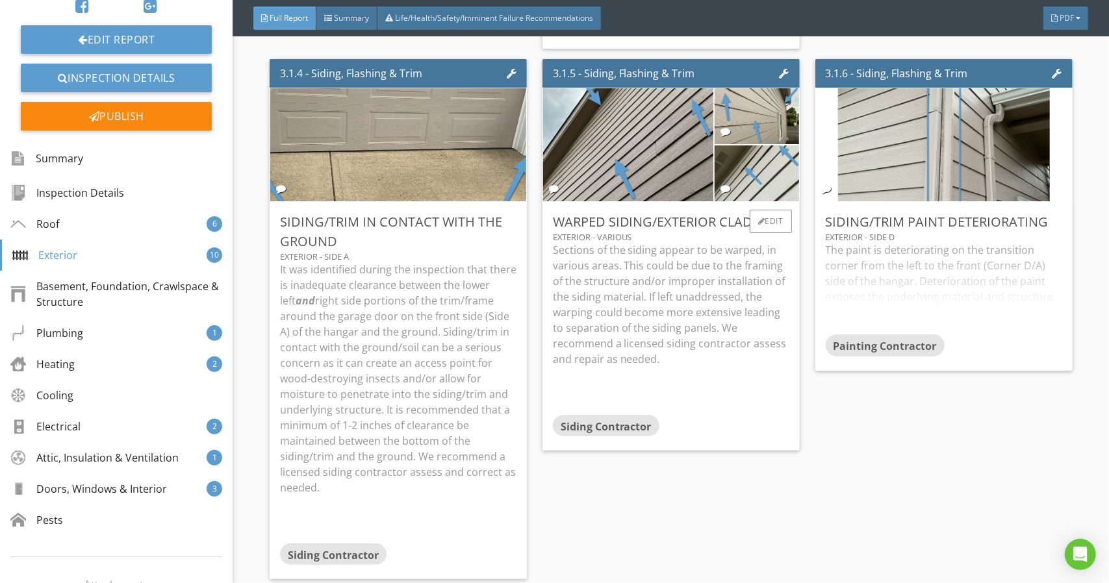
scroll to position [2713, 0]
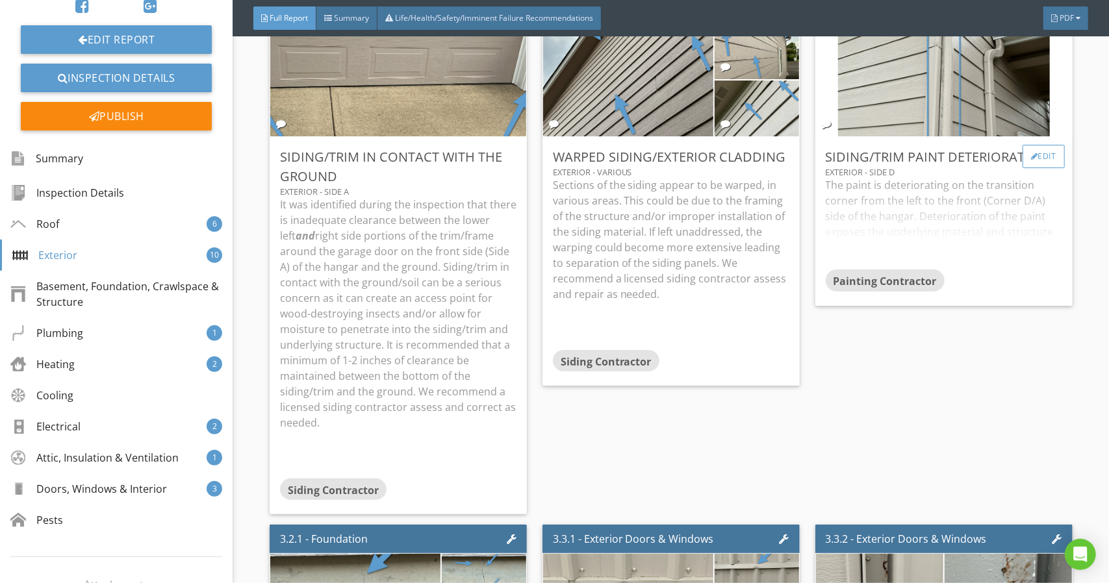
drag, startPoint x: 1031, startPoint y: 164, endPoint x: 1039, endPoint y: 165, distance: 7.8
click at [949, 165] on div "Edit" at bounding box center [1043, 156] width 42 height 23
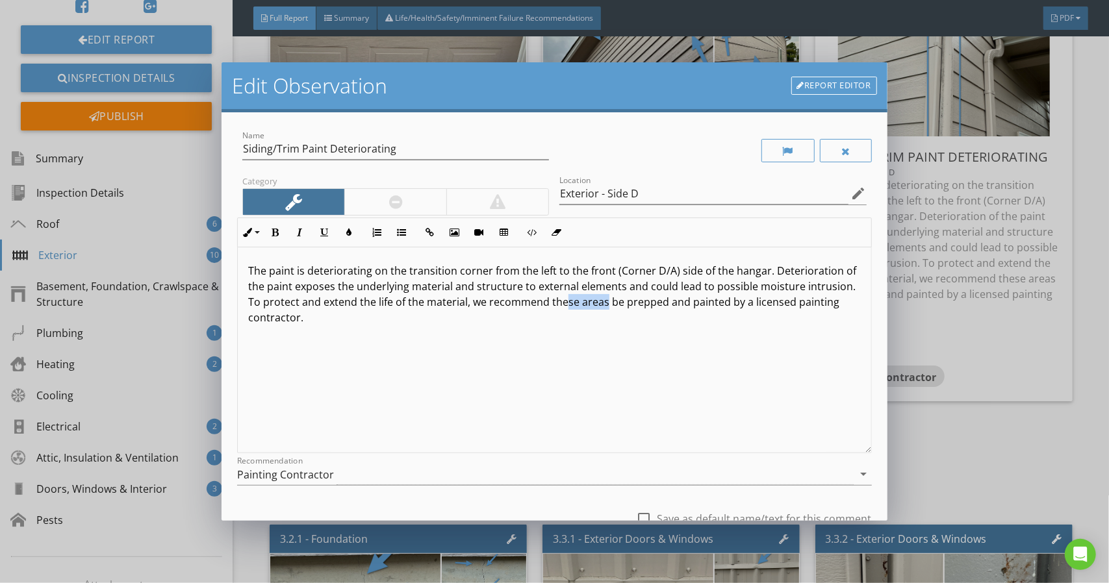
drag, startPoint x: 616, startPoint y: 302, endPoint x: 654, endPoint y: 303, distance: 38.3
click at [654, 303] on p "The paint is deteriorating on the transition corner from the left to the front …" at bounding box center [554, 294] width 612 height 62
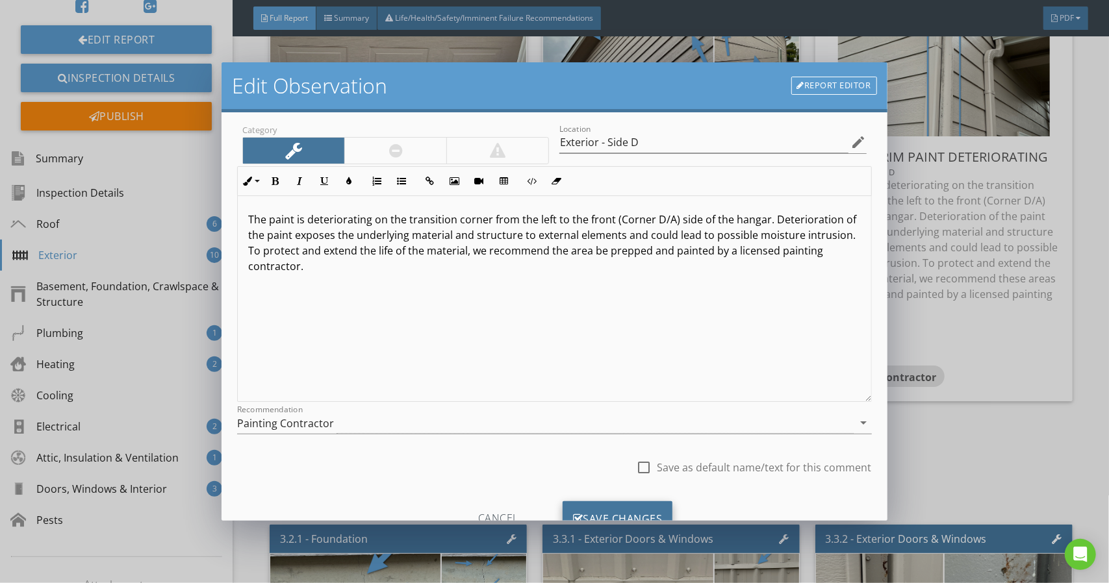
scroll to position [101, 0]
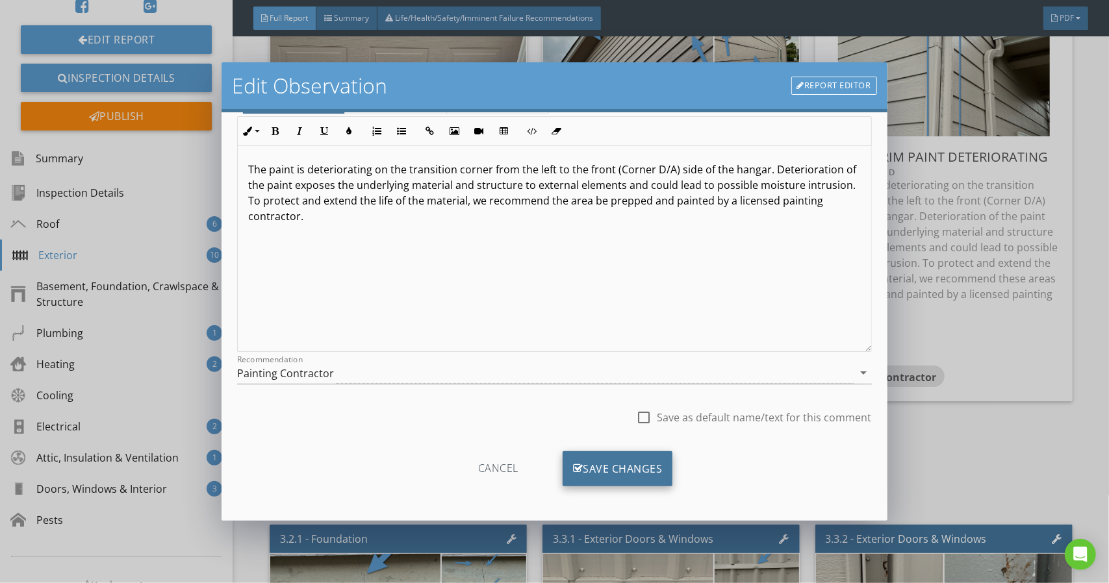
click at [620, 464] on div "Save Changes" at bounding box center [617, 468] width 110 height 35
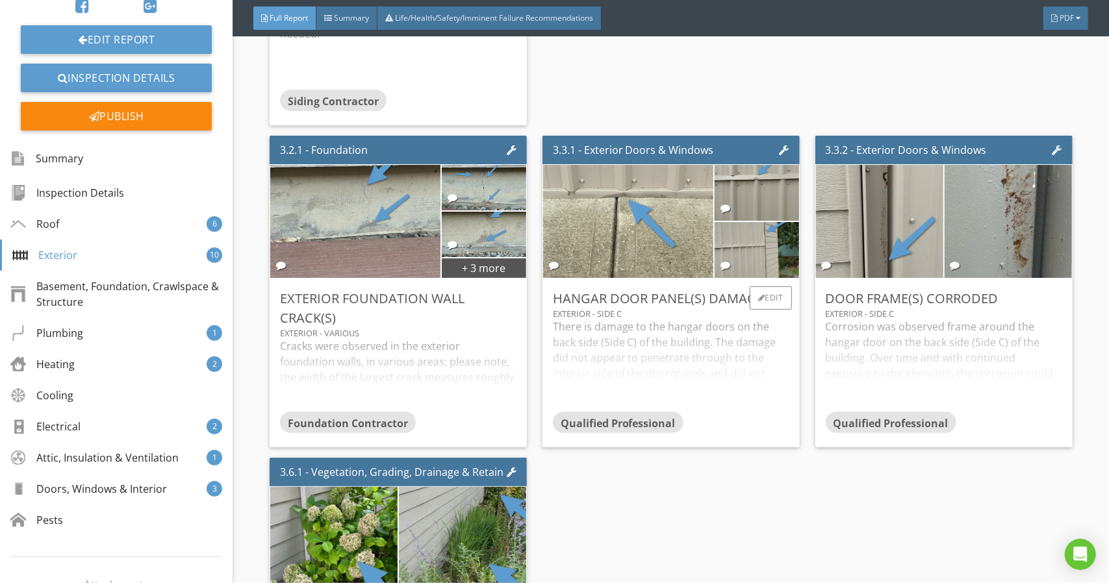
scroll to position [3102, 0]
click at [749, 309] on div "Edit" at bounding box center [770, 297] width 42 height 23
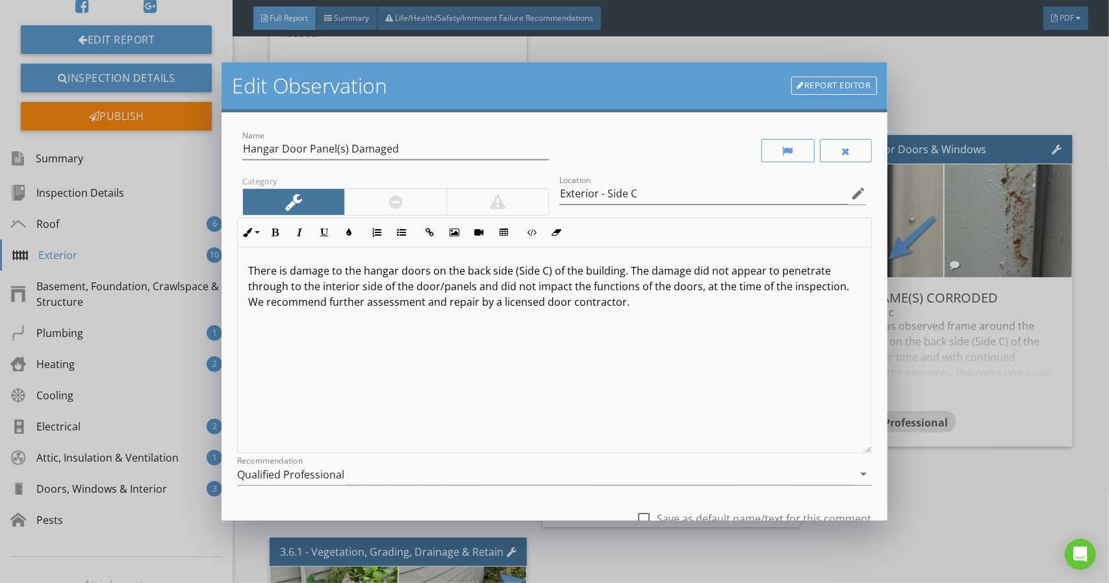
click at [631, 300] on p "There is damage to the hangar doors on the back side (Side C) of the building. …" at bounding box center [554, 286] width 612 height 47
click at [735, 354] on div "There is damage to the hangar doors on the back side (Side C) of the building. …" at bounding box center [554, 350] width 633 height 206
click at [757, 302] on p "There is damage to the hangar doors on the back side (Side C) of the building. …" at bounding box center [554, 294] width 612 height 62
drag, startPoint x: 775, startPoint y: 303, endPoint x: 796, endPoint y: 332, distance: 35.5
click at [796, 332] on div "There is damage to the hangar doors on the back side (Side C) of the building. …" at bounding box center [554, 350] width 633 height 206
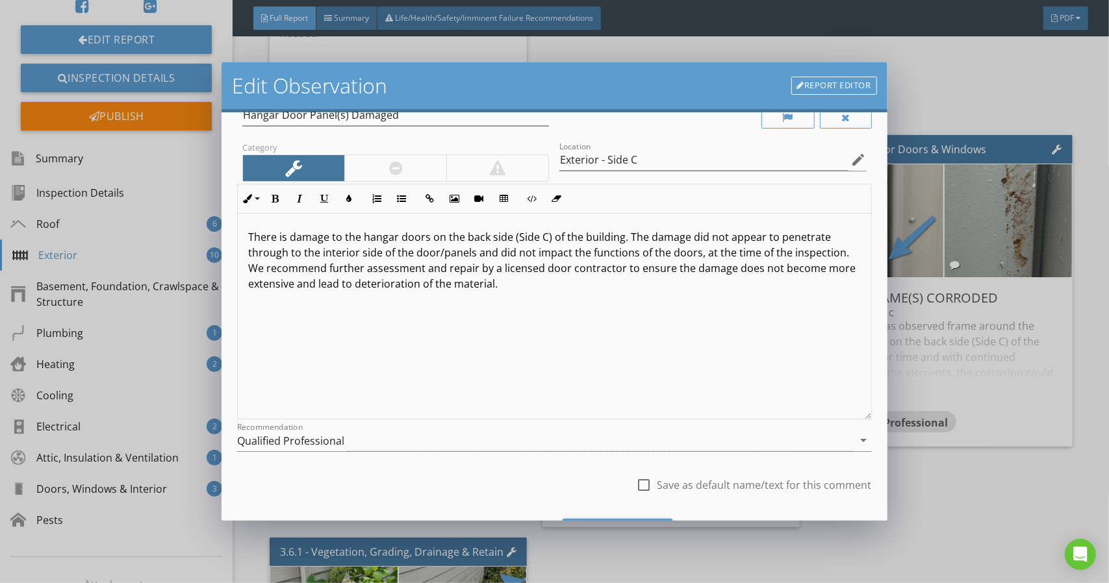
scroll to position [101, 0]
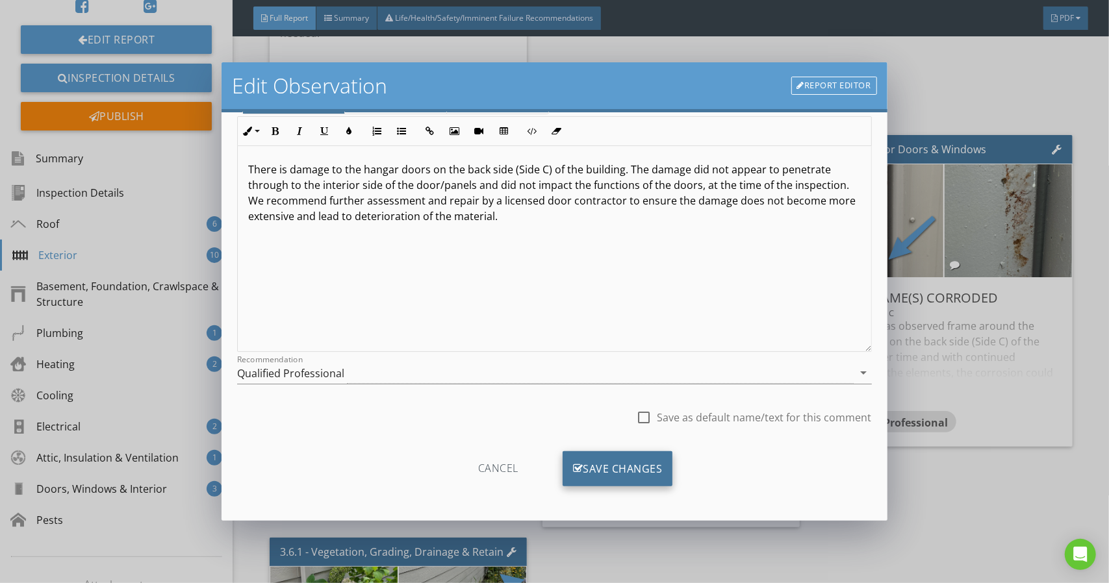
click at [621, 460] on div "Save Changes" at bounding box center [617, 468] width 110 height 35
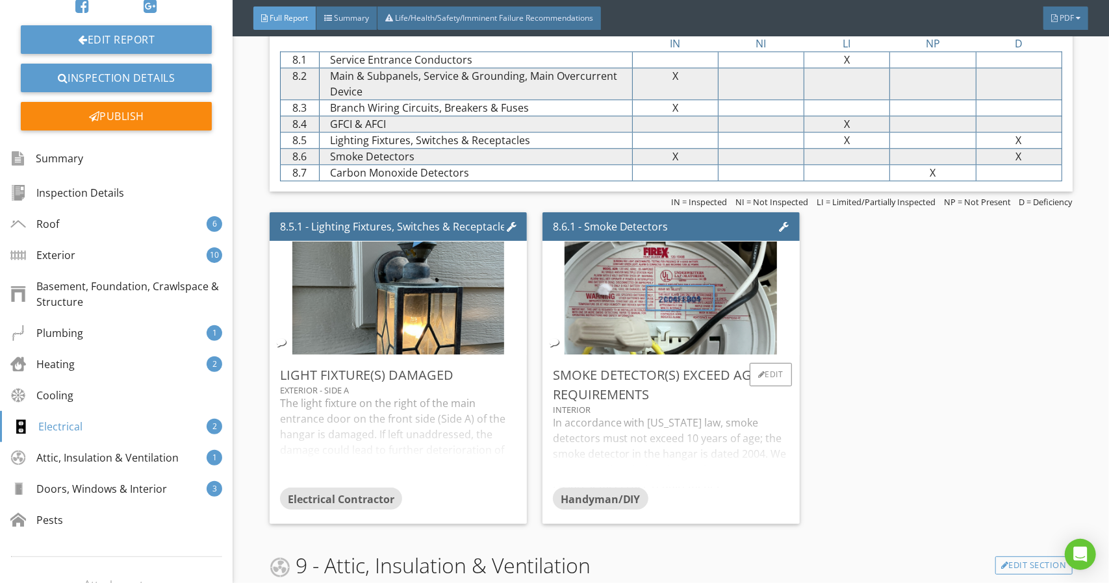
scroll to position [5635, 0]
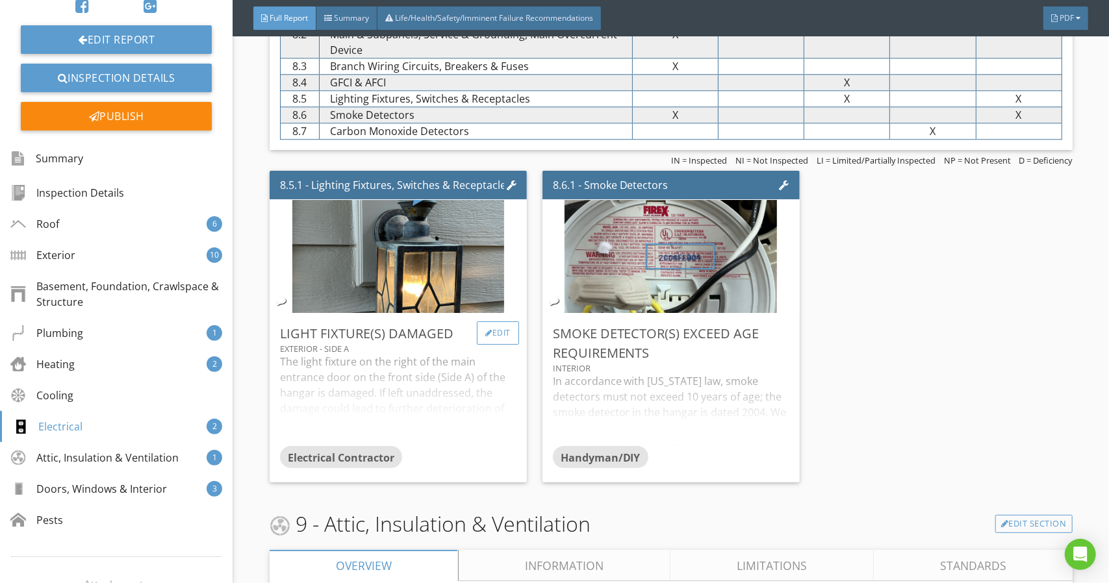
click at [486, 334] on div at bounding box center [488, 333] width 7 height 8
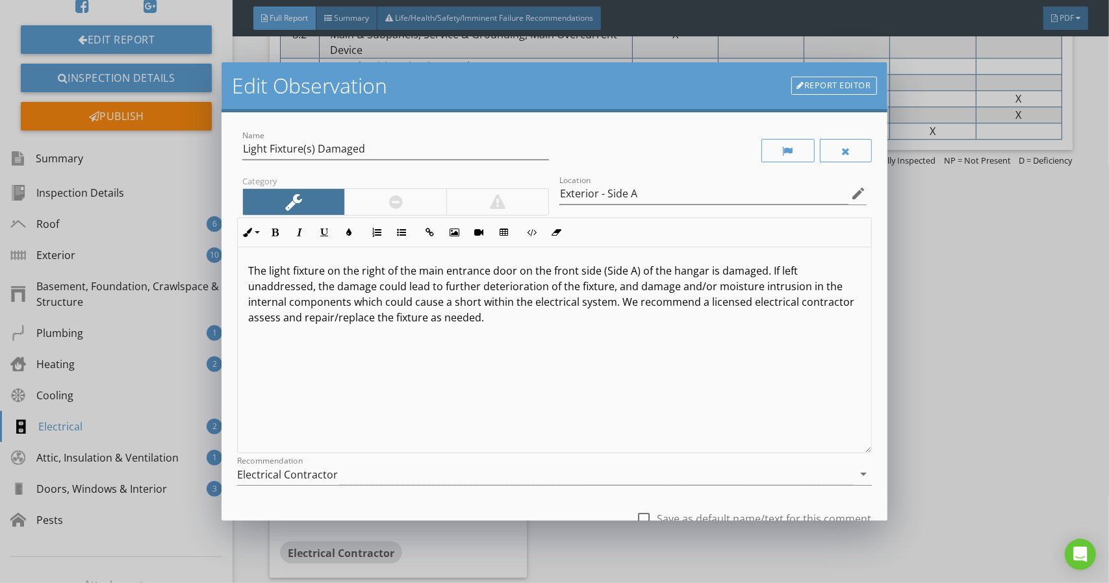
click at [434, 273] on p "The light fixture on the right of the main entrance door on the front side (Sid…" at bounding box center [554, 294] width 612 height 62
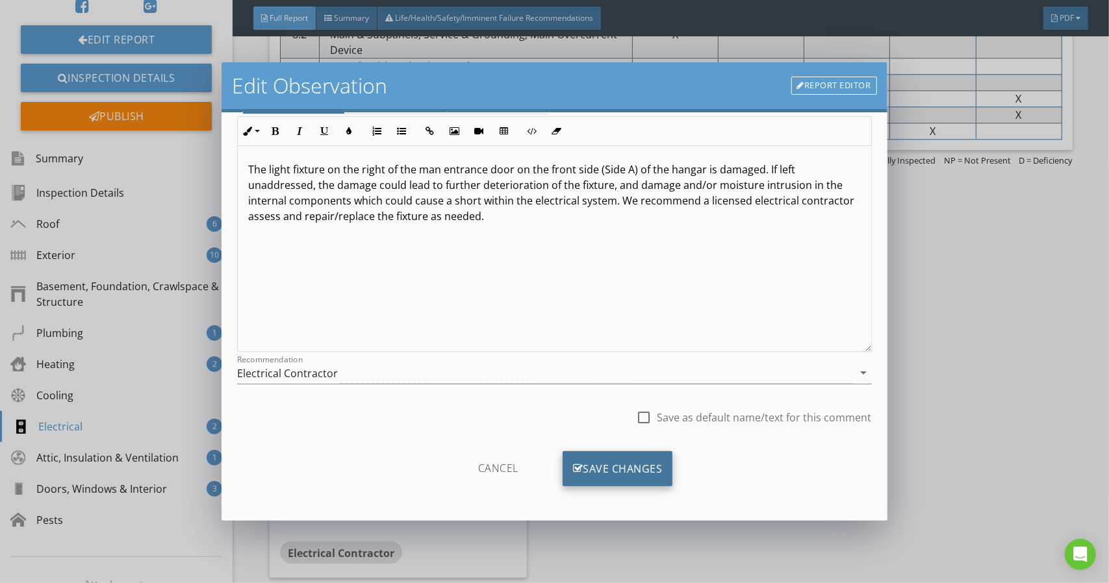
click at [609, 472] on div "Save Changes" at bounding box center [617, 468] width 110 height 35
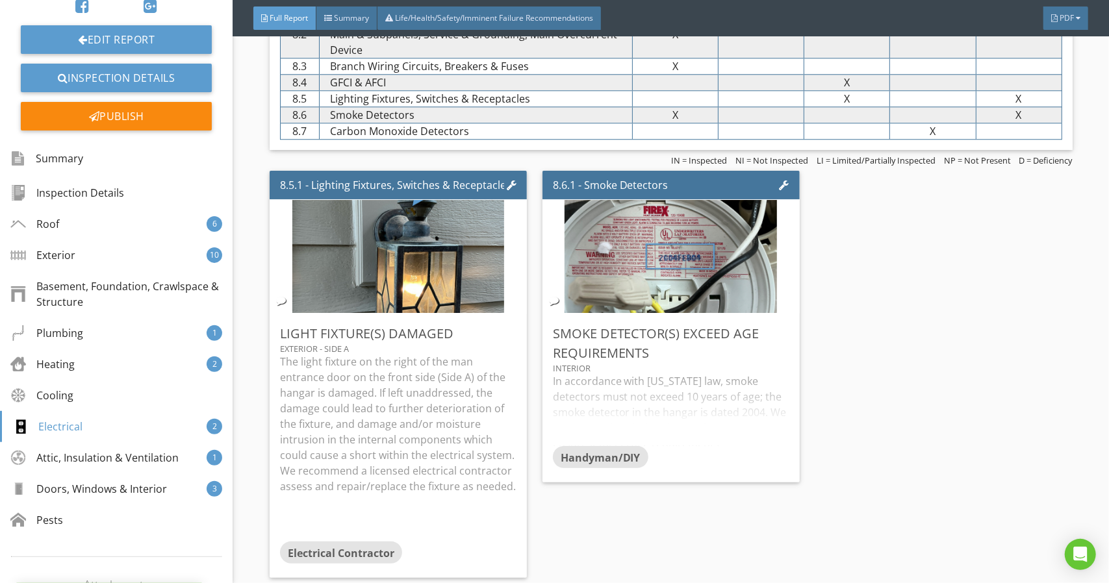
scroll to position [0, 0]
click at [609, 468] on div "Handyman/DIY" at bounding box center [600, 457] width 95 height 22
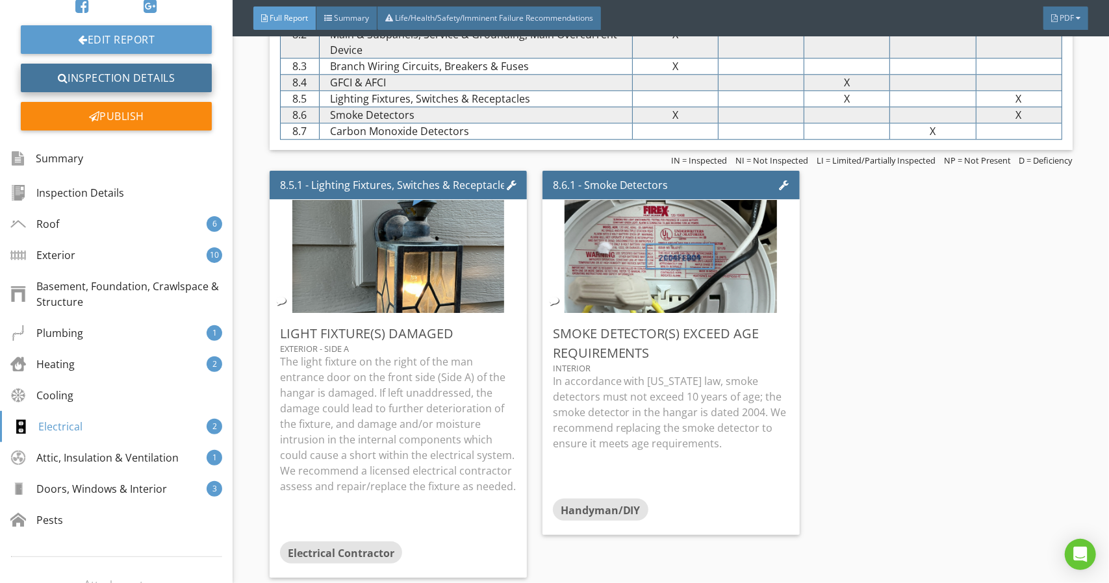
click at [160, 88] on link "Inspection Details" at bounding box center [116, 78] width 191 height 29
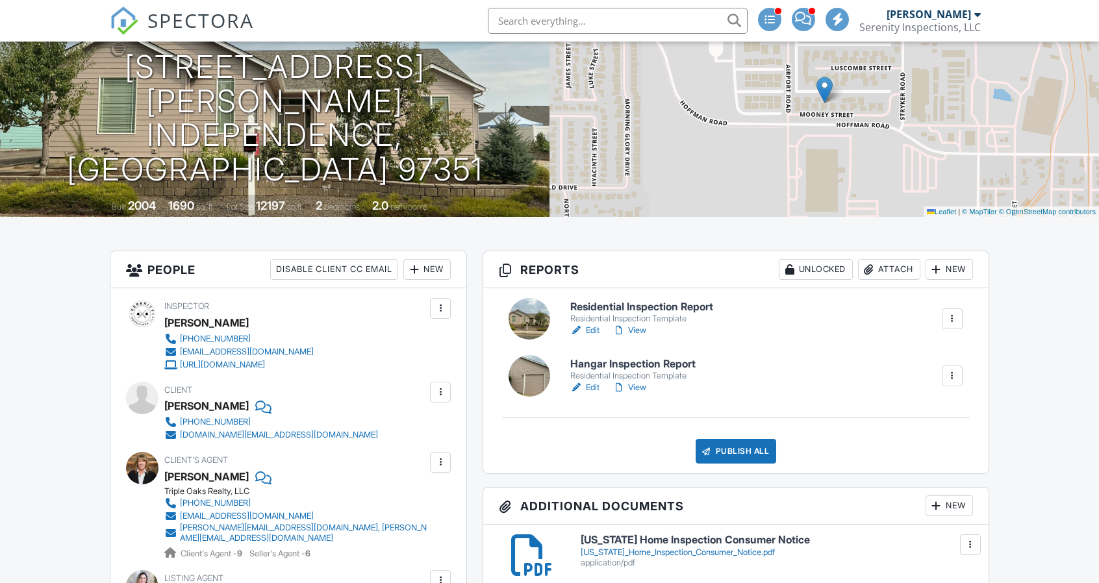
click at [639, 329] on link "View" at bounding box center [629, 330] width 34 height 13
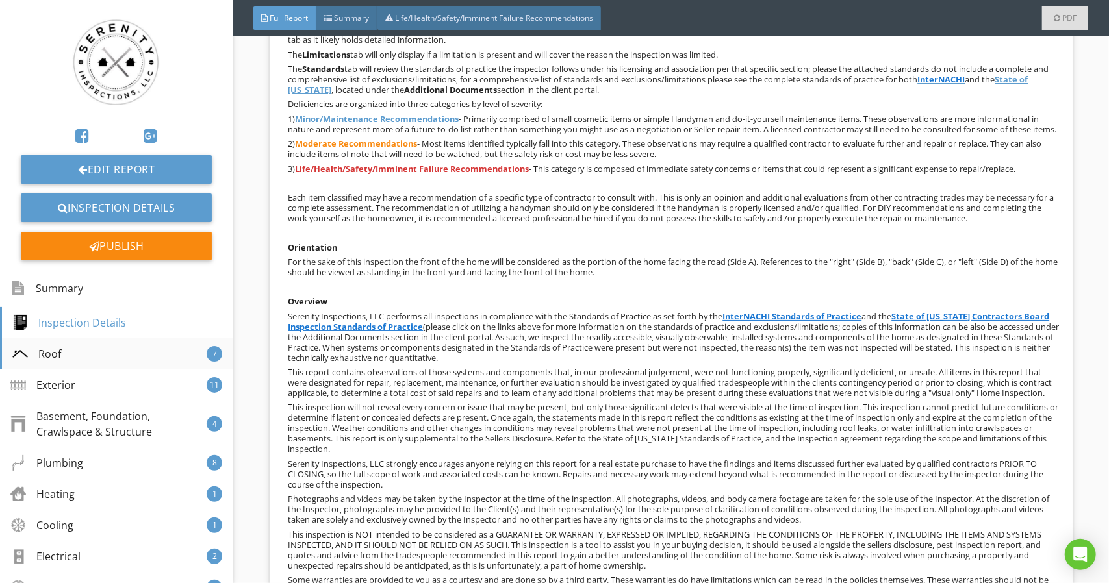
click at [183, 351] on div "Roof 7" at bounding box center [116, 353] width 233 height 31
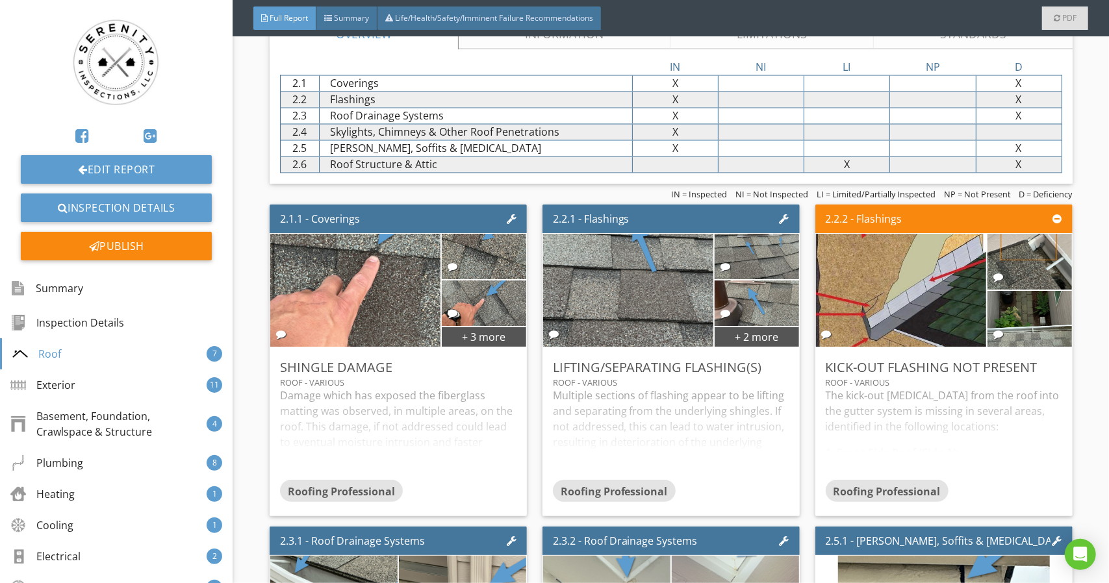
scroll to position [1607, 0]
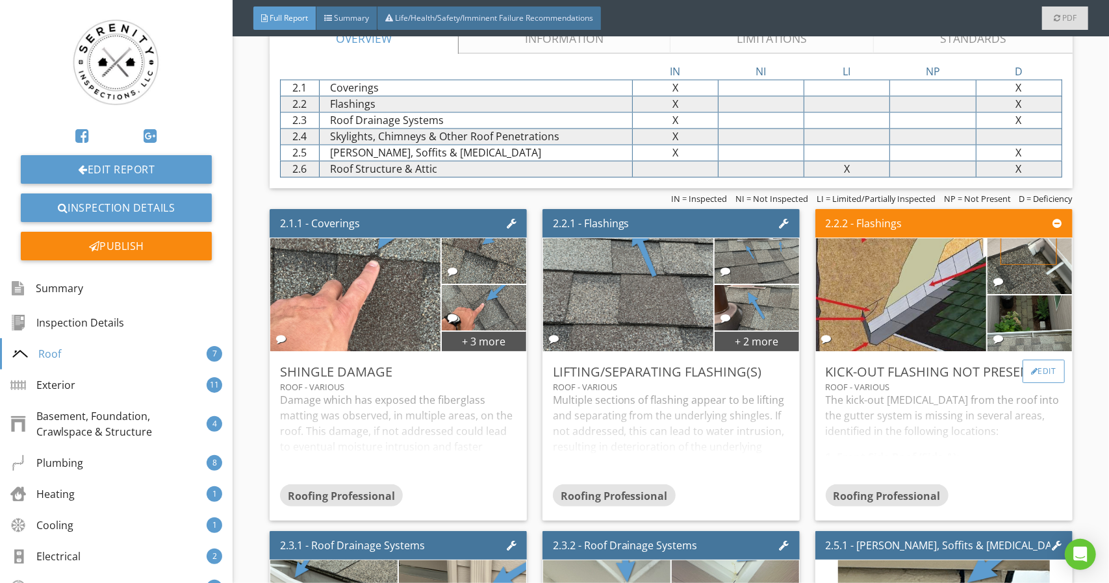
click at [1036, 383] on div "Edit" at bounding box center [1043, 371] width 42 height 23
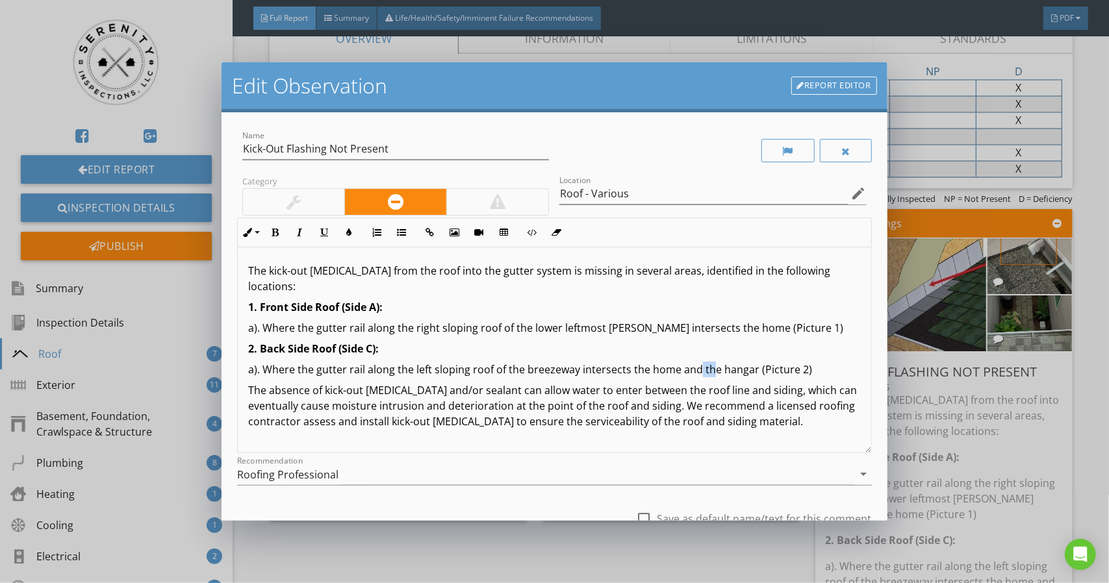
drag, startPoint x: 687, startPoint y: 355, endPoint x: 703, endPoint y: 355, distance: 15.6
click at [703, 362] on p "a). Where the gutter rail along the left sloping roof of the breezeway intersec…" at bounding box center [554, 370] width 612 height 16
click at [281, 231] on button "Bold" at bounding box center [274, 232] width 25 height 25
click at [307, 231] on button "Italic" at bounding box center [299, 232] width 25 height 25
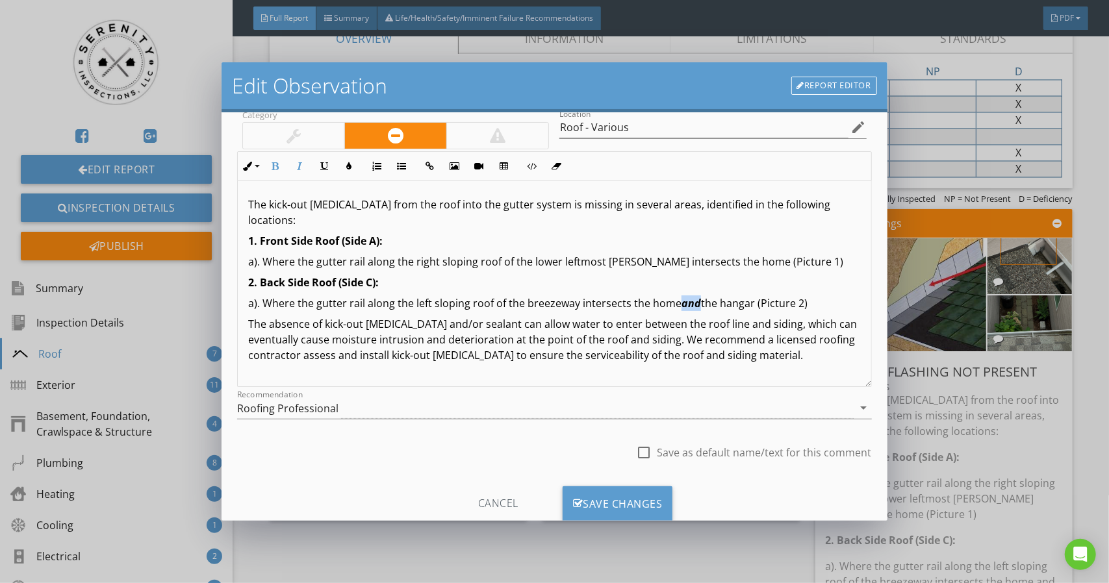
scroll to position [101, 0]
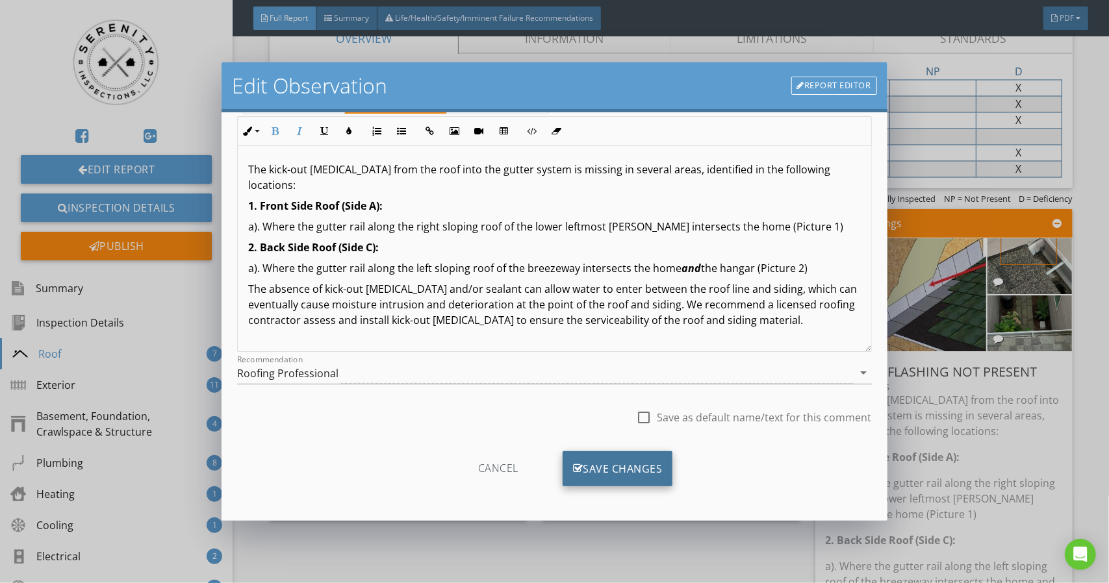
click at [605, 471] on div "Save Changes" at bounding box center [617, 468] width 110 height 35
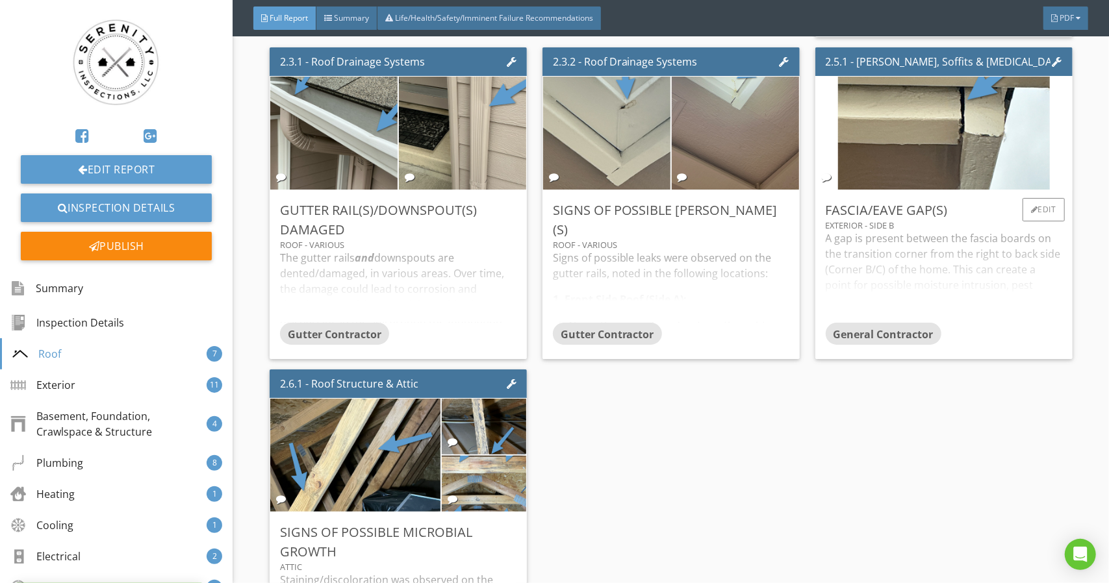
scroll to position [2451, 0]
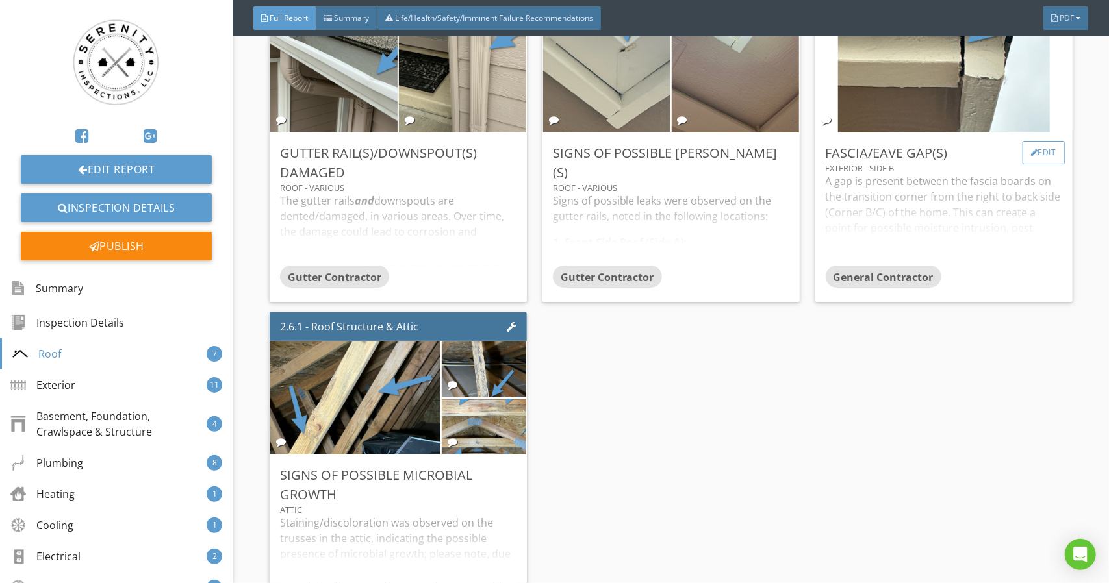
click at [1027, 164] on div "Edit" at bounding box center [1043, 152] width 42 height 23
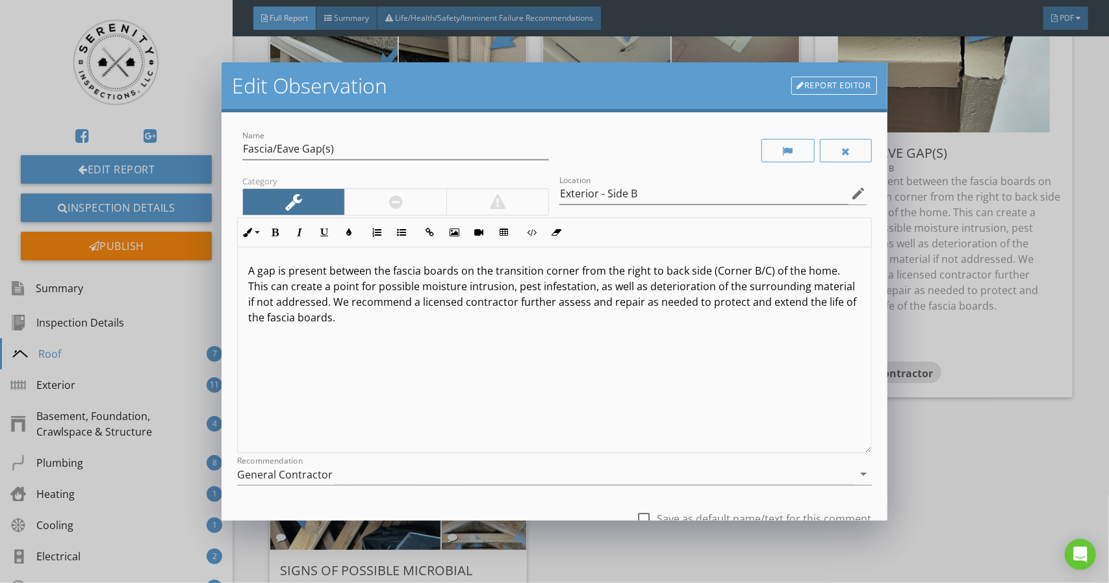
click at [290, 305] on p "A gap is present between the fascia boards on the transition corner from the ri…" at bounding box center [554, 294] width 612 height 62
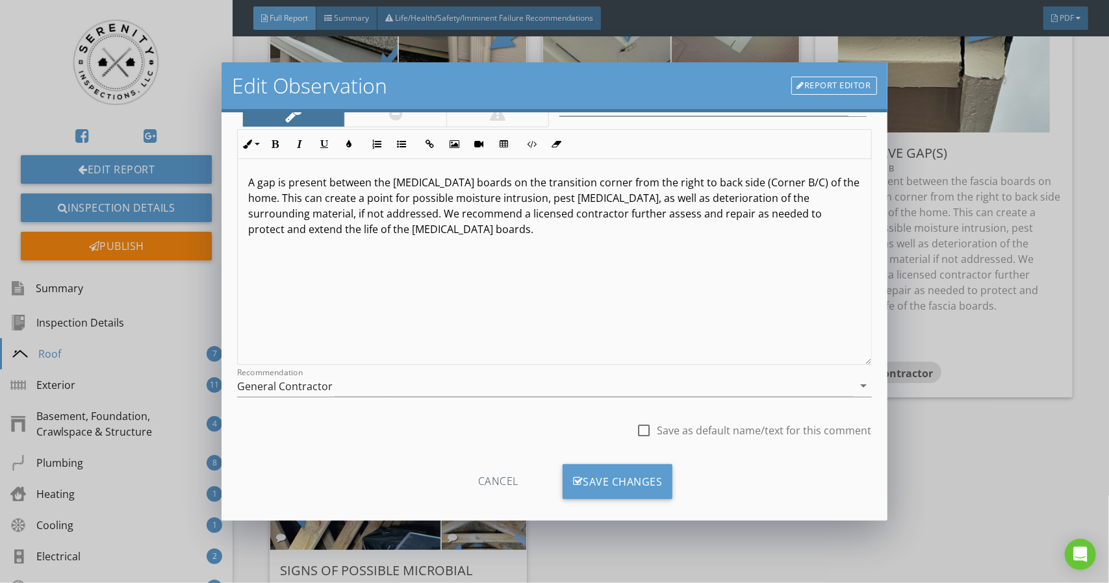
scroll to position [101, 0]
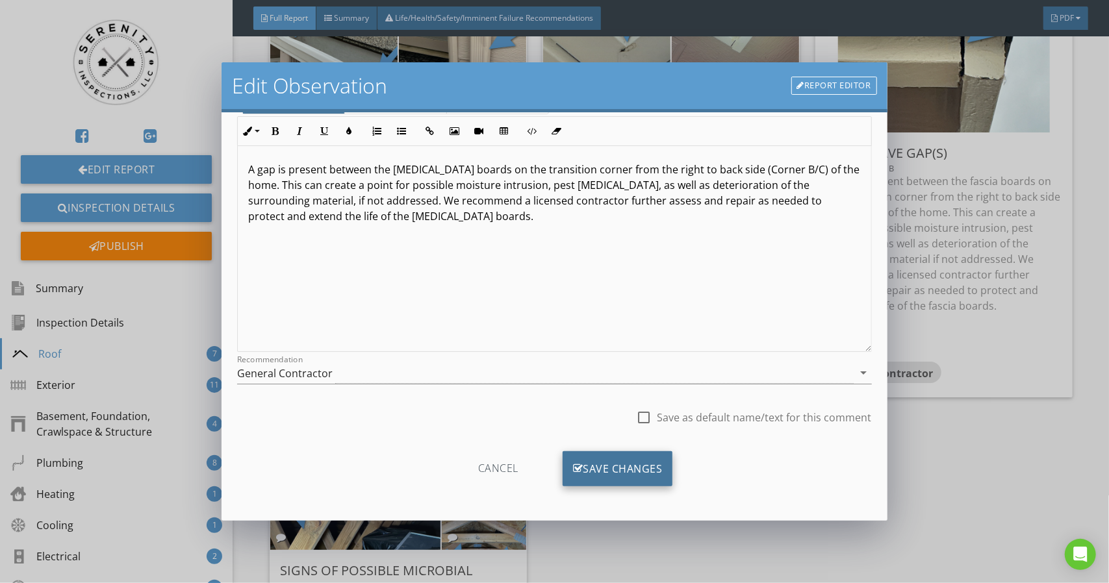
click at [595, 468] on div "Save Changes" at bounding box center [617, 468] width 110 height 35
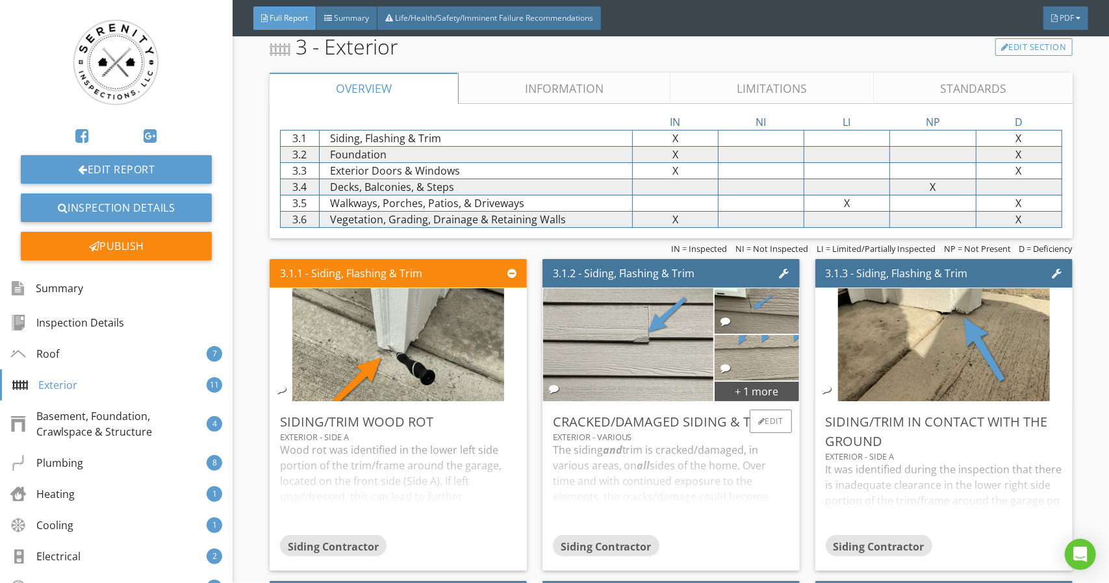
scroll to position [3360, 0]
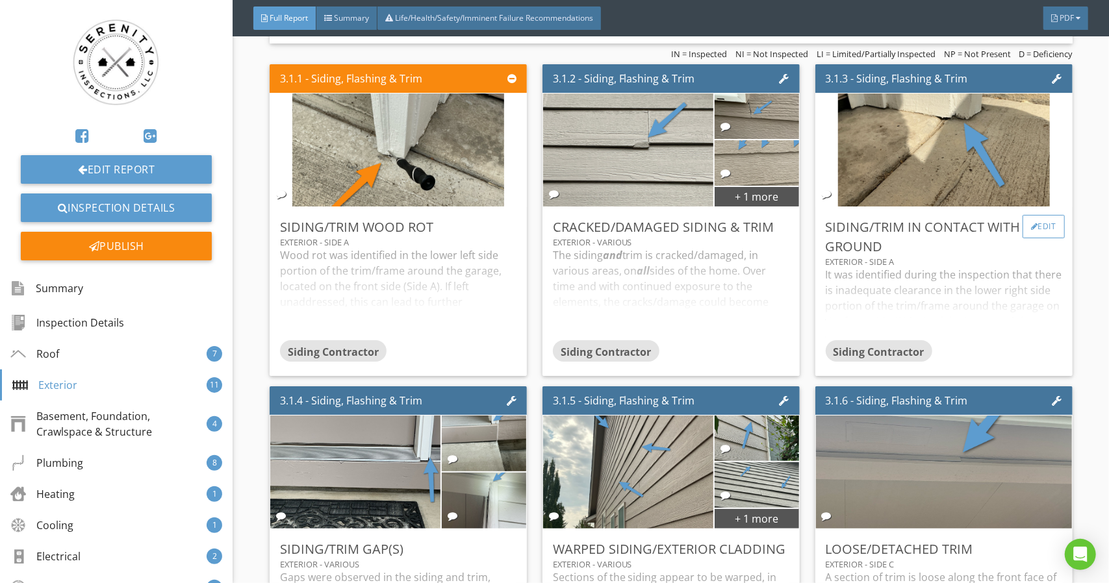
click at [1031, 231] on div at bounding box center [1034, 227] width 7 height 8
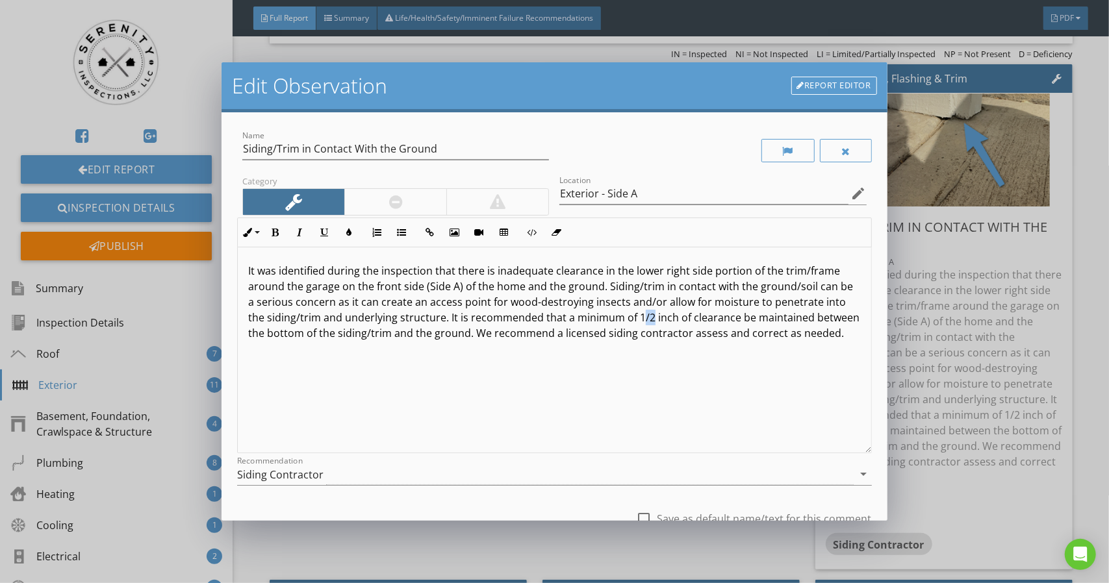
drag, startPoint x: 659, startPoint y: 319, endPoint x: 669, endPoint y: 318, distance: 10.4
click at [669, 318] on p "It was identified during the inspection that there is inadequate clearance in t…" at bounding box center [554, 302] width 612 height 78
click at [694, 318] on p "It was identified during the inspection that there is inadequate clearance in t…" at bounding box center [554, 302] width 612 height 78
click at [694, 319] on p "It was identified during the inspection that there is inadequate clearance in t…" at bounding box center [554, 302] width 612 height 78
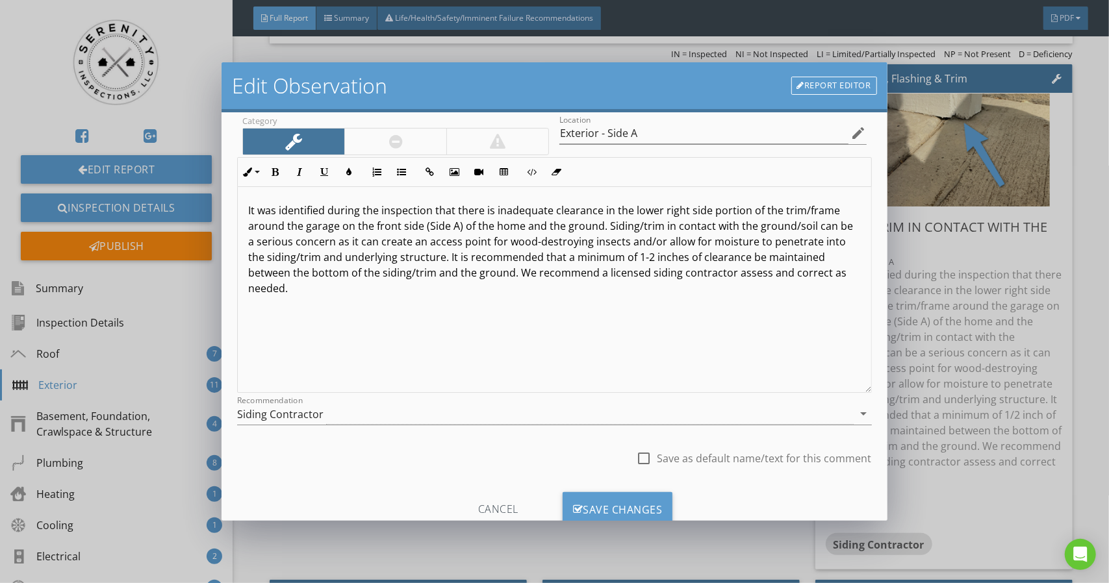
scroll to position [101, 0]
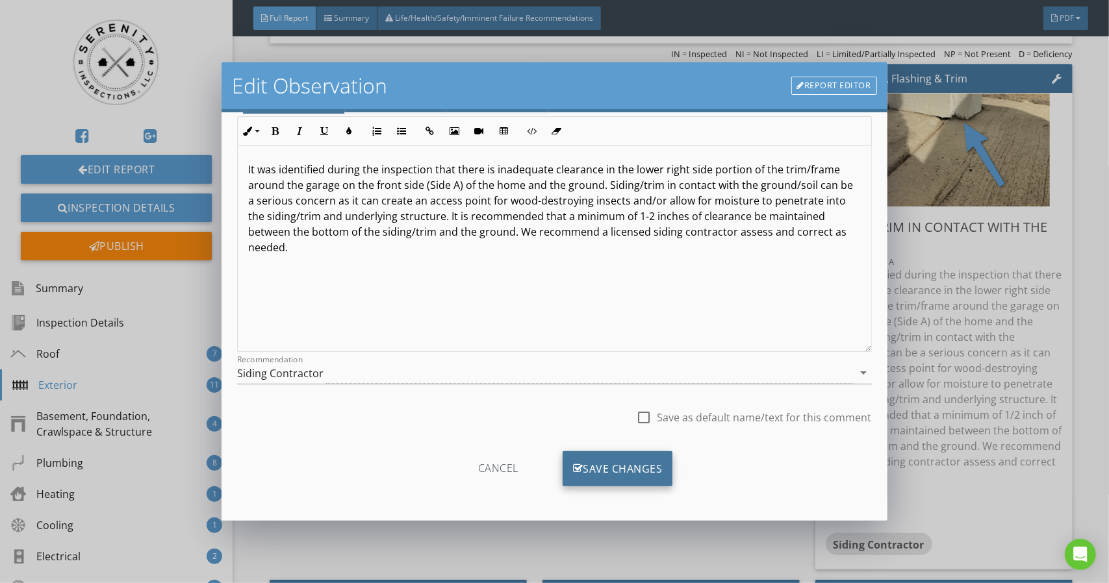
click at [608, 464] on div "Save Changes" at bounding box center [617, 468] width 110 height 35
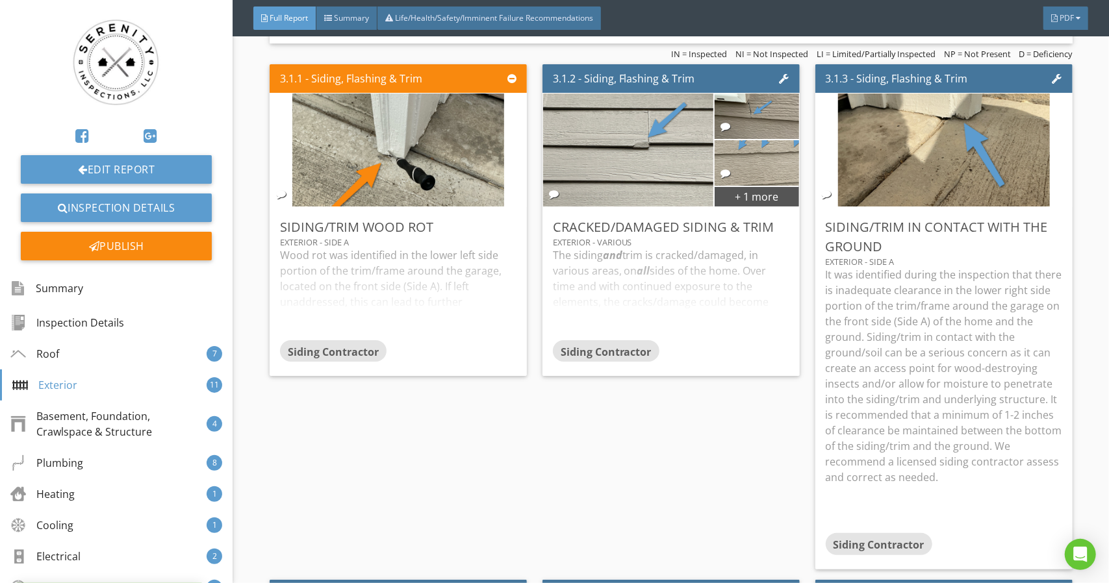
scroll to position [0, 0]
click at [499, 233] on div "Edit" at bounding box center [498, 226] width 42 height 23
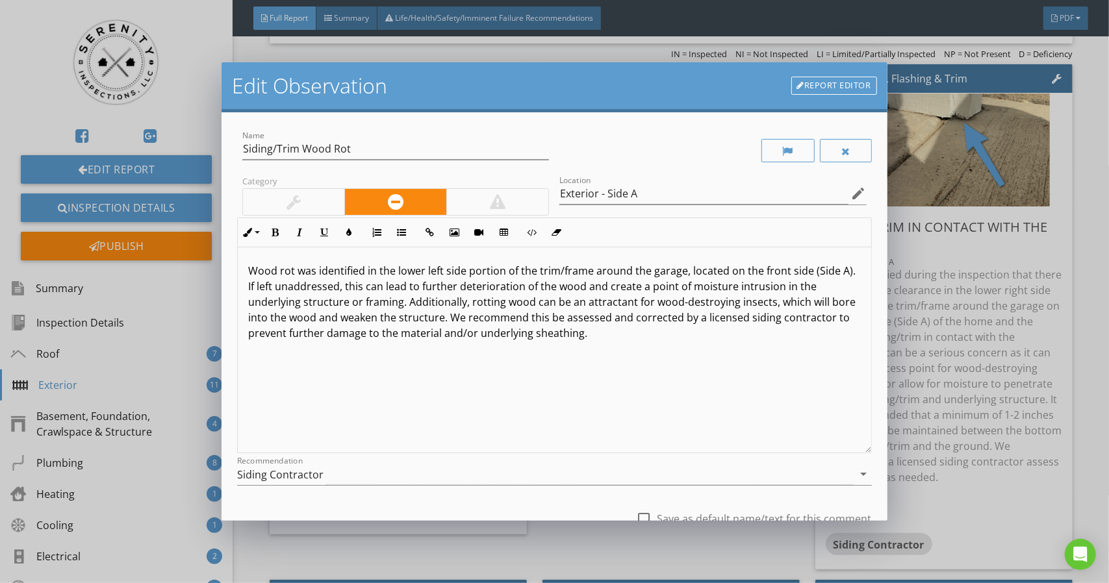
click at [257, 286] on p "Wood rot was identified in the lower left side portion of the trim/frame around…" at bounding box center [554, 302] width 612 height 78
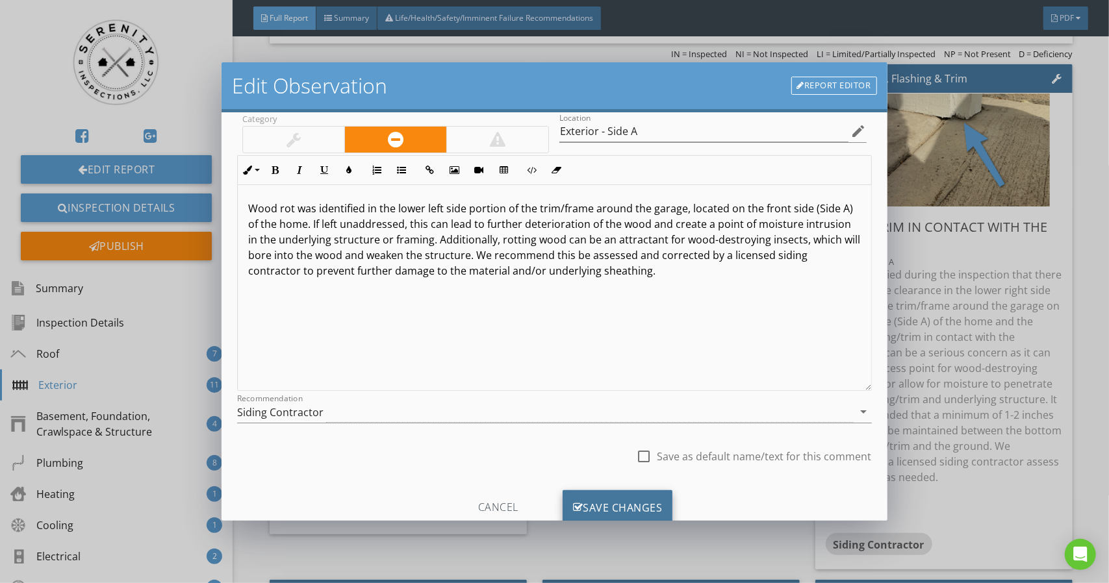
scroll to position [101, 0]
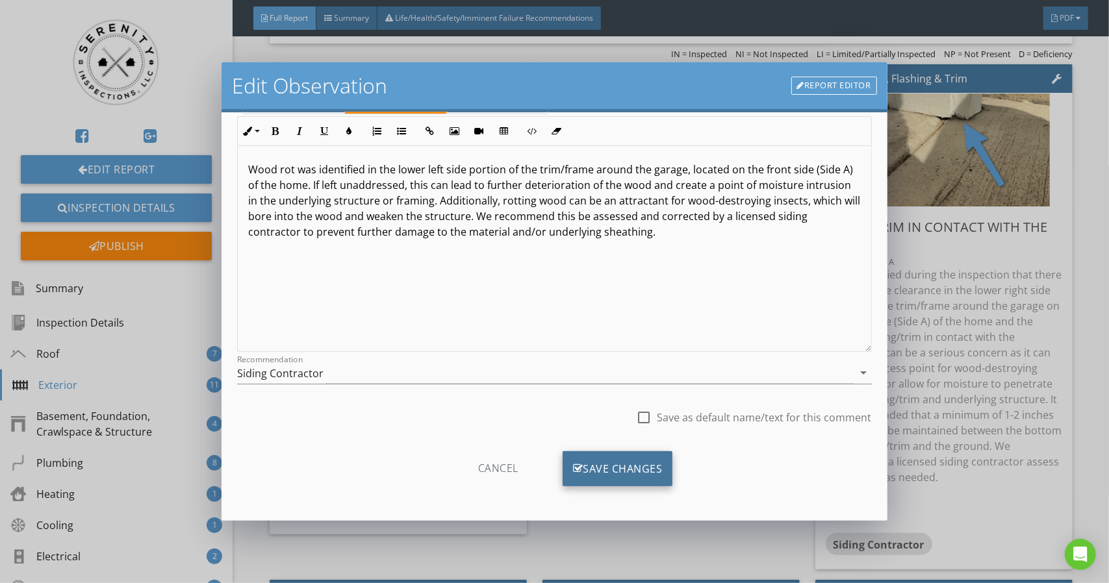
click at [619, 460] on div "Save Changes" at bounding box center [617, 468] width 110 height 35
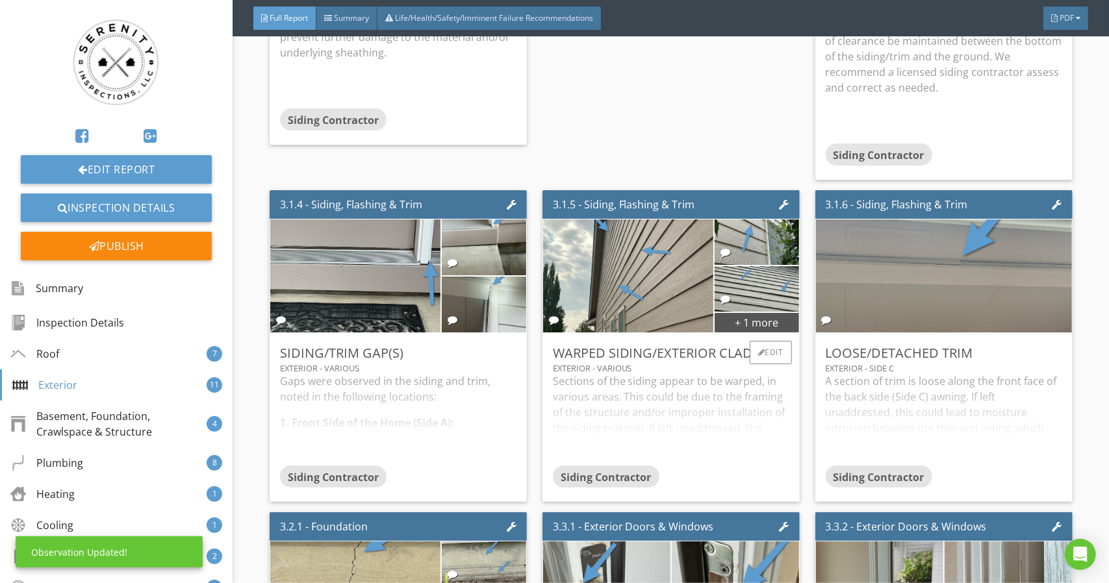
scroll to position [3945, 0]
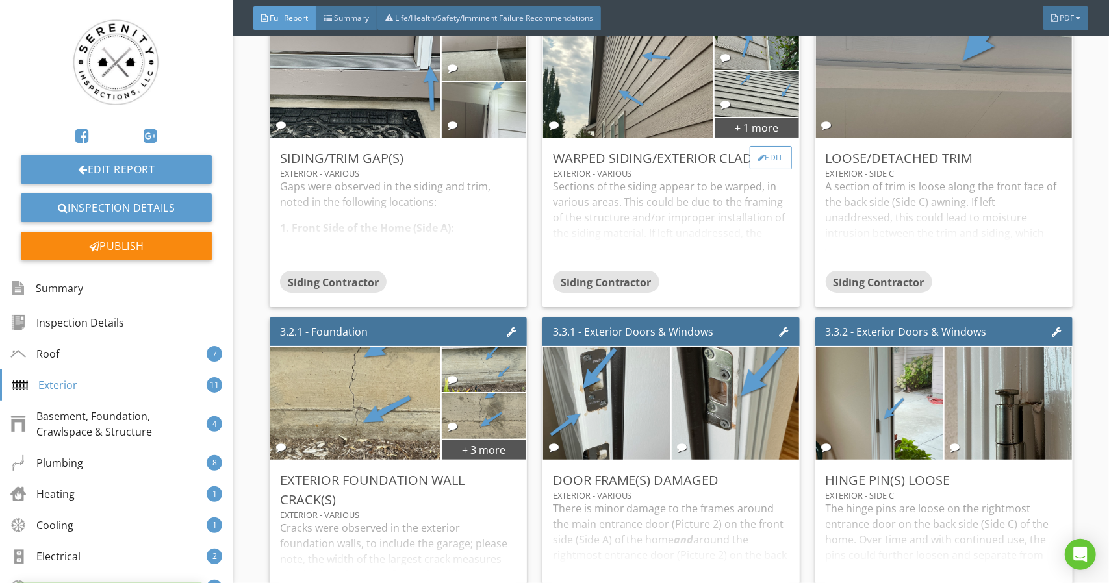
click at [759, 170] on div "Edit" at bounding box center [770, 157] width 42 height 23
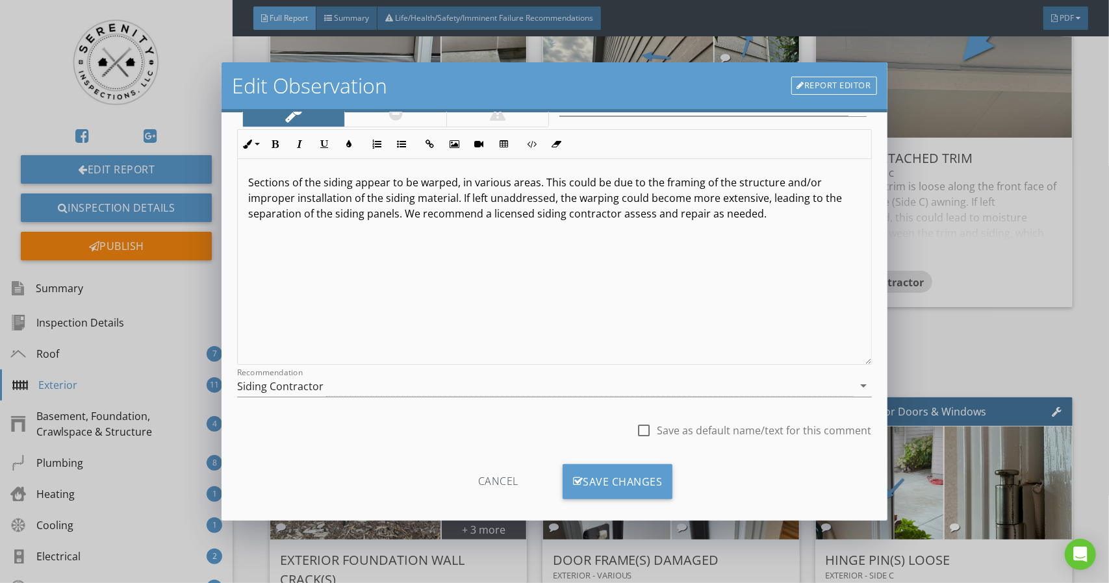
scroll to position [101, 0]
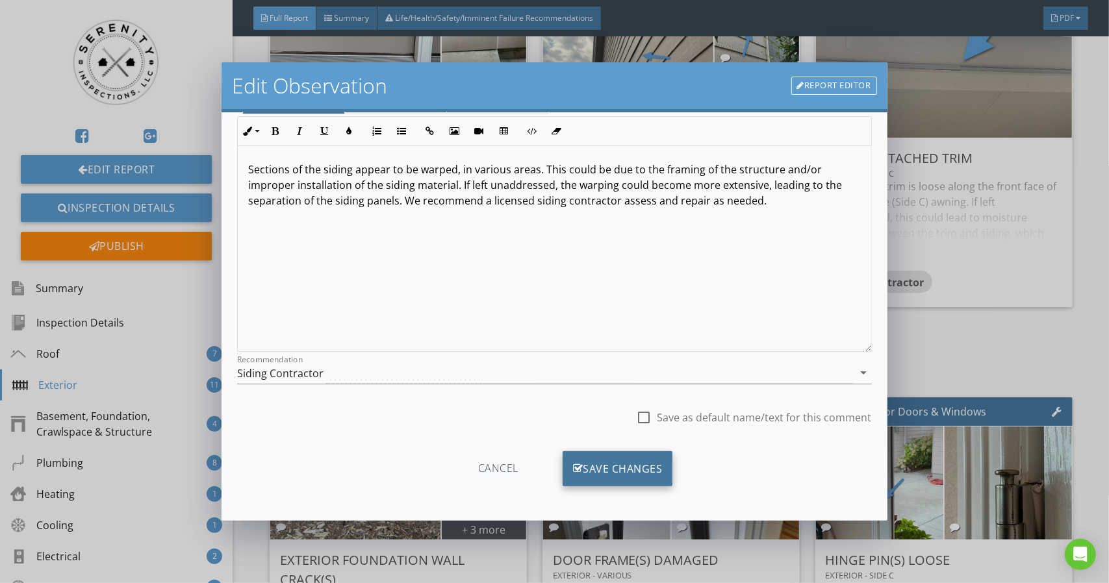
click at [643, 468] on div "Save Changes" at bounding box center [617, 468] width 110 height 35
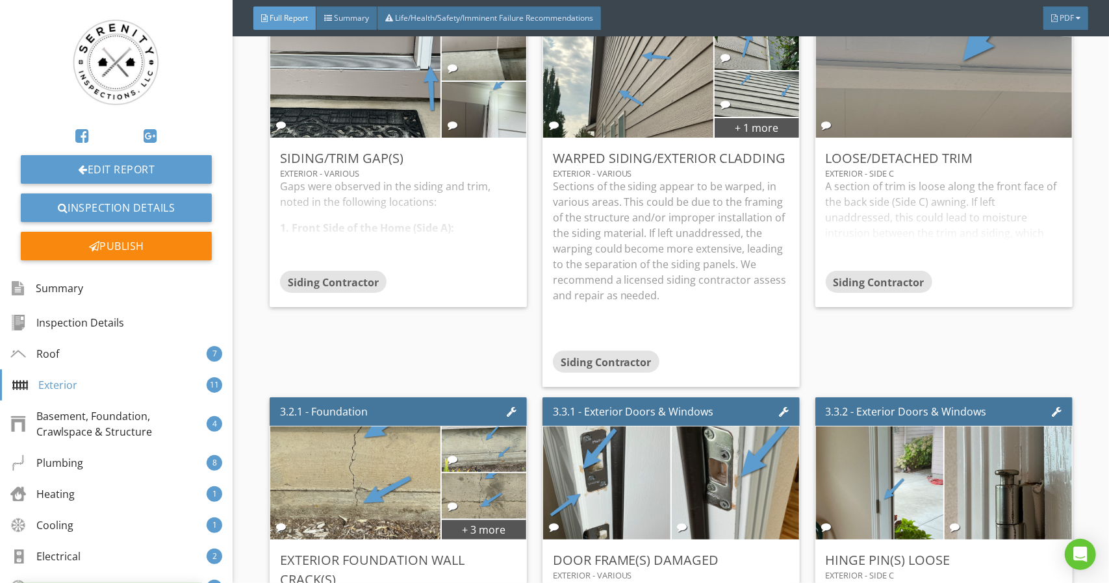
scroll to position [0, 0]
click at [1039, 170] on div "Edit" at bounding box center [1043, 157] width 42 height 23
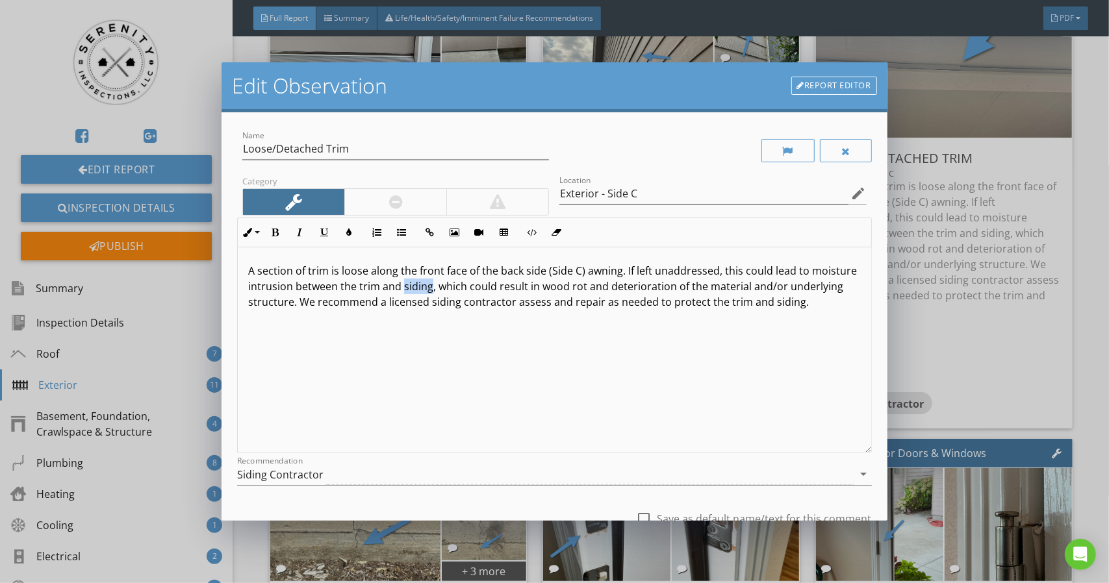
drag, startPoint x: 449, startPoint y: 289, endPoint x: 477, endPoint y: 289, distance: 27.3
click at [477, 289] on p "A section of trim is loose along the front face of the back side (Side C) awnin…" at bounding box center [554, 286] width 612 height 47
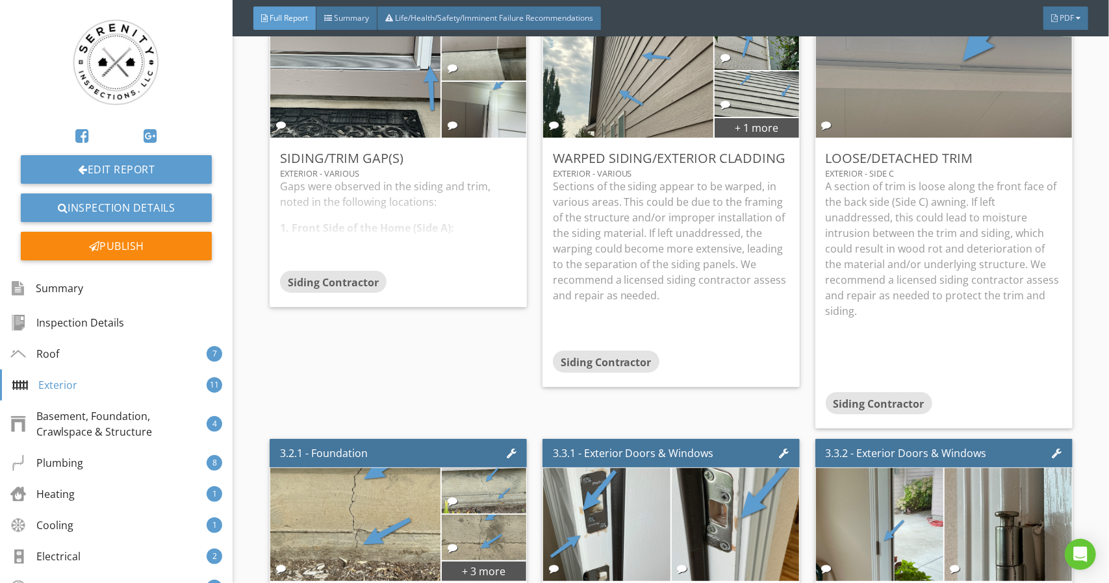
click at [931, 116] on div at bounding box center [554, 291] width 1109 height 583
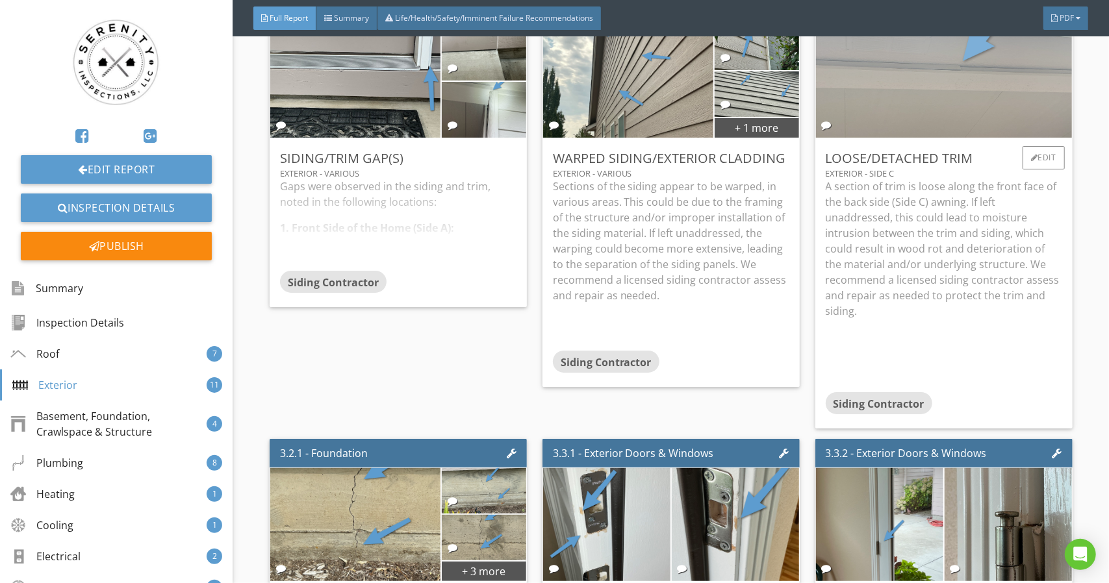
click at [946, 127] on img at bounding box center [943, 81] width 377 height 283
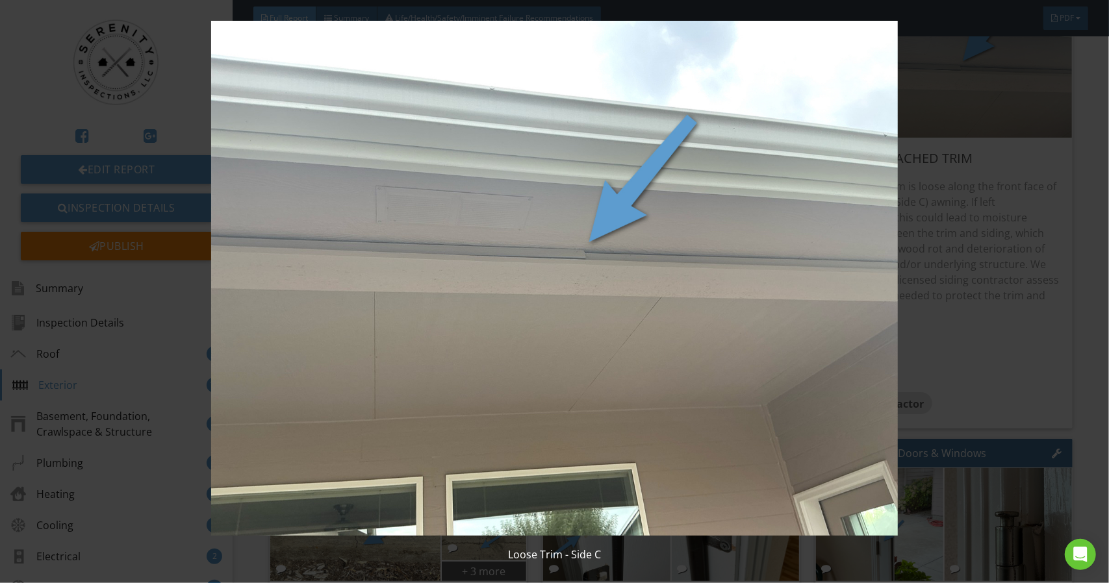
click at [1005, 252] on img at bounding box center [554, 278] width 1014 height 514
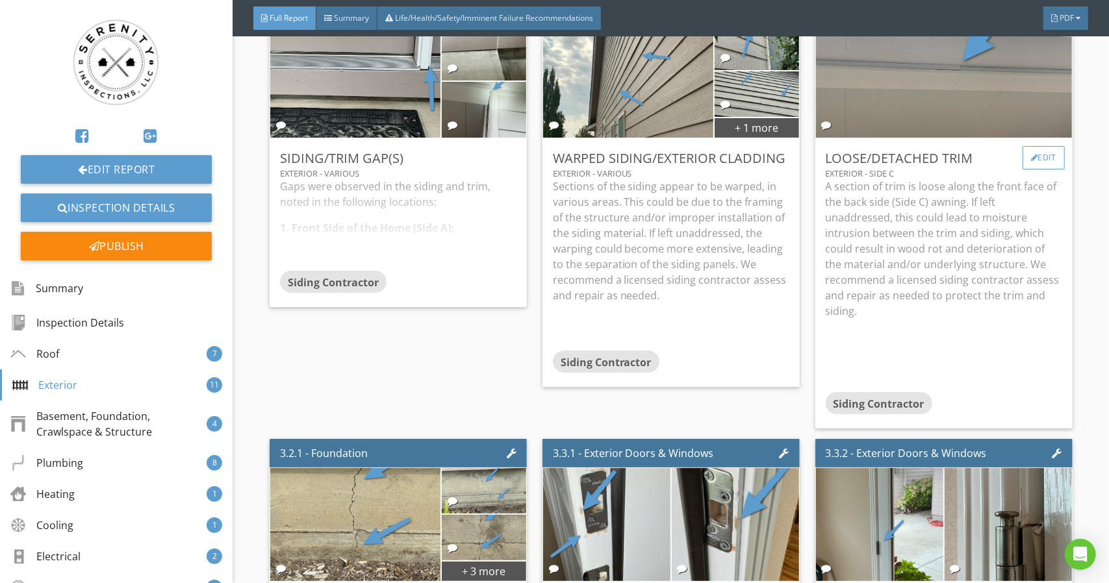
click at [1031, 170] on div "Edit" at bounding box center [1043, 157] width 42 height 23
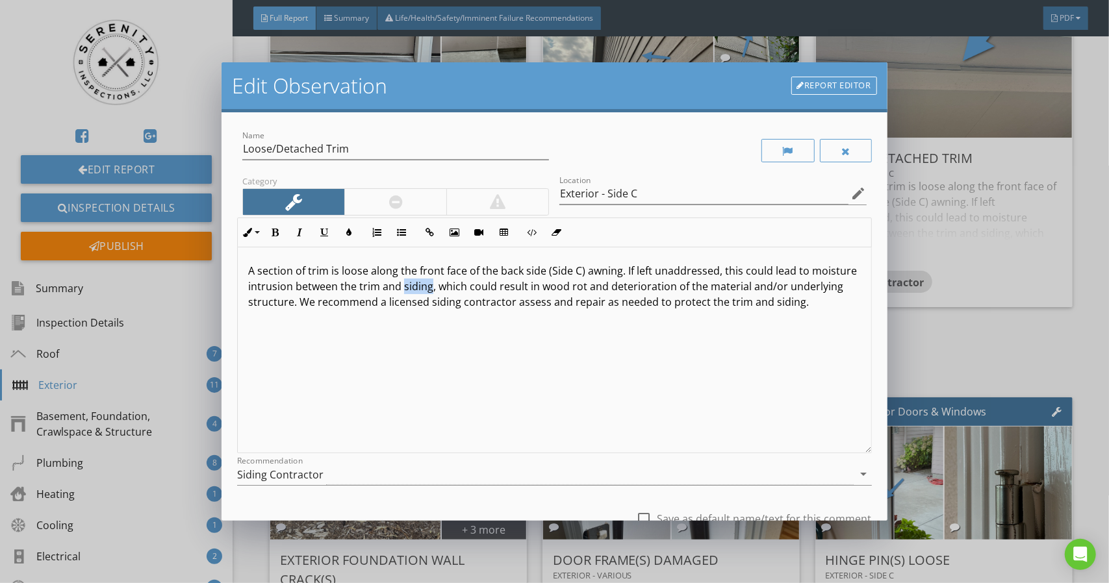
drag, startPoint x: 447, startPoint y: 289, endPoint x: 477, endPoint y: 291, distance: 29.3
click at [477, 291] on p "A section of trim is loose along the front face of the back side (Side C) awnin…" at bounding box center [554, 286] width 612 height 47
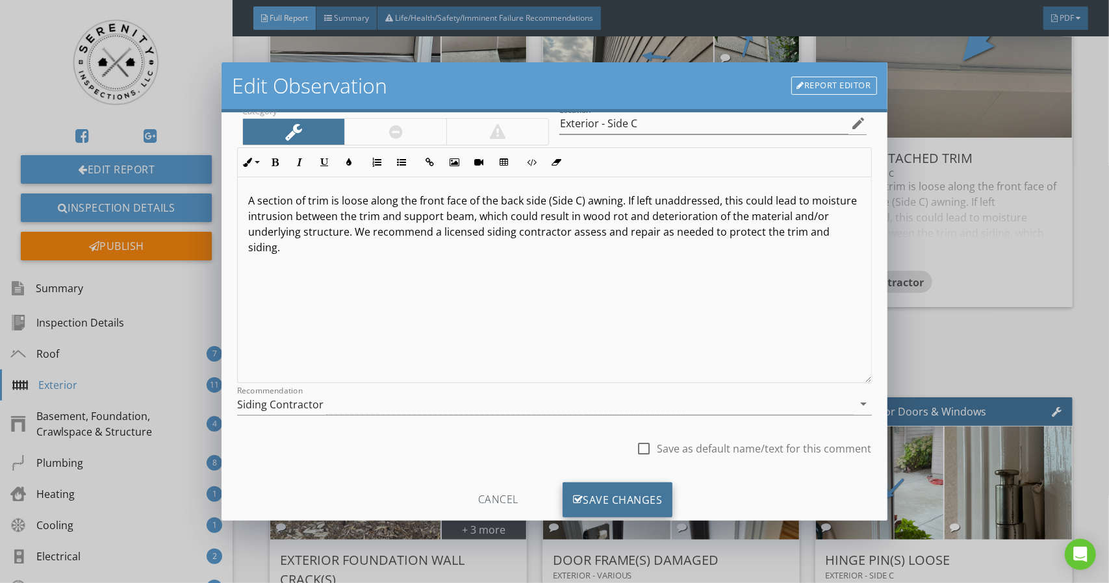
scroll to position [101, 0]
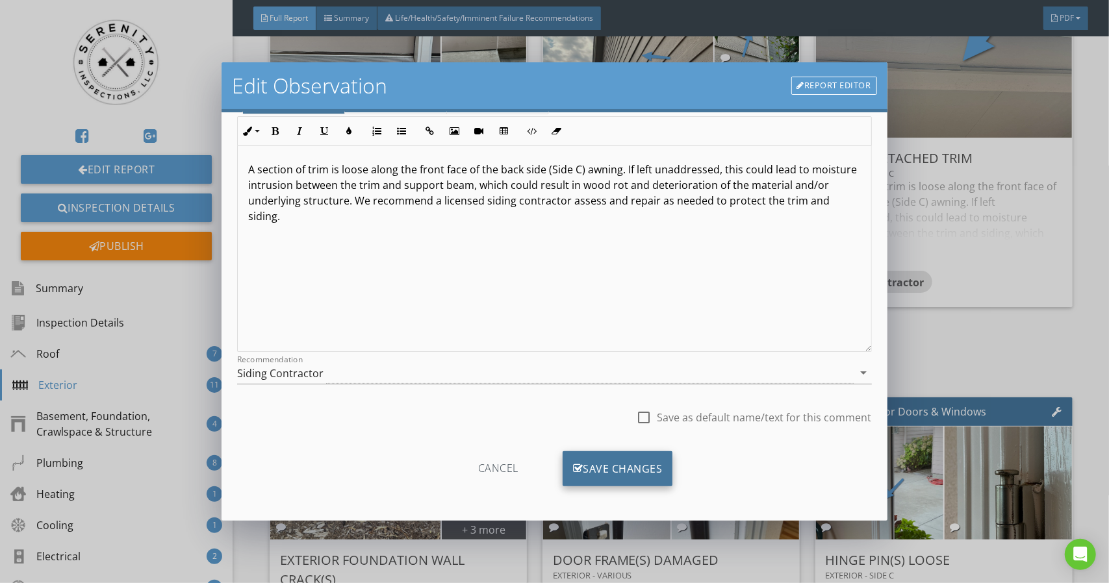
click at [631, 469] on div "Save Changes" at bounding box center [617, 468] width 110 height 35
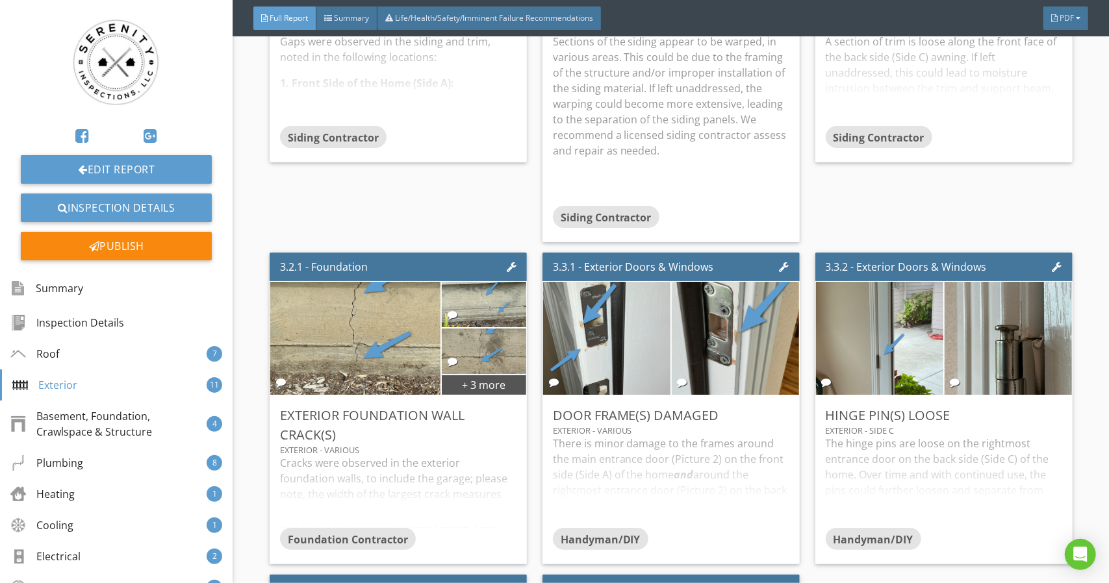
scroll to position [4334, 0]
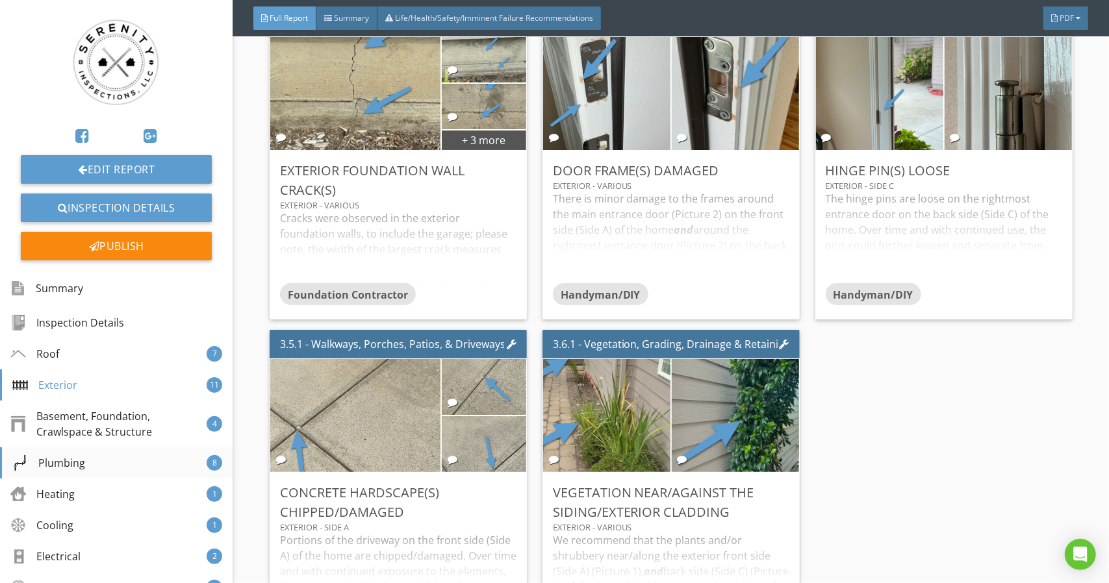
click at [109, 473] on div "Plumbing 8" at bounding box center [116, 462] width 233 height 31
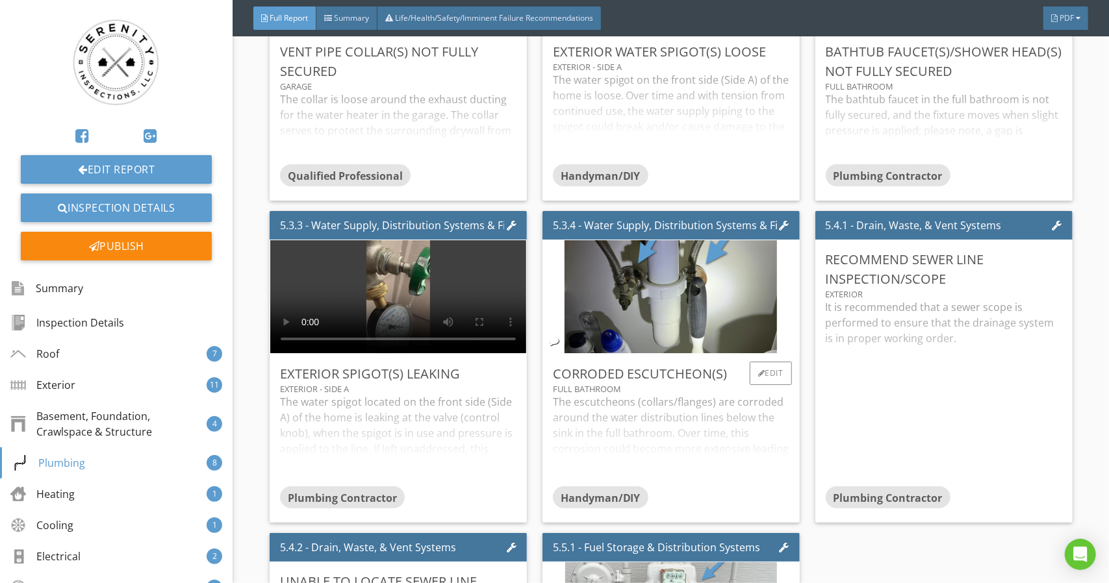
scroll to position [6229, 0]
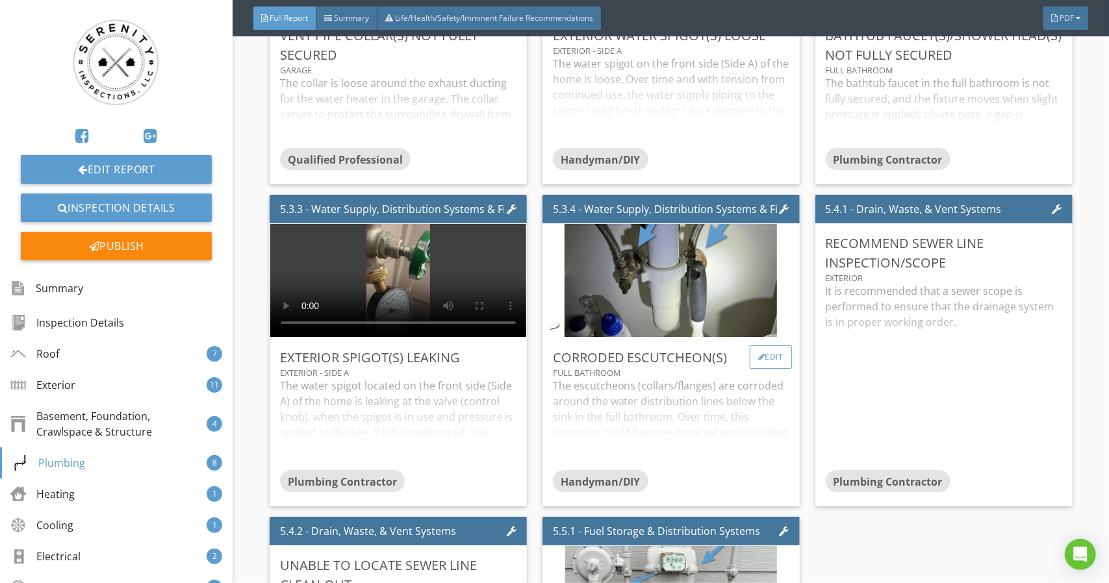
click at [749, 369] on div "Edit" at bounding box center [770, 357] width 42 height 23
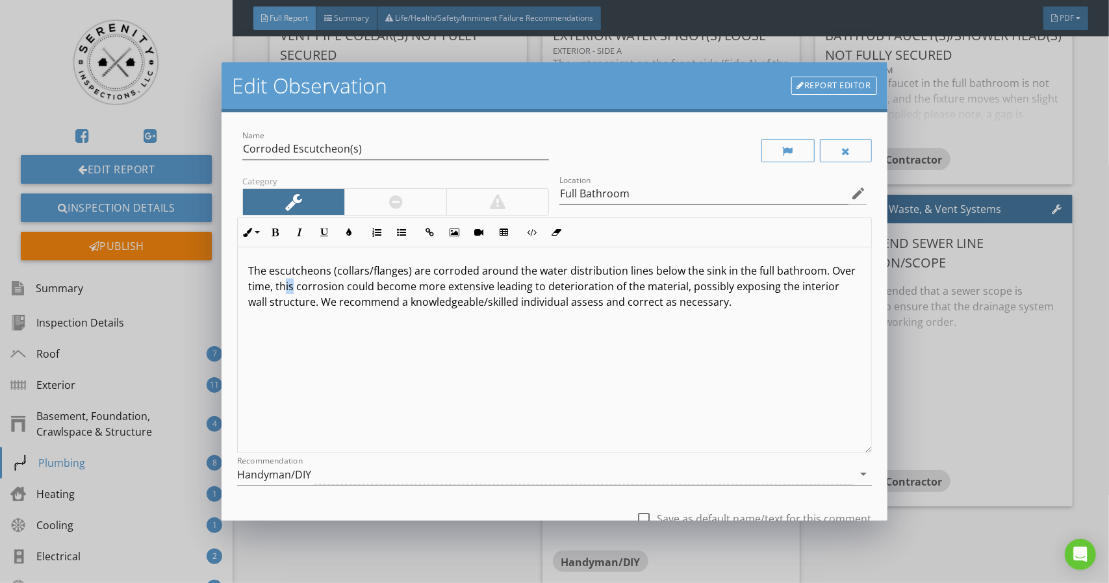
drag, startPoint x: 310, startPoint y: 288, endPoint x: 318, endPoint y: 288, distance: 8.5
click at [318, 288] on p "The escutcheons (collars/flanges) are corroded around the water distribution li…" at bounding box center [554, 286] width 612 height 47
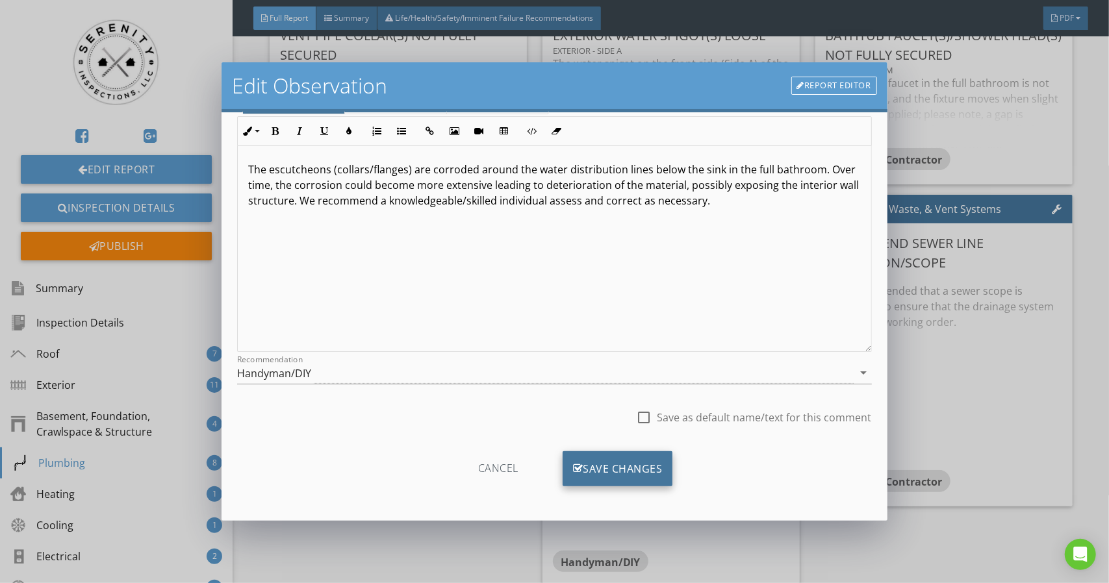
click at [618, 472] on div "Save Changes" at bounding box center [617, 468] width 110 height 35
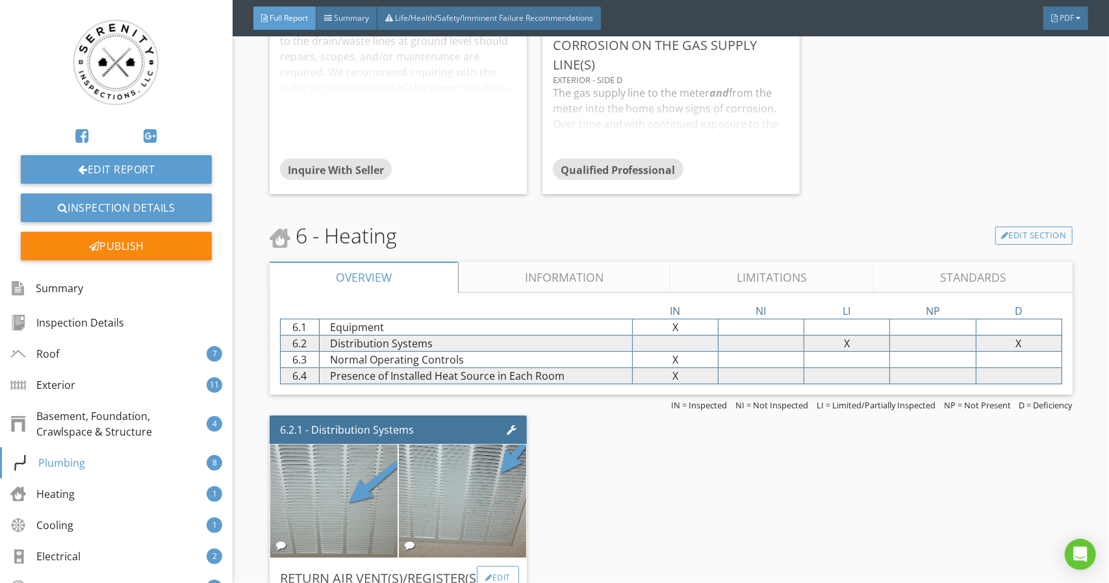
scroll to position [7073, 0]
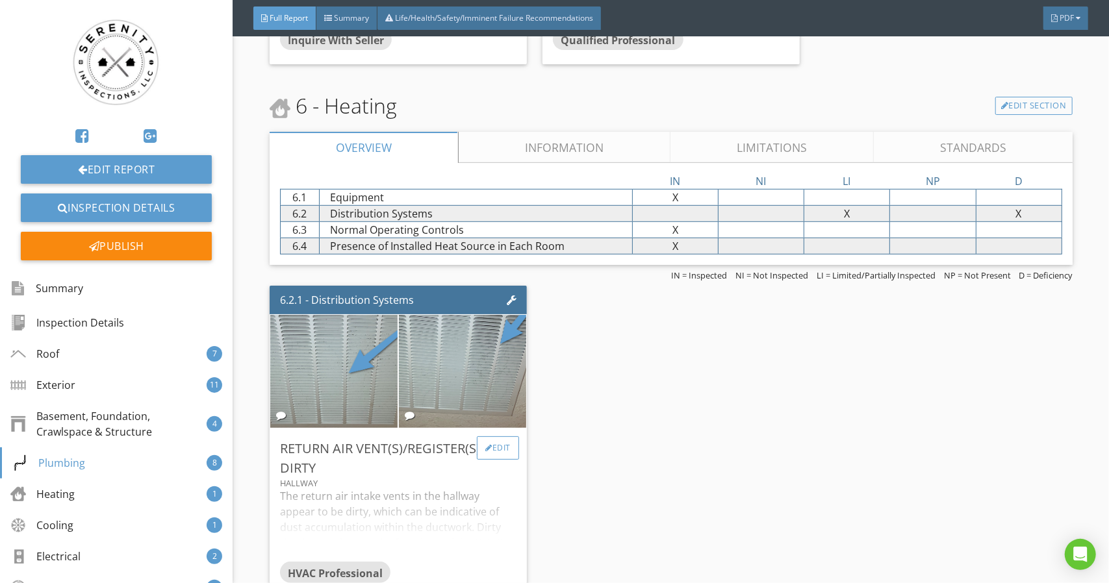
click at [501, 460] on div "Edit" at bounding box center [498, 447] width 42 height 23
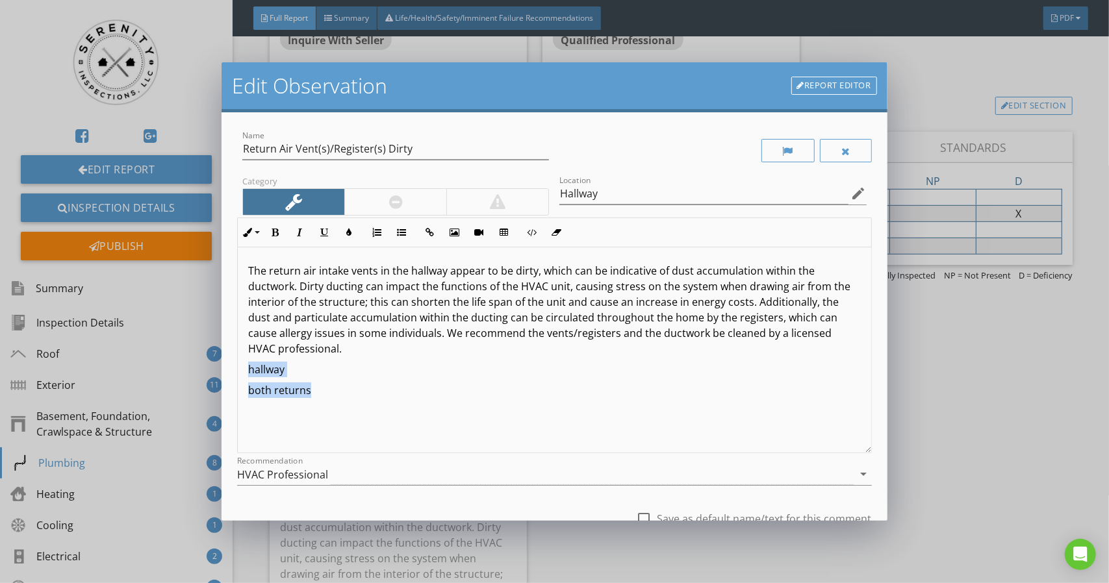
drag, startPoint x: 372, startPoint y: 394, endPoint x: 237, endPoint y: 367, distance: 137.8
click at [237, 367] on div "The return air intake vents in the hallway appear to be dirty, which can be ind…" at bounding box center [554, 350] width 634 height 206
drag, startPoint x: 320, startPoint y: 271, endPoint x: 347, endPoint y: 273, distance: 26.7
click at [347, 273] on p "The return air intake vents in the hallway appear to be dirty, which can be ind…" at bounding box center [554, 310] width 612 height 94
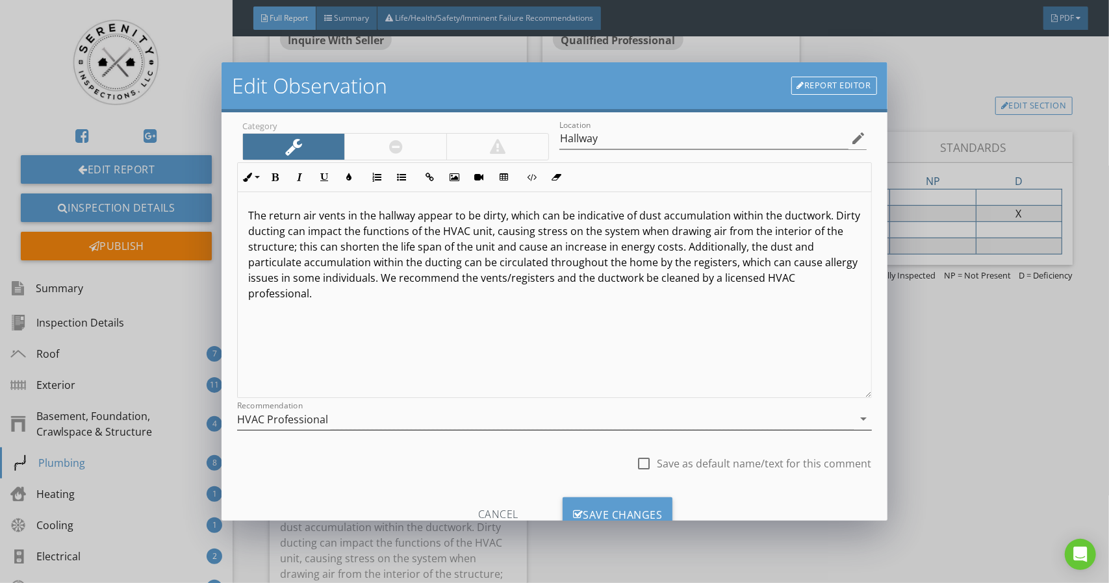
scroll to position [101, 0]
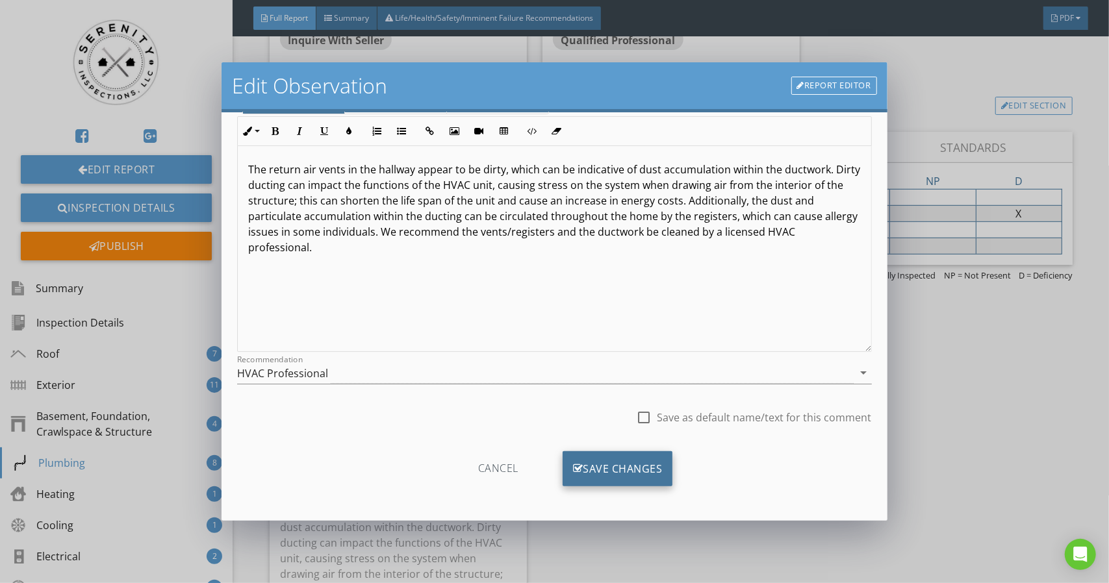
click at [620, 472] on div "Save Changes" at bounding box center [617, 468] width 110 height 35
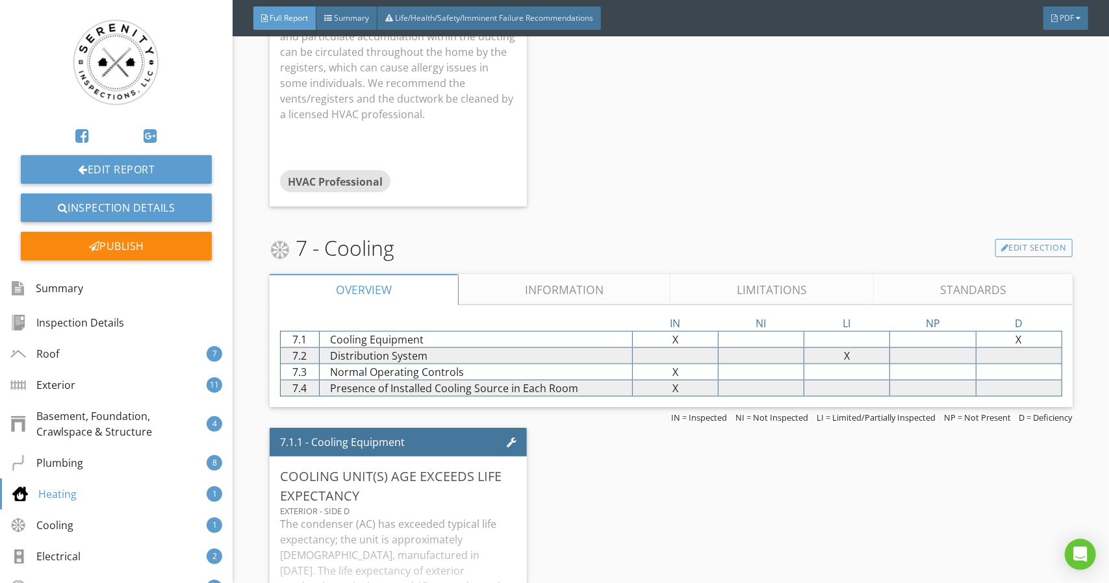
scroll to position [7917, 0]
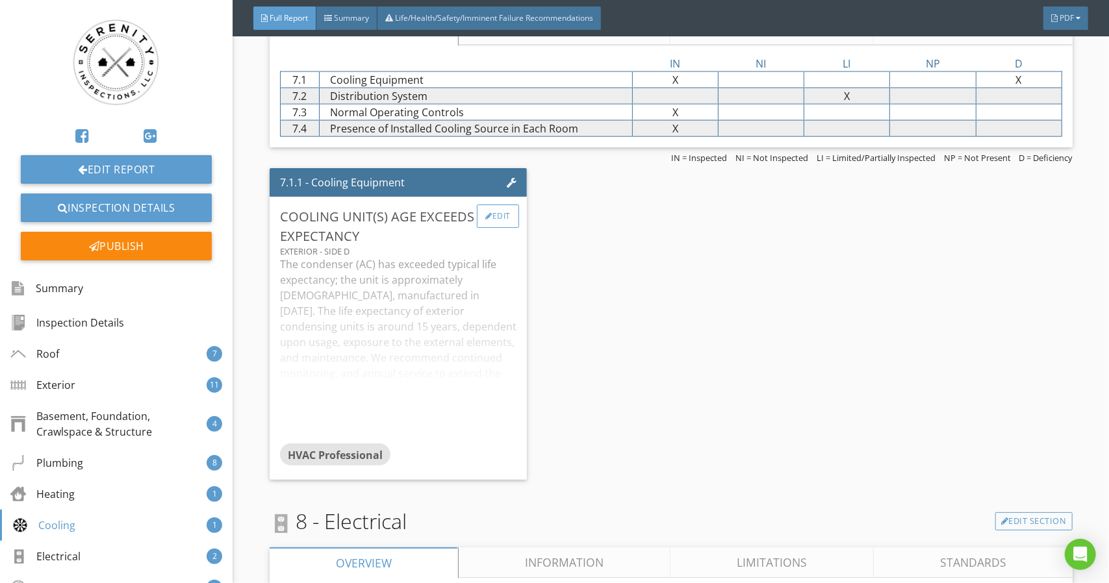
click at [494, 228] on div "Edit" at bounding box center [498, 216] width 42 height 23
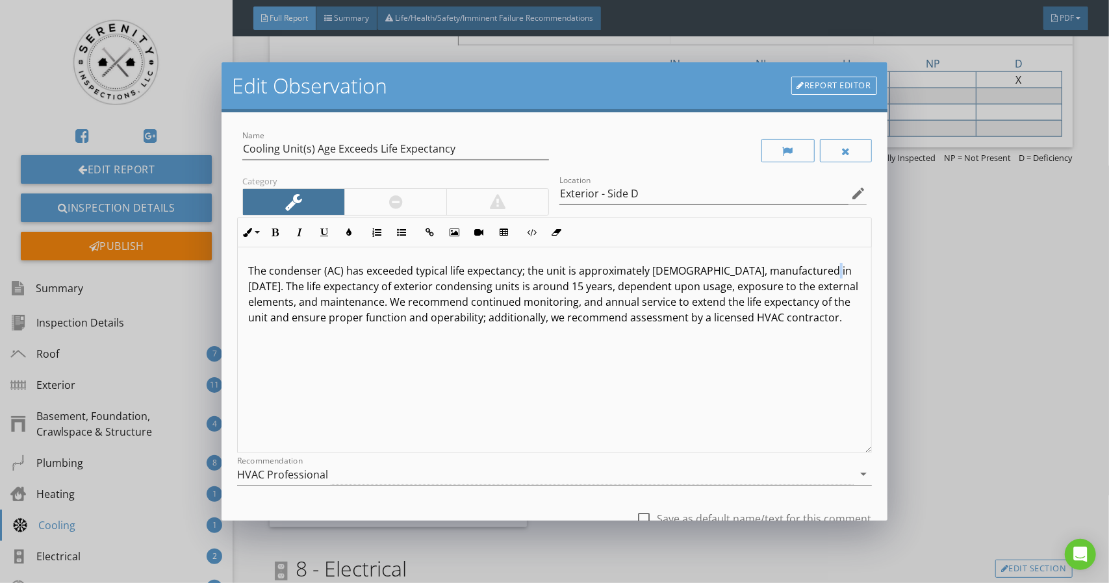
click at [811, 270] on p "The condenser (AC) has exceeded typical life expectancy; the unit is approximat…" at bounding box center [554, 294] width 612 height 62
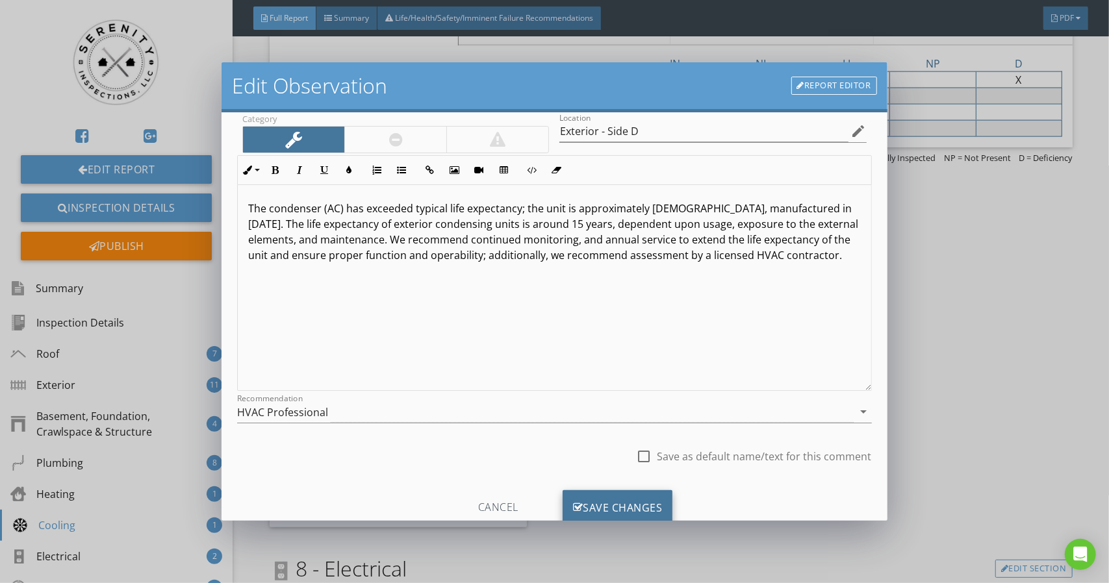
scroll to position [101, 0]
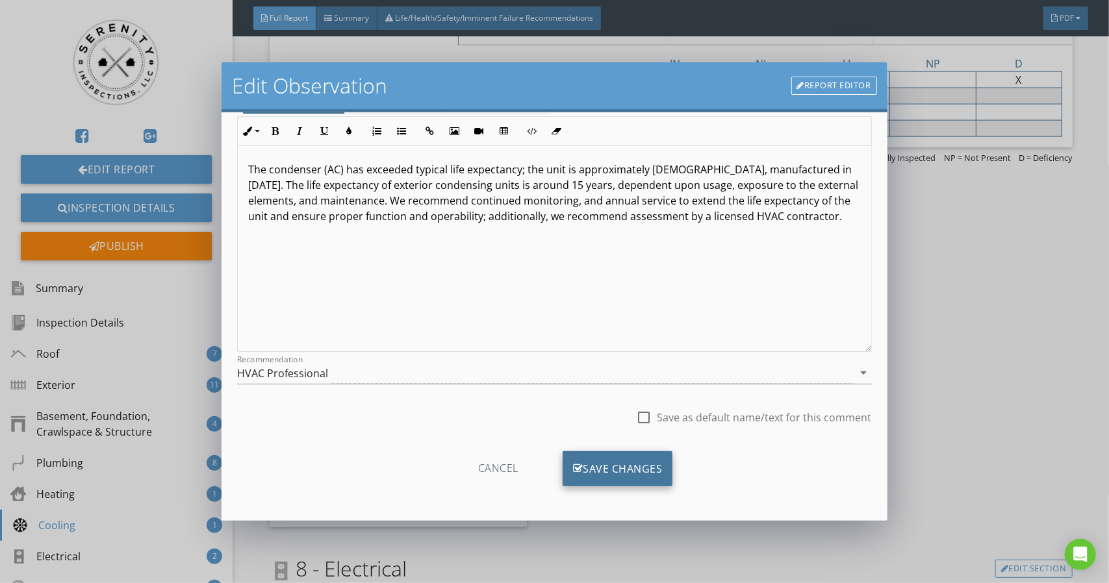
click at [626, 457] on div "Save Changes" at bounding box center [617, 468] width 110 height 35
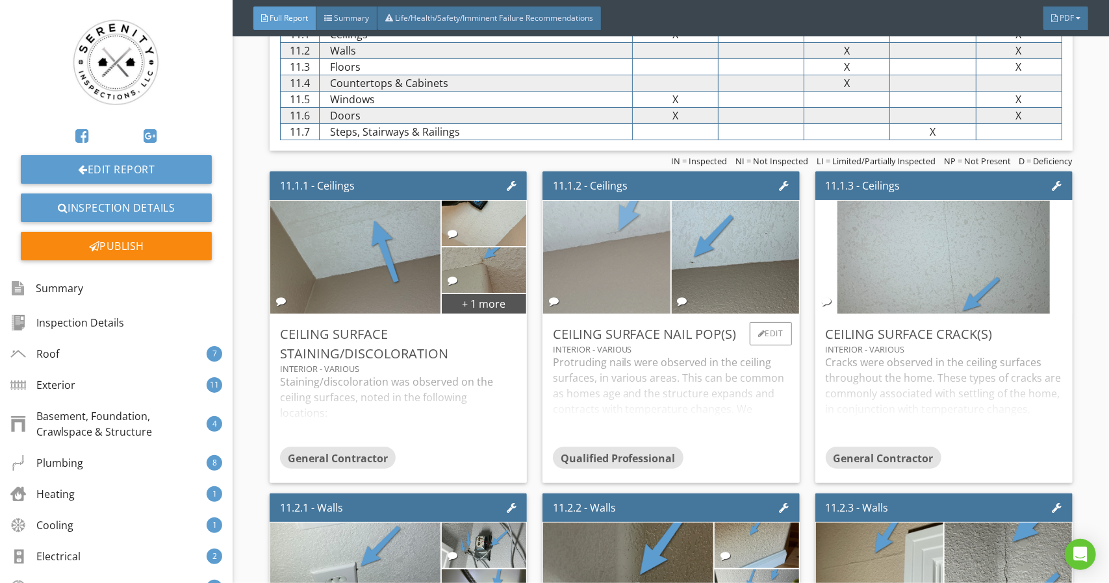
scroll to position [9996, 0]
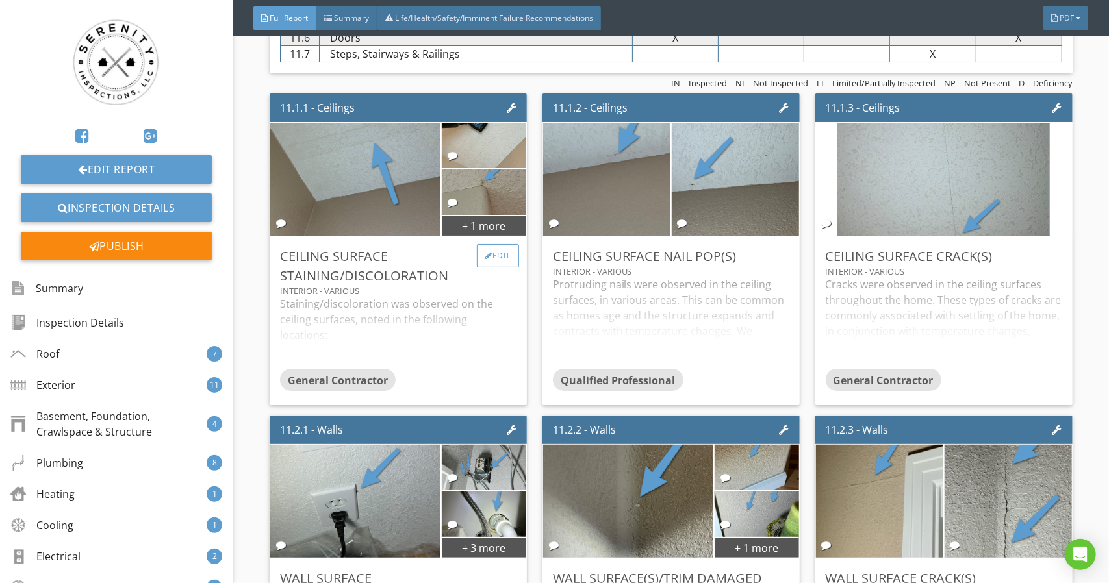
click at [486, 252] on div at bounding box center [488, 256] width 7 height 8
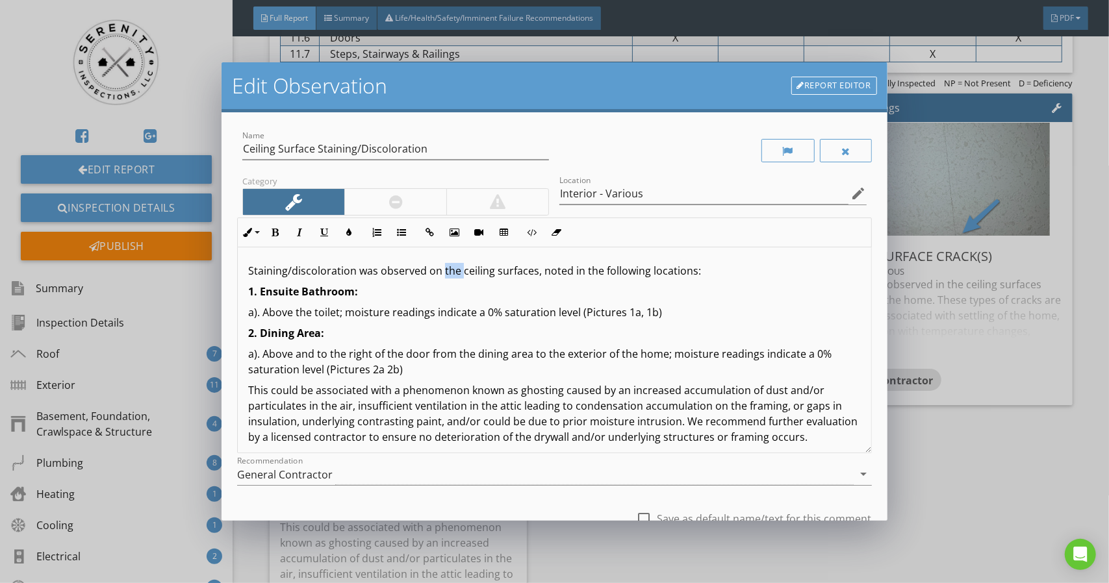
drag, startPoint x: 450, startPoint y: 270, endPoint x: 459, endPoint y: 270, distance: 9.1
click at [459, 270] on p "Staining/discoloration was observed on the ceiling surfaces, noted in the follo…" at bounding box center [554, 271] width 612 height 16
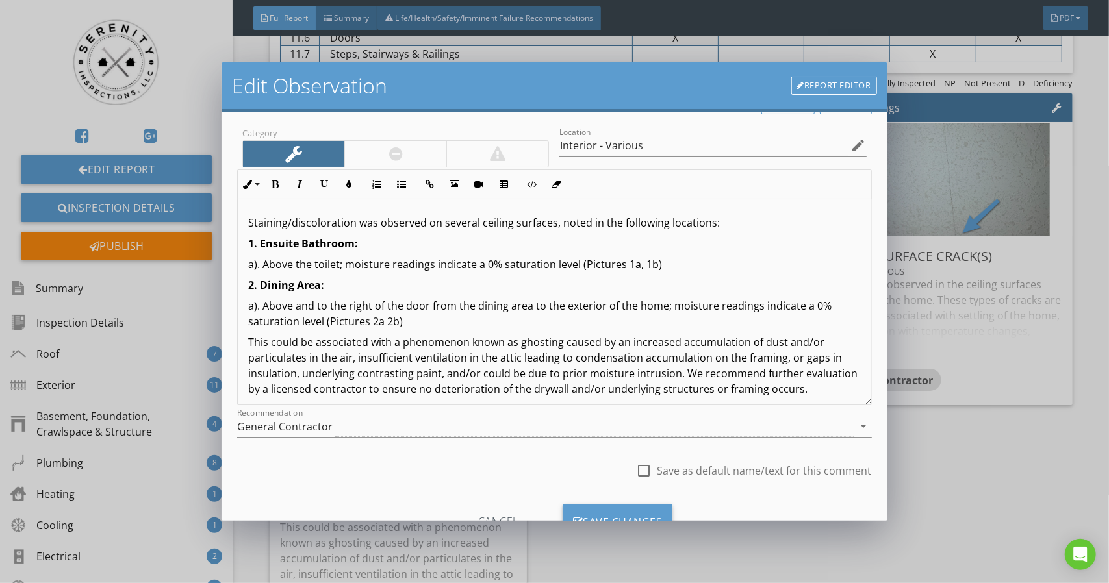
scroll to position [101, 0]
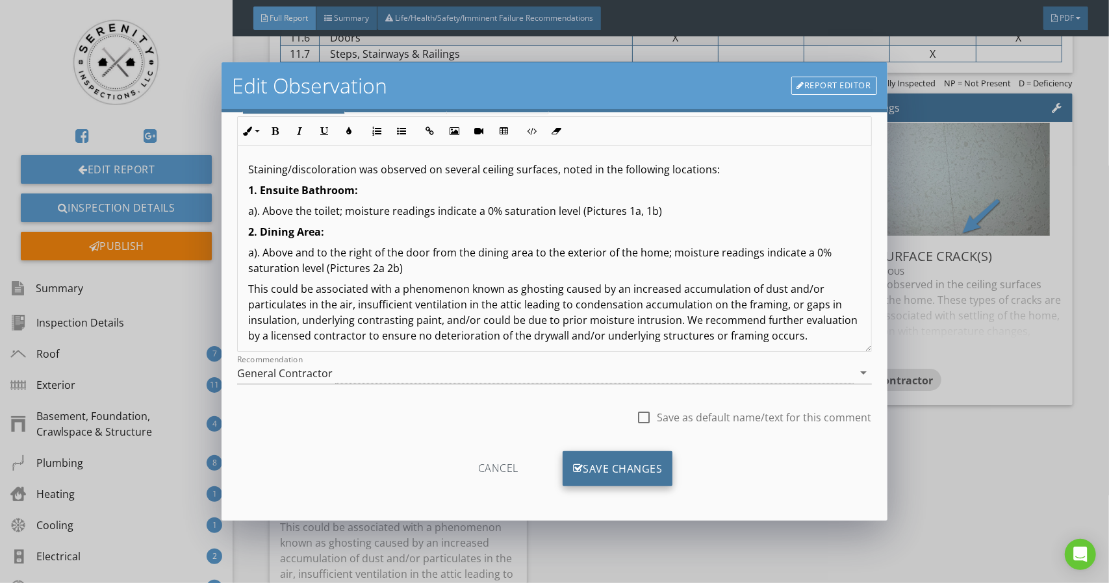
click at [599, 459] on div "Save Changes" at bounding box center [617, 468] width 110 height 35
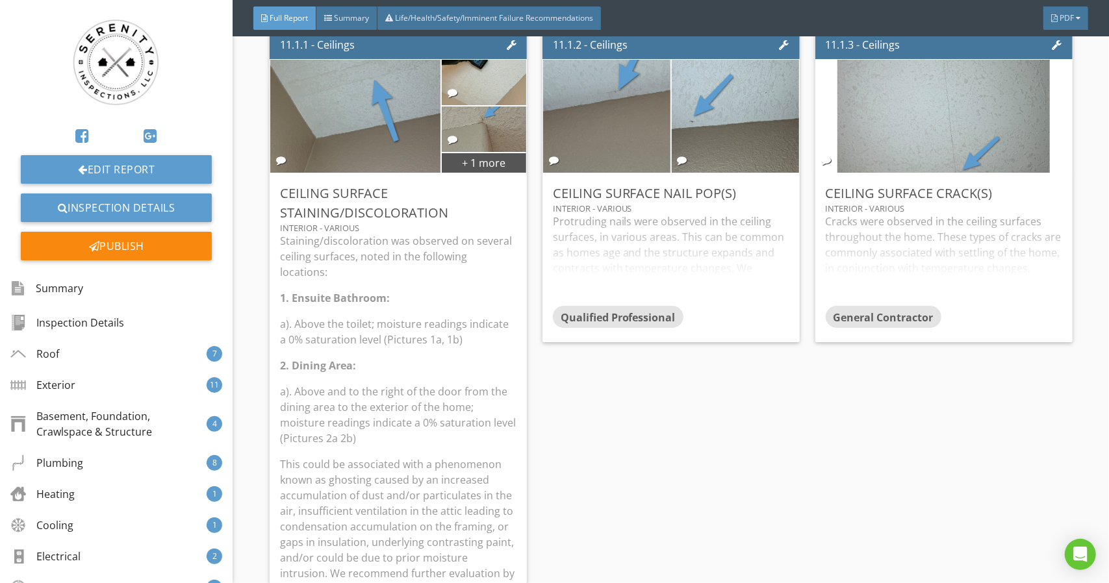
scroll to position [9996, 0]
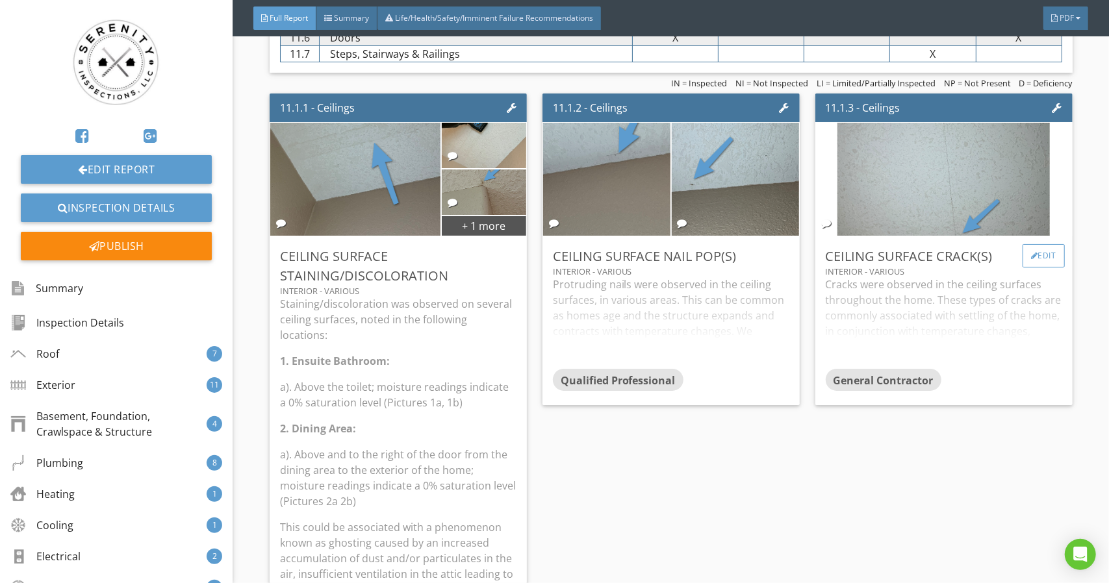
click at [1022, 244] on div "Edit" at bounding box center [1043, 255] width 42 height 23
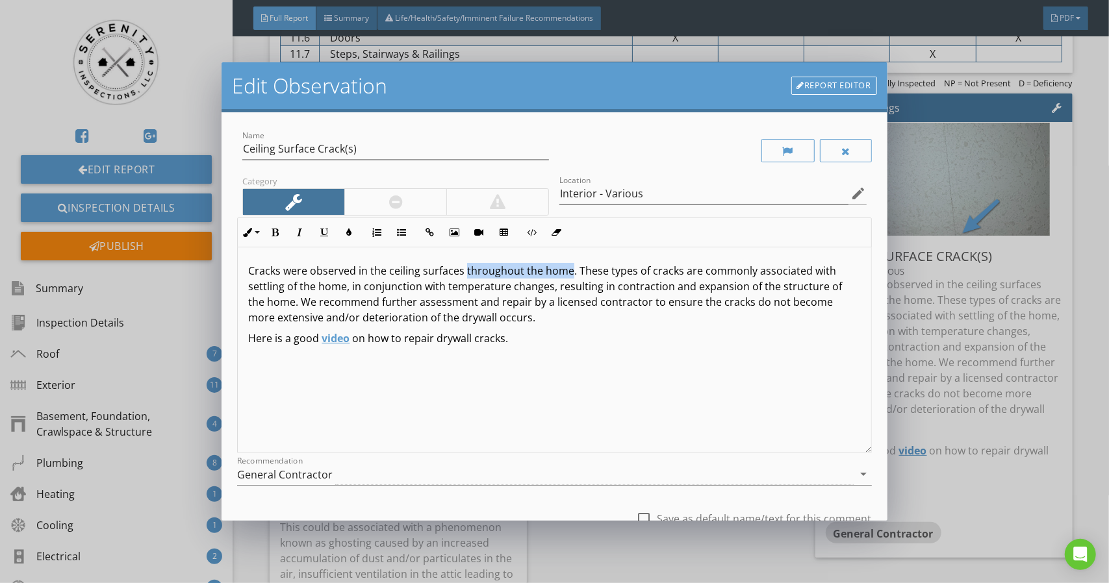
drag, startPoint x: 462, startPoint y: 267, endPoint x: 567, endPoint y: 270, distance: 104.6
click at [567, 270] on p "Cracks were observed in the ceiling surfaces throughout the home. These types o…" at bounding box center [554, 294] width 612 height 62
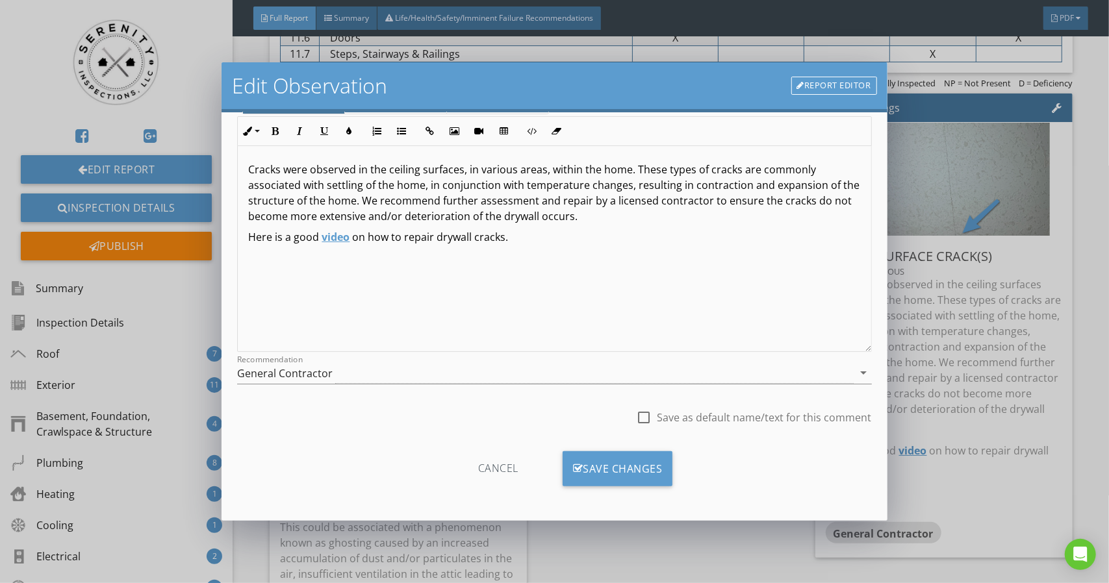
scroll to position [101, 0]
click at [630, 455] on div "Save Changes" at bounding box center [617, 468] width 110 height 35
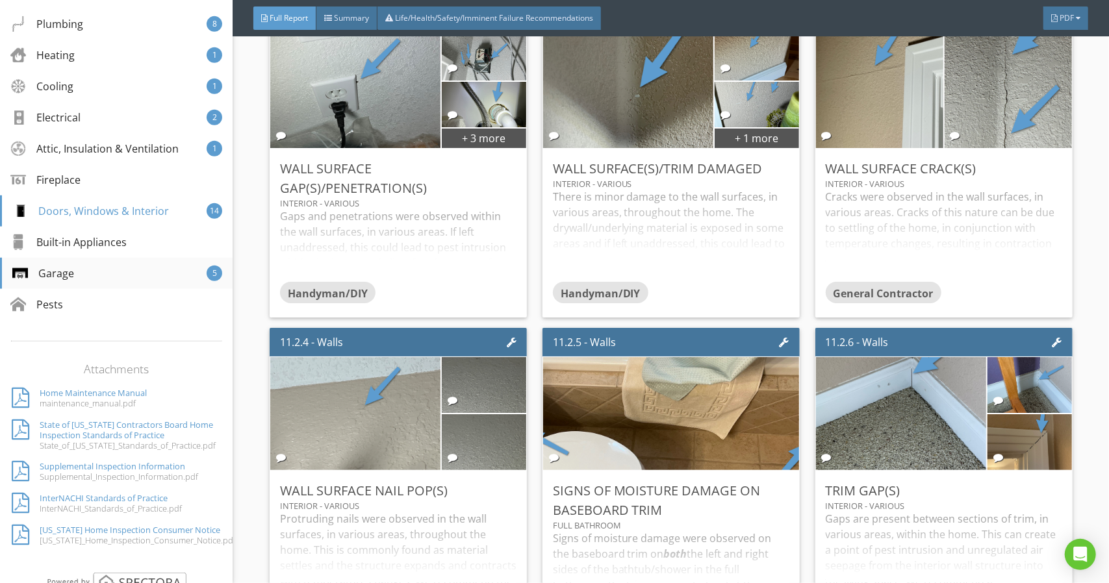
scroll to position [420, 0]
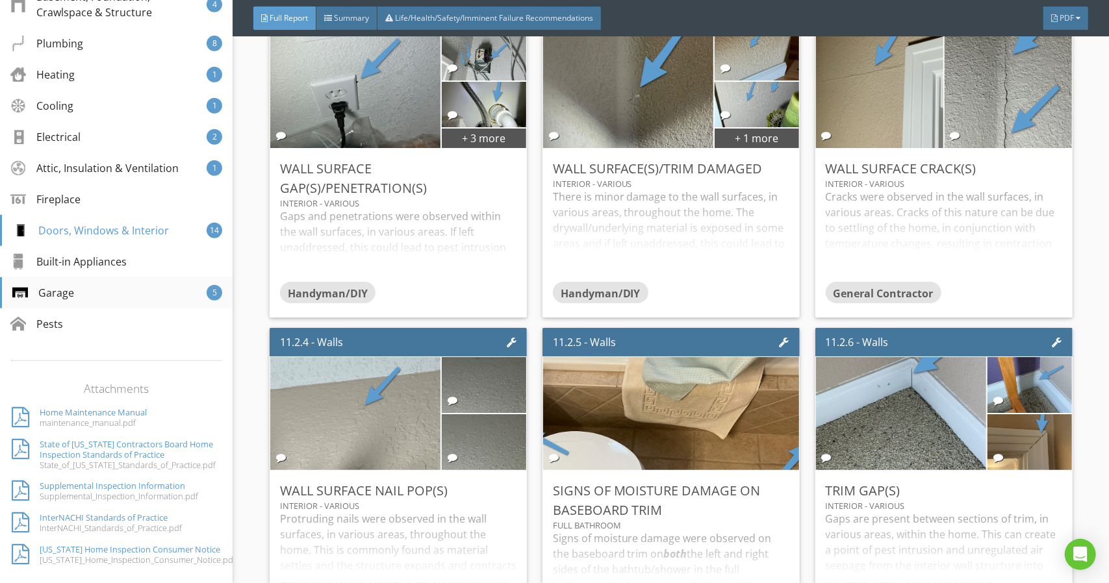
click at [144, 284] on div "Garage 5" at bounding box center [116, 292] width 233 height 31
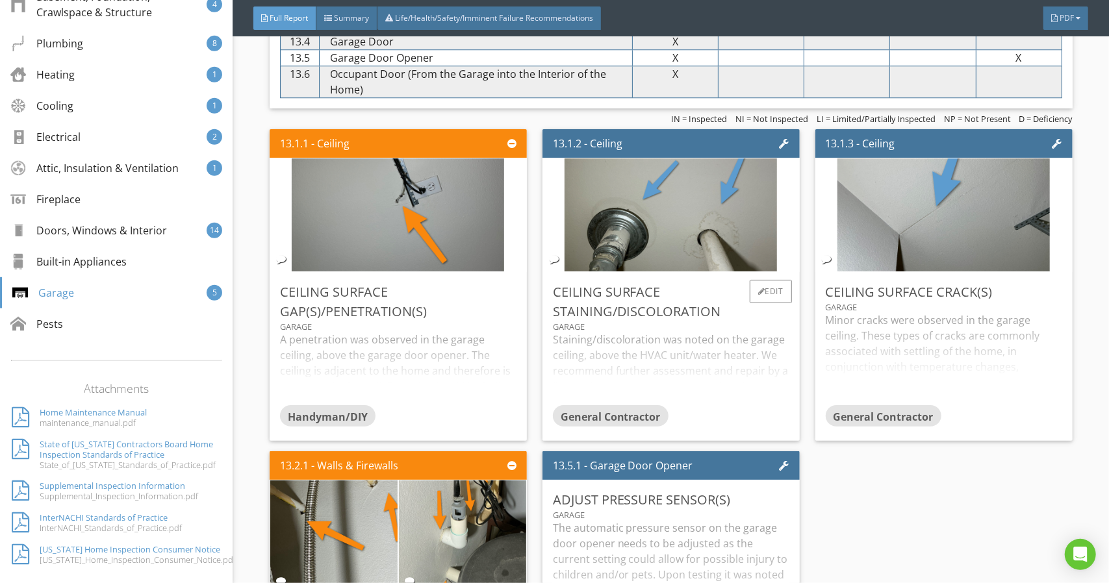
scroll to position [12495, 0]
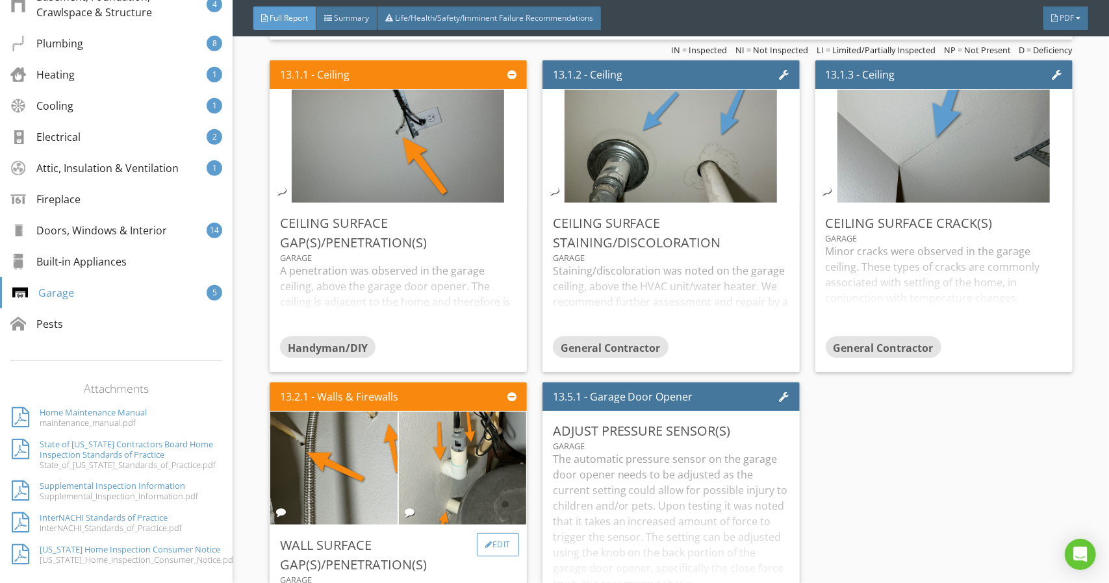
click at [500, 533] on div "Edit" at bounding box center [498, 544] width 42 height 23
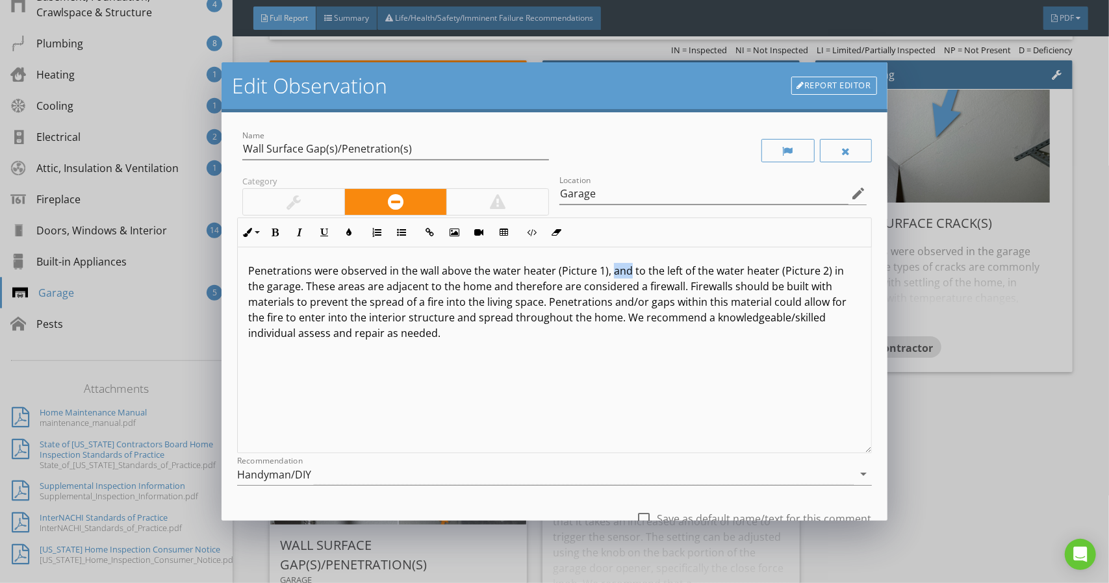
drag, startPoint x: 610, startPoint y: 268, endPoint x: 626, endPoint y: 271, distance: 16.1
click at [626, 271] on p "Penetrations were observed in the wall above the water heater (Picture 1), and …" at bounding box center [554, 302] width 612 height 78
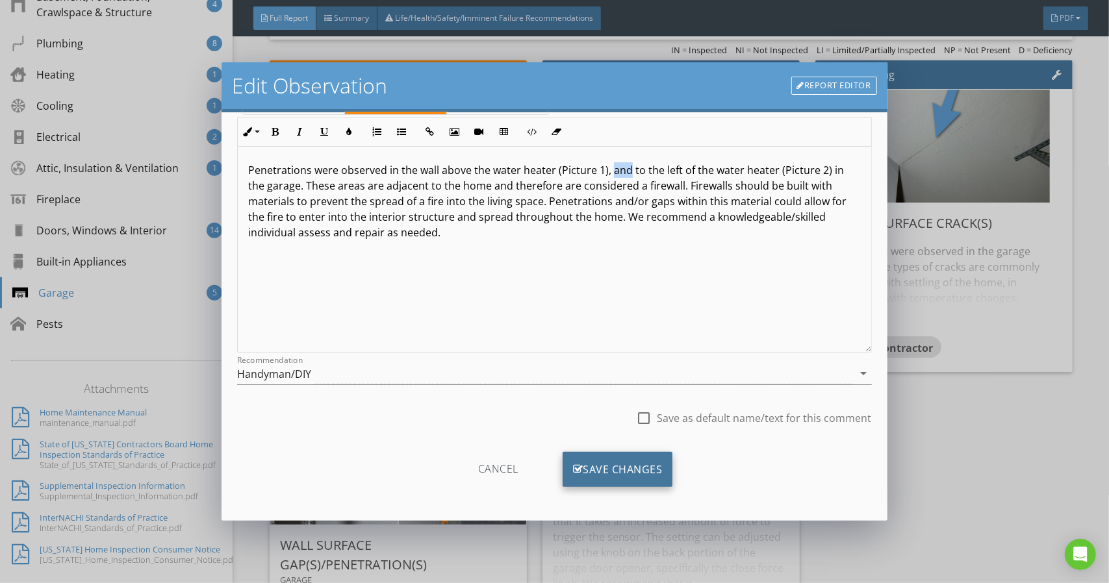
scroll to position [101, 0]
click at [623, 468] on div "Save Changes" at bounding box center [617, 468] width 110 height 35
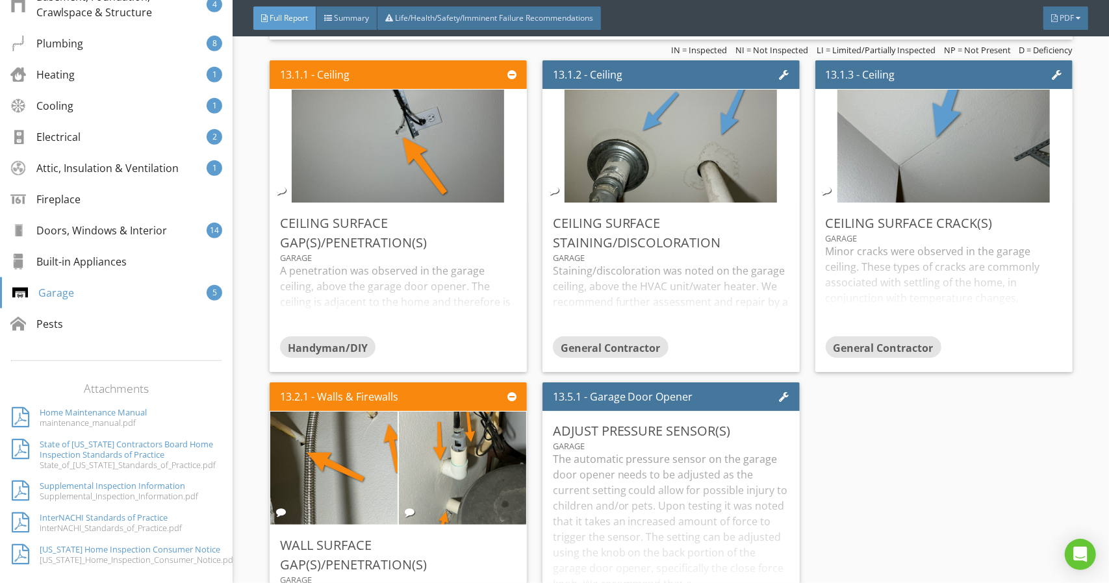
scroll to position [290, 0]
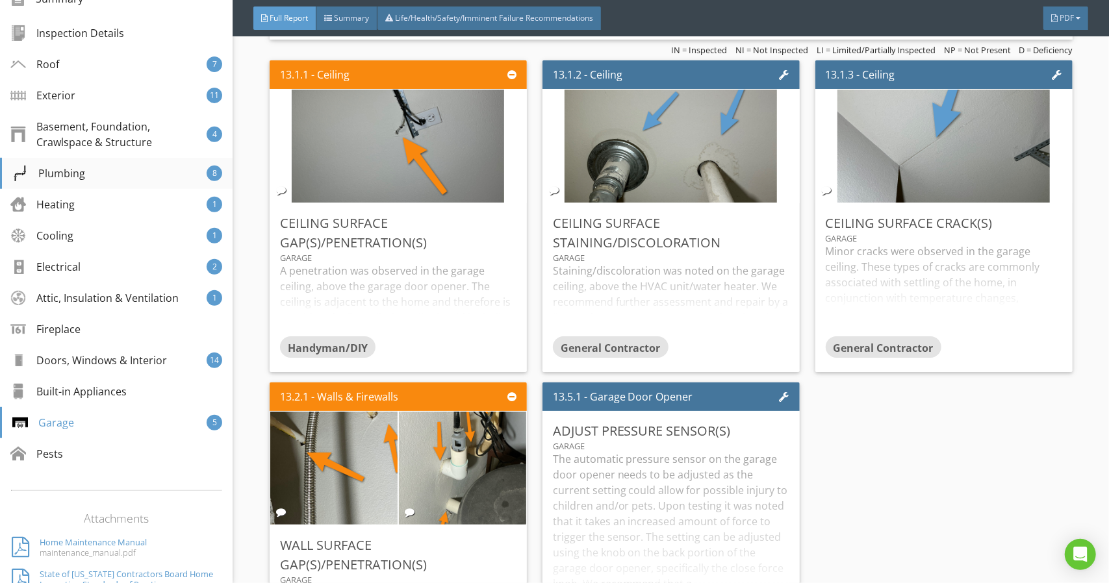
click at [108, 177] on div "Plumbing 8" at bounding box center [116, 173] width 233 height 31
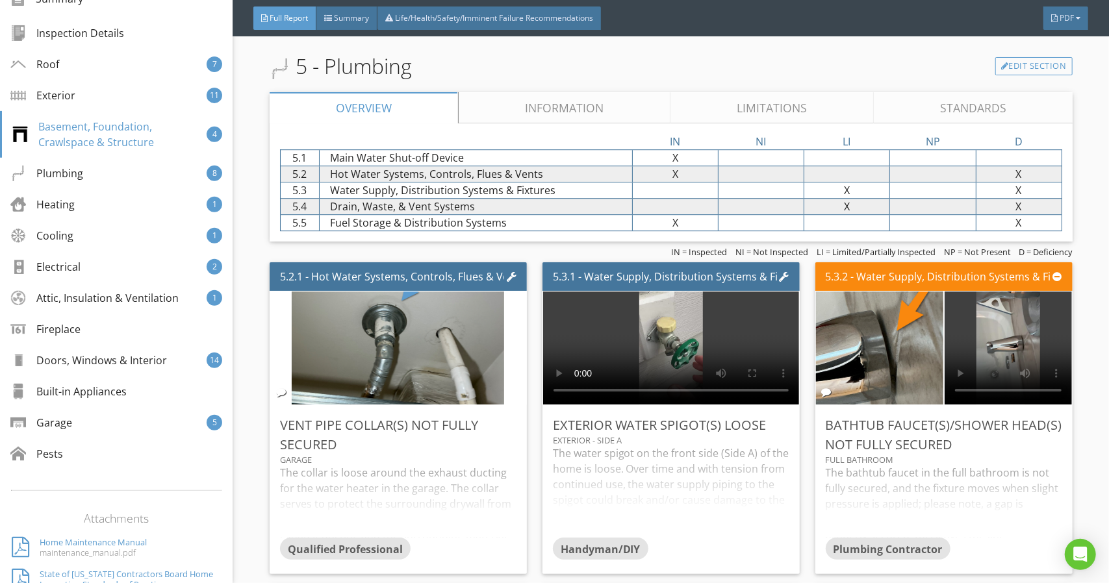
scroll to position [5774, 0]
